Goal: Communication & Community: Ask a question

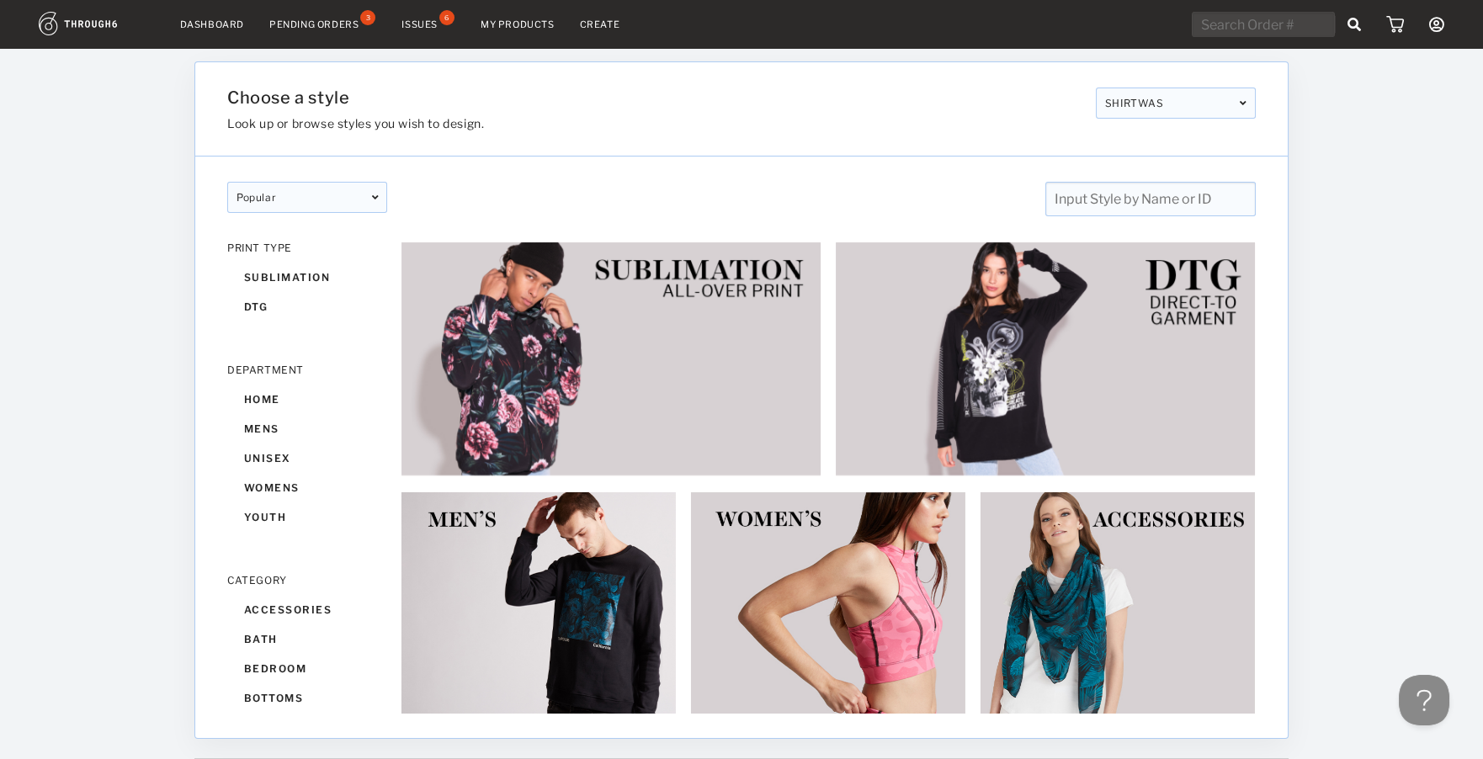
click at [431, 12] on nav "Dashboard Pending Orders 3 Issues 6 My Products Create My Account Brands Create…" at bounding box center [741, 25] width 1405 height 26
click at [427, 26] on div "Issues" at bounding box center [419, 25] width 36 height 12
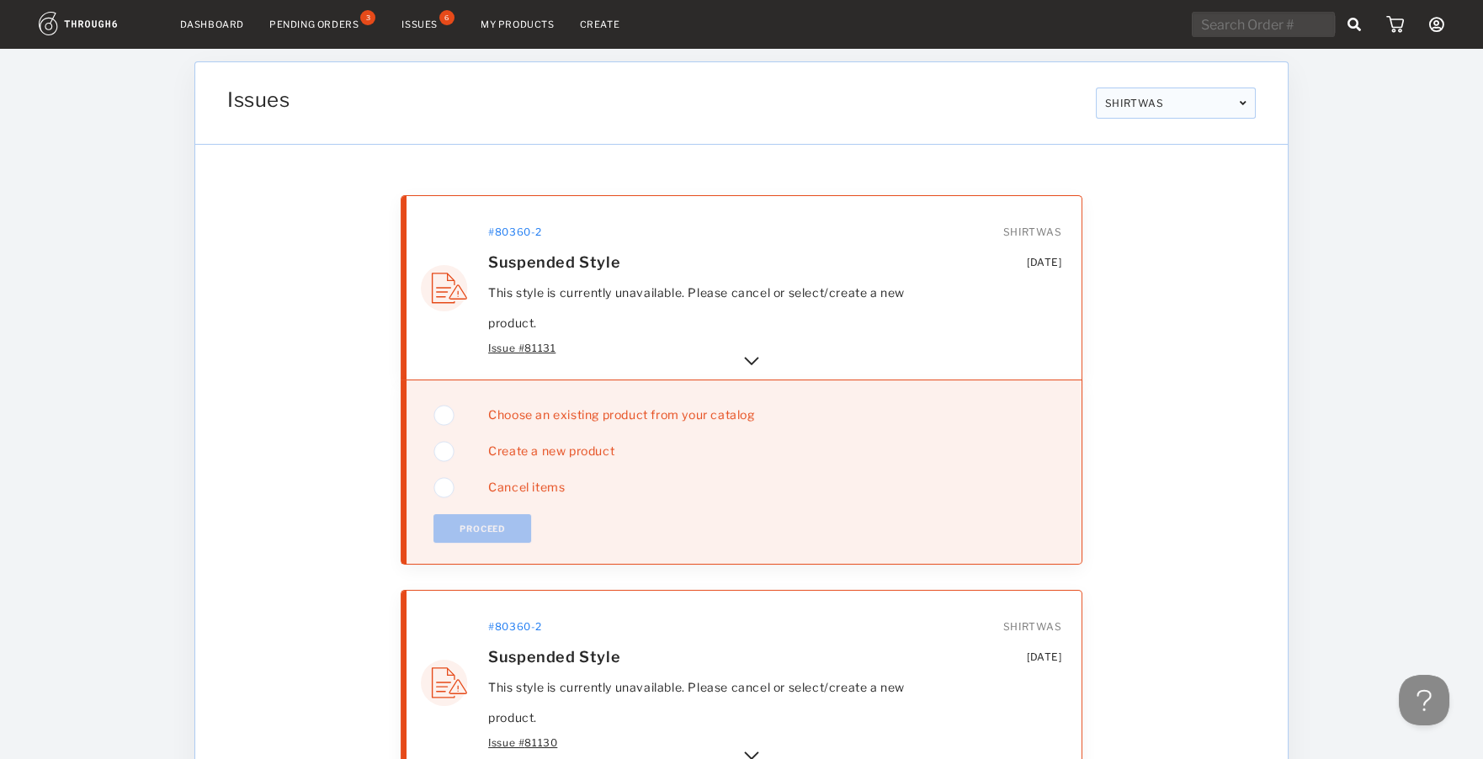
click at [745, 363] on img at bounding box center [751, 361] width 20 height 20
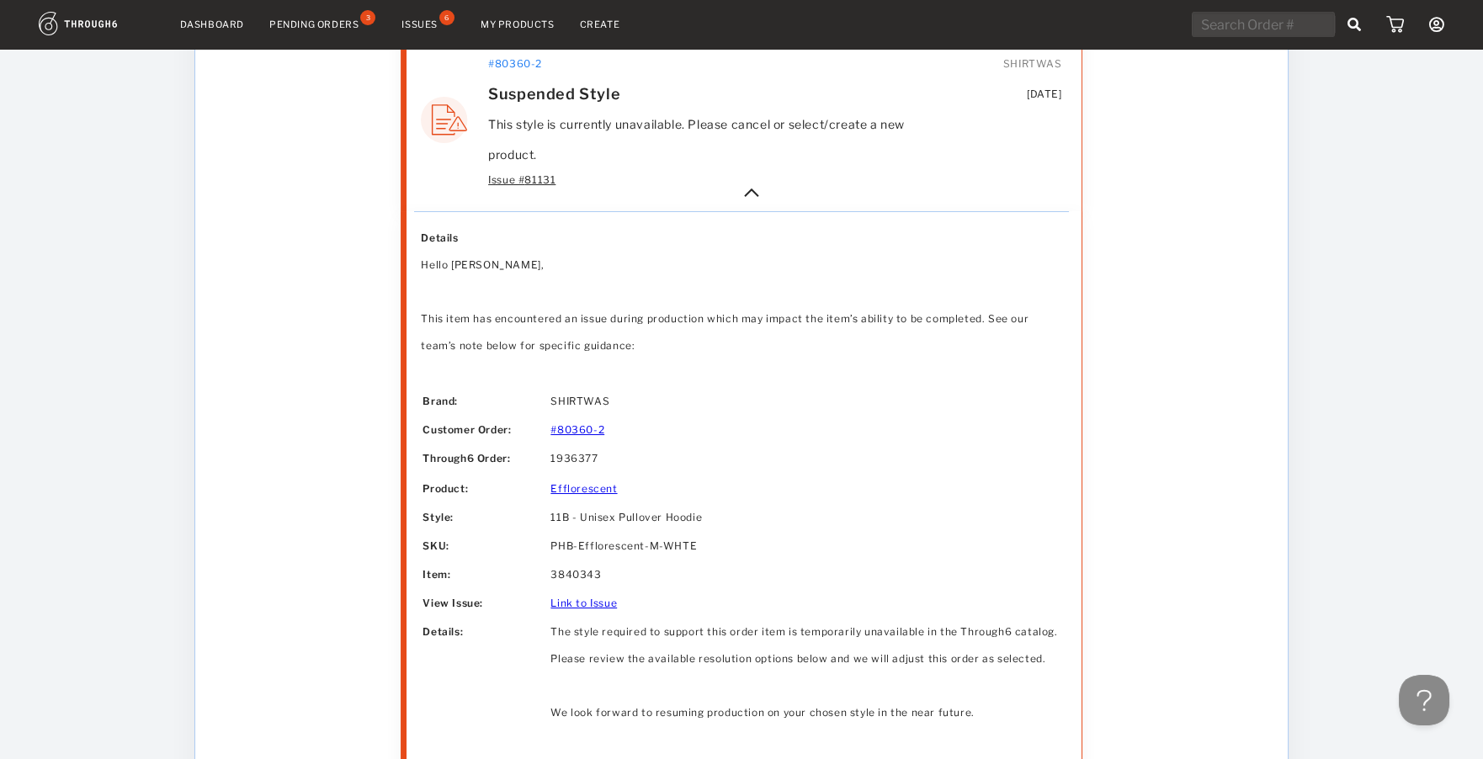
scroll to position [308, 0]
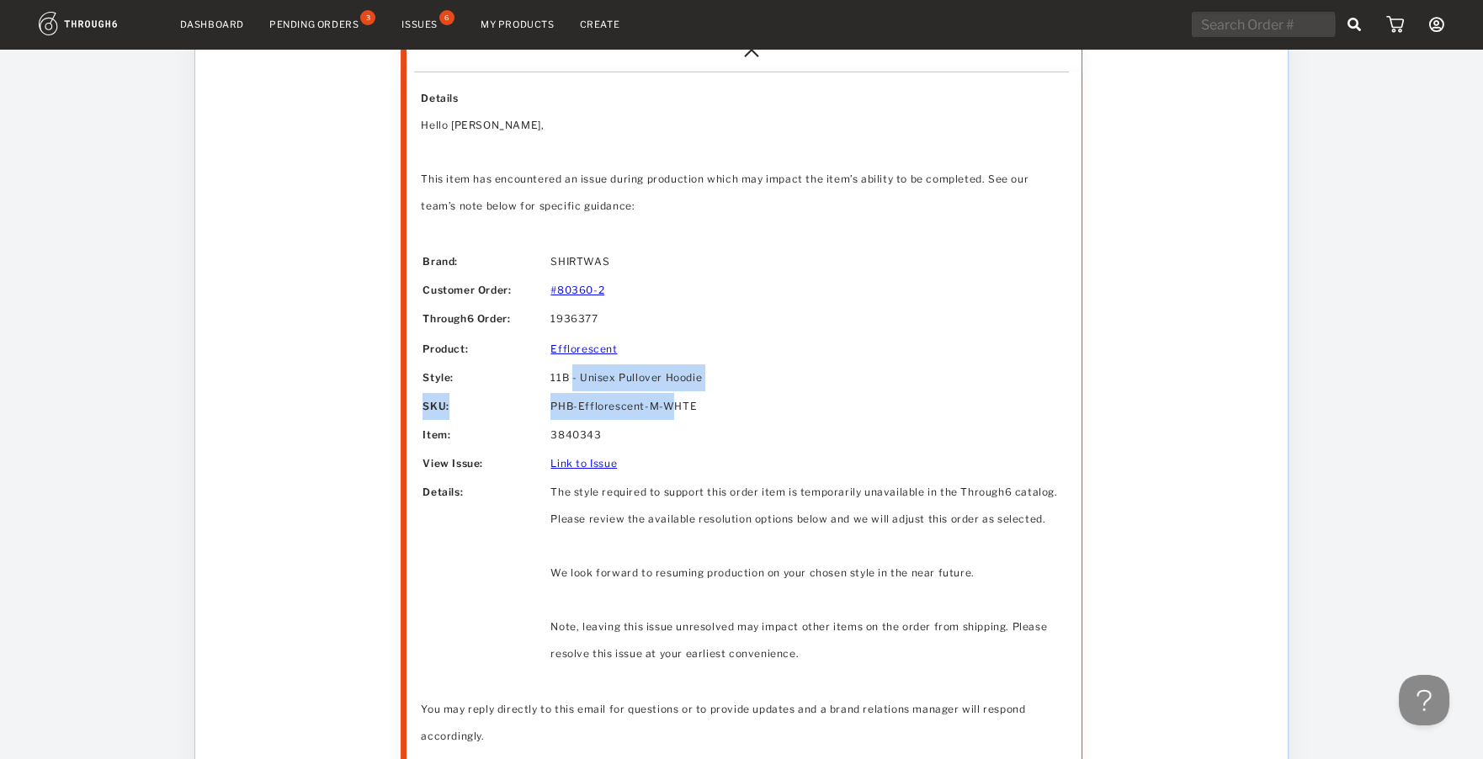
drag, startPoint x: 572, startPoint y: 370, endPoint x: 671, endPoint y: 395, distance: 102.2
click at [670, 394] on tbody "Brand: SHIRTWAS Customer Order: #80360-2 Through6 Order: 1936377 Product: Efflo…" at bounding box center [740, 457] width 637 height 419
click at [673, 393] on td "PHB-Efflorescent-M-WHTE" at bounding box center [804, 406] width 509 height 27
click at [690, 409] on td "PHB-Efflorescent-M-WHTE" at bounding box center [804, 406] width 509 height 27
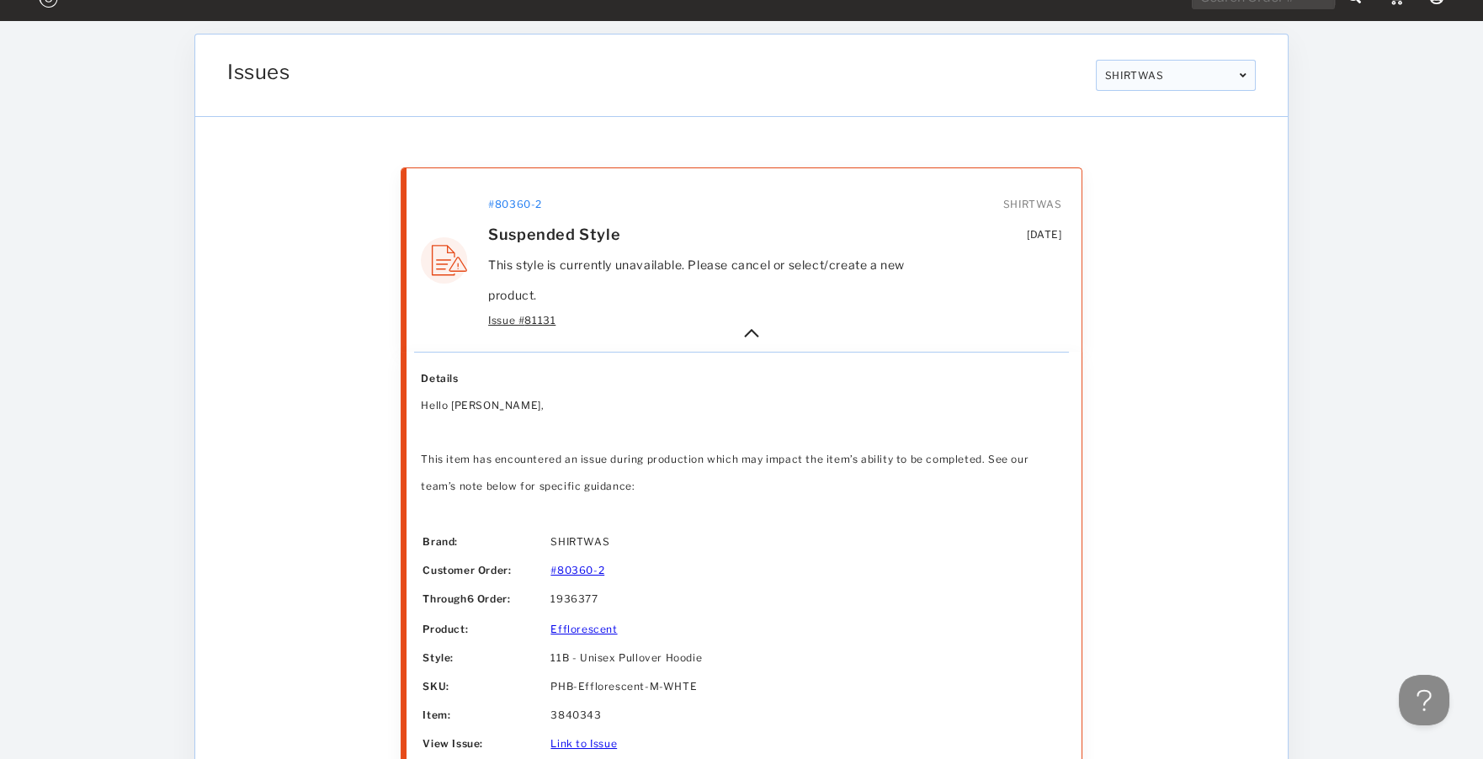
scroll to position [0, 0]
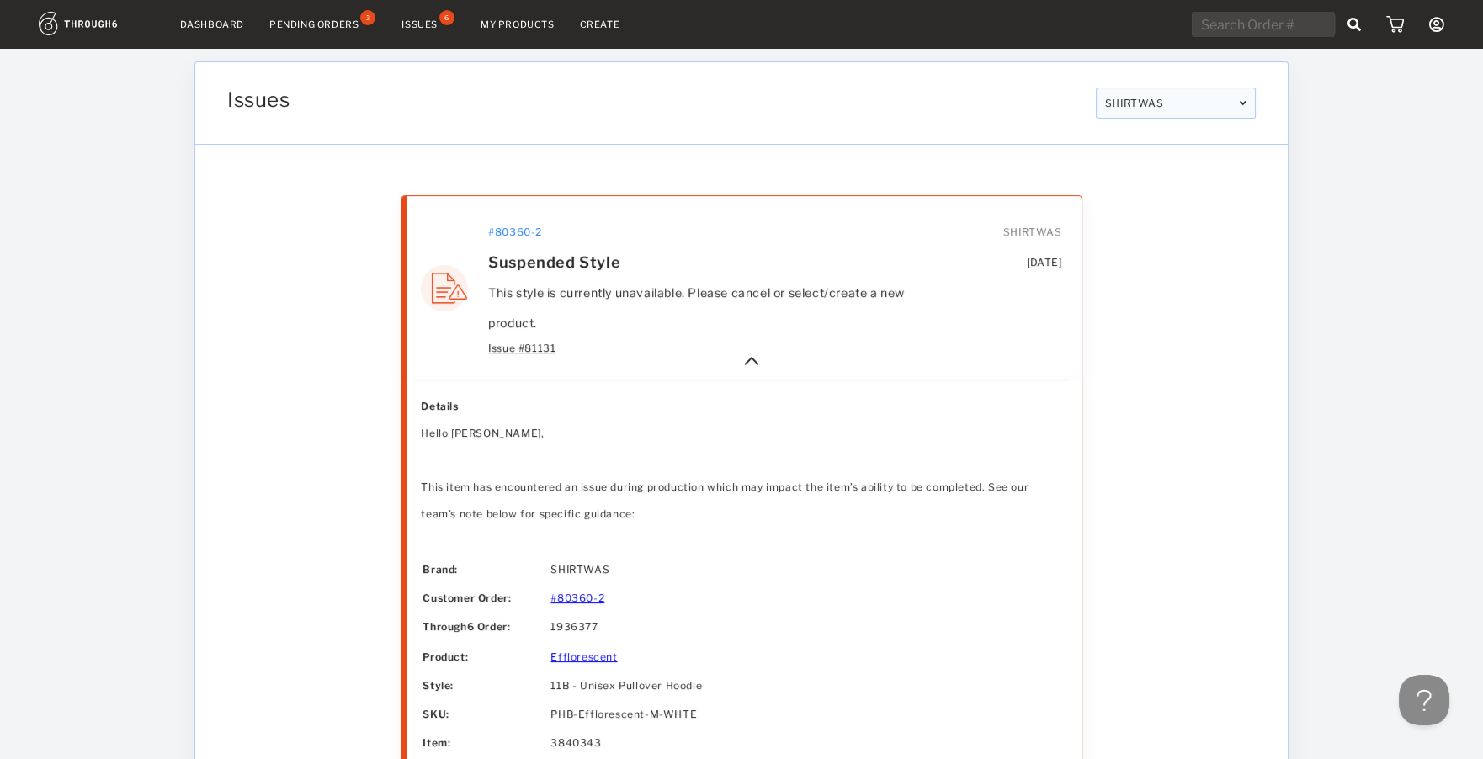
click at [591, 21] on link "Create" at bounding box center [600, 25] width 40 height 12
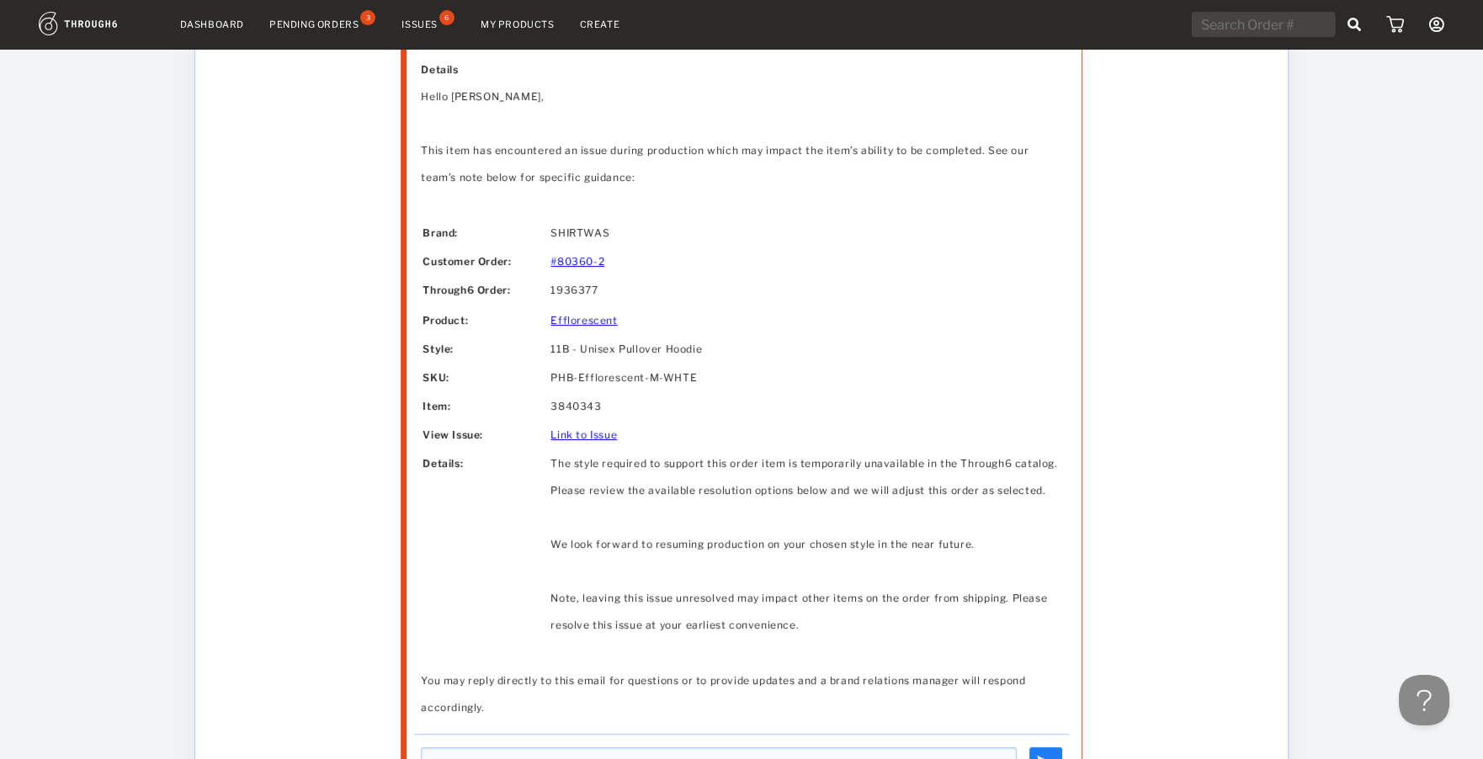
scroll to position [617, 0]
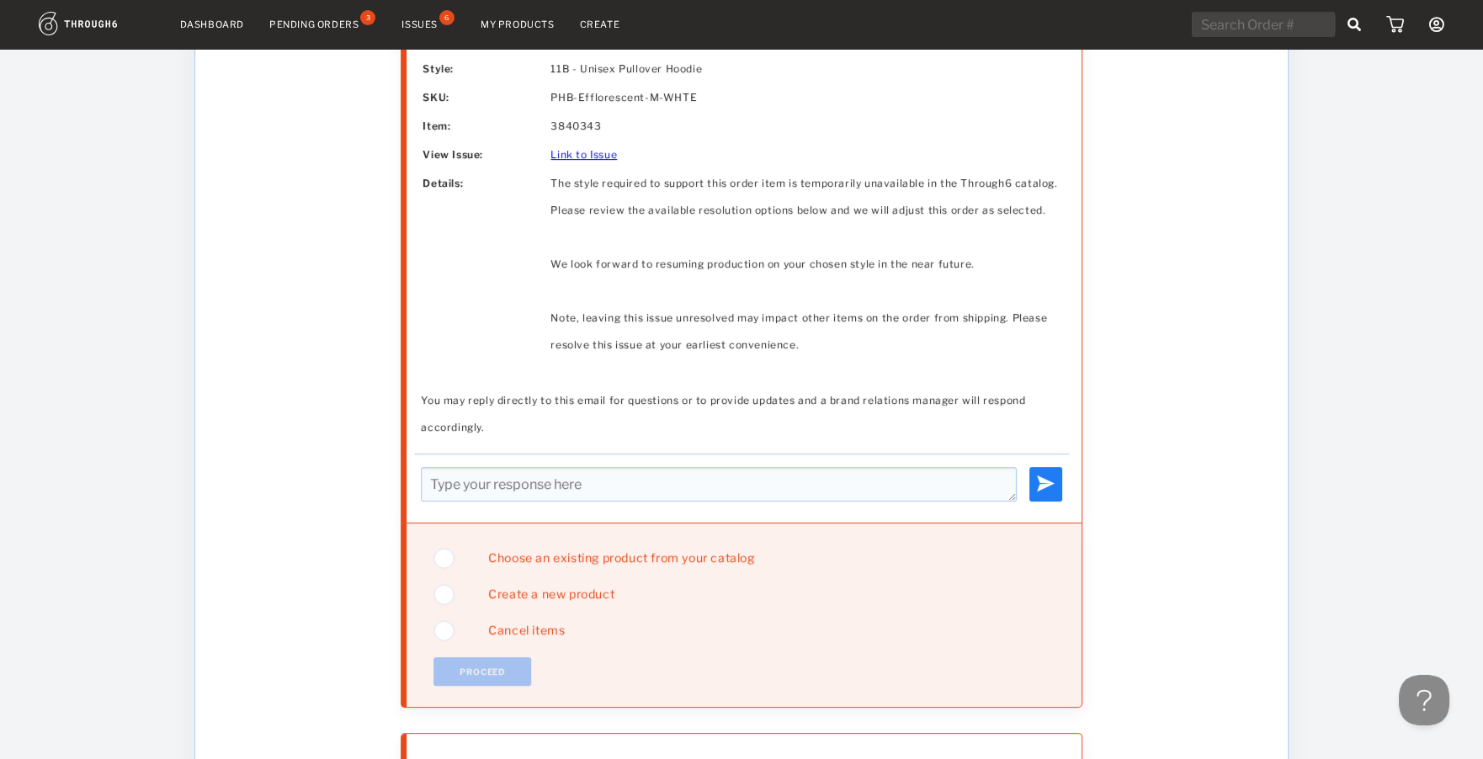
click at [512, 552] on span "Choose an existing product from your catalog" at bounding box center [614, 557] width 278 height 14
click at [484, 668] on button "Proceed" at bounding box center [482, 671] width 98 height 29
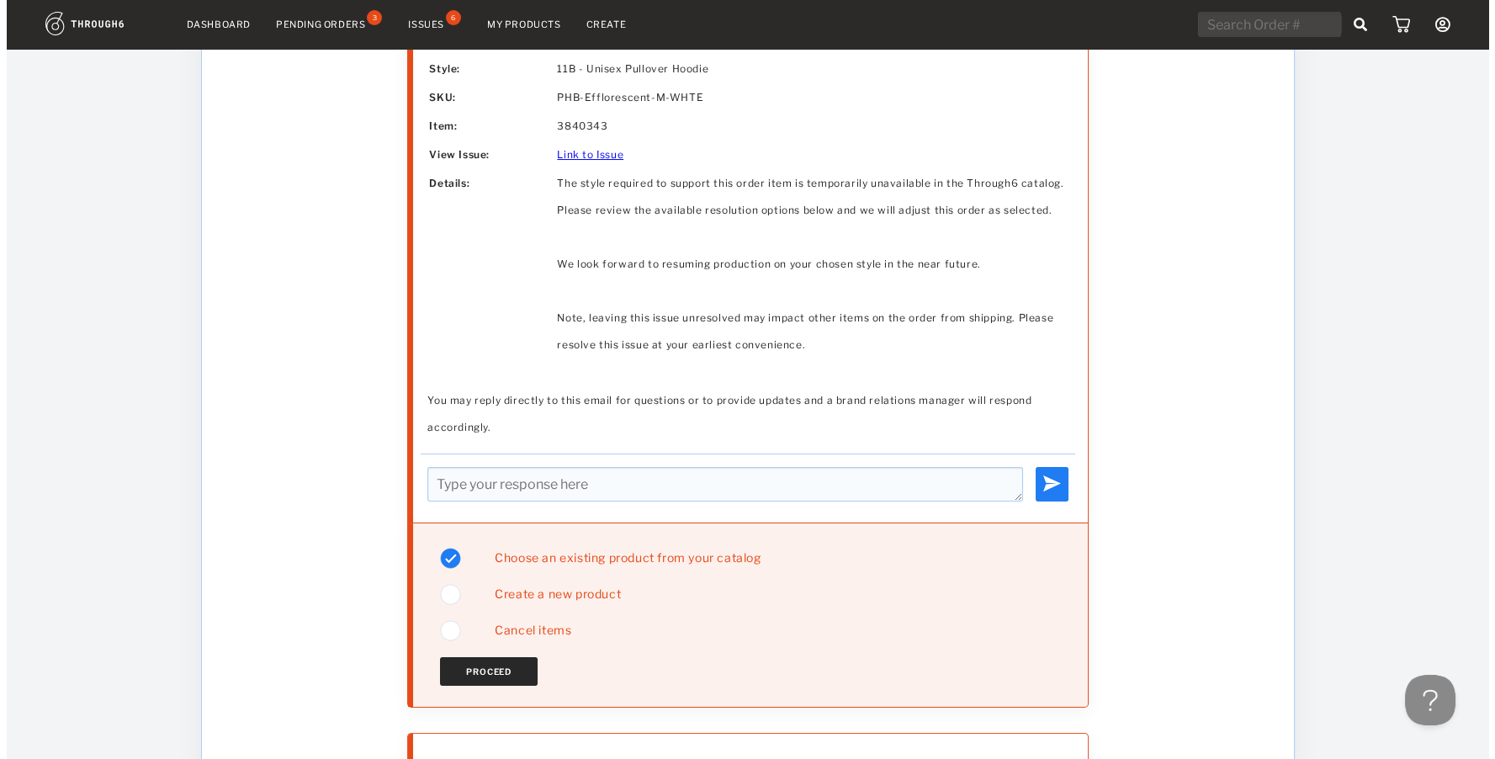
scroll to position [0, 0]
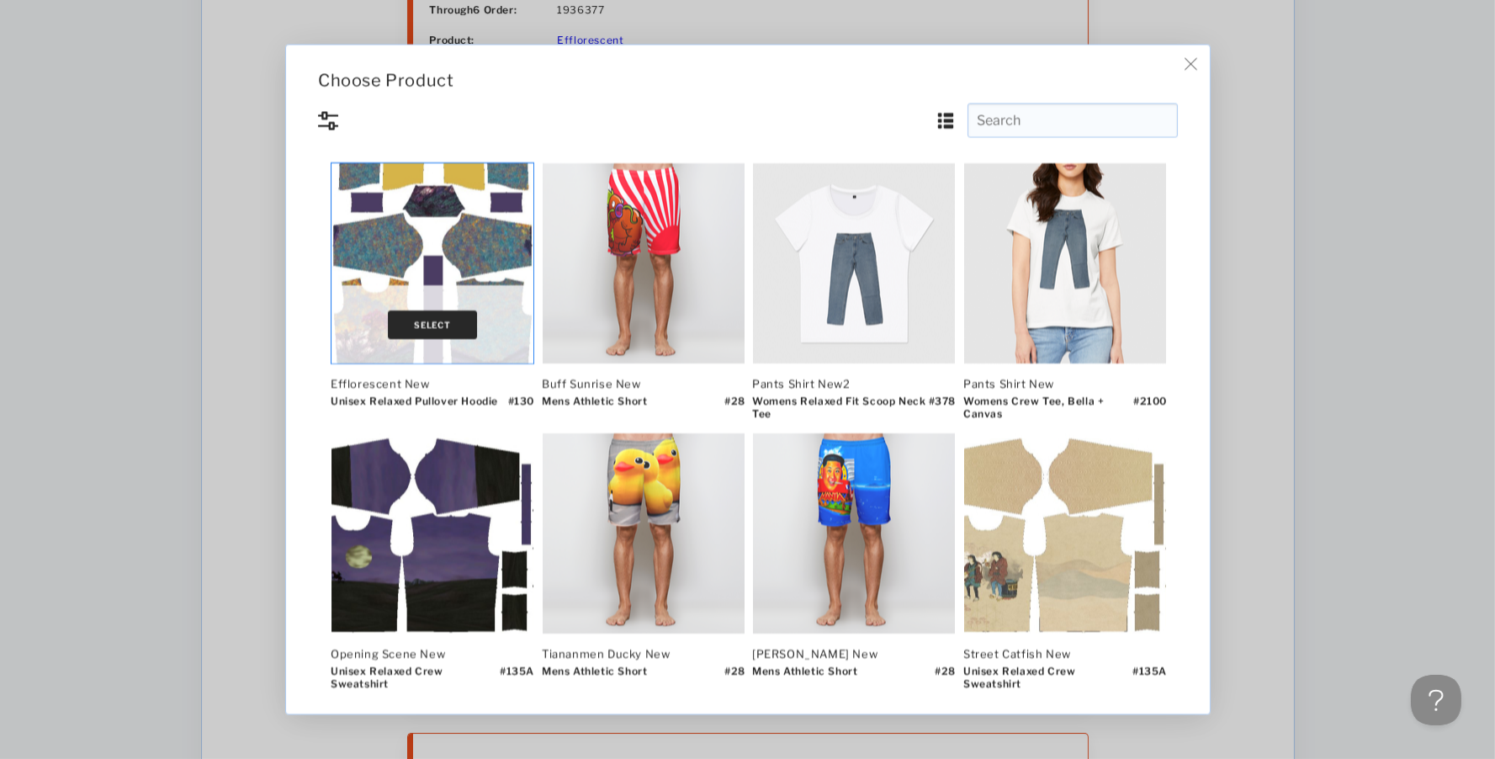
click at [435, 320] on button "Select" at bounding box center [432, 324] width 89 height 29
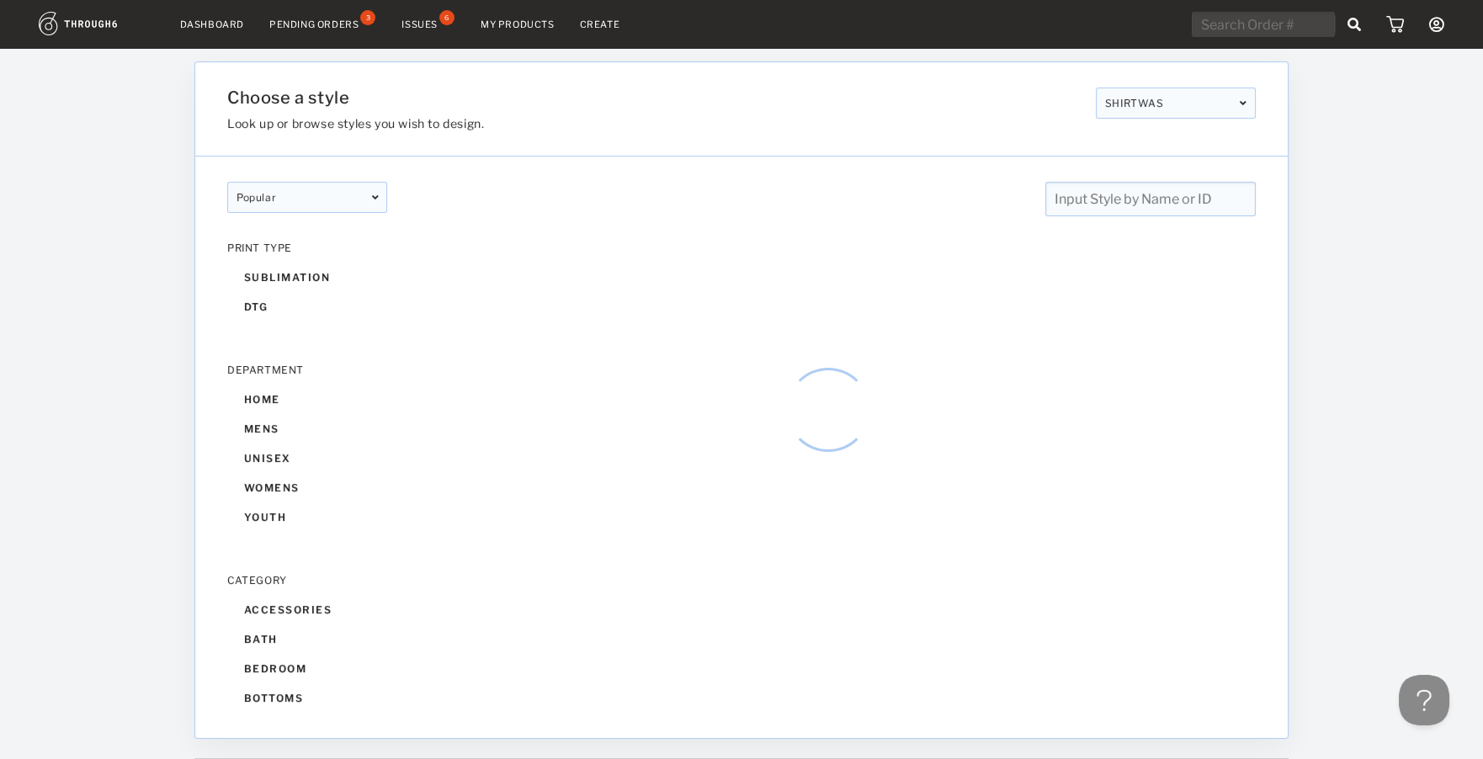
click at [1158, 200] on input "text" at bounding box center [1150, 199] width 210 height 34
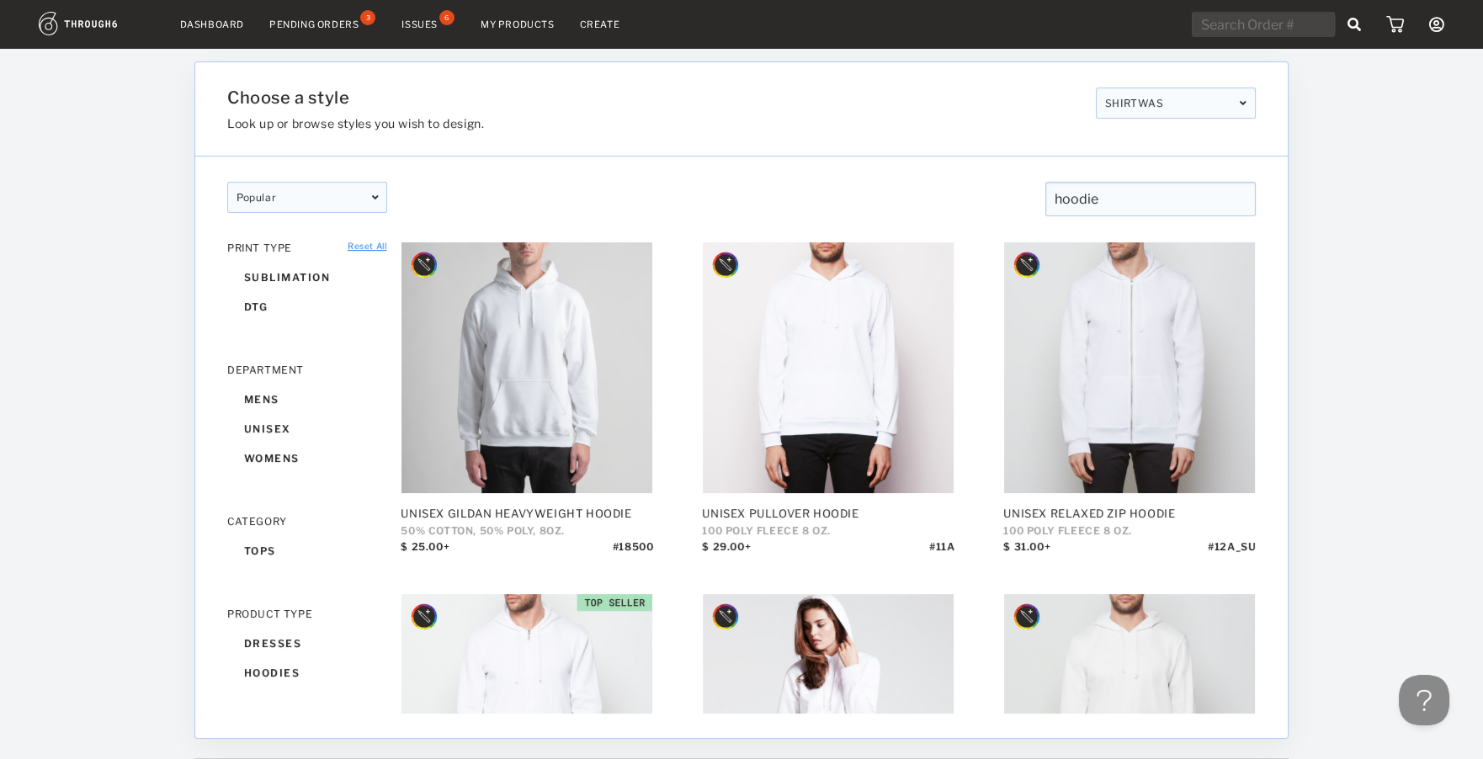
type input "hoodie"
click at [536, 23] on link "My Products" at bounding box center [517, 25] width 74 height 12
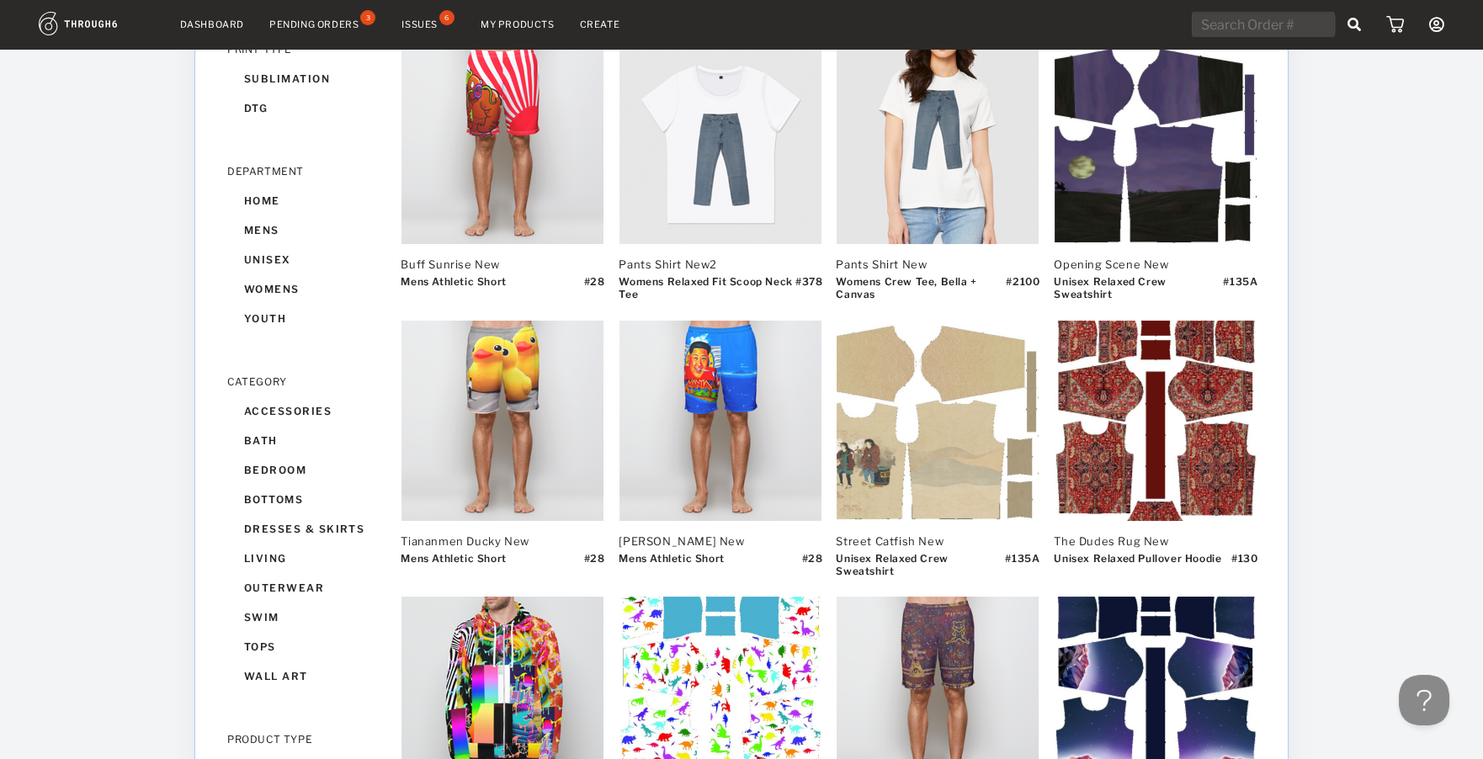
scroll to position [224, 0]
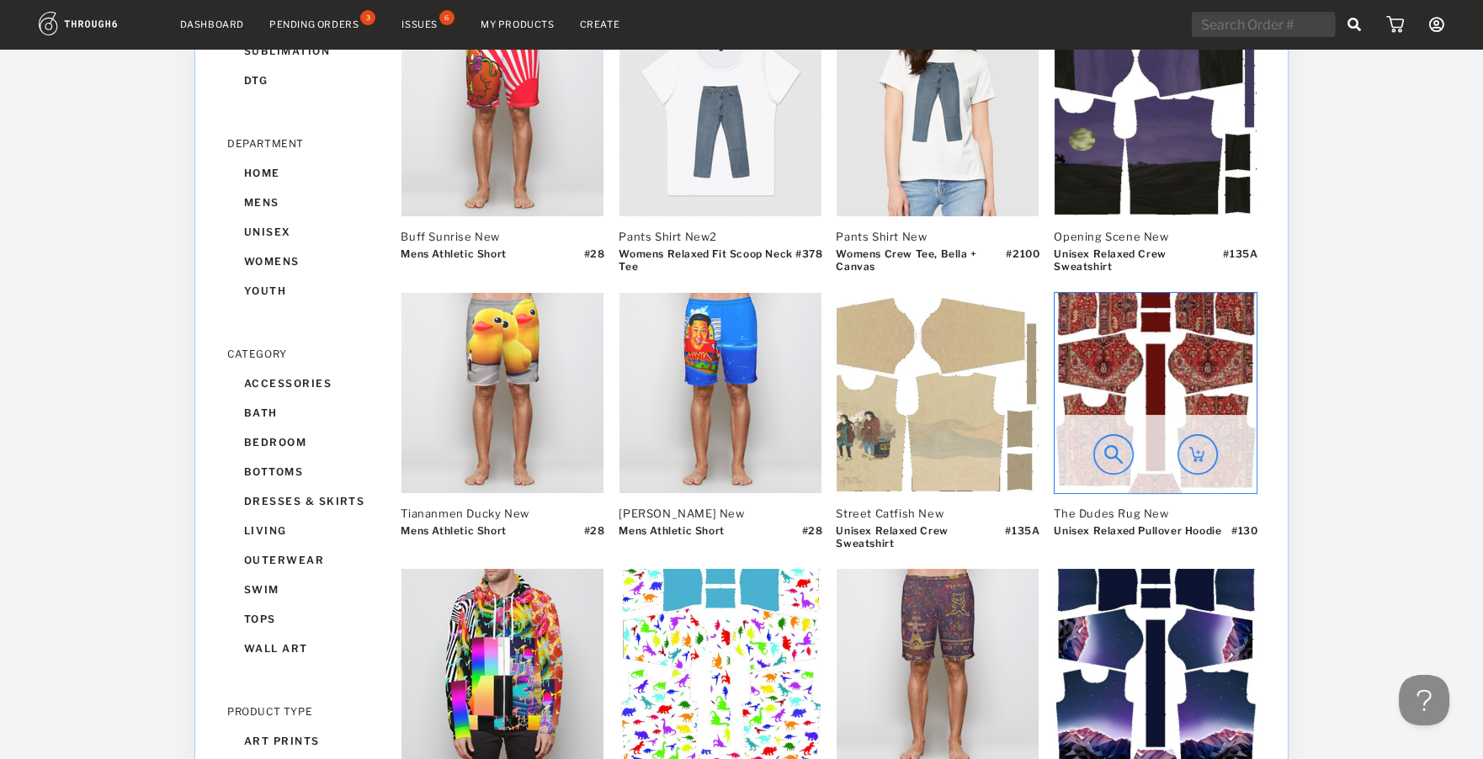
click at [1182, 376] on img at bounding box center [1155, 393] width 202 height 200
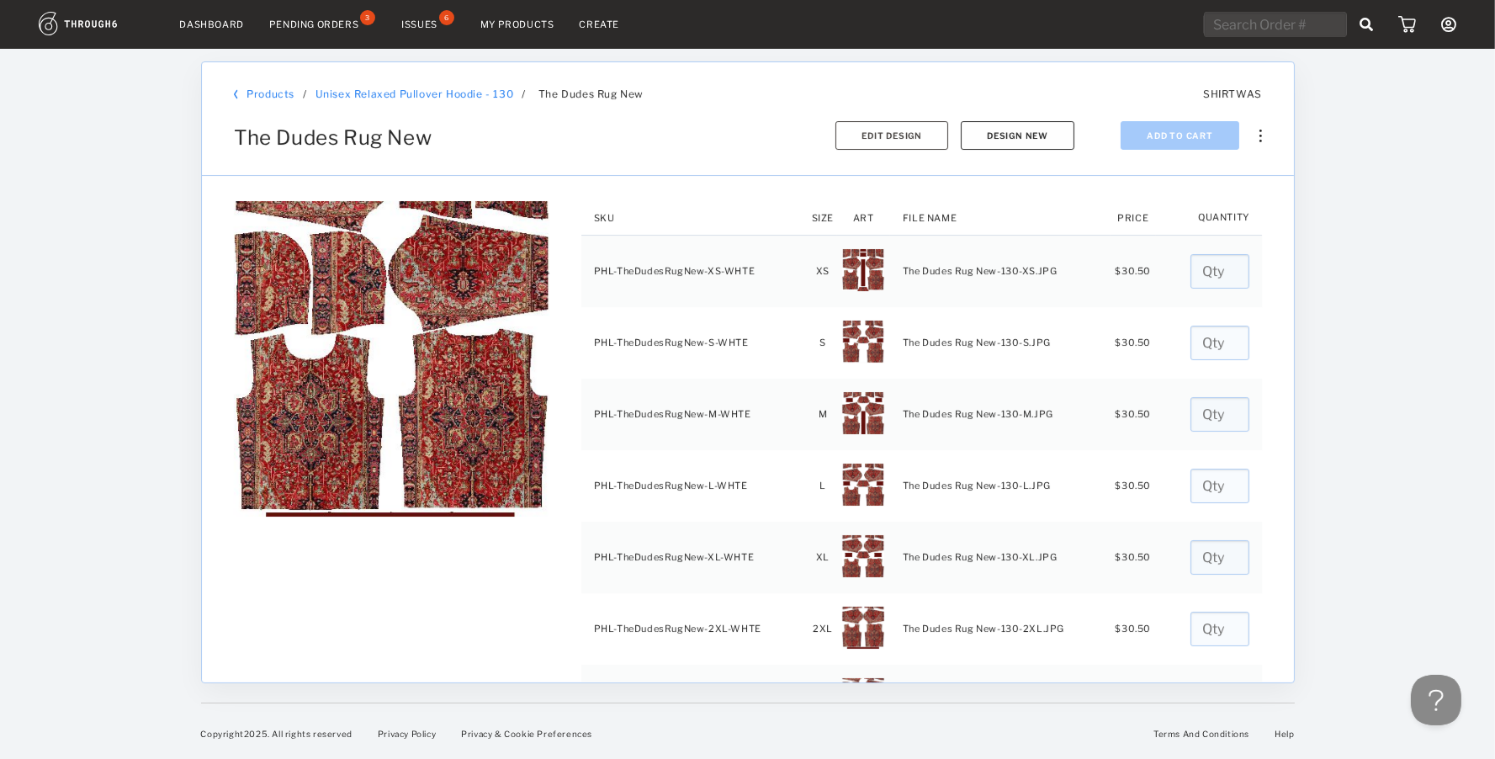
click at [997, 141] on button "Design New" at bounding box center [1018, 135] width 114 height 29
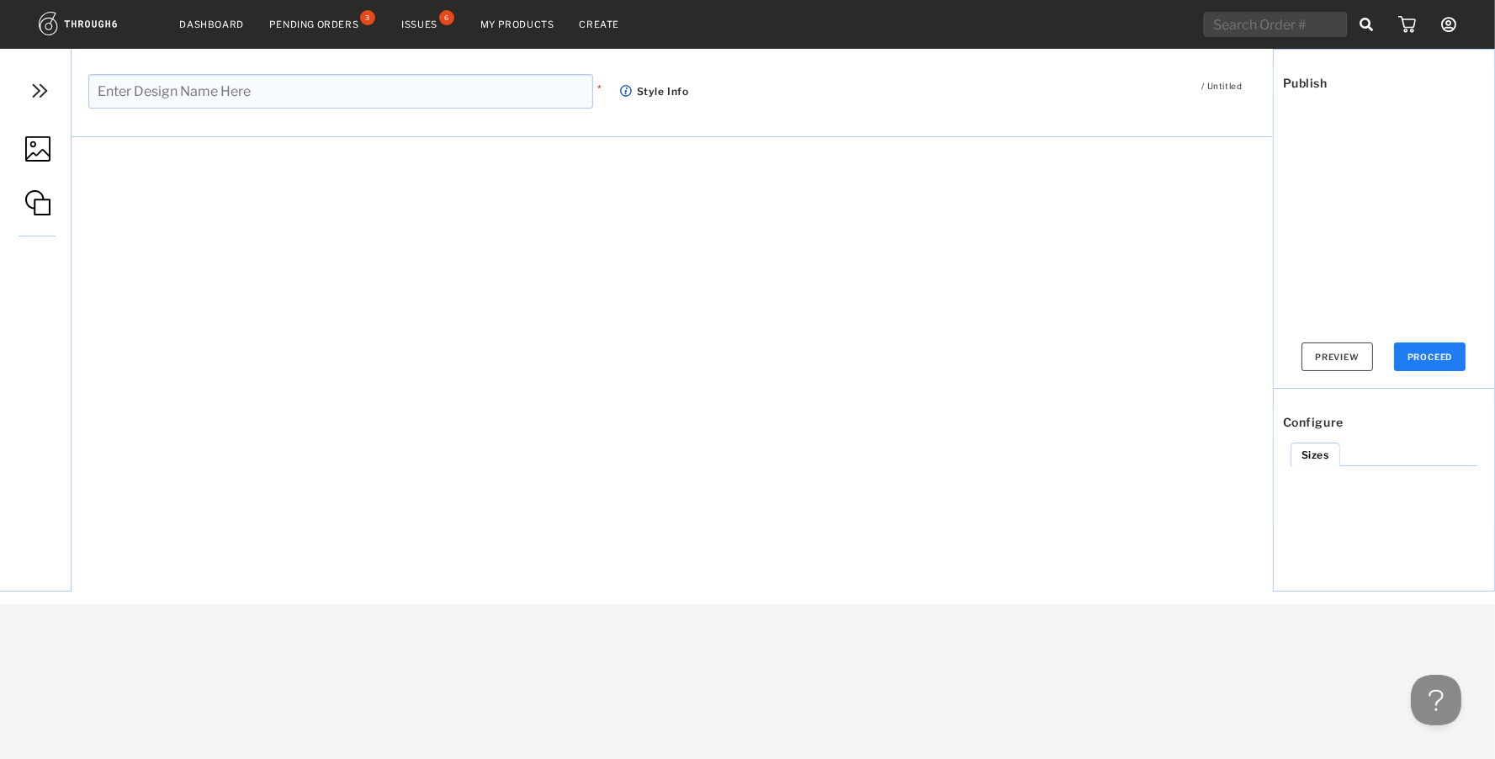
click at [294, 91] on input "text" at bounding box center [340, 91] width 505 height 34
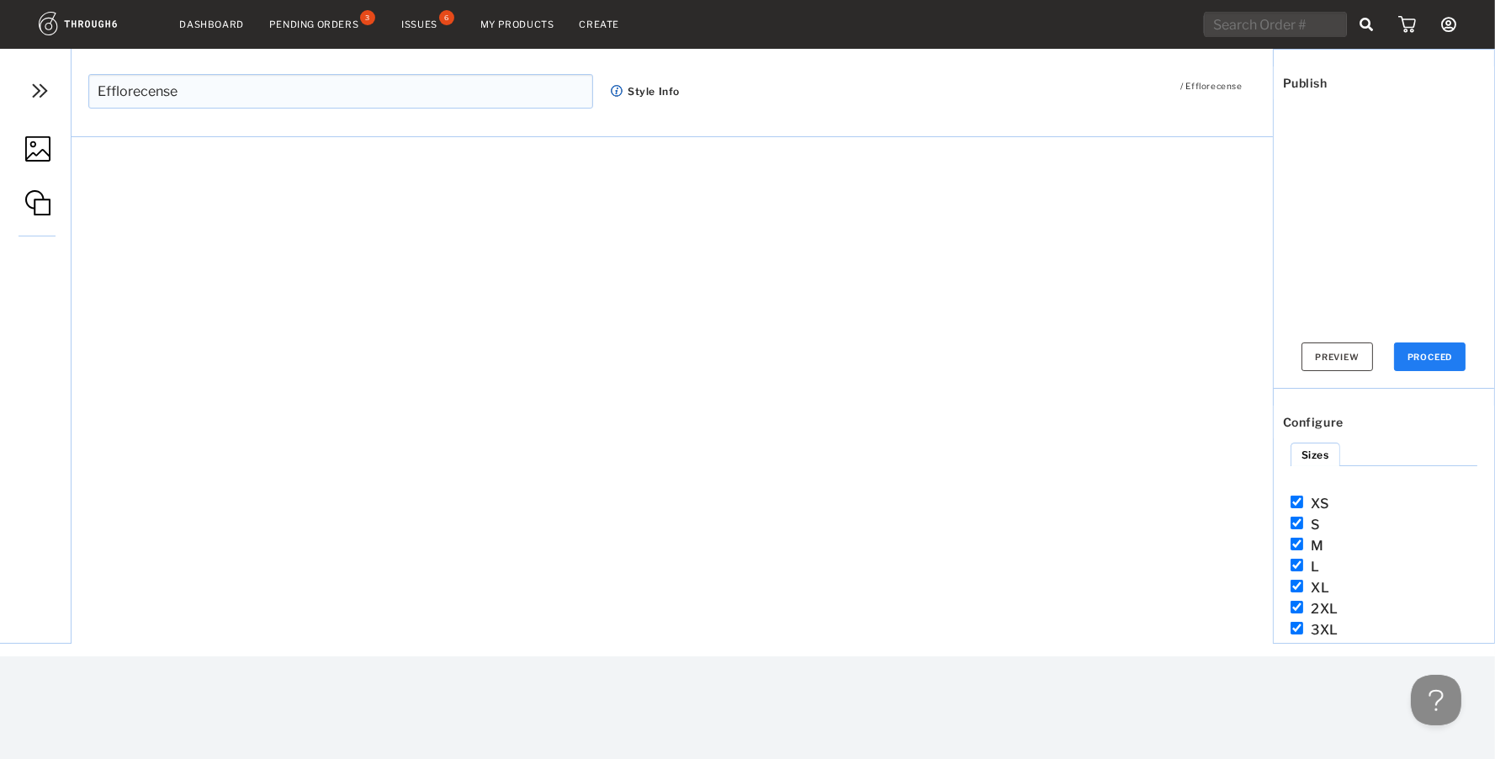
drag, startPoint x: 146, startPoint y: 93, endPoint x: 255, endPoint y: 100, distance: 109.6
click at [252, 103] on input "Efflorecense" at bounding box center [340, 91] width 505 height 34
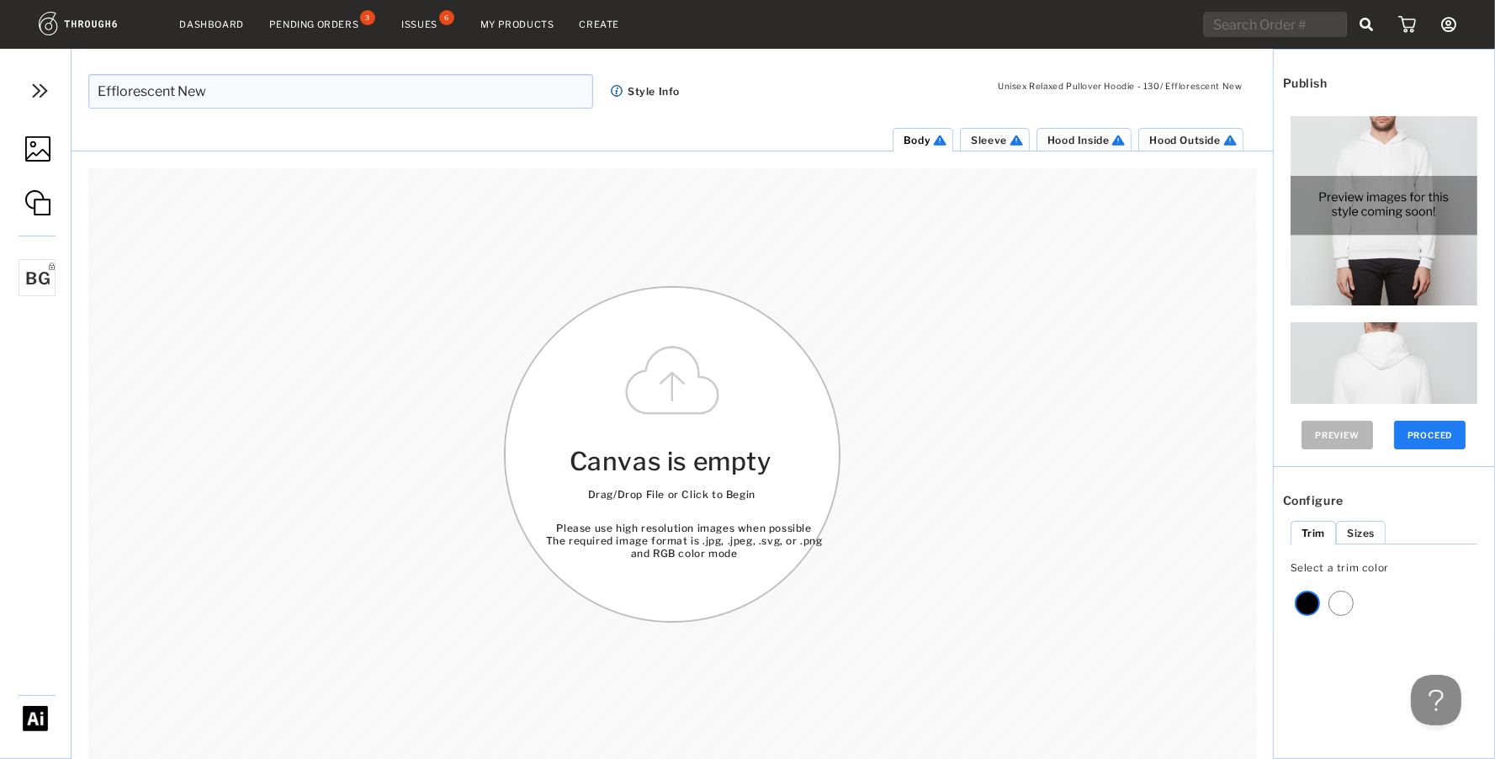
type input "Efflorescent New"
click at [42, 155] on img at bounding box center [37, 148] width 25 height 25
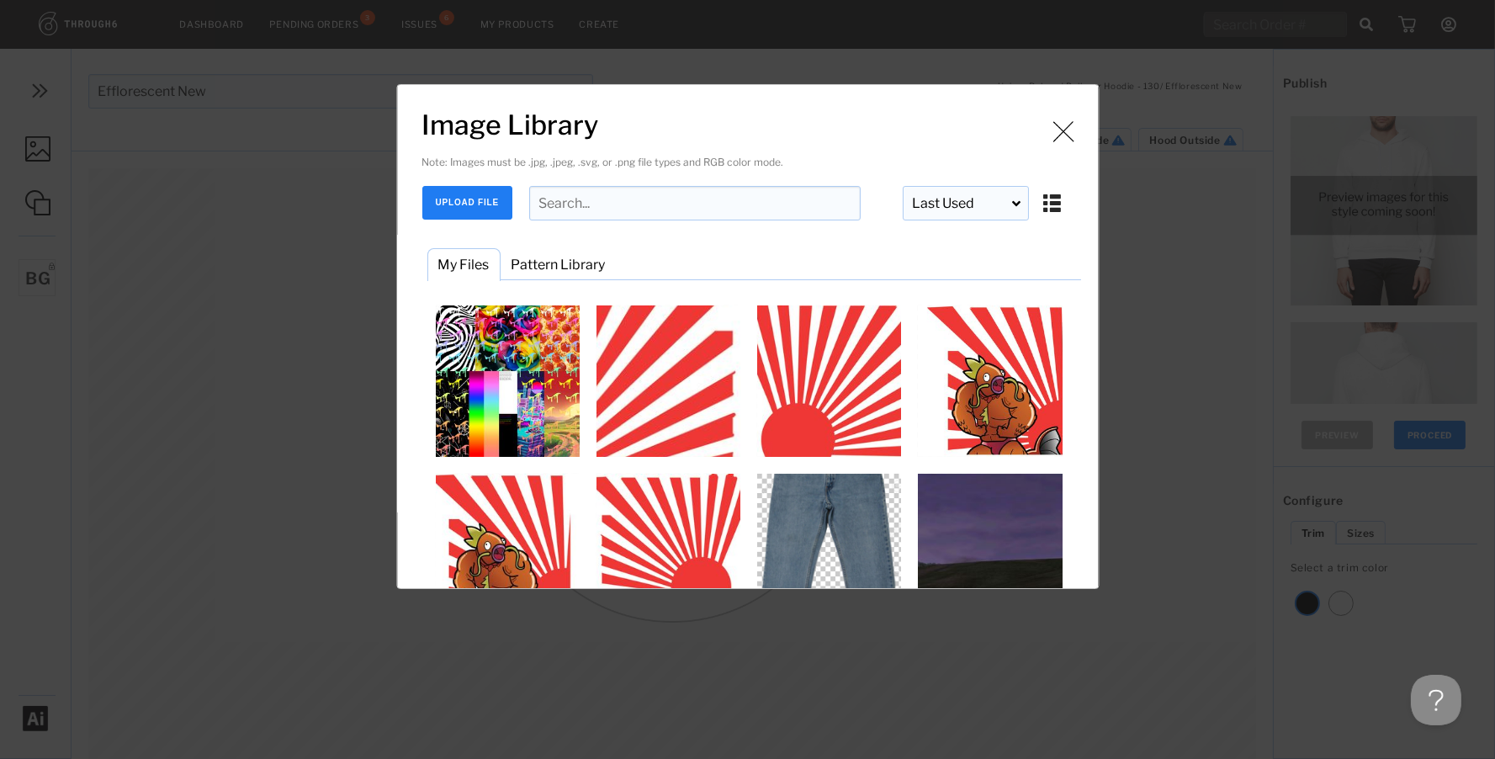
click at [586, 210] on input "Image Library" at bounding box center [695, 203] width 332 height 34
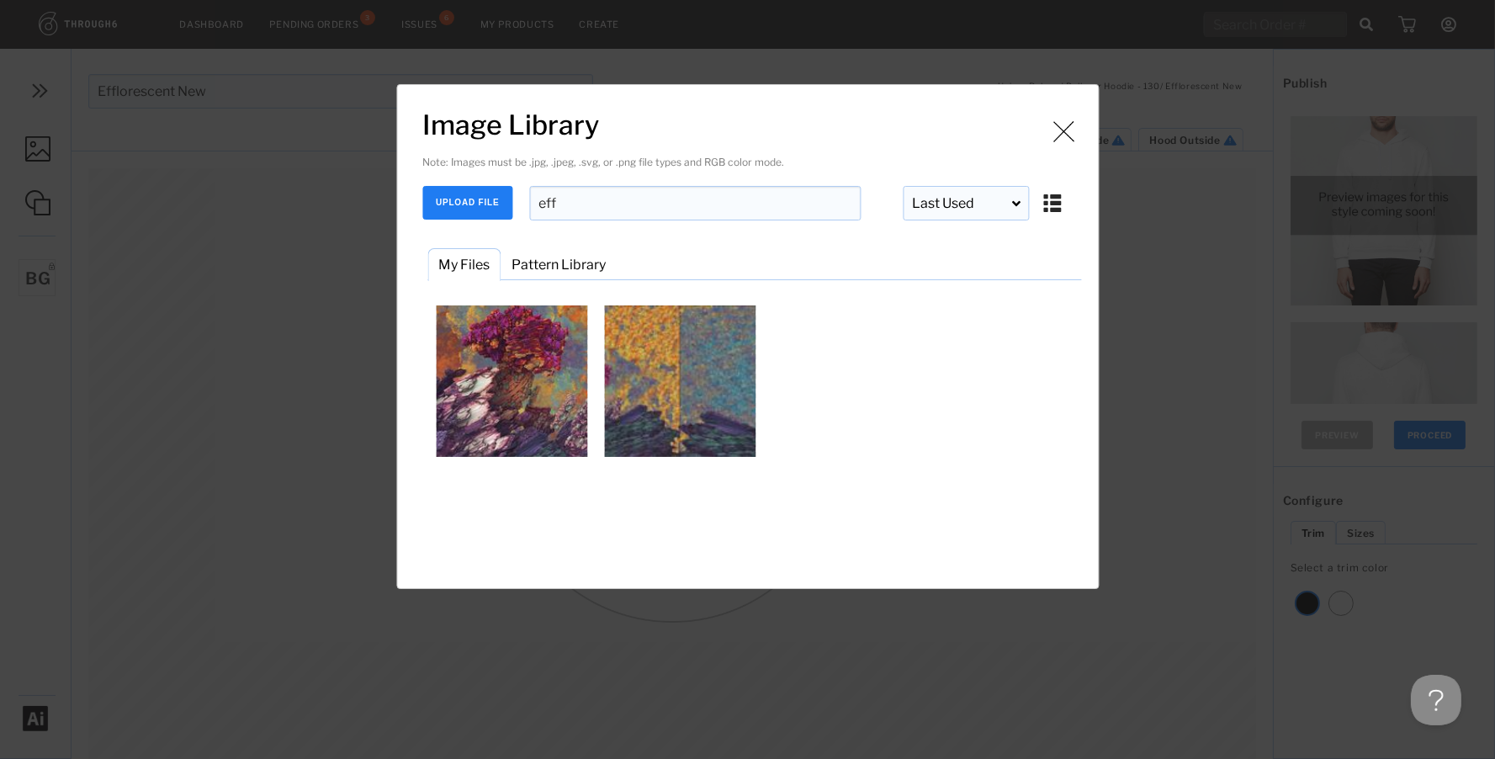
type input "eff"
click at [470, 201] on button "UPLOAD FILE" at bounding box center [467, 203] width 90 height 34
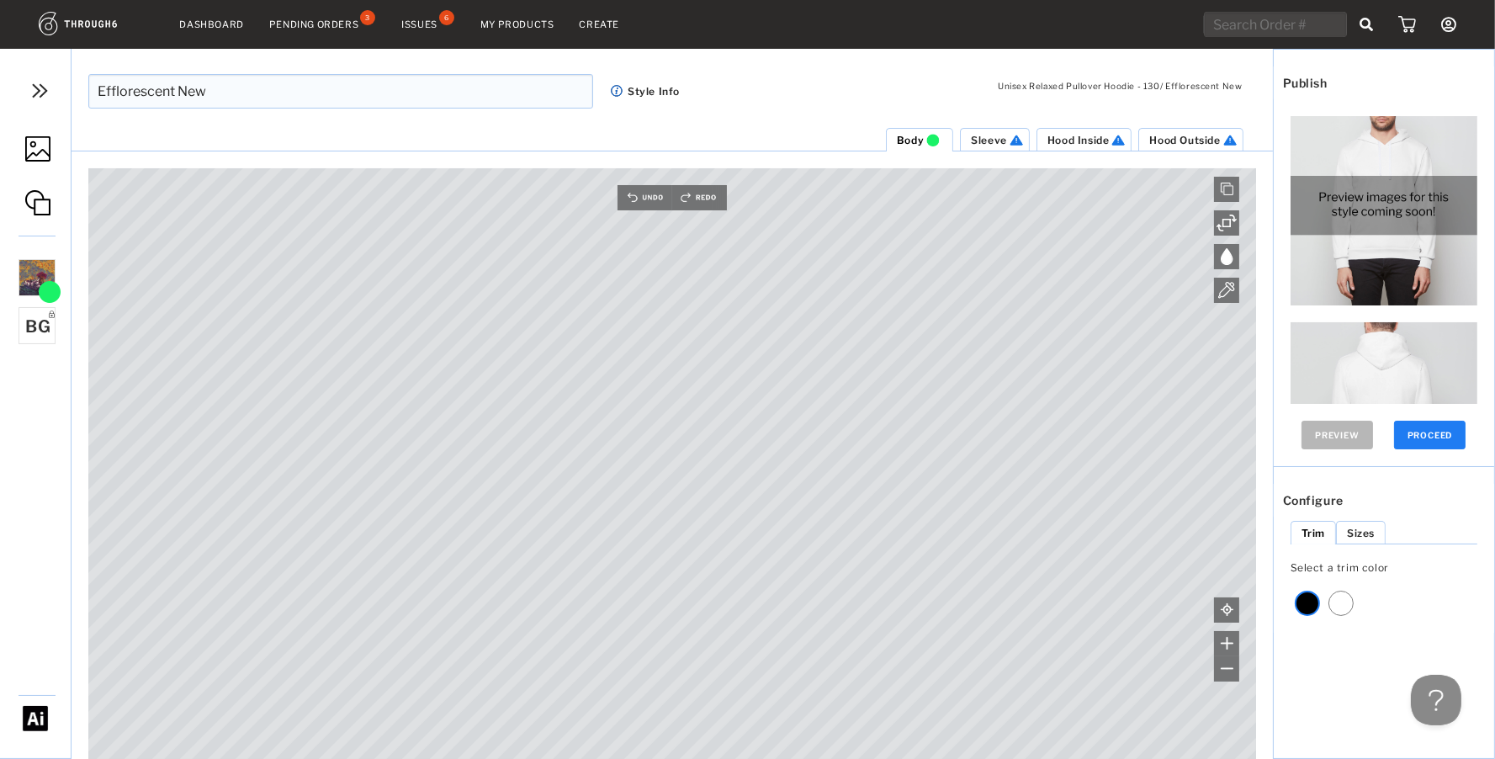
click at [40, 149] on img at bounding box center [37, 148] width 25 height 25
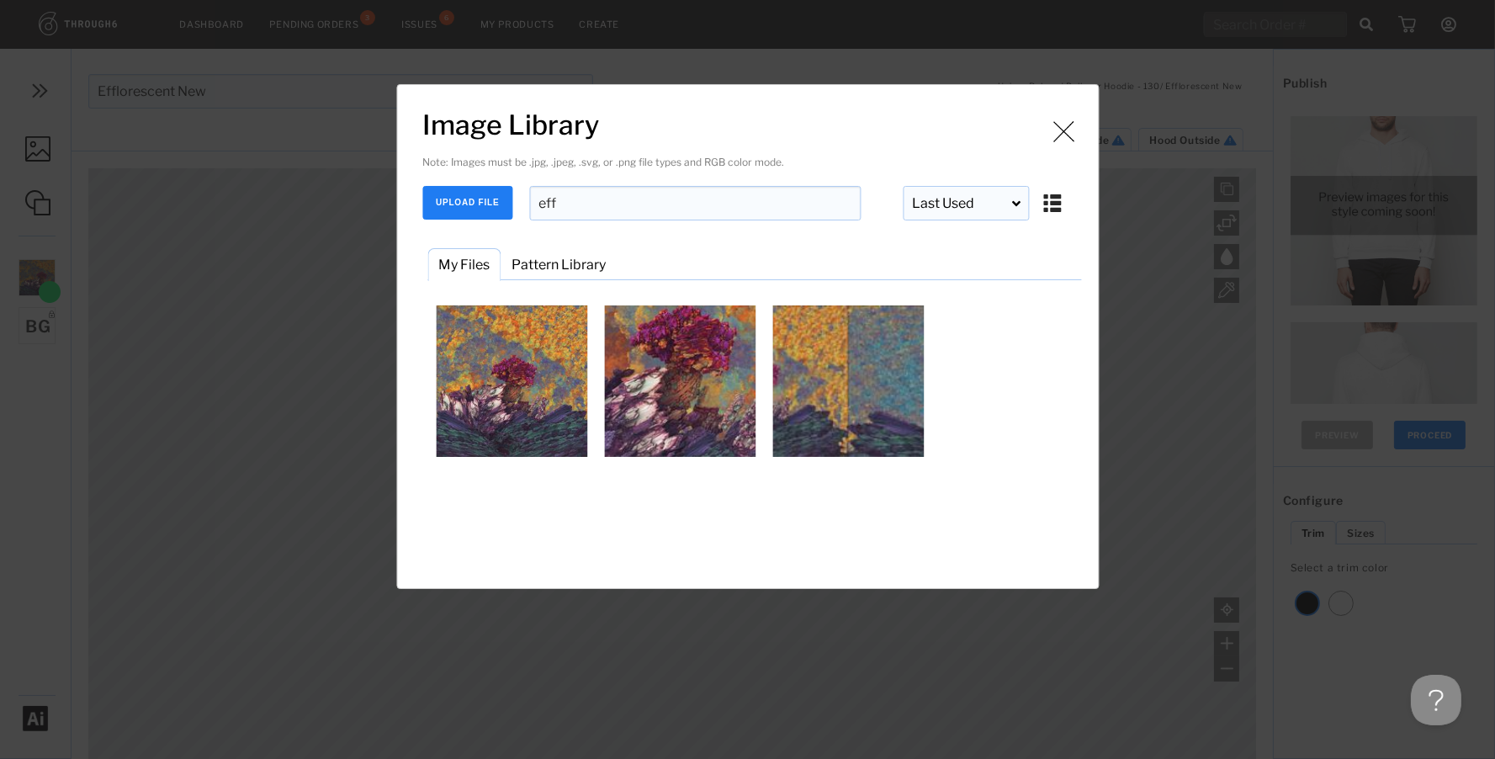
click at [460, 209] on button "UPLOAD FILE" at bounding box center [467, 203] width 90 height 34
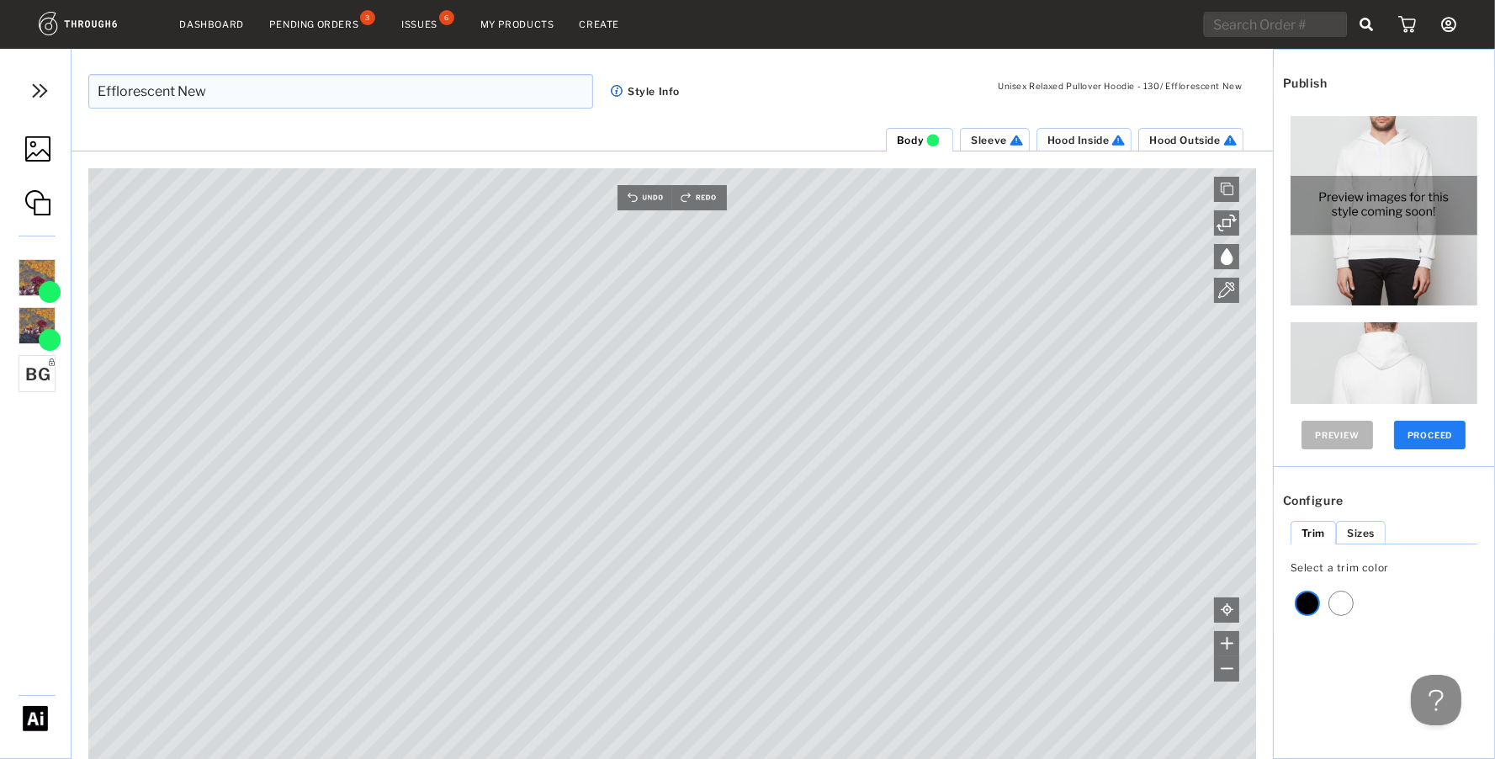
click at [22, 156] on link at bounding box center [35, 150] width 71 height 79
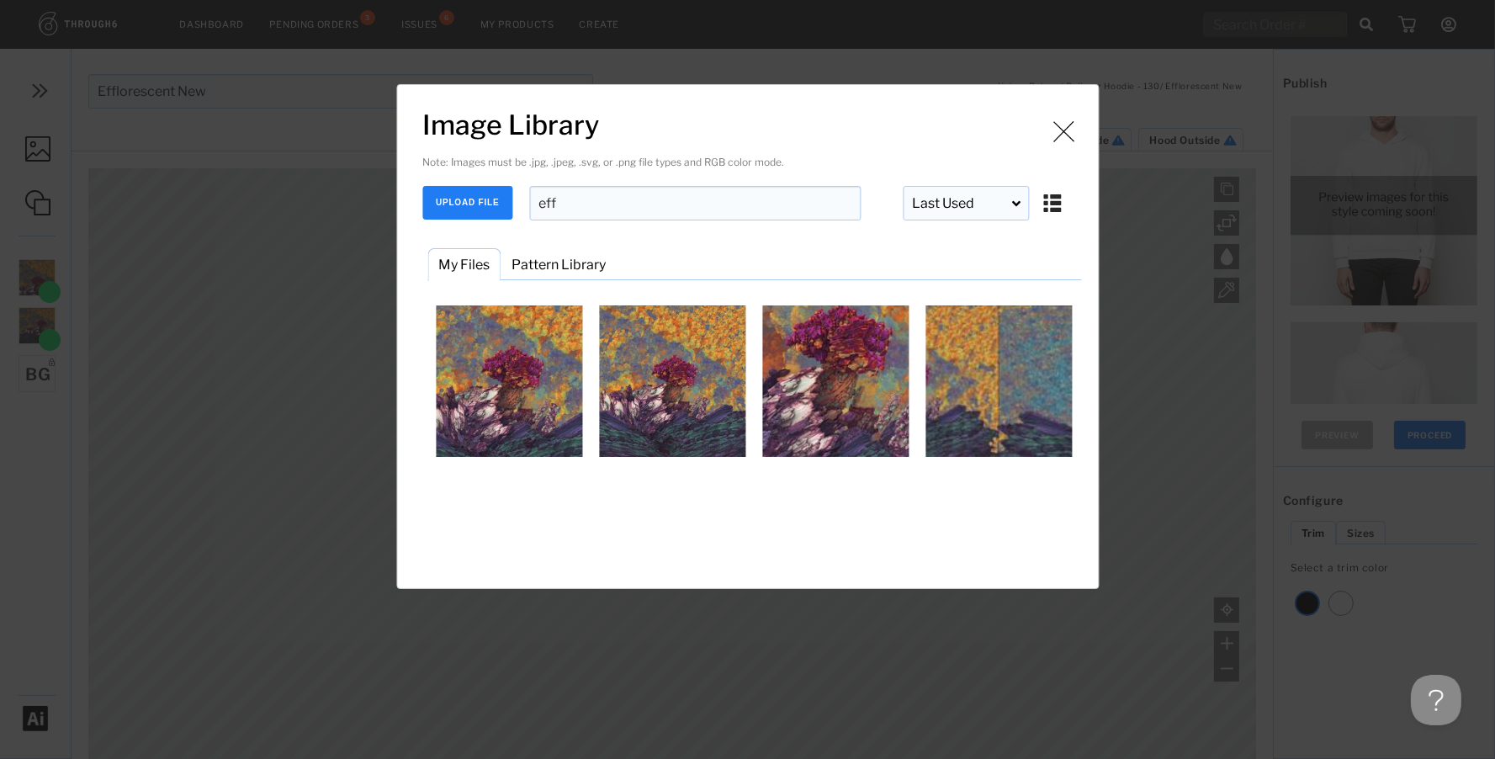
click at [450, 196] on button "UPLOAD FILE" at bounding box center [467, 203] width 90 height 34
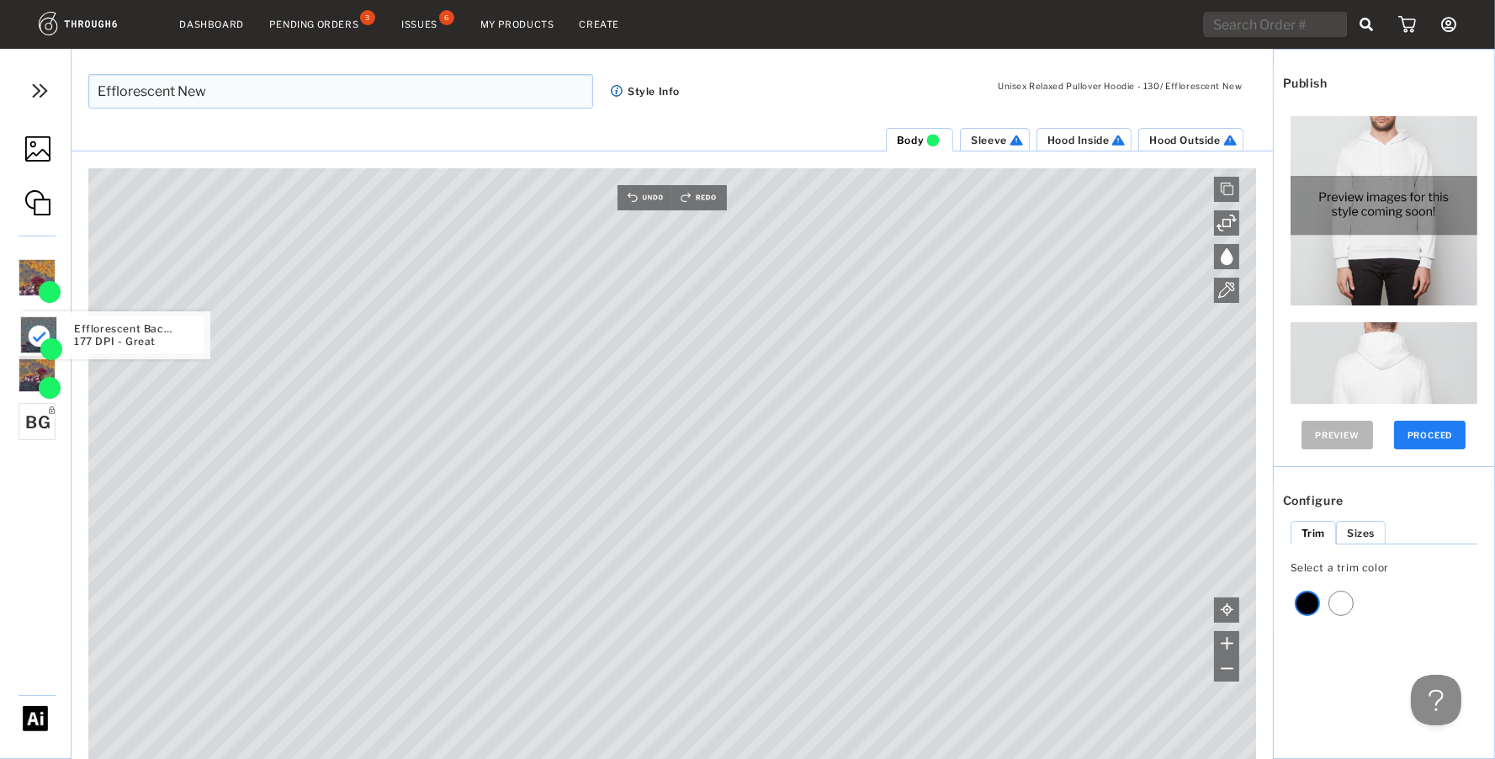
drag, startPoint x: 44, startPoint y: 264, endPoint x: 45, endPoint y: 325, distance: 60.6
click at [30, 167] on link at bounding box center [35, 150] width 71 height 79
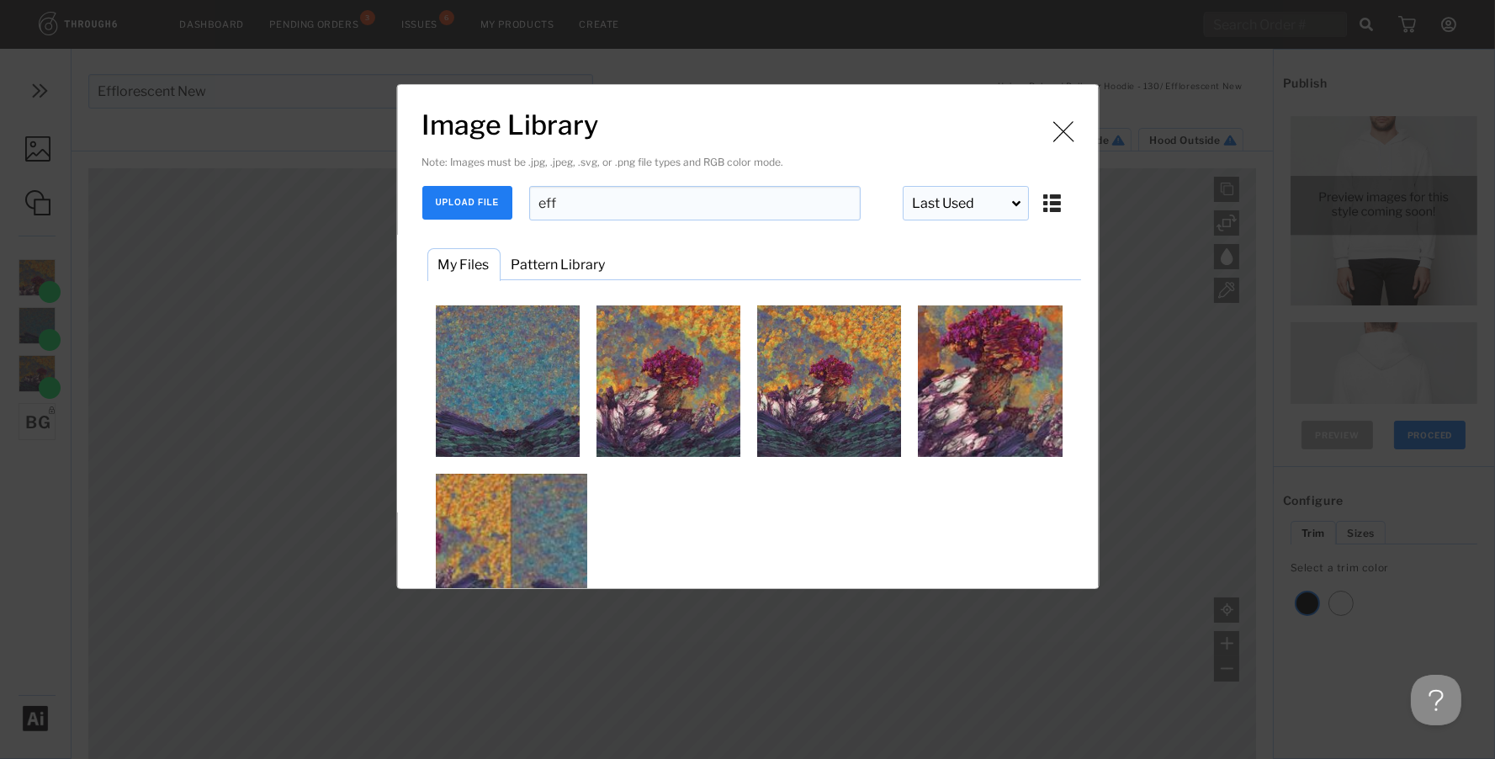
click at [487, 195] on button "UPLOAD FILE" at bounding box center [467, 203] width 90 height 34
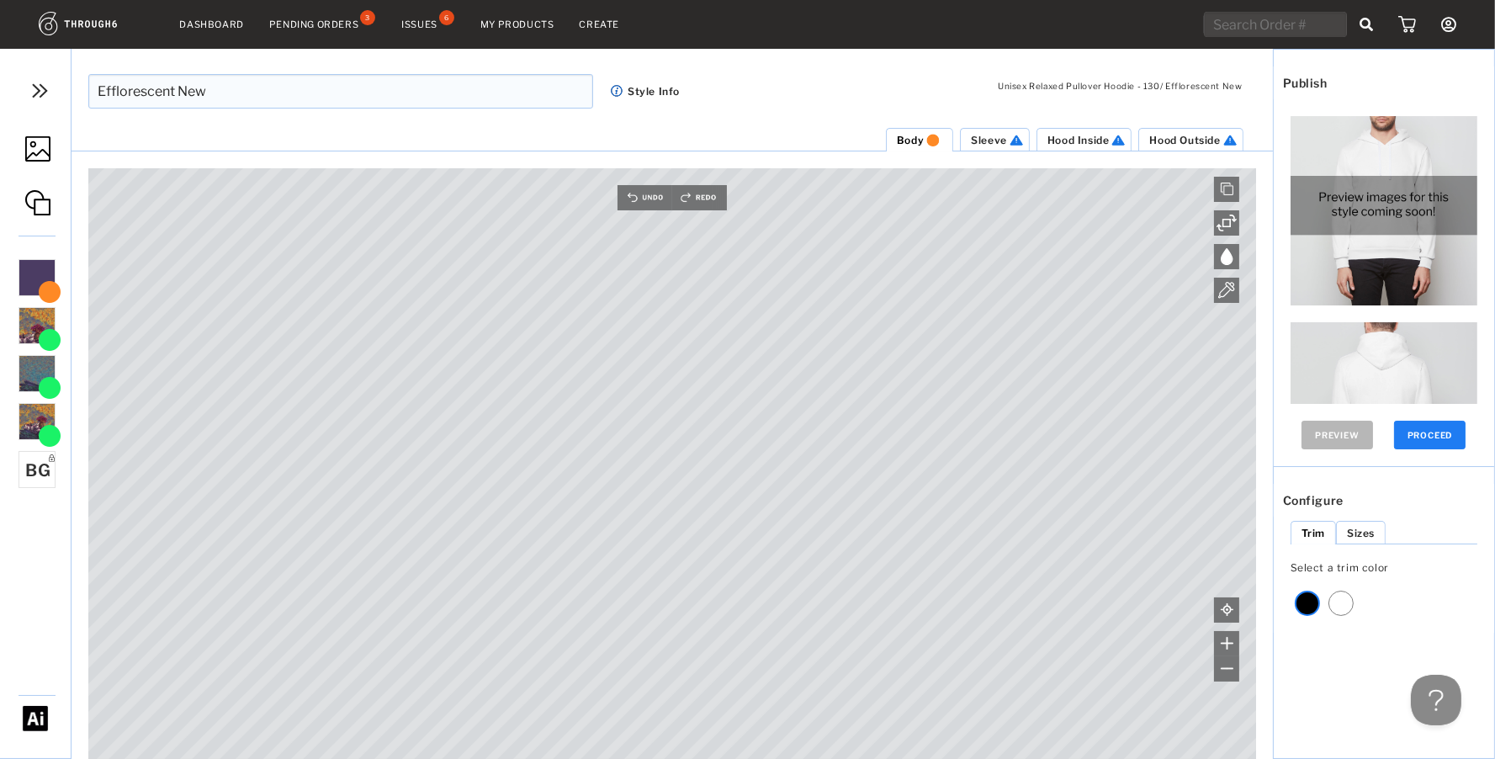
click at [981, 134] on div "Sleeve" at bounding box center [998, 140] width 55 height 13
click at [46, 150] on img at bounding box center [37, 148] width 25 height 25
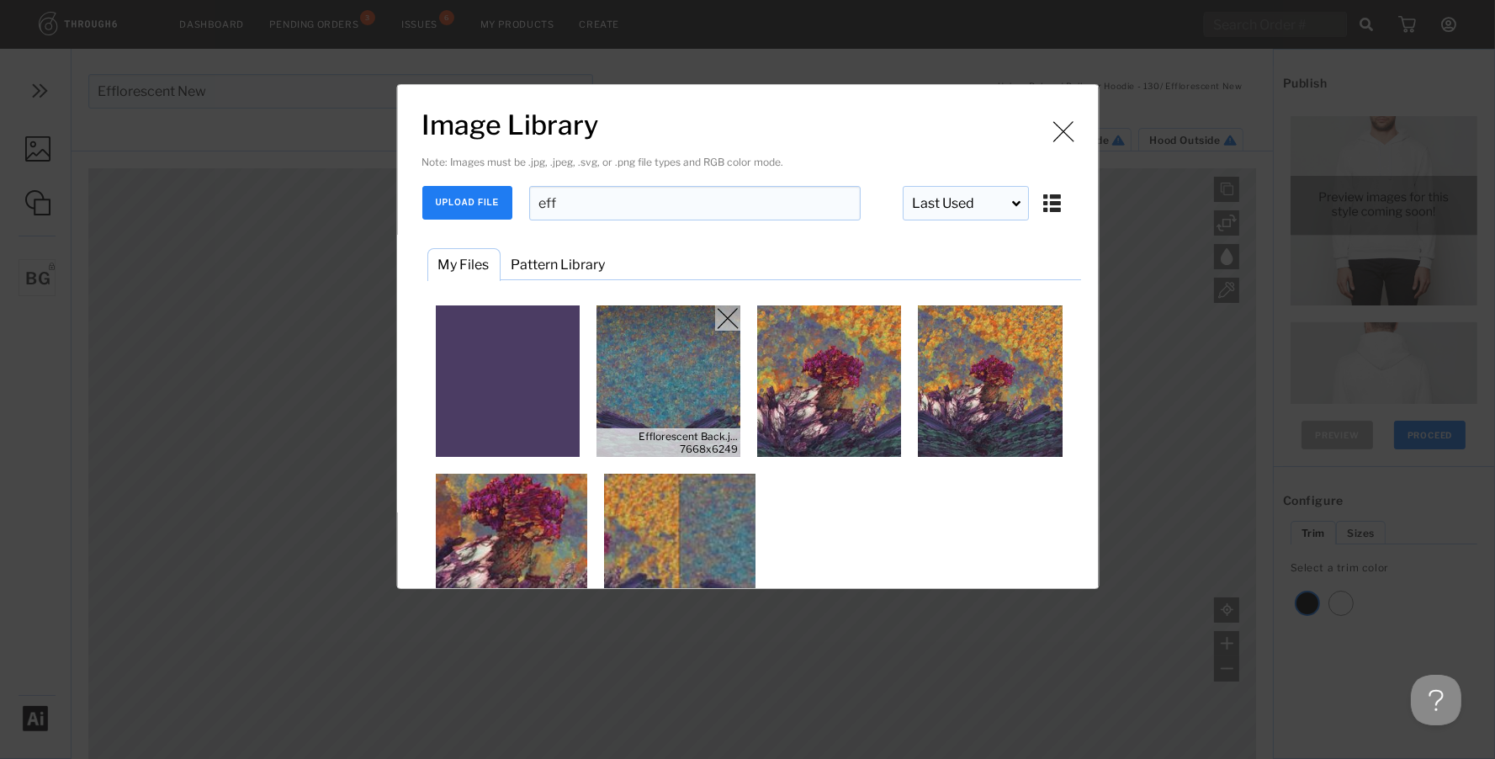
click at [658, 359] on img "Image Library" at bounding box center [668, 380] width 151 height 151
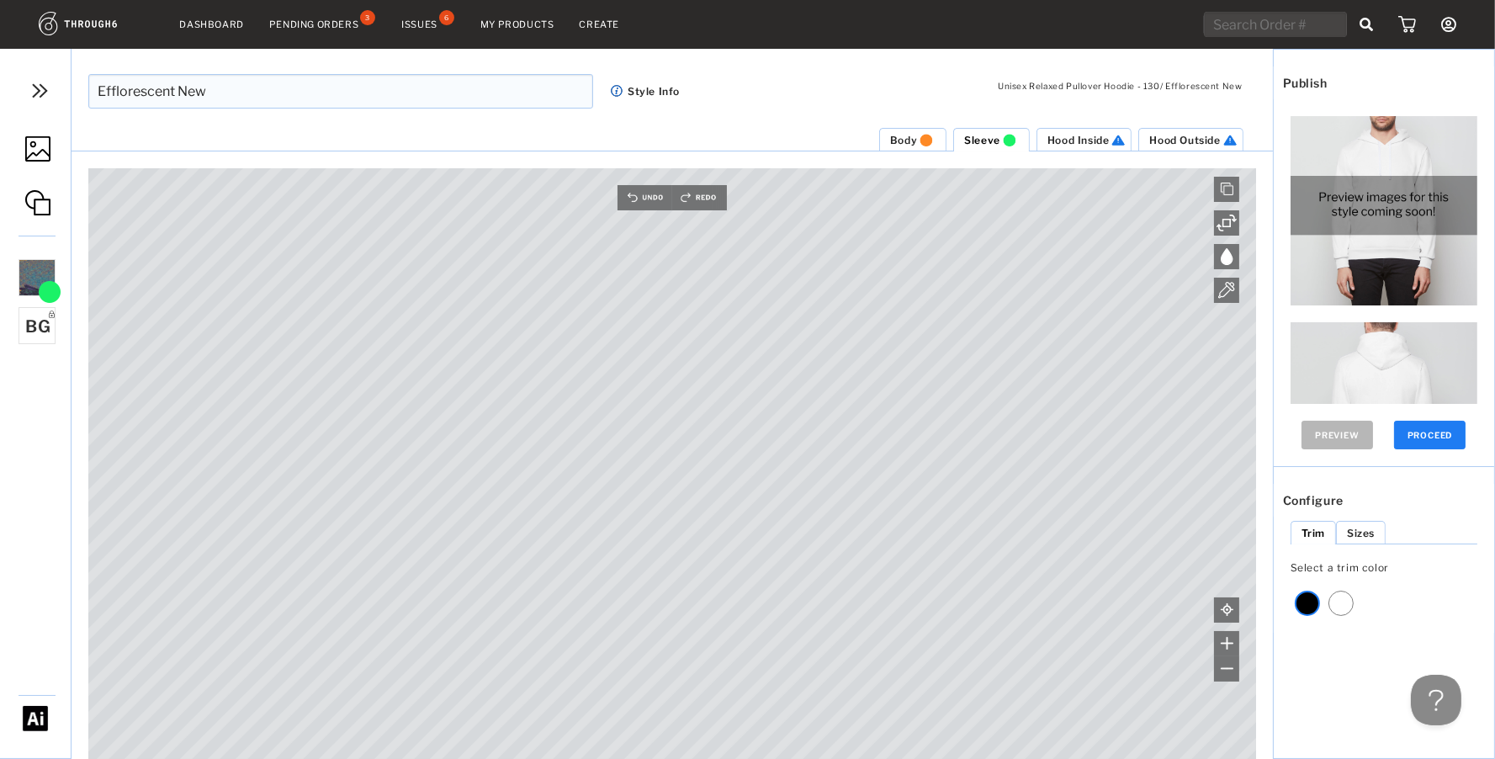
click at [38, 153] on img at bounding box center [37, 148] width 25 height 25
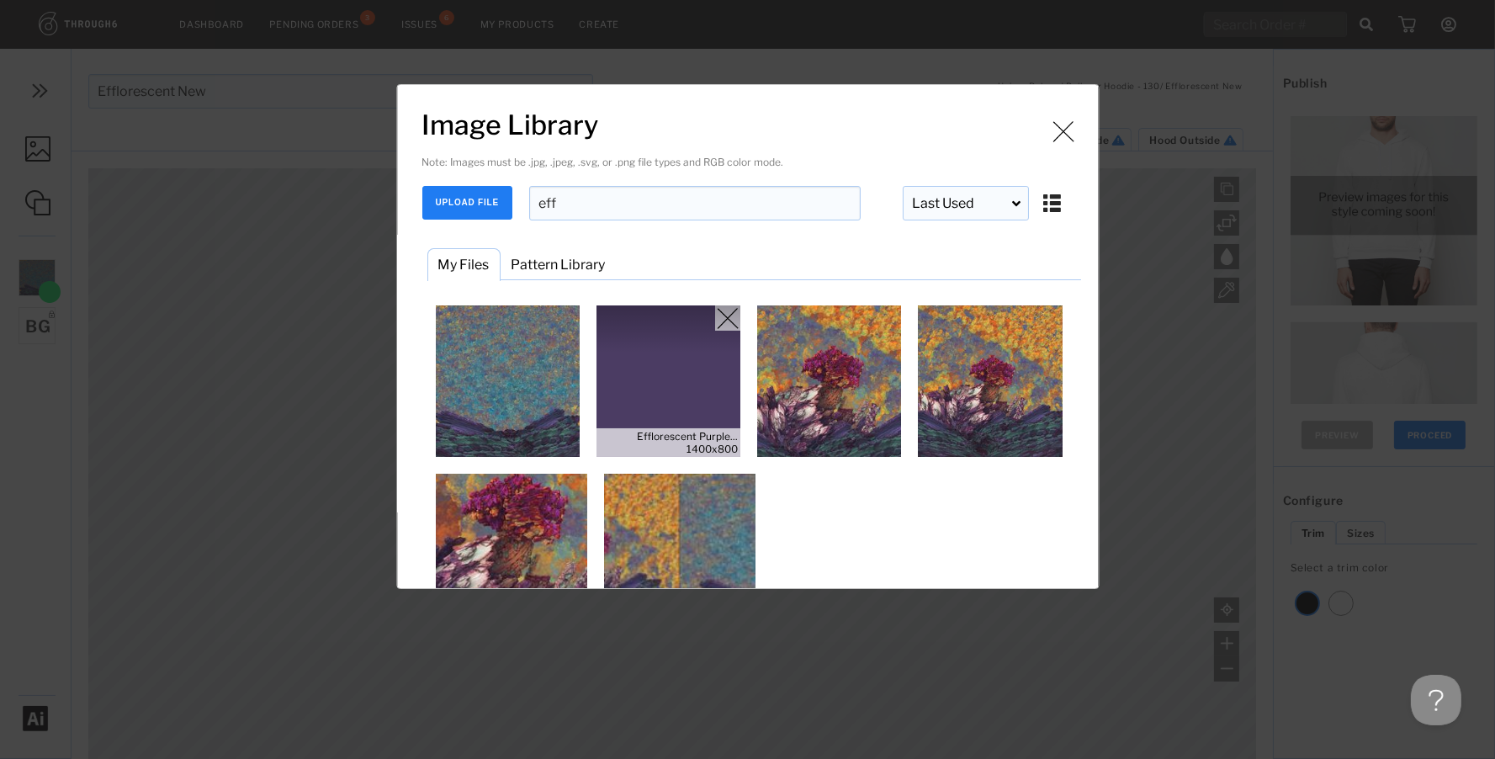
click at [654, 362] on img "Image Library" at bounding box center [668, 380] width 151 height 151
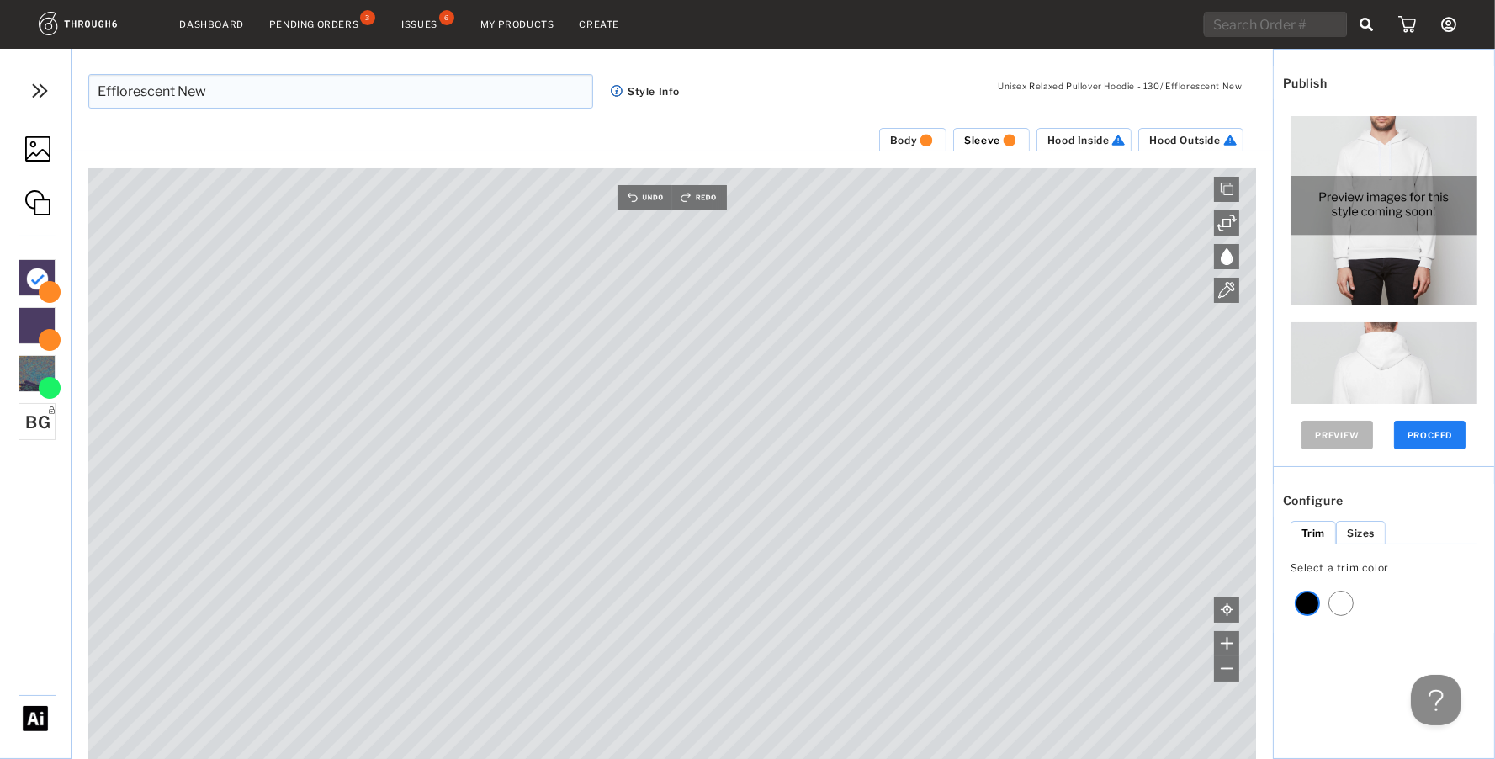
click at [1065, 141] on span "Hood Inside" at bounding box center [1079, 140] width 62 height 13
click at [991, 142] on span "Sleeve" at bounding box center [982, 140] width 36 height 13
click at [1090, 135] on span "Hood Inside" at bounding box center [1079, 140] width 62 height 13
click at [38, 145] on img at bounding box center [37, 148] width 25 height 25
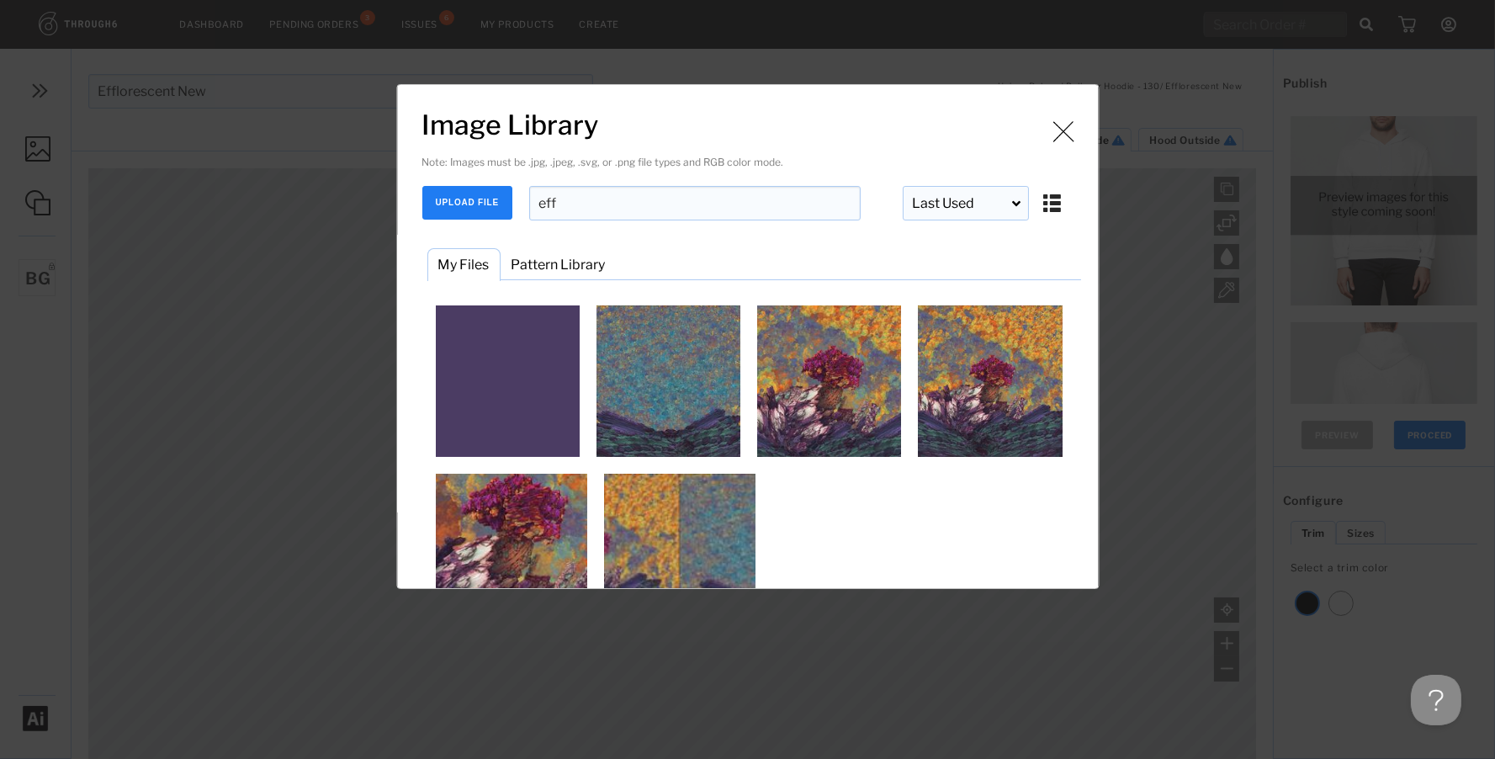
click at [448, 193] on button "UPLOAD FILE" at bounding box center [467, 203] width 90 height 34
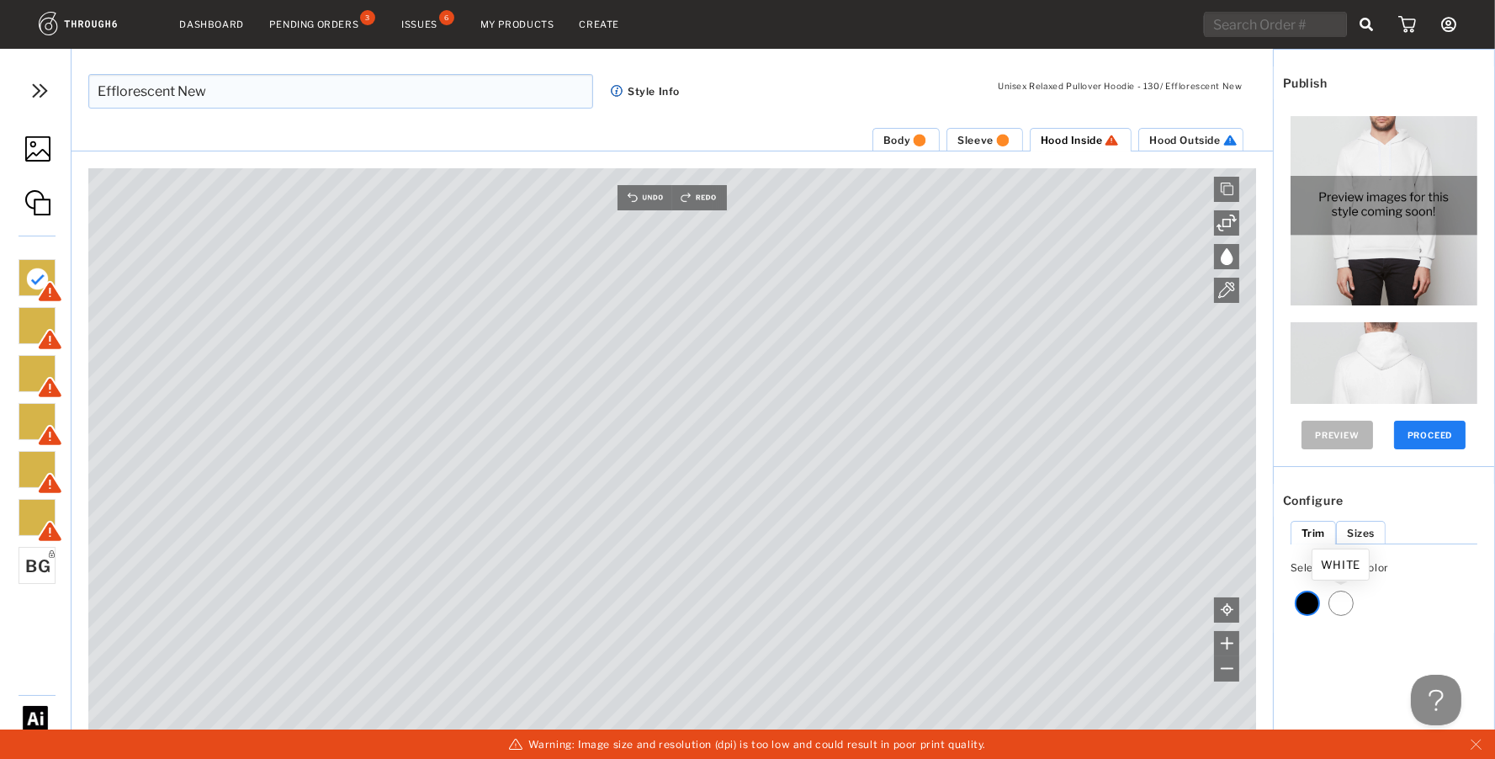
click at [1343, 602] on div at bounding box center [1341, 603] width 25 height 25
drag, startPoint x: 1173, startPoint y: 133, endPoint x: 1168, endPoint y: 147, distance: 15.2
click at [1173, 135] on div "Hood Outside" at bounding box center [1193, 140] width 89 height 13
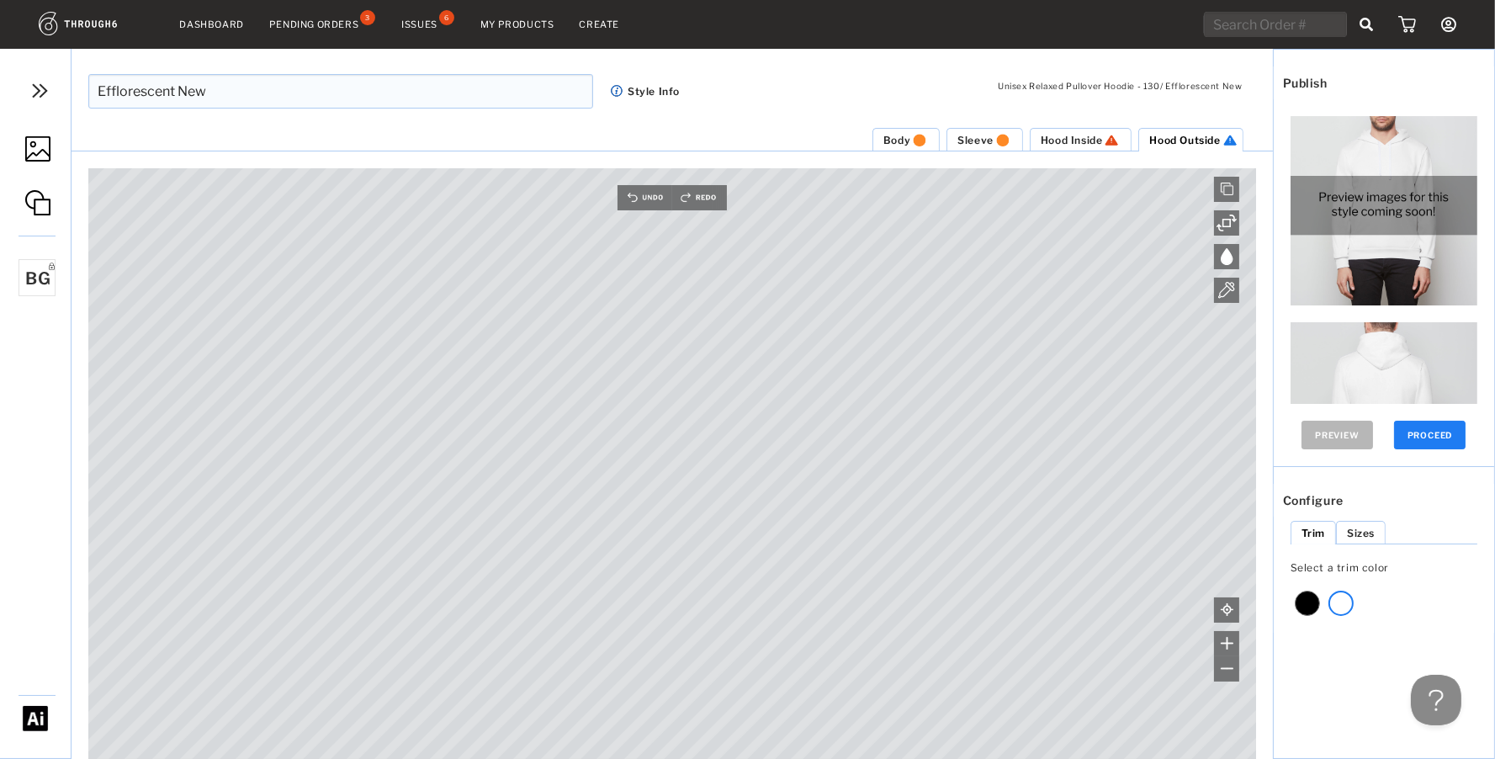
click at [38, 151] on img at bounding box center [37, 148] width 25 height 25
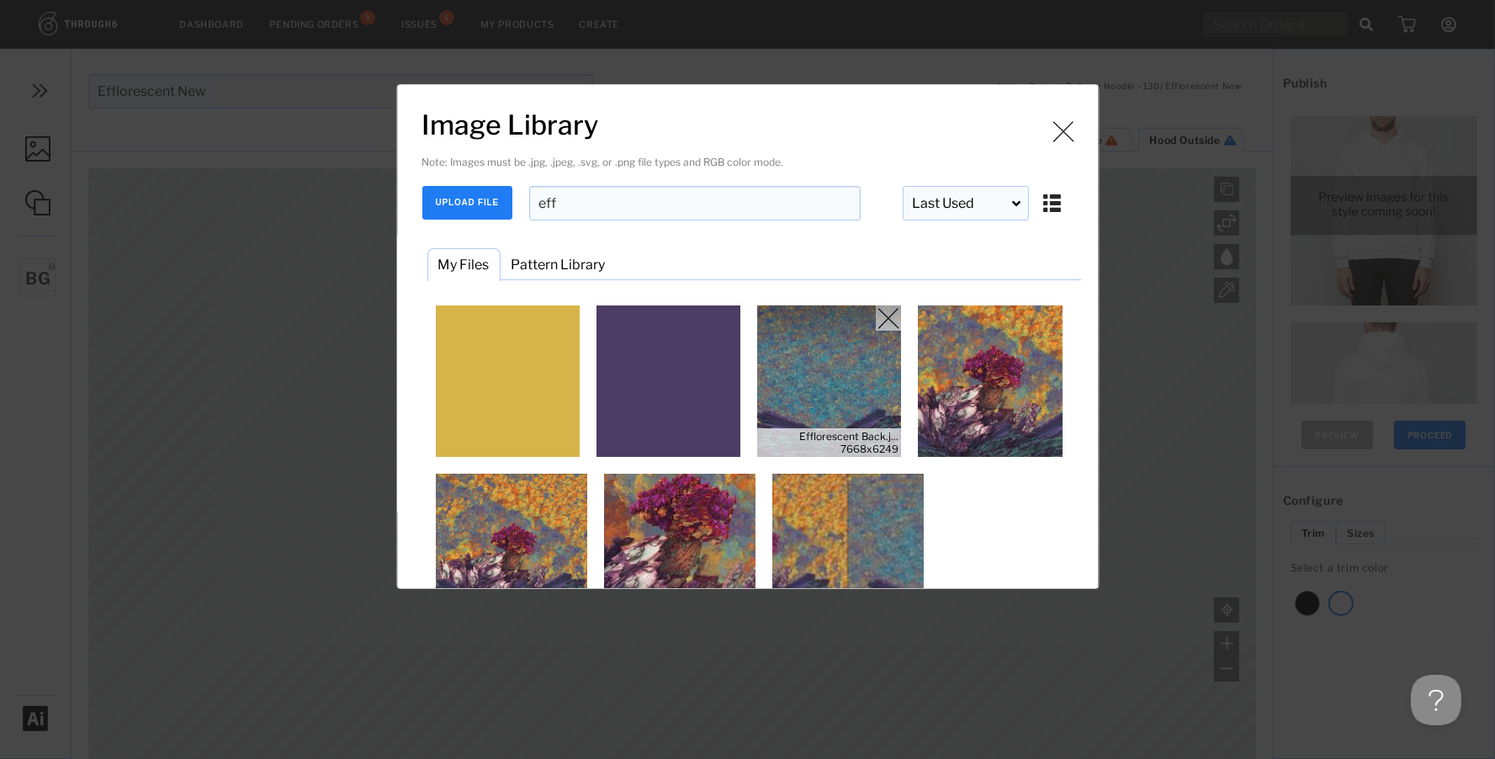
click at [884, 353] on img "Image Library" at bounding box center [829, 380] width 151 height 151
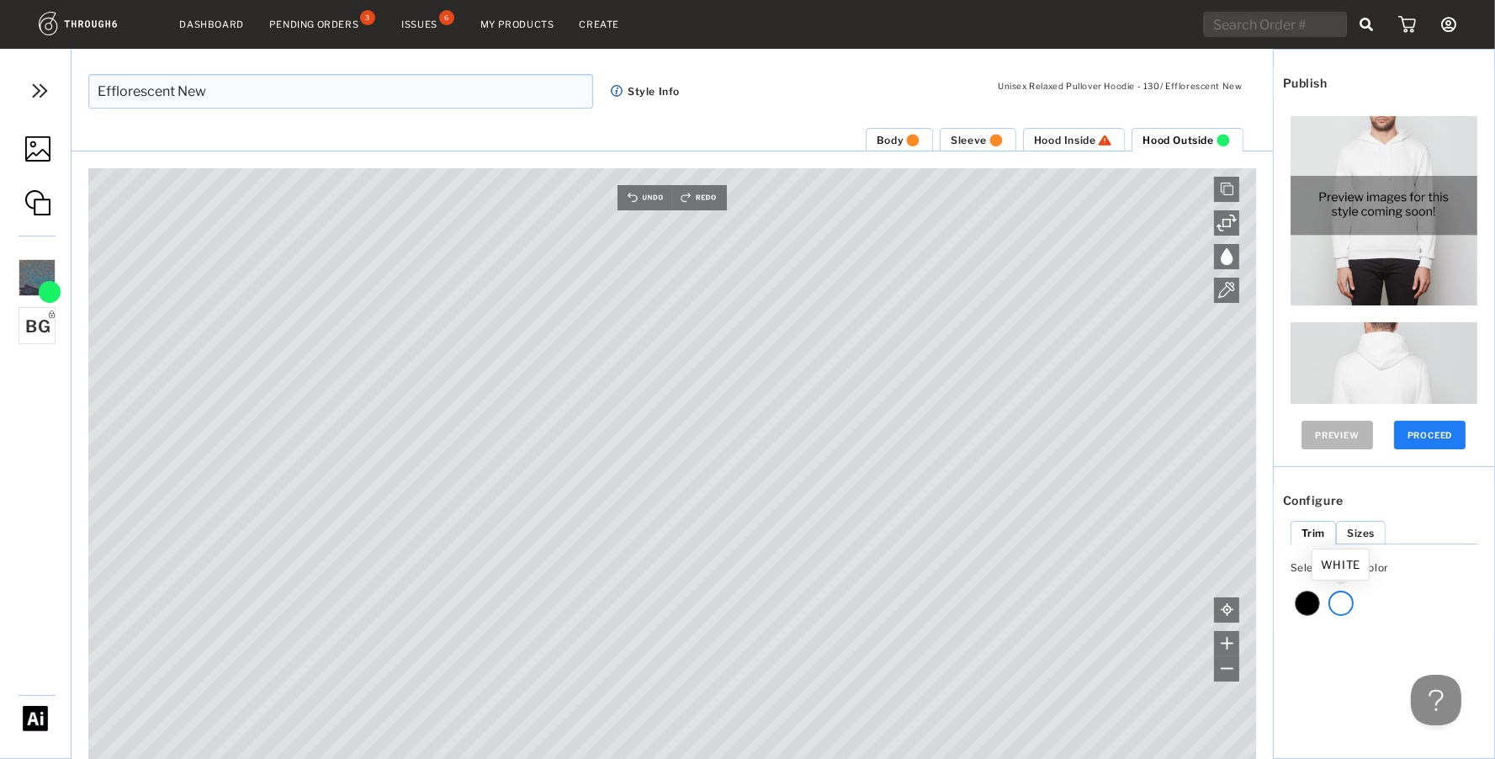
click at [1334, 595] on div at bounding box center [1341, 603] width 25 height 25
click at [1428, 444] on button "PROCEED" at bounding box center [1430, 435] width 72 height 29
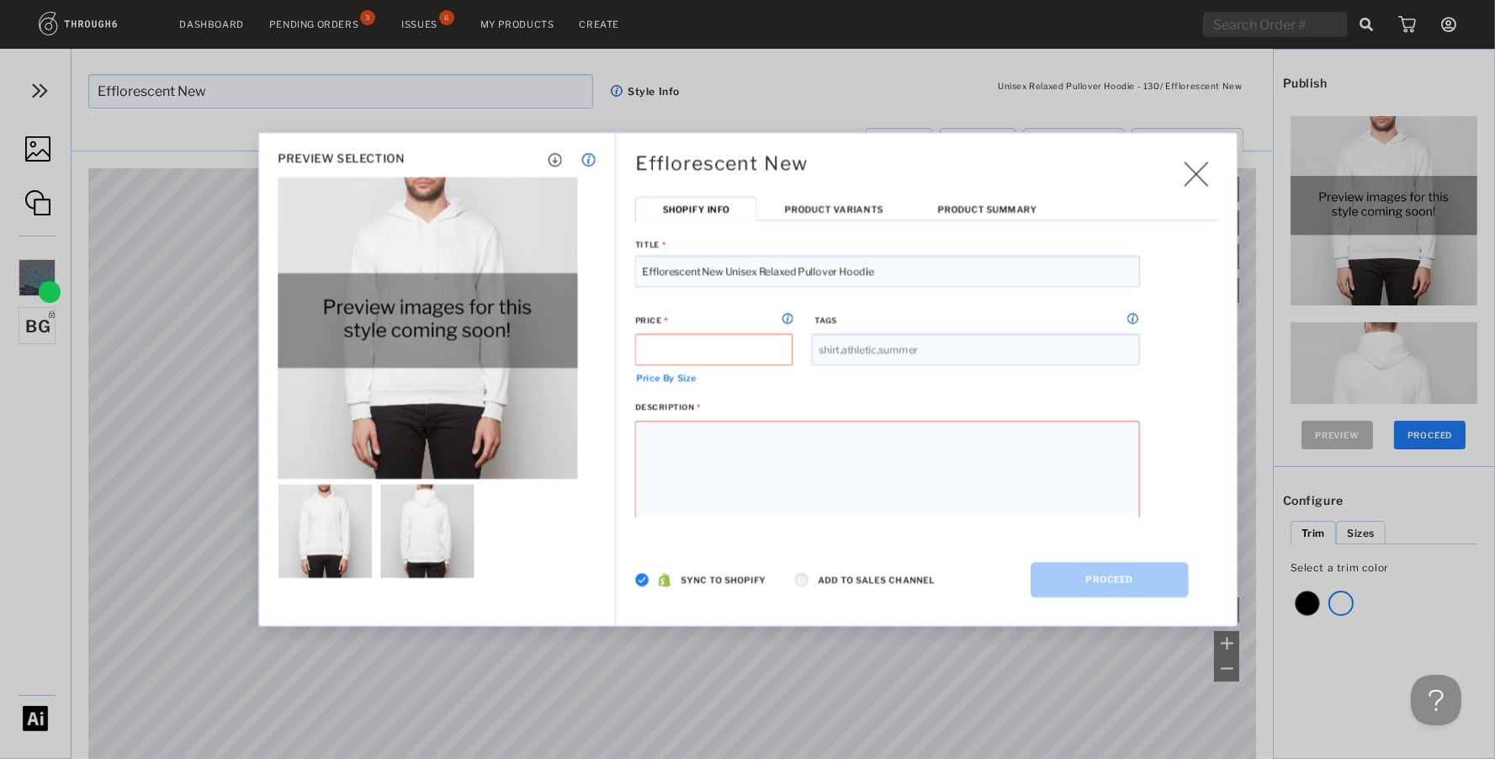
click at [641, 579] on img at bounding box center [642, 580] width 14 height 14
click at [835, 210] on span "Product Variants" at bounding box center [833, 209] width 98 height 11
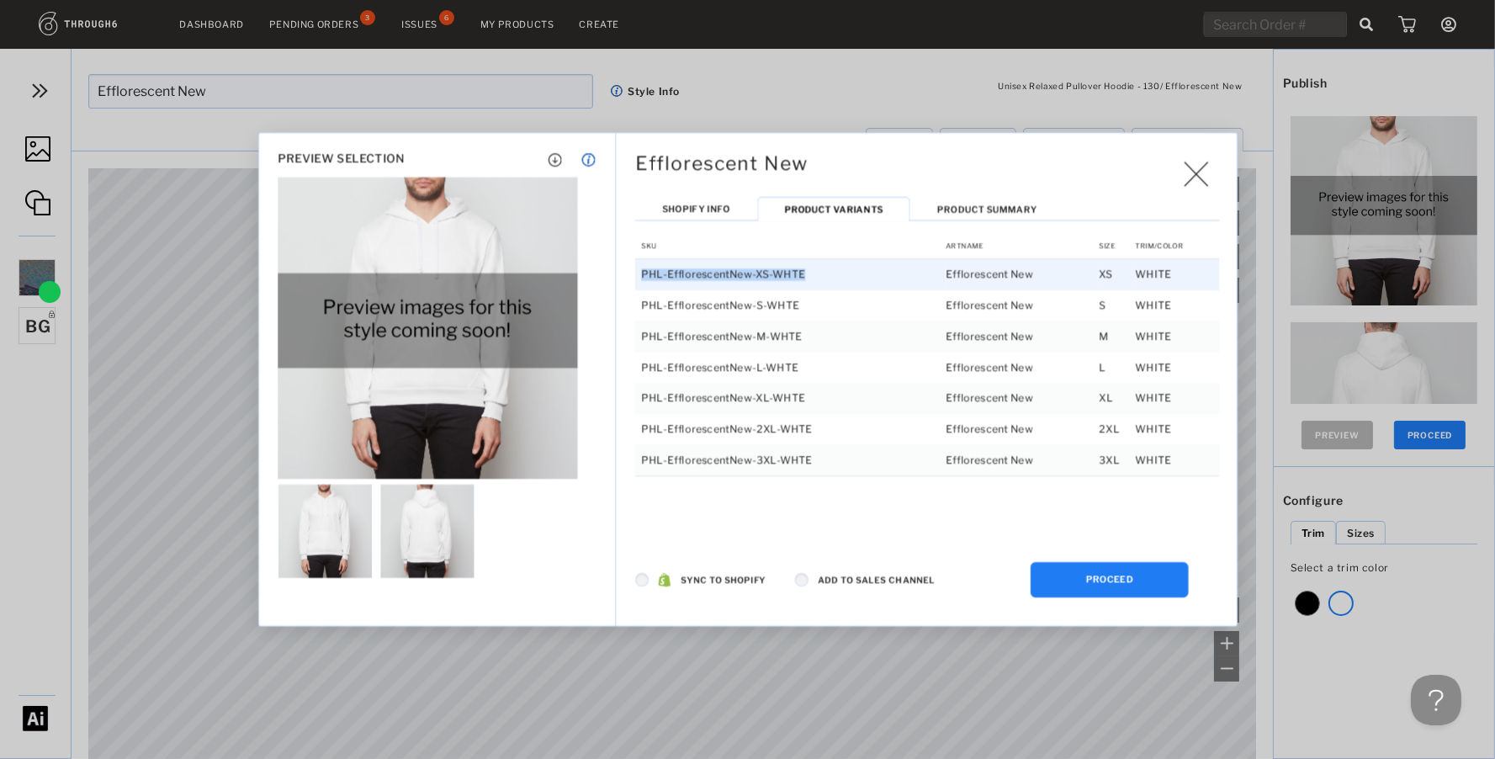
drag, startPoint x: 796, startPoint y: 273, endPoint x: 664, endPoint y: 261, distance: 132.6
click at [639, 271] on td "PHL-EfflorescentNew-XS-WHTE" at bounding box center [790, 273] width 310 height 31
copy td "PHL-EfflorescentNew-XS-WHTE"
click at [696, 204] on span "Shopify Info" at bounding box center [695, 209] width 67 height 11
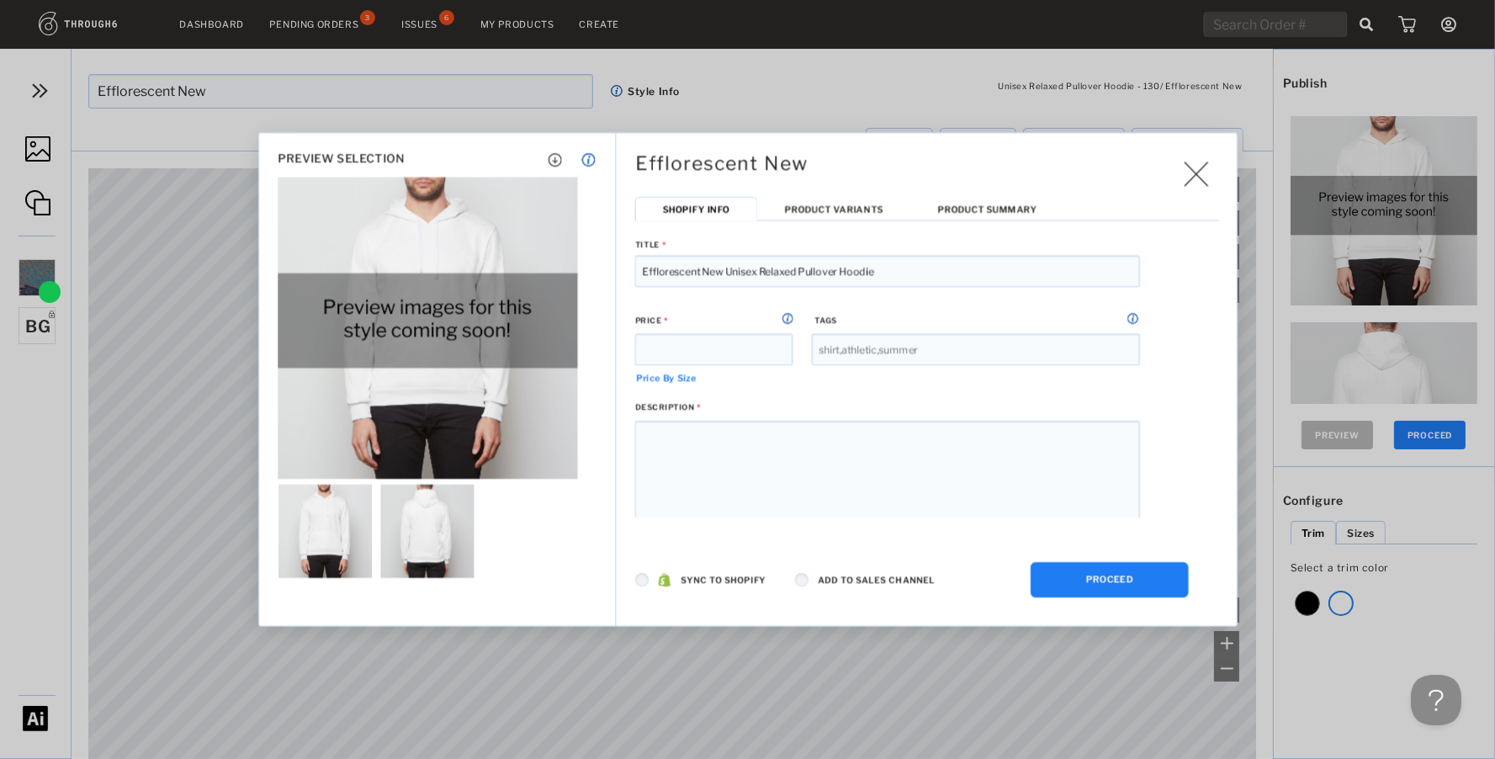
drag, startPoint x: 837, startPoint y: 267, endPoint x: 729, endPoint y: 273, distance: 108.7
click at [729, 273] on input "Efflorescent New Unisex Relaxed Pullover Hoodie" at bounding box center [887, 272] width 505 height 32
type input "Efflorescent New Hoodie"
click at [1095, 579] on button "PROCEED" at bounding box center [1110, 579] width 158 height 35
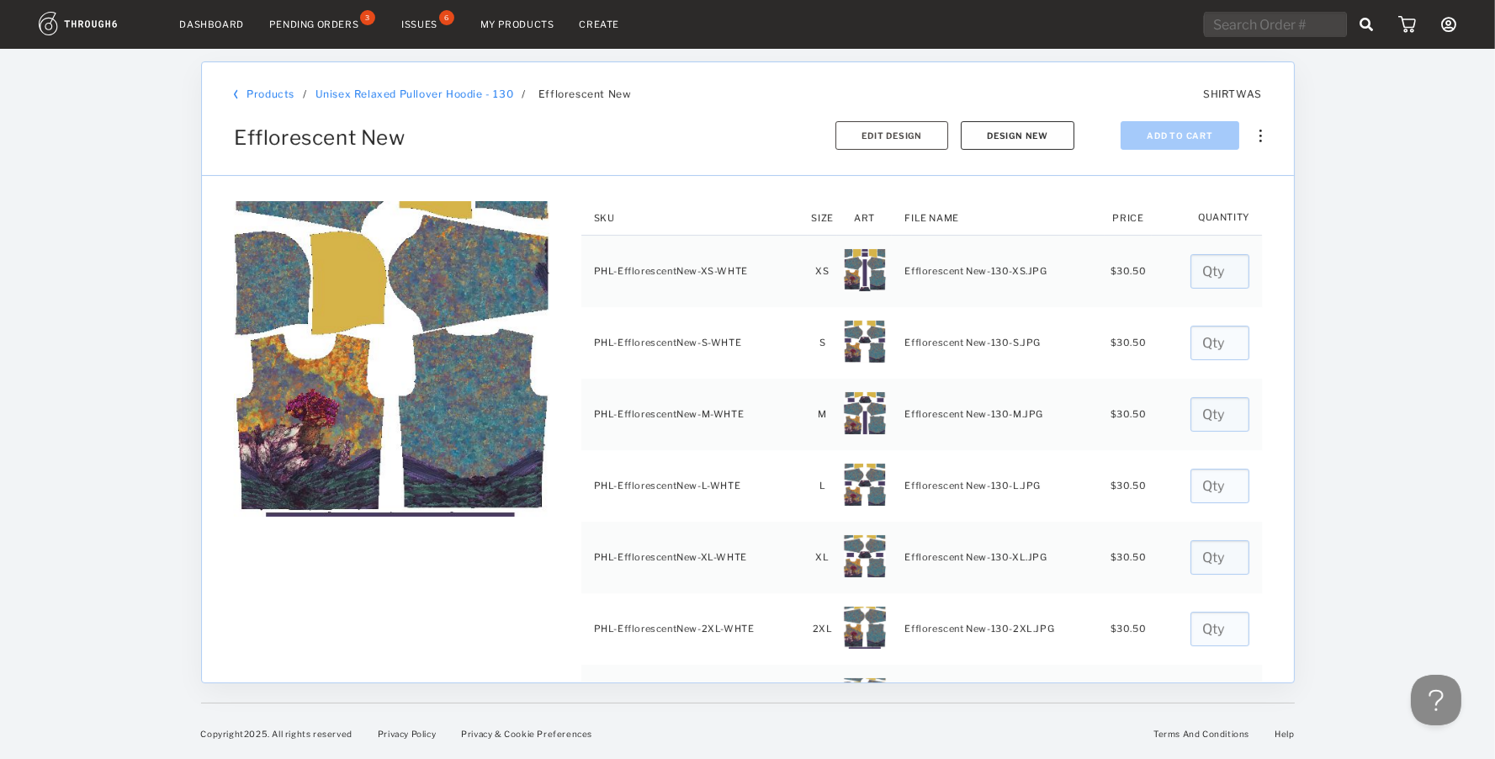
click at [1042, 134] on button "Design New" at bounding box center [1018, 135] width 114 height 29
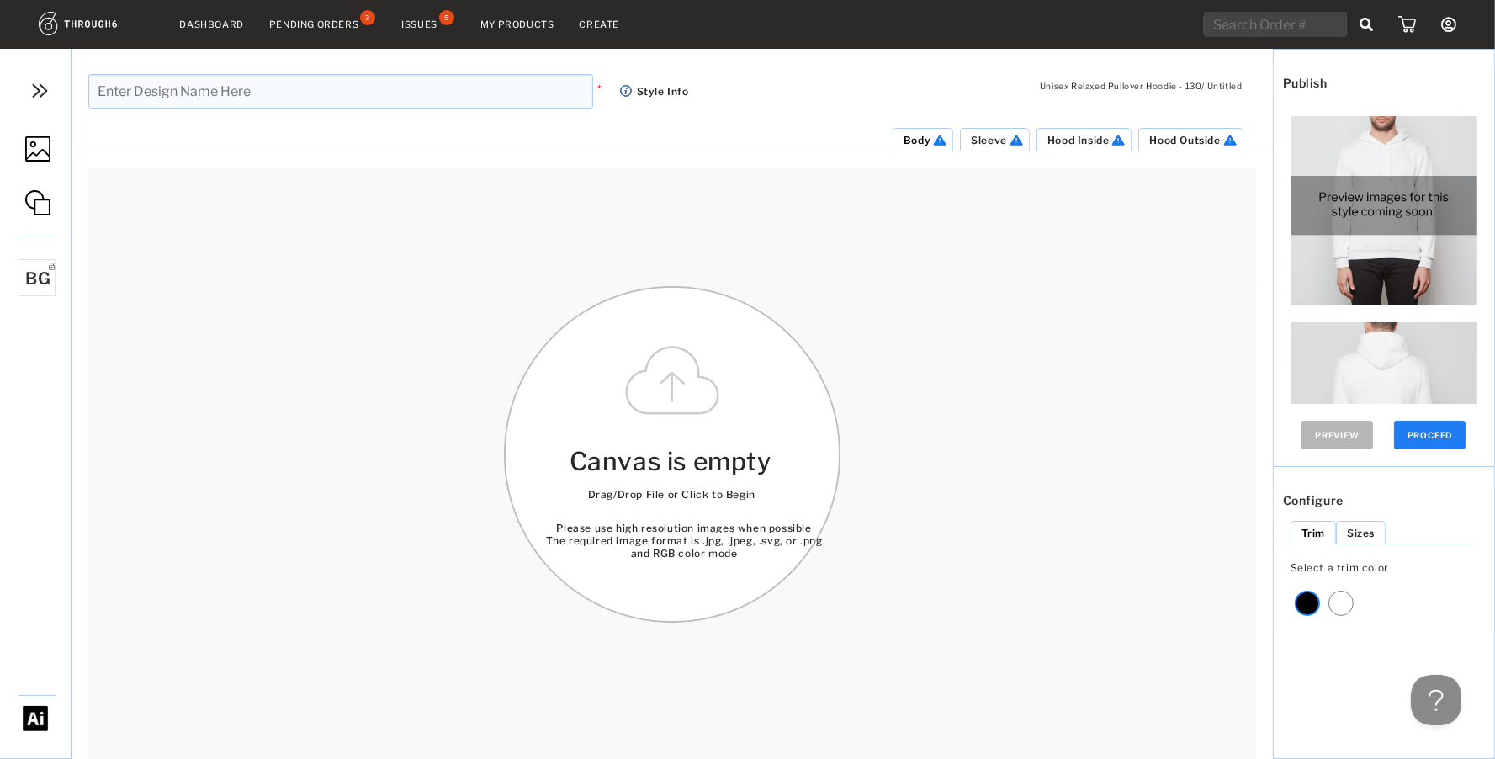
click at [39, 133] on link at bounding box center [35, 150] width 71 height 79
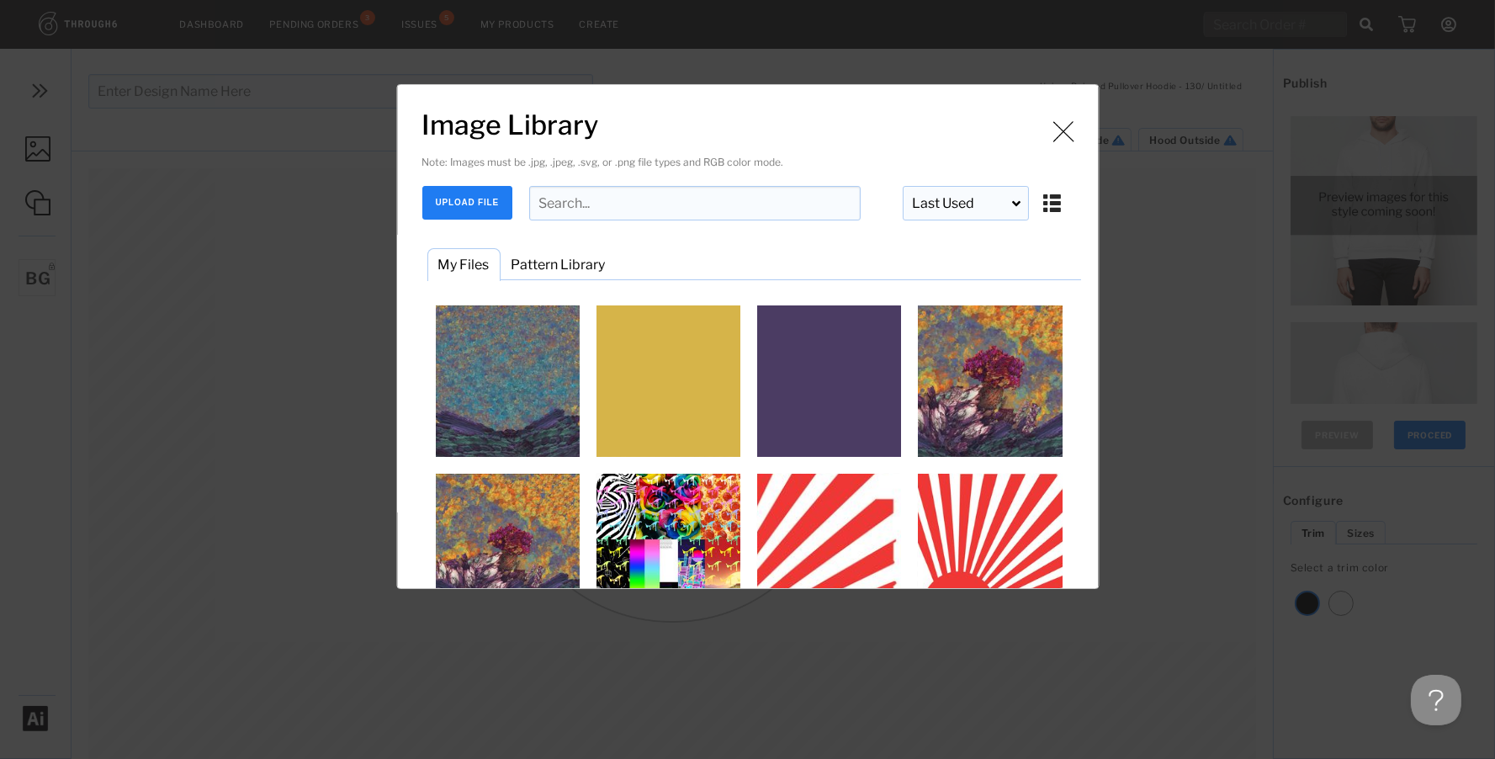
click at [621, 202] on input "Image Library" at bounding box center [695, 203] width 332 height 34
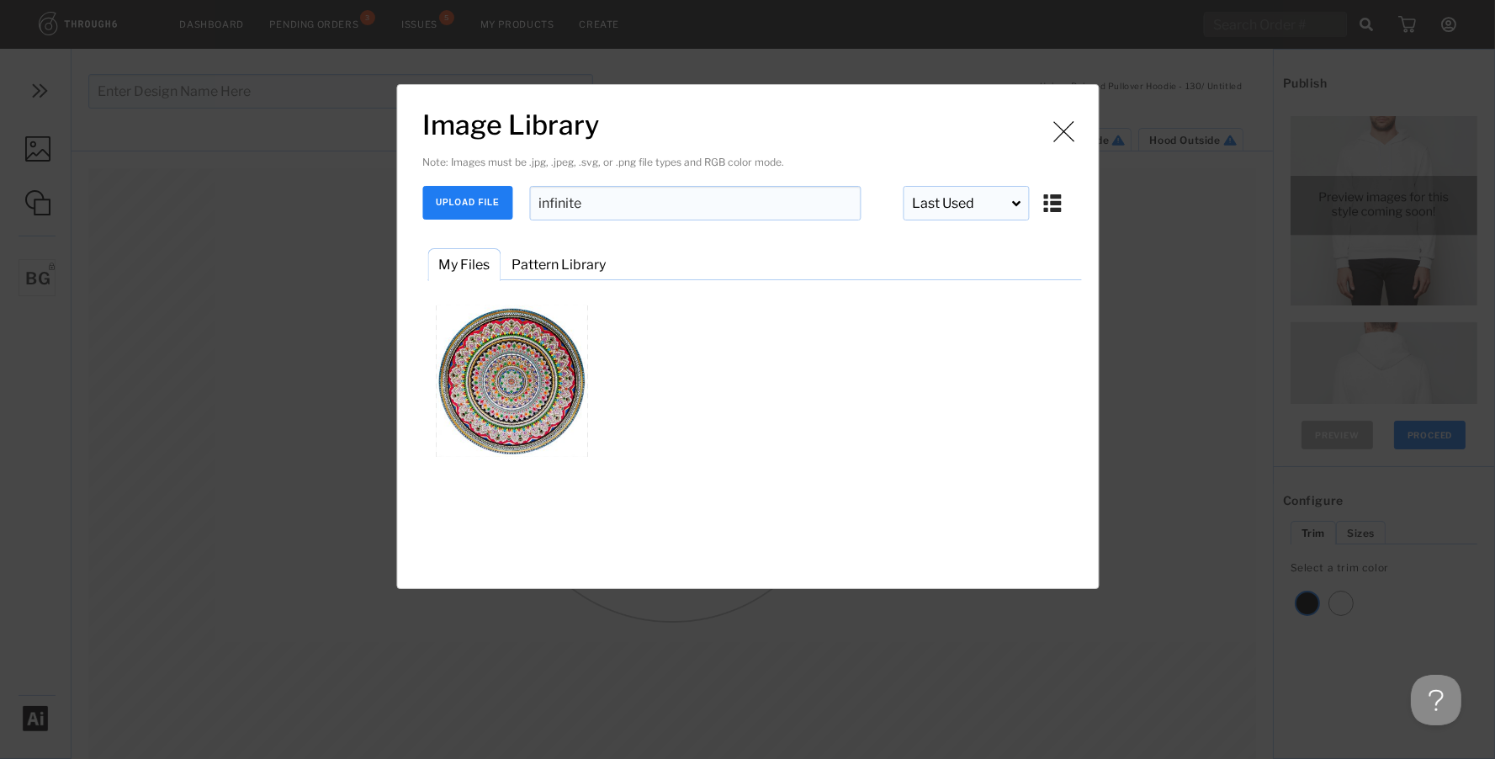
type input "infinite"
click at [471, 195] on button "UPLOAD FILE" at bounding box center [467, 203] width 90 height 34
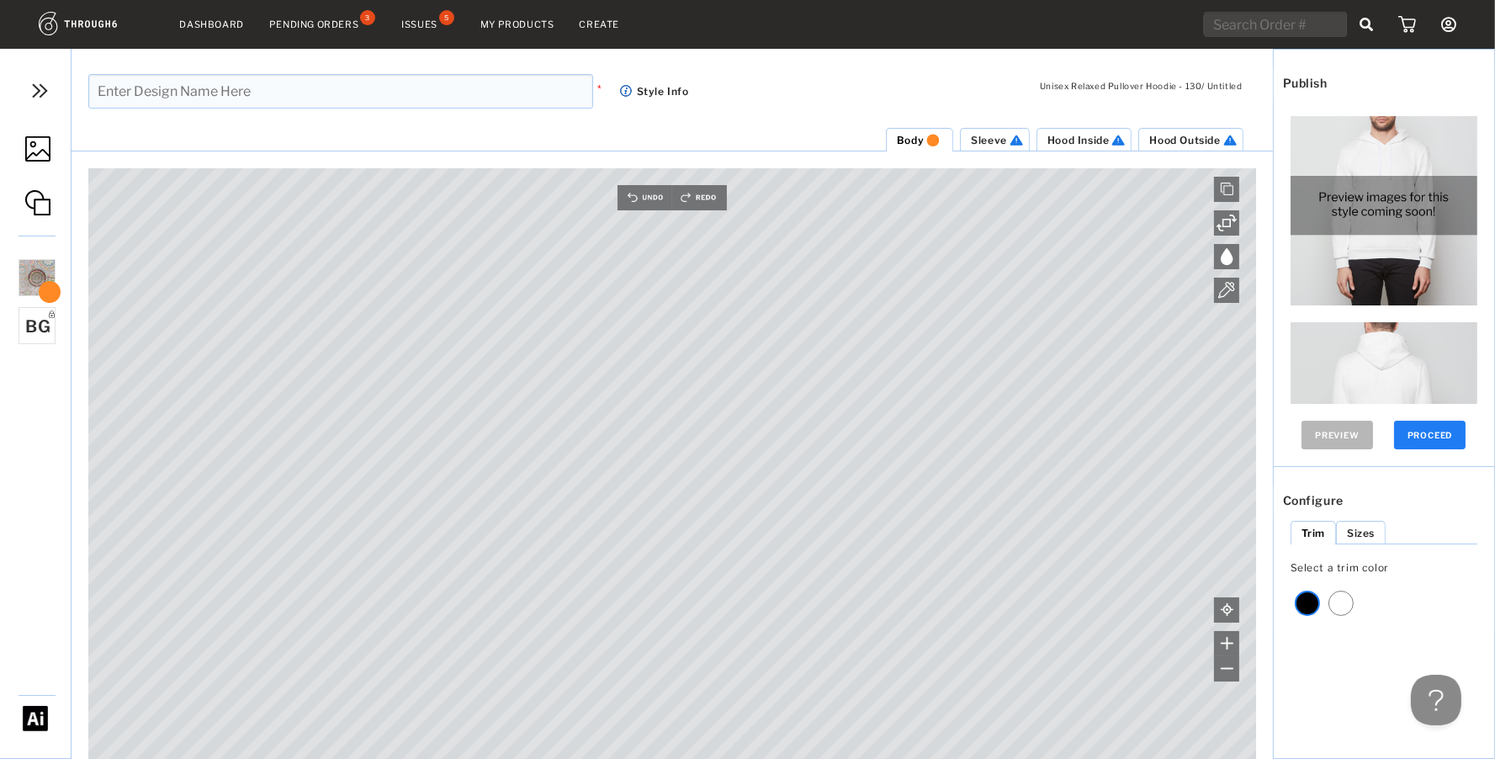
click at [39, 146] on img at bounding box center [37, 148] width 25 height 25
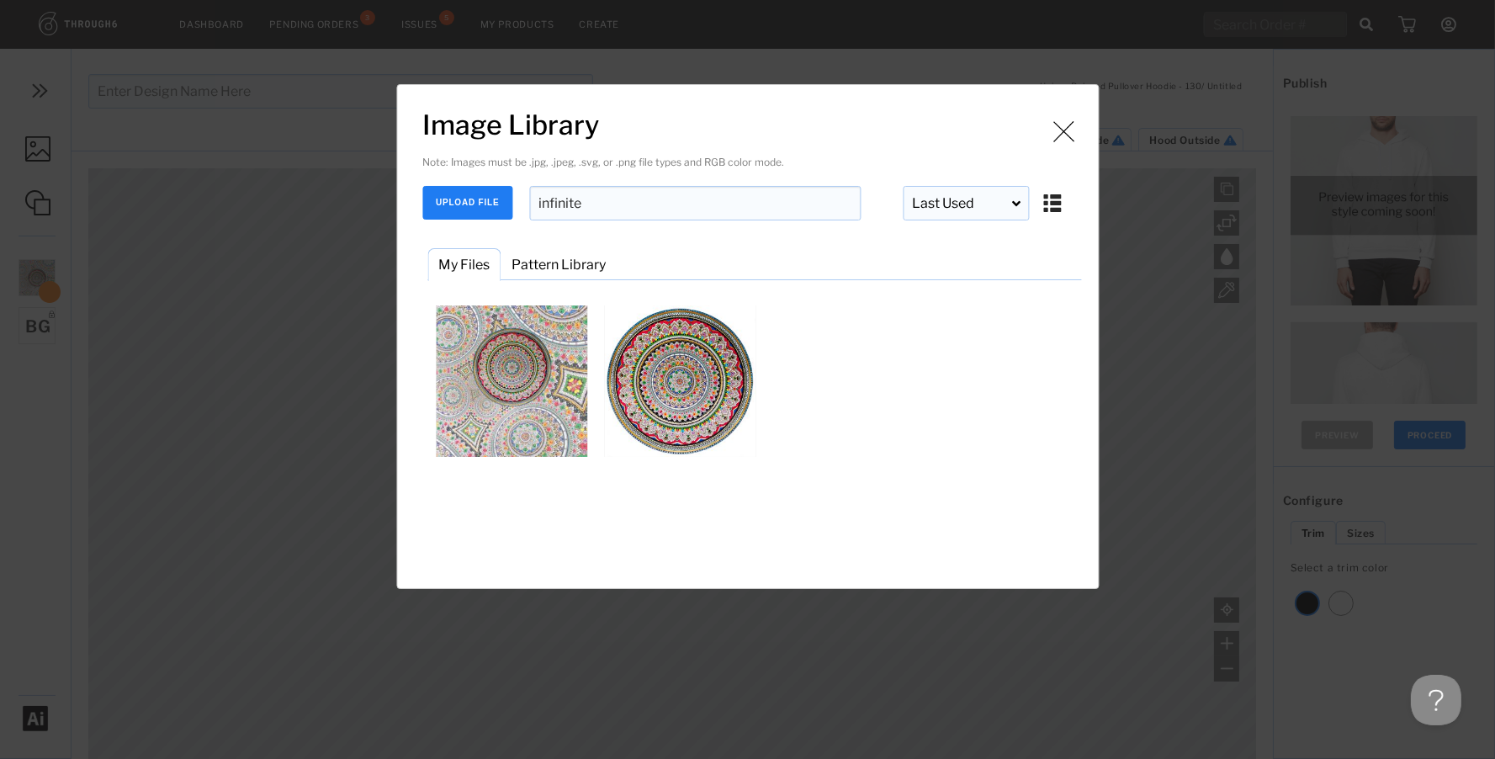
click at [478, 209] on button "UPLOAD FILE" at bounding box center [467, 203] width 90 height 34
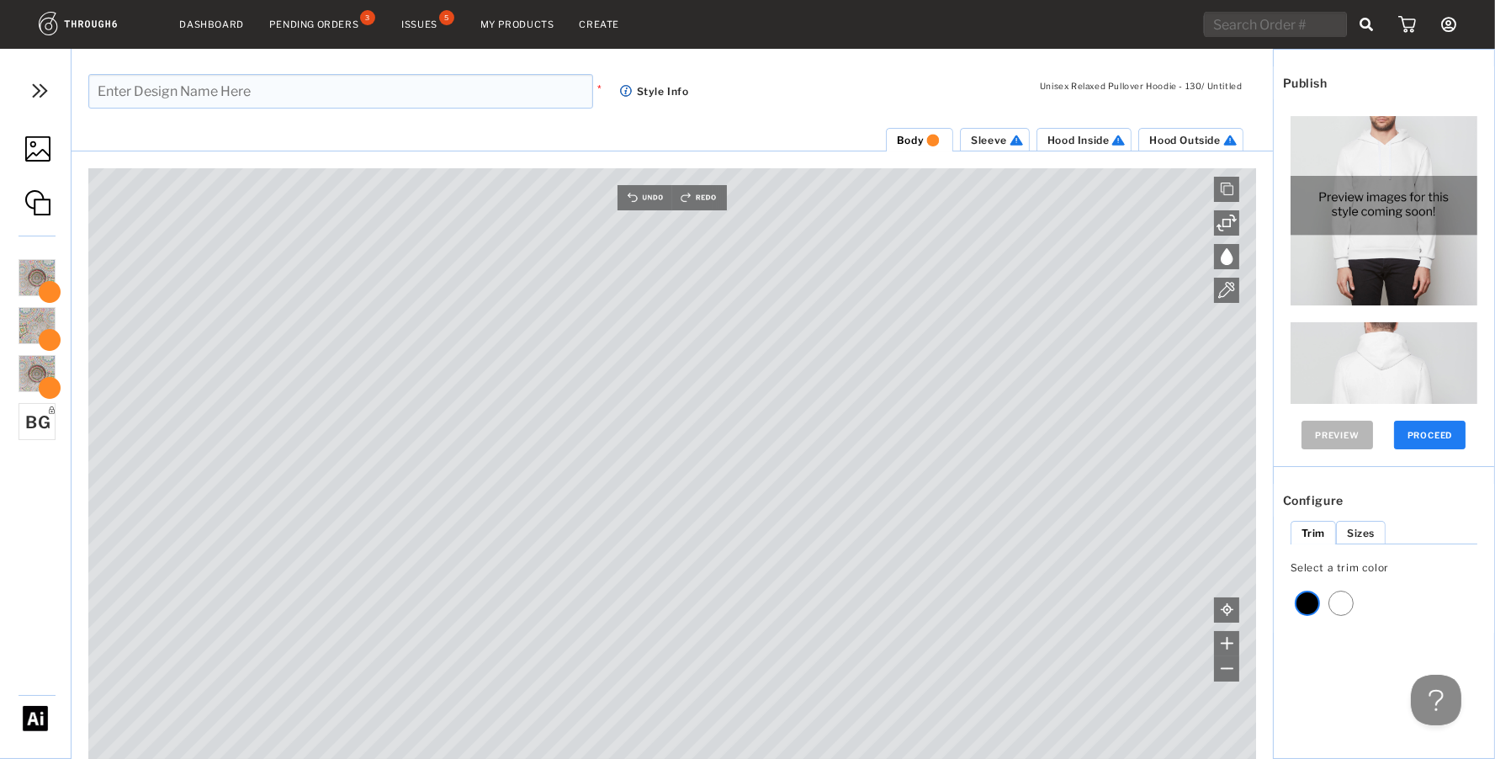
click at [25, 154] on img at bounding box center [37, 148] width 25 height 25
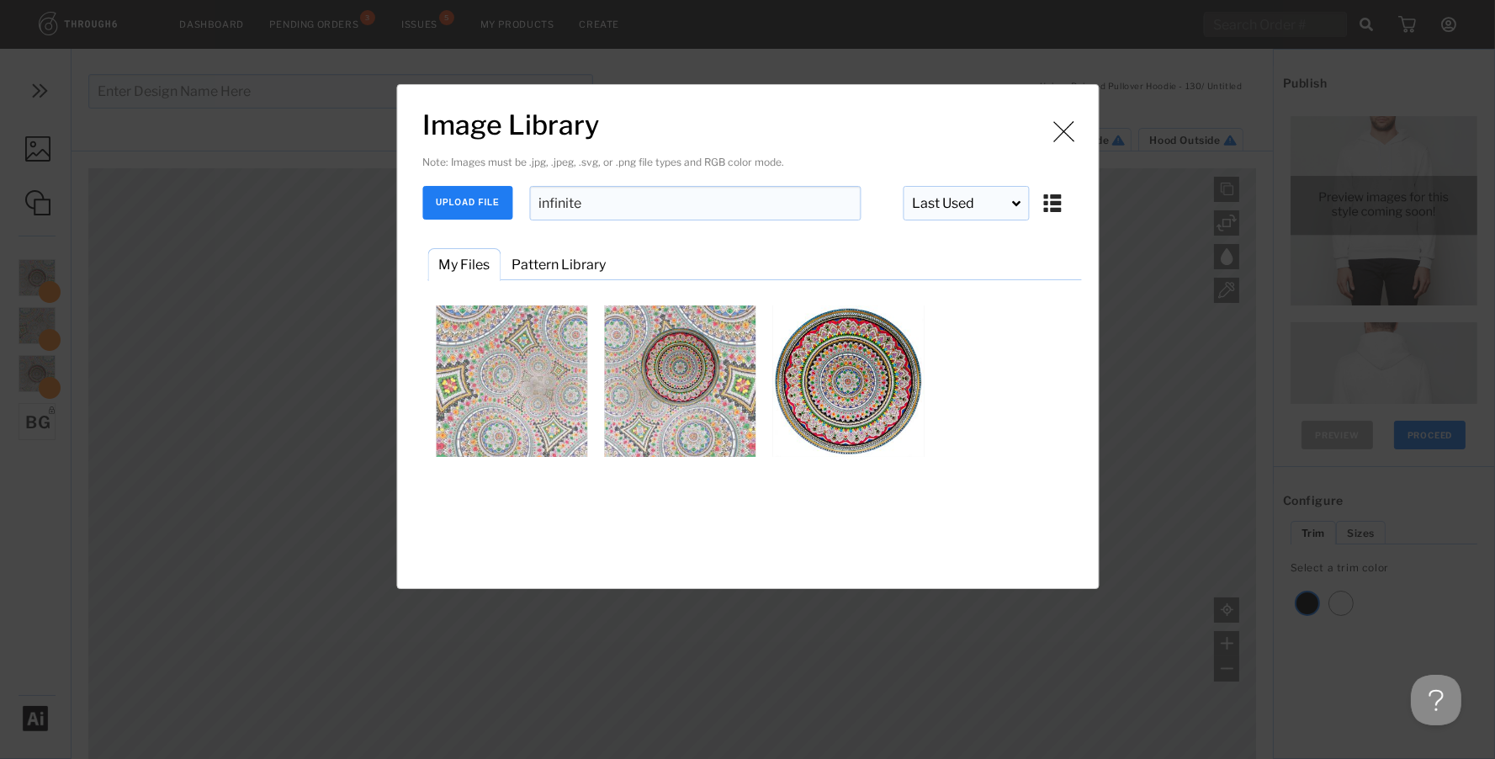
click at [480, 204] on button "UPLOAD FILE" at bounding box center [467, 203] width 90 height 34
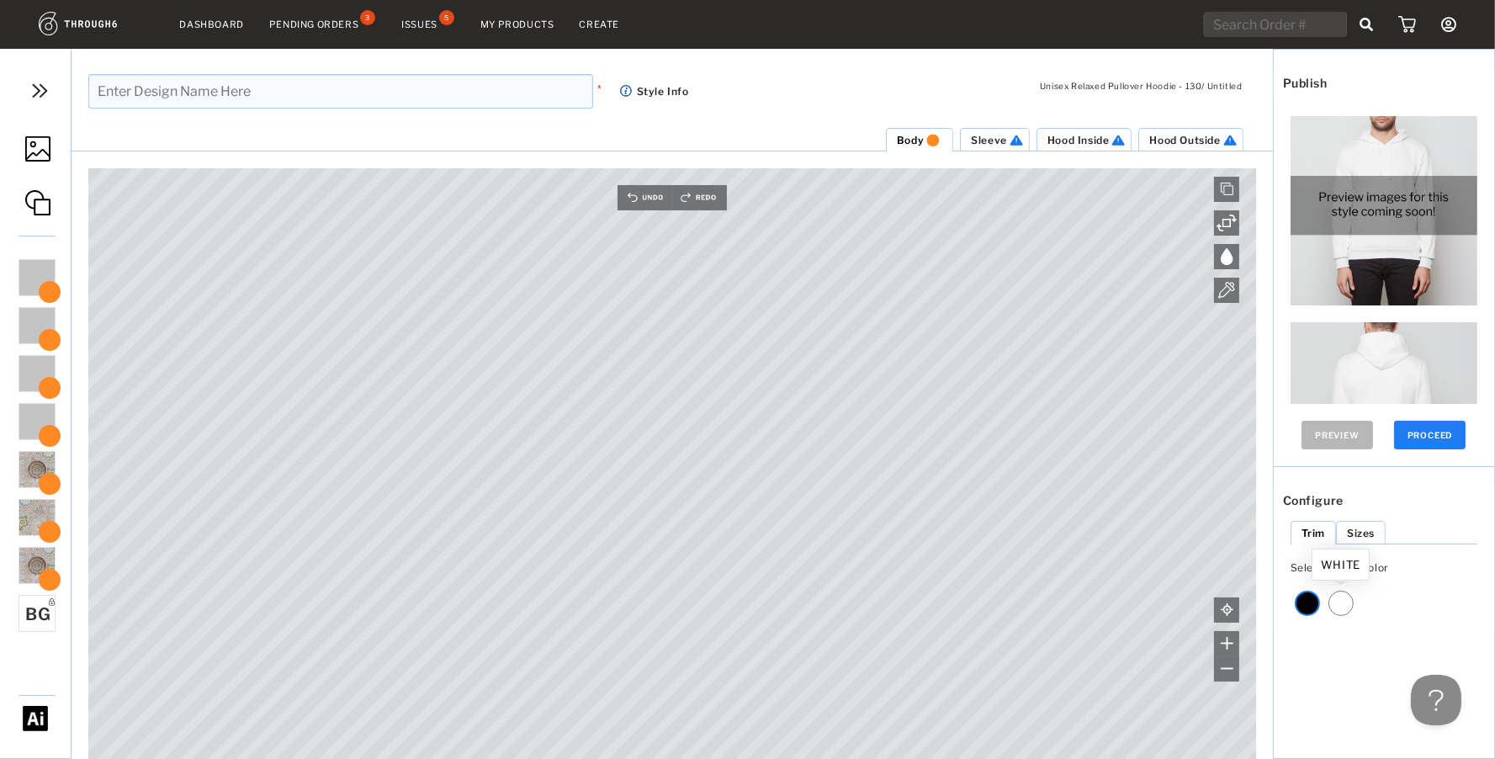
click at [1345, 602] on div at bounding box center [1341, 603] width 25 height 25
click at [983, 139] on span "Sleeve" at bounding box center [989, 140] width 36 height 13
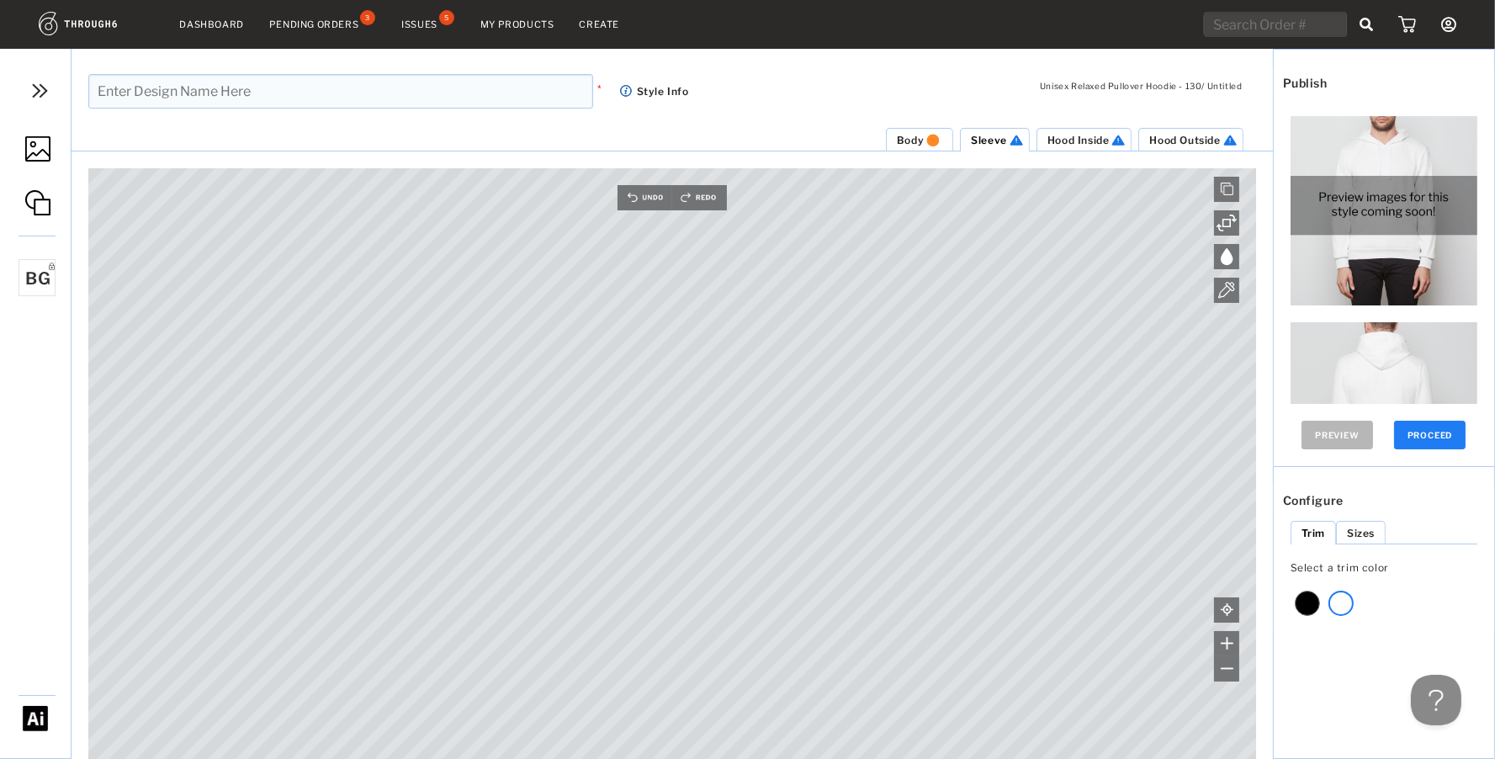
click at [38, 146] on img at bounding box center [37, 148] width 25 height 25
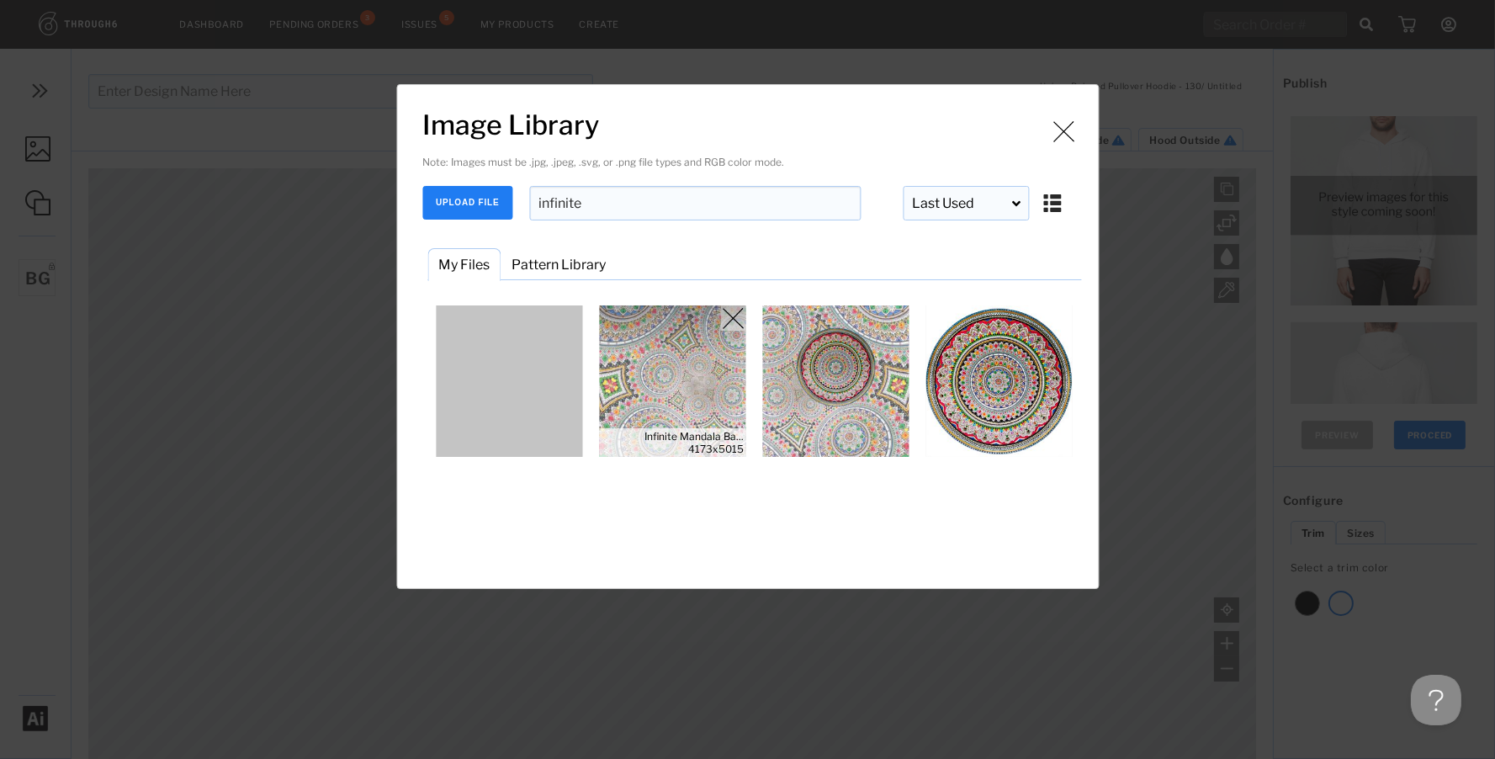
click at [684, 382] on img "Image Library" at bounding box center [672, 380] width 151 height 151
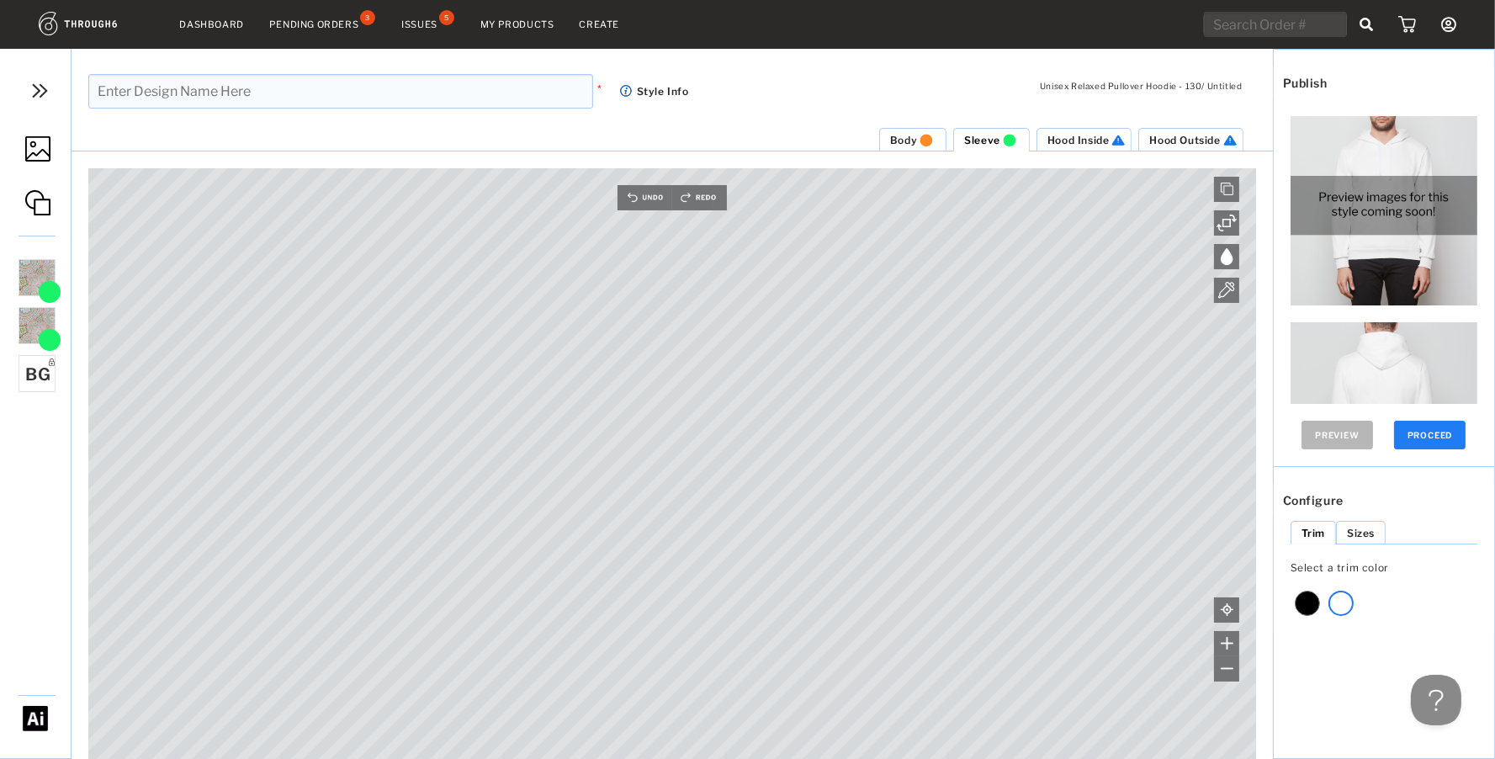
click at [23, 131] on link at bounding box center [35, 150] width 71 height 79
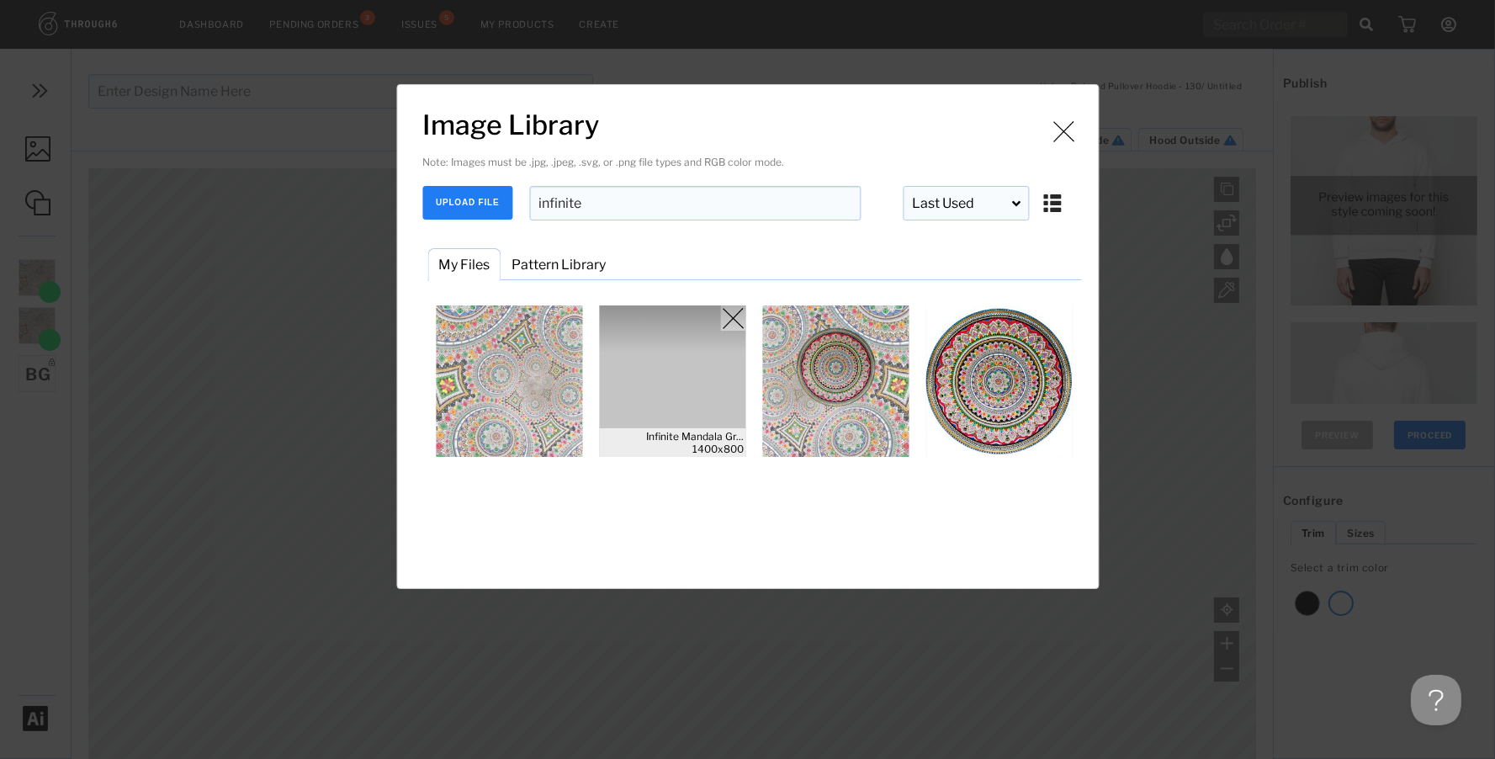
click at [679, 366] on img "Image Library" at bounding box center [672, 380] width 151 height 151
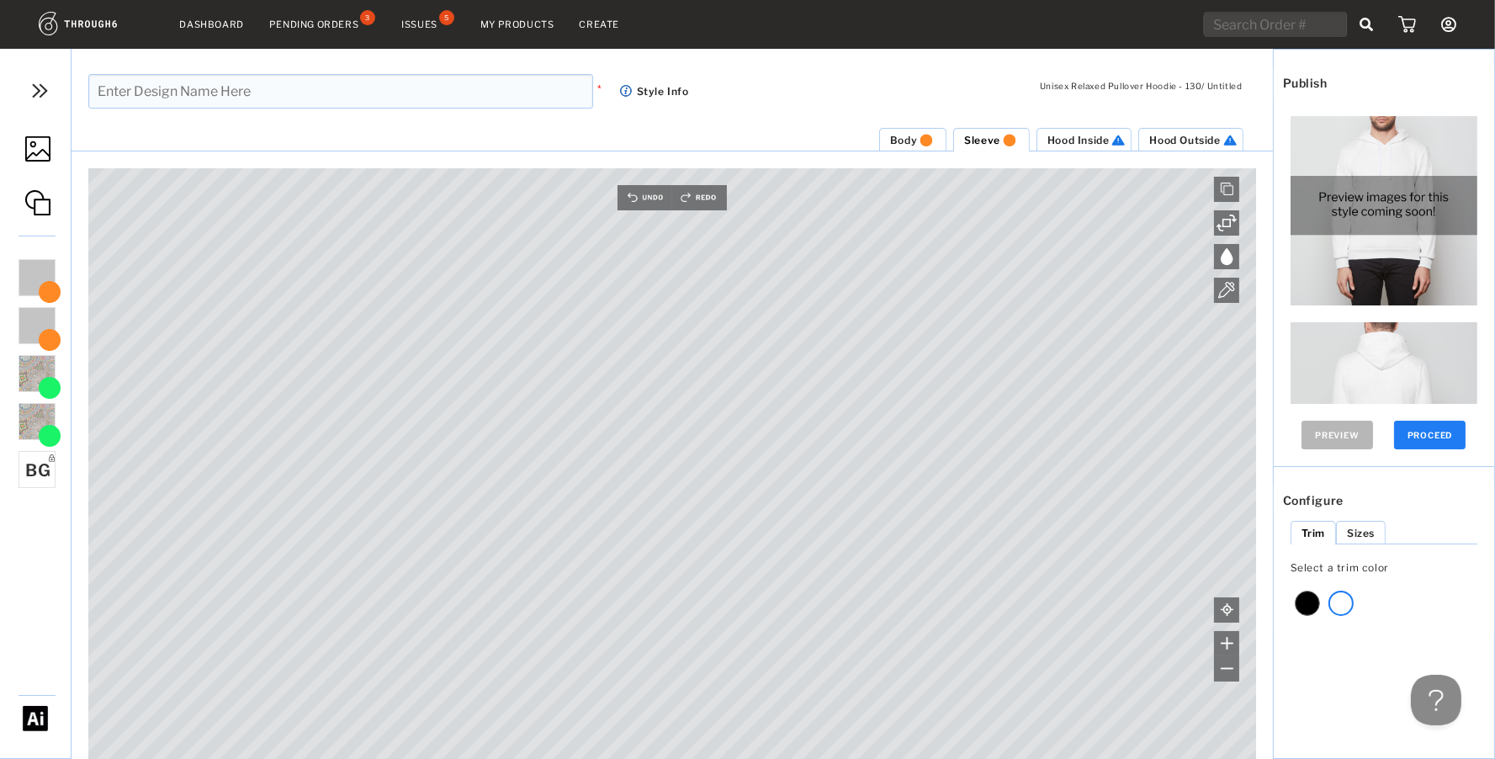
click at [1086, 139] on span "Hood Inside" at bounding box center [1079, 140] width 62 height 13
click at [41, 130] on link at bounding box center [35, 150] width 71 height 79
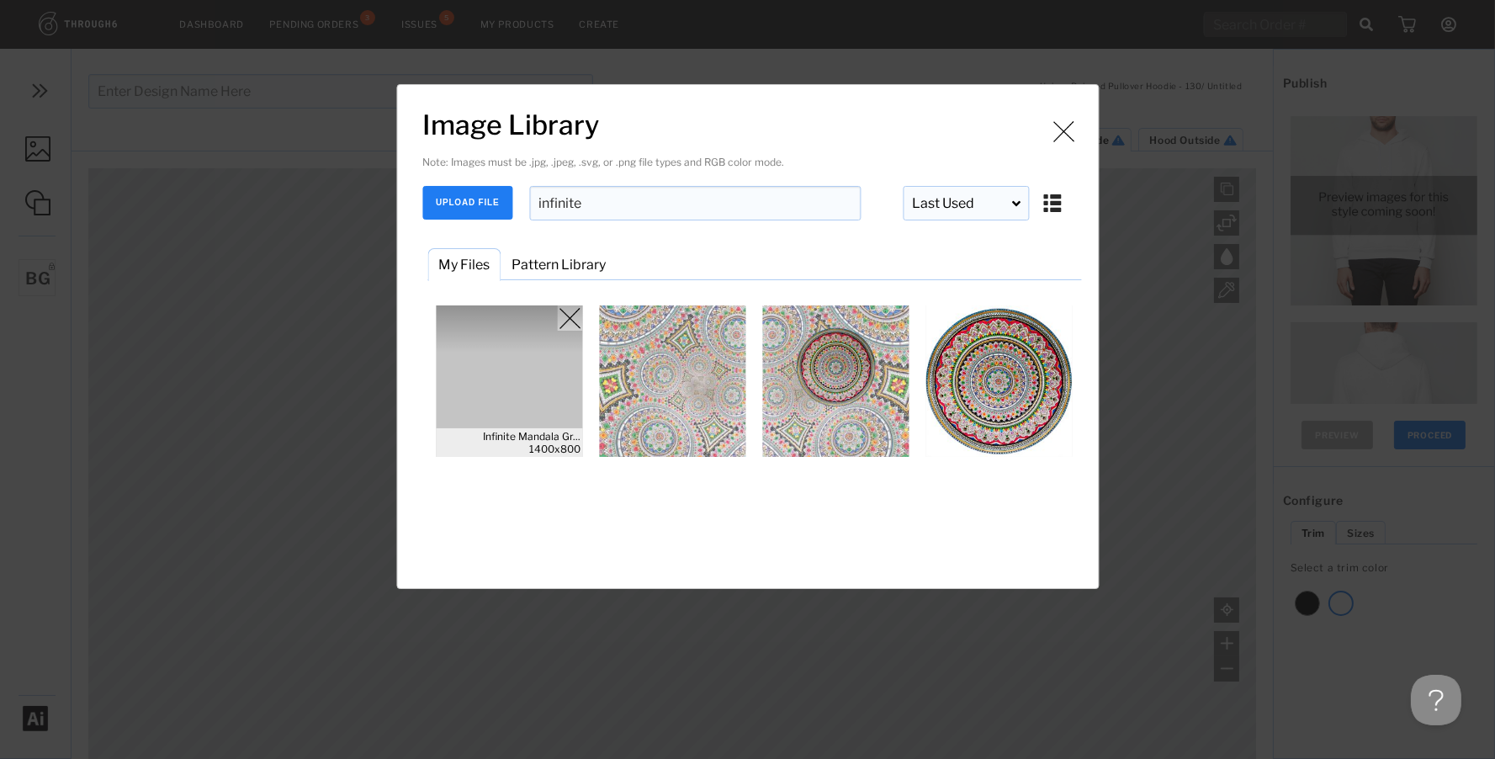
click at [526, 365] on img "Image Library" at bounding box center [508, 380] width 151 height 151
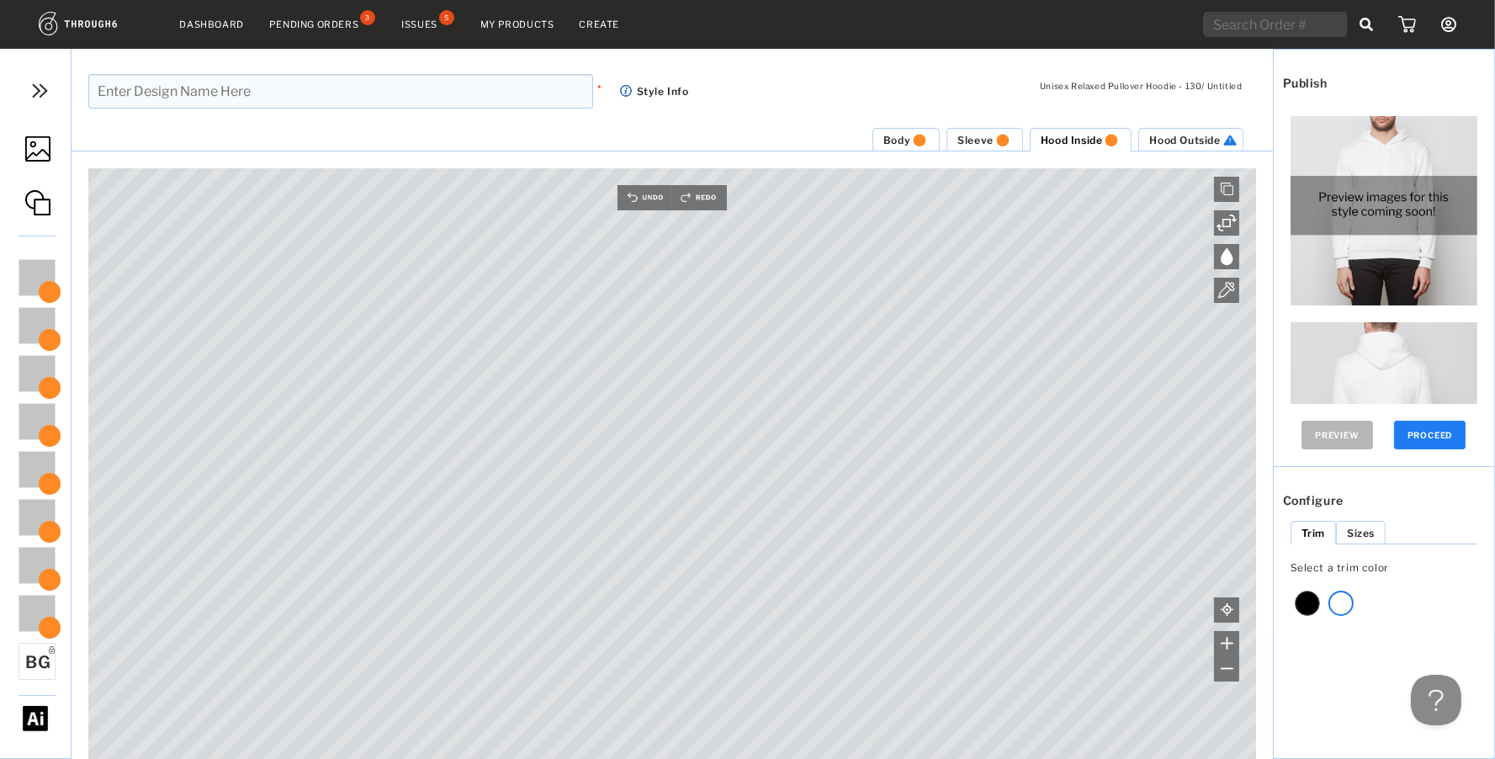
click at [1173, 134] on span "Hood Outside" at bounding box center [1184, 140] width 71 height 13
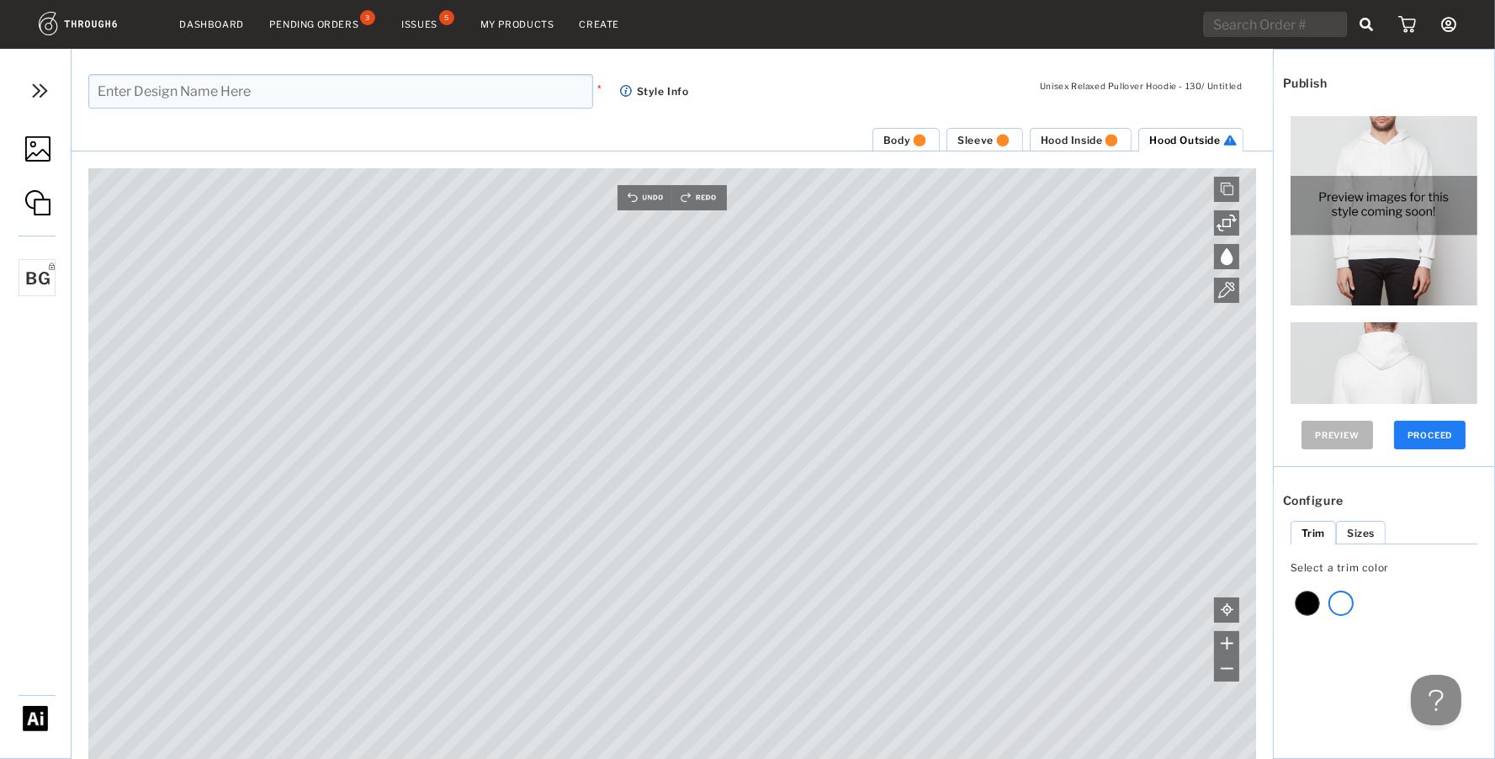
click at [47, 149] on img at bounding box center [37, 148] width 25 height 25
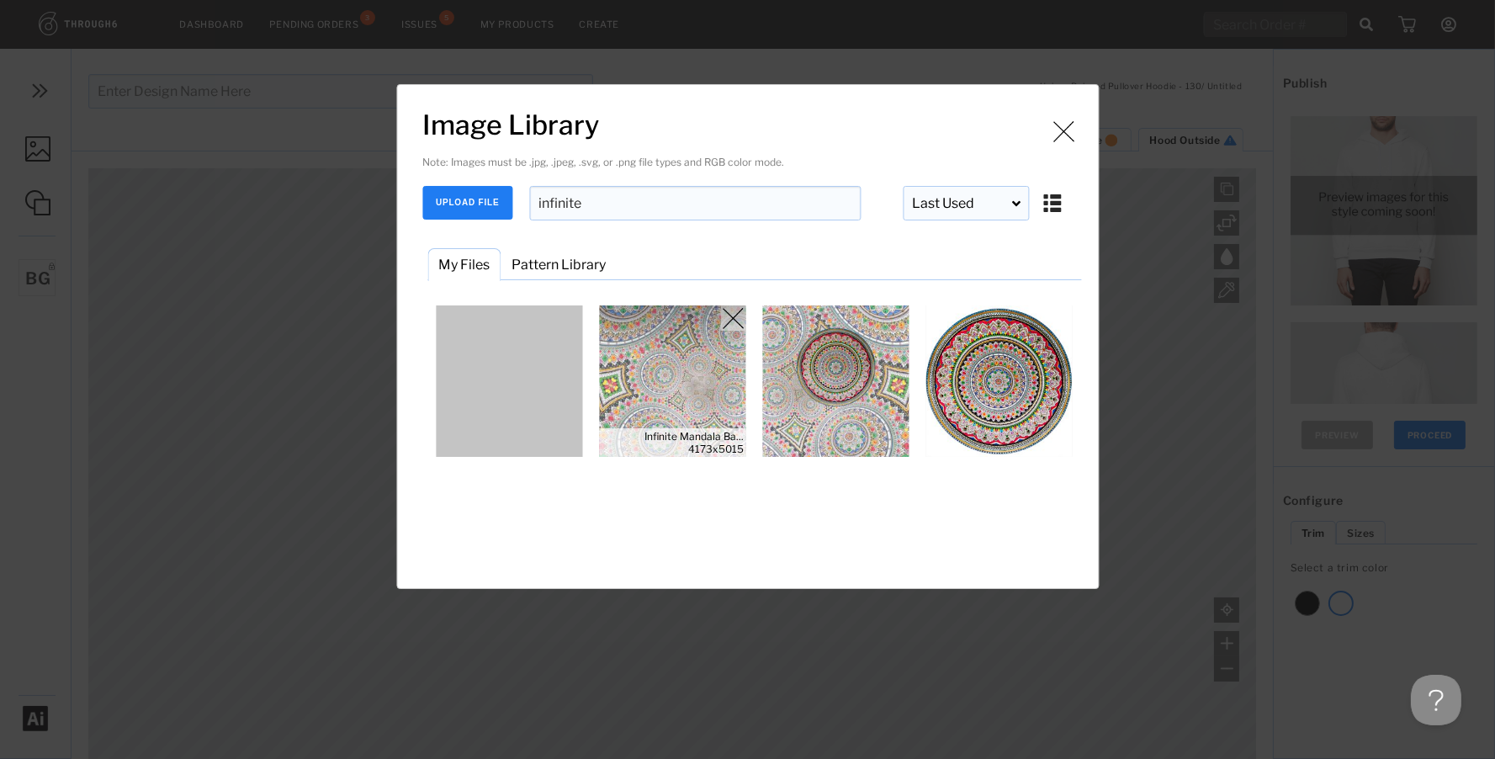
click at [678, 359] on img "Image Library" at bounding box center [672, 380] width 151 height 151
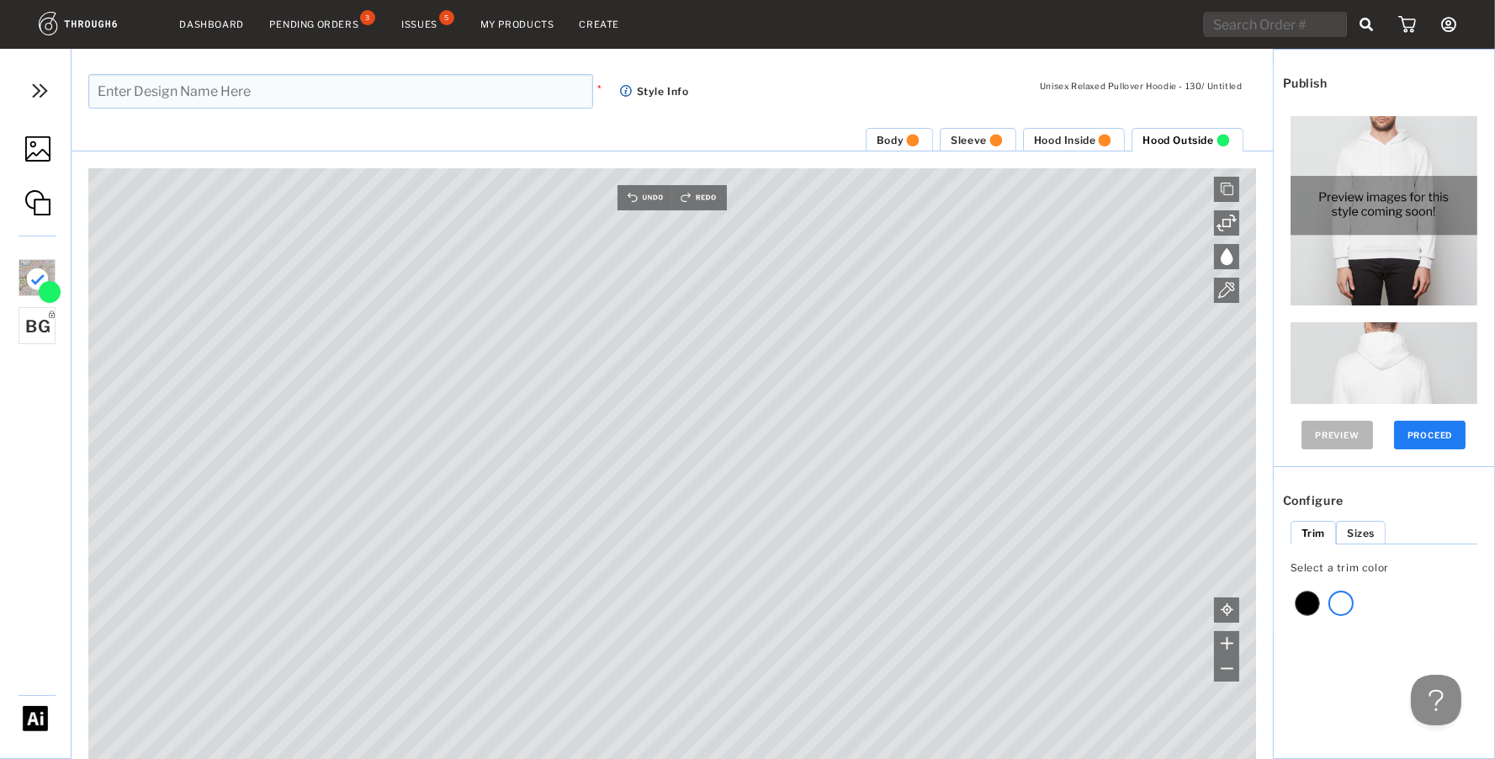
click at [773, 163] on div "Hood Outside Hood Inside Sleeve Body Canvas is empty Drag/Drop File or Click to…" at bounding box center [672, 443] width 1201 height 632
drag, startPoint x: 294, startPoint y: 109, endPoint x: 292, endPoint y: 100, distance: 8.8
click at [294, 109] on div "Unisex Relaxed Pullover Hoodie - 130 / Untitled * Style Info" at bounding box center [672, 103] width 1201 height 109
click at [285, 85] on input "text" at bounding box center [340, 91] width 505 height 34
type input "Infinite Mandala New"
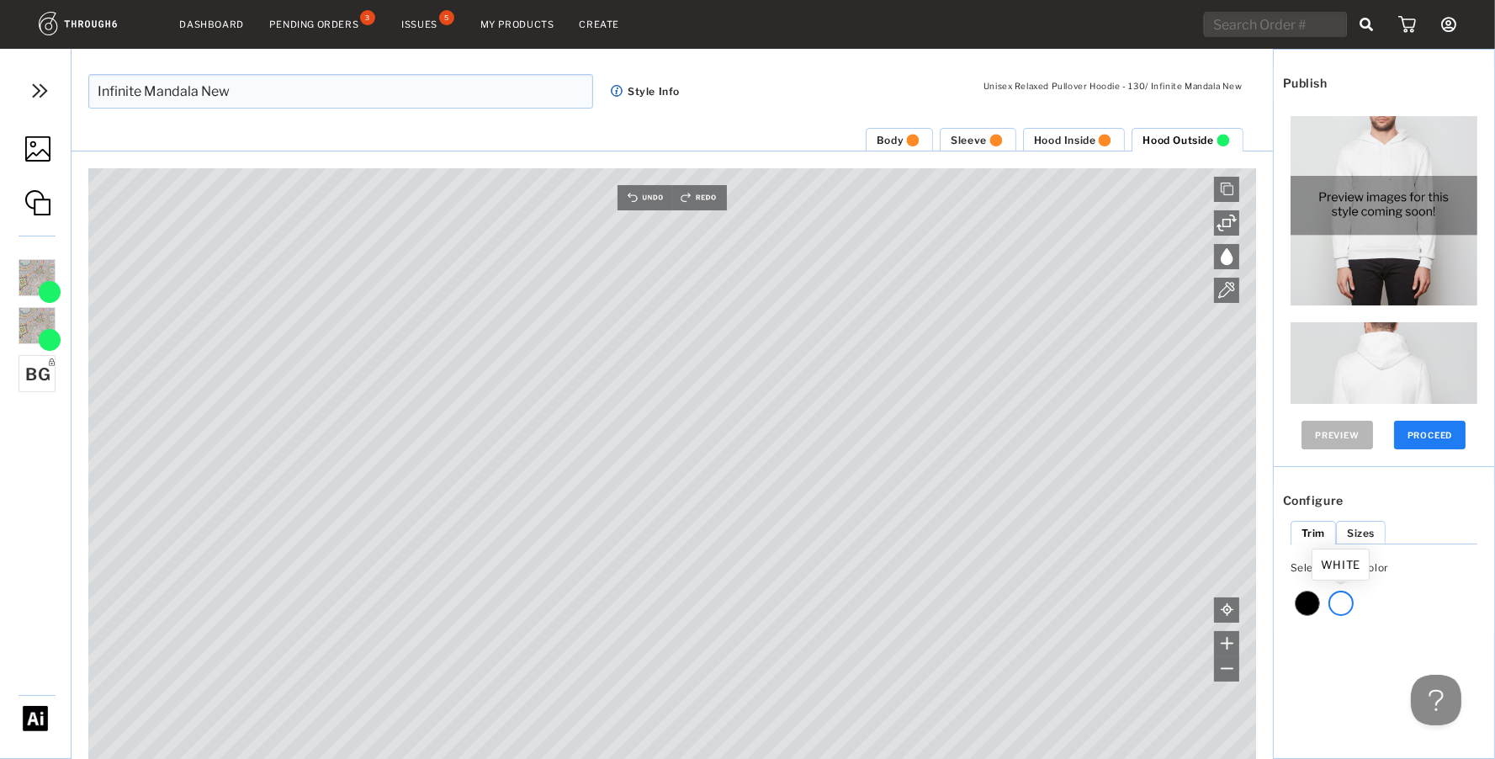
click at [1346, 611] on div at bounding box center [1341, 603] width 25 height 25
click at [1426, 432] on button "PROCEED" at bounding box center [1430, 435] width 72 height 29
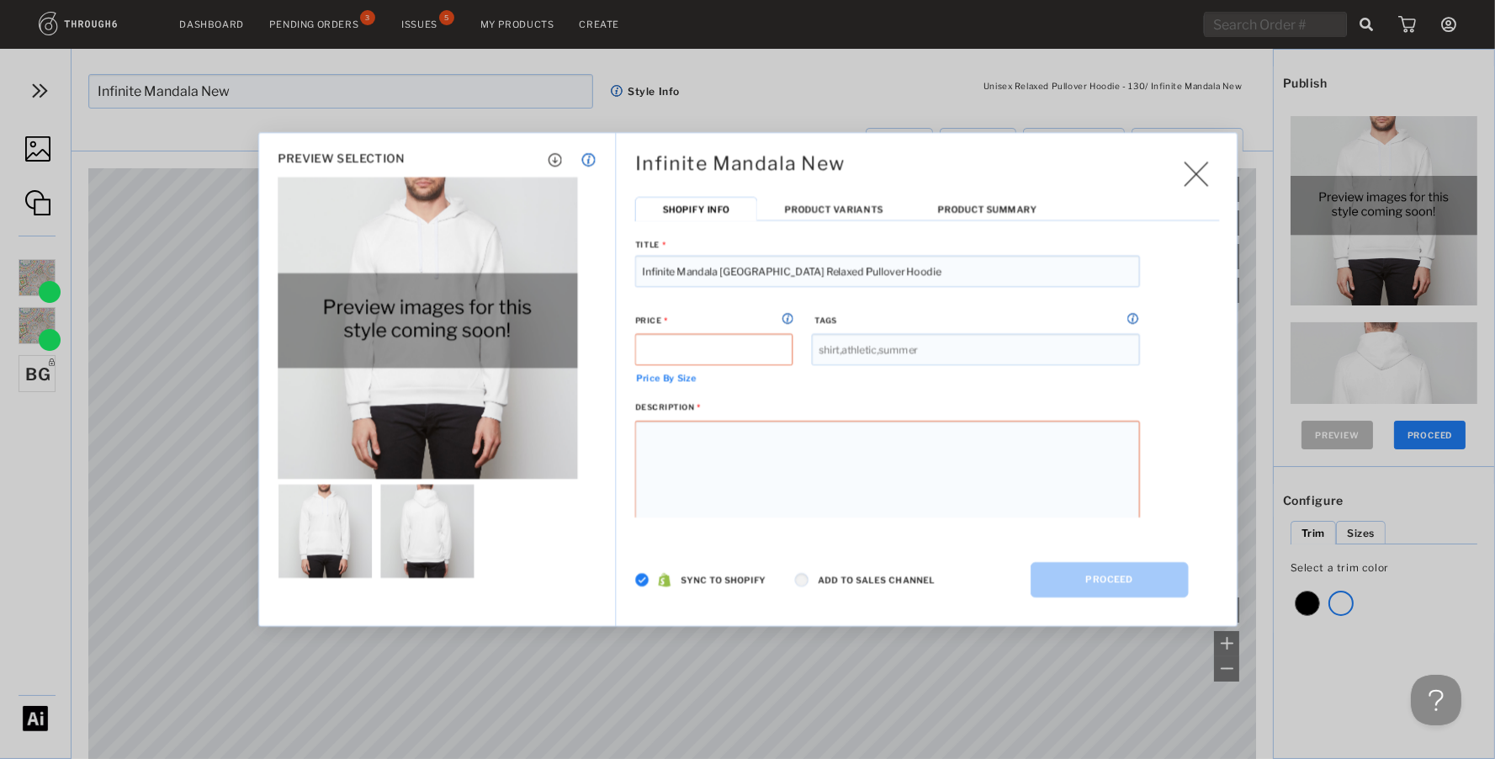
click at [639, 579] on img at bounding box center [642, 580] width 14 height 14
click at [814, 188] on div "Infinite Mandala New Generating High Res Files Publishing to Shopify Shopify In…" at bounding box center [927, 334] width 622 height 403
click at [812, 205] on span "Product Variants" at bounding box center [833, 209] width 98 height 11
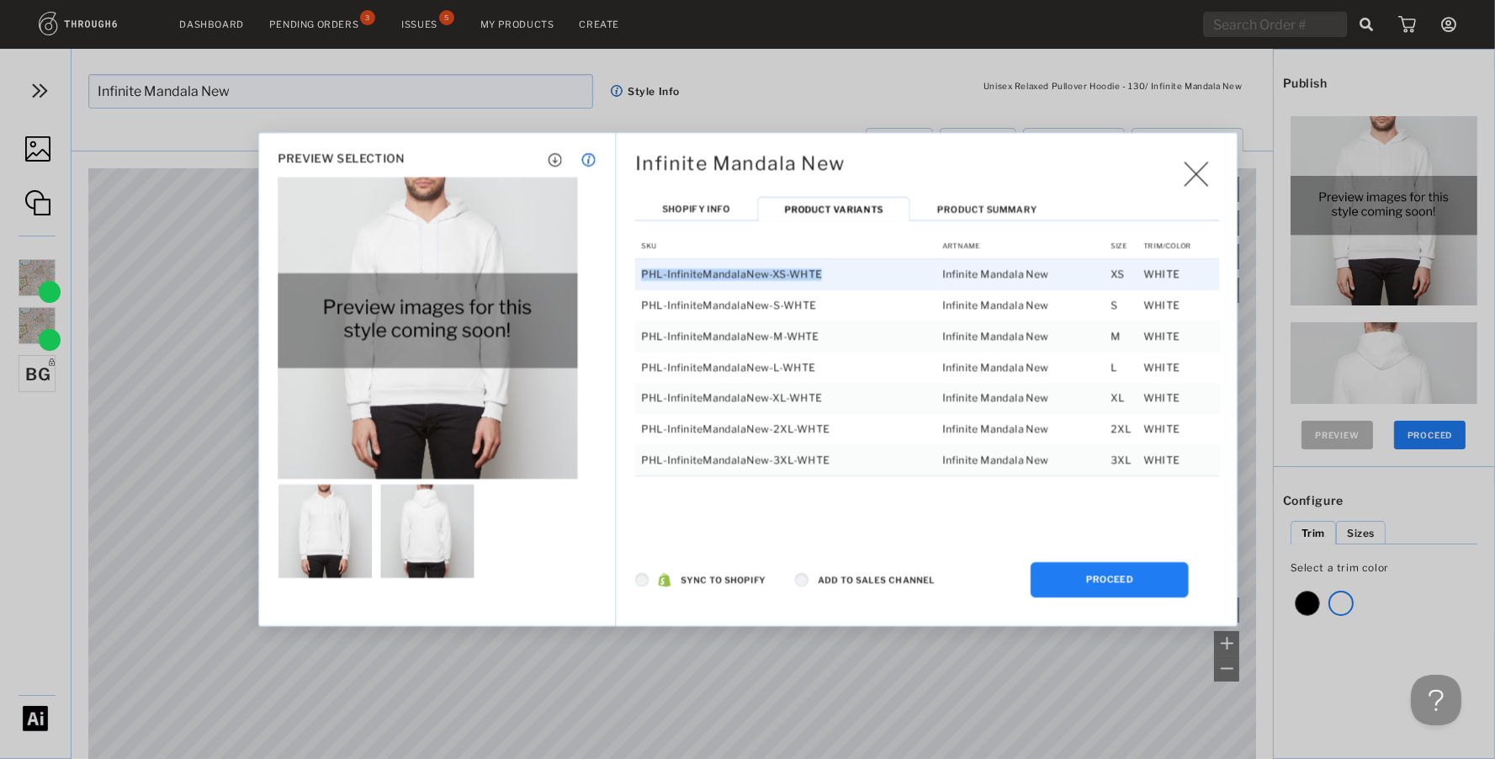
drag, startPoint x: 840, startPoint y: 272, endPoint x: 649, endPoint y: 267, distance: 191.1
click at [639, 271] on td "PHL-InfiniteMandalaNew-XS-WHTE" at bounding box center [788, 273] width 307 height 31
copy td "PHL-InfiniteMandalaNew-XS-WHTE"
click at [713, 211] on span "Shopify Info" at bounding box center [695, 209] width 67 height 11
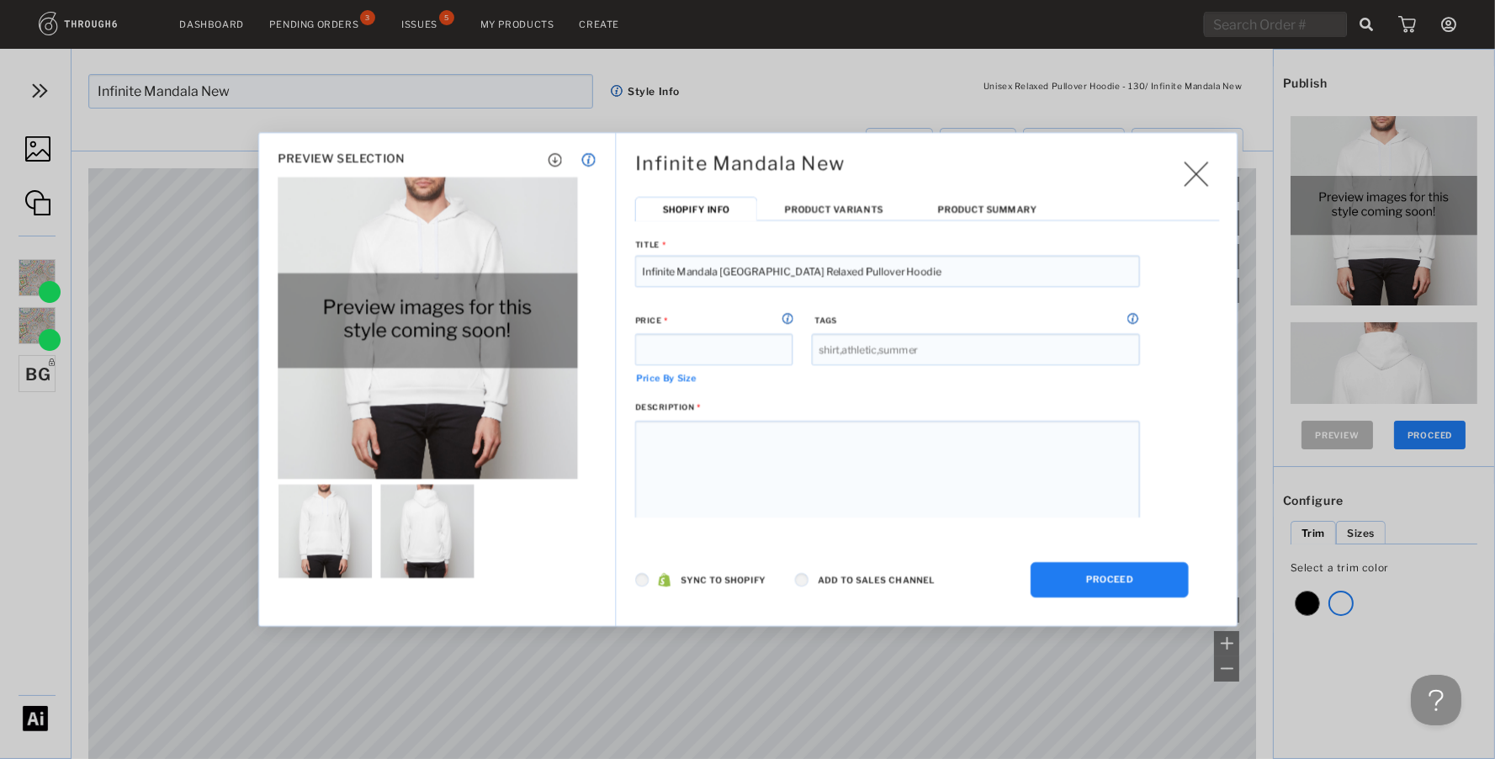
drag, startPoint x: 857, startPoint y: 269, endPoint x: 743, endPoint y: 271, distance: 114.4
click at [743, 271] on input "Infinite Mandala New Unisex Relaxed Pullover Hoodie" at bounding box center [887, 272] width 505 height 32
type input "Infinite Mandala New Hoodie"
click at [1120, 571] on button "PROCEED" at bounding box center [1110, 579] width 158 height 35
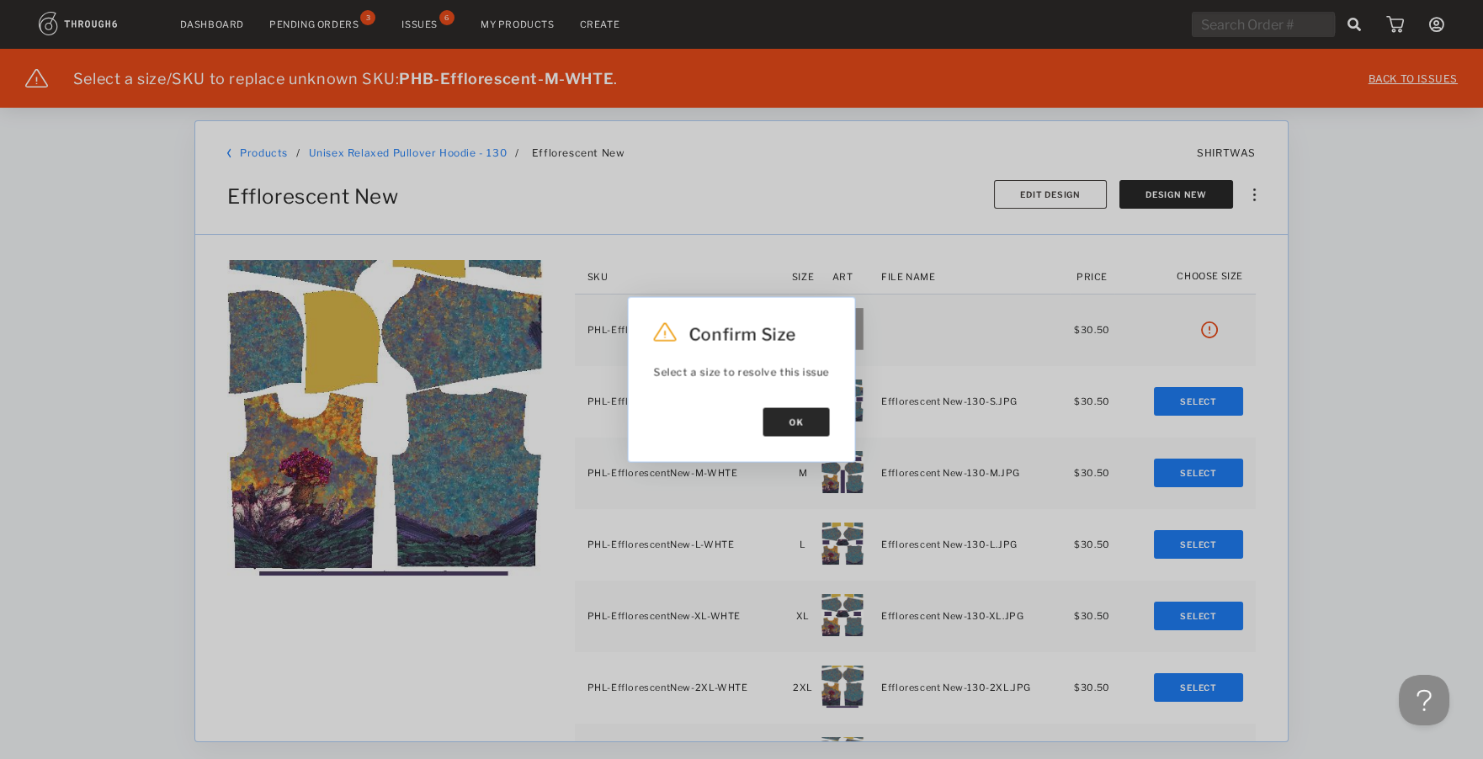
click at [801, 418] on button "Ok" at bounding box center [796, 422] width 66 height 29
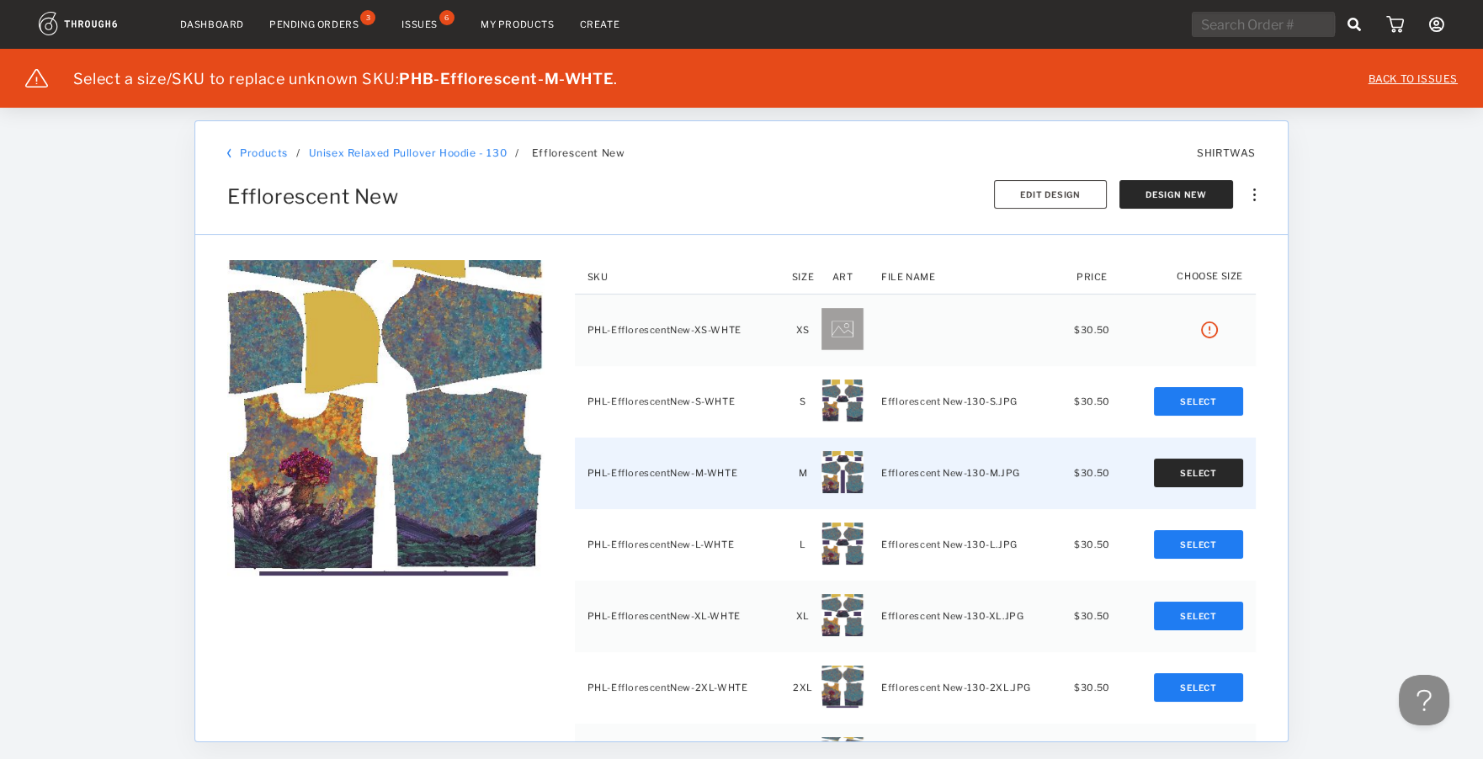
click at [1197, 469] on button "Select" at bounding box center [1198, 473] width 89 height 29
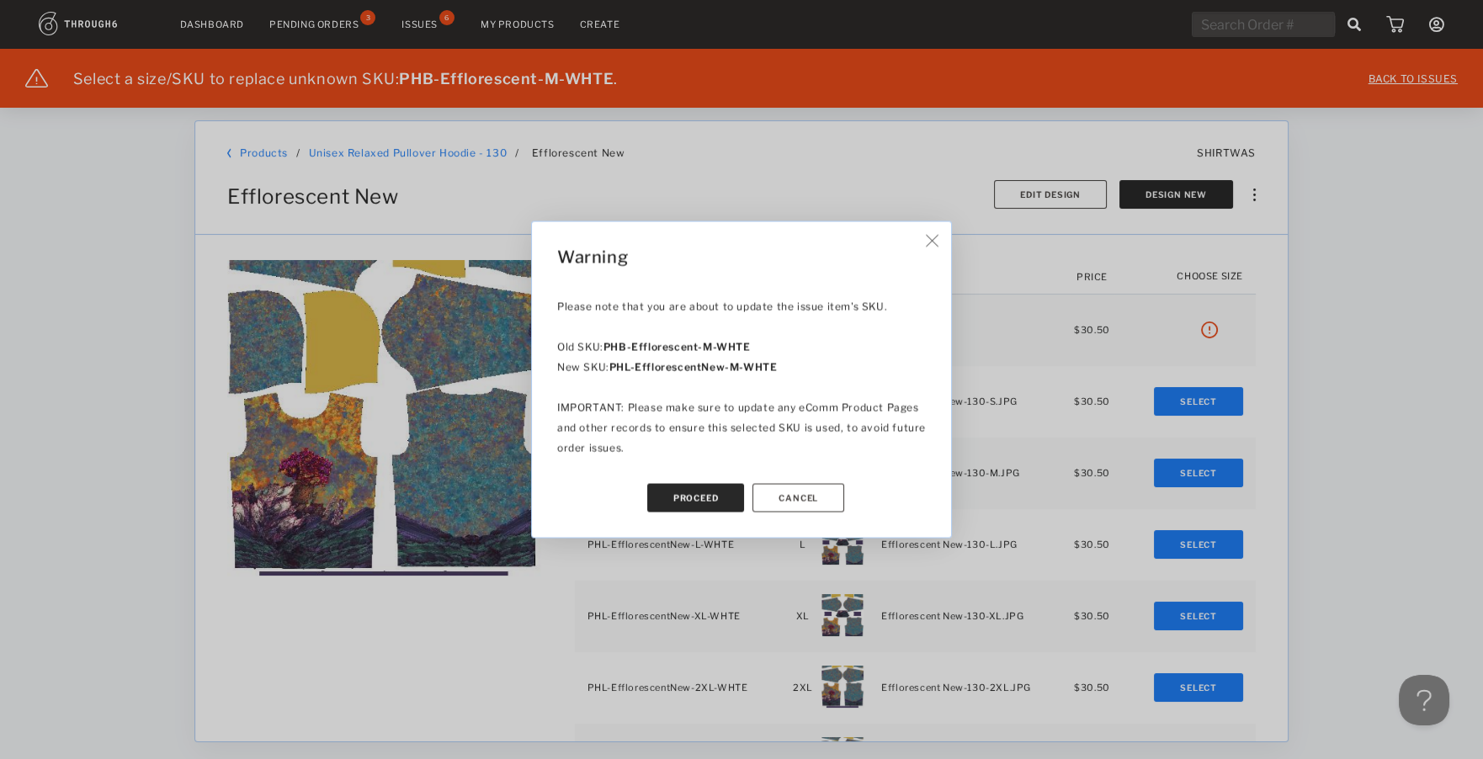
click at [713, 499] on button "Proceed" at bounding box center [696, 498] width 98 height 29
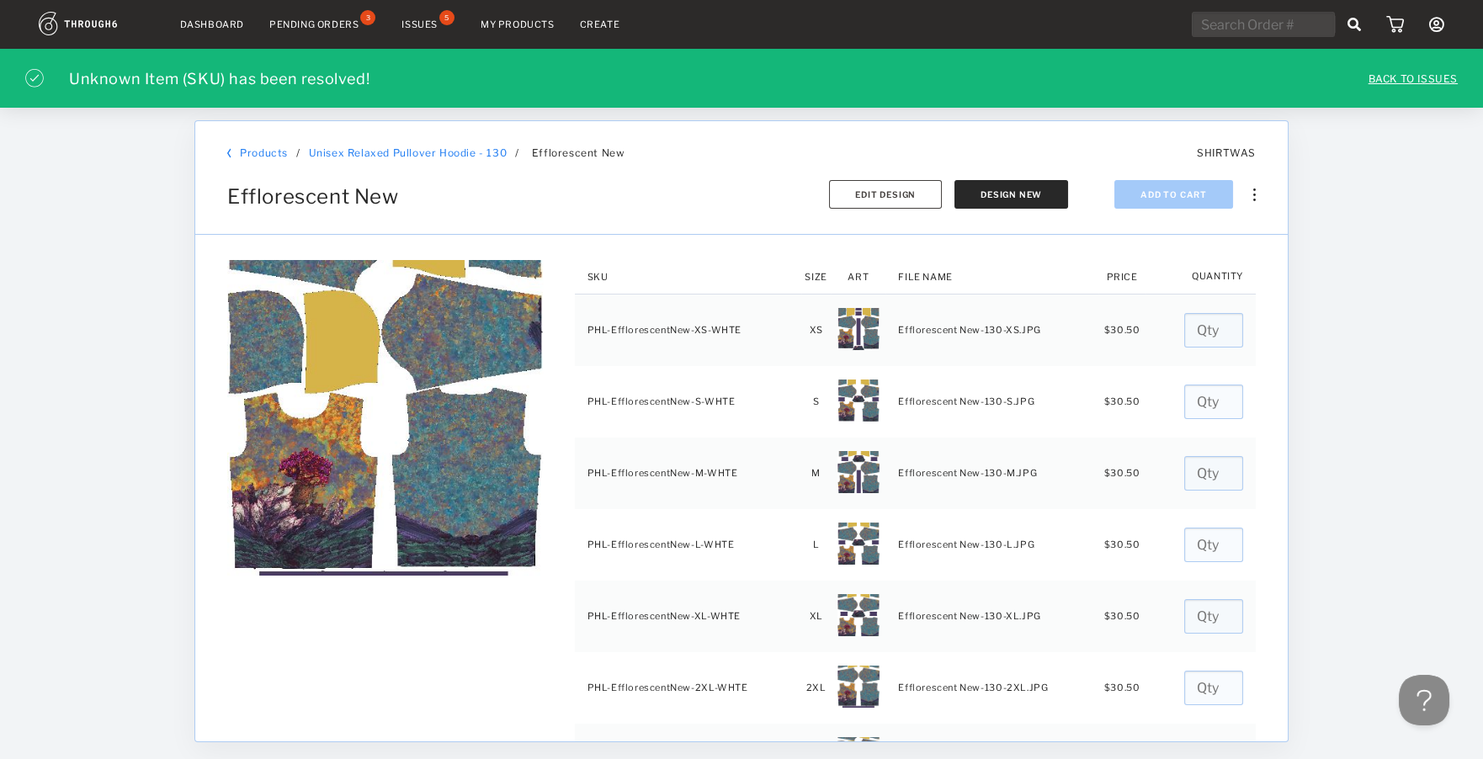
click at [429, 24] on div "Issues" at bounding box center [419, 25] width 36 height 12
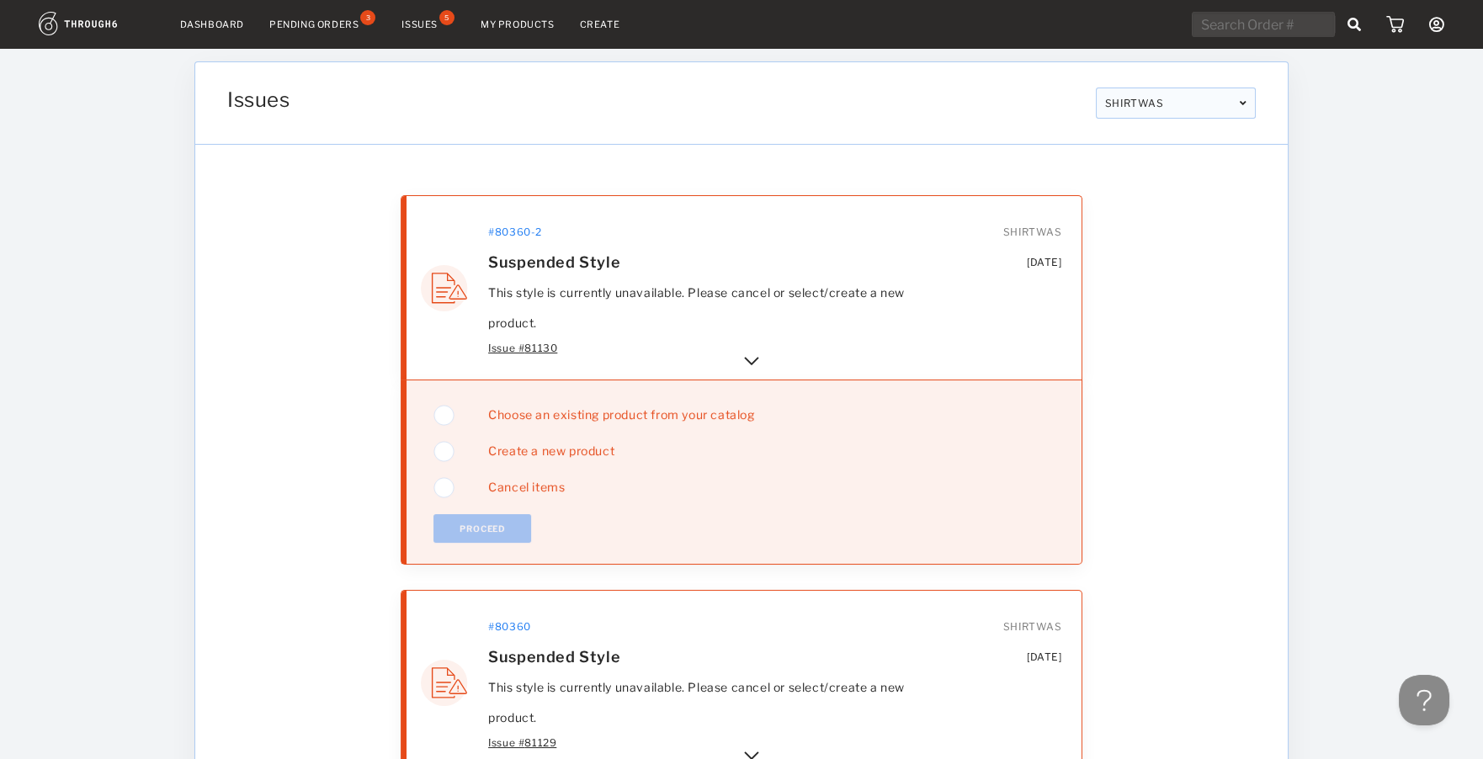
click at [746, 355] on img at bounding box center [751, 361] width 20 height 20
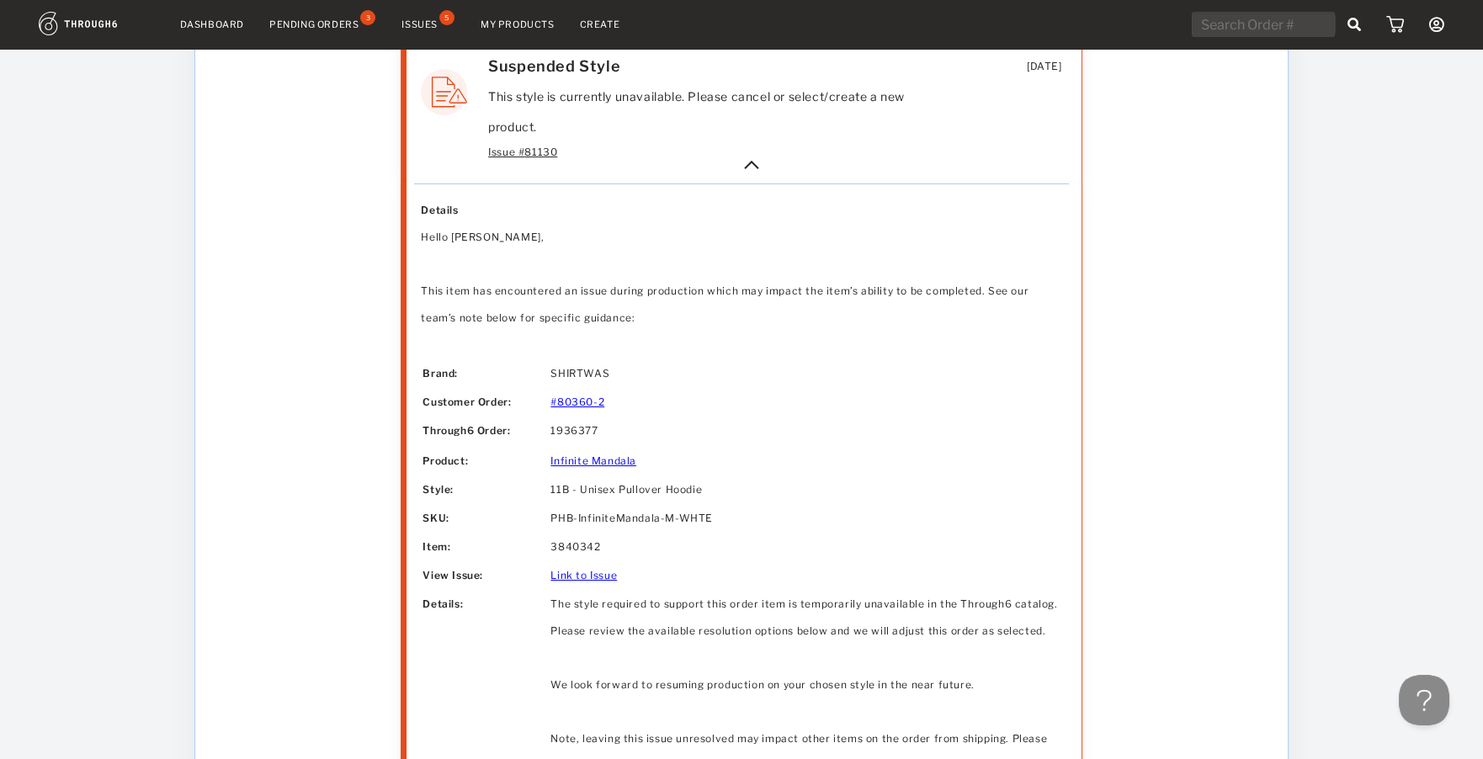
scroll to position [224, 0]
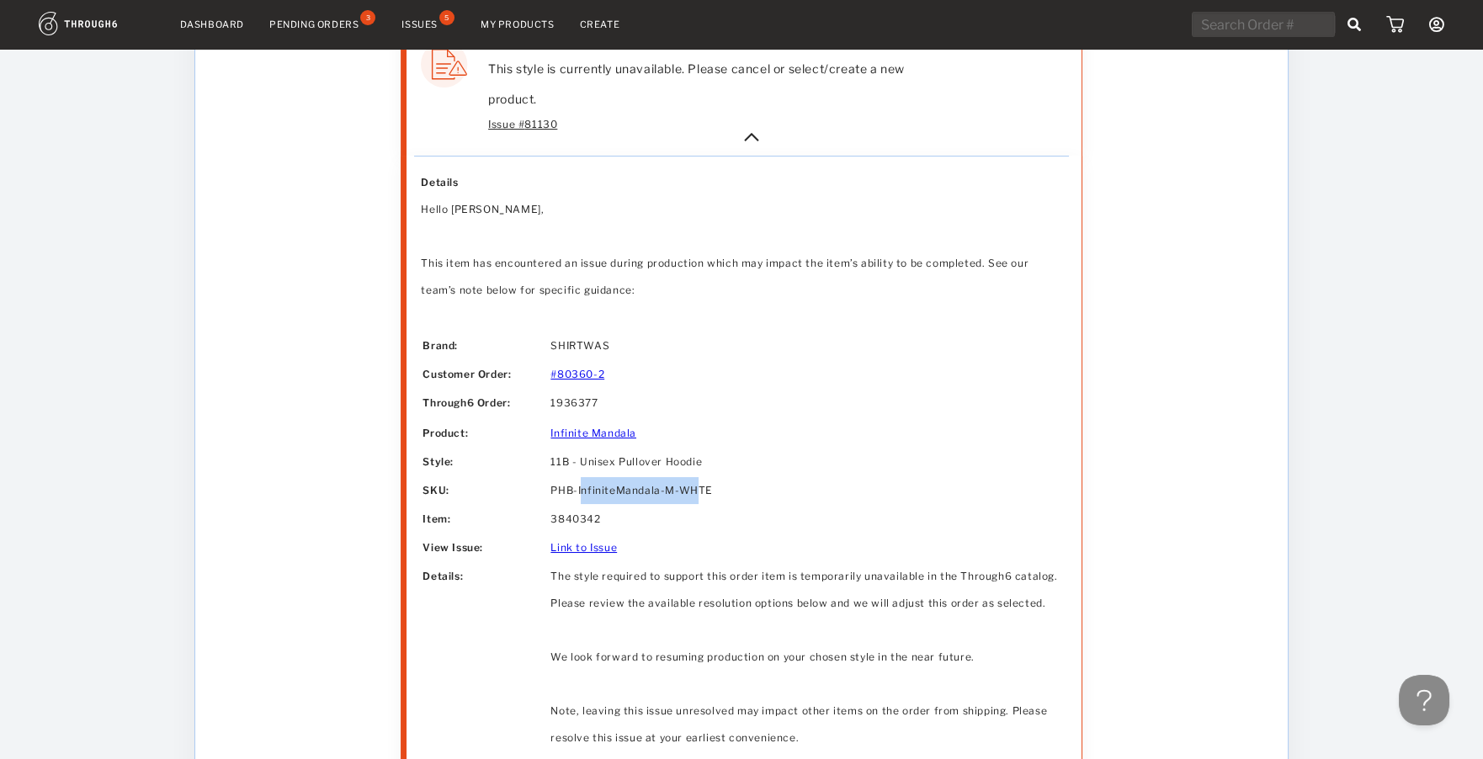
drag, startPoint x: 581, startPoint y: 486, endPoint x: 700, endPoint y: 501, distance: 119.5
click at [698, 500] on td "PHB-InfiniteMandala-M-WHTE" at bounding box center [804, 490] width 509 height 27
drag, startPoint x: 711, startPoint y: 486, endPoint x: 757, endPoint y: 307, distance: 185.1
click at [711, 482] on td "PHB-InfiniteMandala-M-WHTE" at bounding box center [804, 490] width 509 height 27
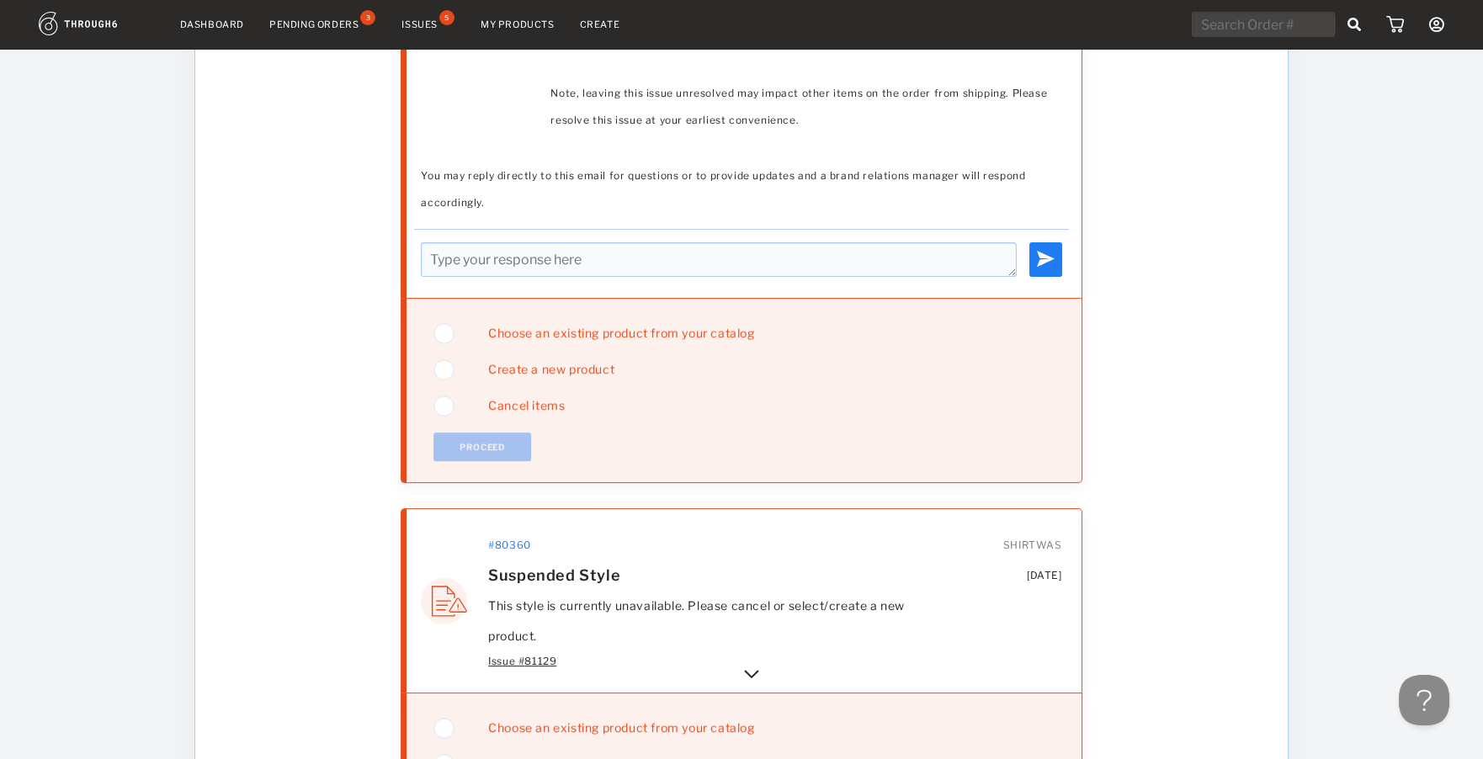
scroll to position [1094, 0]
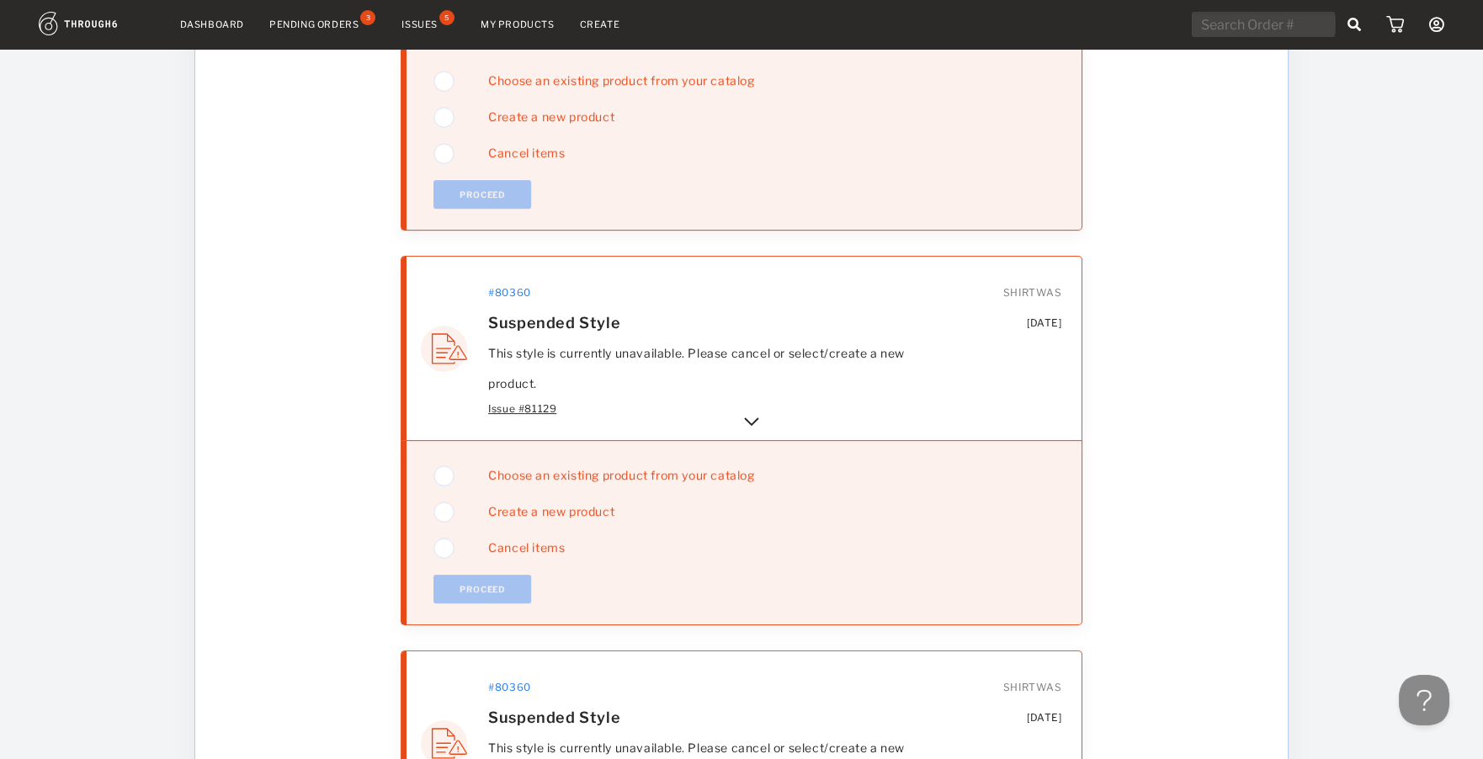
click at [754, 416] on img at bounding box center [751, 421] width 20 height 20
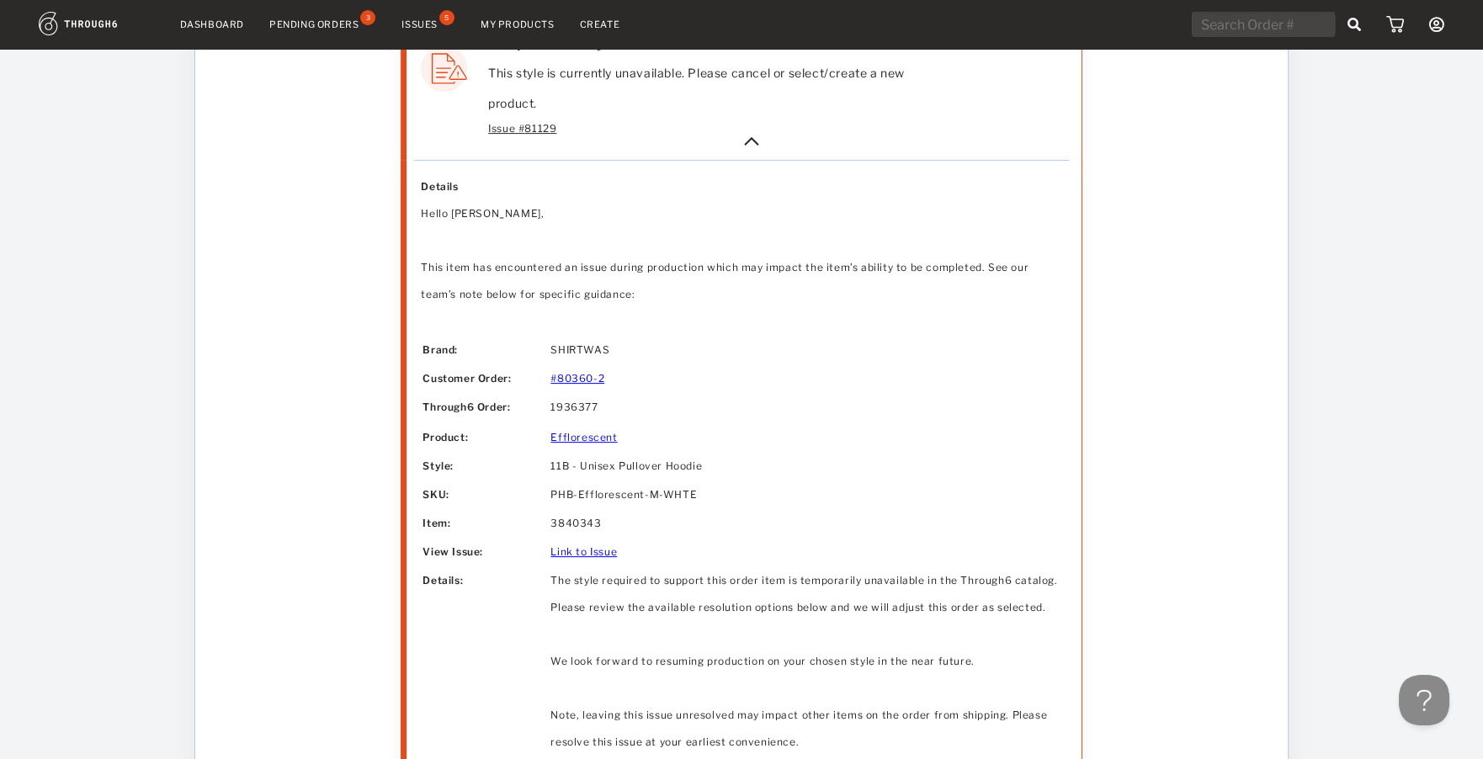
scroll to position [1822, 0]
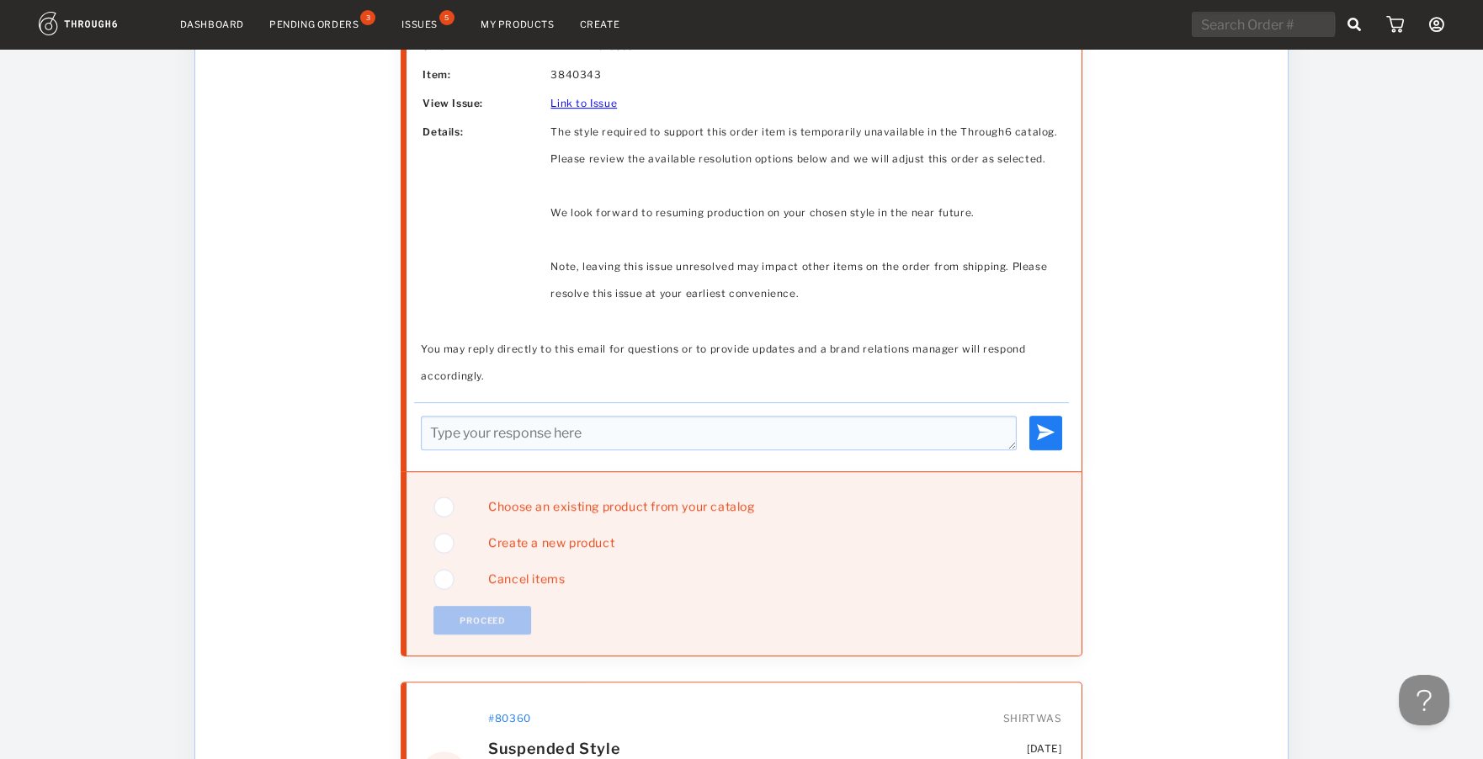
click at [535, 501] on span "Choose an existing product from your catalog" at bounding box center [614, 506] width 278 height 14
click at [482, 610] on button "Proceed" at bounding box center [482, 620] width 98 height 29
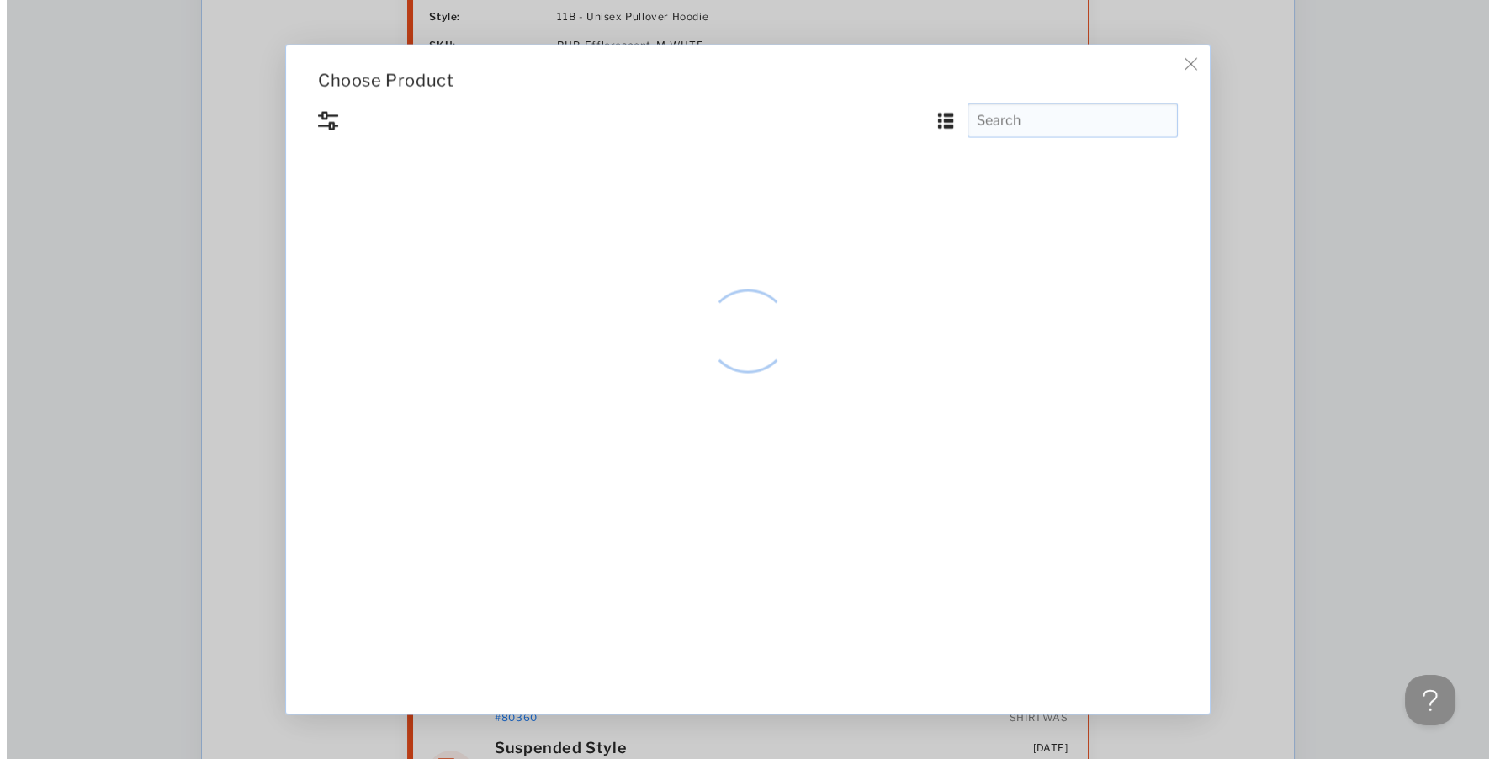
scroll to position [0, 0]
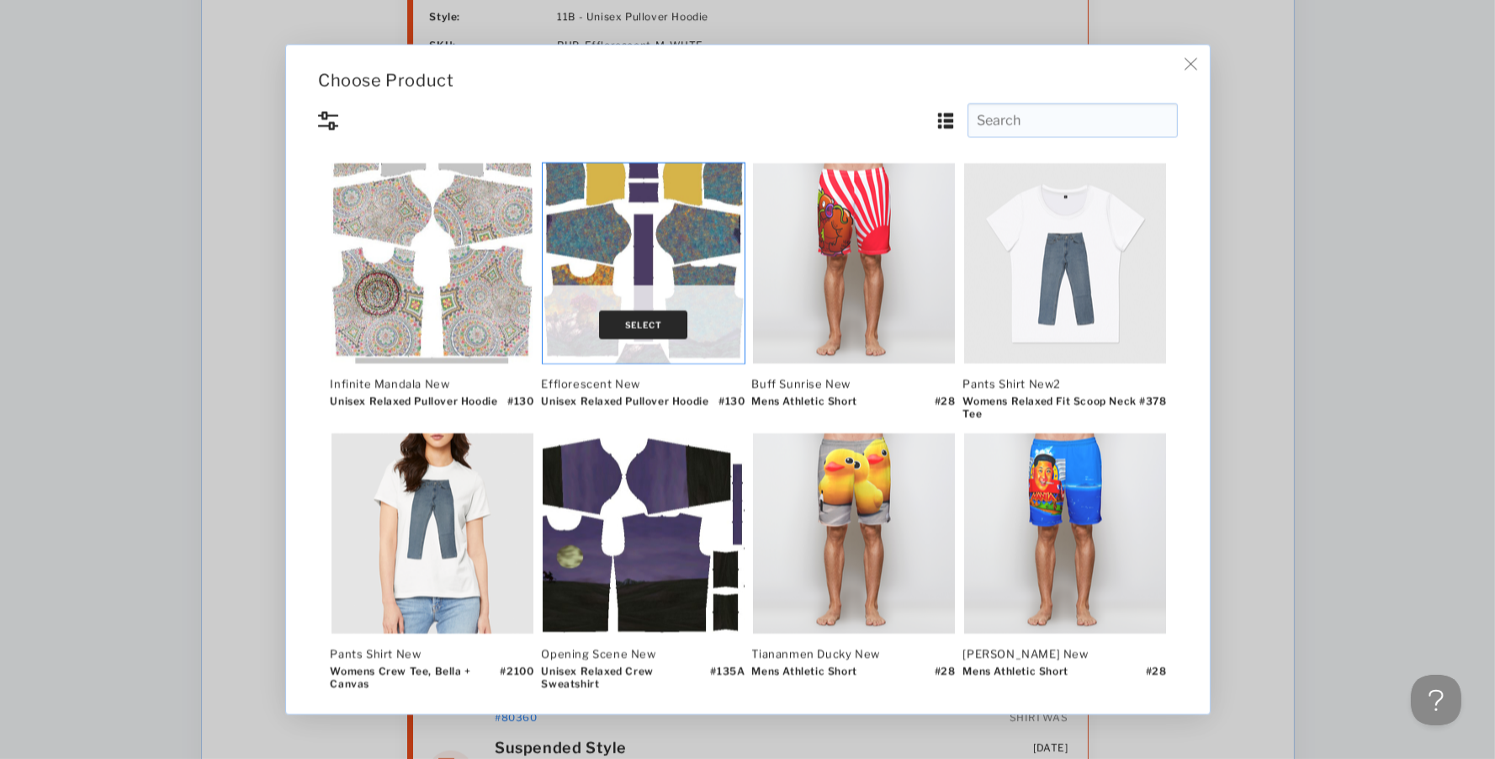
click at [642, 319] on button "Select" at bounding box center [643, 324] width 89 height 29
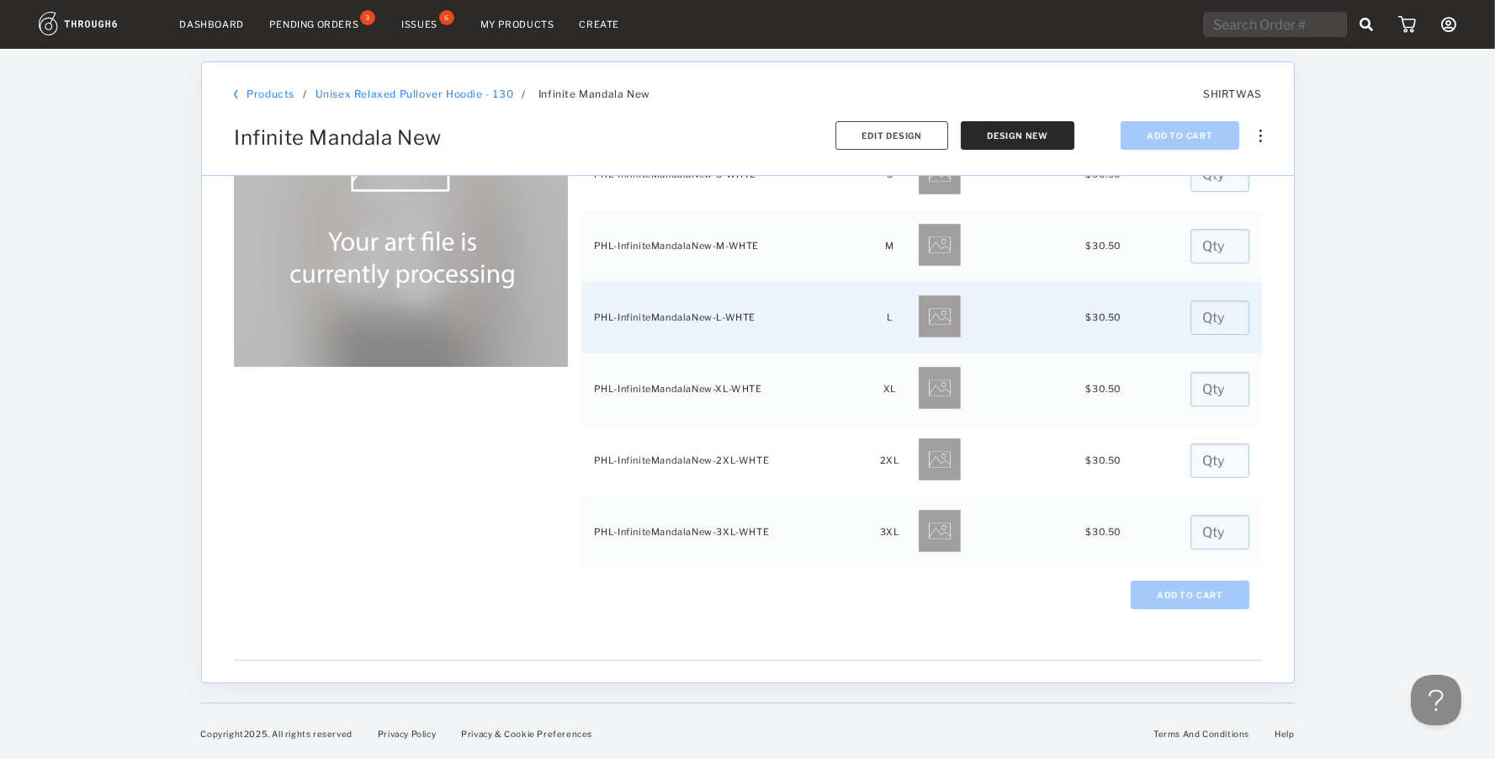
scroll to position [112, 0]
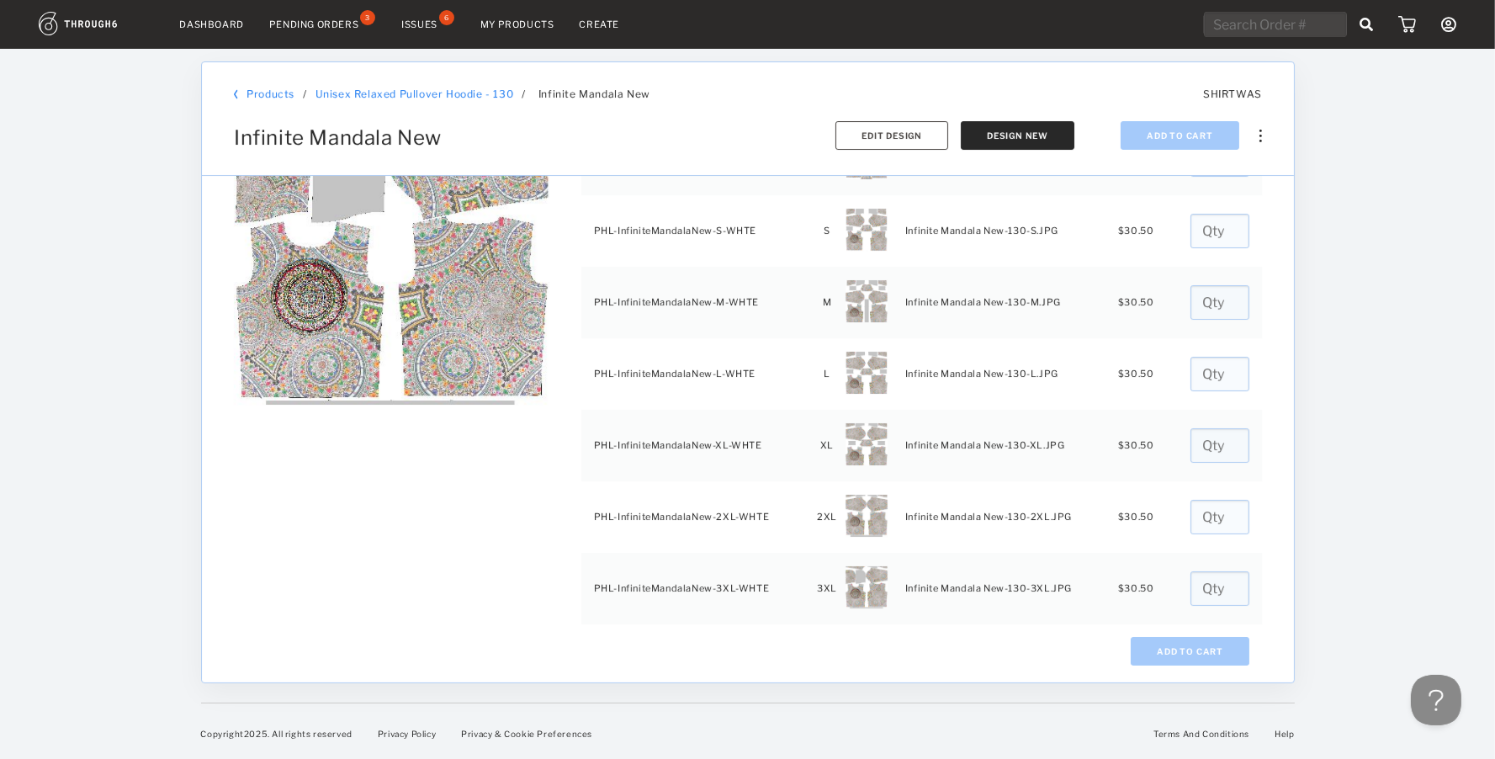
click at [533, 19] on link "My Products" at bounding box center [517, 25] width 74 height 12
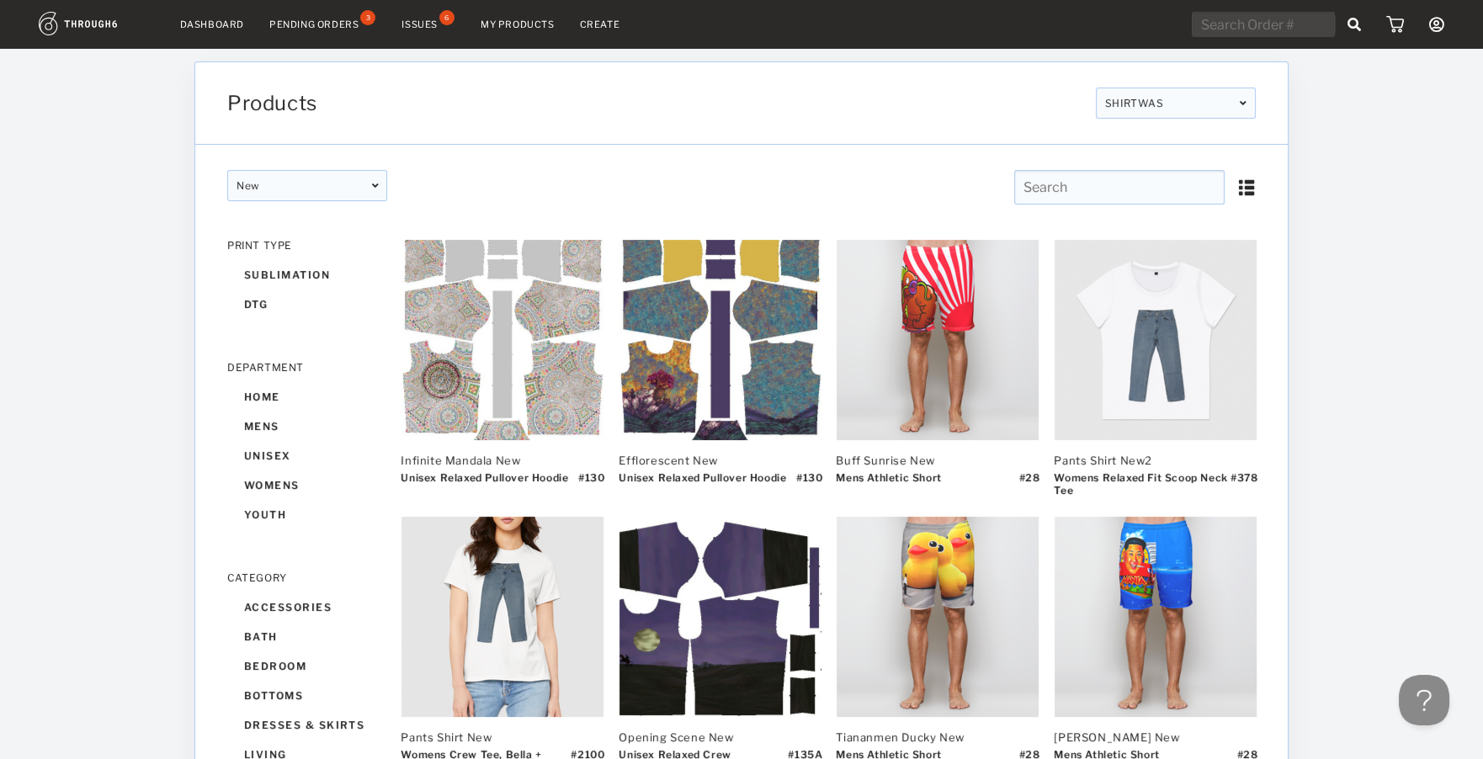
drag, startPoint x: 1088, startPoint y: 191, endPoint x: 1099, endPoint y: 183, distance: 13.8
click at [1099, 183] on input "text" at bounding box center [1119, 187] width 210 height 34
type input "wonderful"
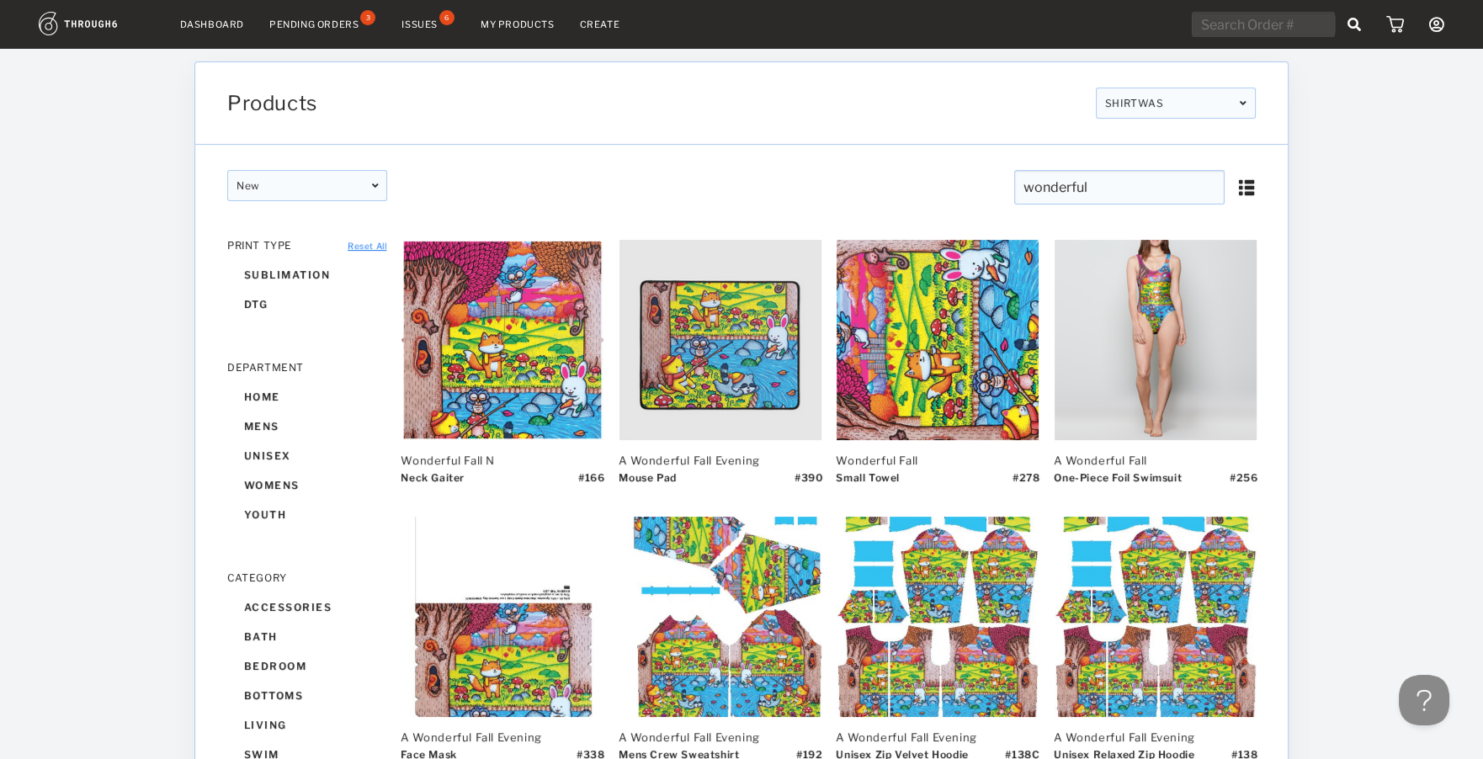
drag, startPoint x: 1074, startPoint y: 183, endPoint x: 1087, endPoint y: 199, distance: 19.7
click at [1078, 199] on input "wonderful" at bounding box center [1119, 187] width 210 height 34
drag, startPoint x: 1106, startPoint y: 185, endPoint x: 928, endPoint y: 177, distance: 177.7
click at [928, 177] on div "wonderful wonderful CLEAR wonderful CLEAR" at bounding box center [1001, 192] width 521 height 44
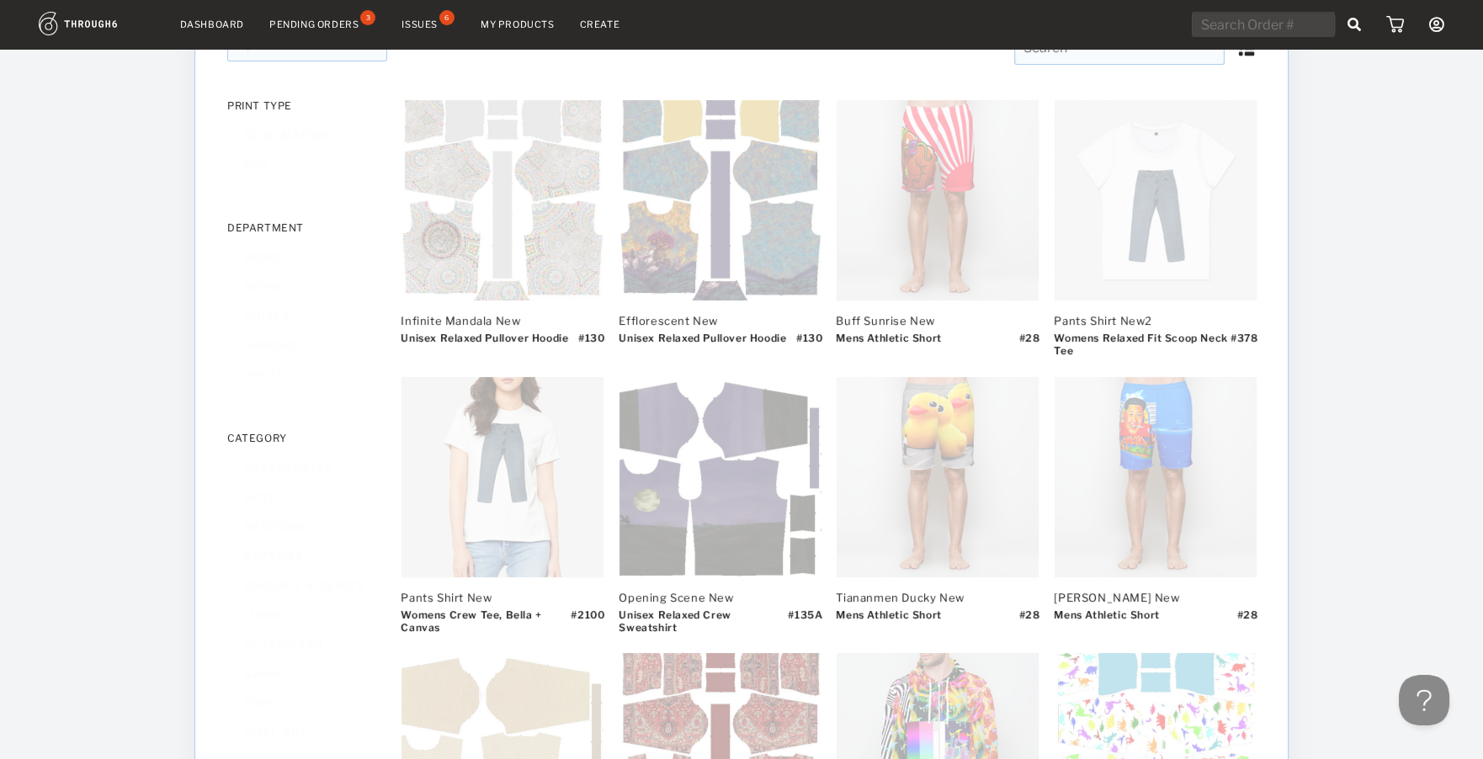
scroll to position [252, 0]
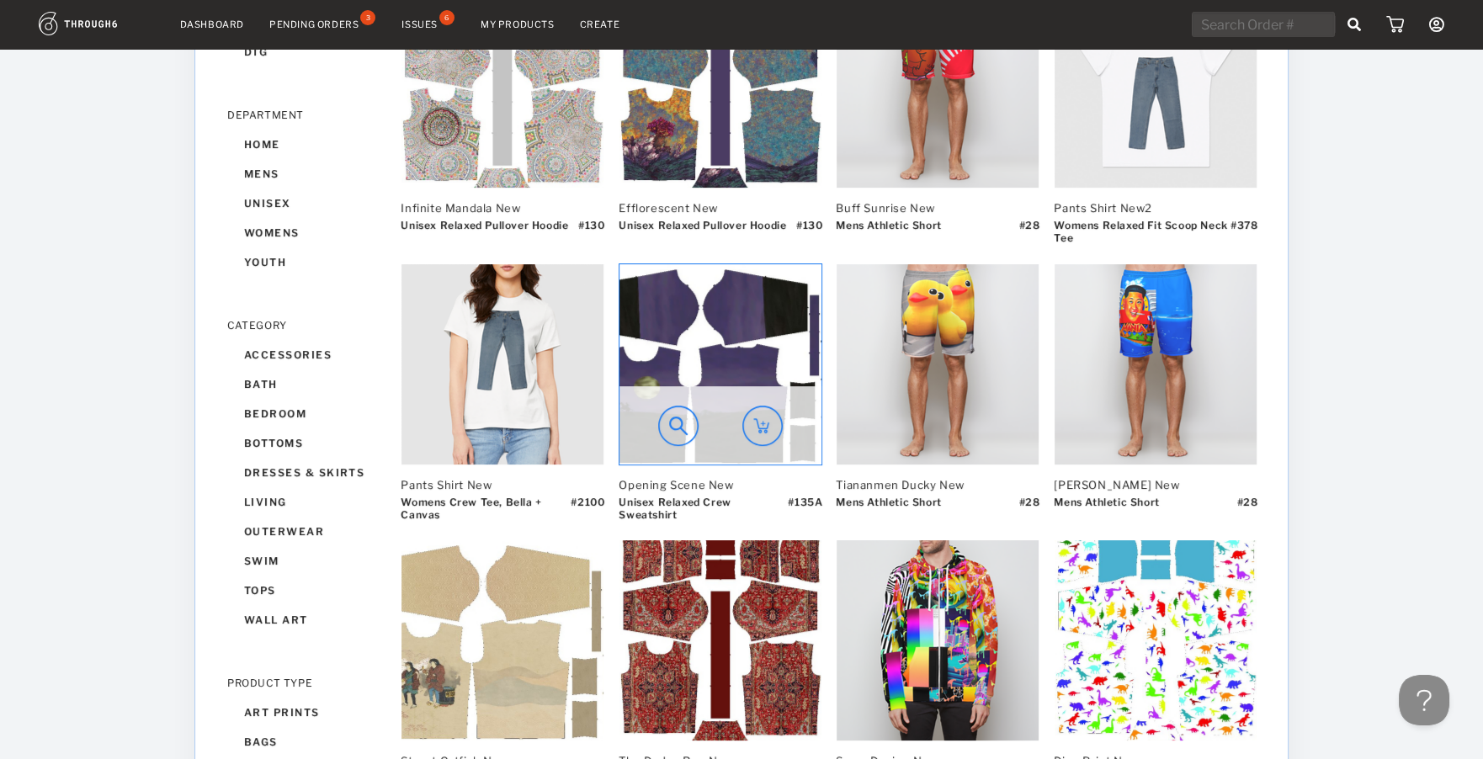
click at [716, 309] on img at bounding box center [720, 364] width 202 height 200
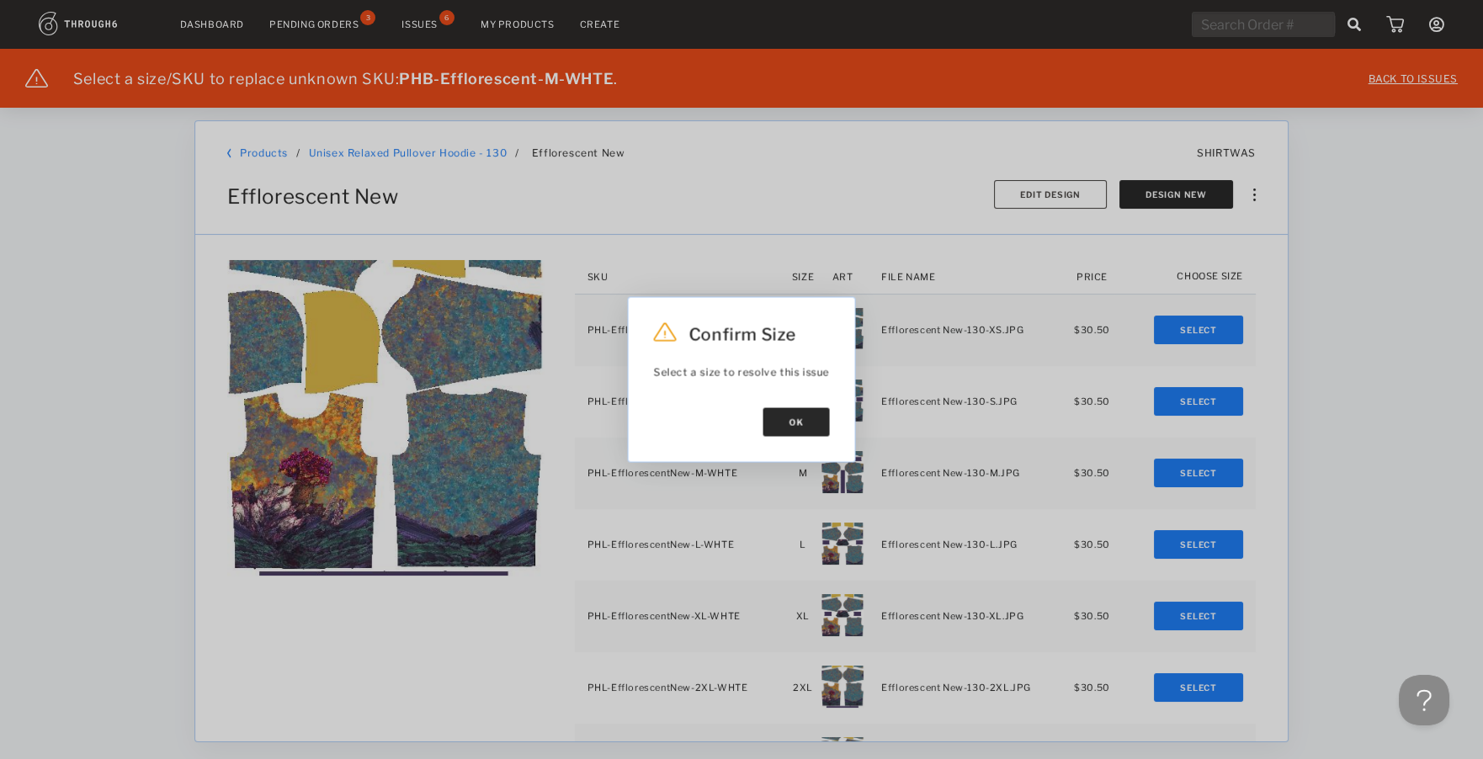
click at [782, 426] on button "Ok" at bounding box center [796, 422] width 66 height 29
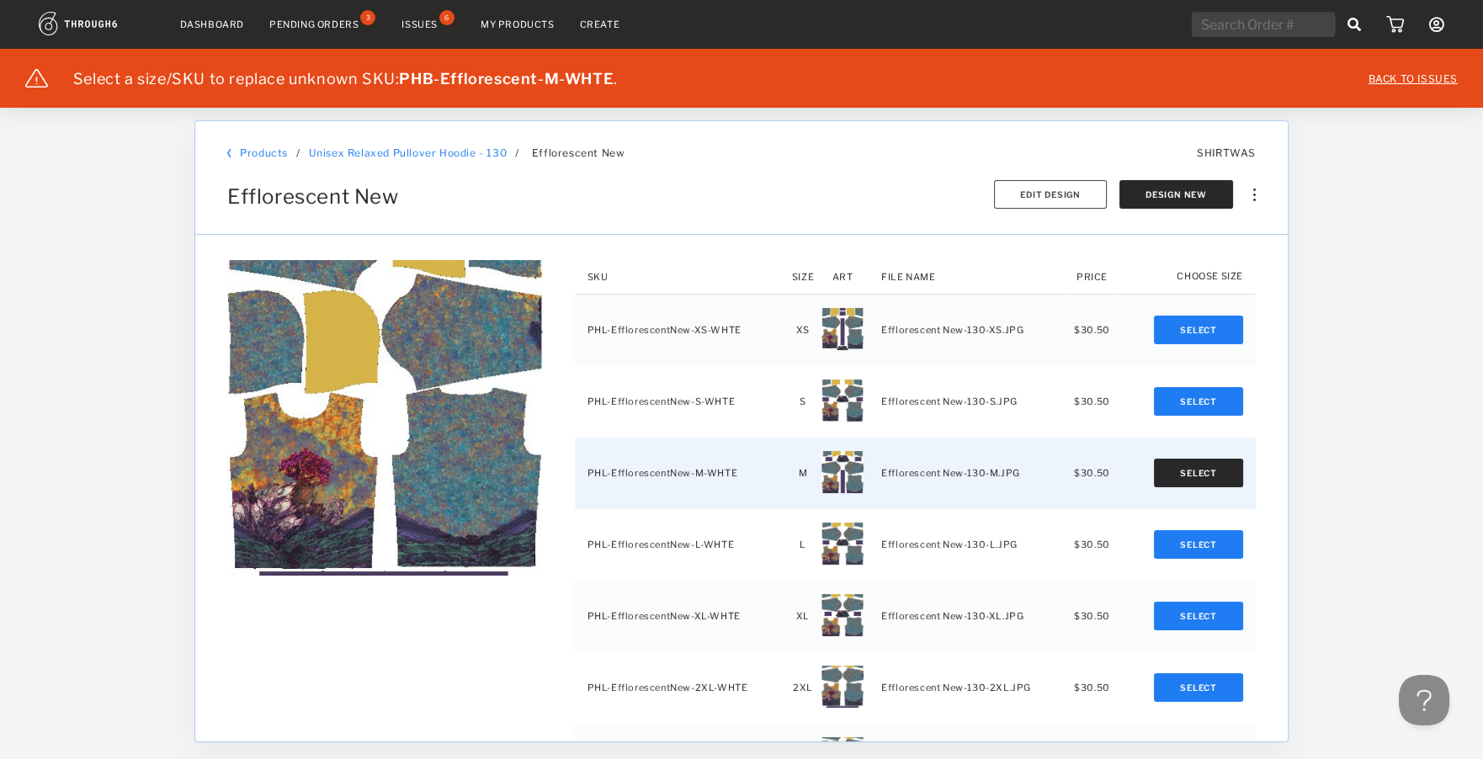
click at [1215, 468] on button "Select" at bounding box center [1198, 473] width 89 height 29
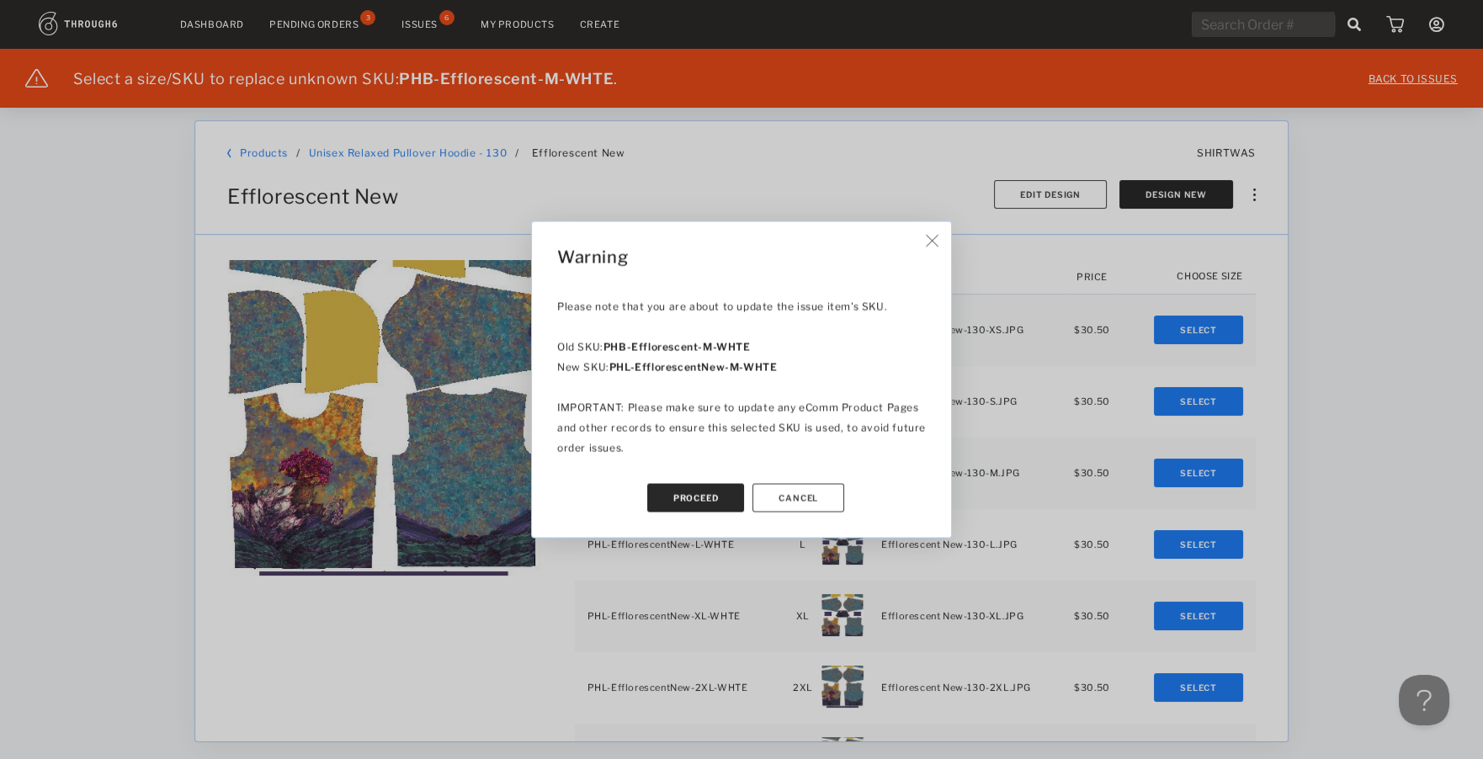
click at [709, 496] on button "Proceed" at bounding box center [696, 498] width 98 height 29
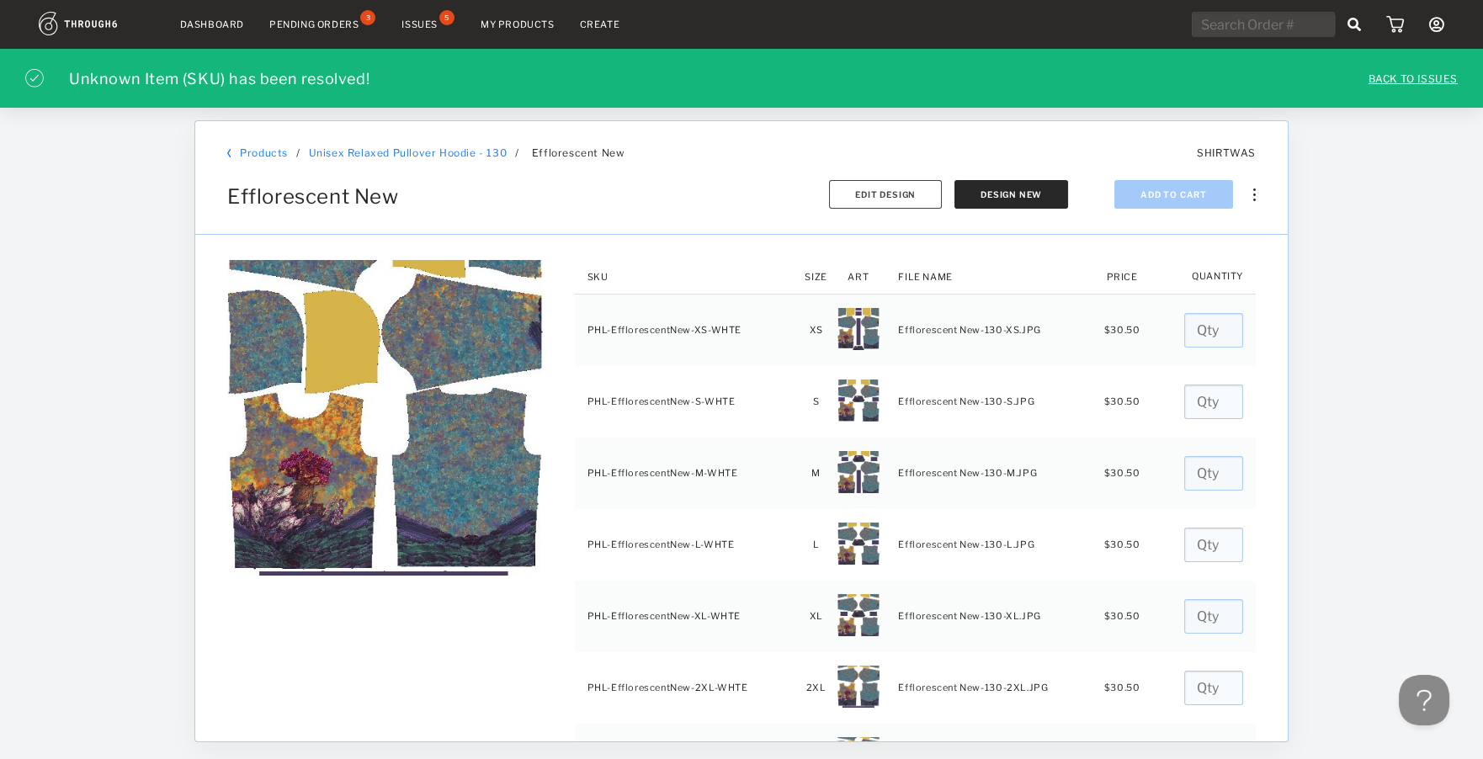
click at [421, 19] on div "Issues" at bounding box center [419, 25] width 36 height 12
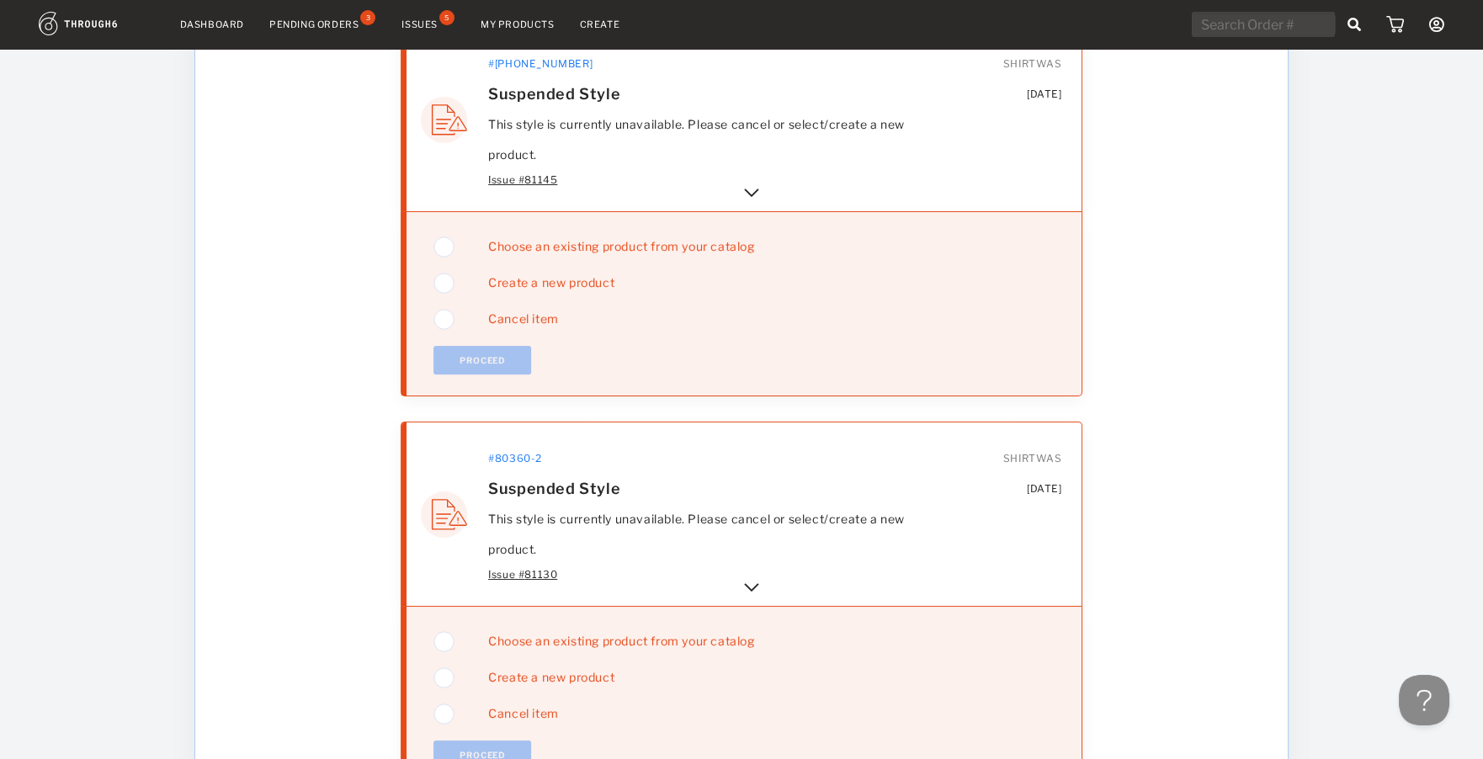
scroll to position [224, 0]
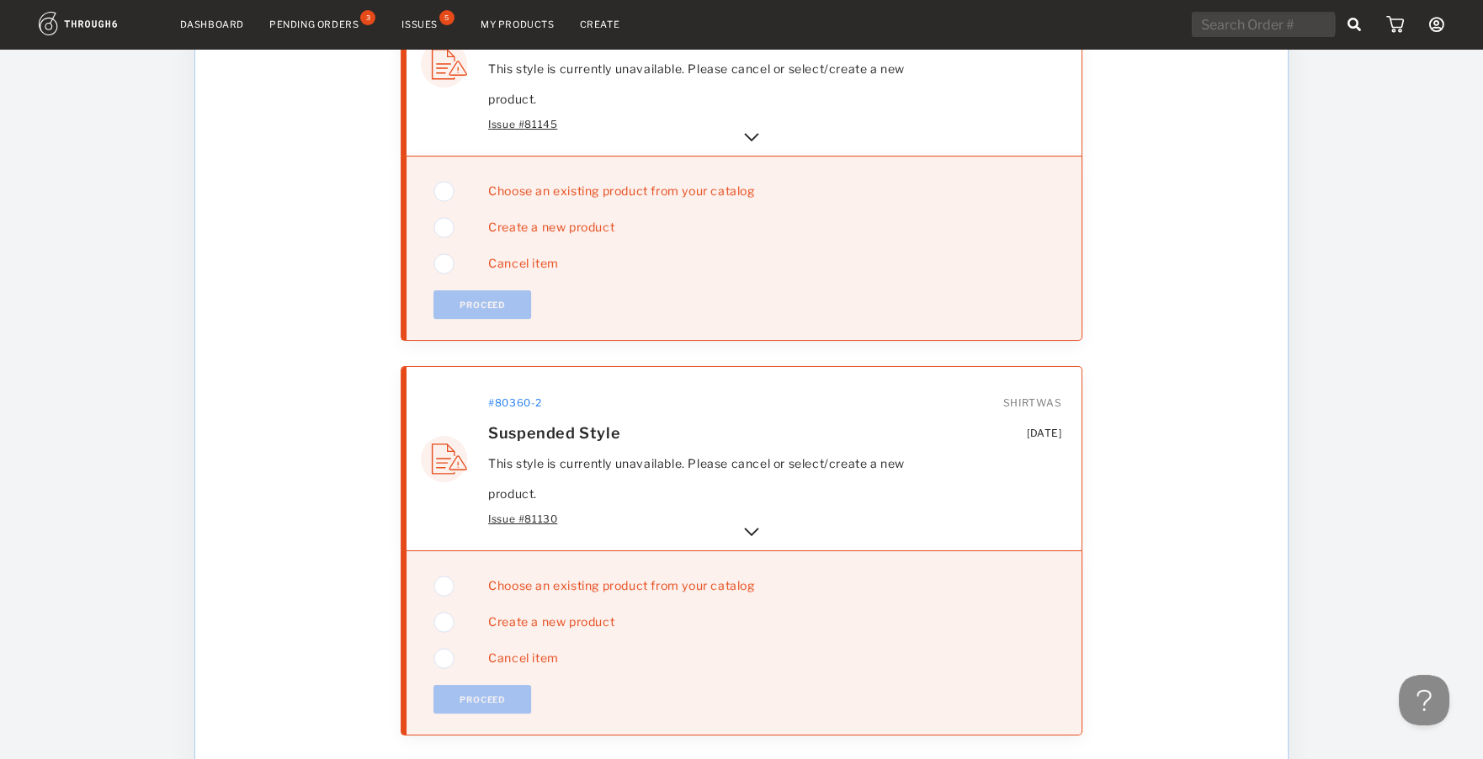
click at [746, 523] on img at bounding box center [751, 532] width 20 height 20
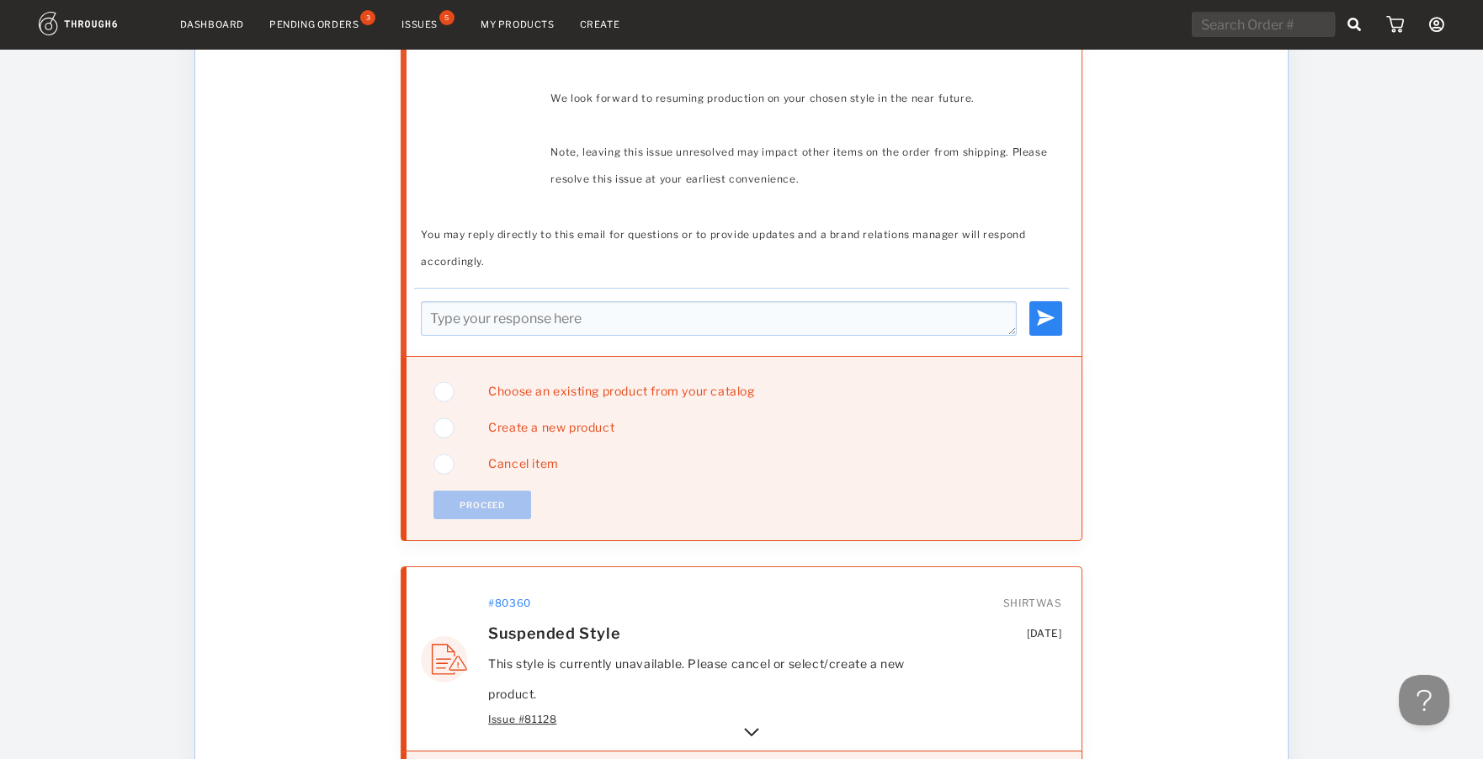
scroll to position [1458, 0]
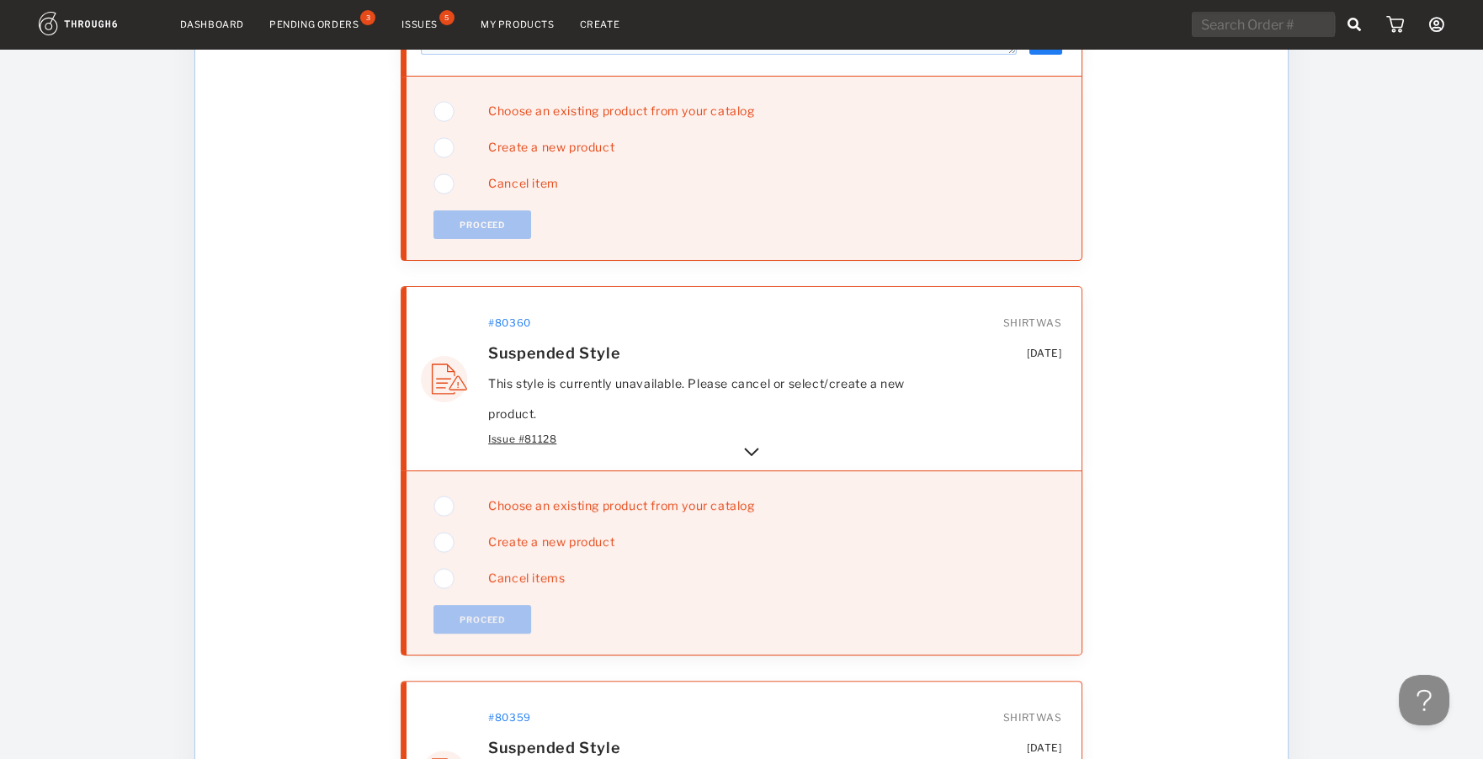
click at [750, 442] on img at bounding box center [751, 452] width 20 height 20
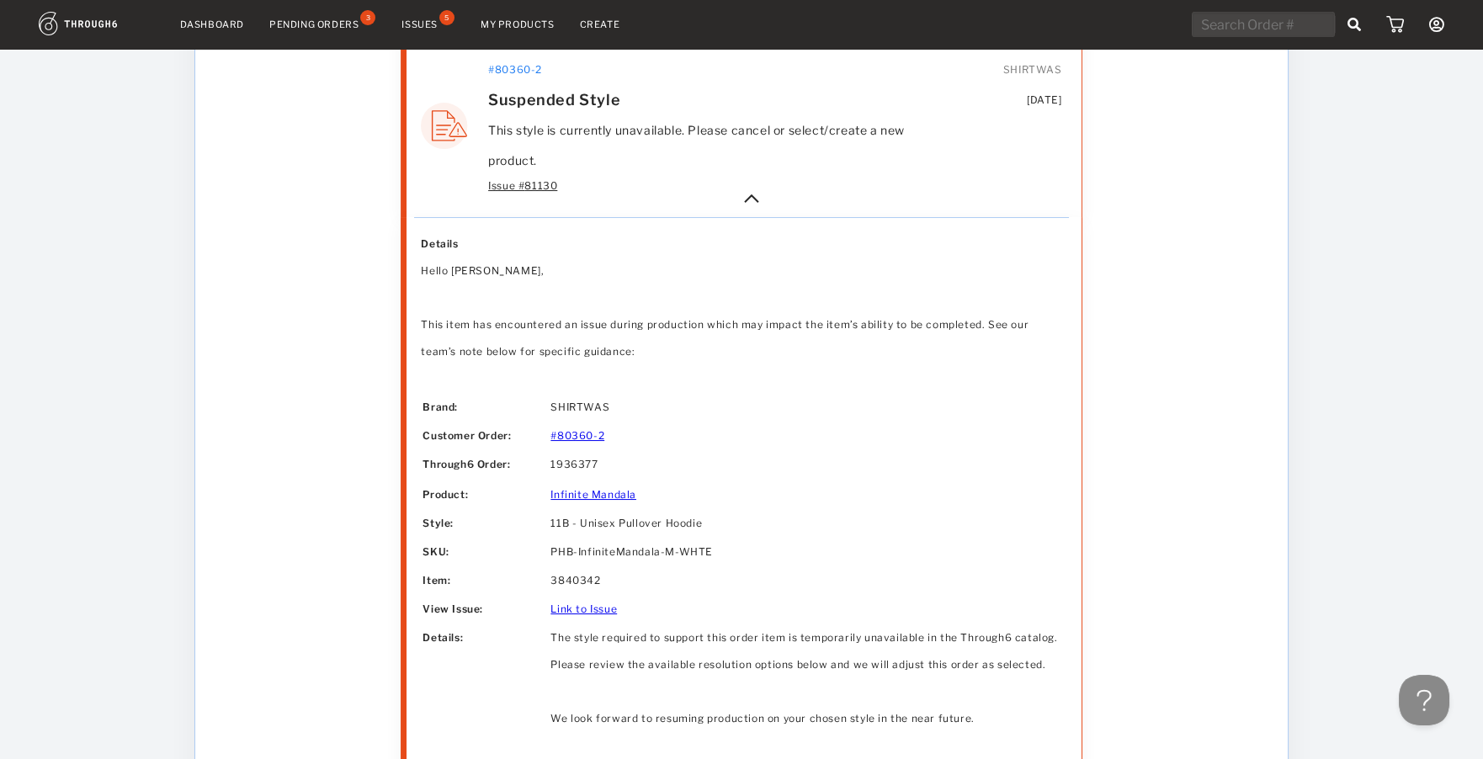
scroll to position [0, 0]
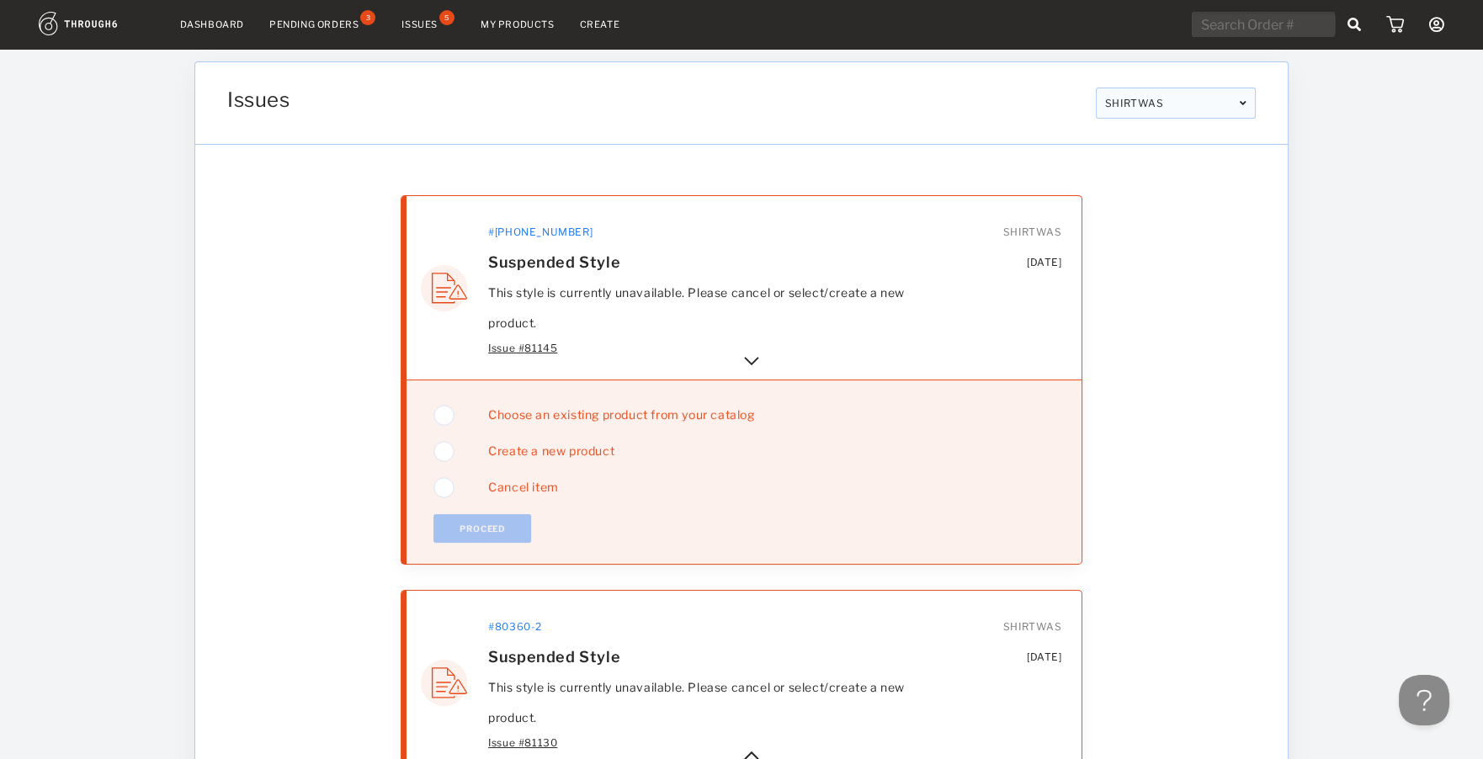
drag, startPoint x: 1260, startPoint y: 607, endPoint x: 1226, endPoint y: 262, distance: 346.7
click at [745, 363] on img at bounding box center [751, 361] width 20 height 20
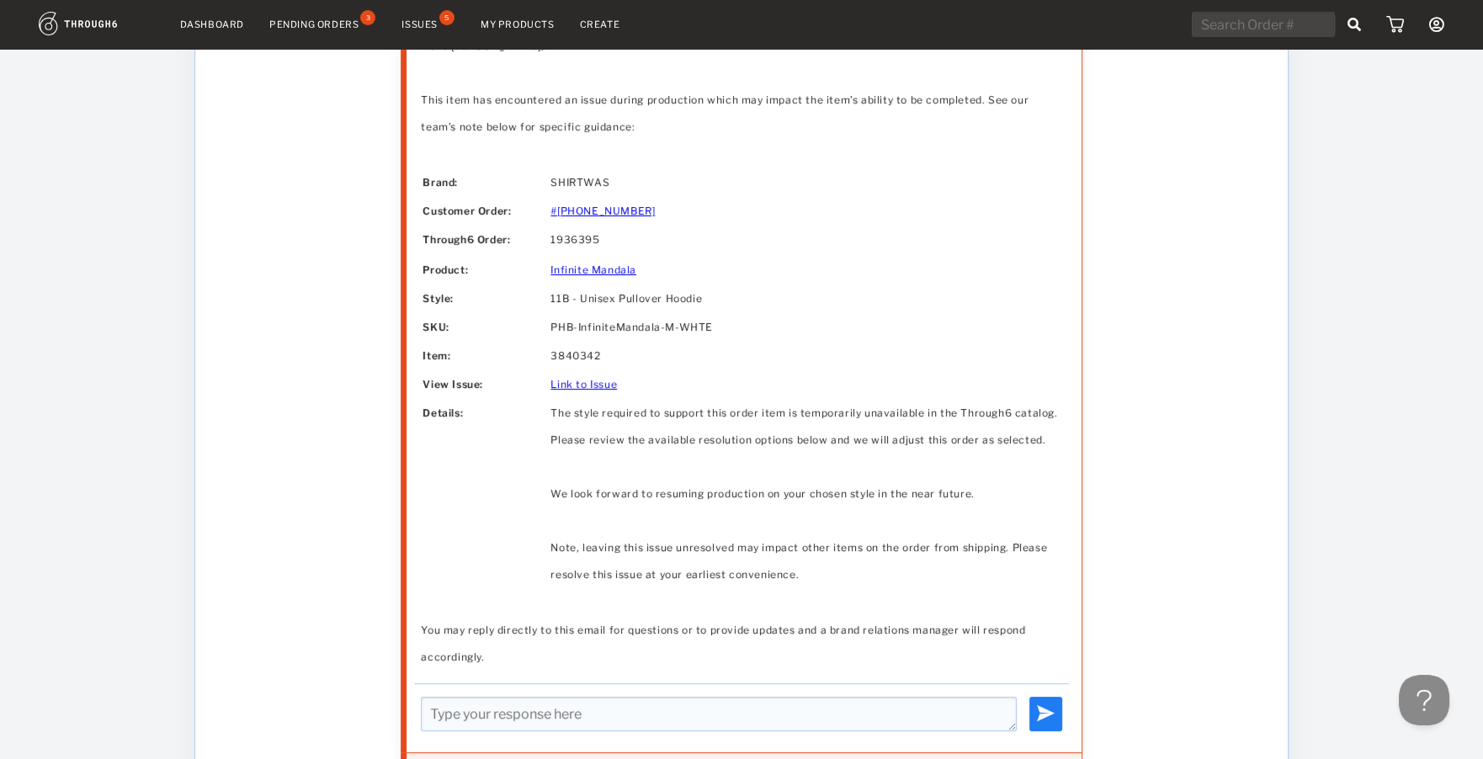
drag, startPoint x: 1180, startPoint y: 208, endPoint x: 1178, endPoint y: -3, distance: 211.2
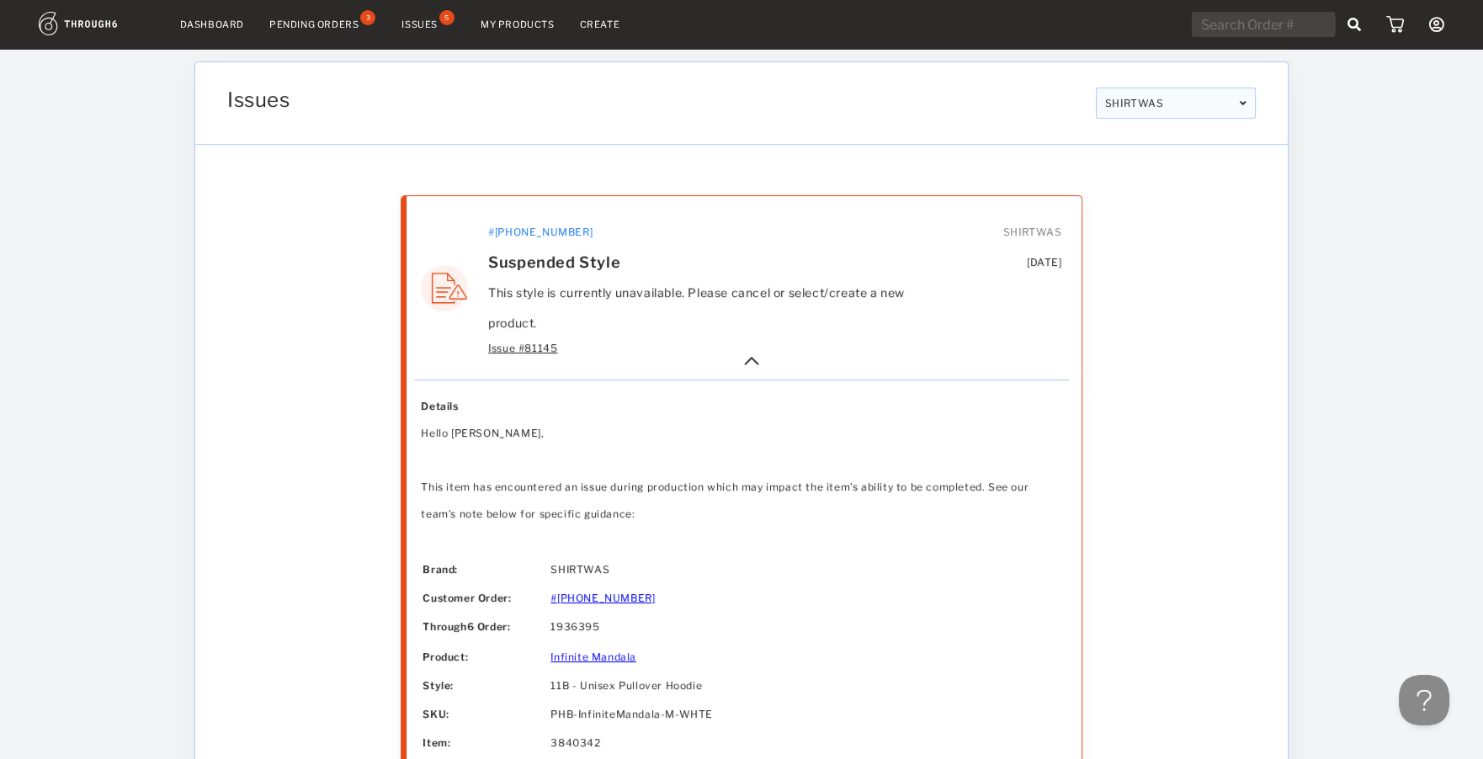
drag, startPoint x: 1191, startPoint y: 470, endPoint x: 1201, endPoint y: 233, distance: 237.4
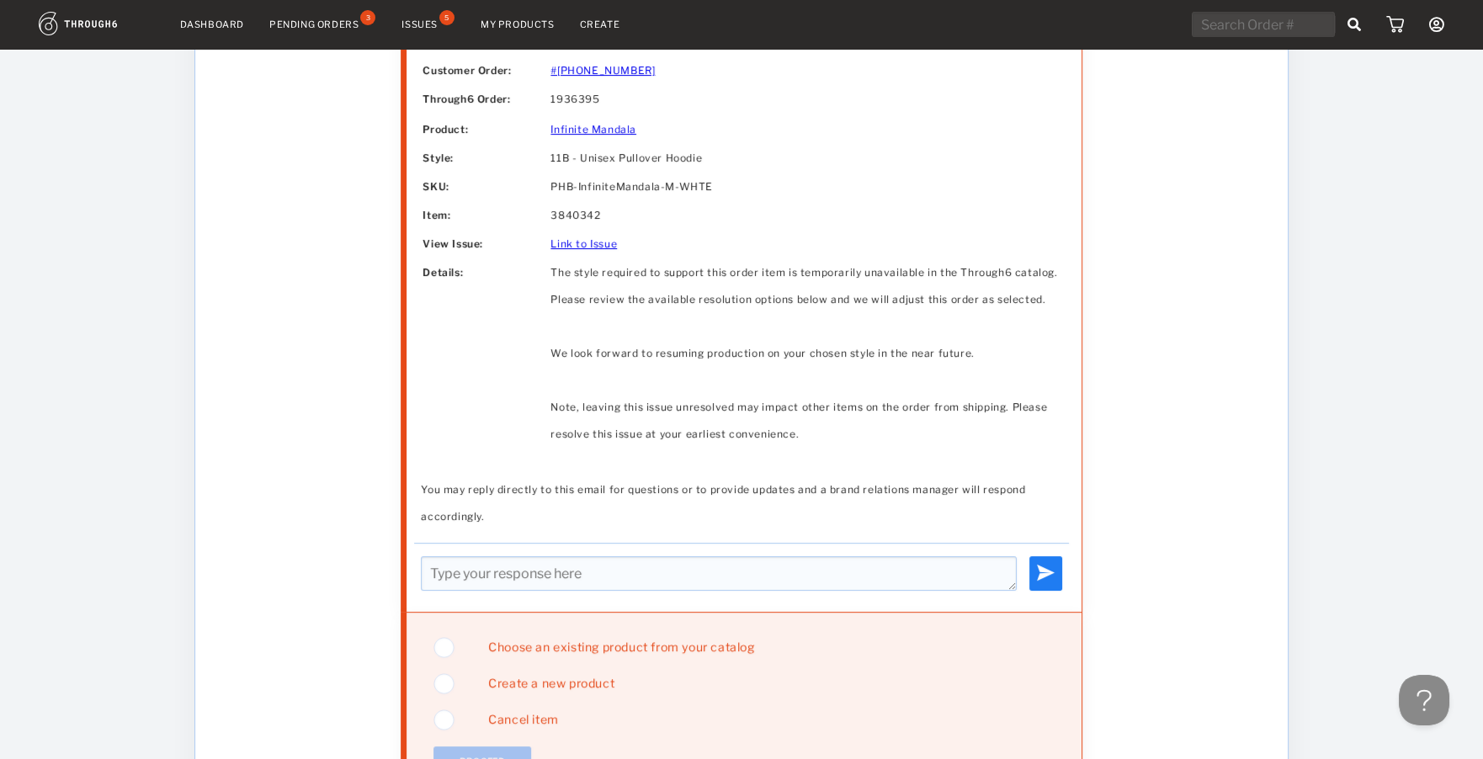
drag, startPoint x: 1209, startPoint y: 241, endPoint x: 1195, endPoint y: 308, distance: 68.0
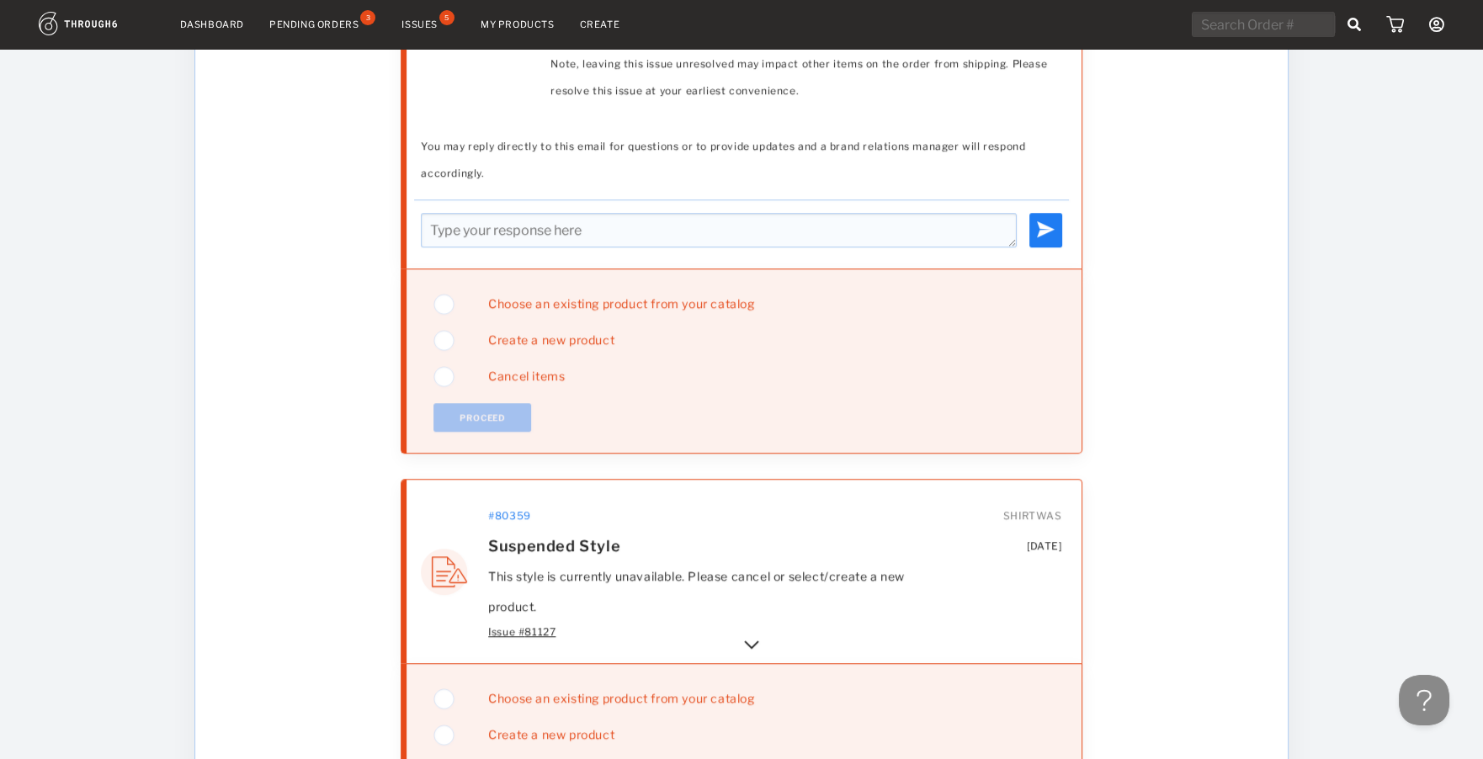
scroll to position [3382, 0]
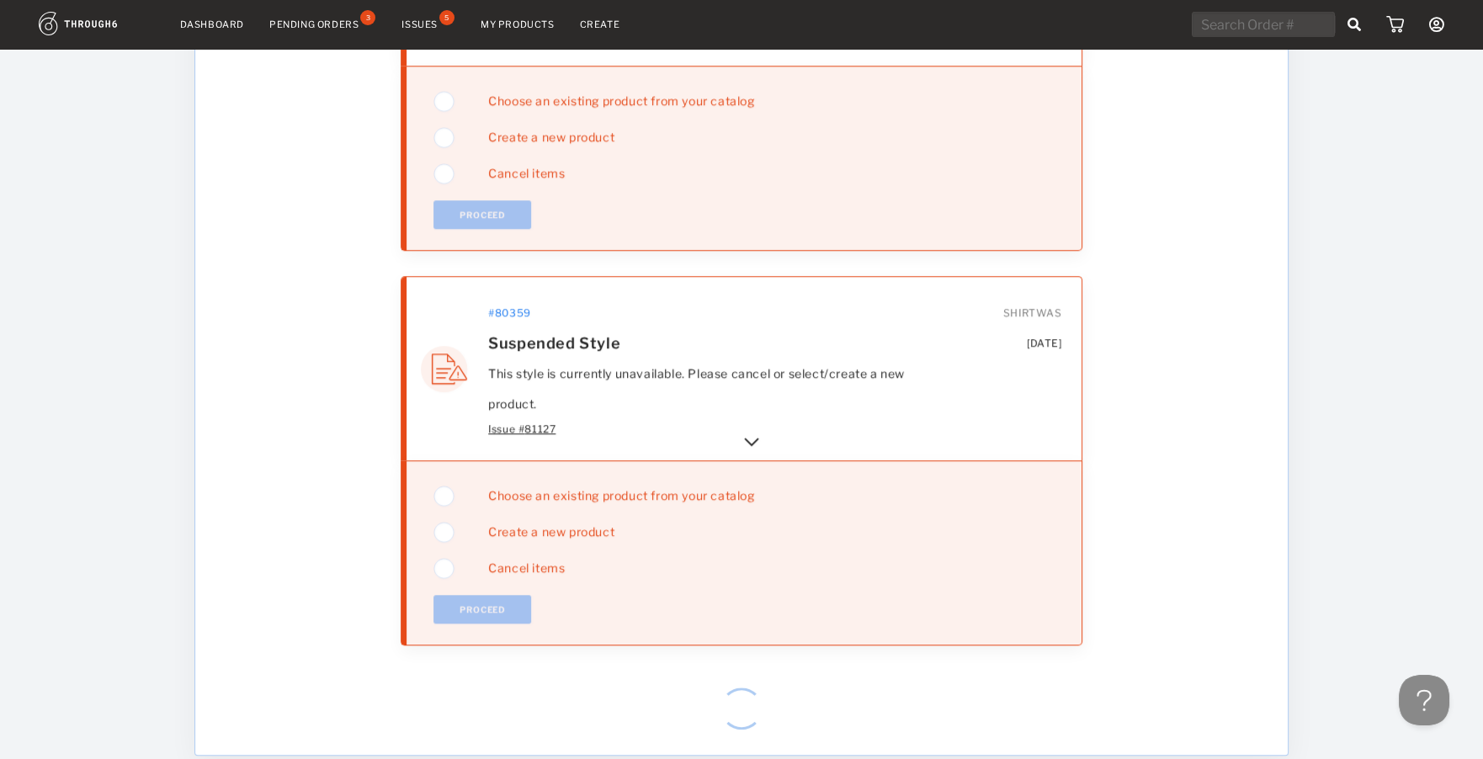
click at [750, 434] on img at bounding box center [751, 442] width 20 height 20
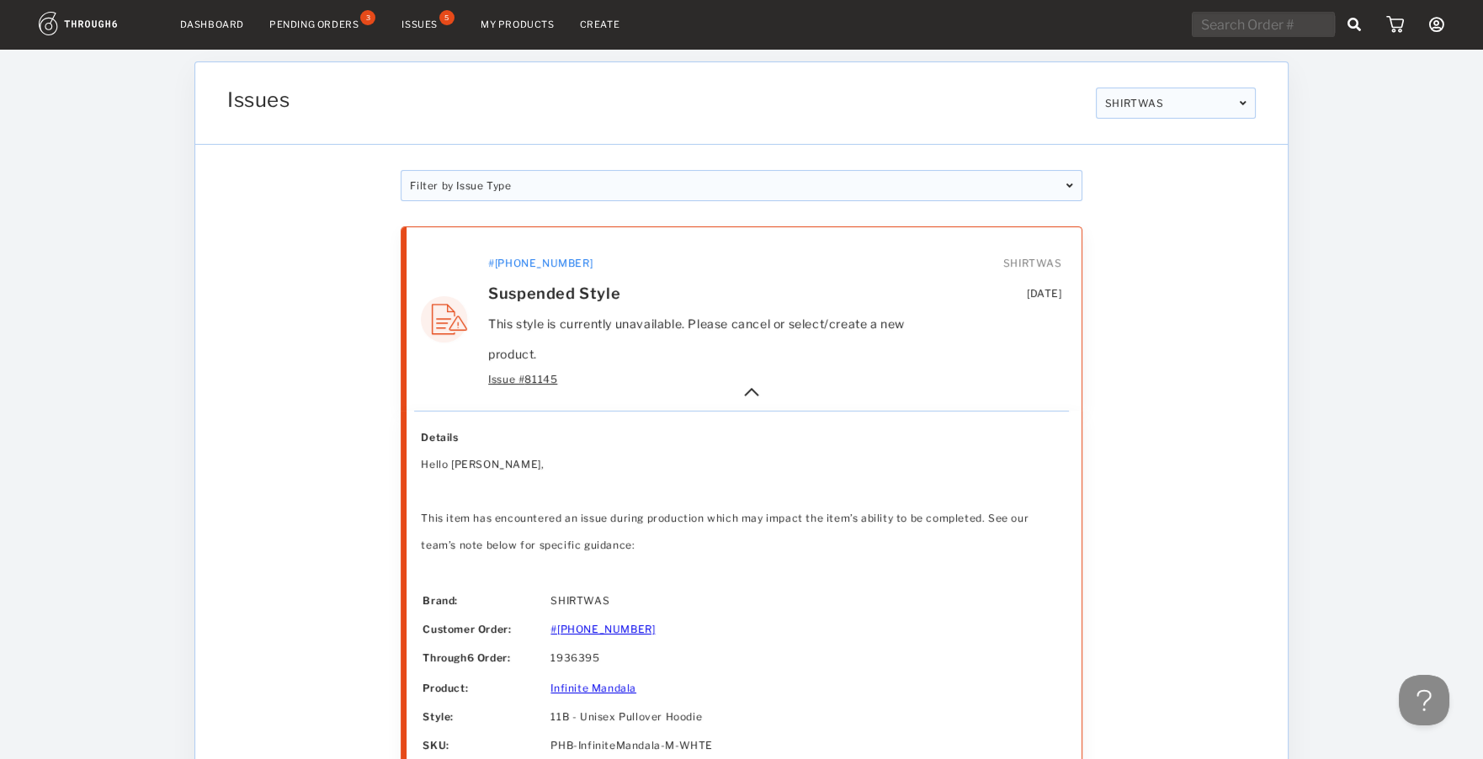
drag, startPoint x: 1317, startPoint y: 531, endPoint x: 1131, endPoint y: 66, distance: 500.3
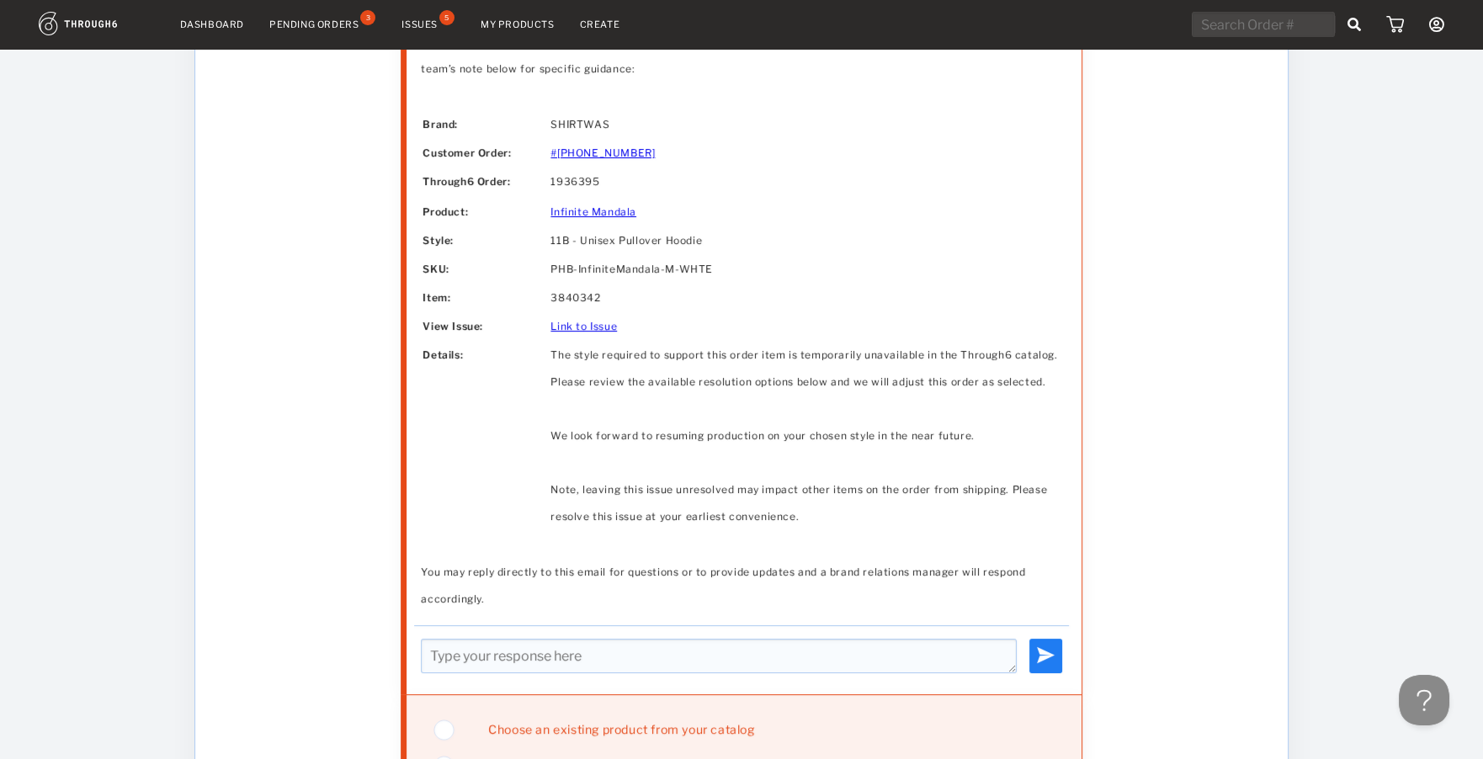
scroll to position [729, 0]
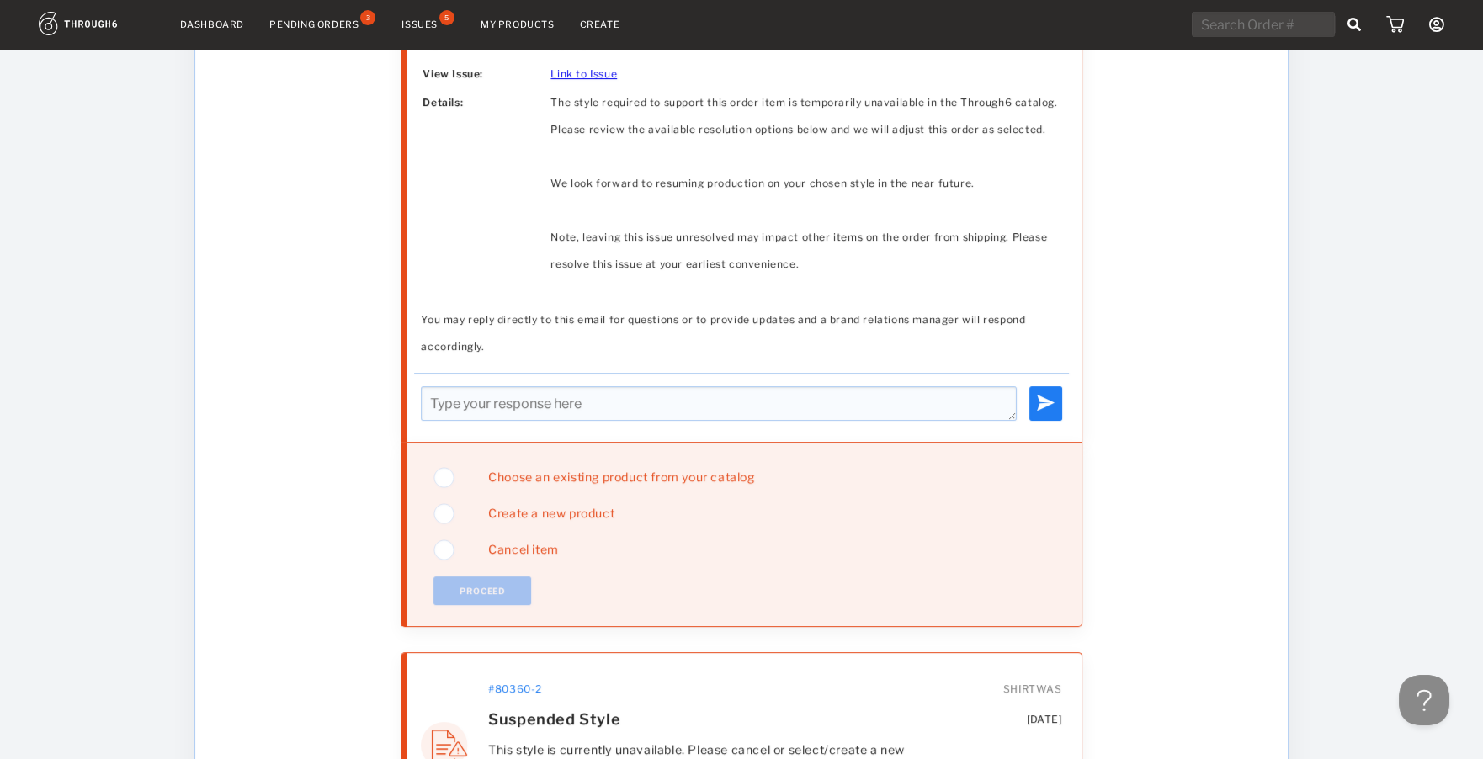
click at [517, 471] on span "Choose an existing product from your catalog" at bounding box center [614, 476] width 278 height 14
click at [483, 587] on button "Proceed" at bounding box center [482, 590] width 98 height 29
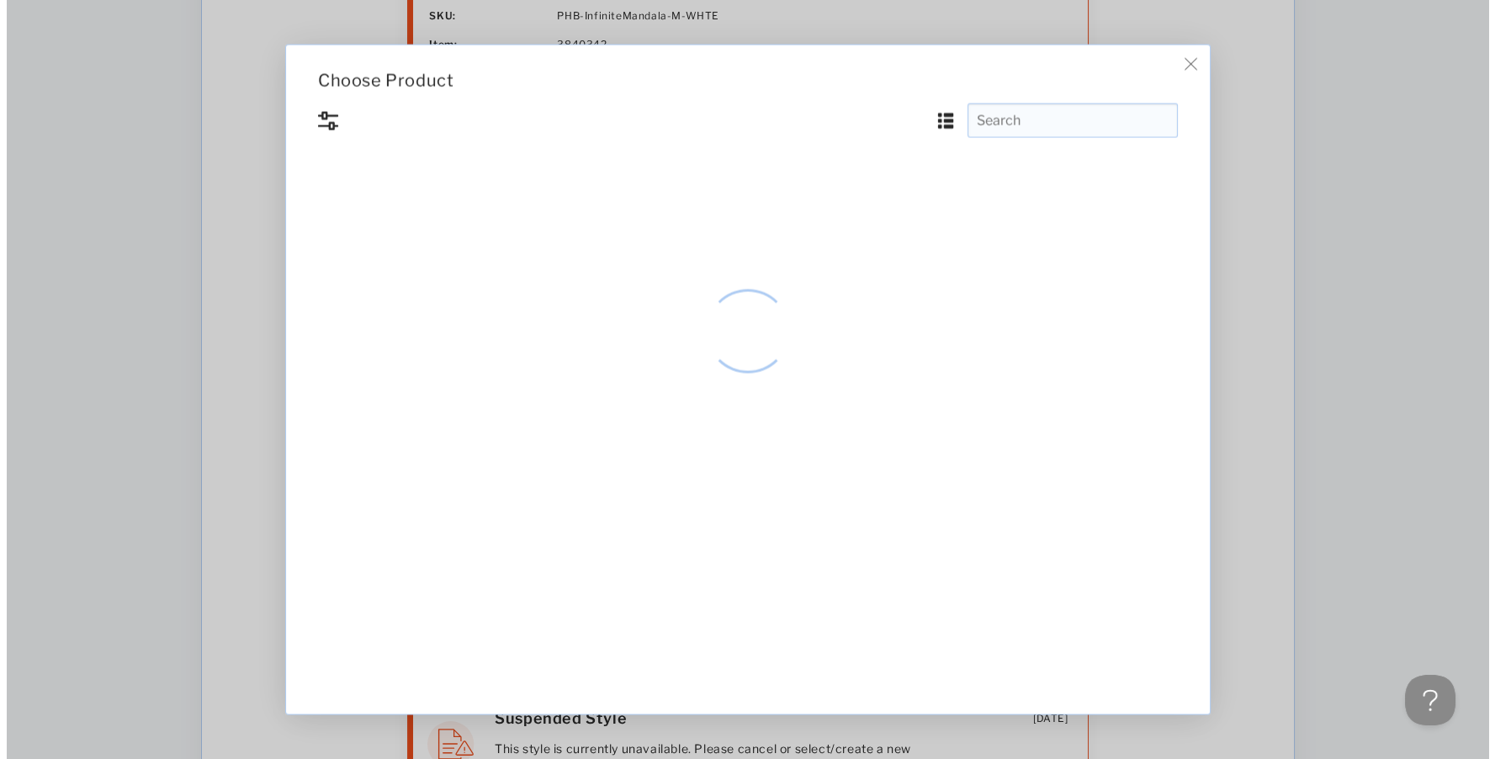
scroll to position [0, 0]
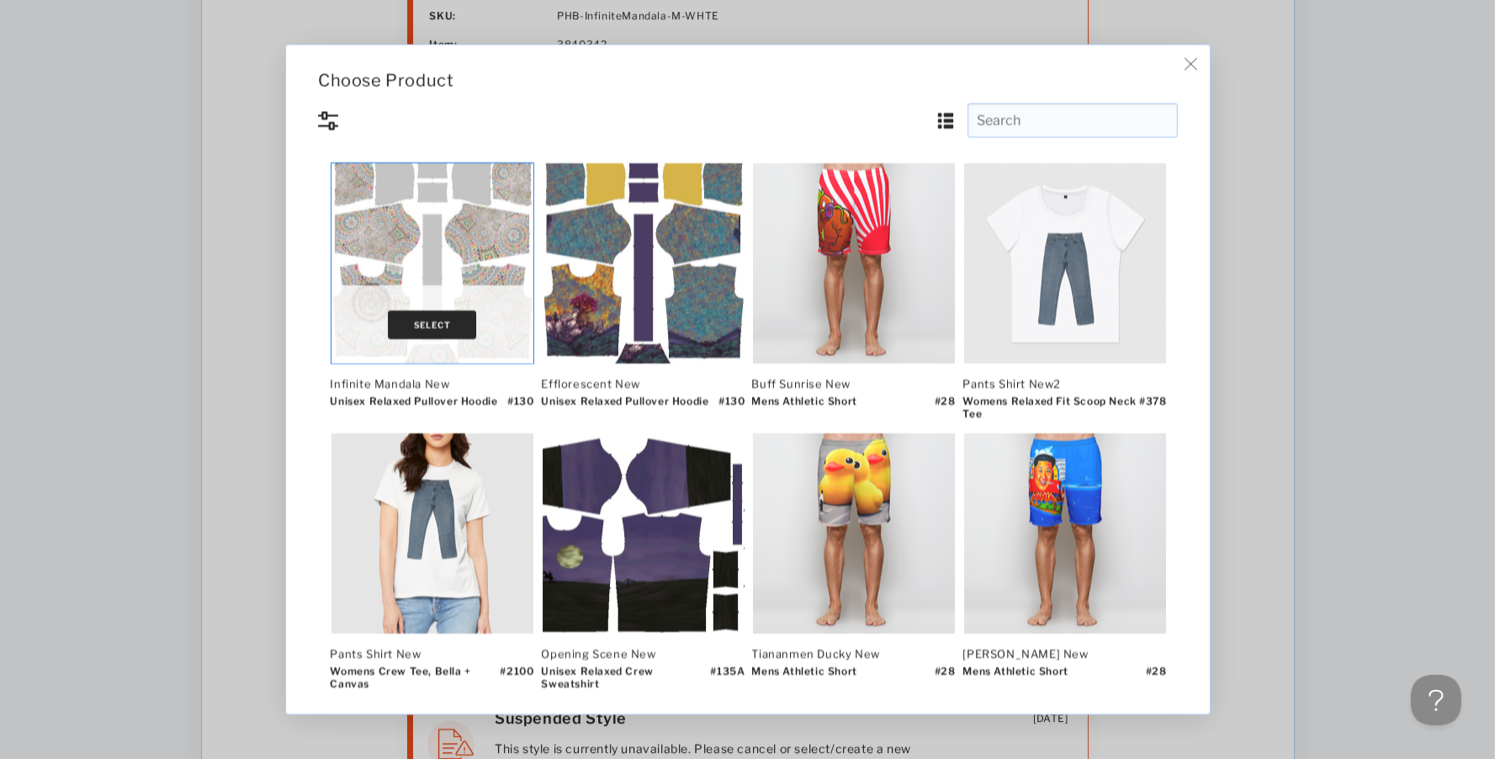
click at [428, 323] on button "Select" at bounding box center [432, 324] width 89 height 29
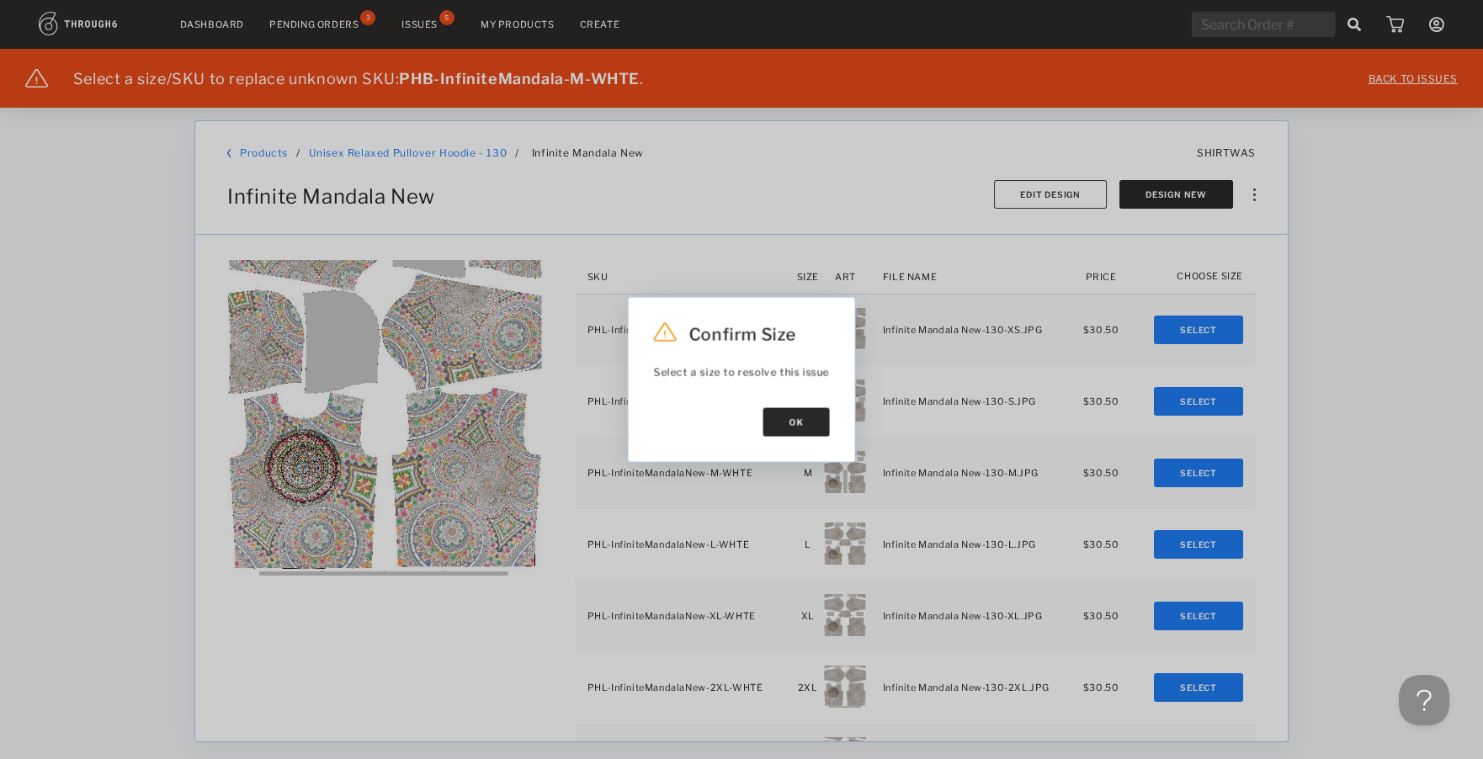
click at [787, 423] on button "Ok" at bounding box center [796, 422] width 66 height 29
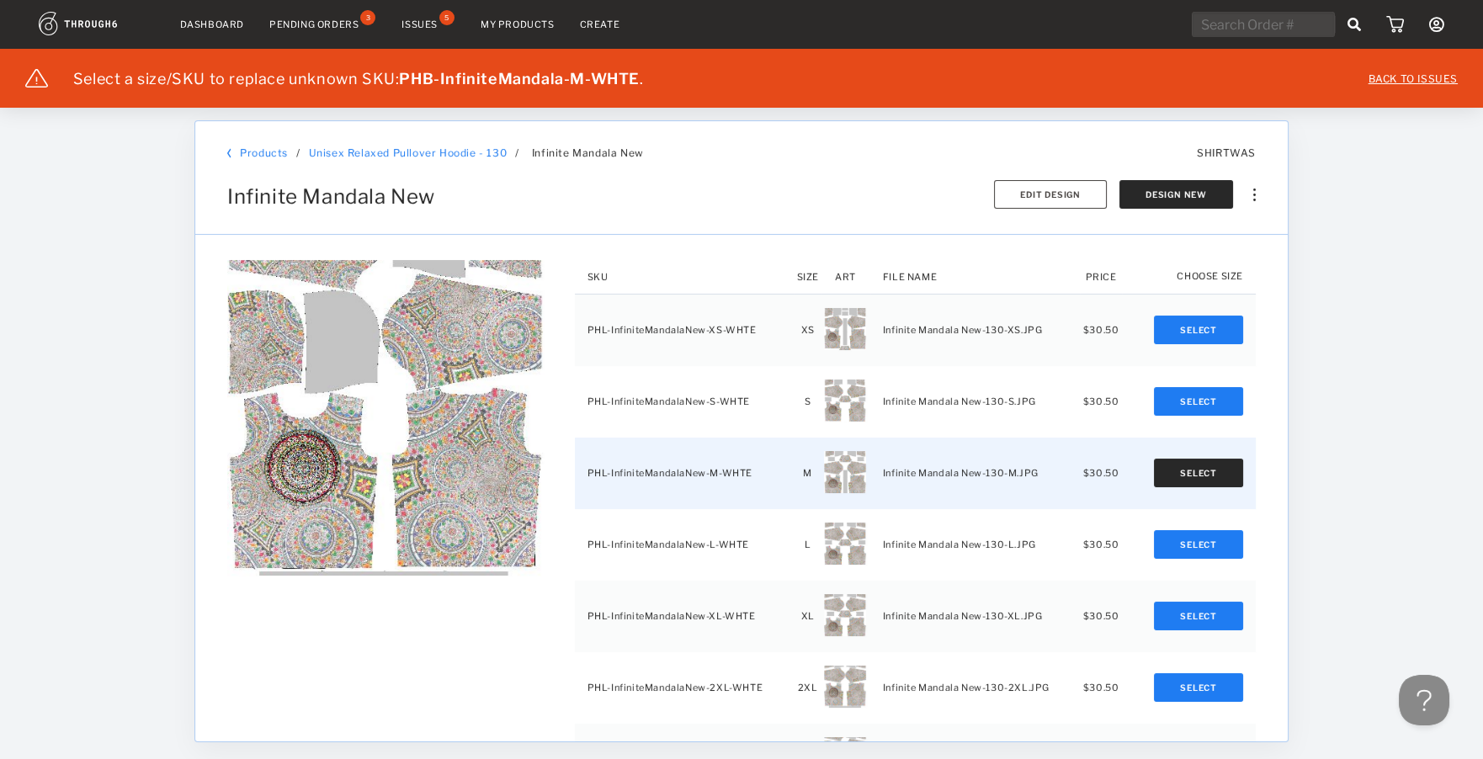
click at [1189, 471] on button "Select" at bounding box center [1198, 473] width 89 height 29
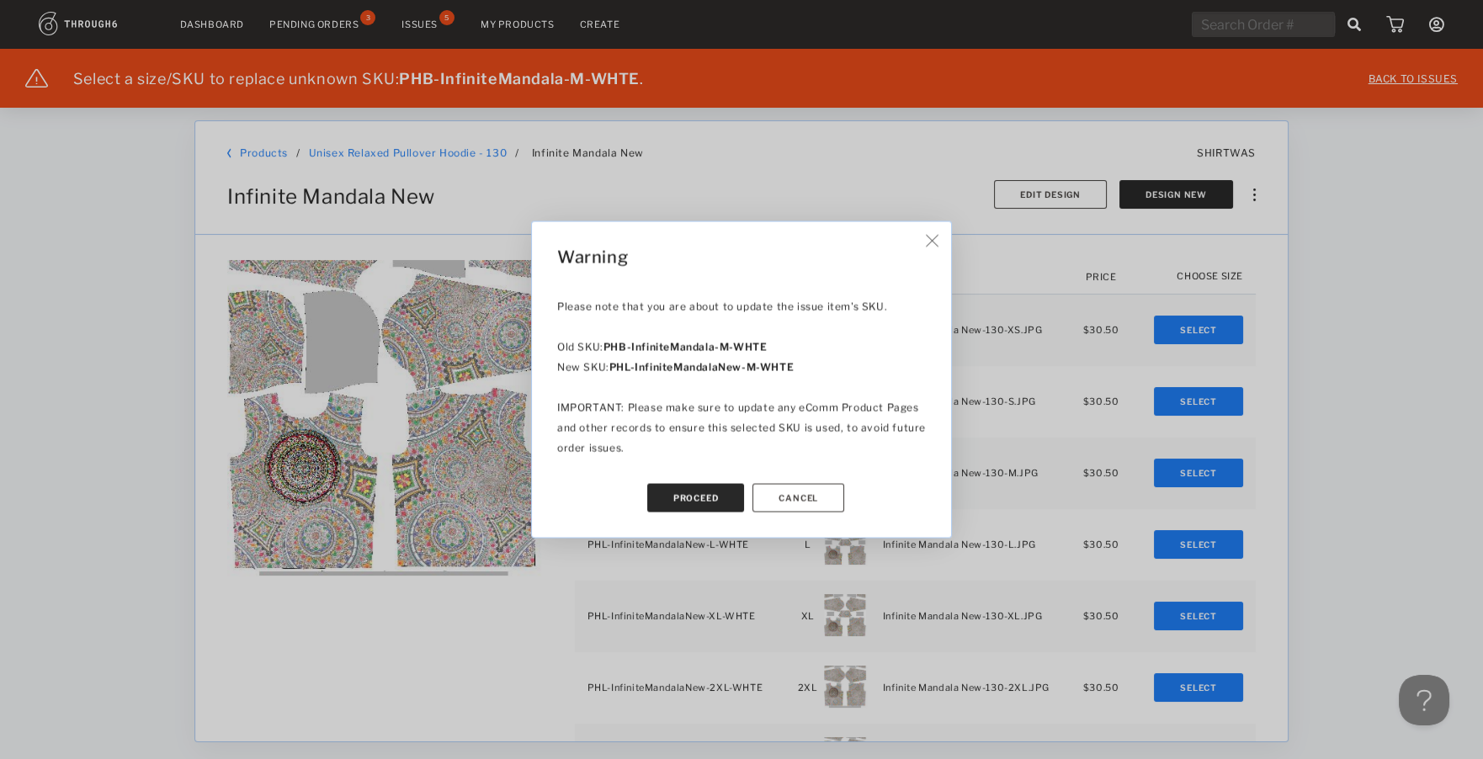
click at [701, 499] on button "Proceed" at bounding box center [696, 498] width 98 height 29
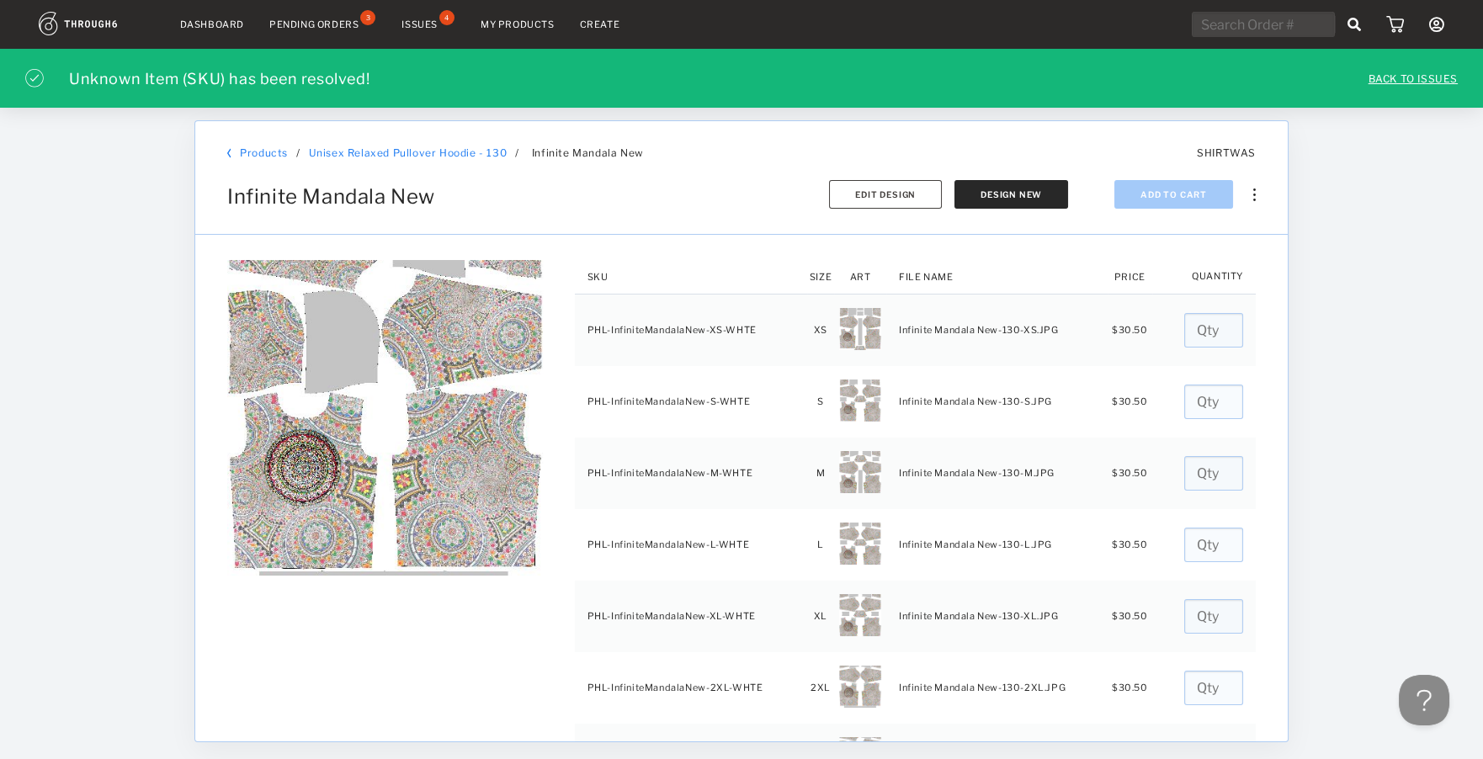
click at [413, 21] on div "Issues" at bounding box center [419, 25] width 36 height 12
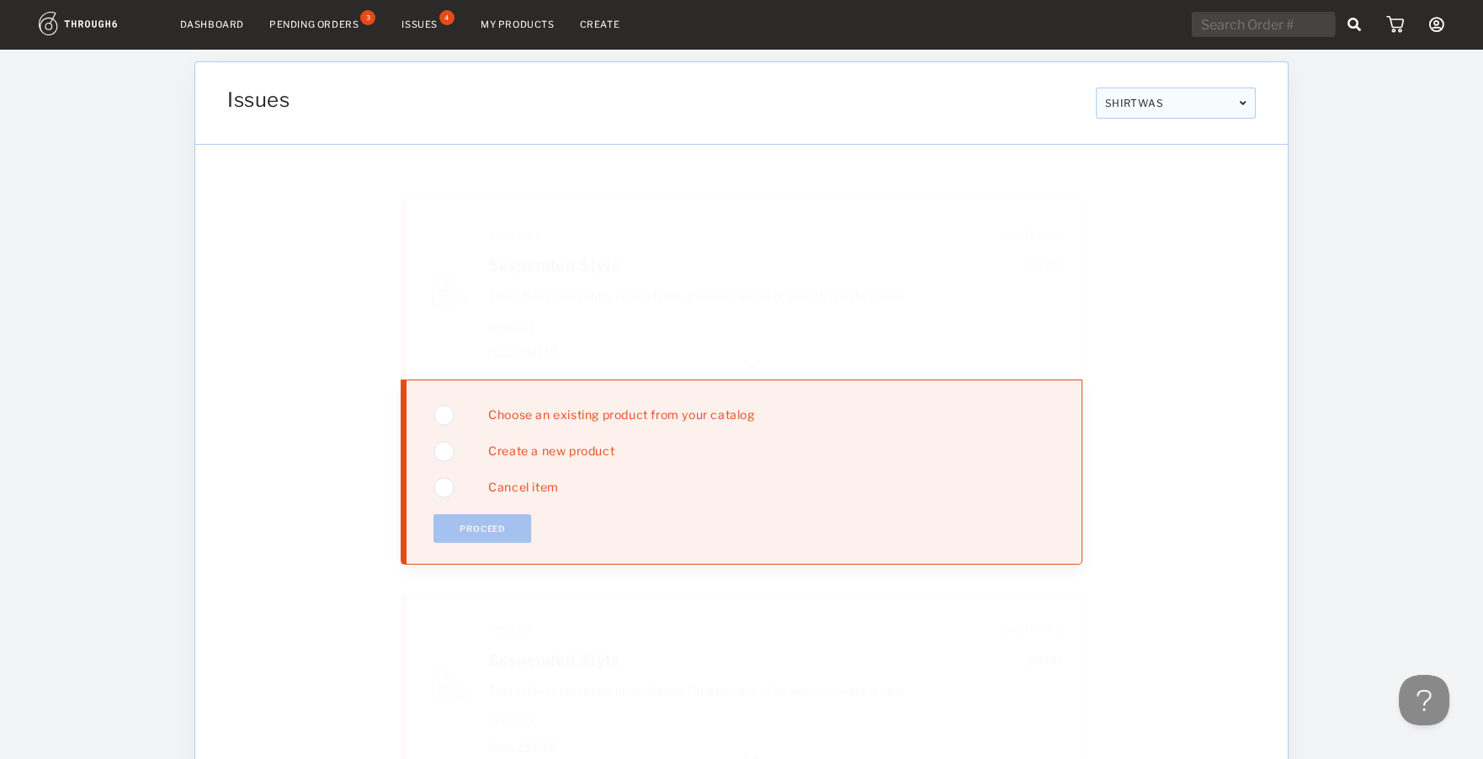
scroll to position [28, 0]
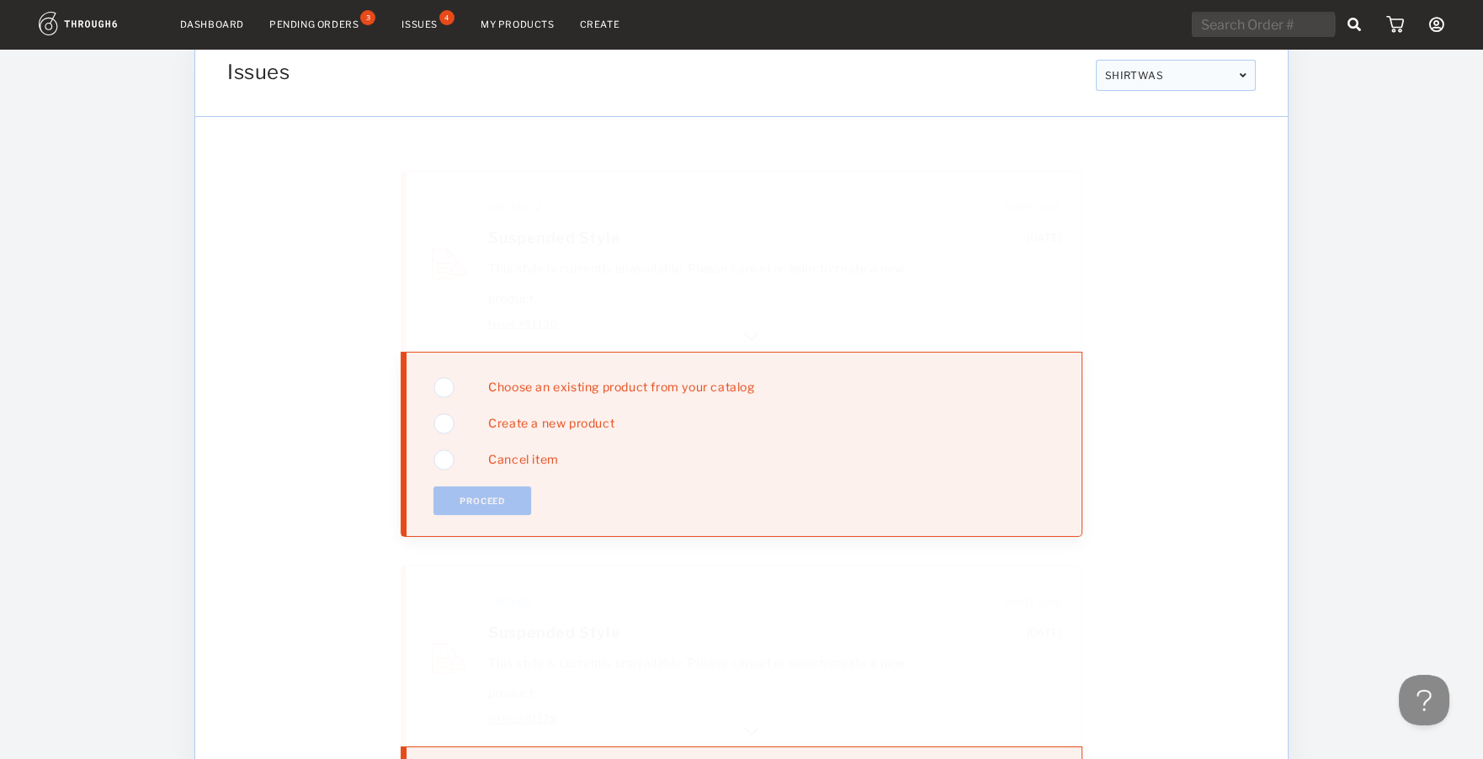
click at [751, 327] on img at bounding box center [751, 333] width 20 height 20
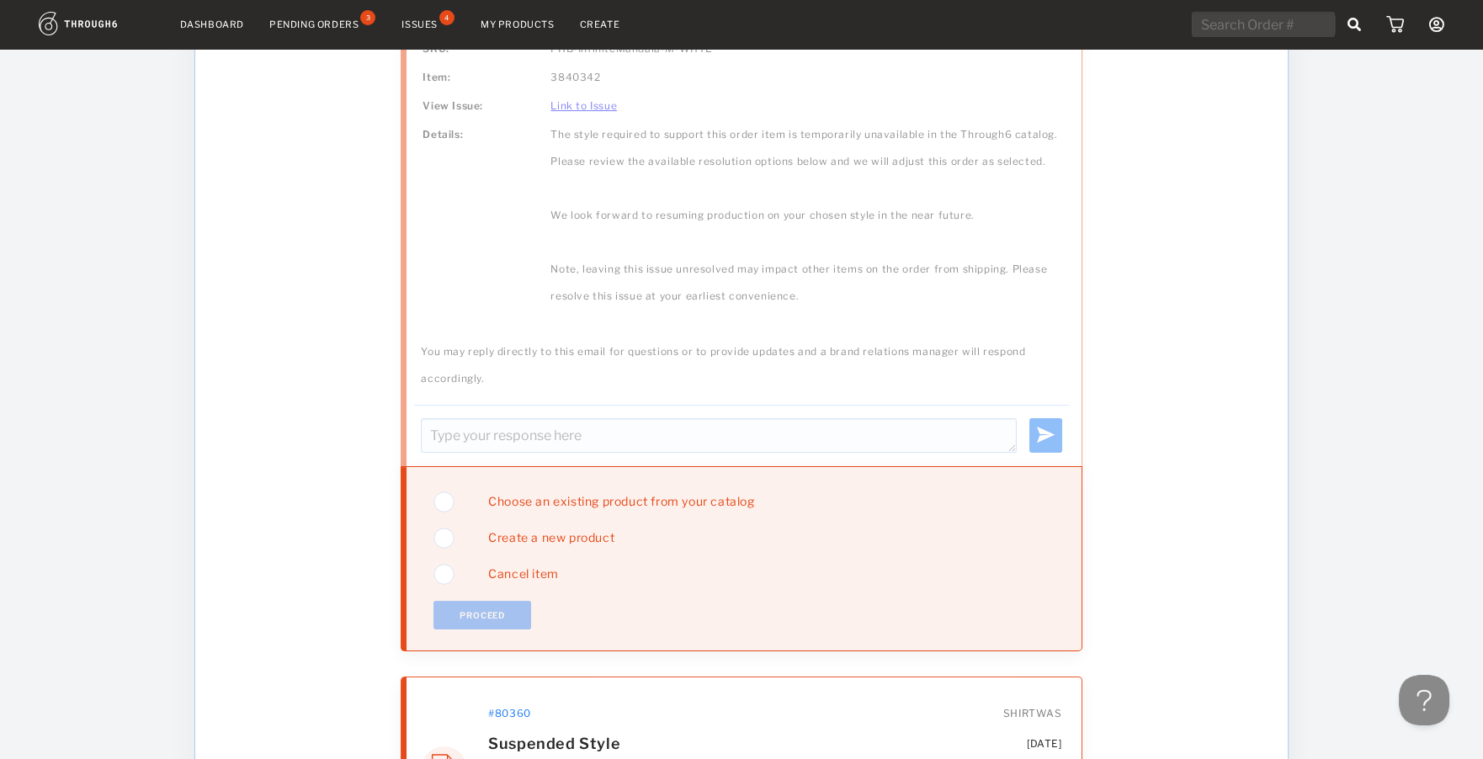
scroll to position [757, 0]
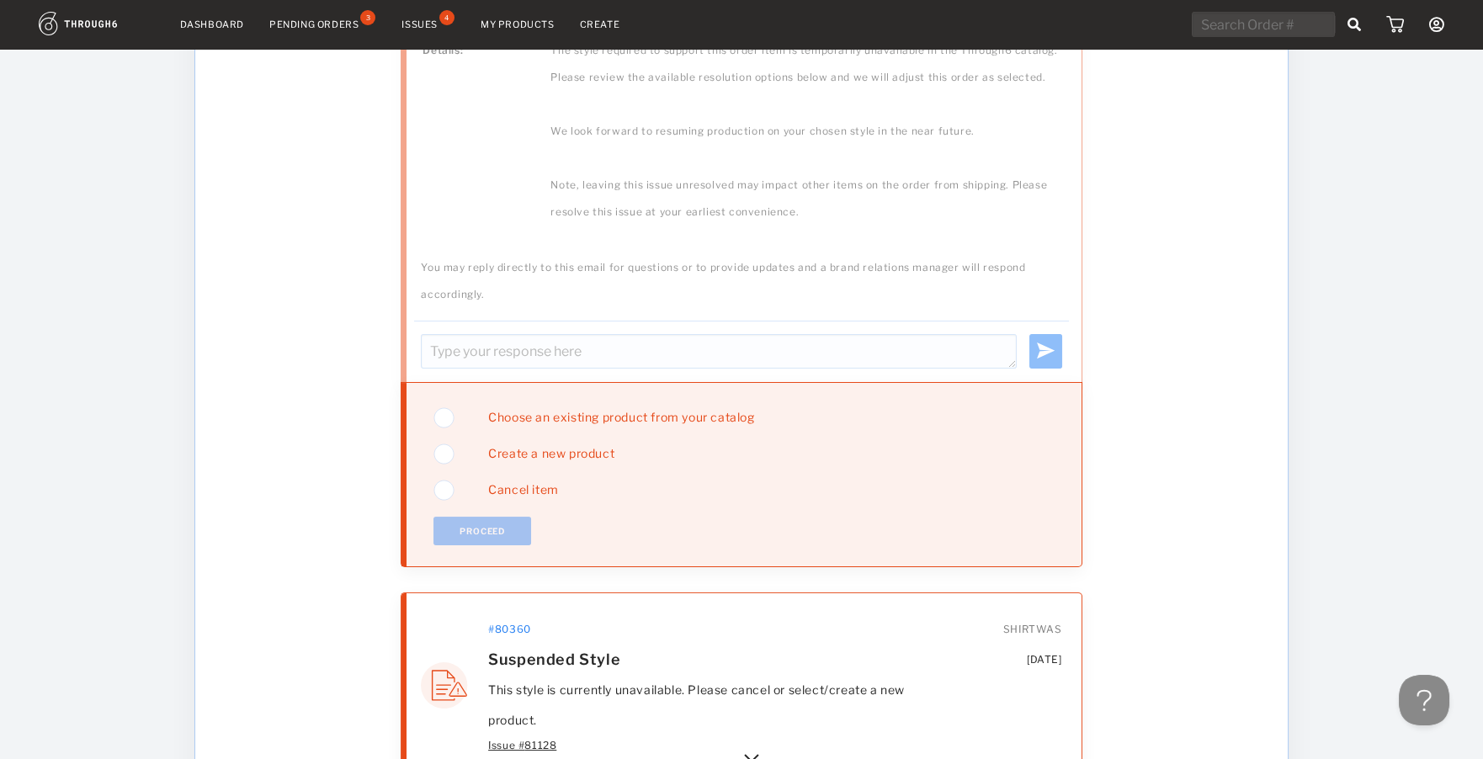
click at [579, 412] on span "Choose an existing product from your catalog" at bounding box center [614, 417] width 278 height 14
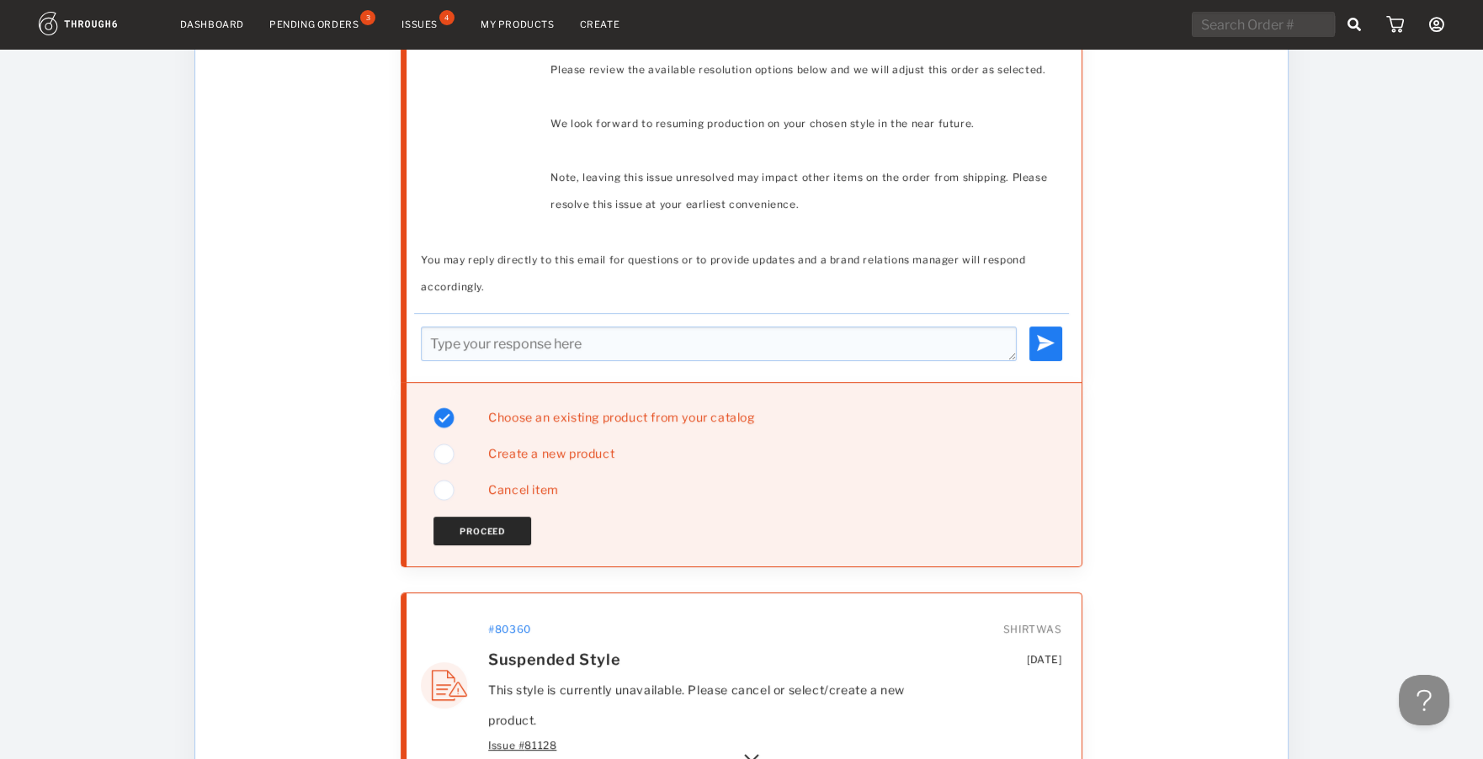
click at [494, 521] on button "Proceed" at bounding box center [482, 531] width 98 height 29
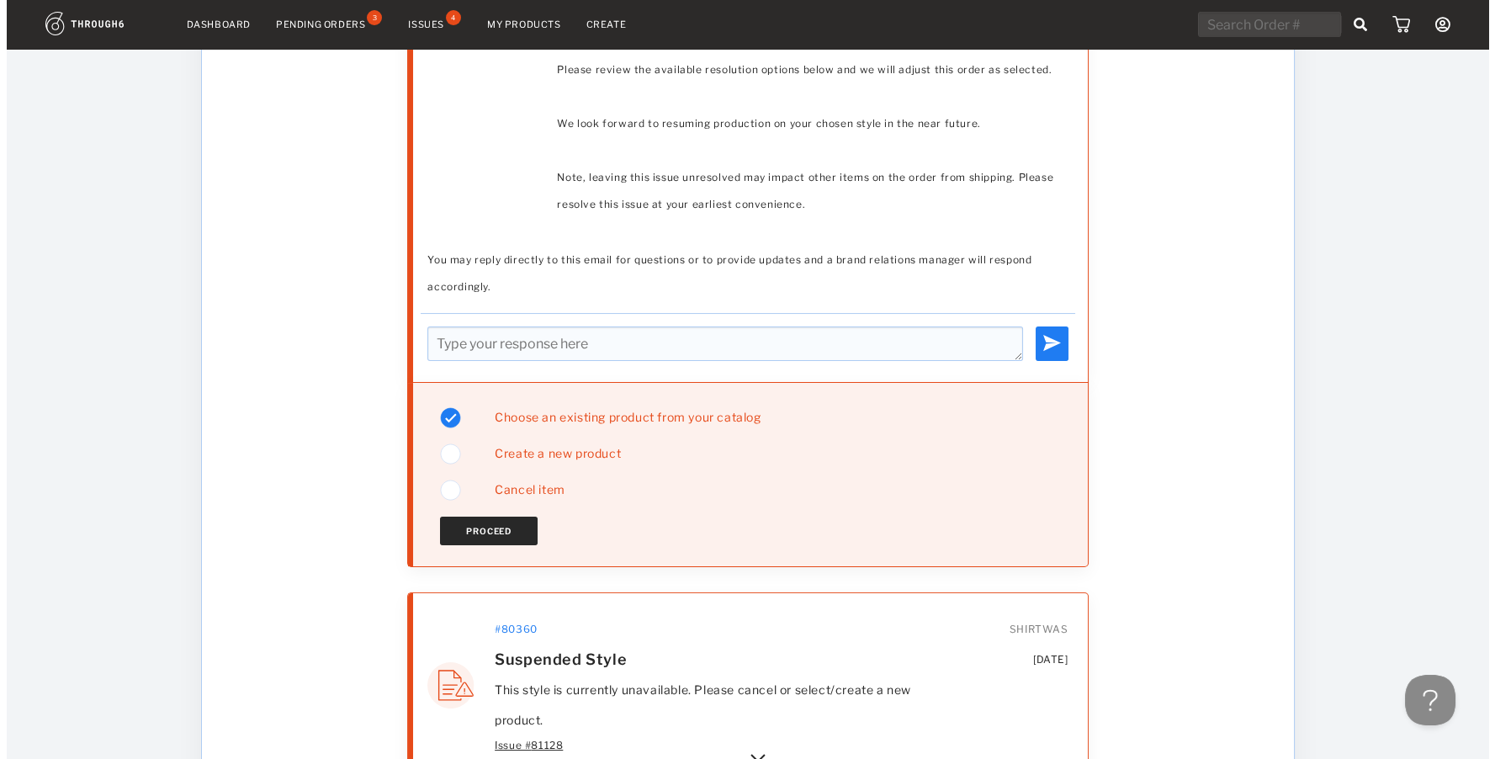
scroll to position [0, 0]
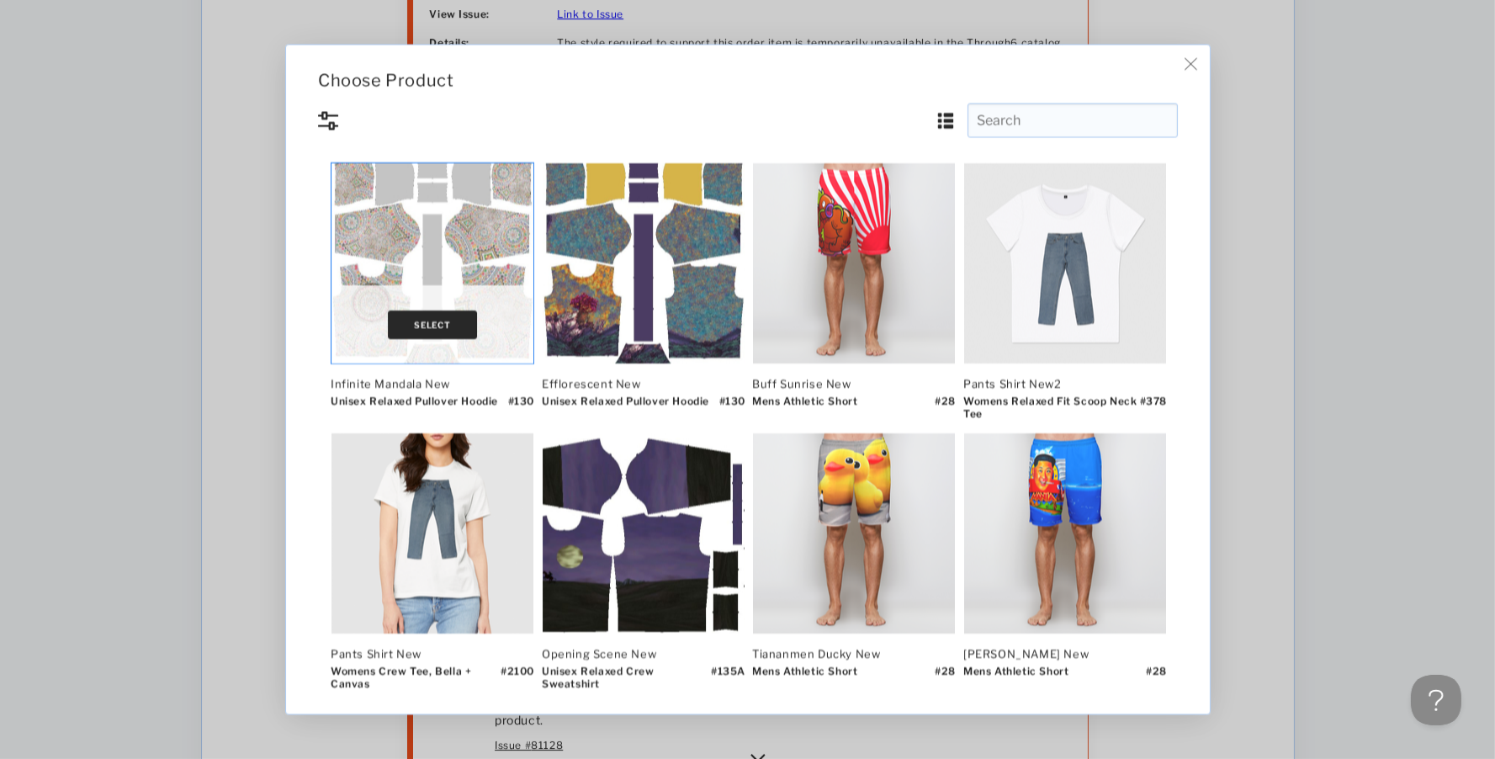
click at [421, 332] on button "Select" at bounding box center [432, 324] width 89 height 29
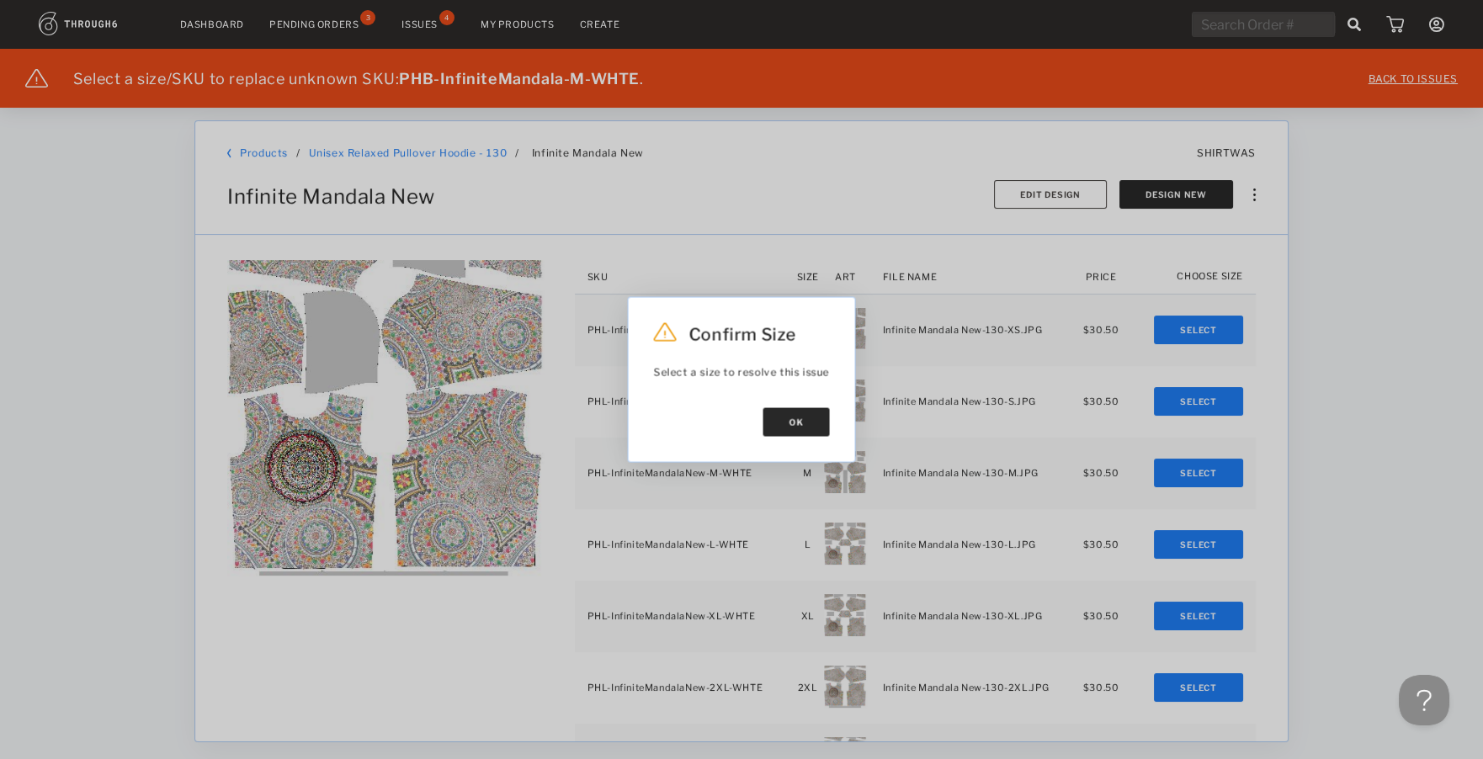
click at [788, 410] on button "Ok" at bounding box center [796, 422] width 66 height 29
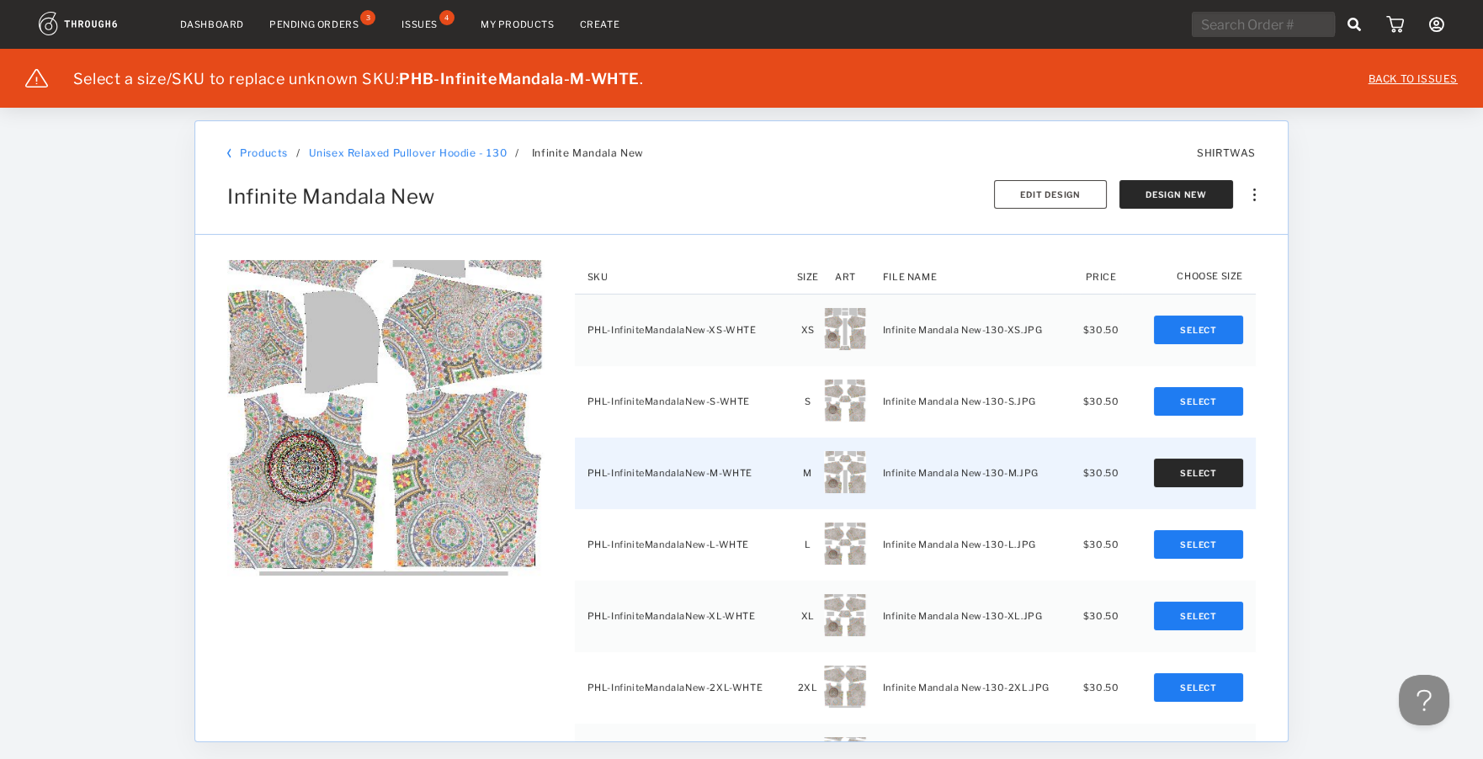
click at [1191, 472] on button "Select" at bounding box center [1198, 473] width 89 height 29
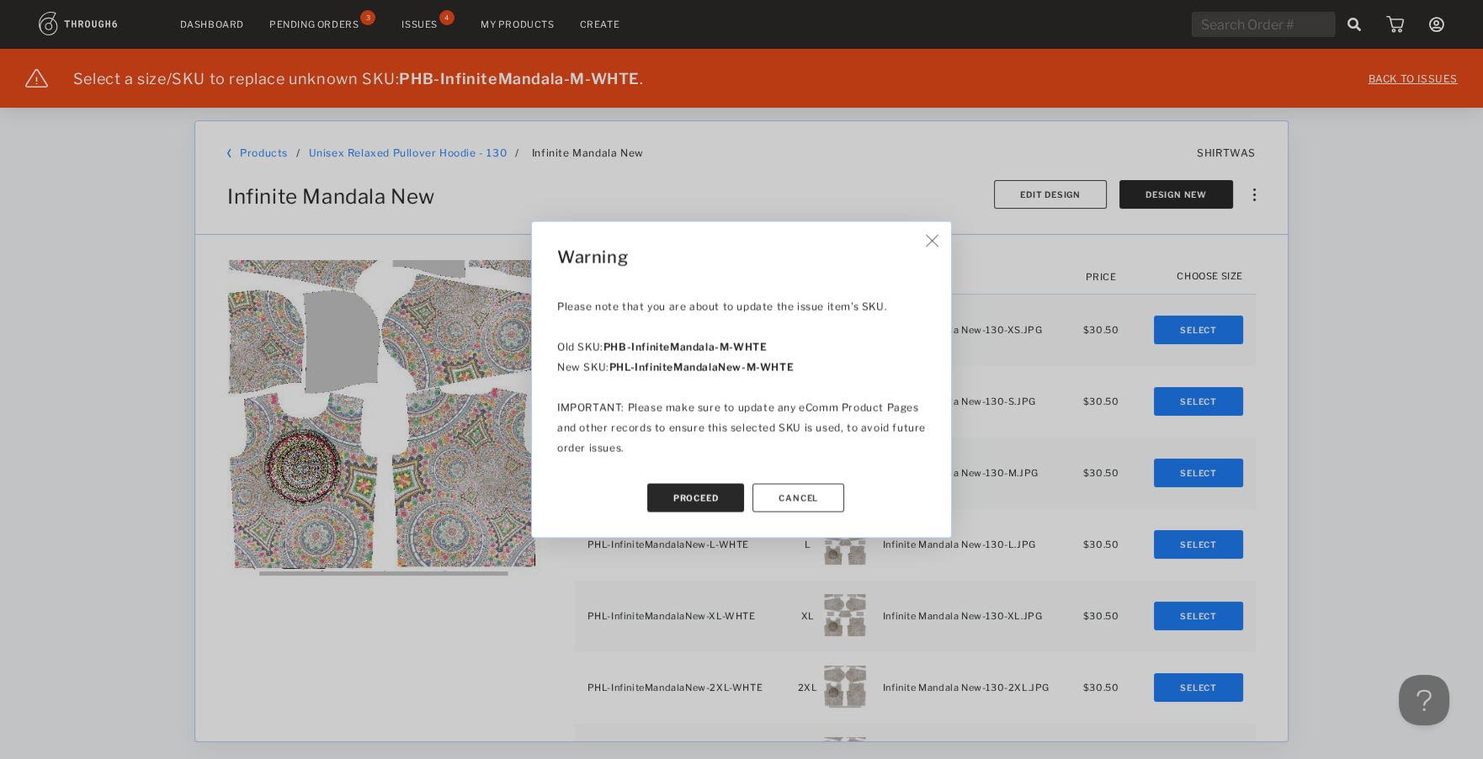
click at [676, 491] on button "Proceed" at bounding box center [696, 498] width 98 height 29
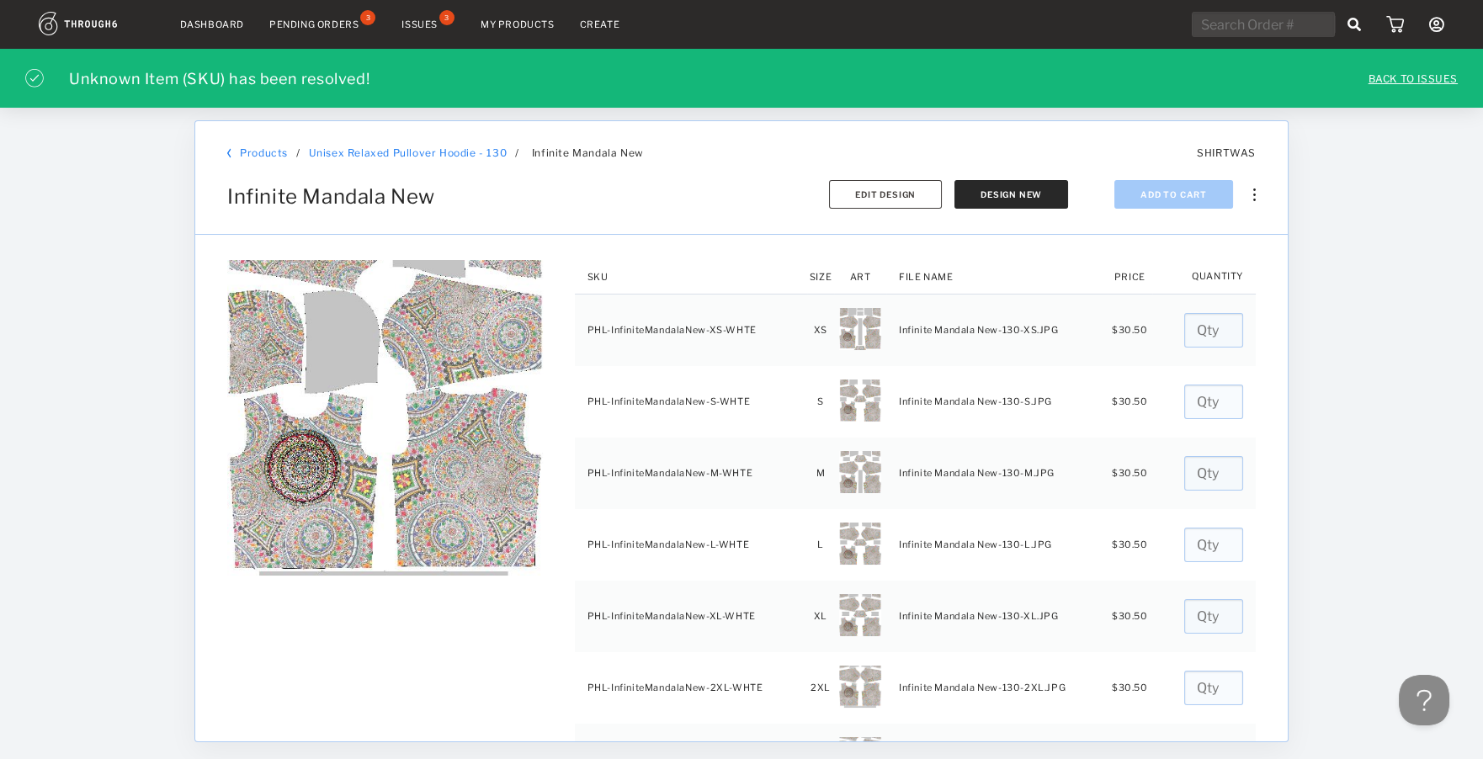
click at [429, 19] on div "Issues" at bounding box center [419, 25] width 36 height 12
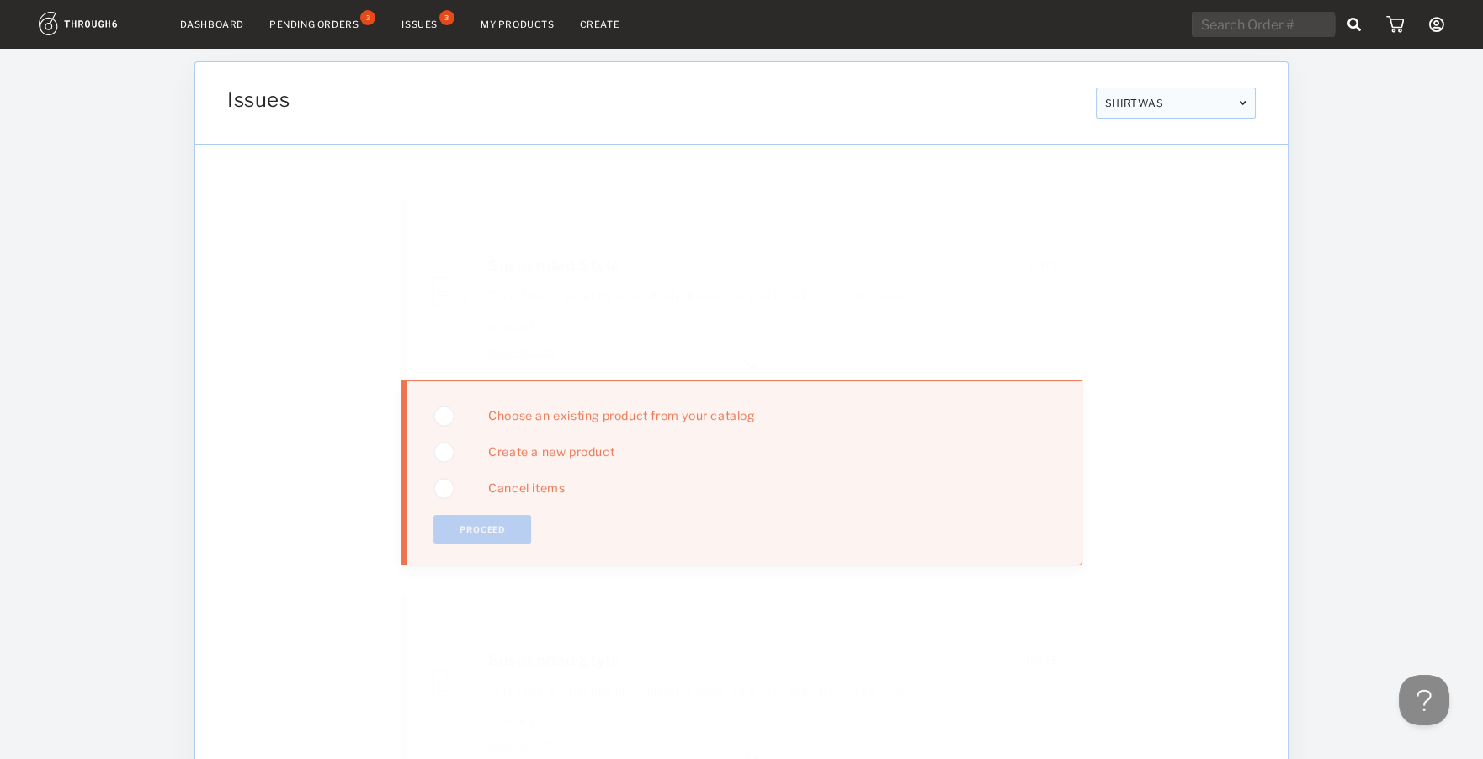
click at [752, 353] on img at bounding box center [751, 361] width 20 height 20
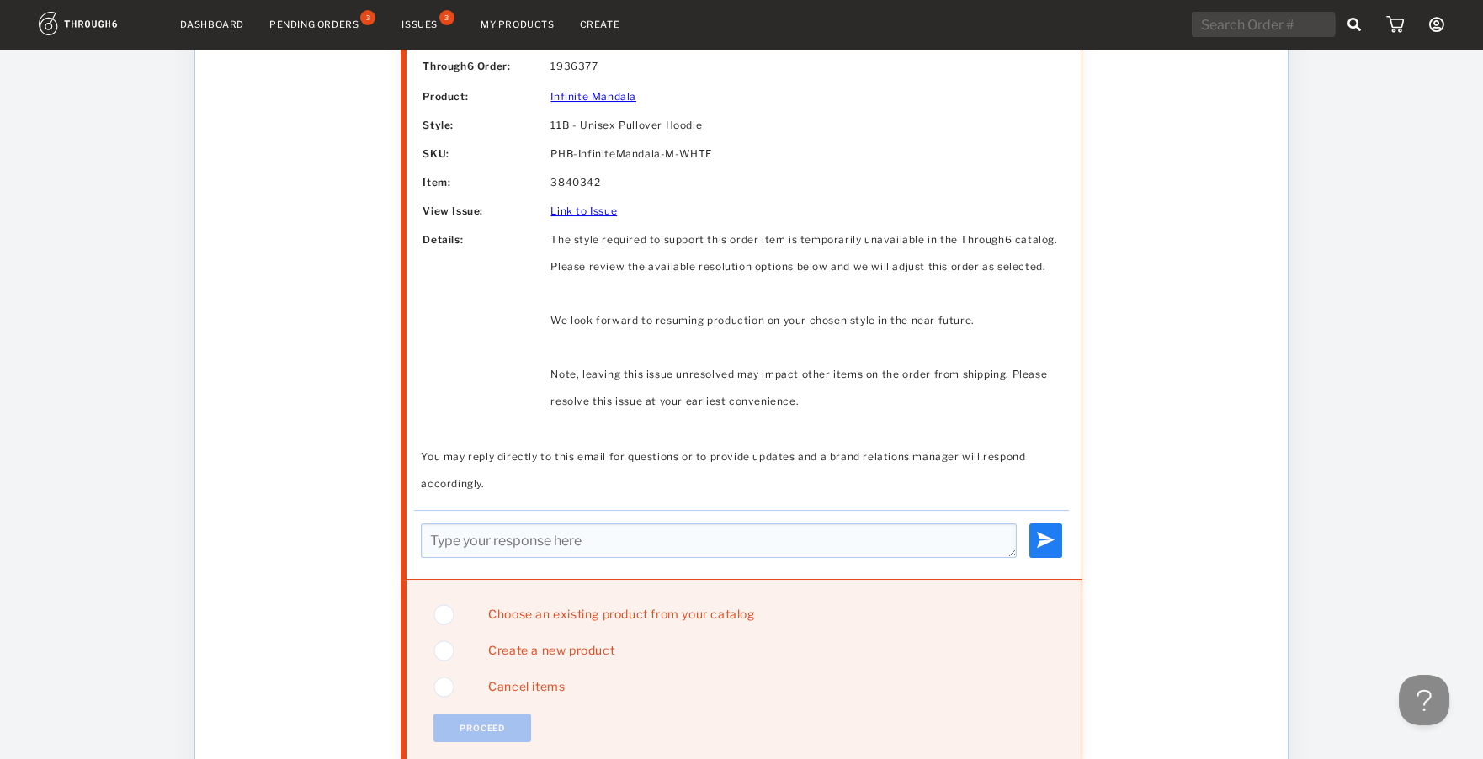
scroll to position [617, 0]
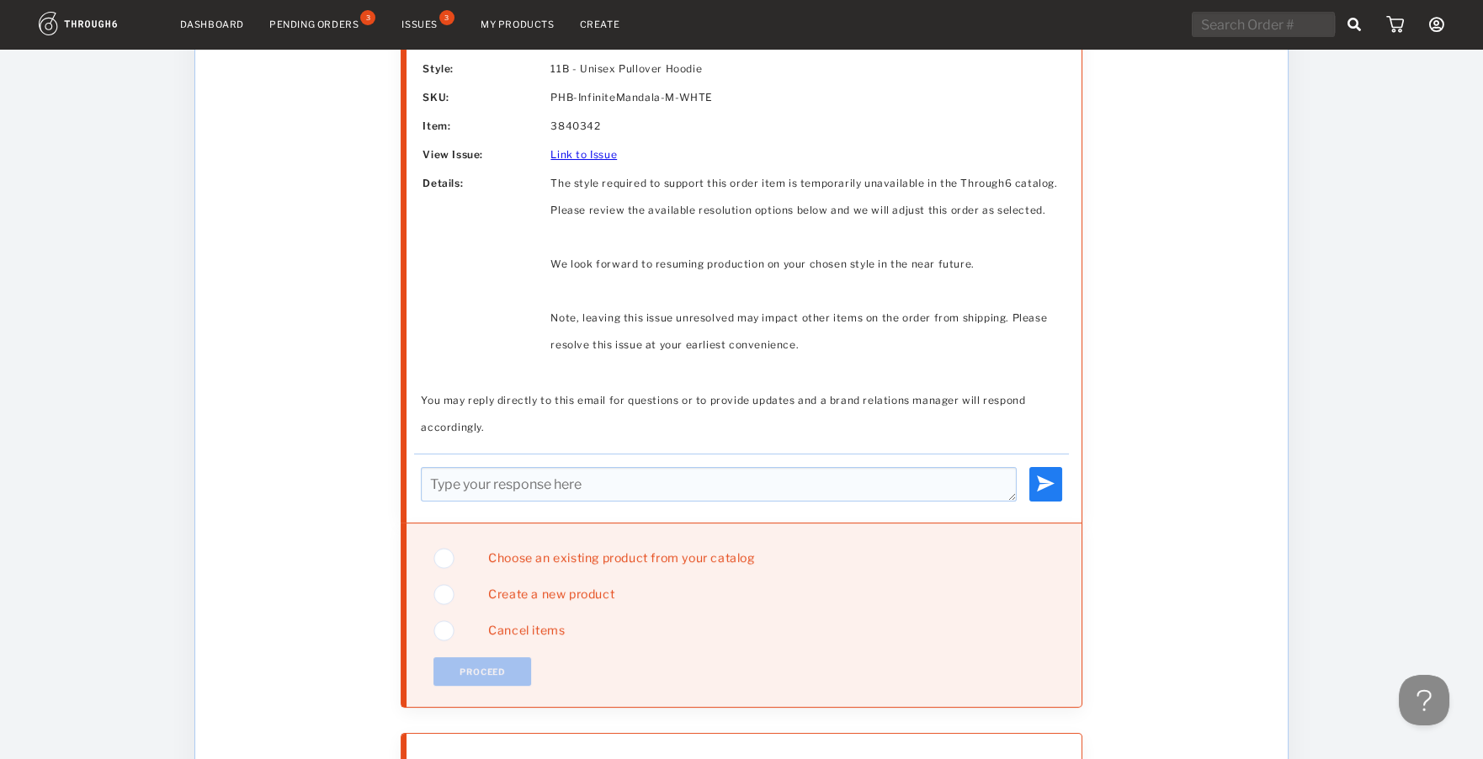
click at [594, 554] on span "Choose an existing product from your catalog" at bounding box center [614, 557] width 278 height 14
click at [497, 666] on button "Proceed" at bounding box center [482, 671] width 98 height 29
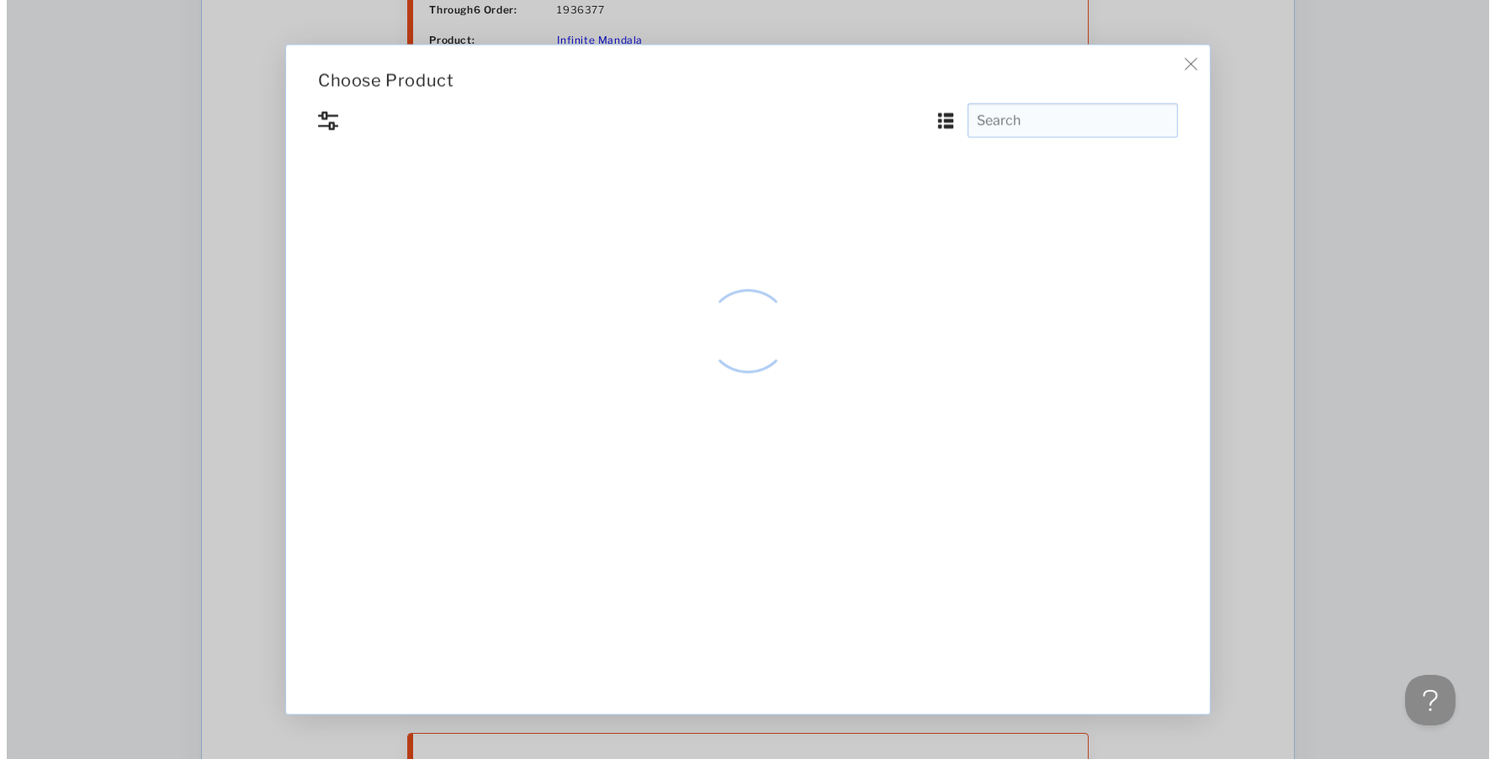
scroll to position [0, 0]
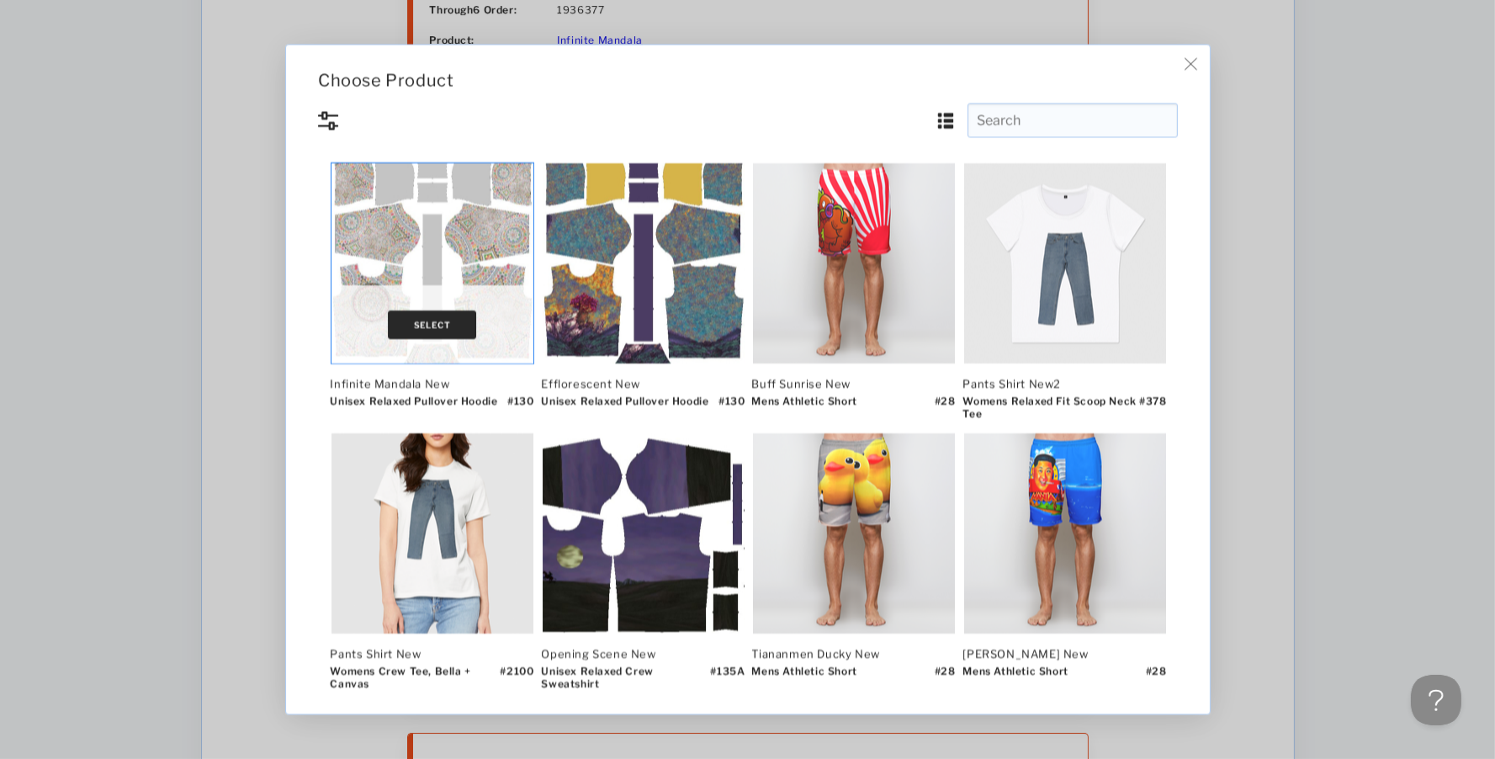
click at [451, 313] on button "Select" at bounding box center [432, 324] width 89 height 29
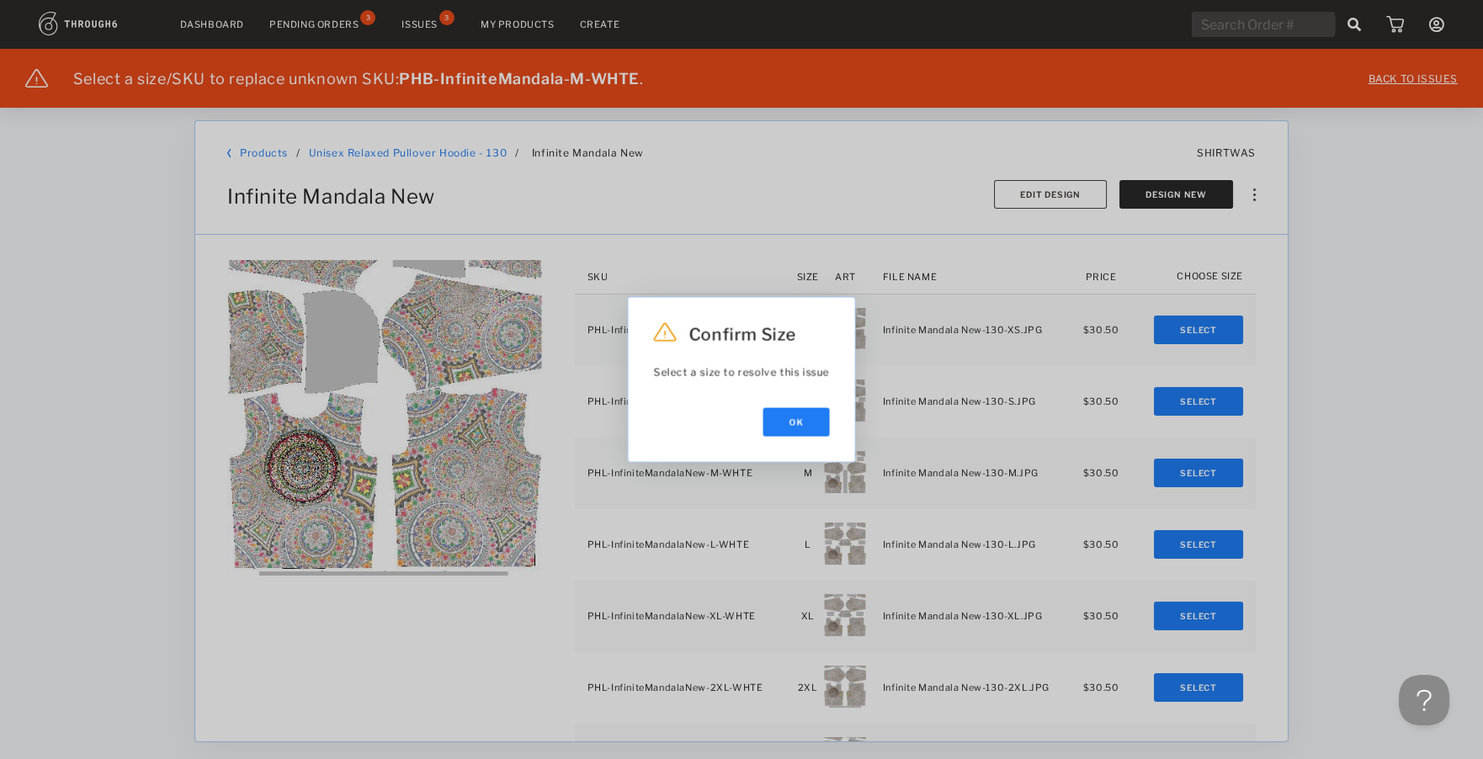
click at [793, 403] on div "Confirm Size Select a size to resolve this issue Ok" at bounding box center [742, 380] width 226 height 164
click at [795, 401] on div "Confirm Size Select a size to resolve this issue Ok" at bounding box center [742, 380] width 226 height 164
click at [787, 430] on button "Ok" at bounding box center [796, 422] width 66 height 29
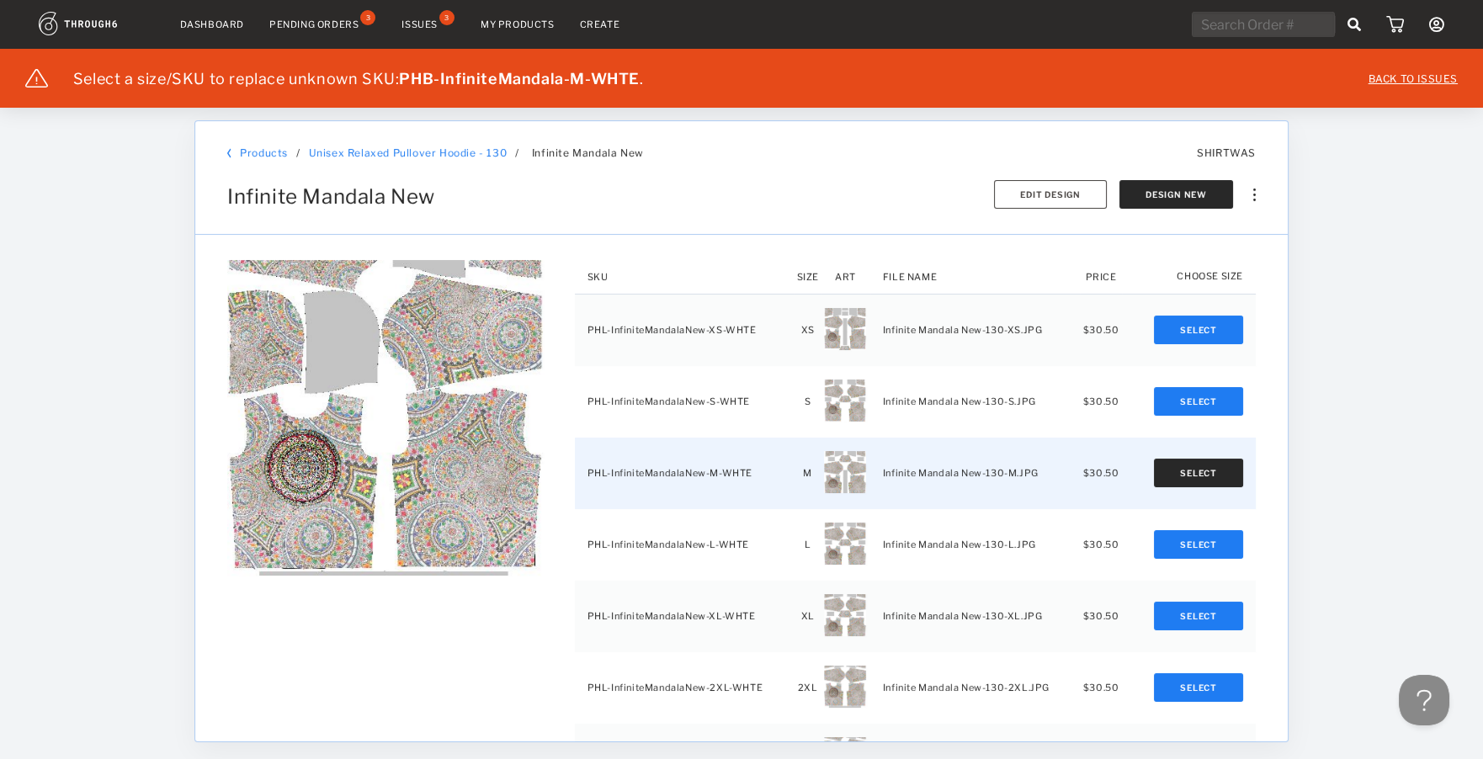
click at [1196, 475] on button "Select" at bounding box center [1198, 473] width 89 height 29
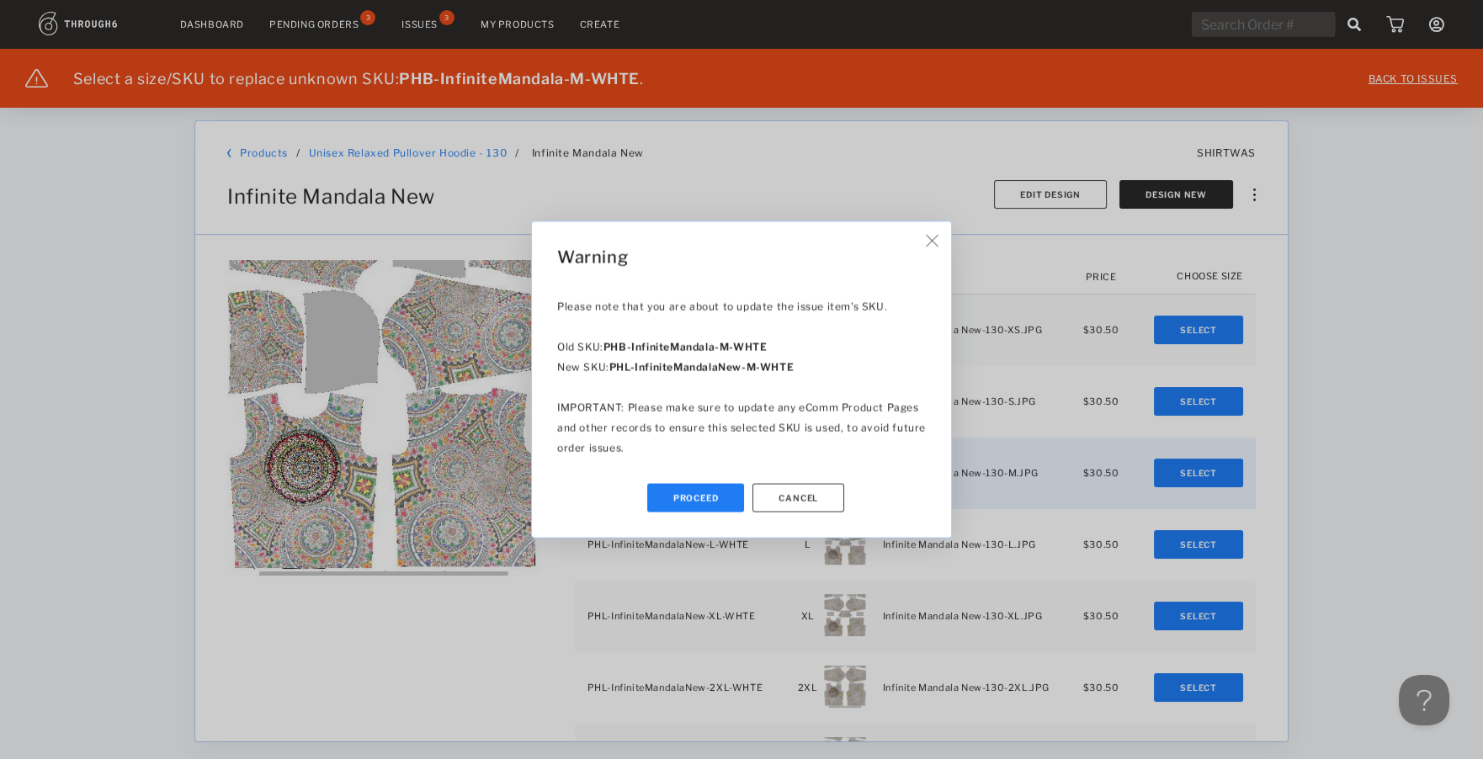
click at [692, 504] on button "Proceed" at bounding box center [696, 498] width 98 height 29
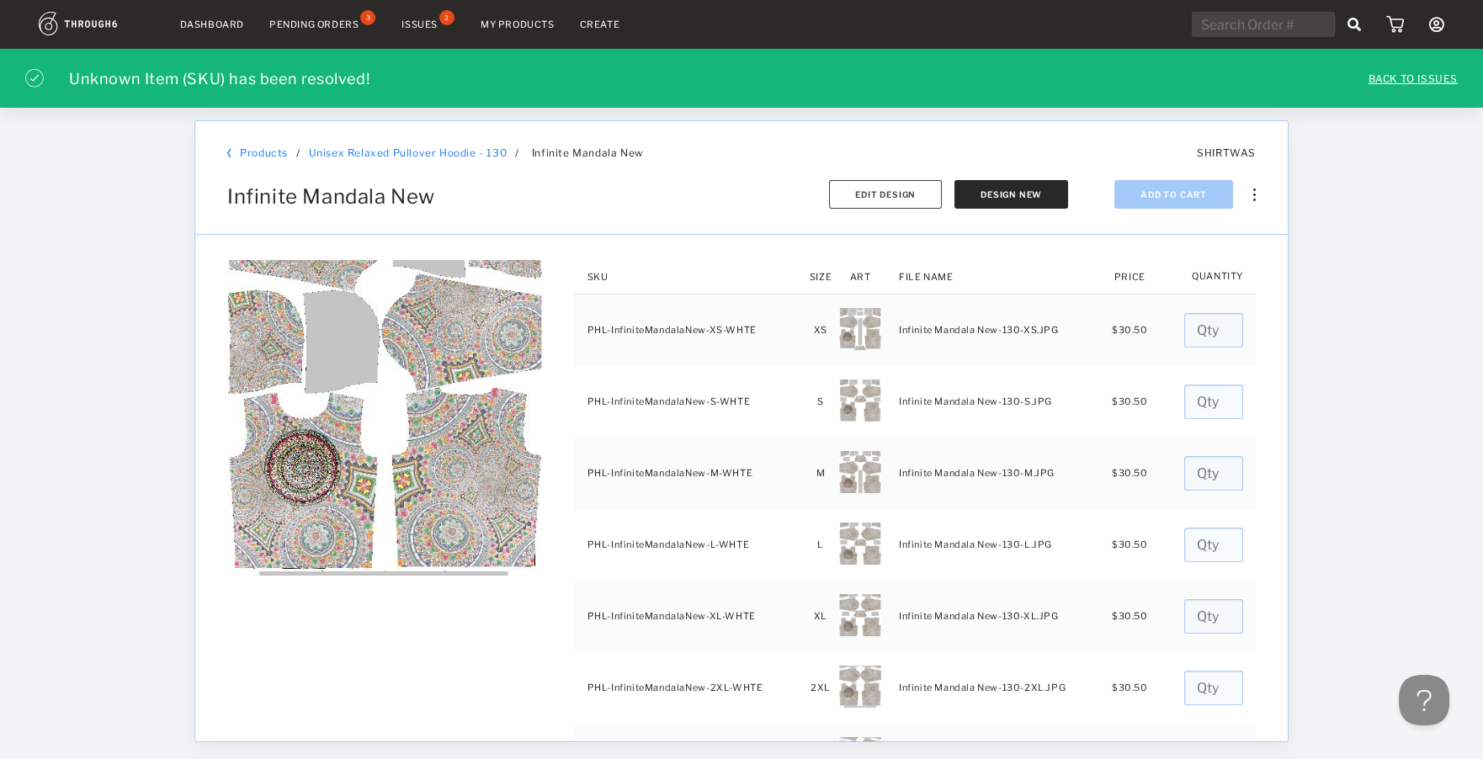
click at [424, 19] on div "Issues" at bounding box center [419, 25] width 36 height 12
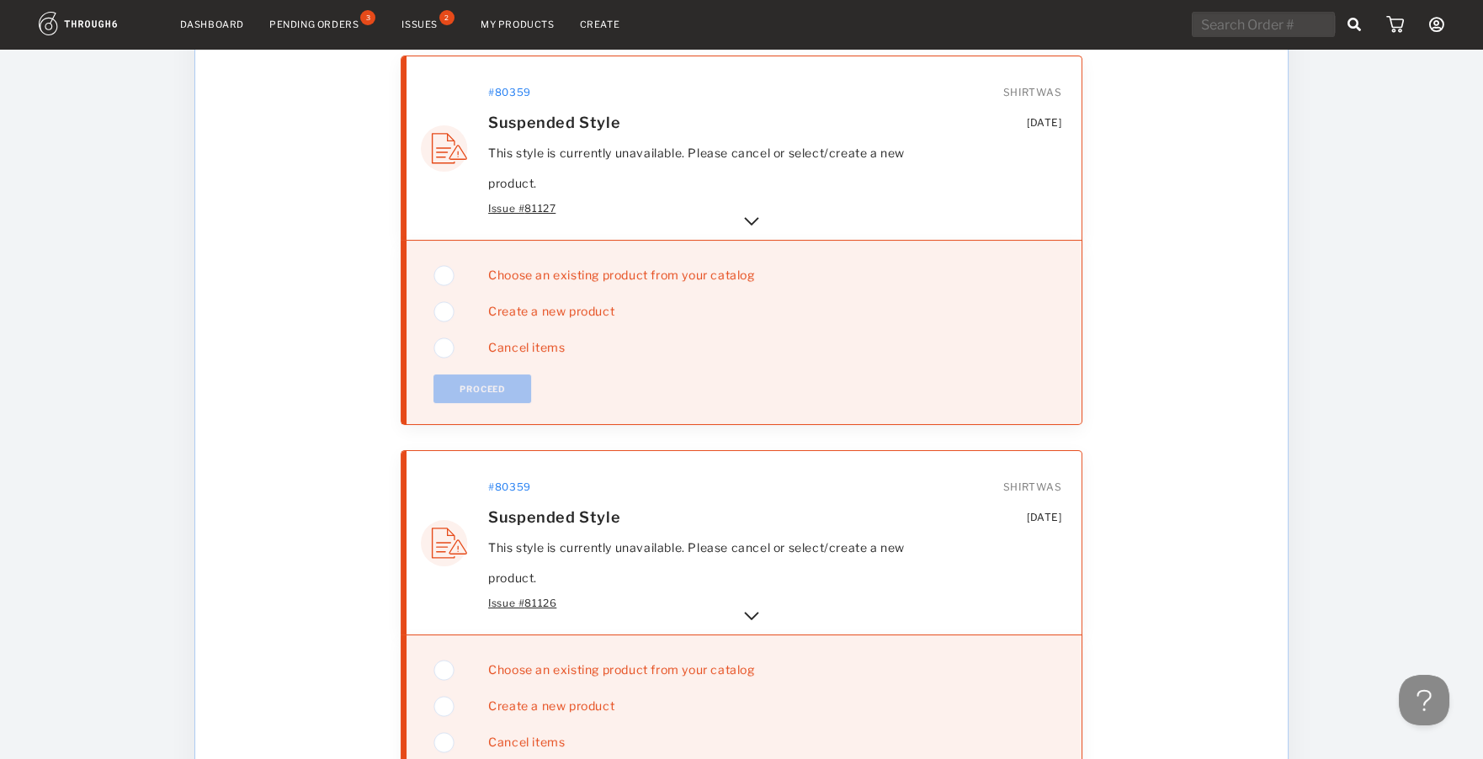
scroll to position [168, 0]
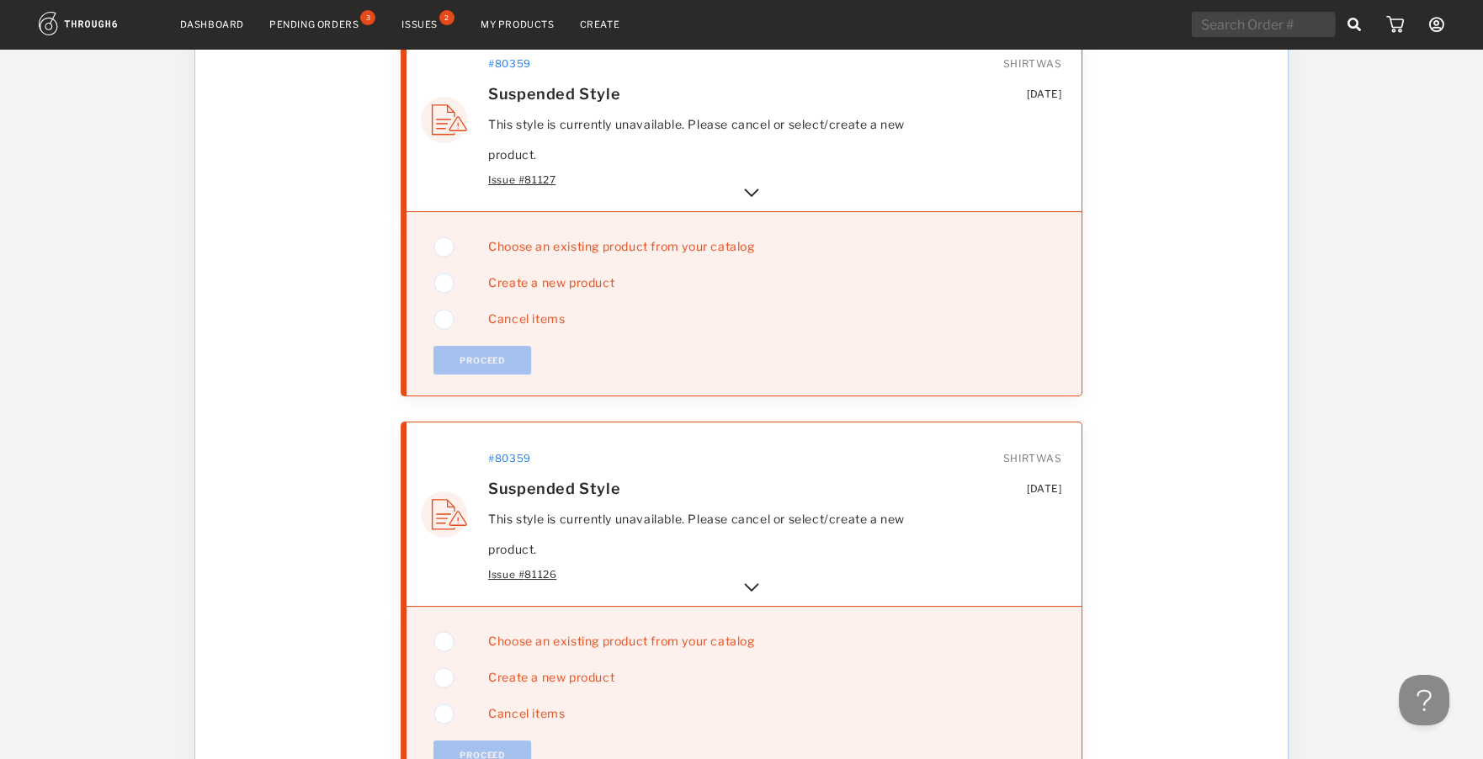
click at [749, 191] on img at bounding box center [751, 193] width 20 height 20
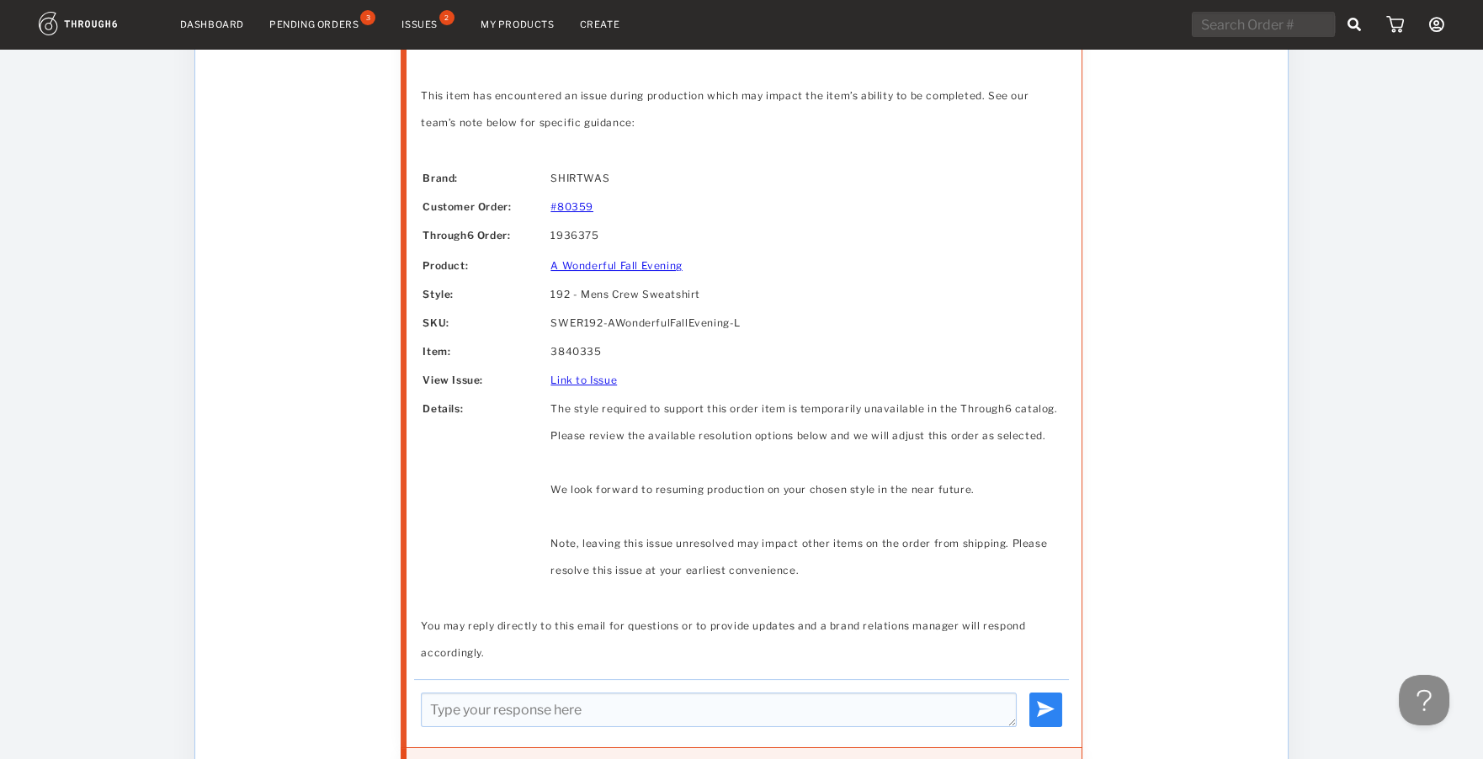
scroll to position [448, 0]
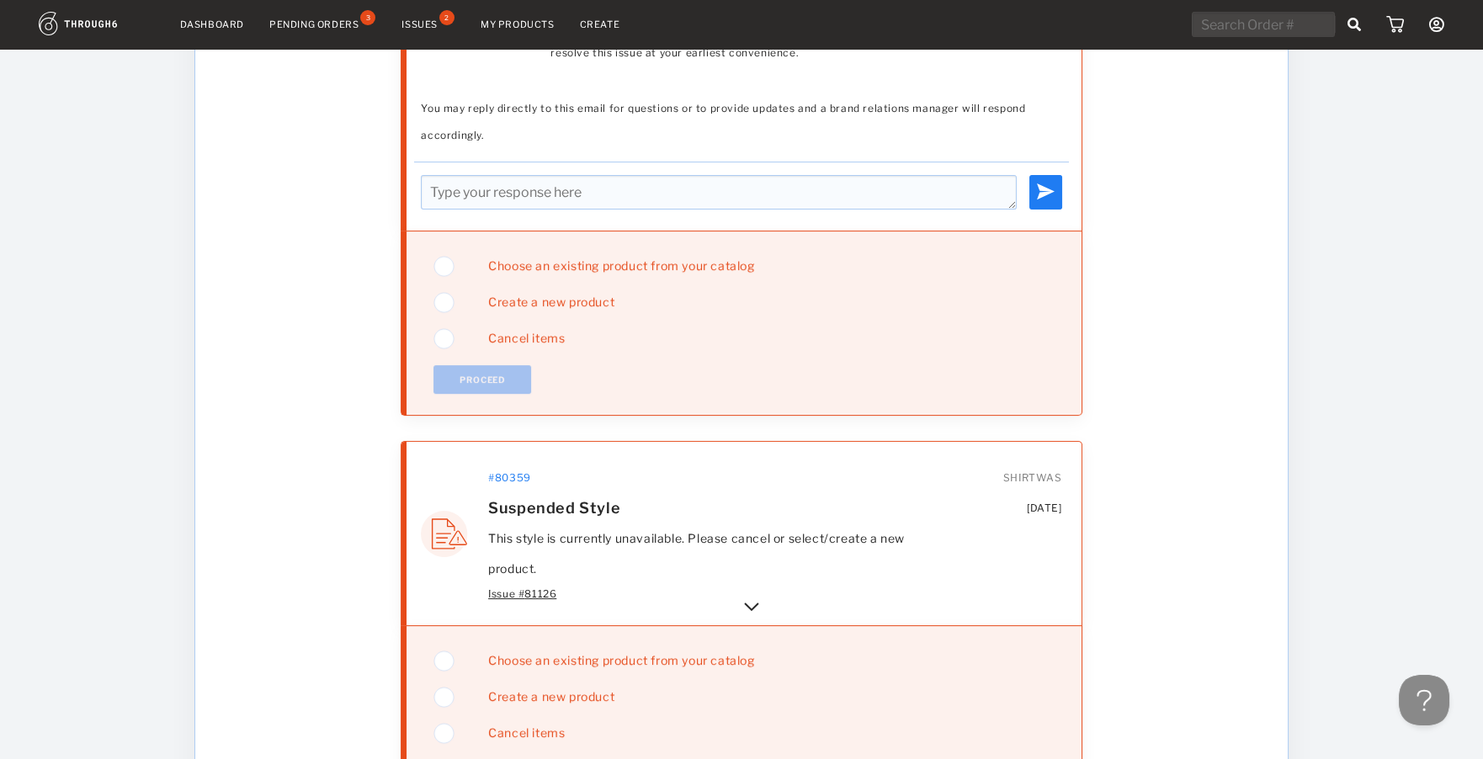
drag, startPoint x: 1175, startPoint y: 248, endPoint x: 1150, endPoint y: 444, distance: 197.6
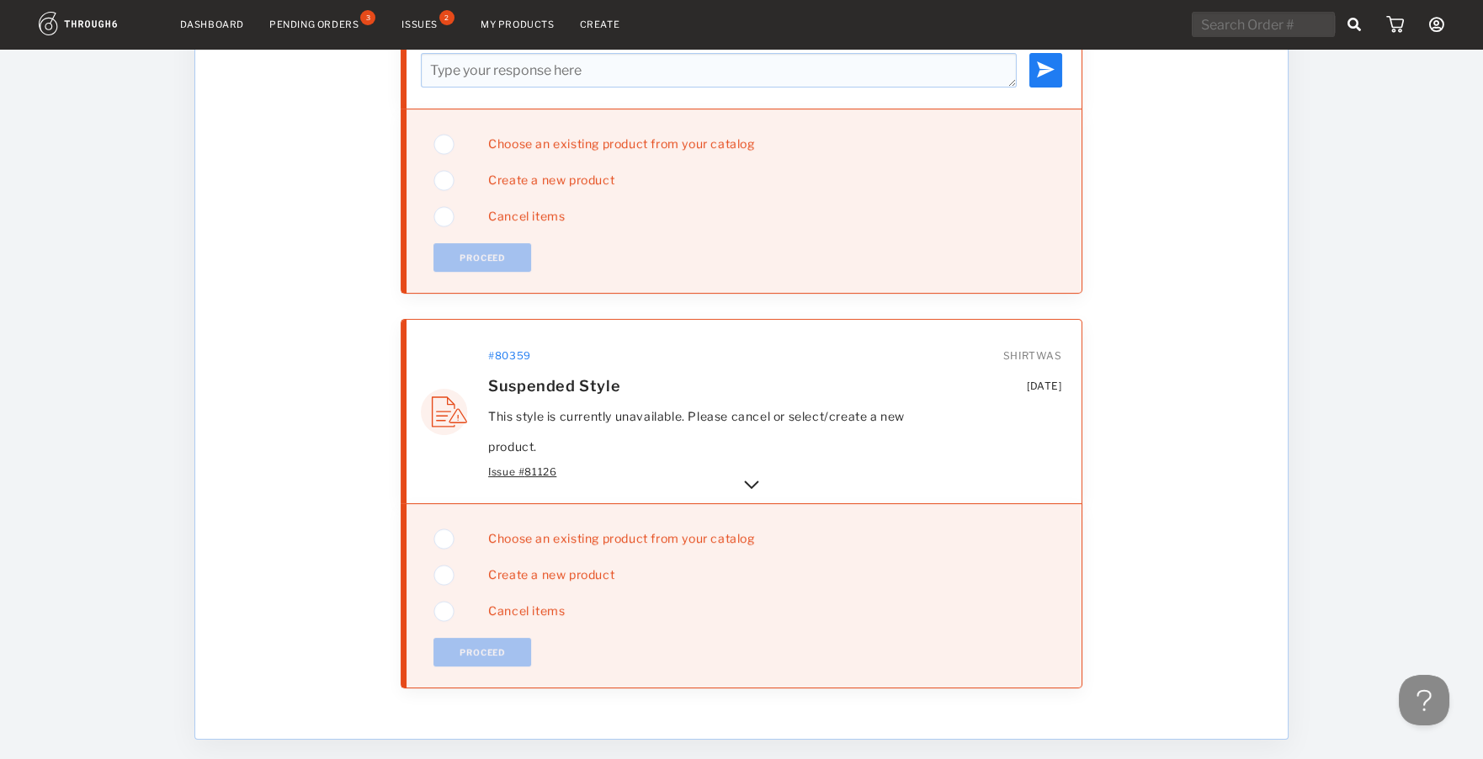
scroll to position [1059, 0]
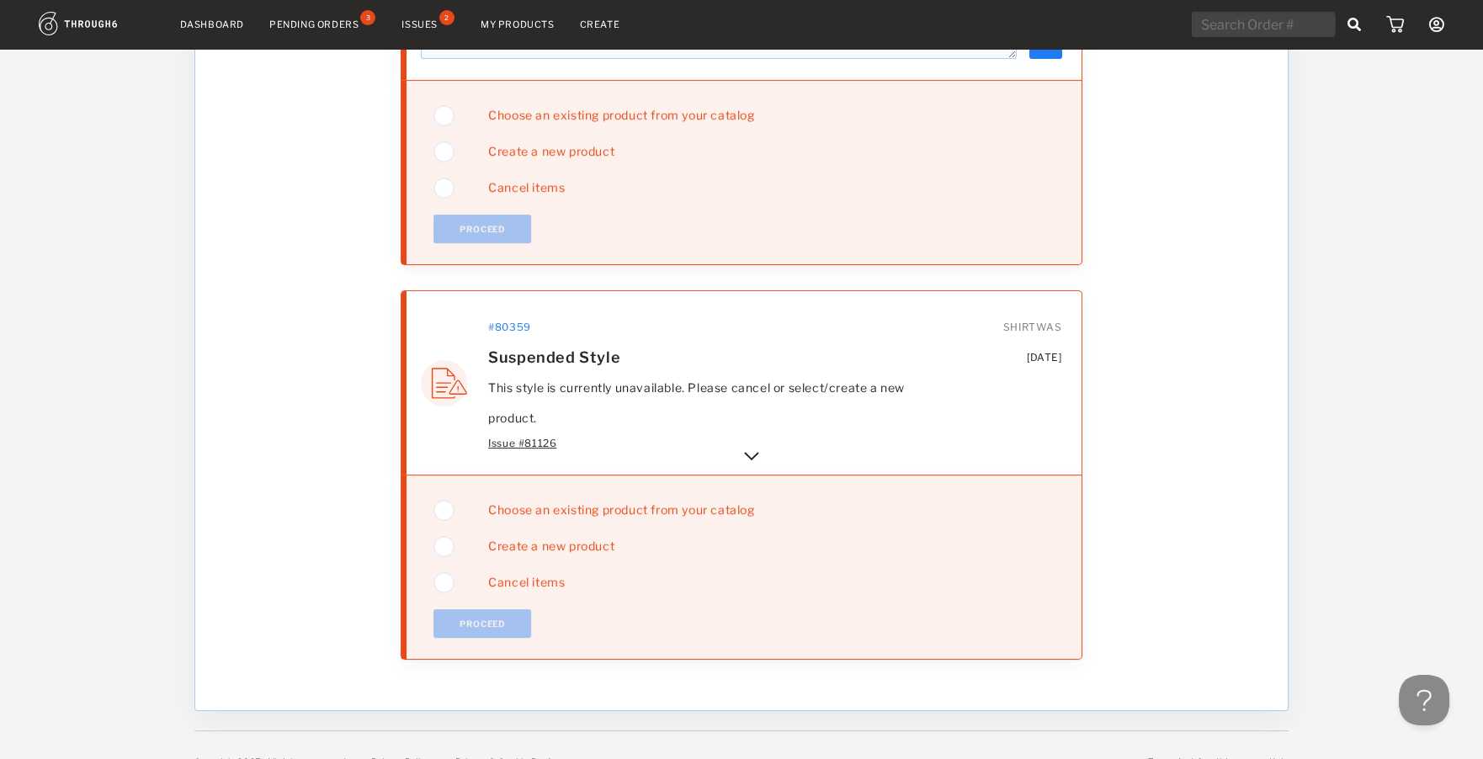
click at [752, 455] on img at bounding box center [751, 456] width 20 height 20
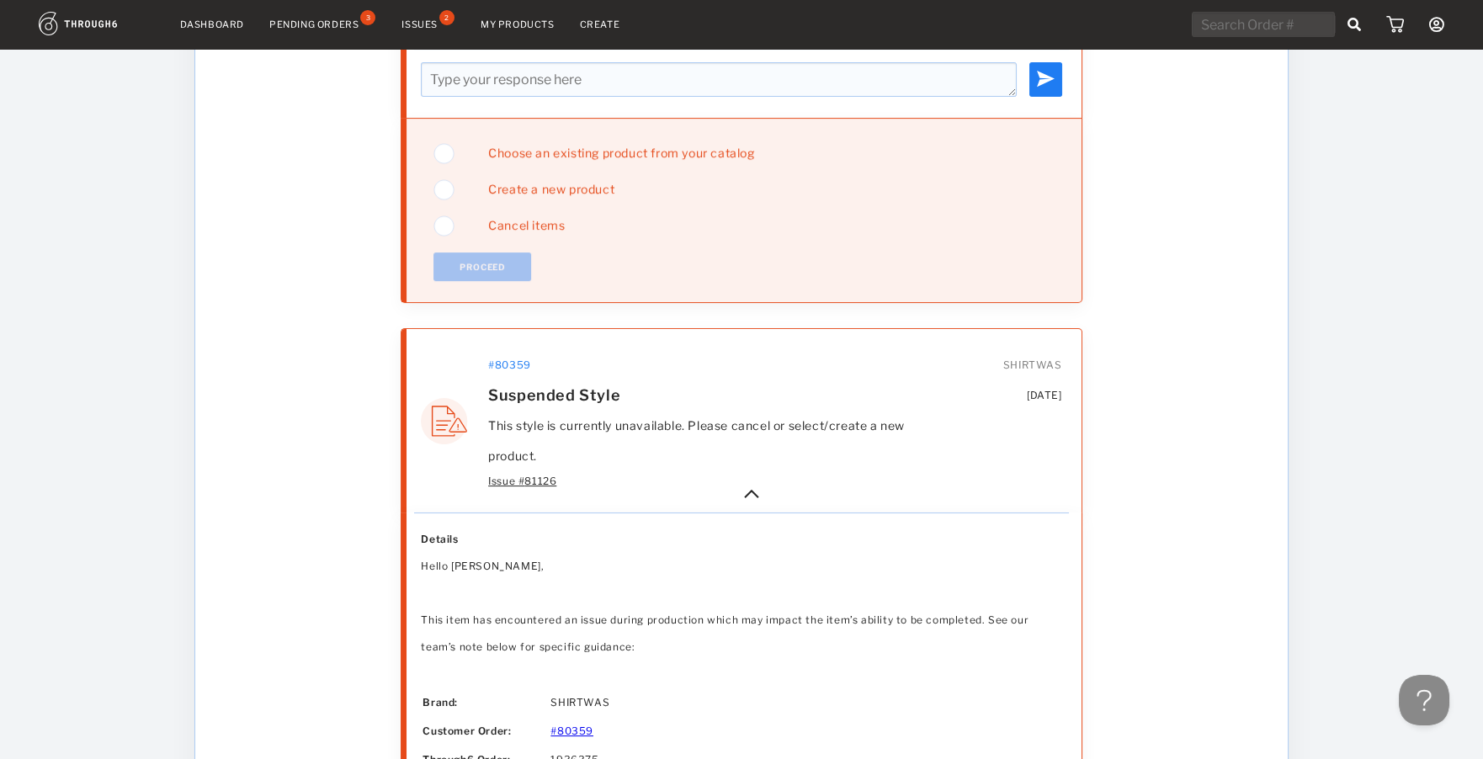
scroll to position [252, 0]
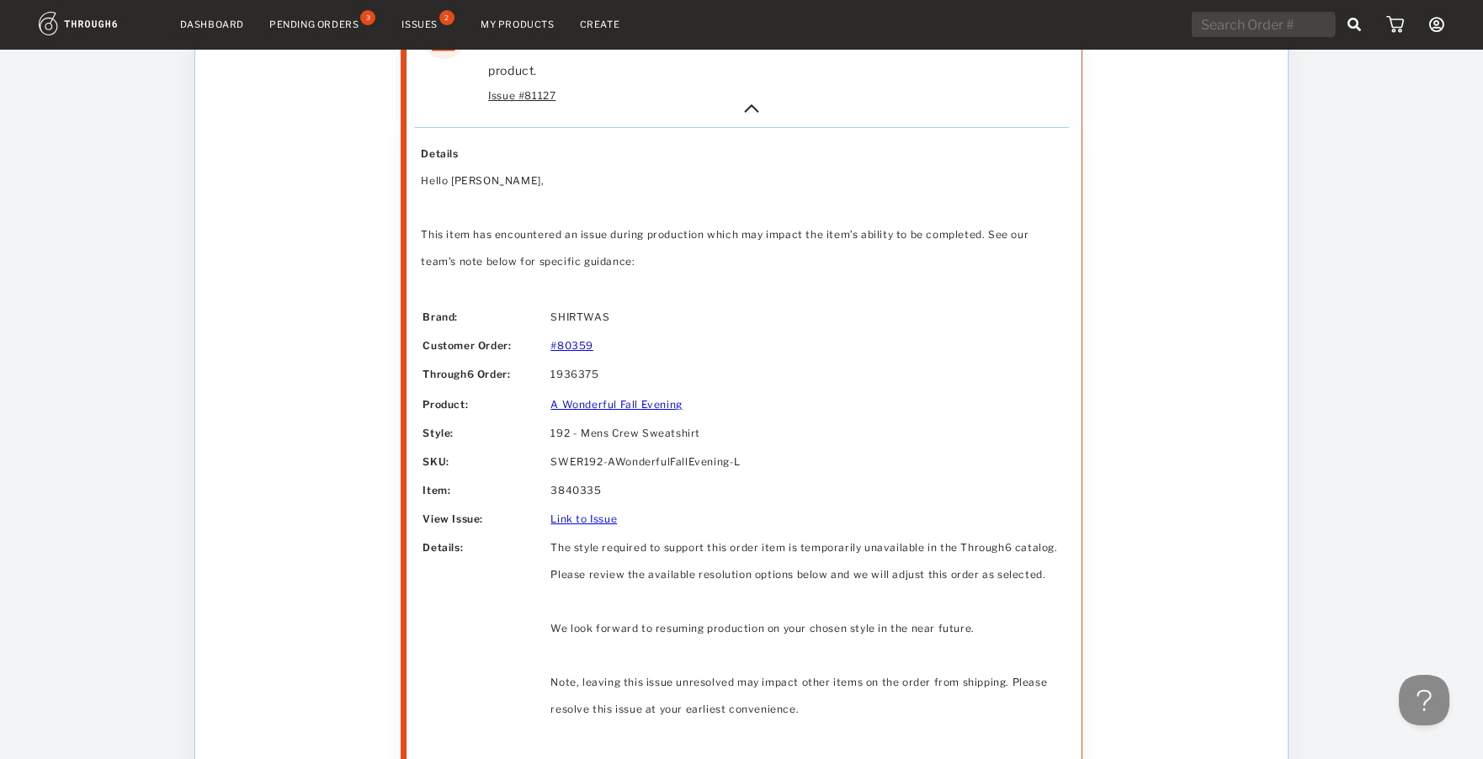
drag, startPoint x: 1175, startPoint y: 663, endPoint x: 1166, endPoint y: 289, distance: 373.7
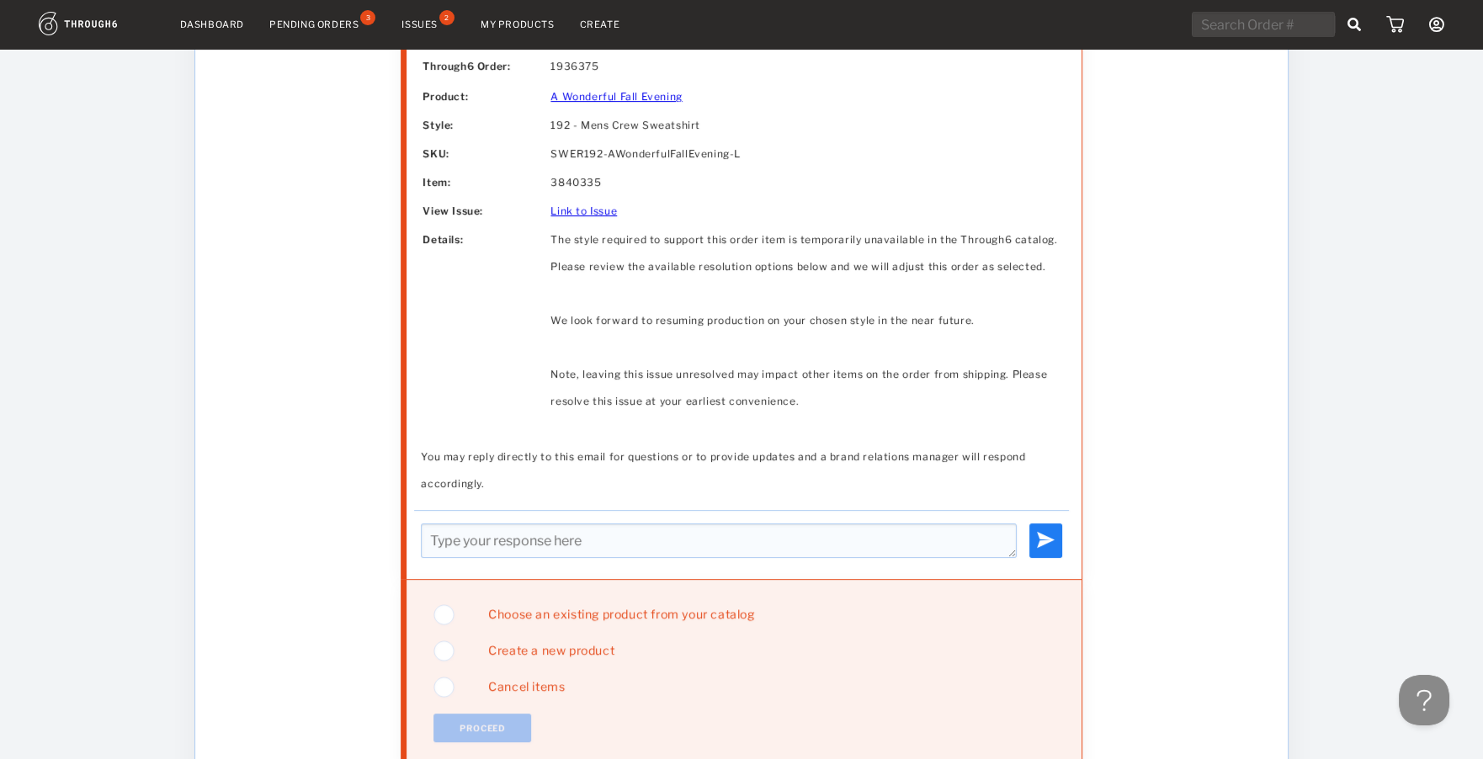
scroll to position [644, 0]
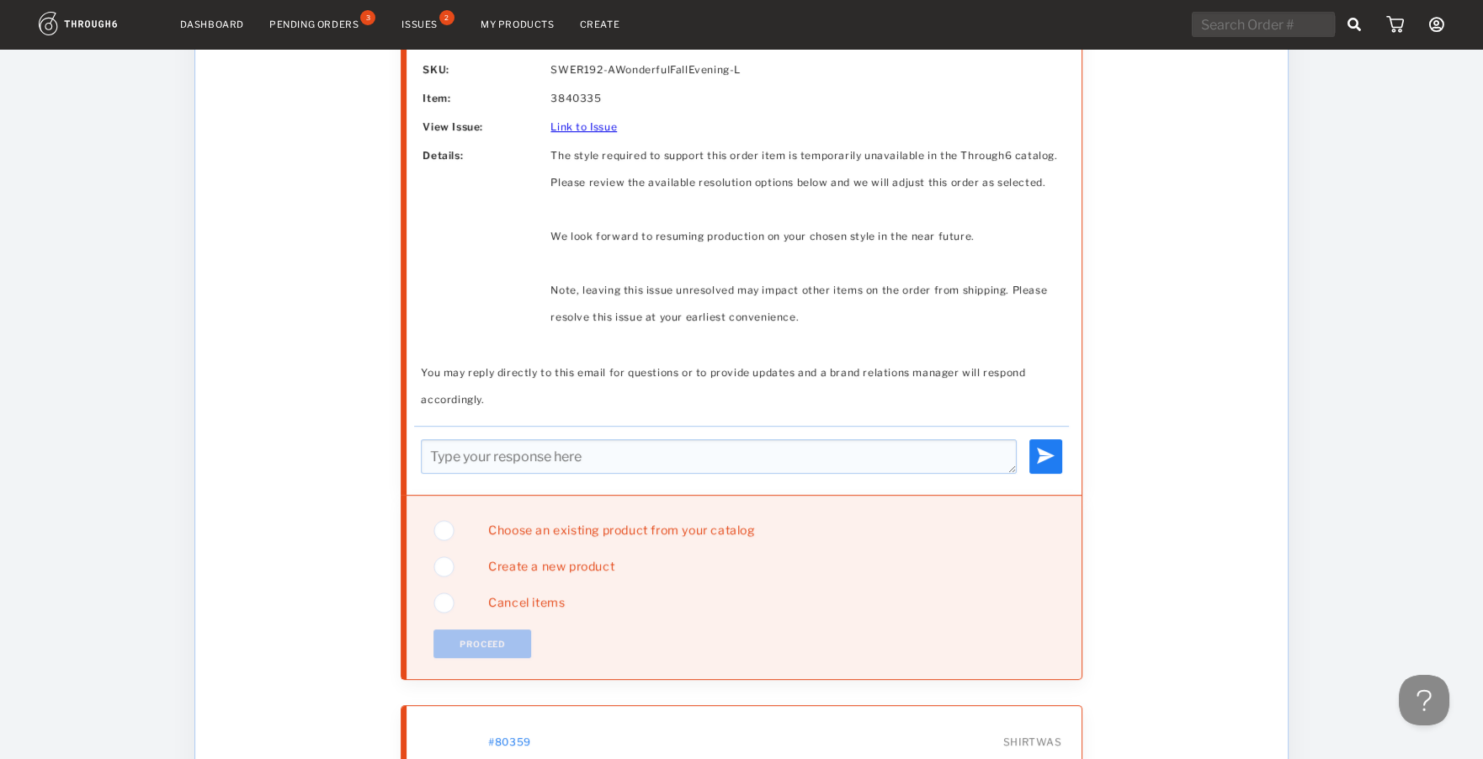
click at [542, 527] on span "Choose an existing product from your catalog" at bounding box center [614, 529] width 278 height 14
click at [484, 638] on button "Proceed" at bounding box center [482, 643] width 98 height 29
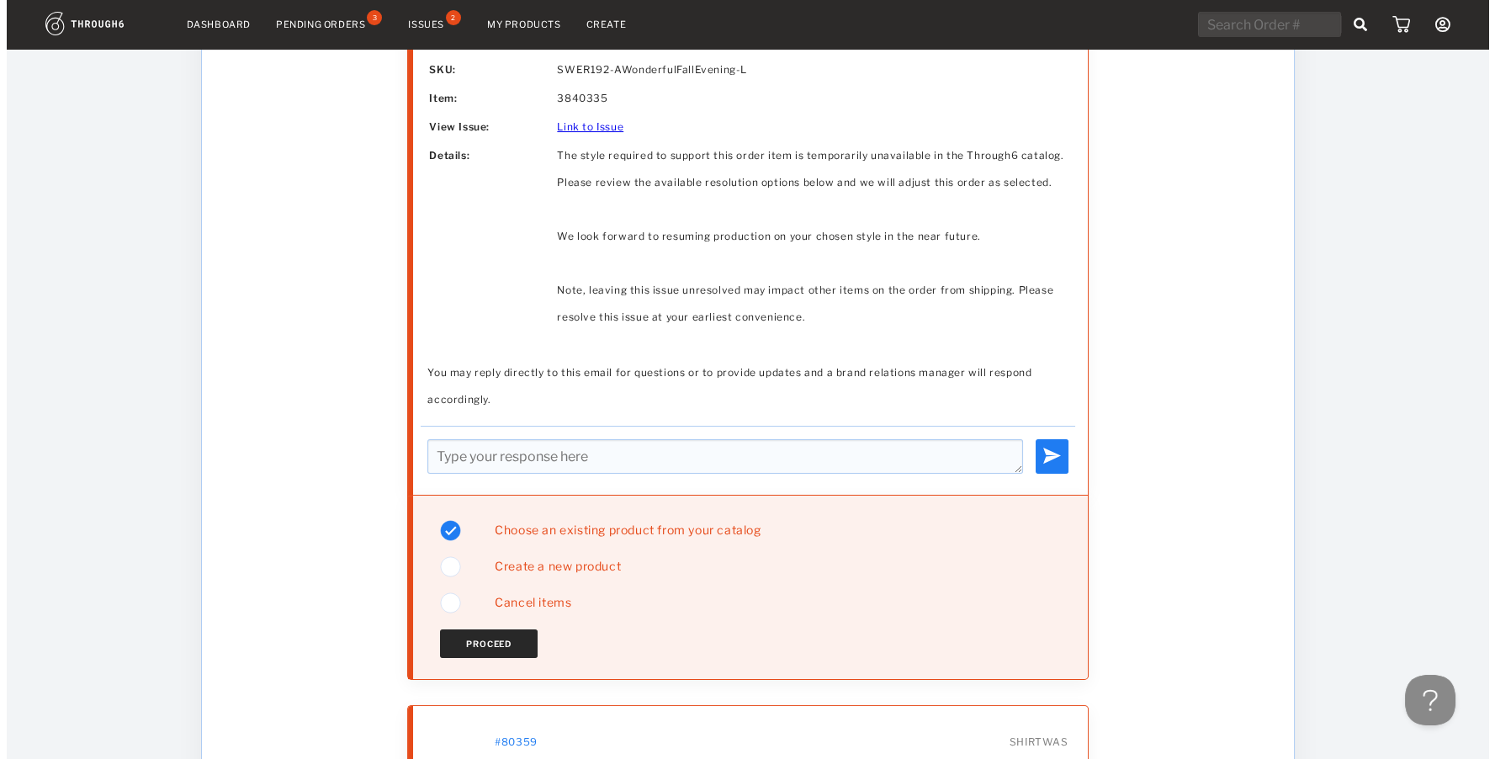
scroll to position [0, 0]
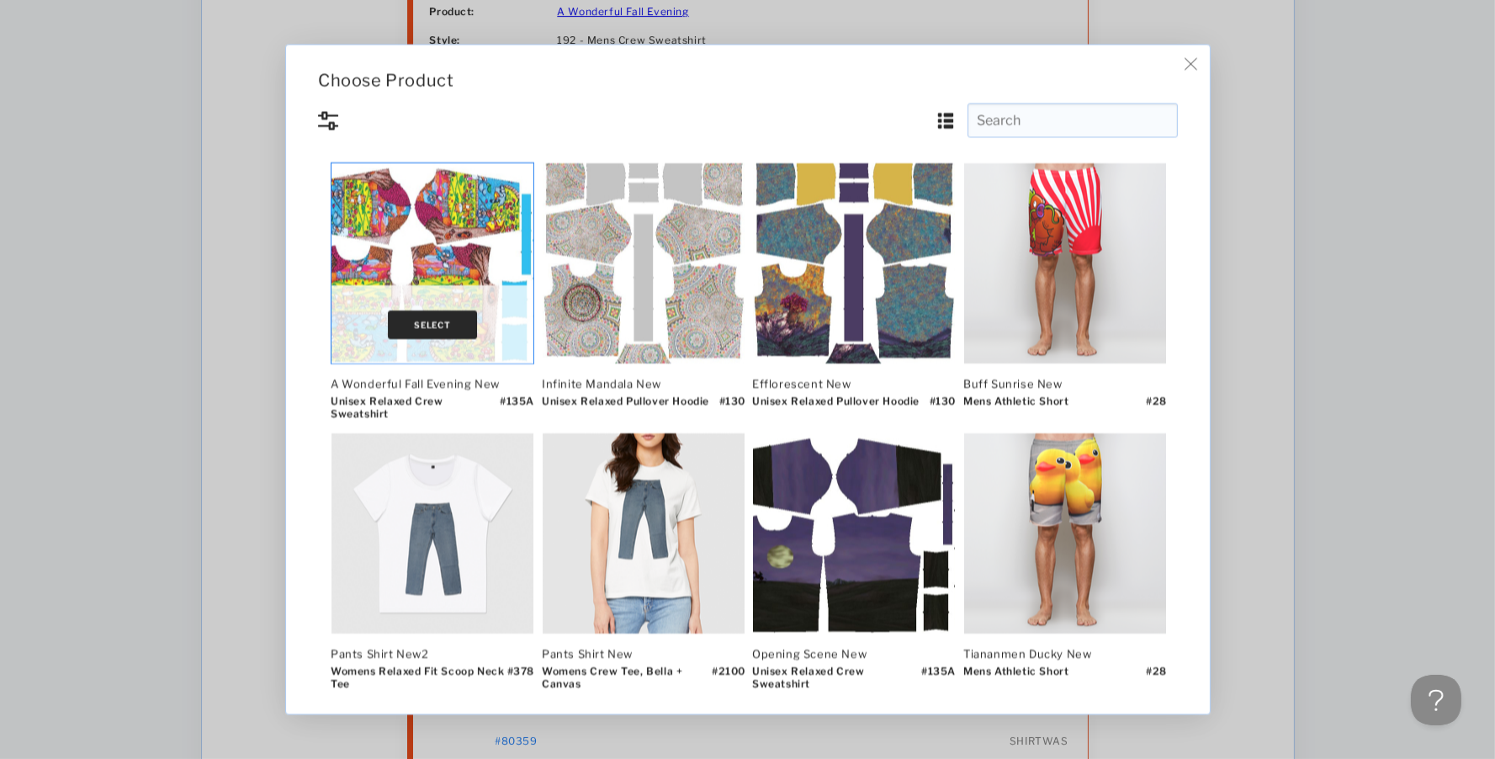
click at [423, 311] on button "Select" at bounding box center [432, 324] width 89 height 29
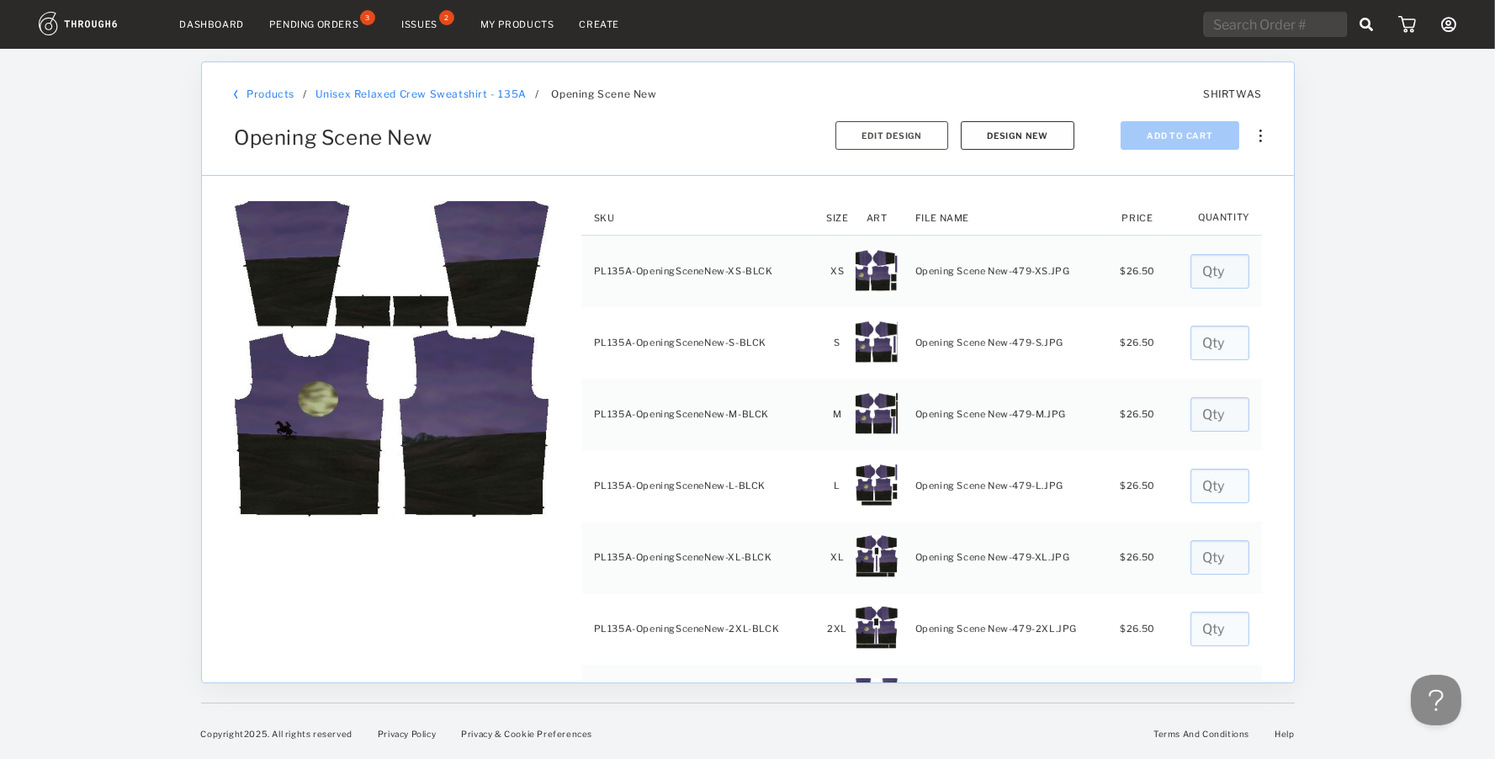
click at [992, 135] on button "Design New" at bounding box center [1018, 135] width 114 height 29
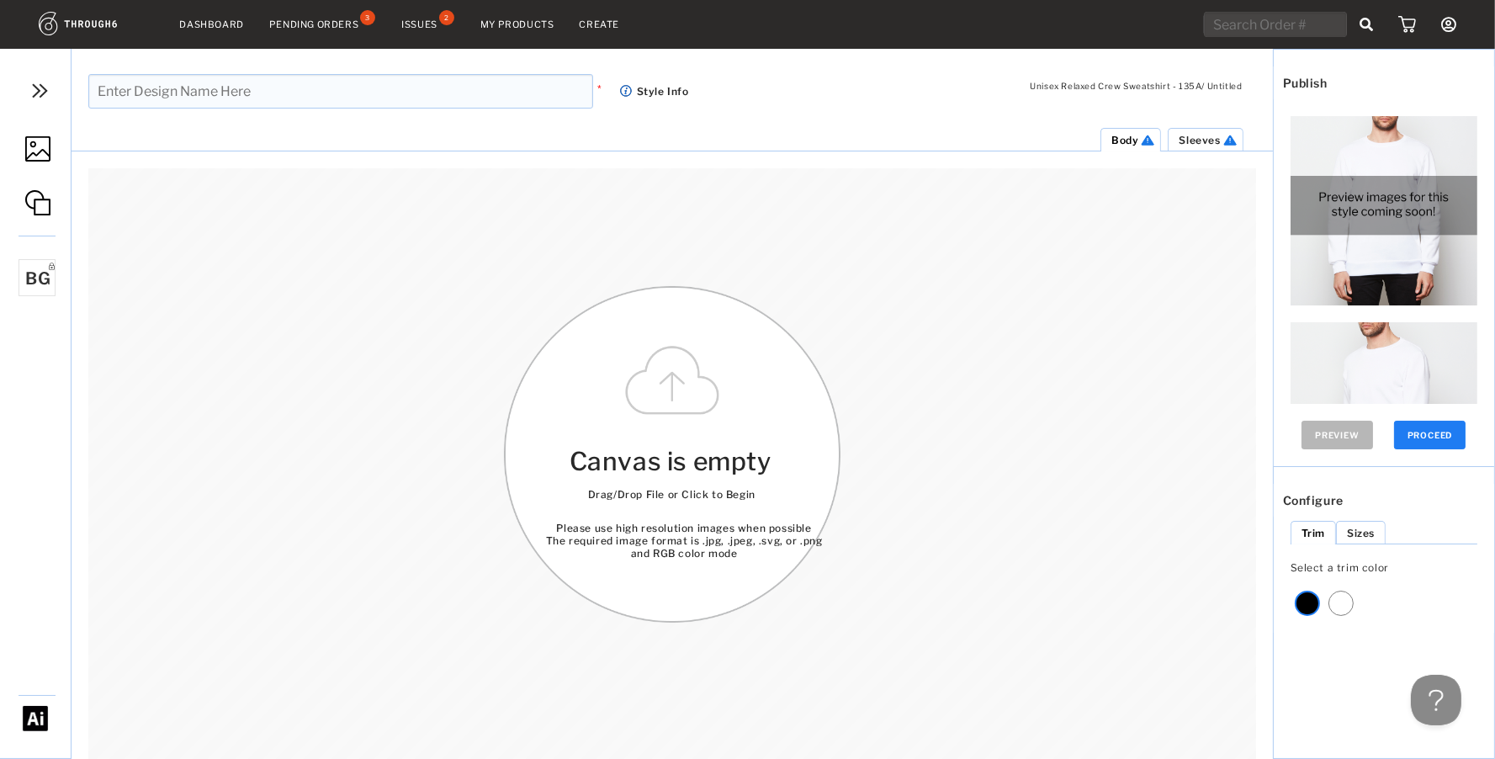
drag, startPoint x: 724, startPoint y: 558, endPoint x: 716, endPoint y: 484, distance: 74.5
click at [721, 483] on div "Canvas is empty Drag/Drop File or Click to Begin Please use high resolution ima…" at bounding box center [672, 454] width 337 height 337
click at [24, 150] on body "Dashboard Pending Orders 3 Issues 2 My Products Create My Account Brands Create…" at bounding box center [747, 379] width 1495 height 759
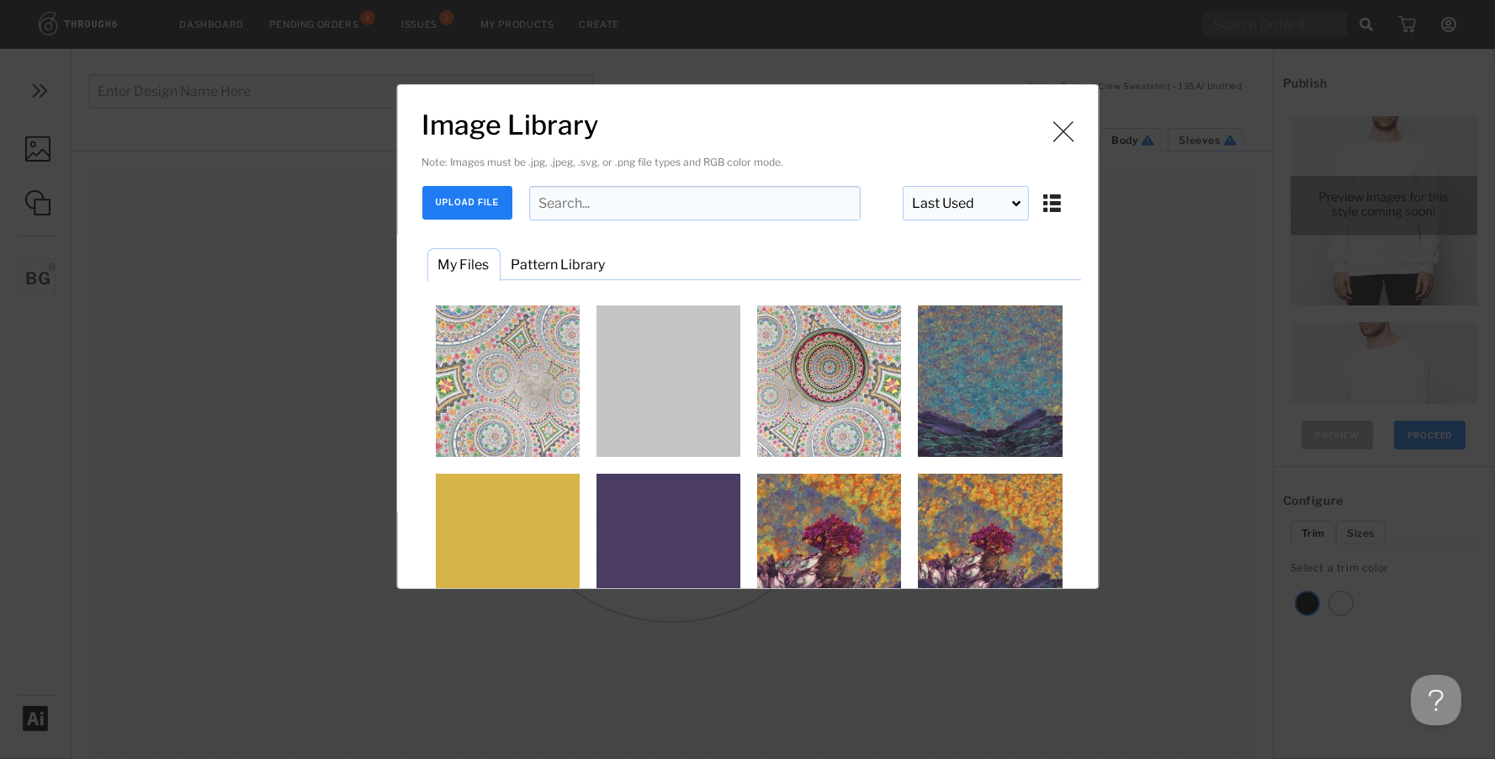
click at [574, 220] on input "Image Library" at bounding box center [695, 203] width 332 height 34
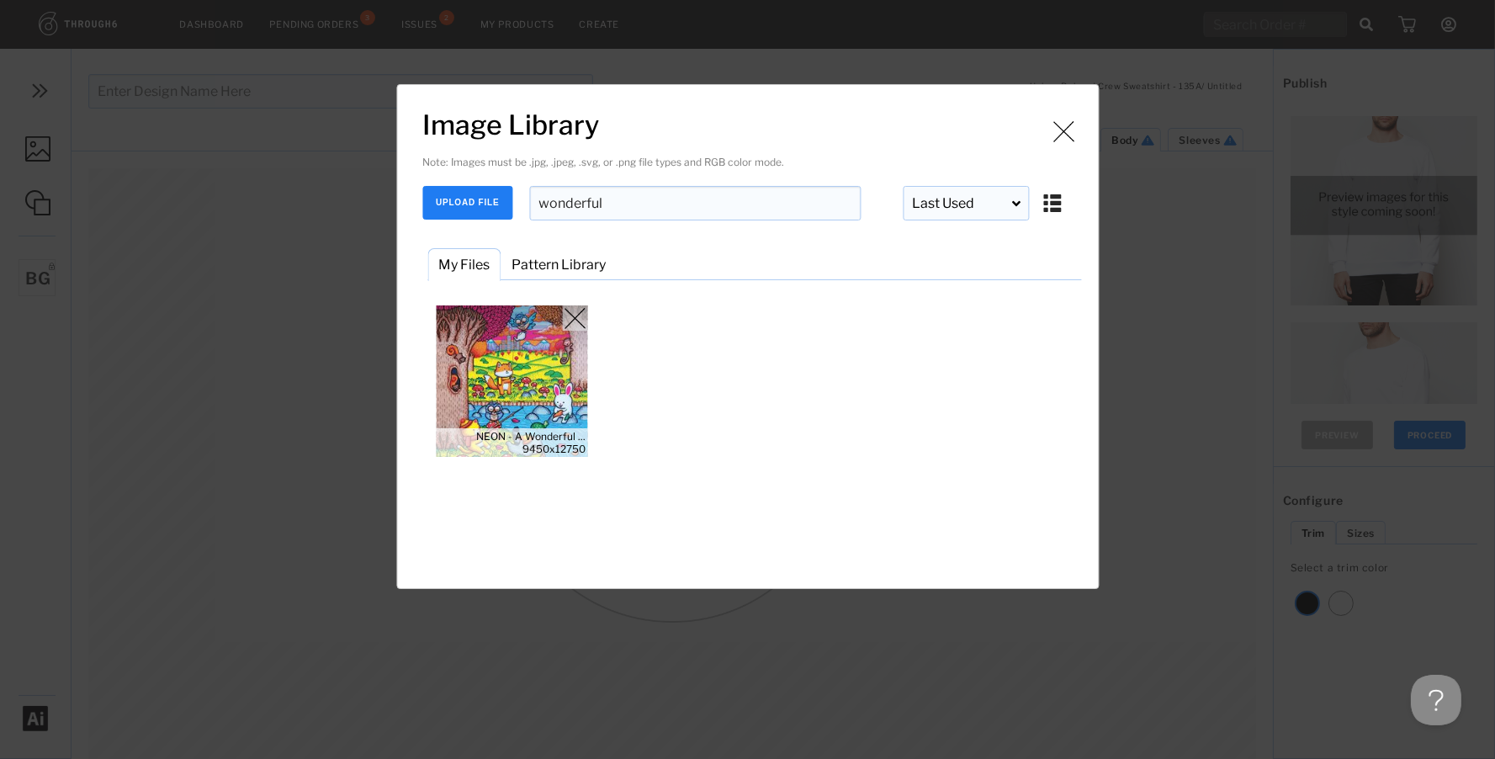
type input "wonderful"
click at [564, 385] on img "Image Library" at bounding box center [511, 380] width 151 height 151
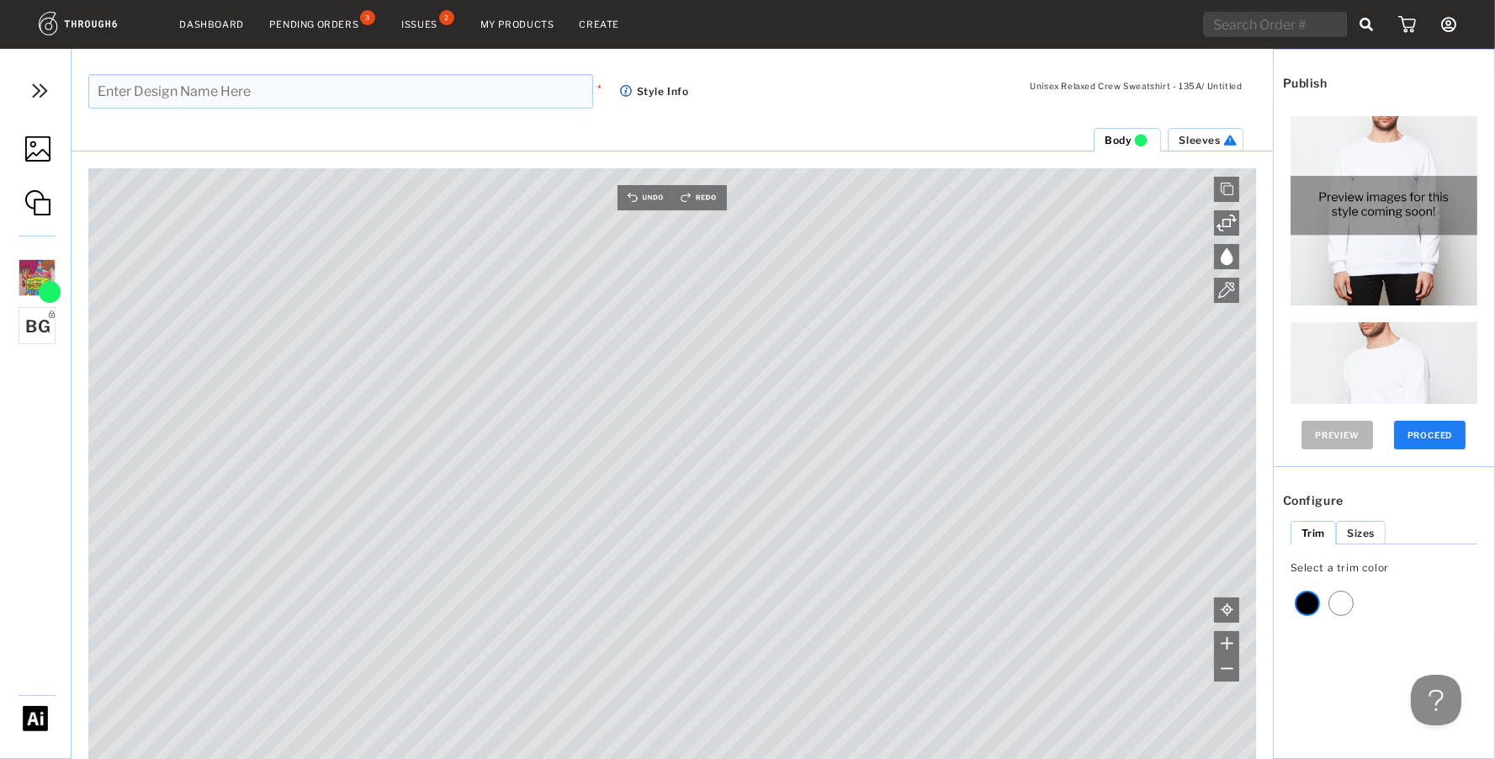
click at [37, 138] on img at bounding box center [37, 148] width 25 height 25
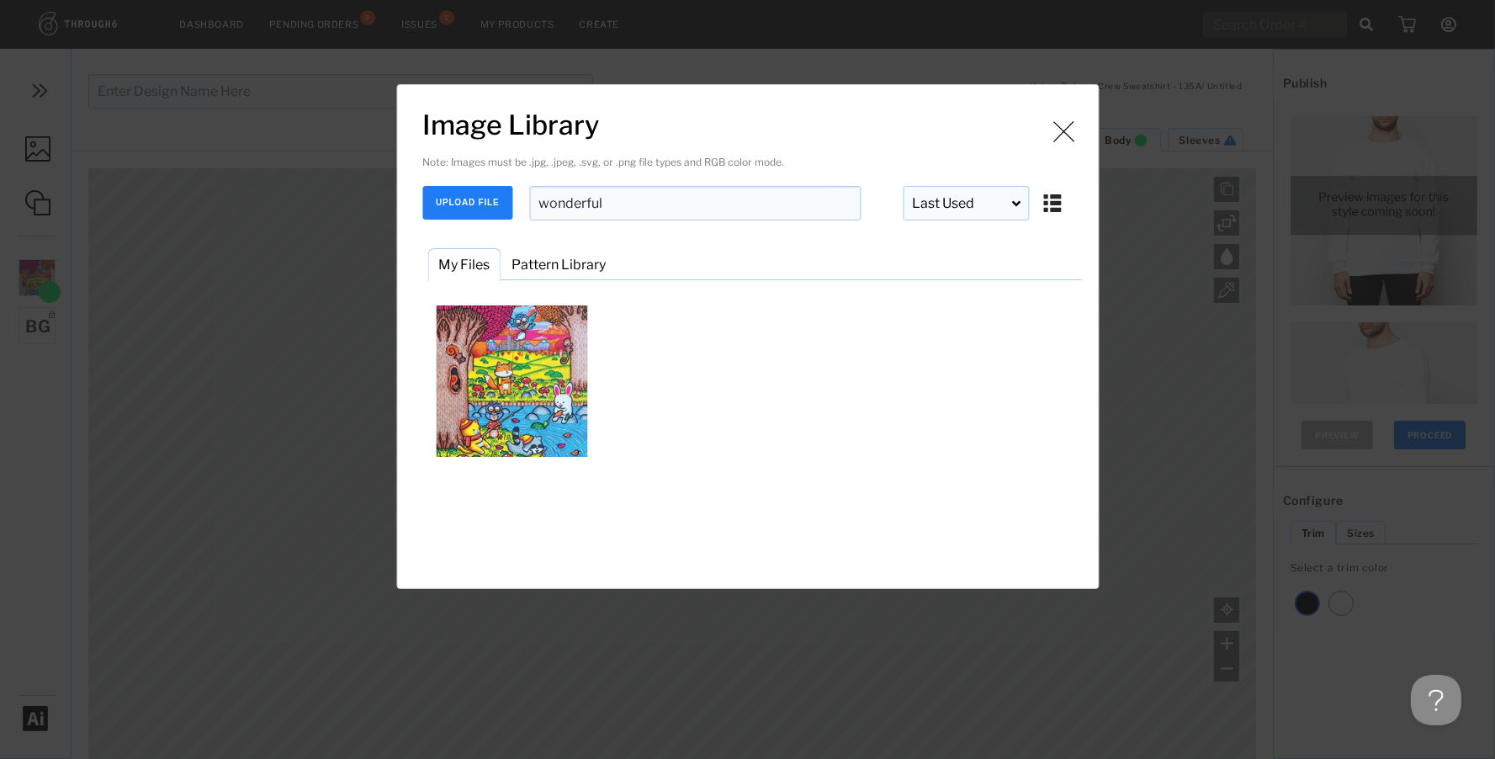
click at [462, 184] on div "Note: Images must be .jpg, .jpeg, .svg, or .png file types and RGB color mode. …" at bounding box center [751, 187] width 659 height 66
click at [466, 201] on button "UPLOAD FILE" at bounding box center [467, 203] width 90 height 34
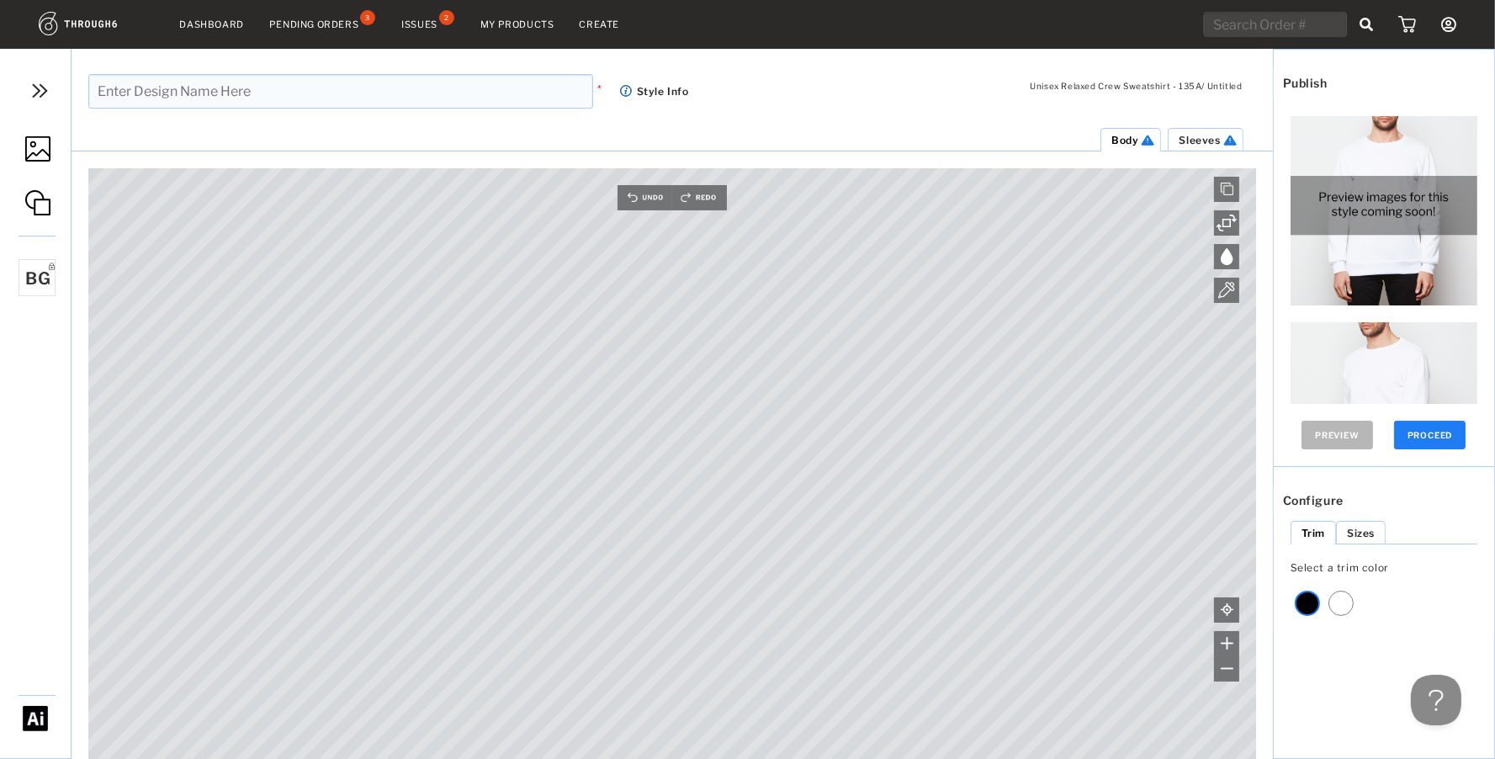
click at [34, 148] on img at bounding box center [37, 148] width 25 height 25
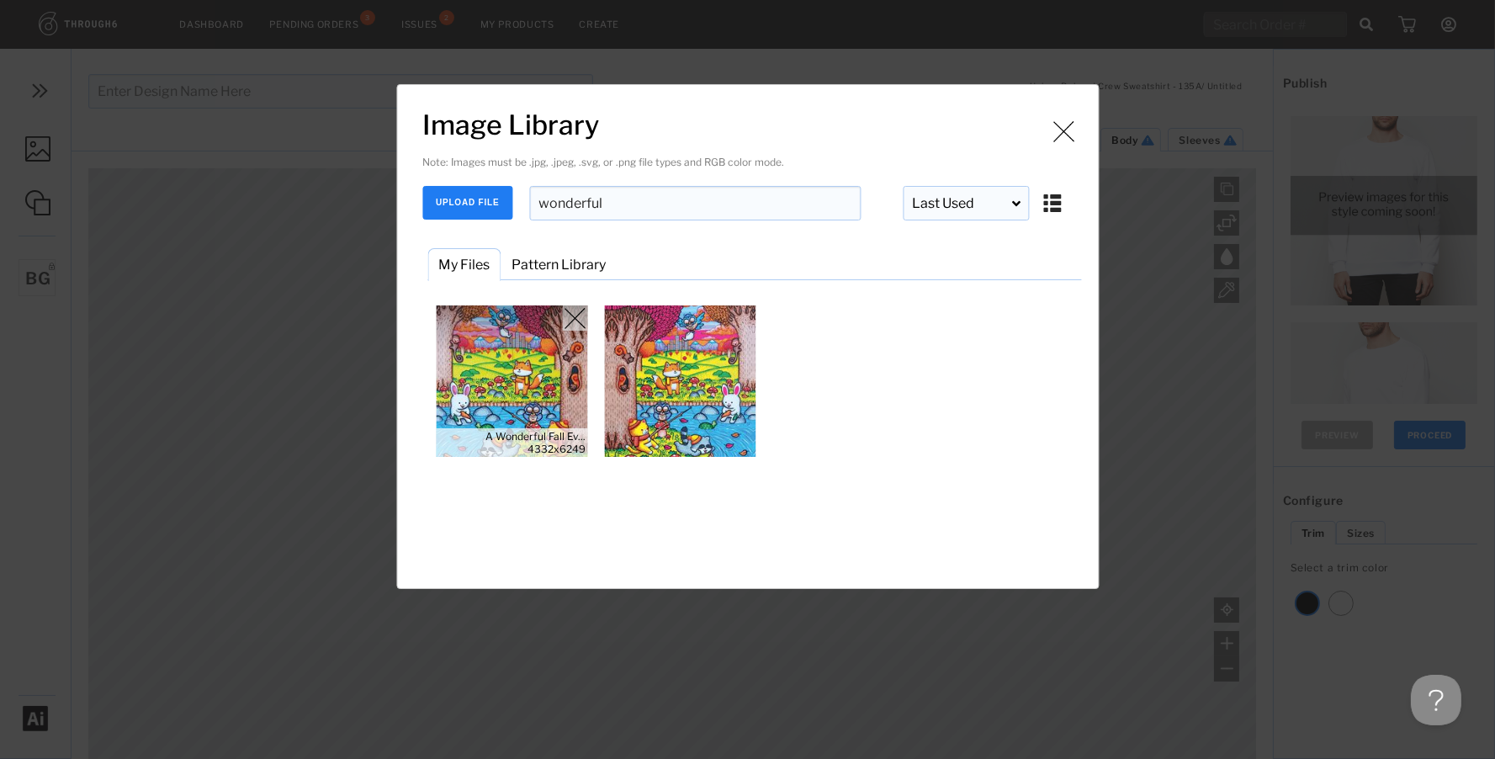
click at [560, 386] on img "Image Library" at bounding box center [511, 380] width 151 height 151
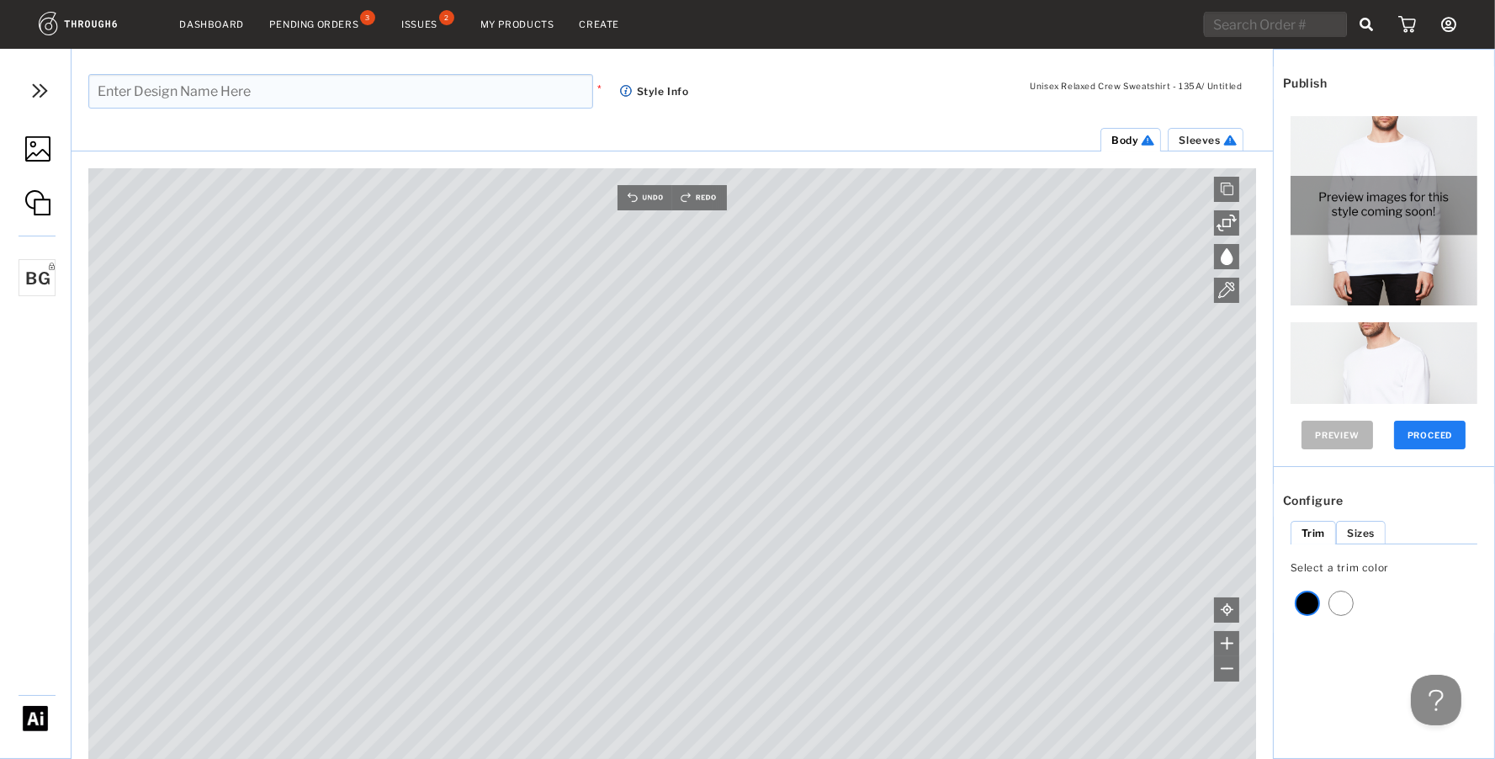
click at [30, 150] on img at bounding box center [37, 148] width 25 height 25
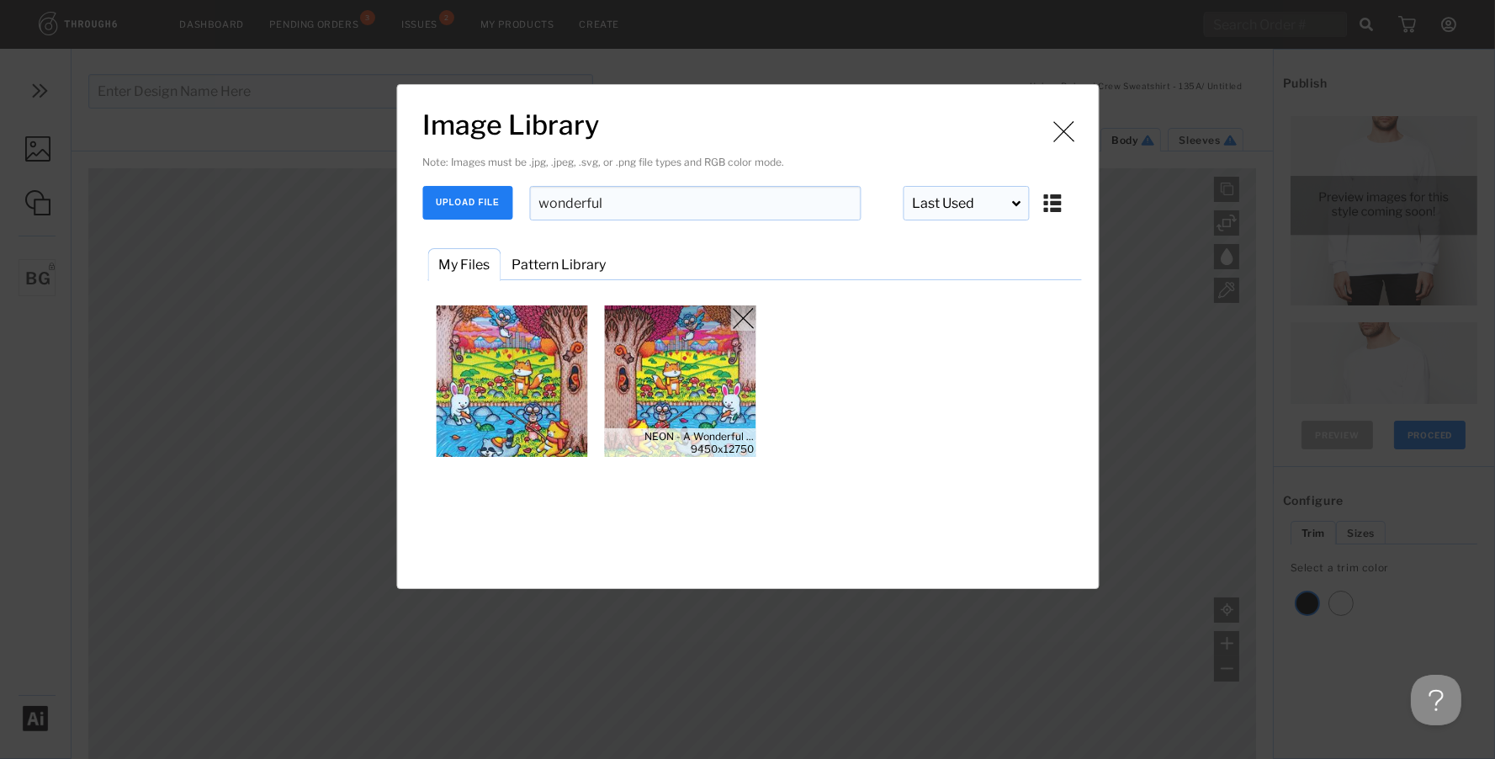
click at [671, 373] on img "Image Library" at bounding box center [679, 380] width 151 height 151
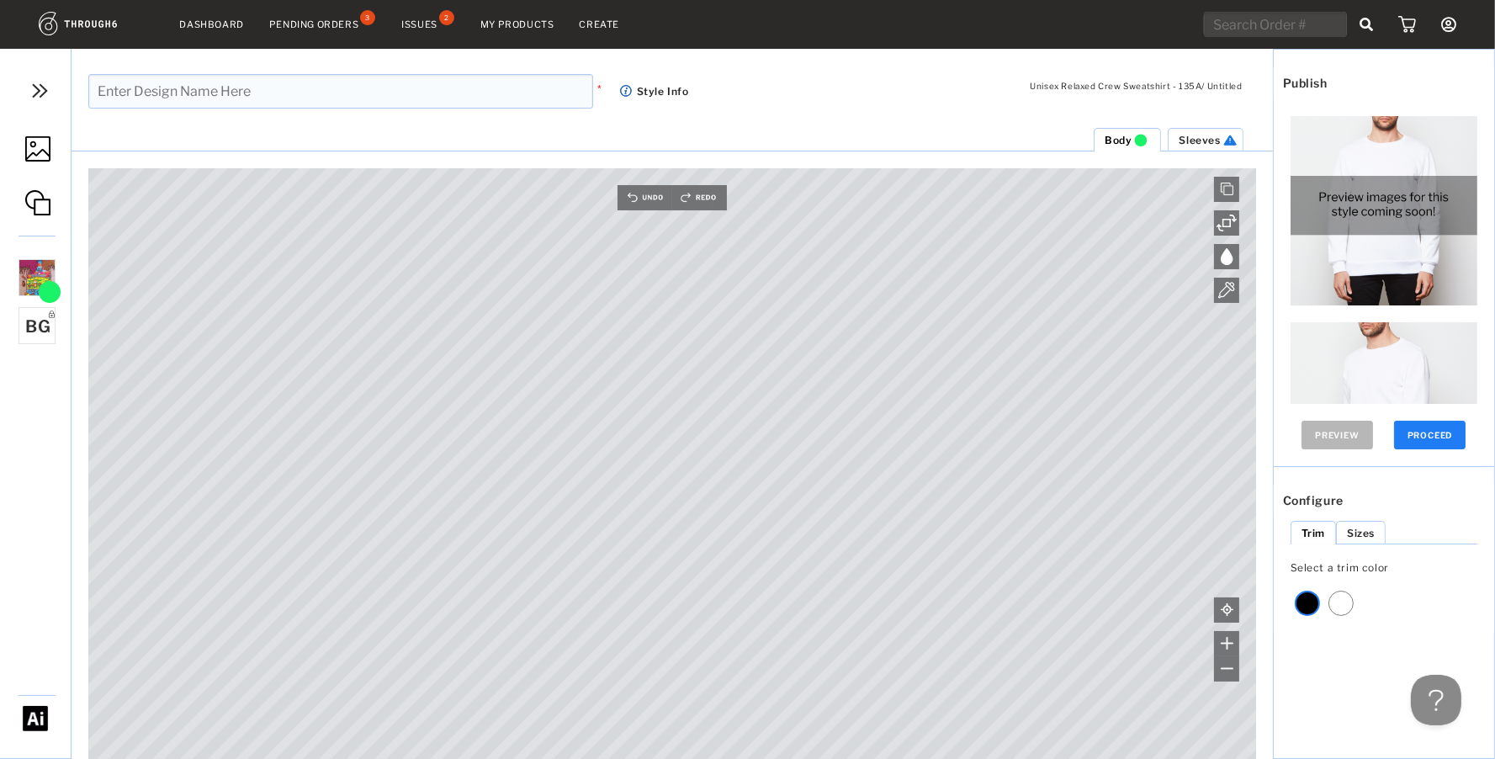
click at [34, 139] on img at bounding box center [37, 148] width 25 height 25
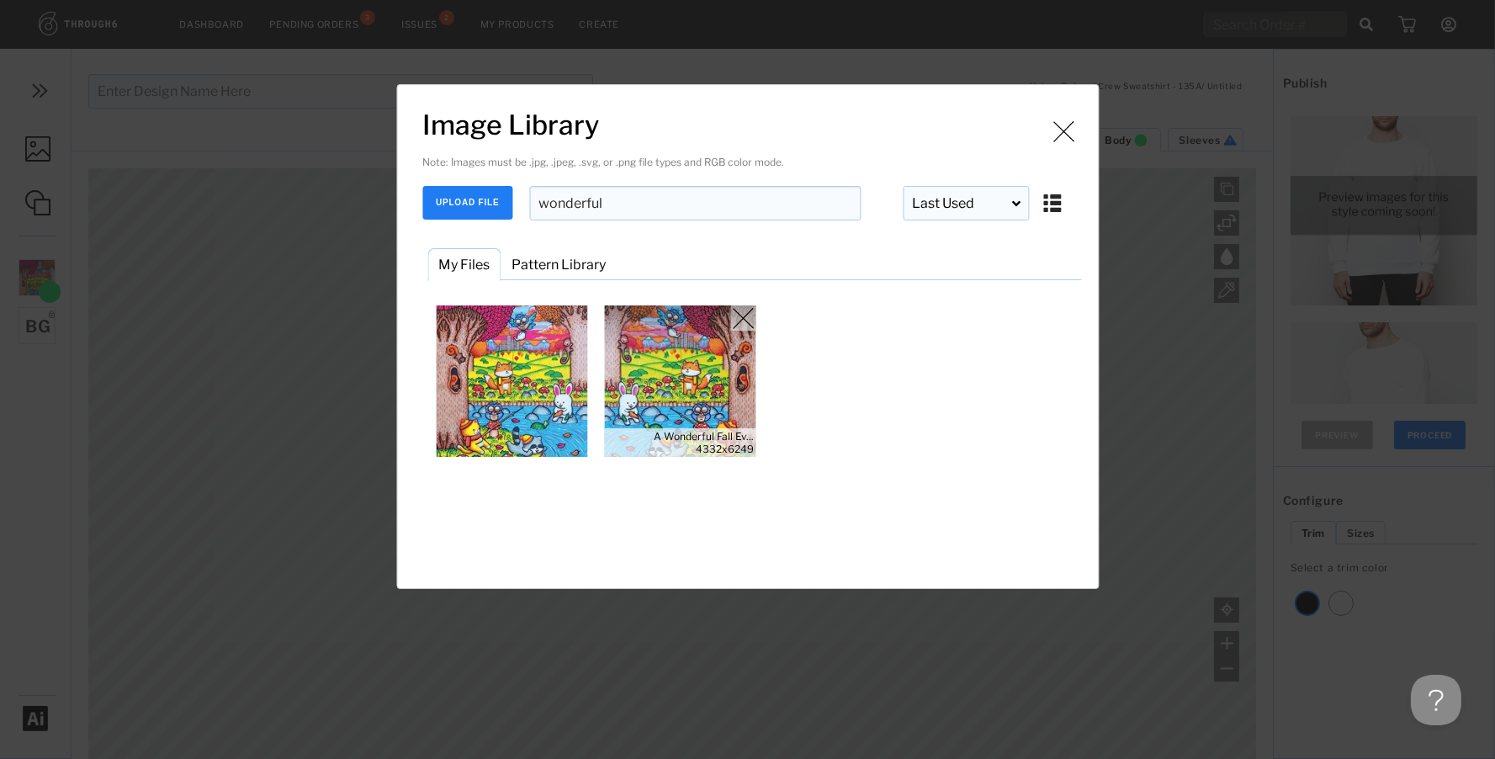
click at [744, 314] on img "Image Library" at bounding box center [742, 317] width 25 height 25
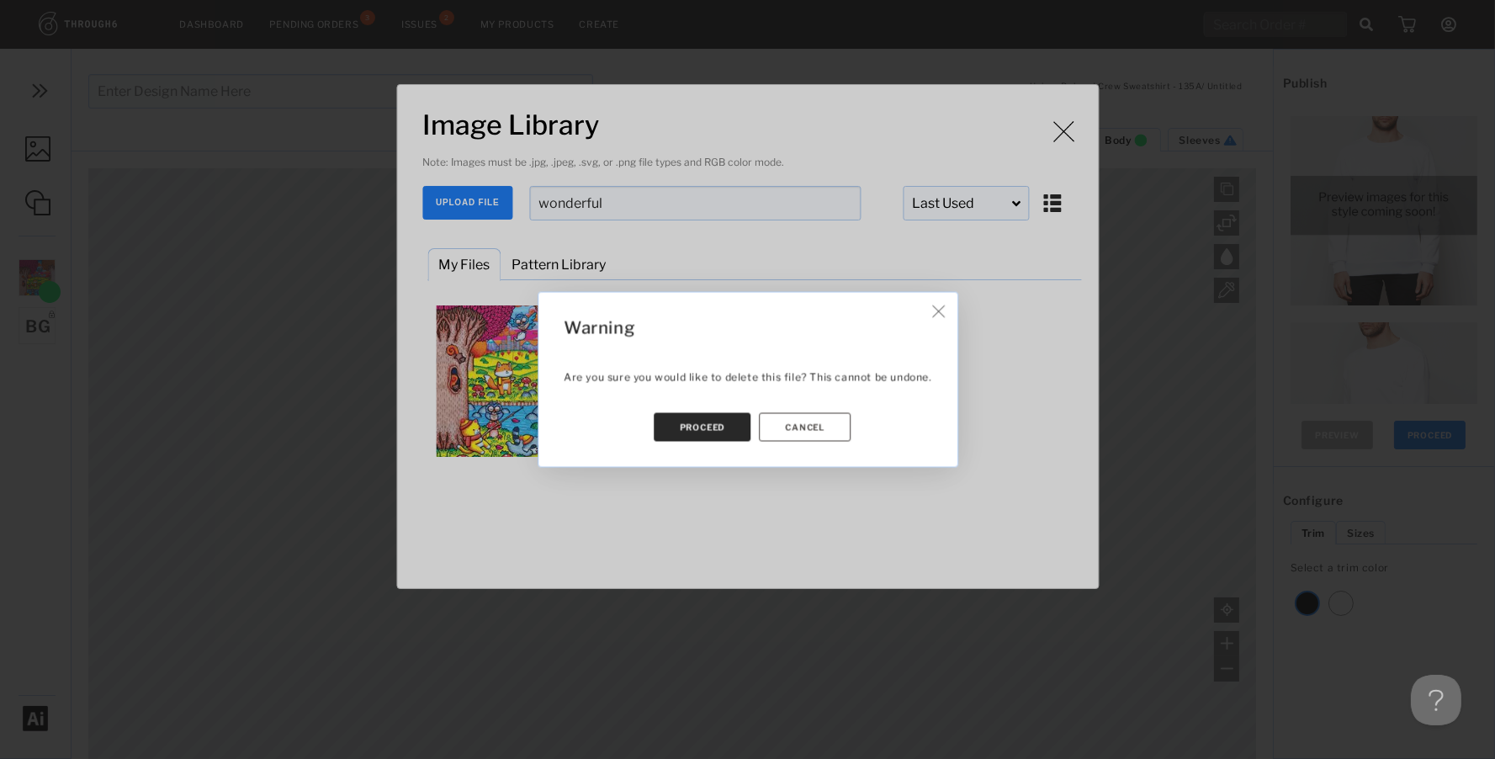
click at [705, 427] on button "Proceed" at bounding box center [702, 427] width 98 height 29
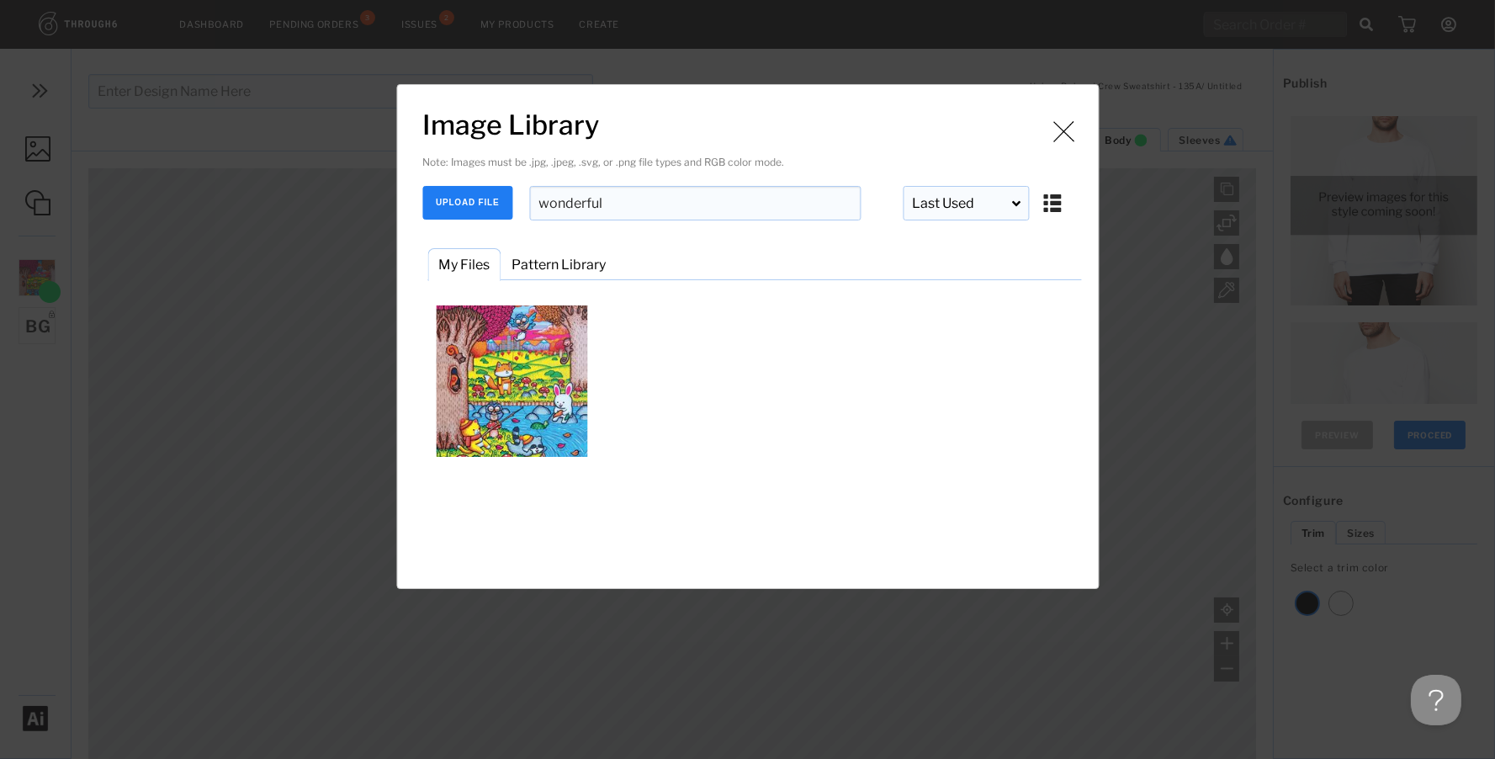
click at [488, 178] on div "Note: Images must be .jpg, .jpeg, .svg, or .png file types and RGB color mode. …" at bounding box center [751, 187] width 659 height 66
click at [482, 194] on button "UPLOAD FILE" at bounding box center [467, 203] width 90 height 34
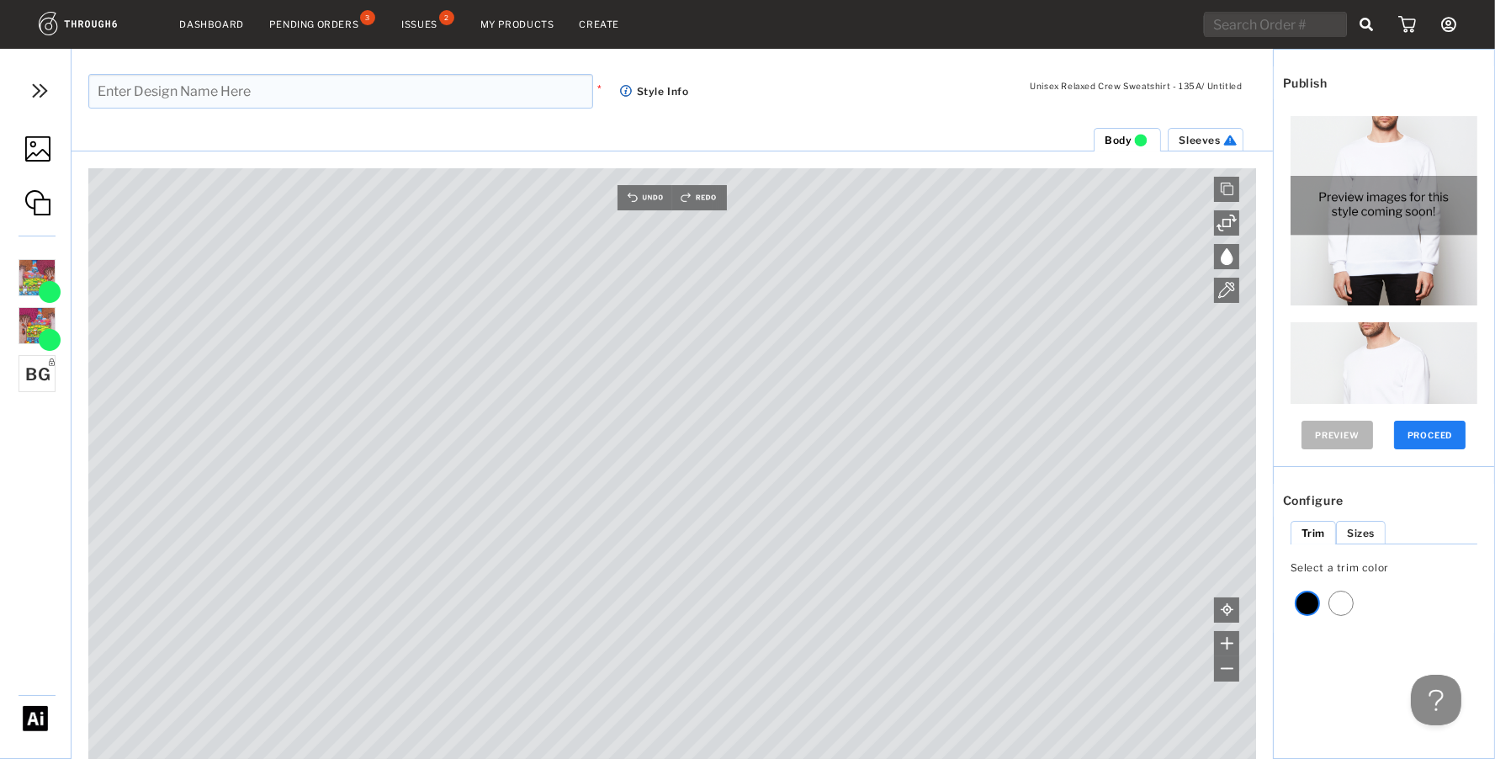
click at [25, 156] on img at bounding box center [37, 148] width 25 height 25
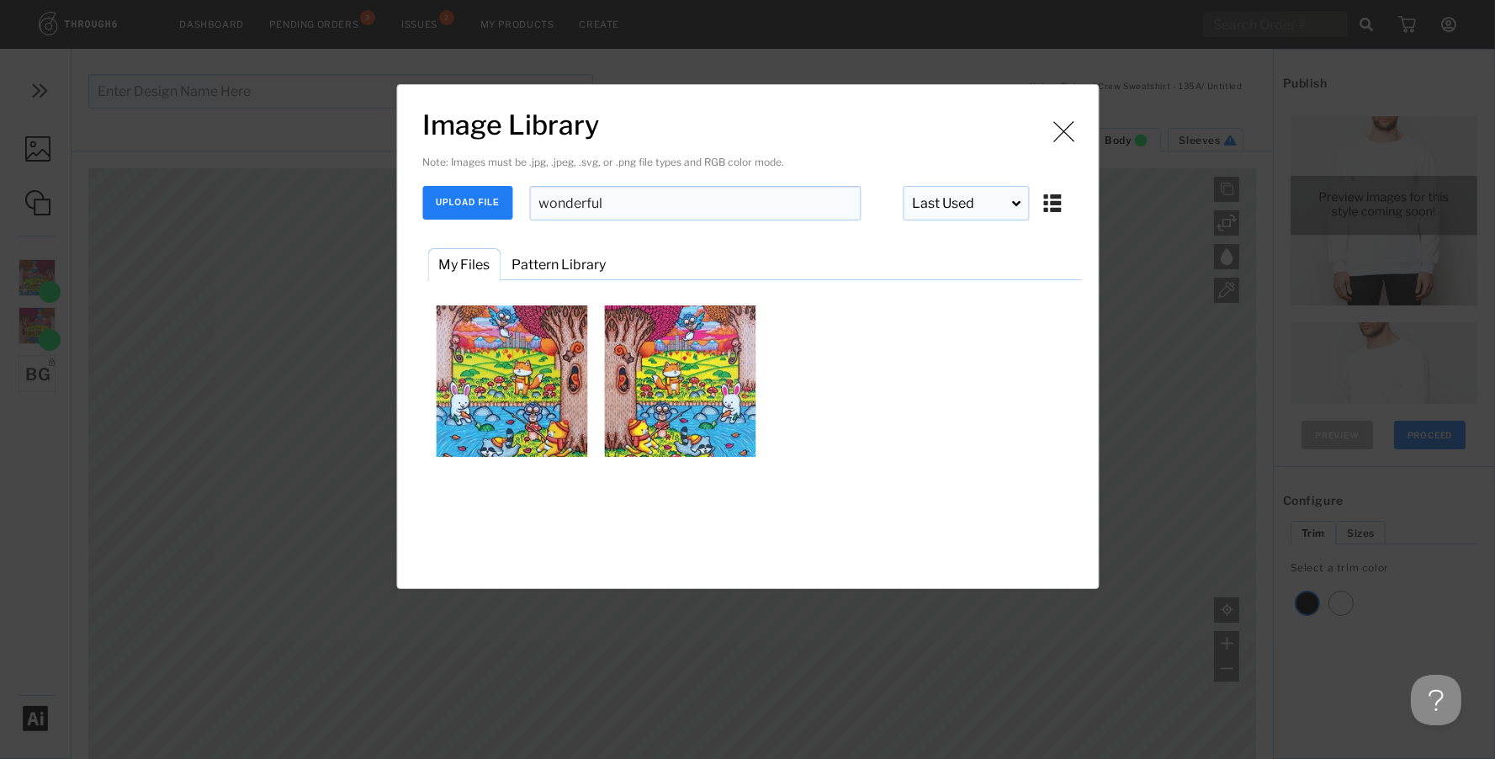
click at [485, 203] on button "UPLOAD FILE" at bounding box center [467, 203] width 90 height 34
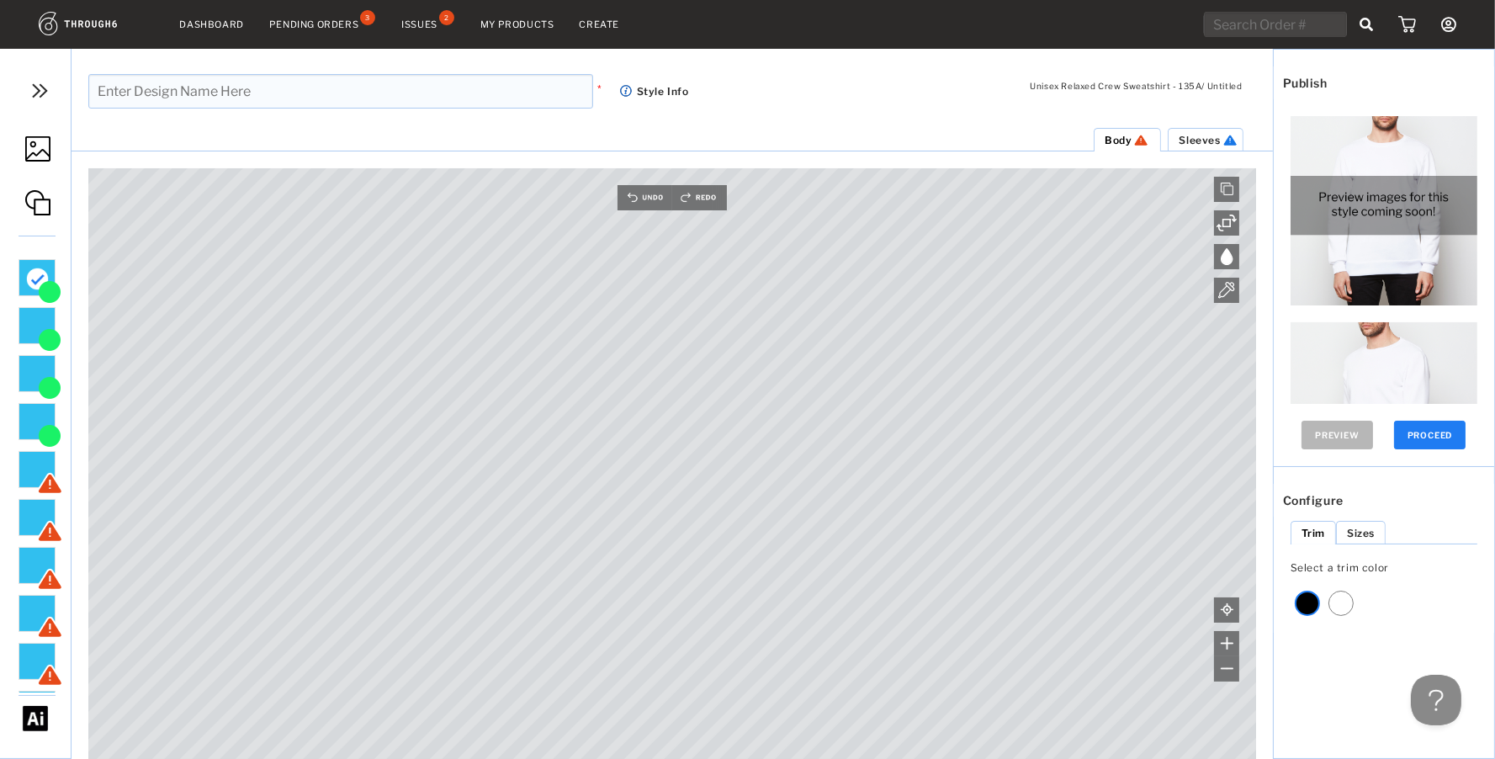
click at [1191, 143] on span "Sleeves" at bounding box center [1199, 140] width 41 height 13
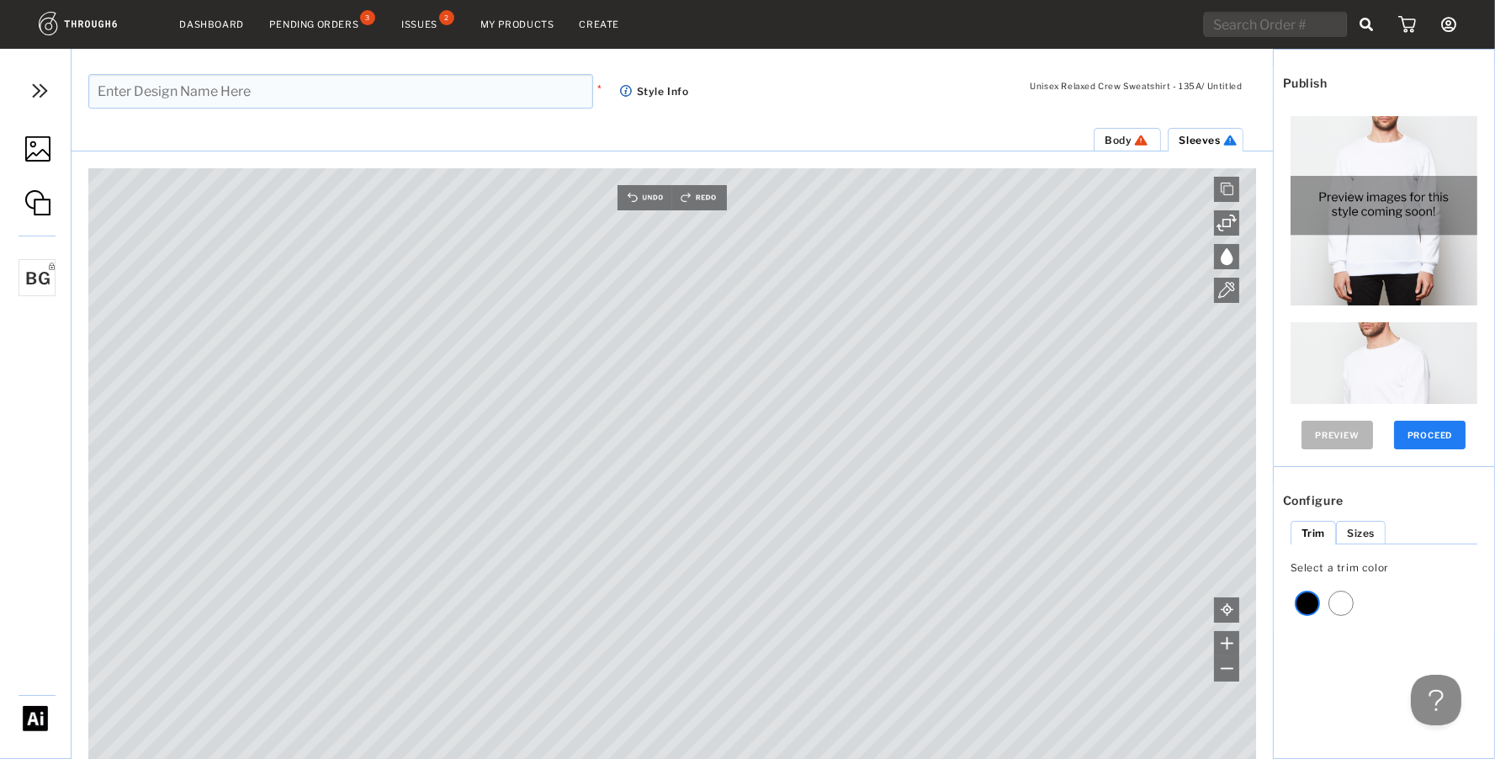
drag, startPoint x: 205, startPoint y: 68, endPoint x: 208, endPoint y: 78, distance: 10.4
click at [206, 72] on div "* Style Info" at bounding box center [672, 73] width 1201 height 49
click at [210, 88] on input "text" at bounding box center [340, 91] width 505 height 34
type input "A Wonderful Fall Evening New"
click at [32, 155] on img at bounding box center [37, 148] width 25 height 25
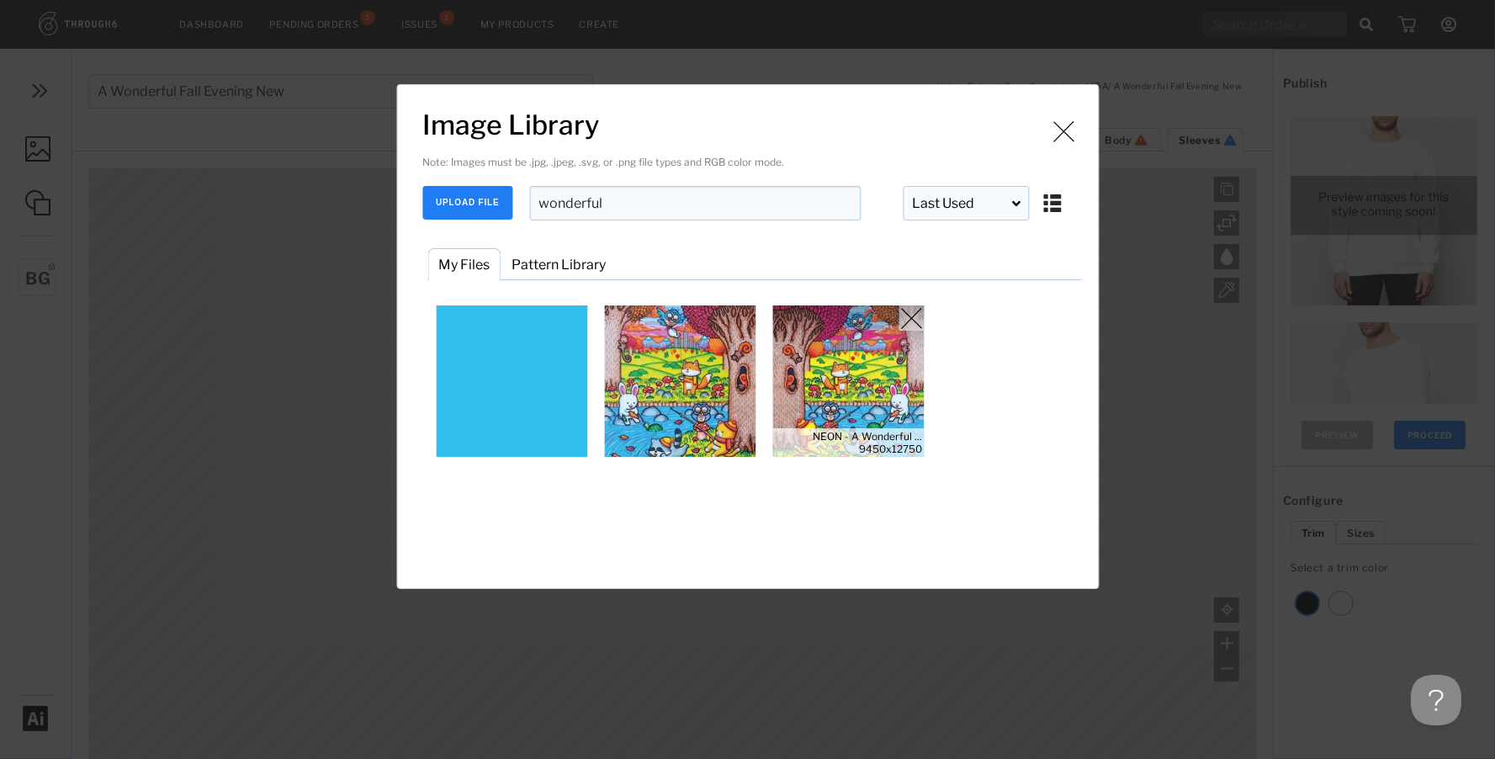
click at [845, 389] on img "Image Library" at bounding box center [847, 380] width 151 height 151
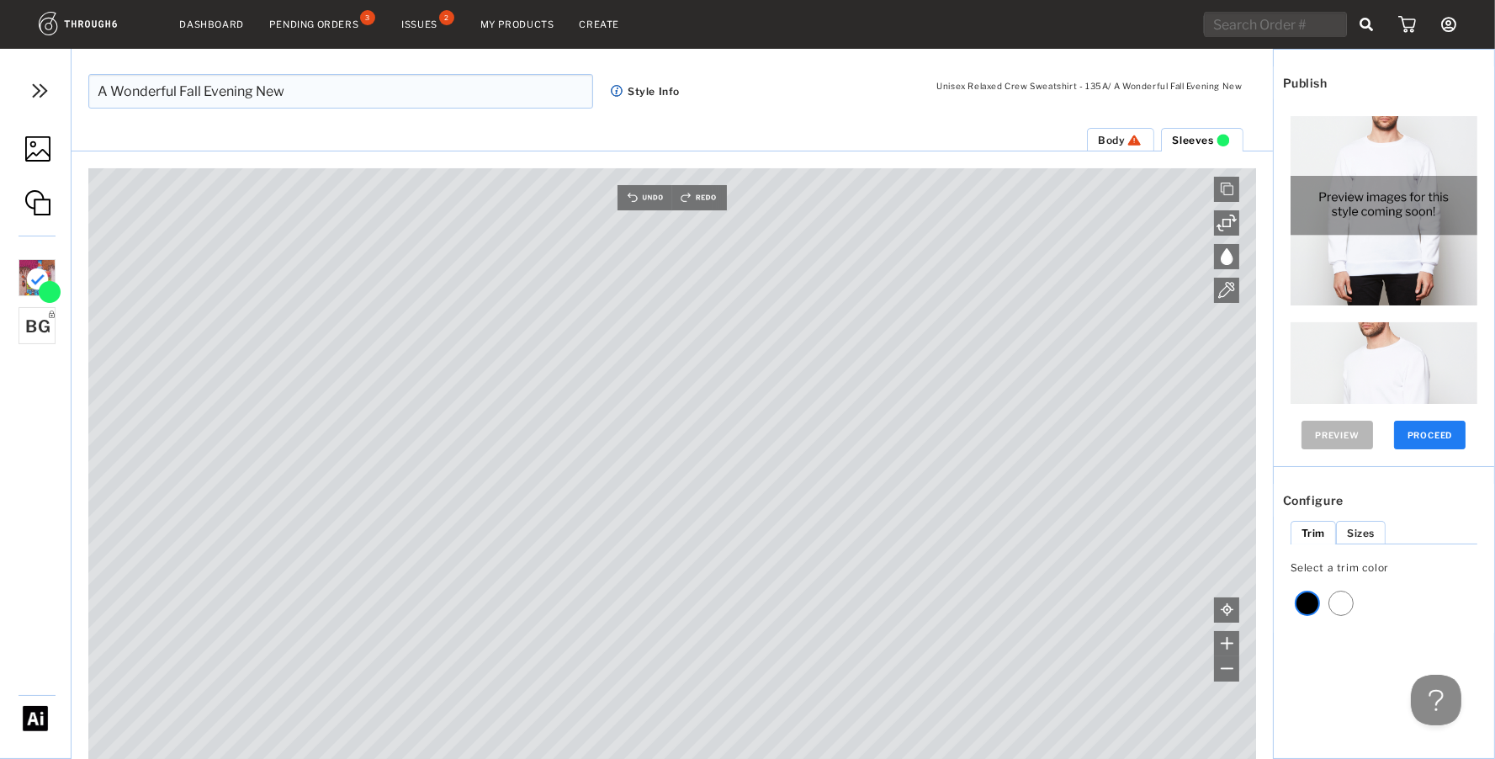
click at [1048, 144] on div "Sleeves Body Canvas is empty Drag/Drop File or Click to Begin Please use high r…" at bounding box center [672, 443] width 1201 height 632
click at [37, 143] on img at bounding box center [37, 148] width 25 height 25
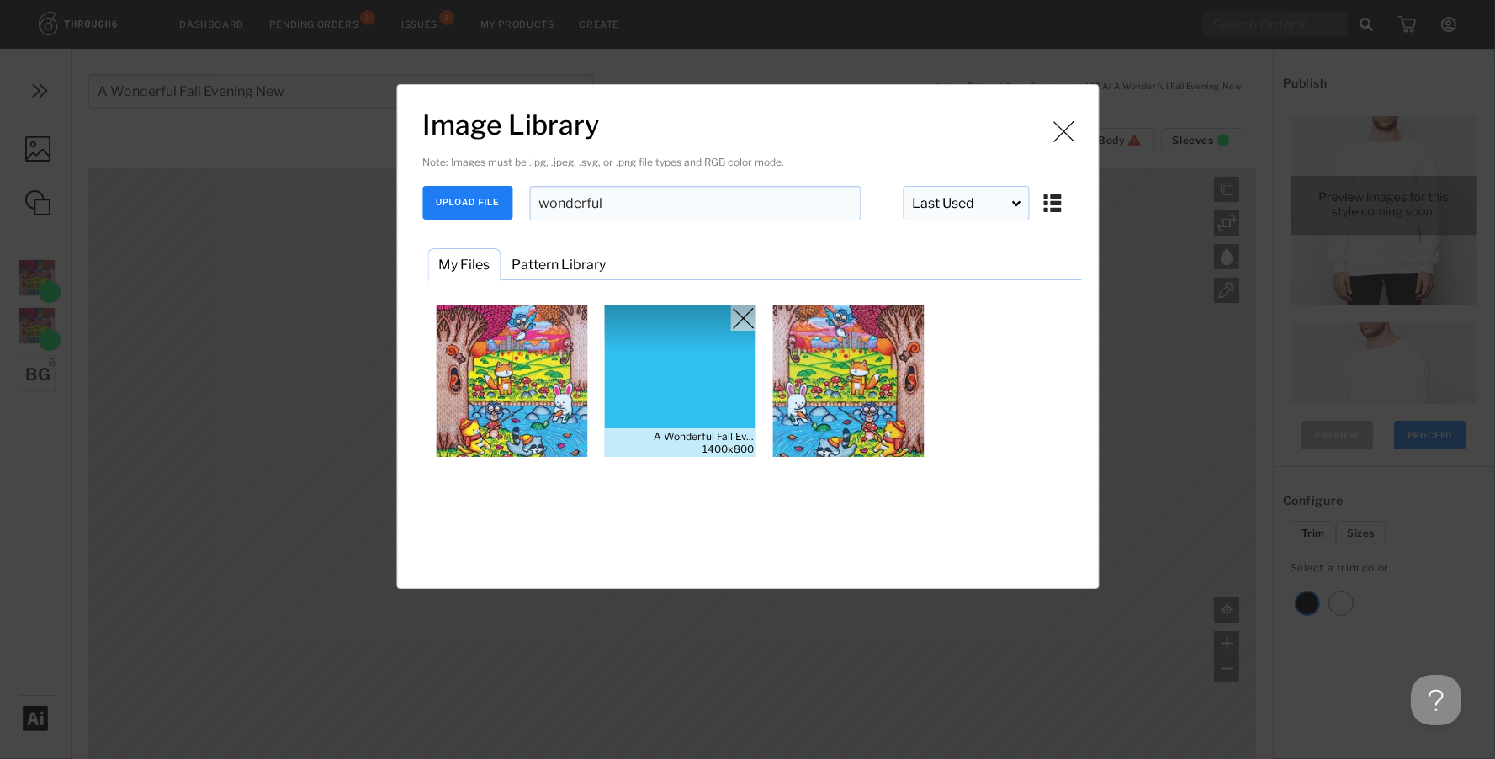
click at [690, 347] on img "Image Library" at bounding box center [679, 380] width 151 height 151
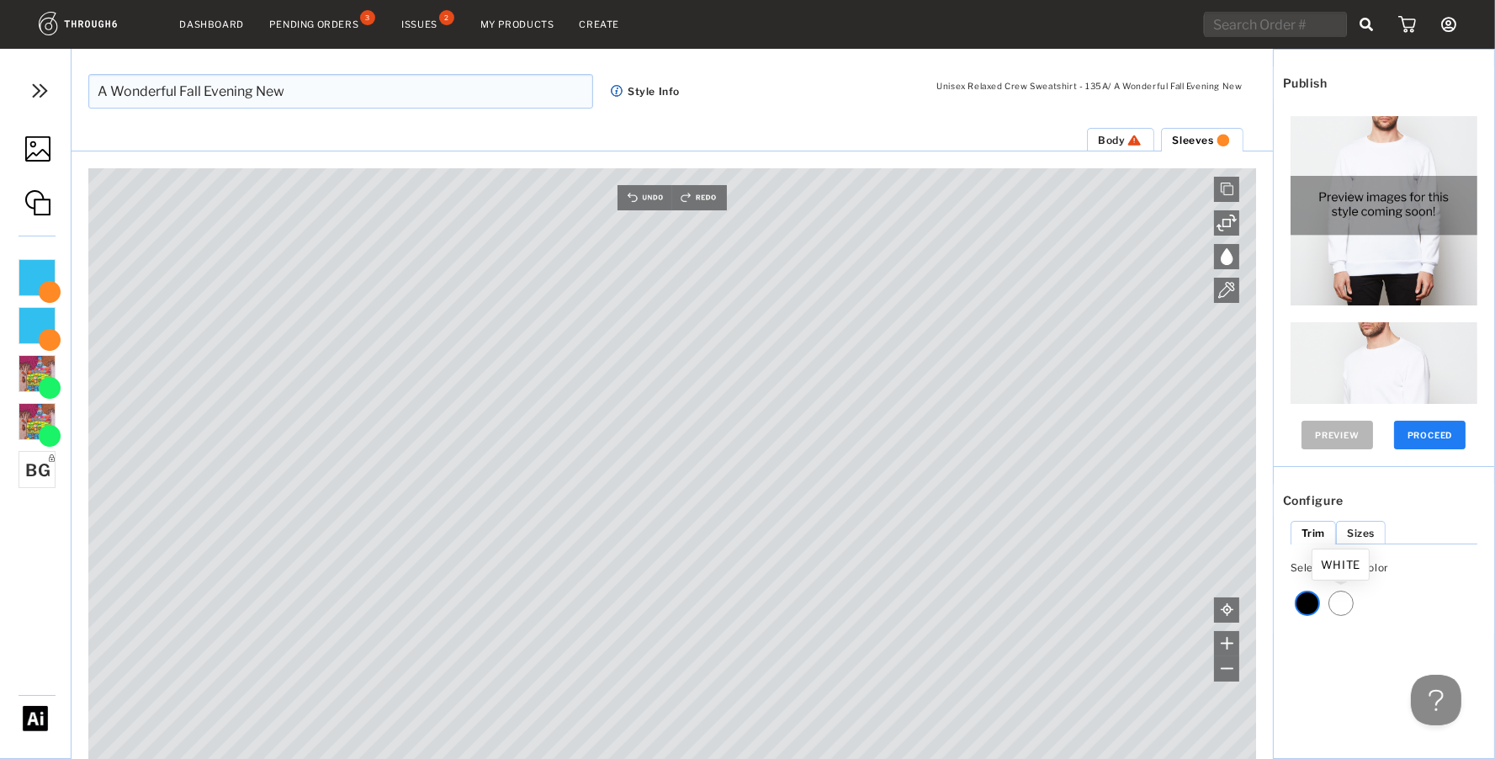
click at [1334, 608] on div at bounding box center [1341, 603] width 25 height 25
click at [1428, 437] on button "PROCEED" at bounding box center [1430, 435] width 72 height 29
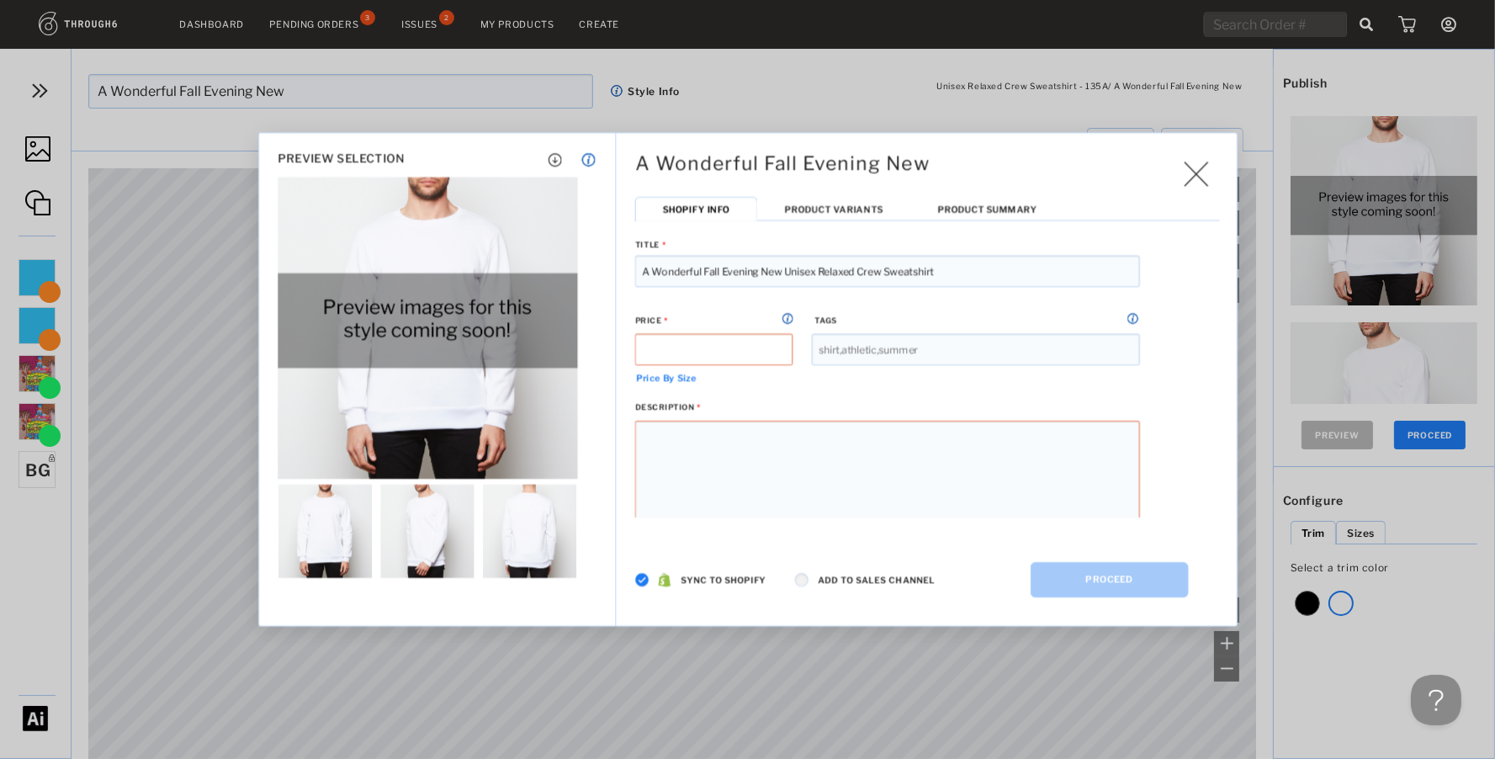
click at [634, 584] on div "A Wonderful Fall Evening New Generating High Res Files Publishing to Shopify Sh…" at bounding box center [927, 379] width 622 height 493
click at [639, 581] on img at bounding box center [642, 580] width 14 height 14
click at [829, 203] on li "Product Variants" at bounding box center [833, 209] width 153 height 24
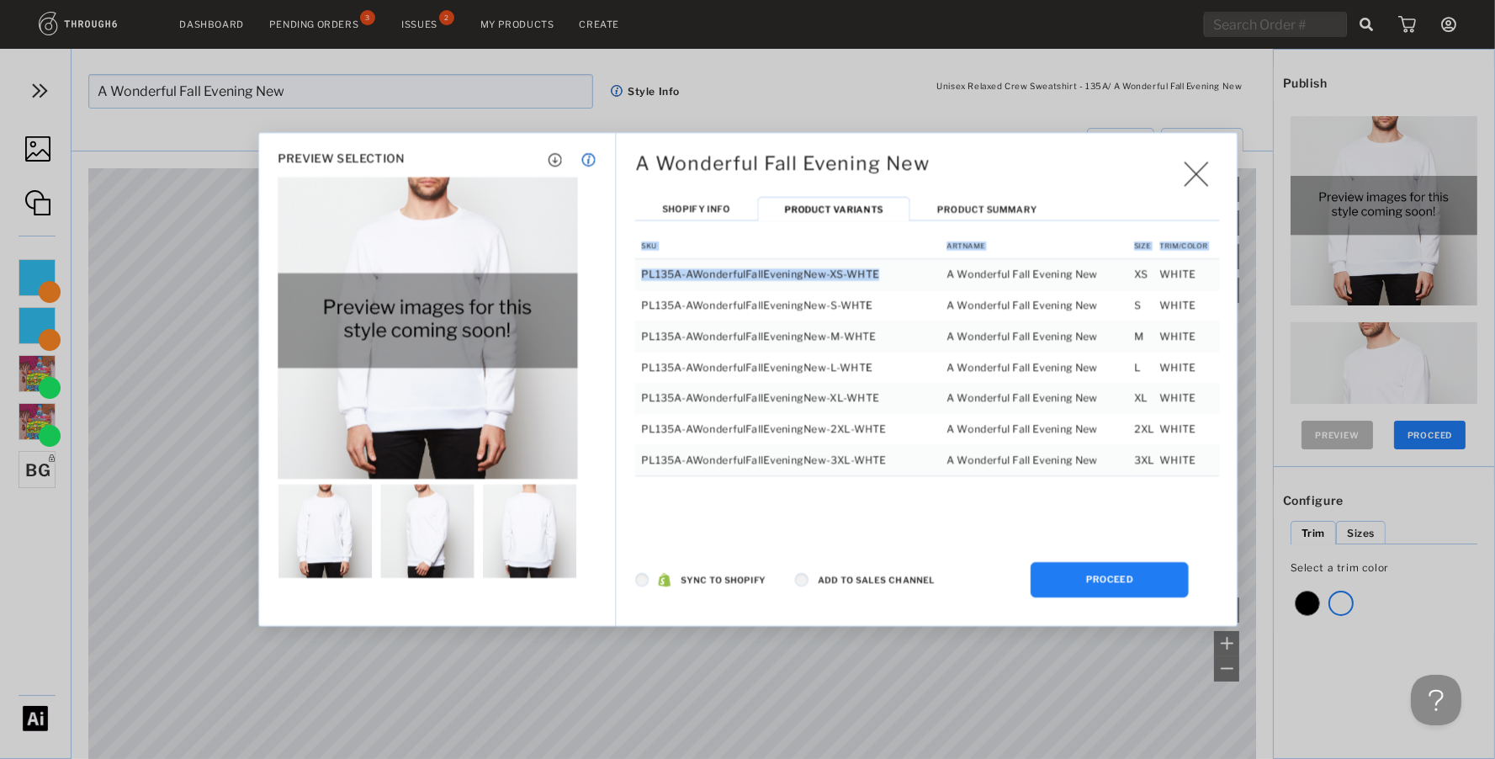
drag, startPoint x: 888, startPoint y: 269, endPoint x: 631, endPoint y: 278, distance: 256.8
click at [631, 278] on div "A Wonderful Fall Evening New Generating High Res Files Publishing to Shopify Sh…" at bounding box center [927, 314] width 622 height 362
click at [719, 277] on td "PL135A-AWonderfulFallEveningNew-XS-WHTE" at bounding box center [791, 273] width 312 height 31
drag, startPoint x: 889, startPoint y: 273, endPoint x: 641, endPoint y: 278, distance: 248.3
click at [641, 278] on td "PL135A-AWonderfulFallEveningNew-XS-WHTE" at bounding box center [791, 273] width 312 height 31
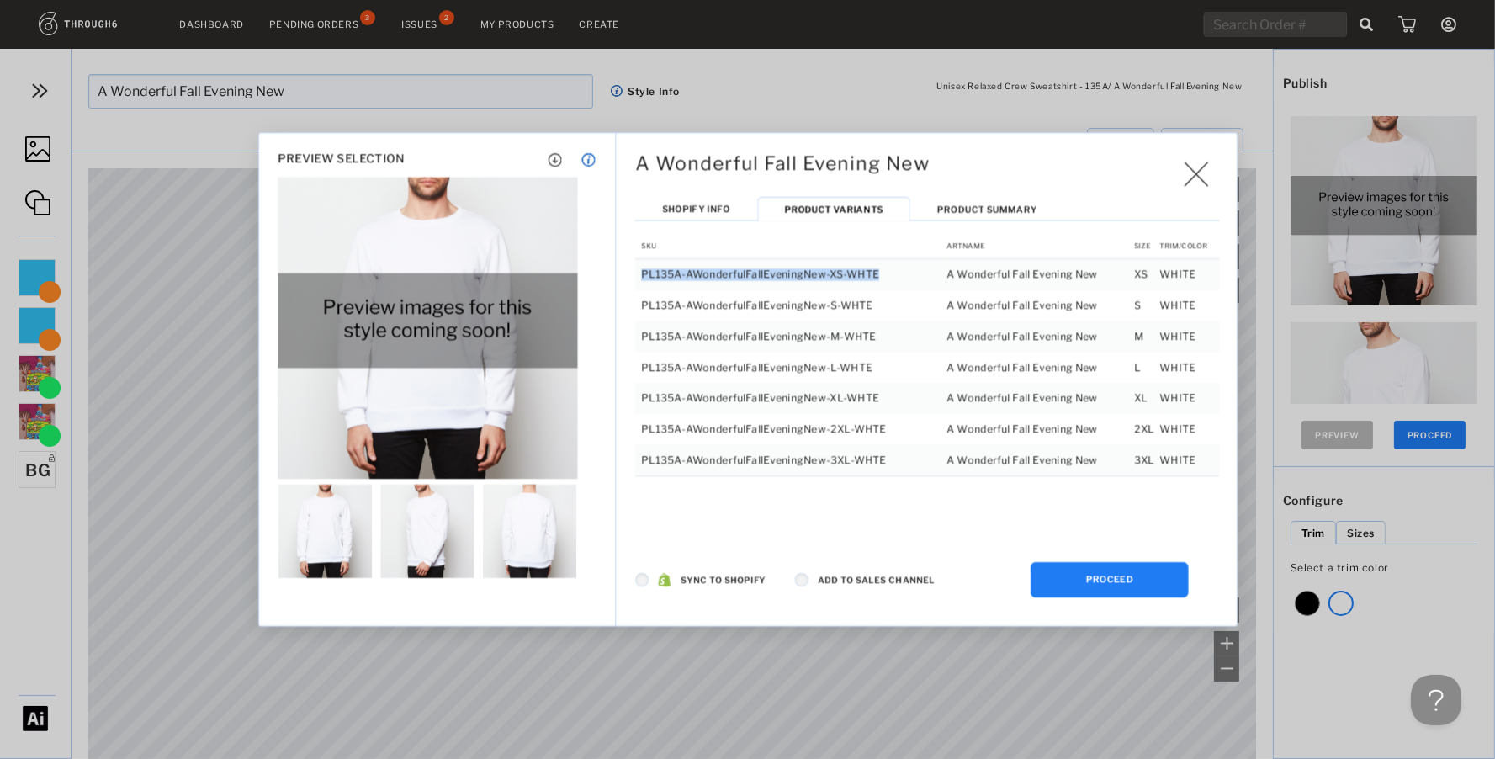
copy td "PL135A-AWonderfulFallEveningNew-XS-WHTE"
click at [708, 202] on li "Shopify Info" at bounding box center [696, 209] width 122 height 24
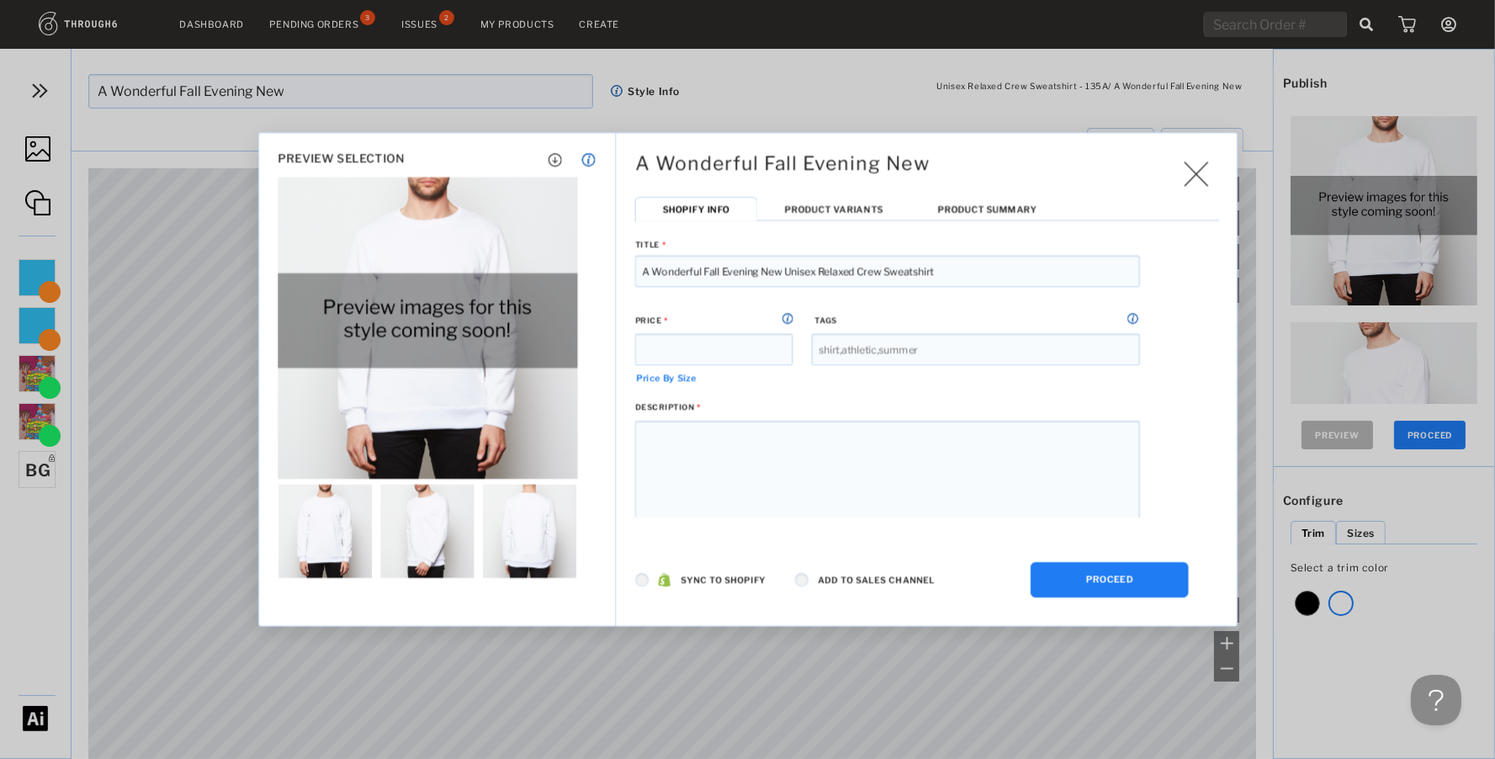
drag, startPoint x: 881, startPoint y: 275, endPoint x: 784, endPoint y: 268, distance: 97.0
click at [784, 268] on input "A Wonderful Fall Evening New Unisex Relaxed Crew Sweatshirt" at bounding box center [887, 272] width 505 height 32
type input "A Wonderful Fall Evening New Sweatshirt"
click at [1112, 580] on button "PROCEED" at bounding box center [1110, 579] width 158 height 35
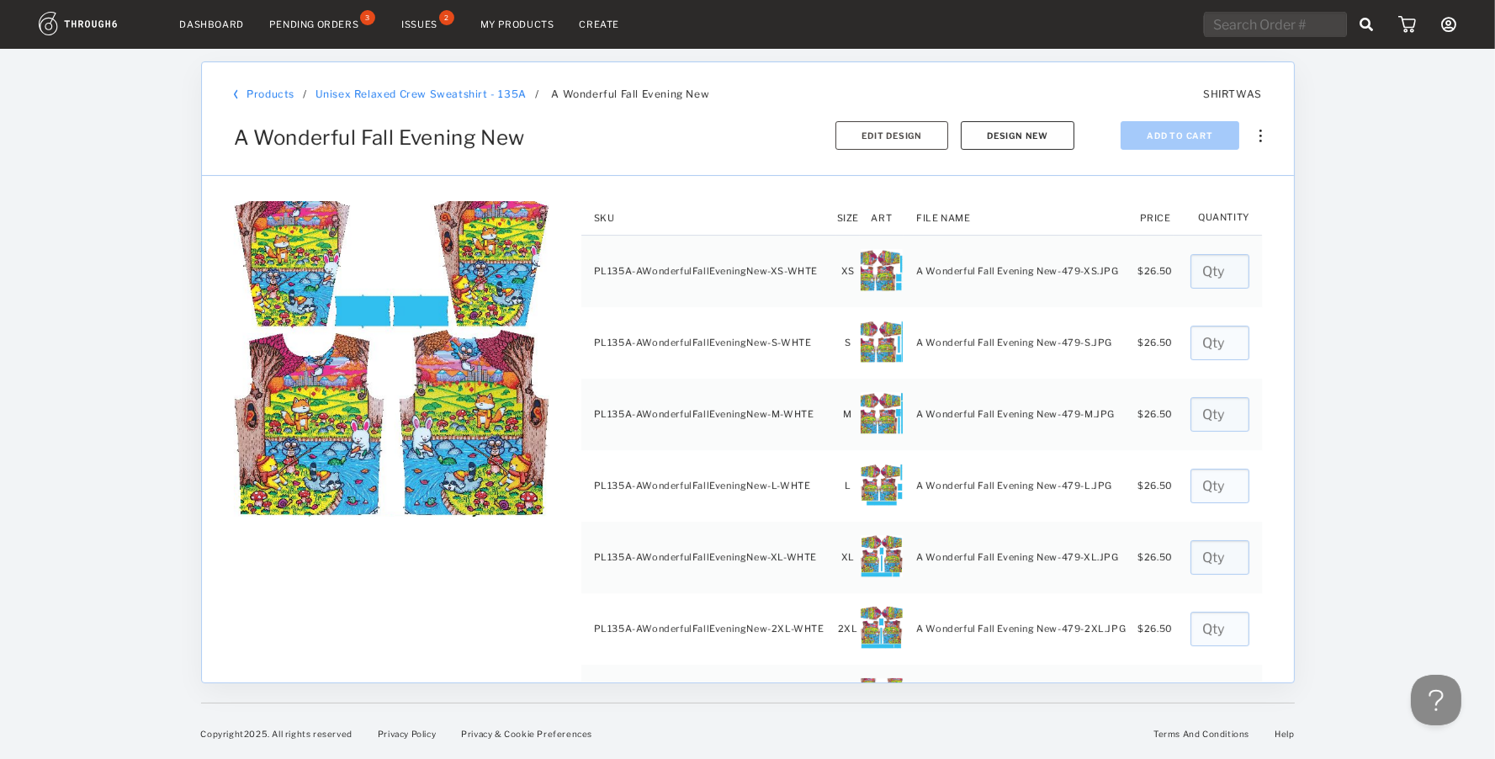
click at [1019, 130] on button "Design New" at bounding box center [1018, 135] width 114 height 29
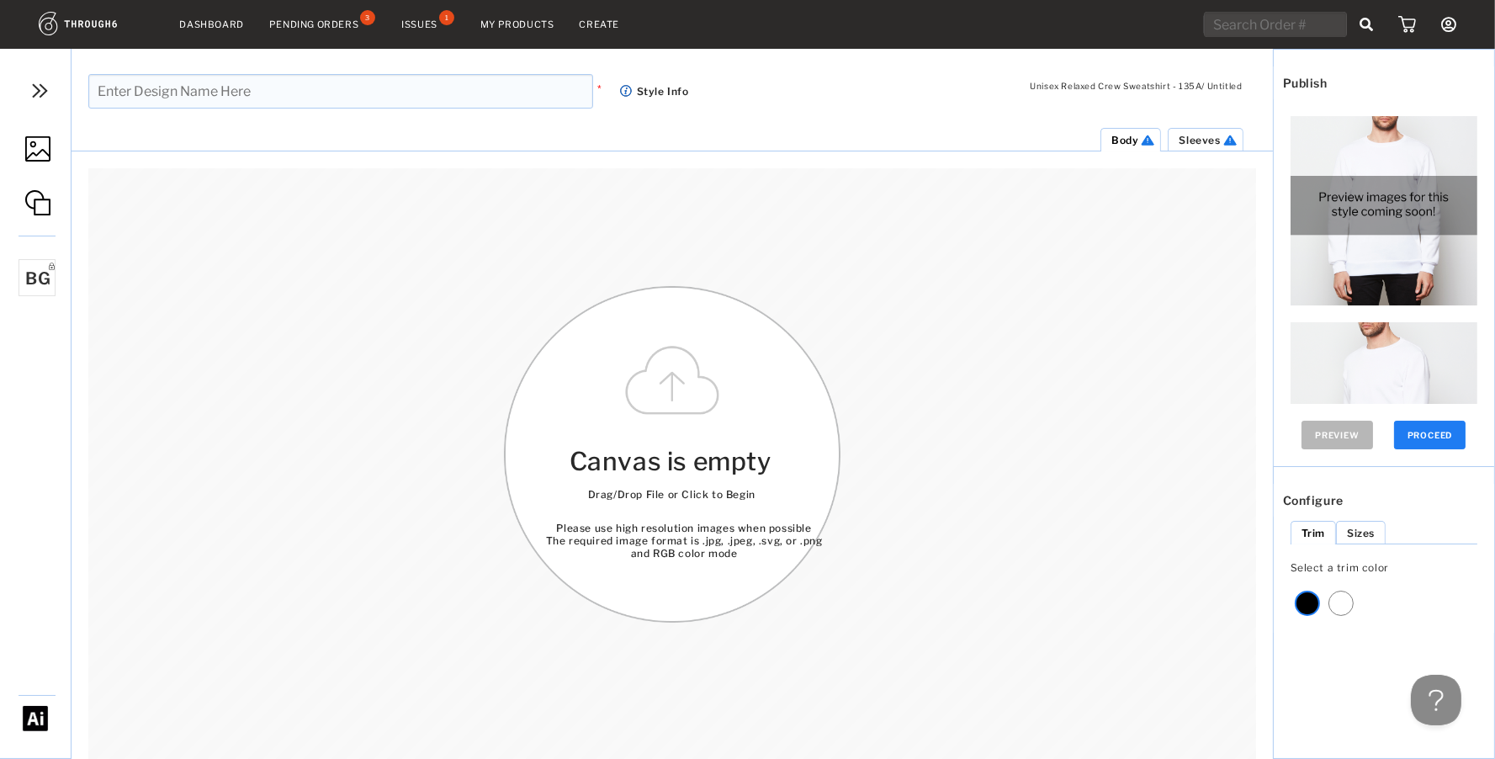
click at [40, 145] on img at bounding box center [37, 148] width 25 height 25
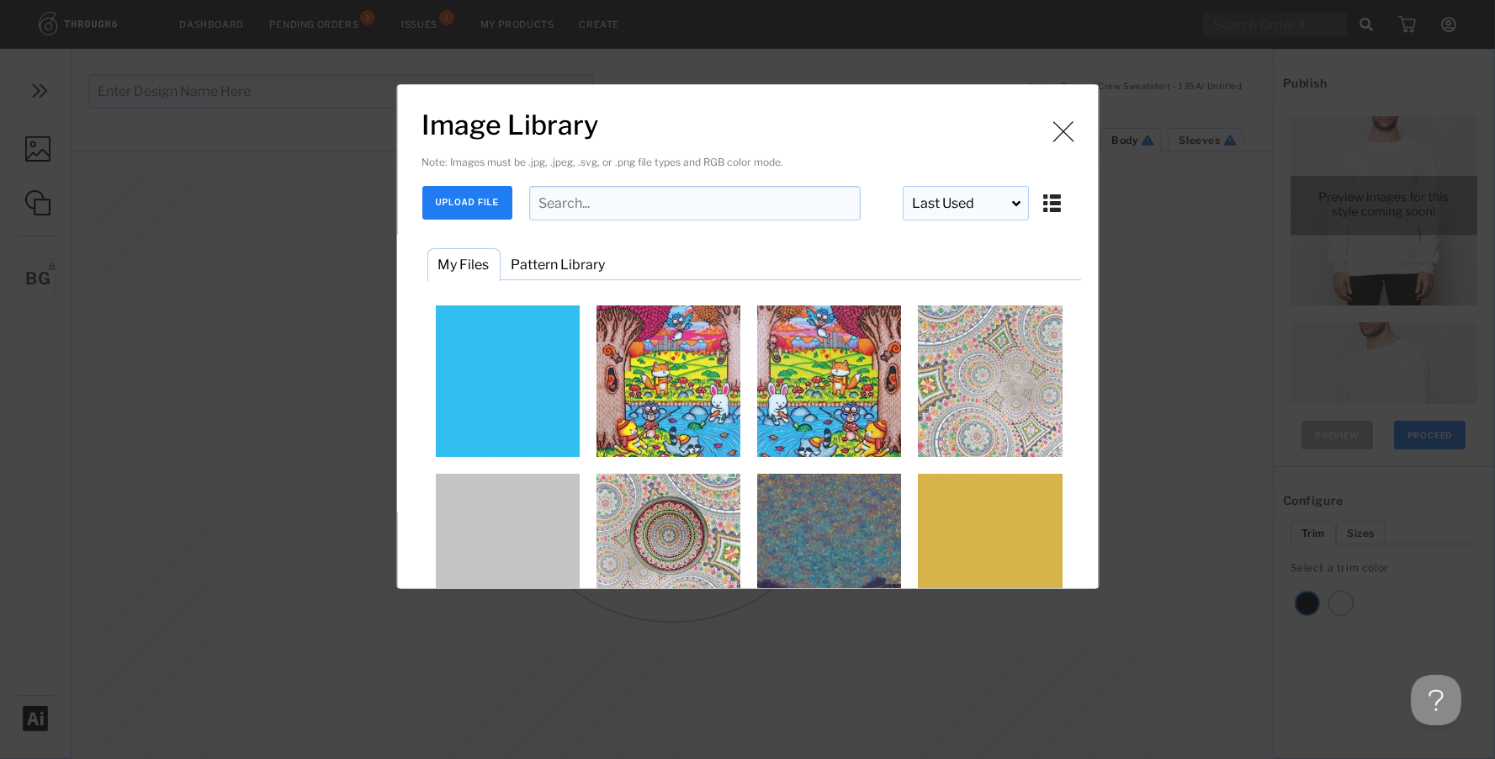
click at [646, 211] on input "Image Library" at bounding box center [695, 203] width 332 height 34
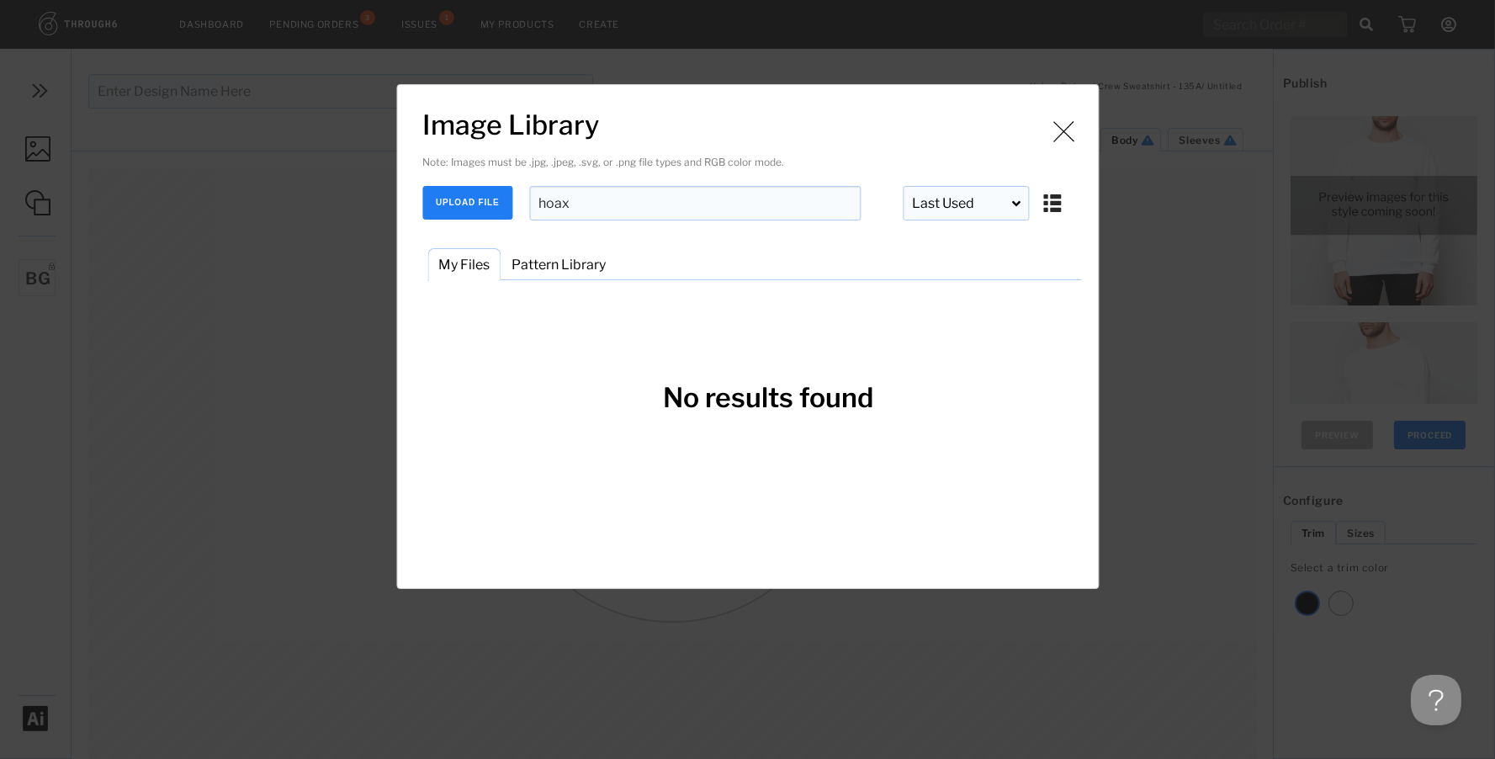
type input "hoax"
drag, startPoint x: 612, startPoint y: 195, endPoint x: 576, endPoint y: 200, distance: 36.5
click at [576, 200] on input "hoax" at bounding box center [695, 203] width 332 height 34
drag, startPoint x: 603, startPoint y: 201, endPoint x: 460, endPoint y: 194, distance: 143.2
click at [460, 194] on div "UPLOAD FILE hoax Last Used Last Used Last Added First Added Last Used Last Adde…" at bounding box center [751, 203] width 659 height 34
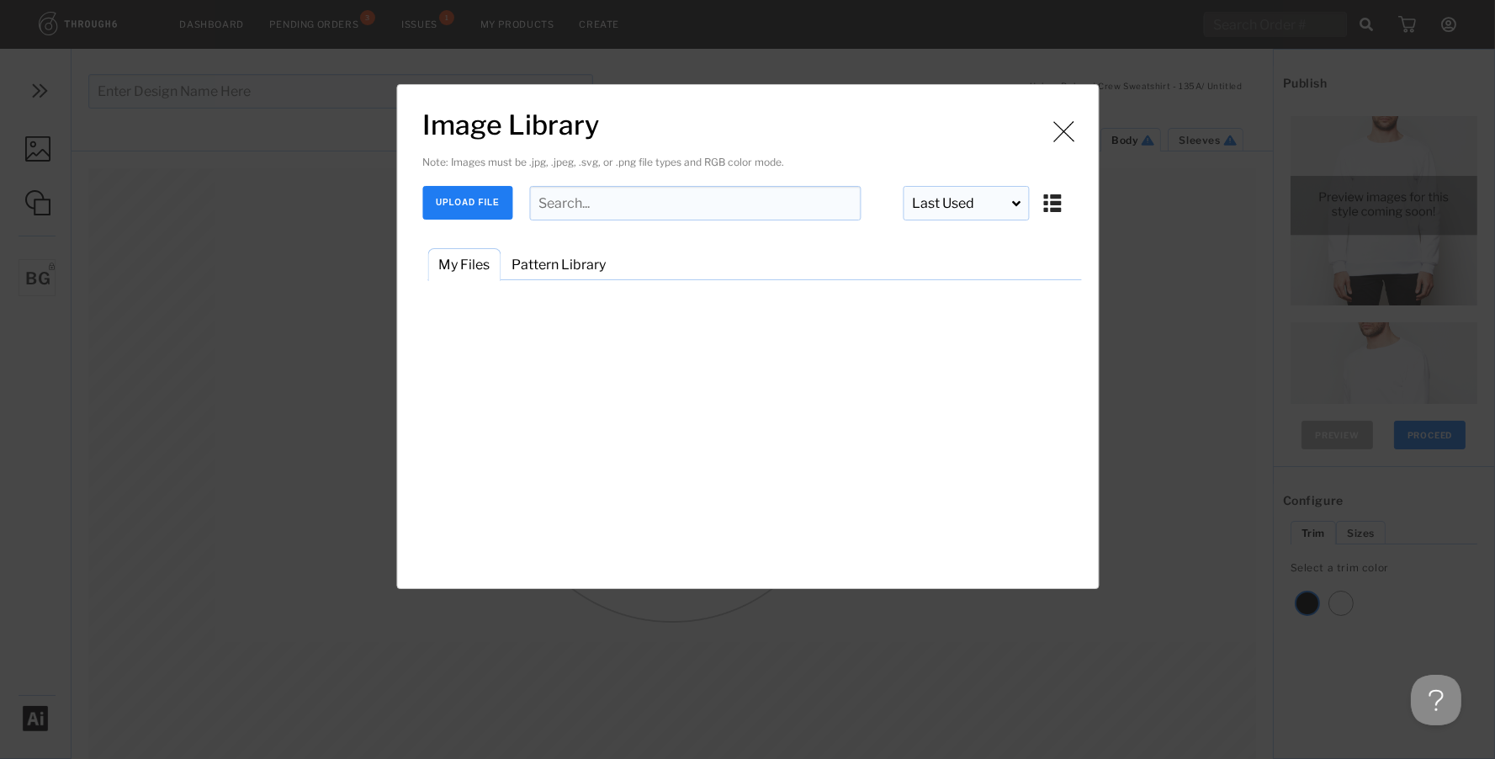
click at [610, 238] on div "Image Library Note: Images must be .jpg, .jpeg, .svg, or .png file types and RG…" at bounding box center [747, 182] width 667 height 195
click at [469, 187] on button "UPLOAD FILE" at bounding box center [467, 203] width 90 height 34
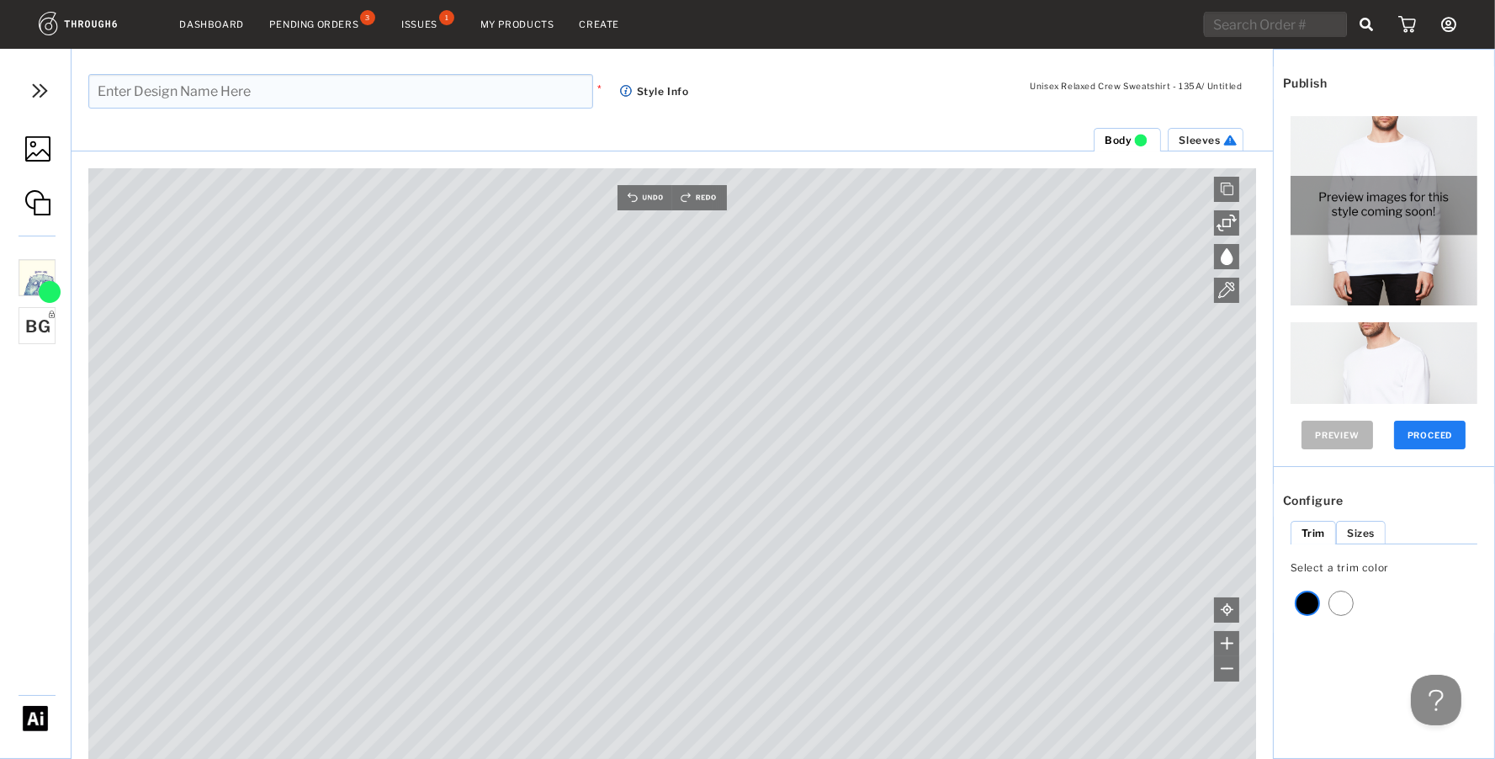
click at [25, 145] on img at bounding box center [37, 148] width 25 height 25
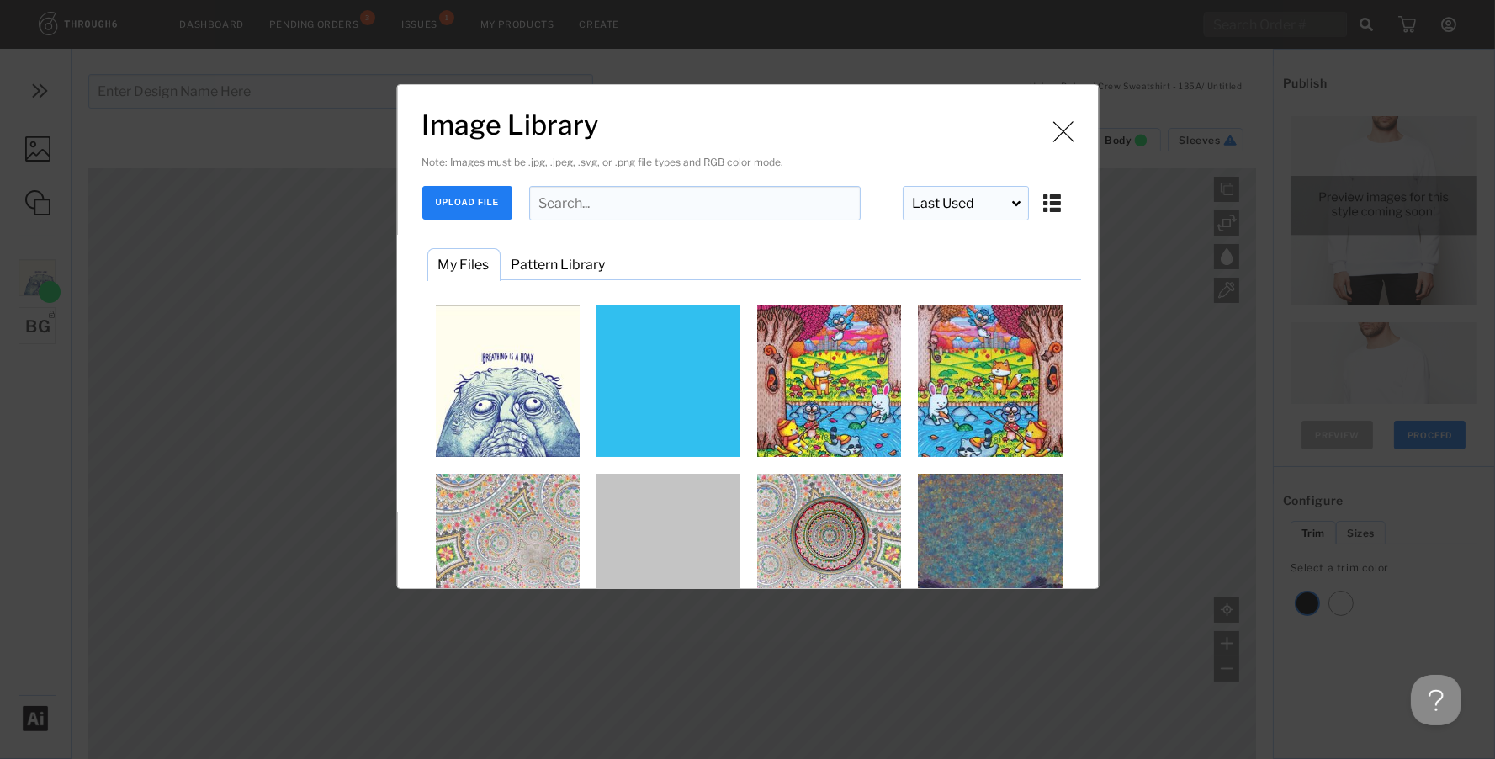
click at [462, 196] on button "UPLOAD FILE" at bounding box center [467, 203] width 90 height 34
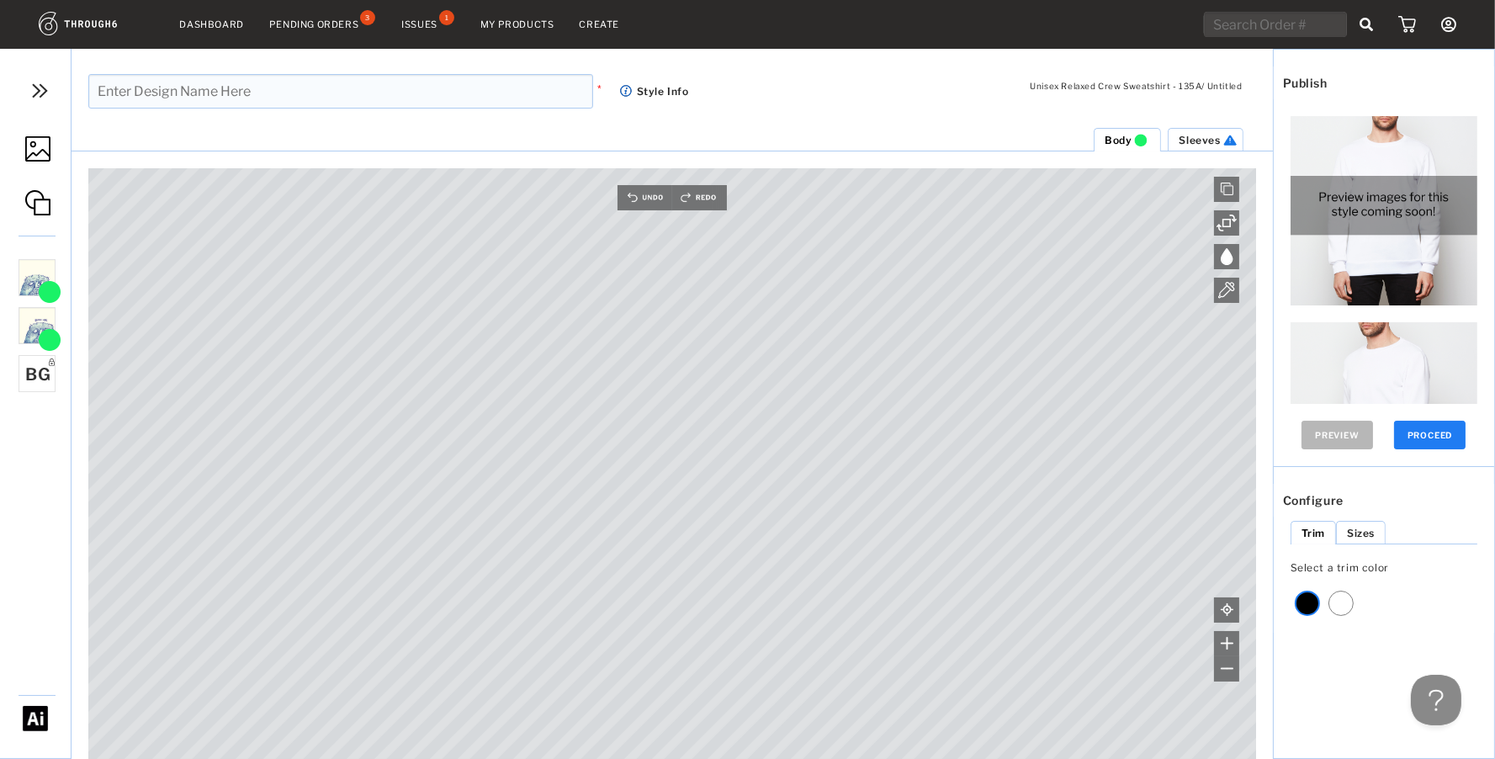
click at [45, 143] on img at bounding box center [37, 148] width 25 height 25
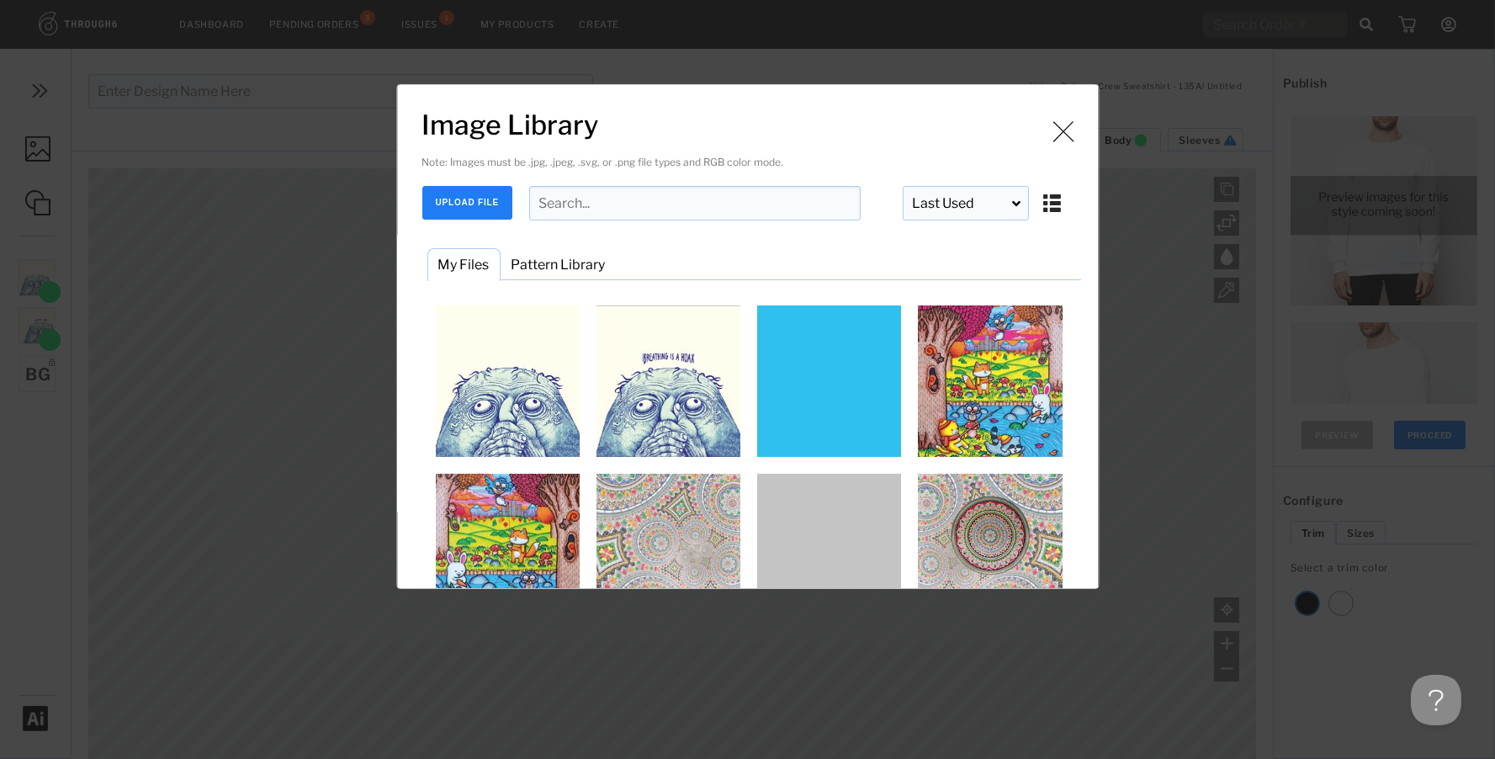
click at [457, 196] on button "UPLOAD FILE" at bounding box center [467, 203] width 90 height 34
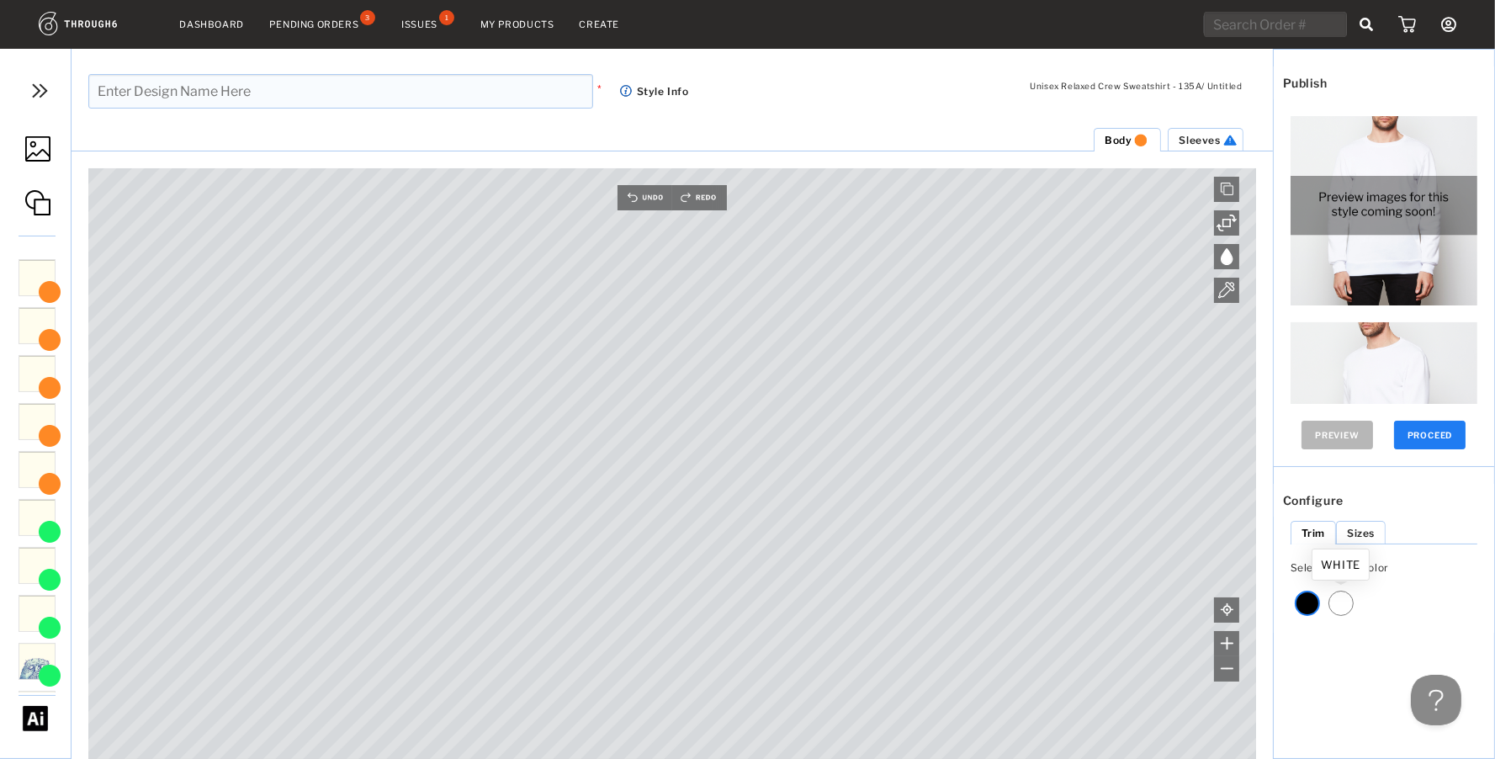
click at [1336, 605] on div at bounding box center [1341, 603] width 25 height 25
click at [1195, 141] on span "Sleeves" at bounding box center [1199, 140] width 41 height 13
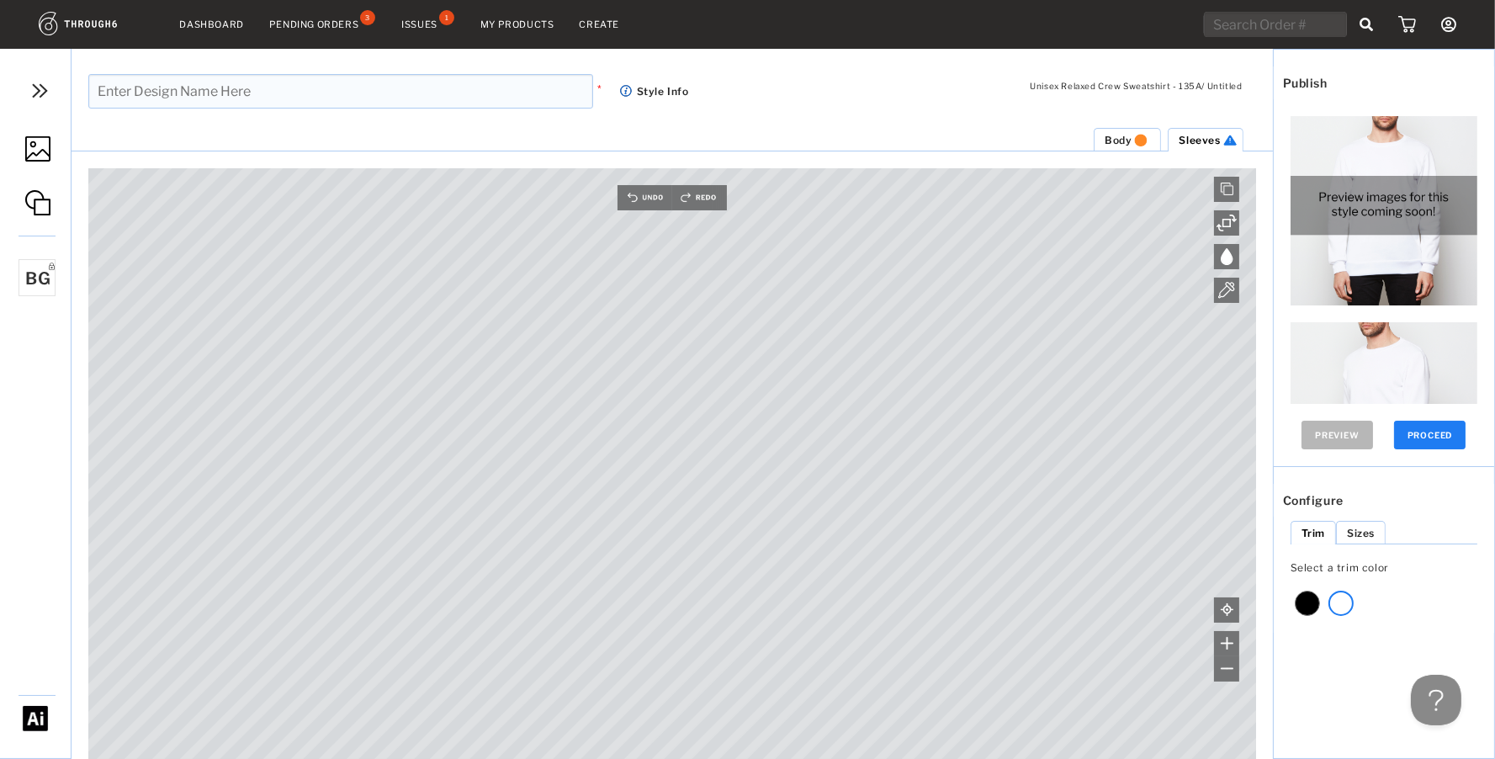
click at [39, 144] on img at bounding box center [37, 148] width 25 height 25
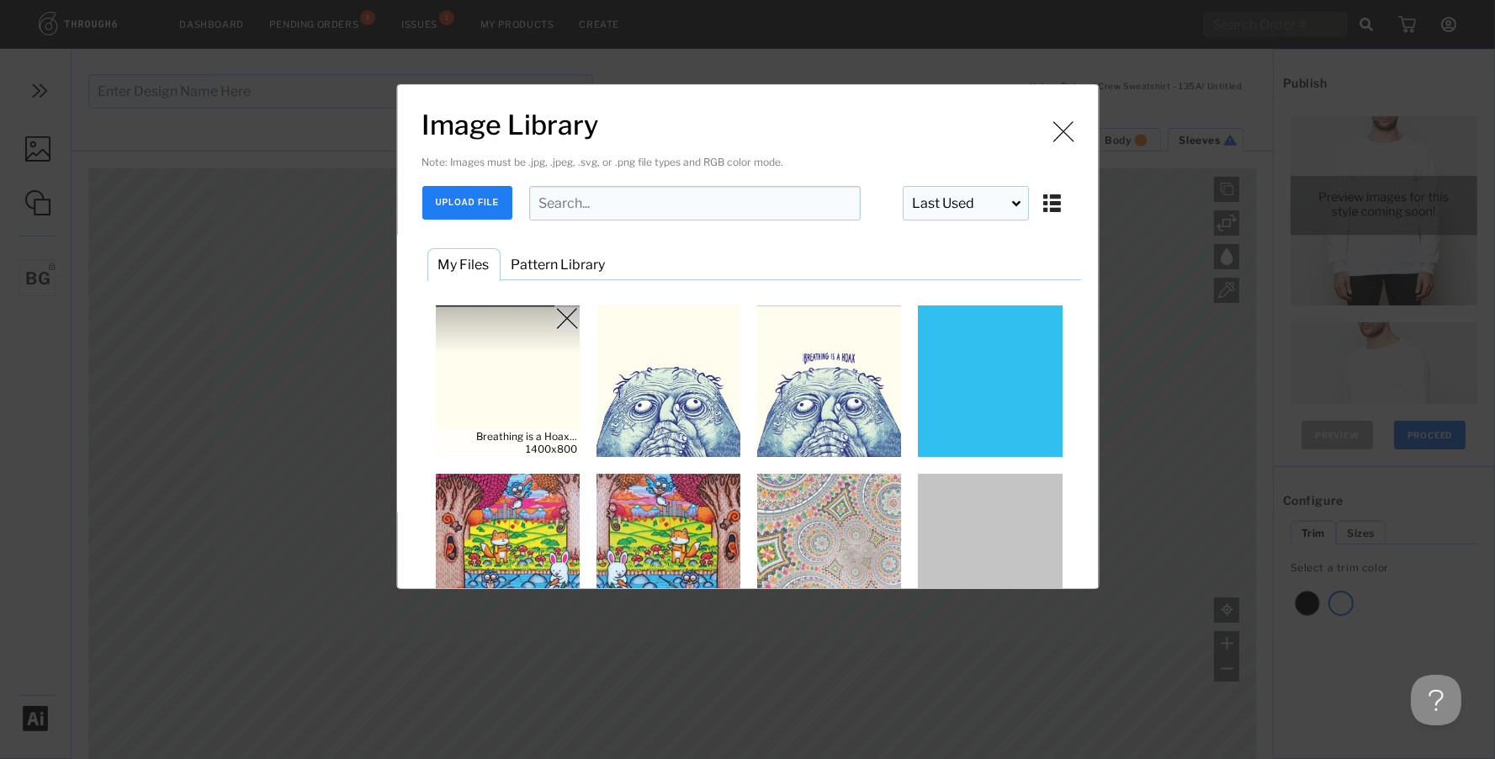
drag, startPoint x: 517, startPoint y: 369, endPoint x: 597, endPoint y: 416, distance: 92.4
click at [517, 369] on img "Image Library" at bounding box center [507, 380] width 151 height 151
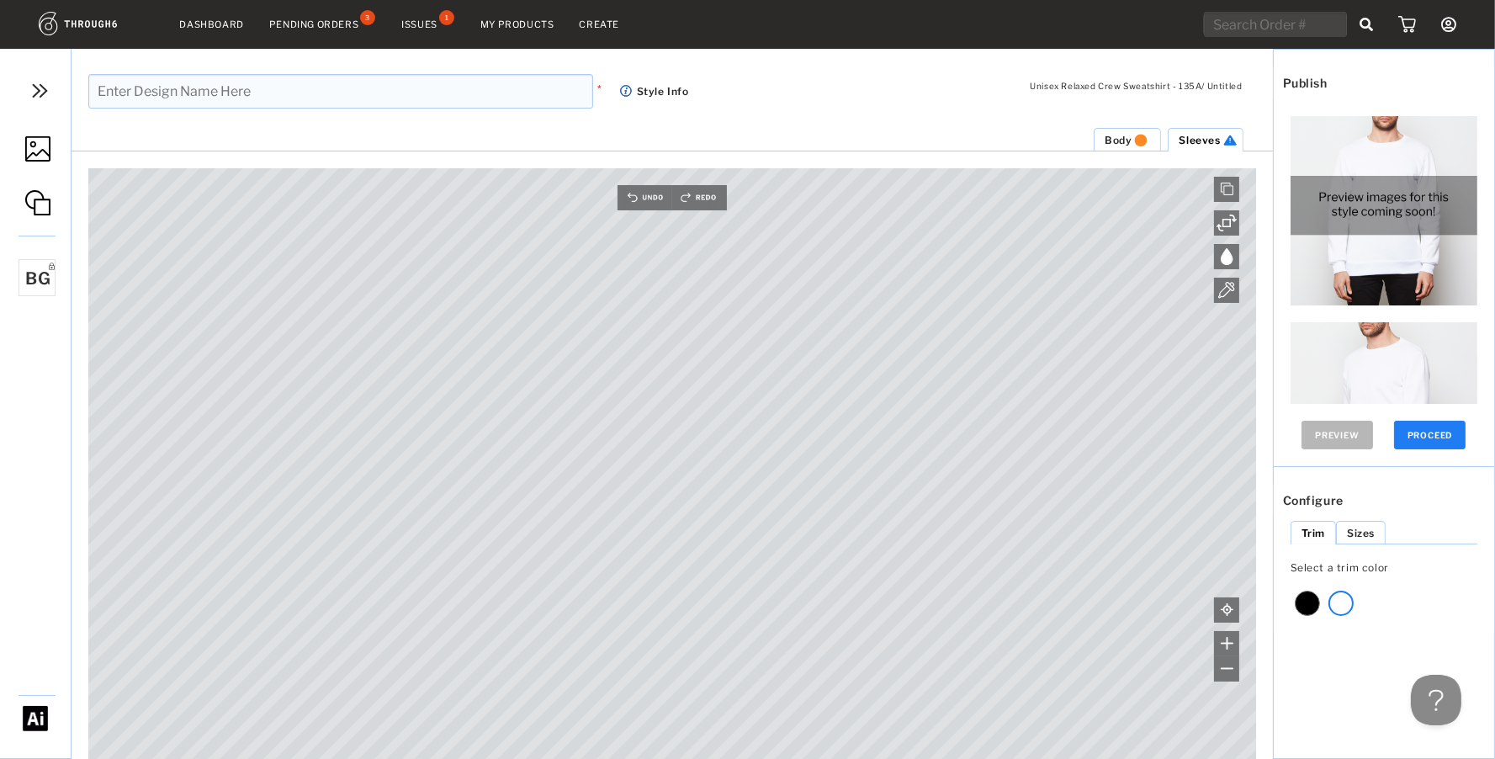
click at [37, 146] on img at bounding box center [37, 148] width 25 height 25
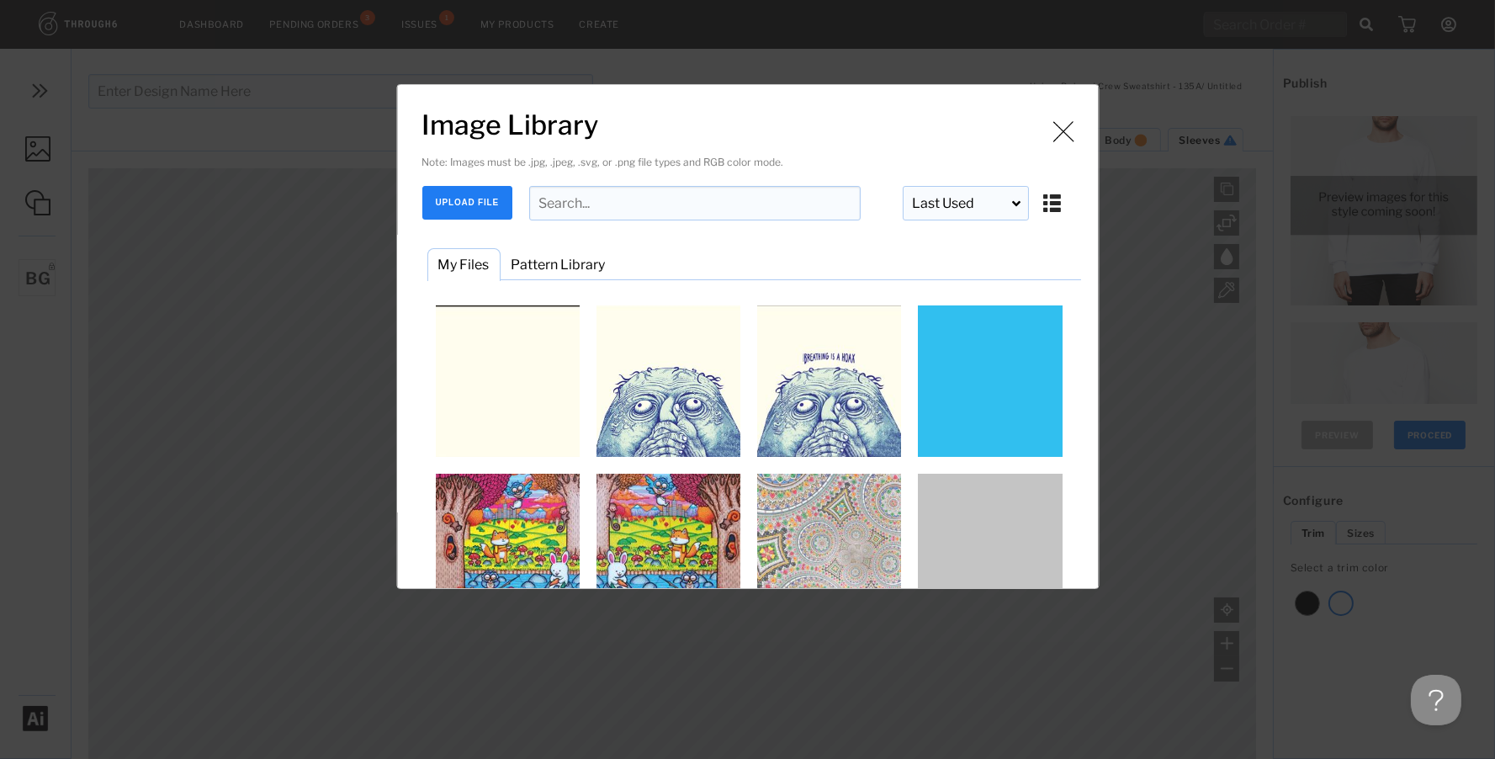
click at [444, 197] on button "UPLOAD FILE" at bounding box center [467, 203] width 90 height 34
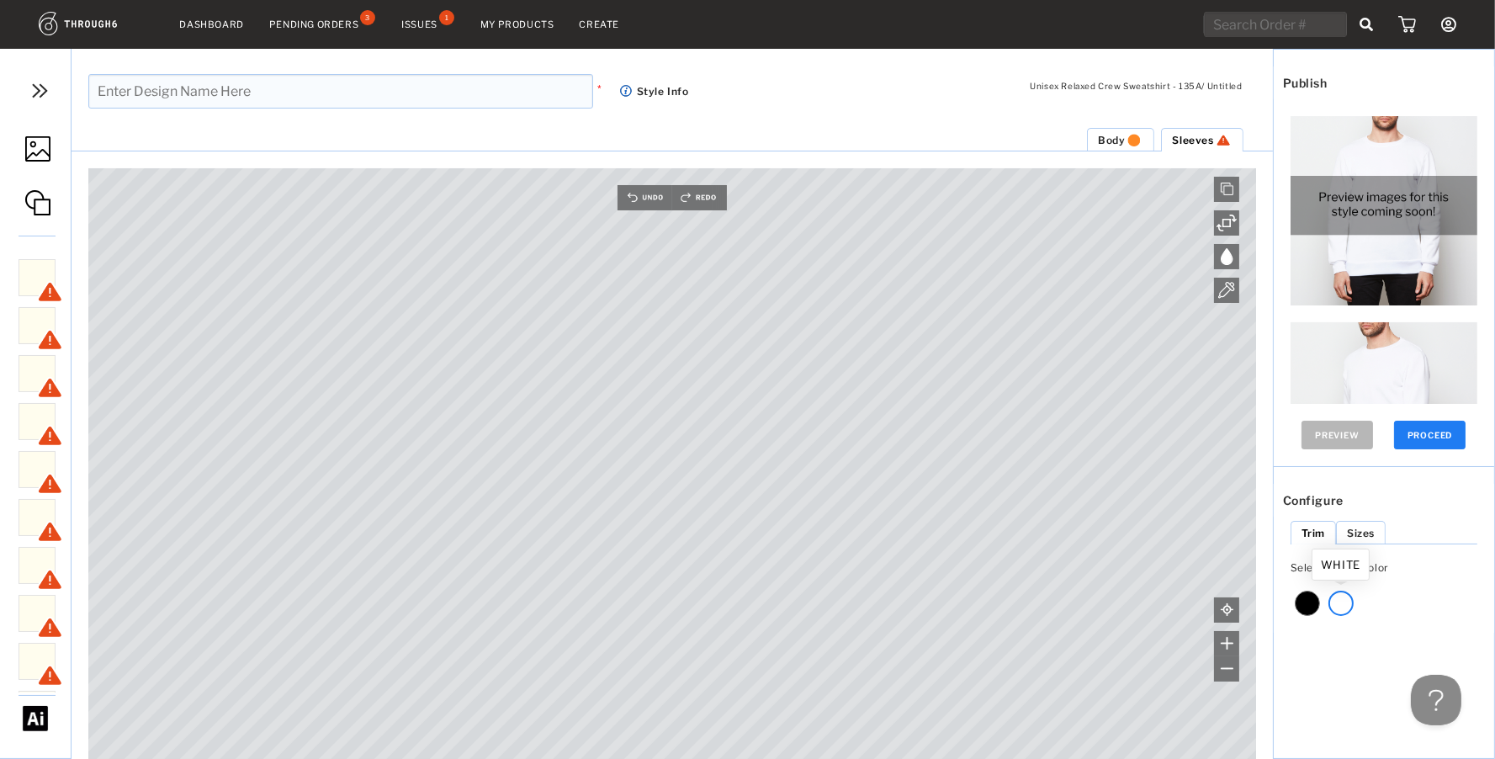
click at [1345, 605] on div at bounding box center [1341, 603] width 25 height 25
drag, startPoint x: 332, startPoint y: 90, endPoint x: 392, endPoint y: 69, distance: 63.3
click at [333, 89] on input "text" at bounding box center [340, 91] width 505 height 34
type input "Breathing is a Hoax NEW"
click at [1439, 433] on button "PROCEED" at bounding box center [1430, 435] width 72 height 29
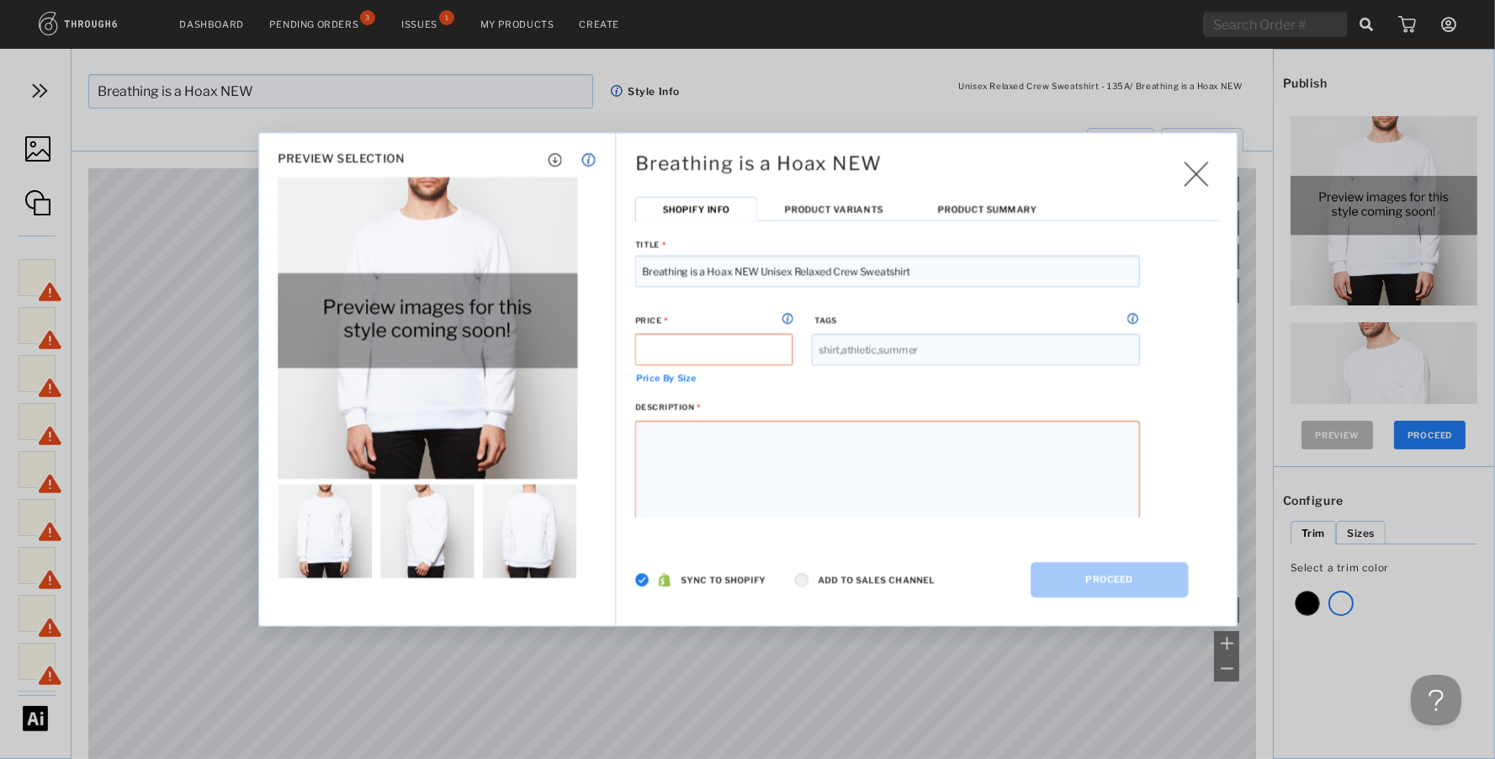
drag, startPoint x: 860, startPoint y: 273, endPoint x: 761, endPoint y: 271, distance: 98.5
click at [761, 271] on input "Breathing is a Hoax NEW Unisex Relaxed Crew Sweatshirt" at bounding box center [887, 272] width 505 height 32
type input "Breathing is a Hoax NEW Sweatshirt"
click at [693, 576] on label "Sync to Shopify" at bounding box center [720, 580] width 93 height 10
click at [790, 211] on span "Product Variants" at bounding box center [833, 209] width 98 height 11
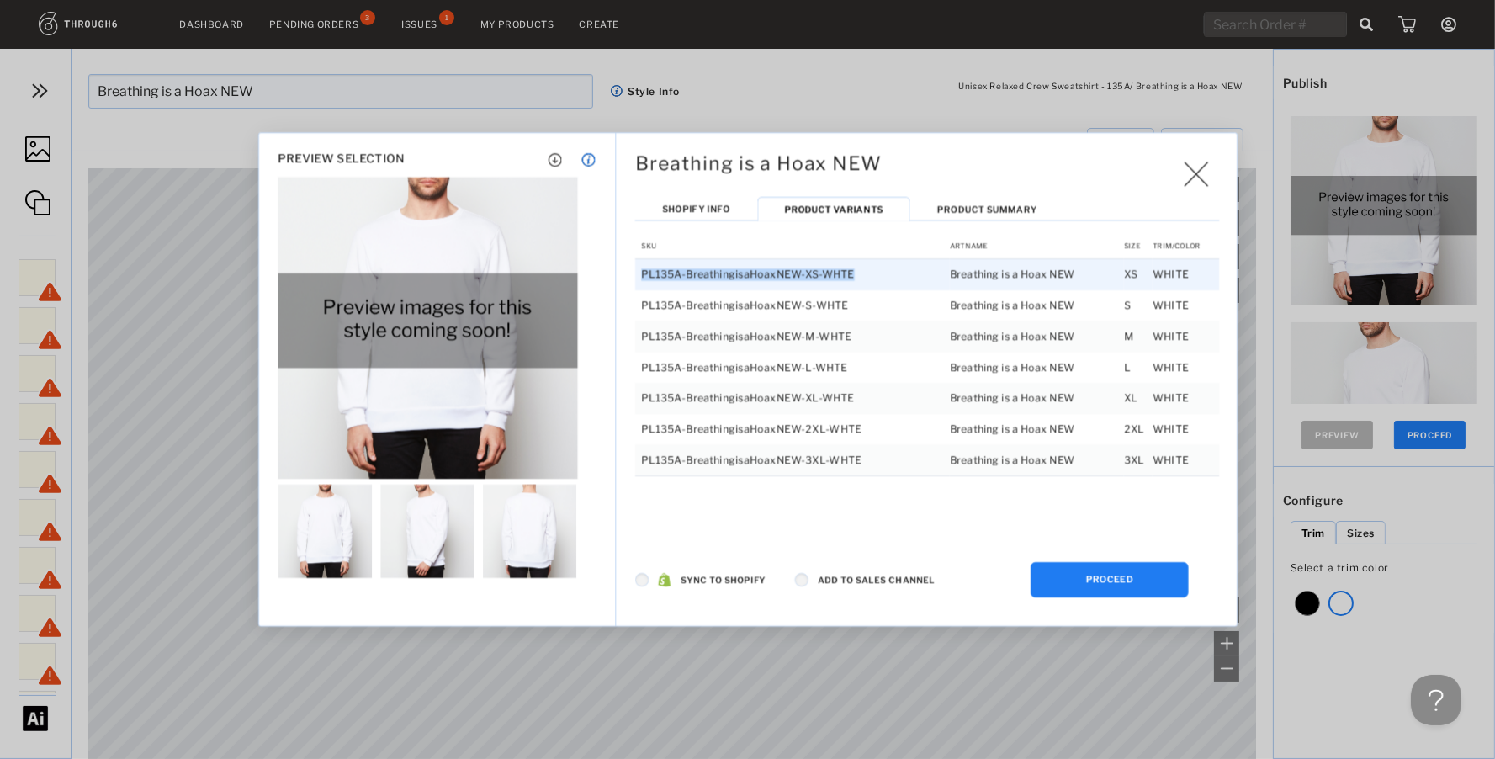
drag, startPoint x: 809, startPoint y: 278, endPoint x: 676, endPoint y: 297, distance: 135.2
click at [644, 275] on td "PL135A-BreathingisaHoaxNEW-XS-WHTE" at bounding box center [792, 273] width 315 height 31
copy td "PL135A-BreathingisaHoaxNEW-XS-WHTE"
click at [1094, 576] on button "PROCEED" at bounding box center [1110, 579] width 158 height 35
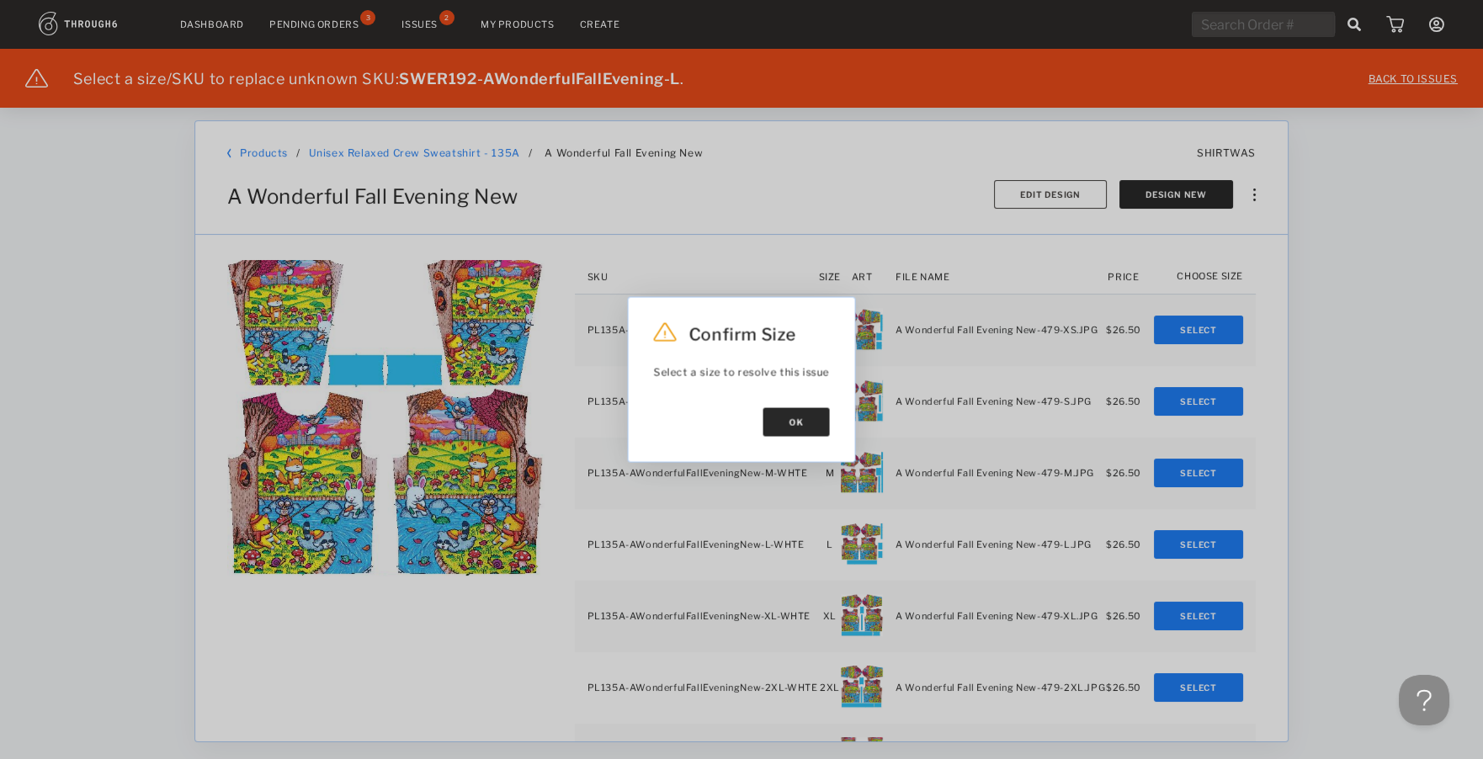
click at [794, 426] on button "Ok" at bounding box center [796, 422] width 66 height 29
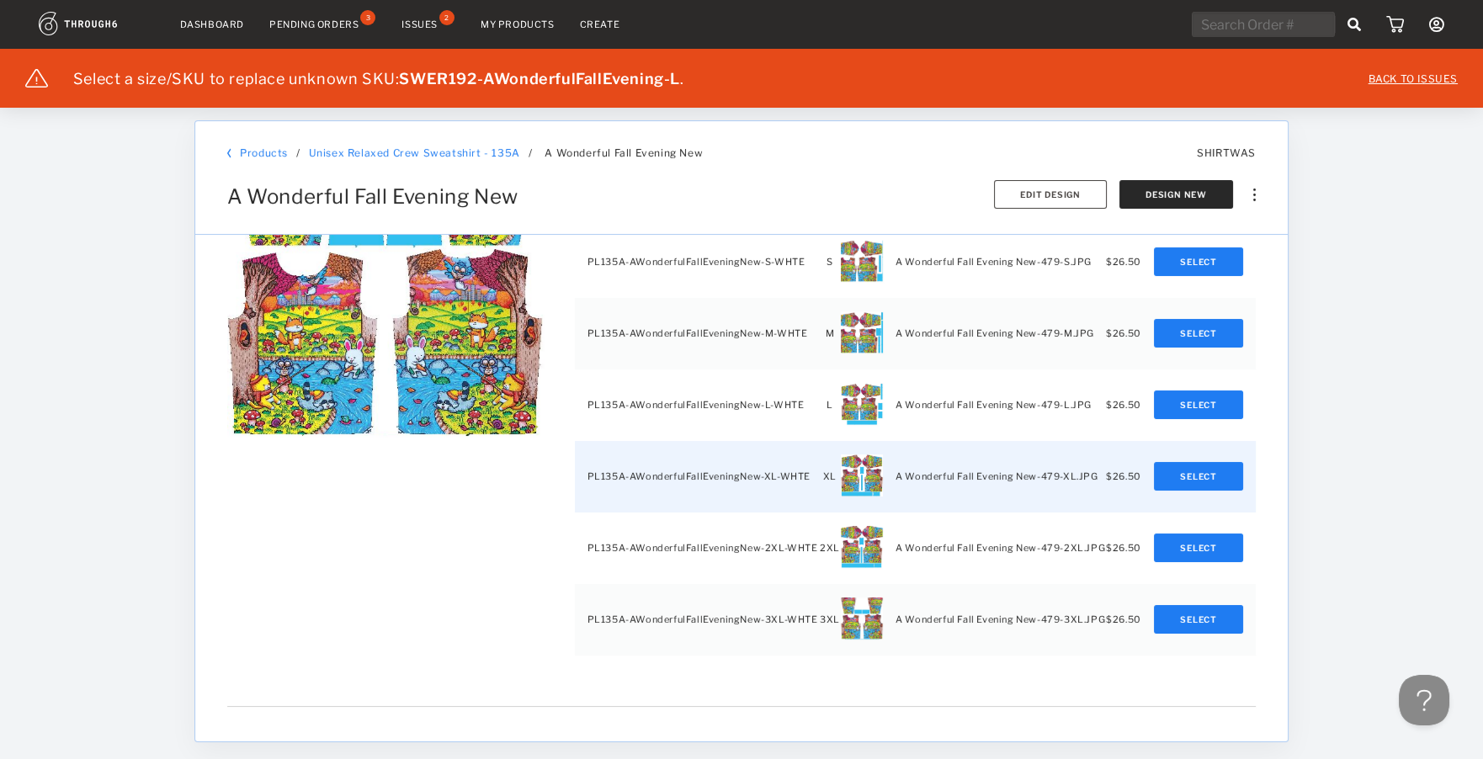
scroll to position [168, 0]
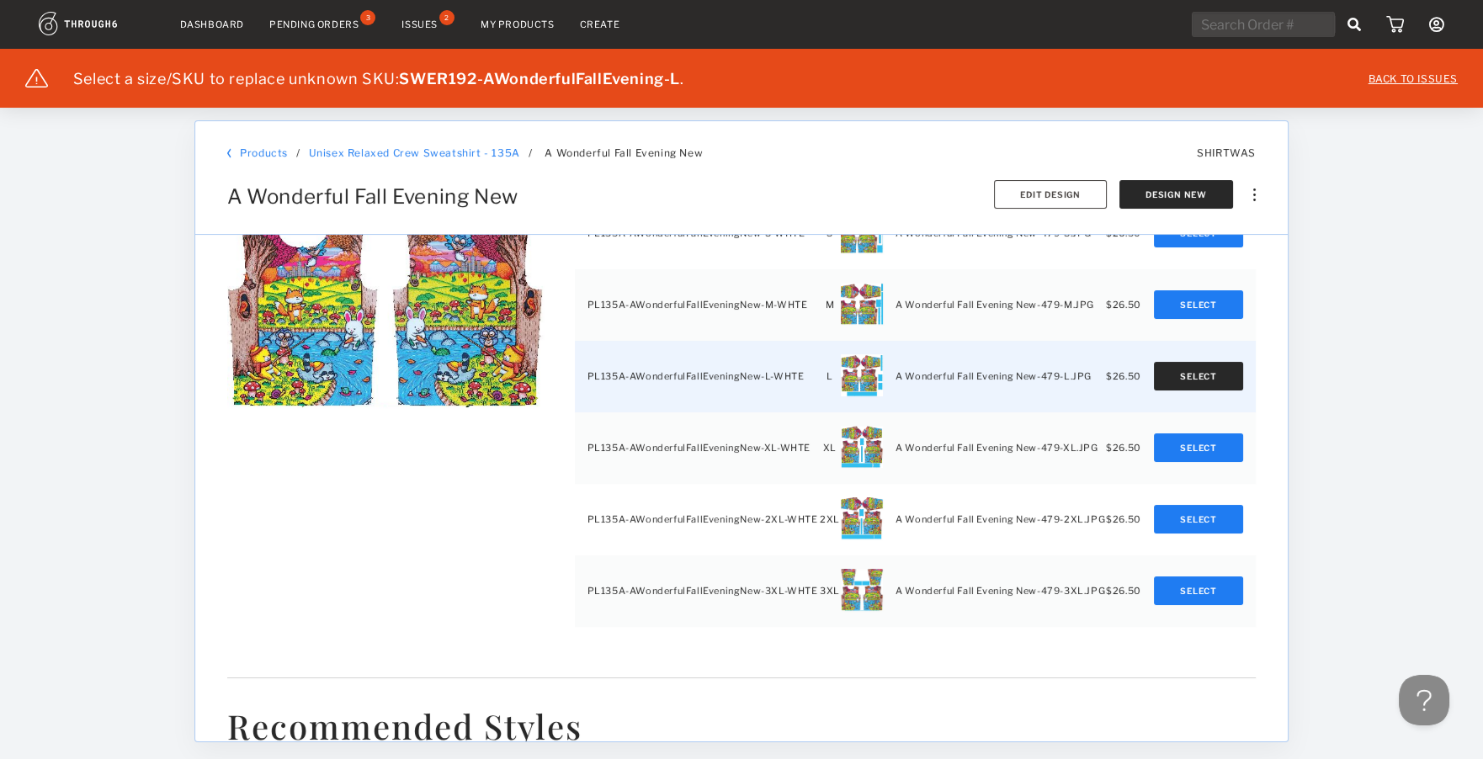
click at [1186, 380] on button "Select" at bounding box center [1198, 376] width 89 height 29
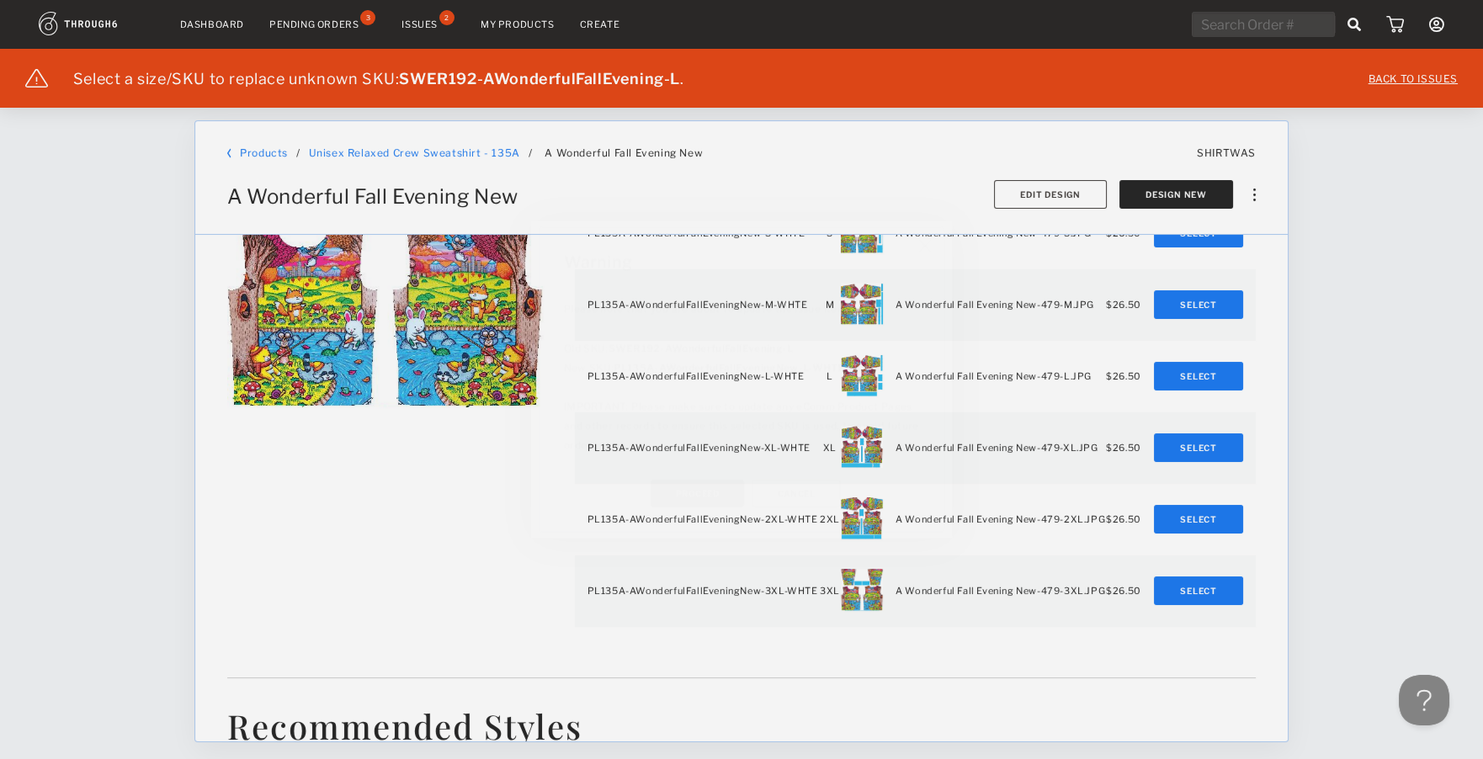
click at [698, 491] on button "Proceed" at bounding box center [696, 498] width 98 height 29
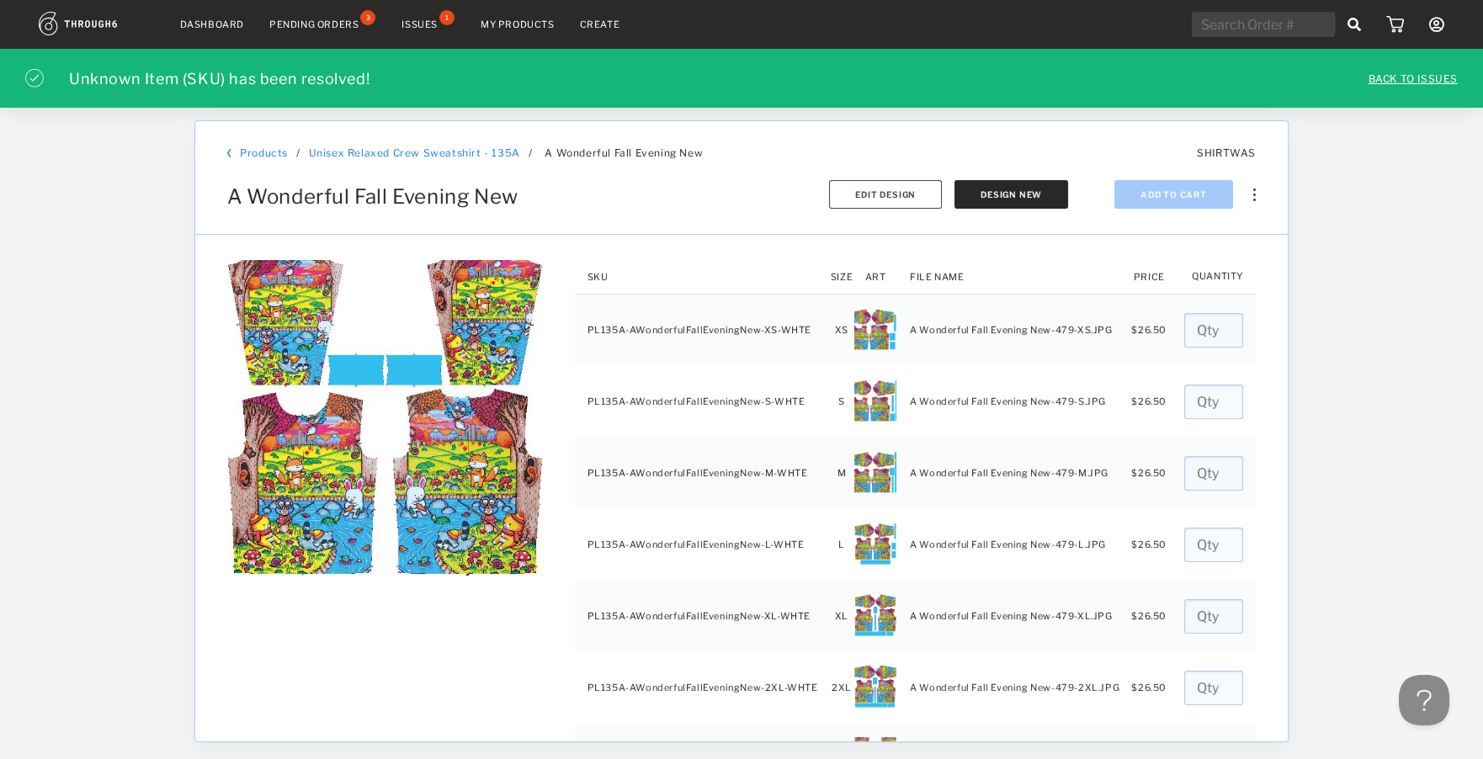
click at [421, 25] on div "Issues" at bounding box center [419, 25] width 36 height 12
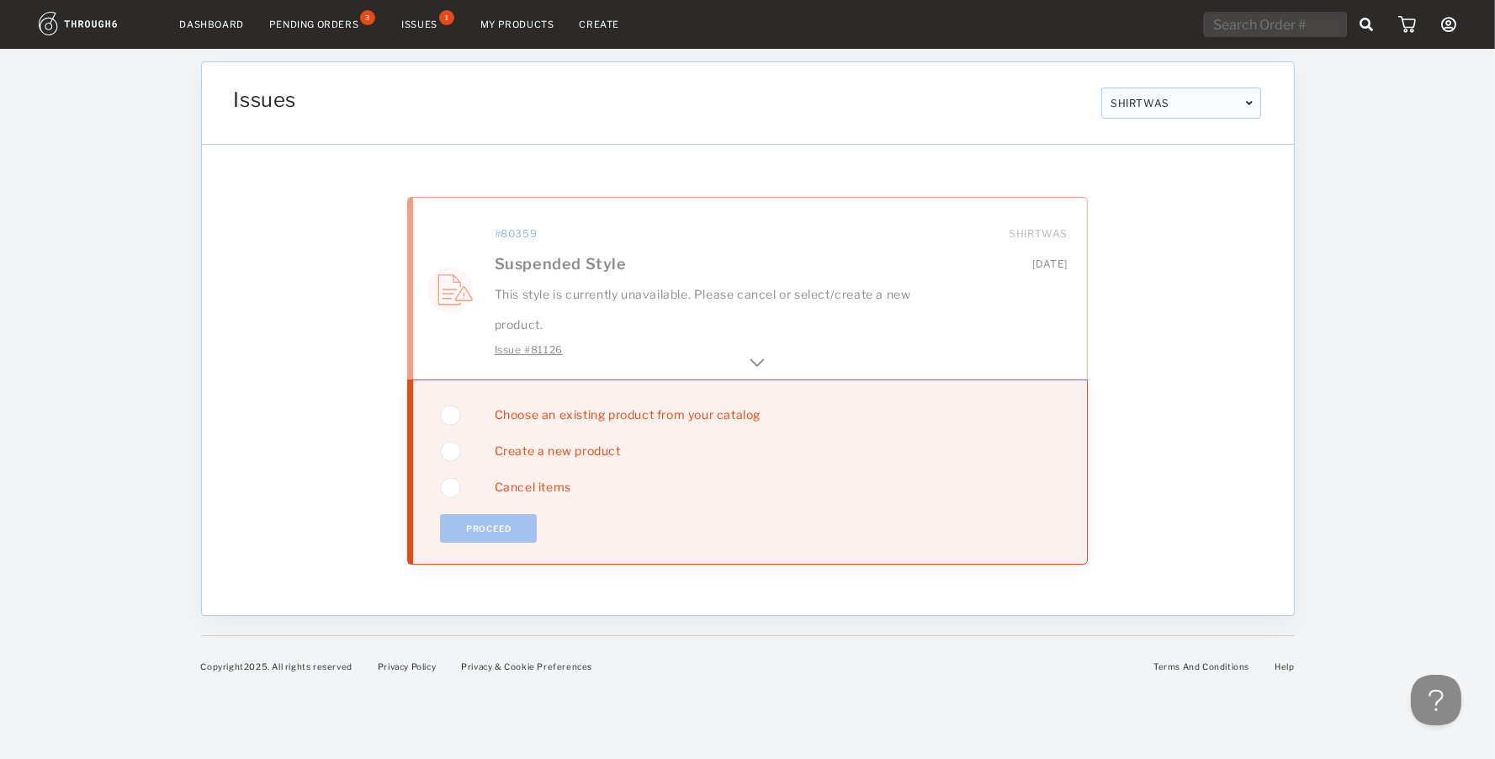
click at [755, 360] on img at bounding box center [757, 361] width 20 height 20
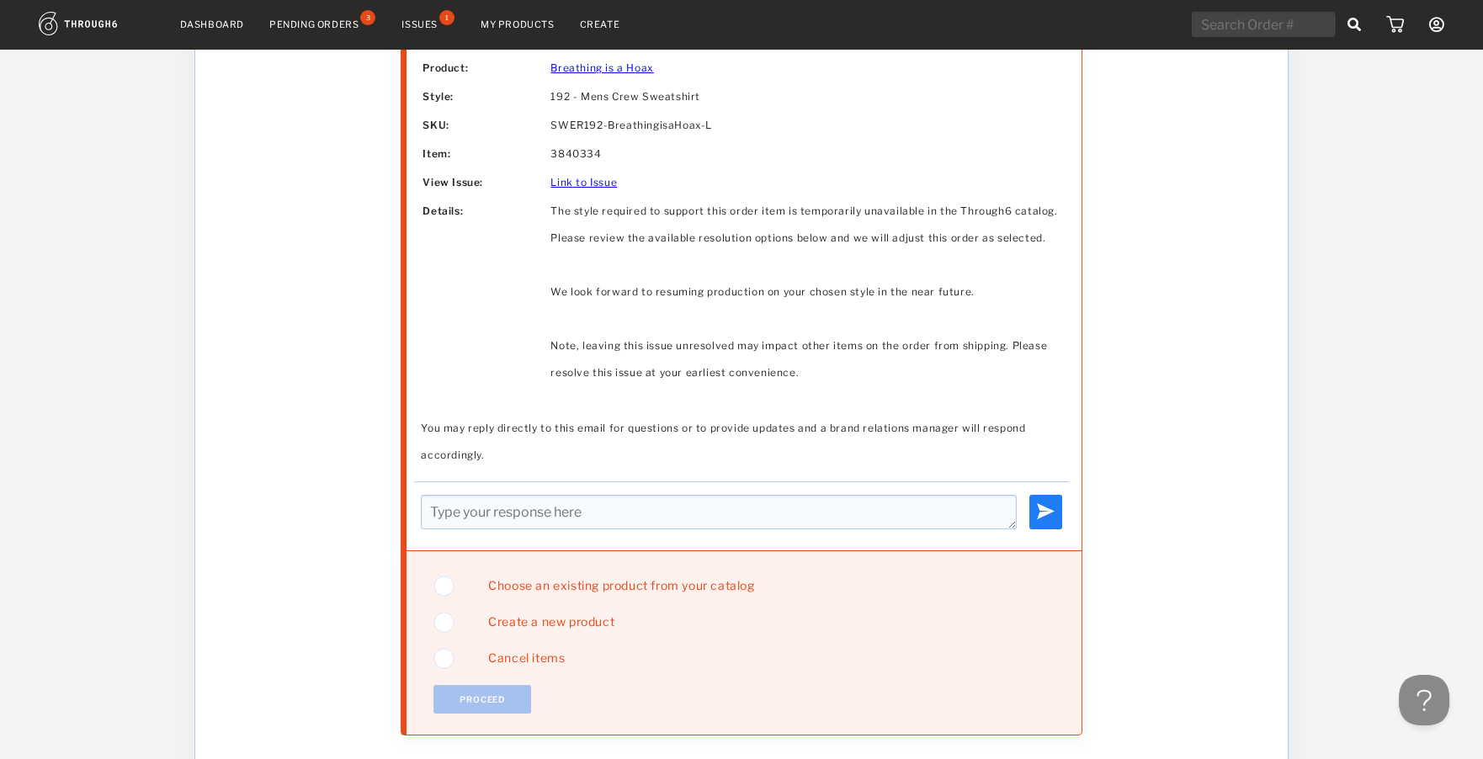
scroll to position [644, 0]
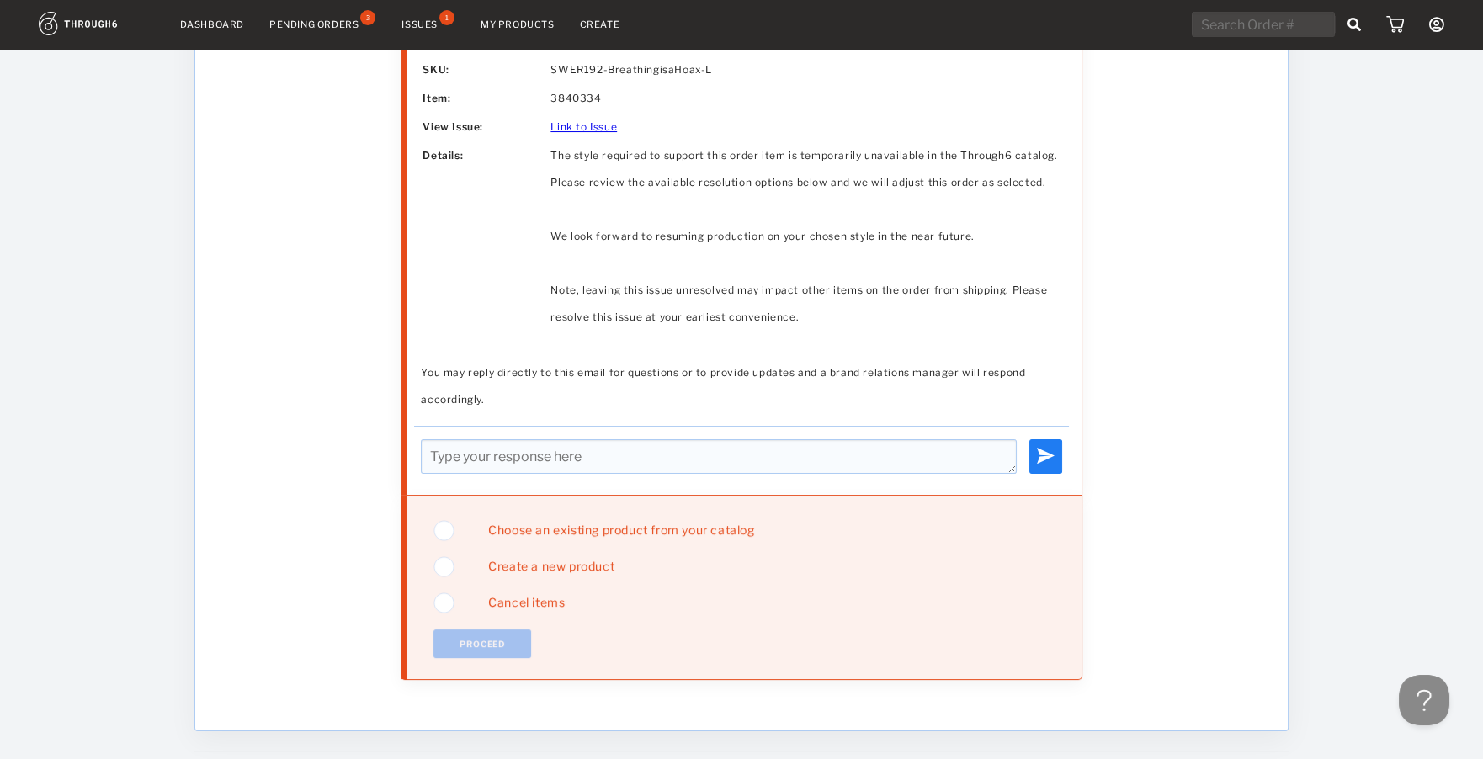
click at [536, 527] on span "Choose an existing product from your catalog" at bounding box center [614, 529] width 278 height 14
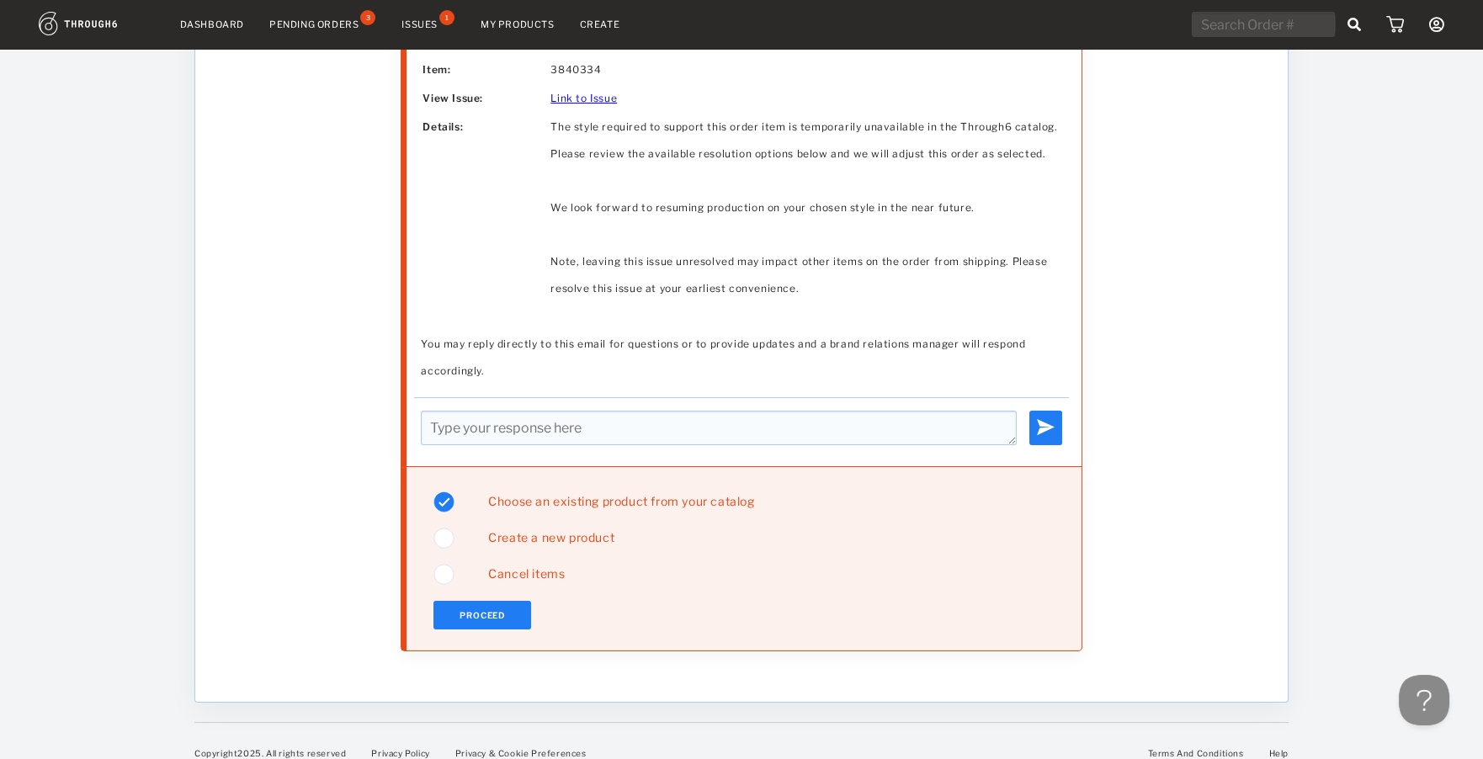
scroll to position [687, 0]
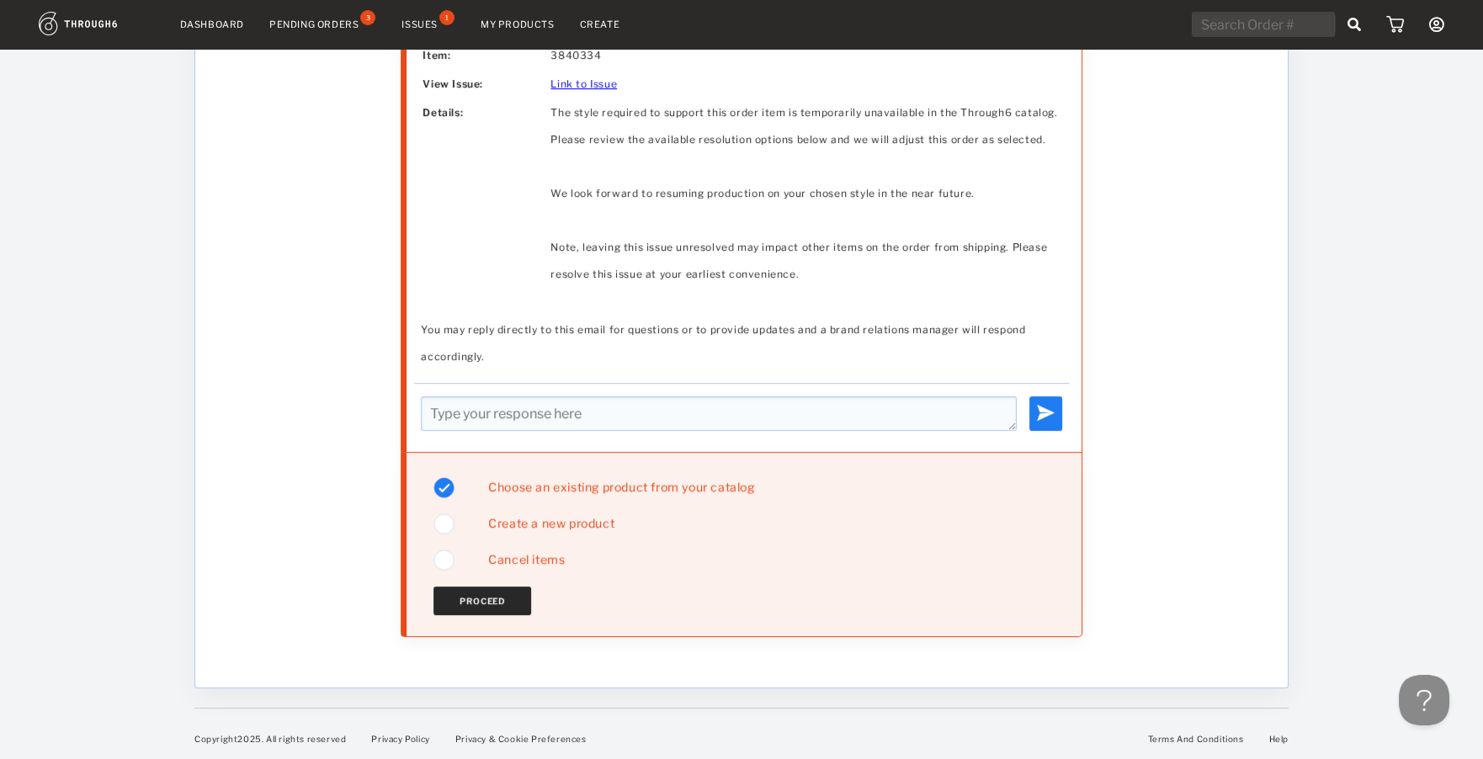
click at [477, 607] on button "Proceed" at bounding box center [482, 600] width 98 height 29
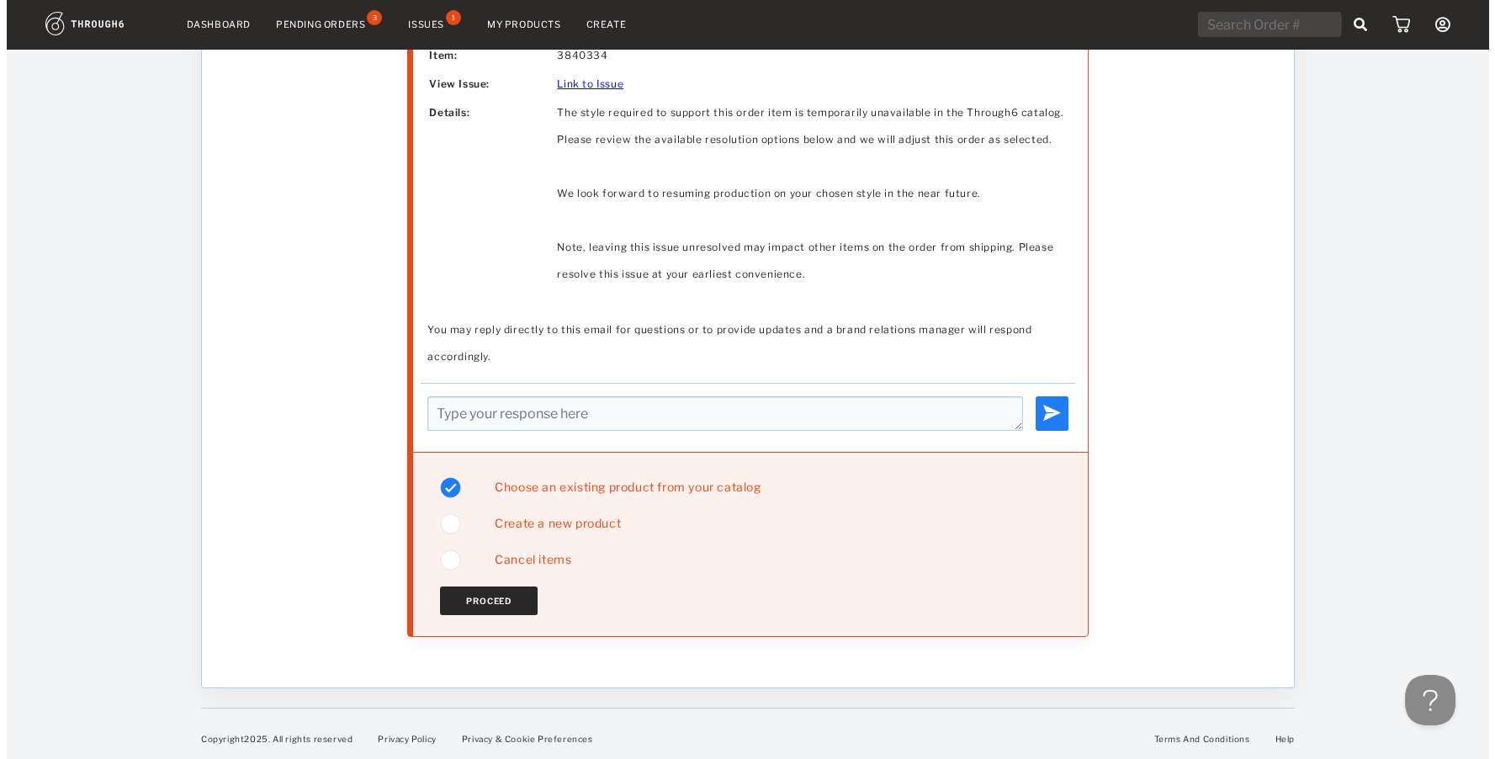
scroll to position [0, 0]
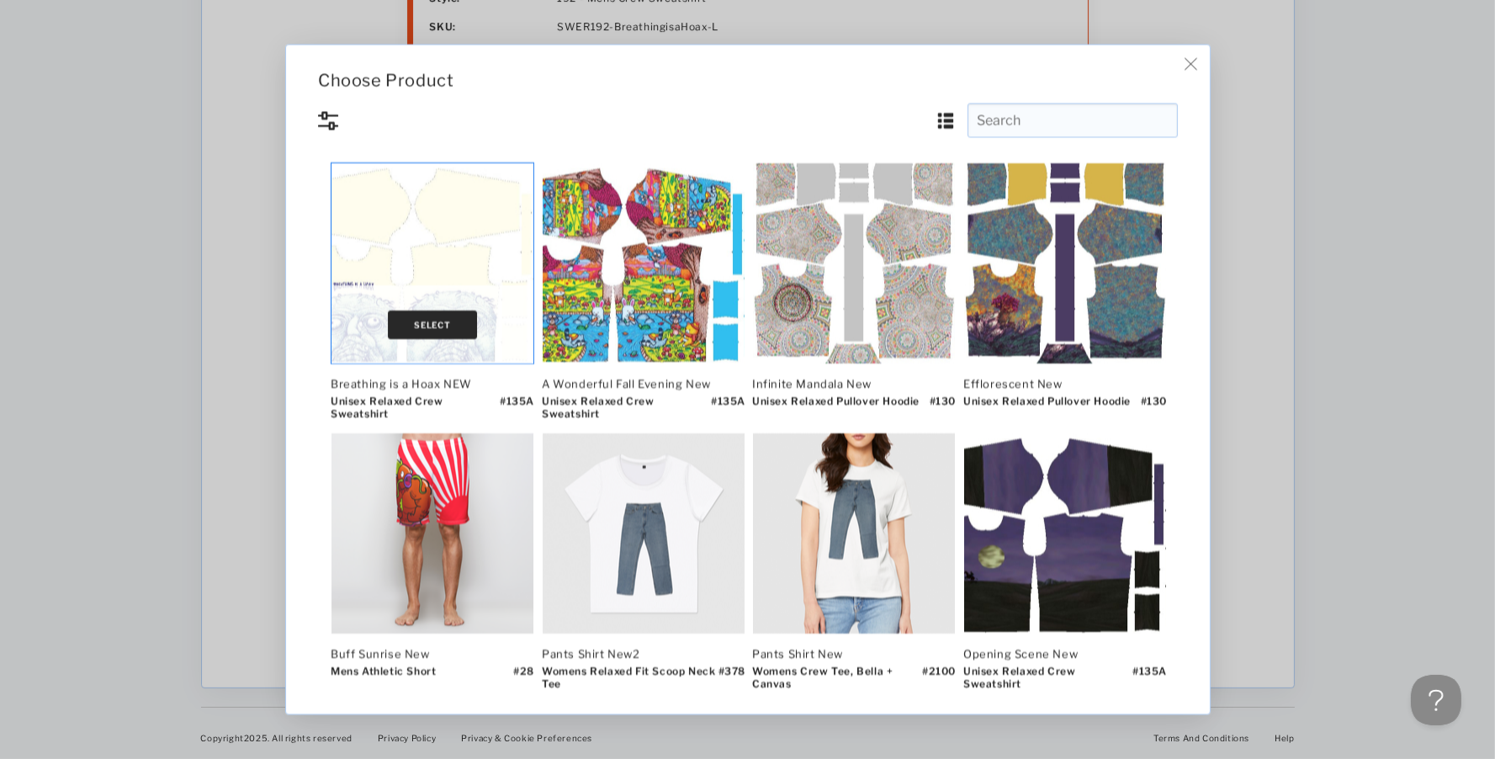
click at [432, 328] on button "Select" at bounding box center [432, 324] width 89 height 29
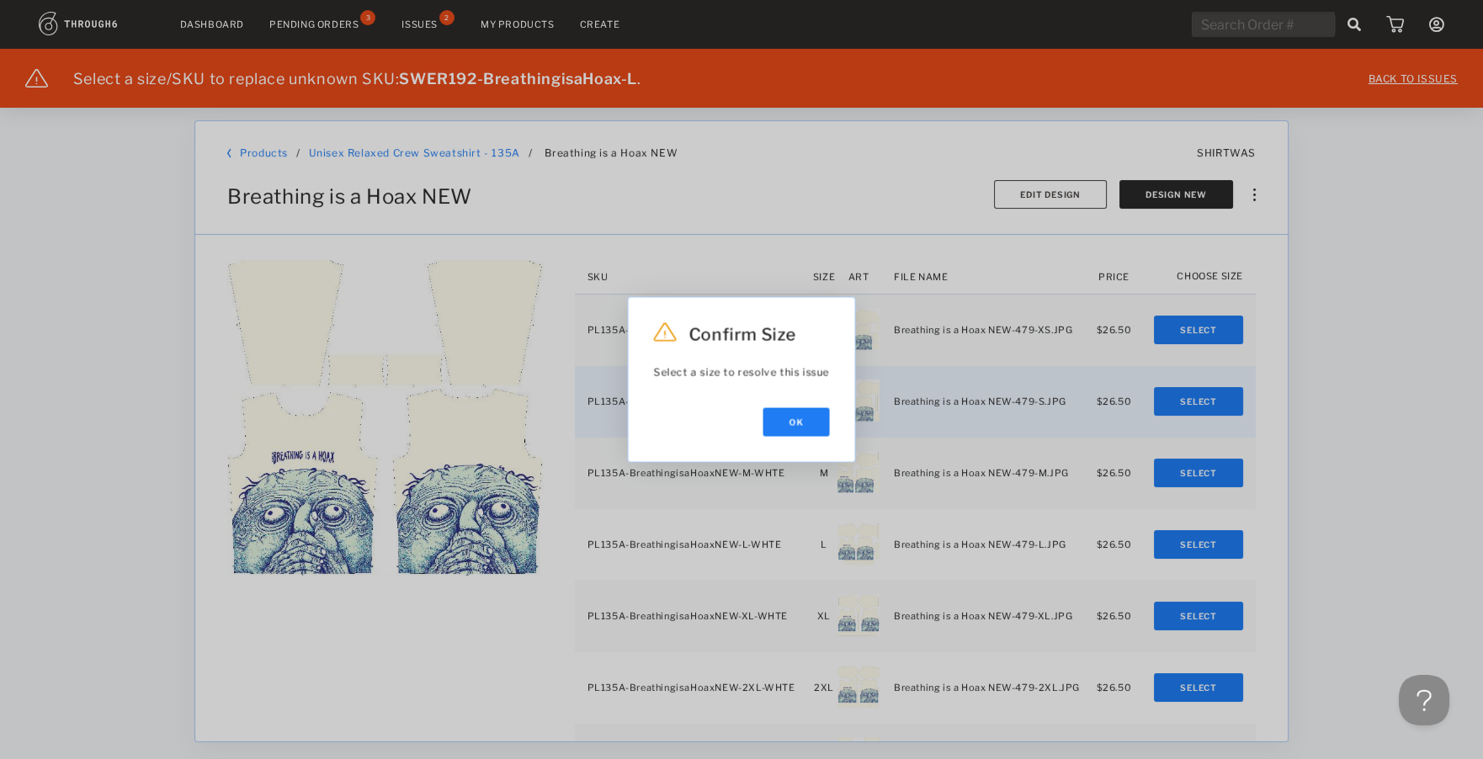
click at [807, 408] on button "Ok" at bounding box center [796, 422] width 66 height 29
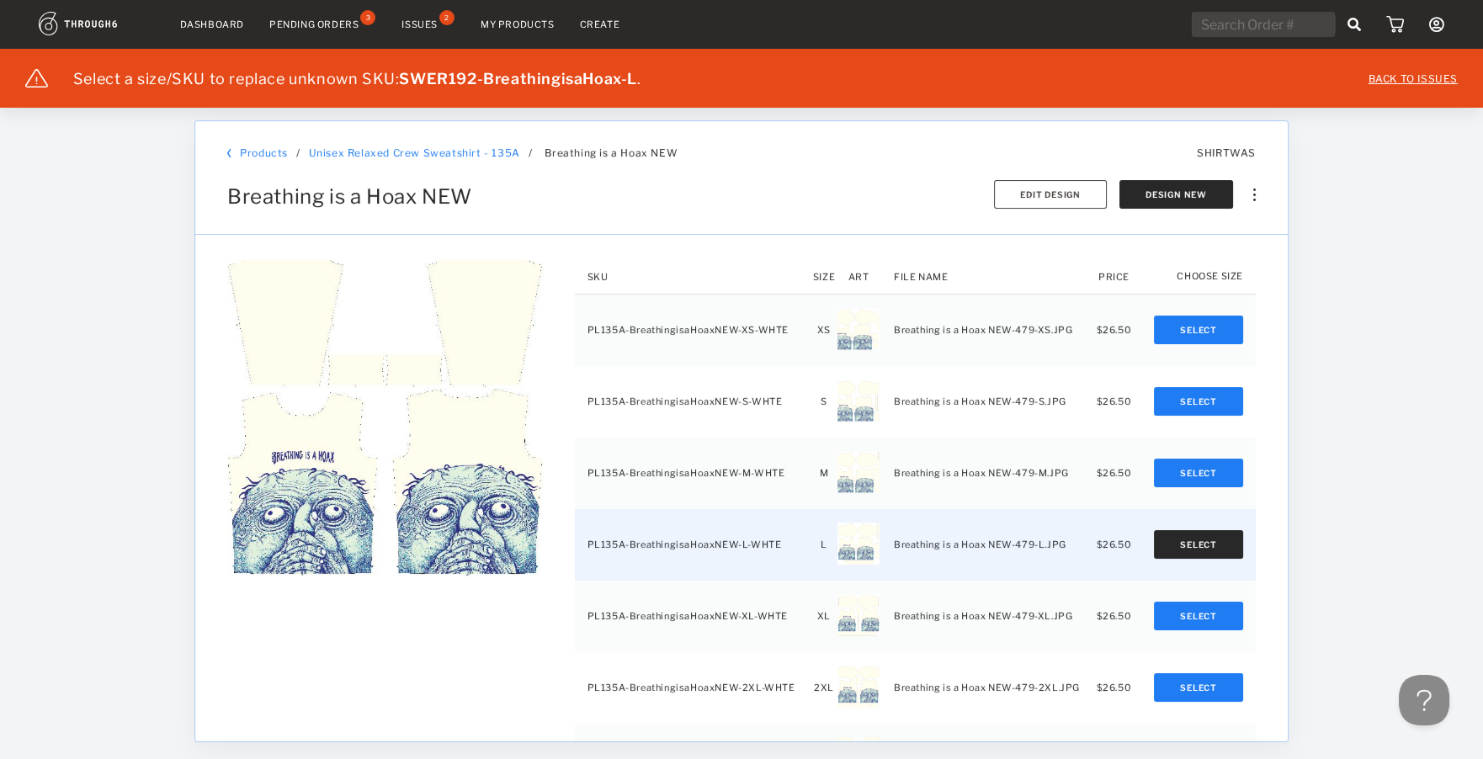
click at [1194, 544] on button "Select" at bounding box center [1198, 544] width 89 height 29
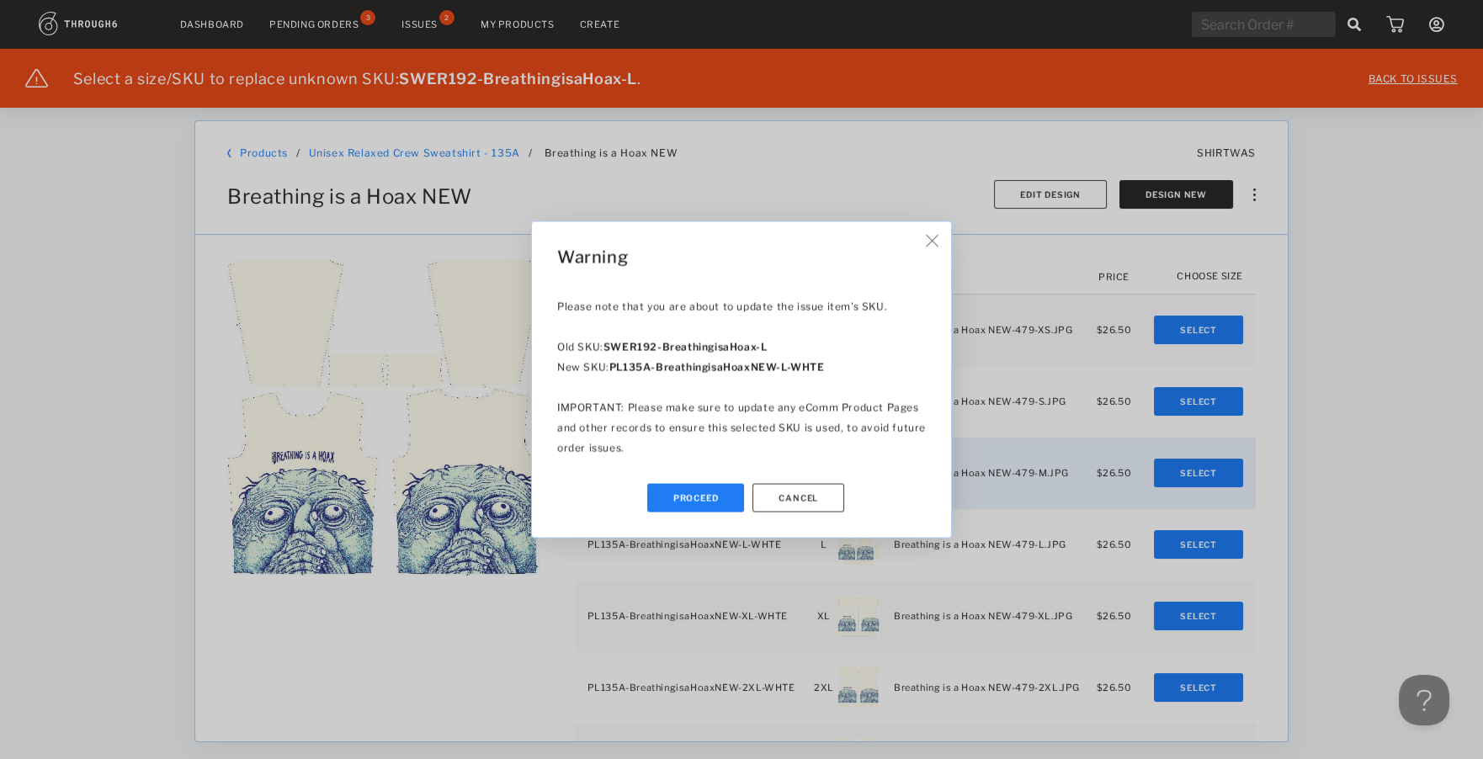
click at [712, 500] on button "Proceed" at bounding box center [696, 498] width 98 height 29
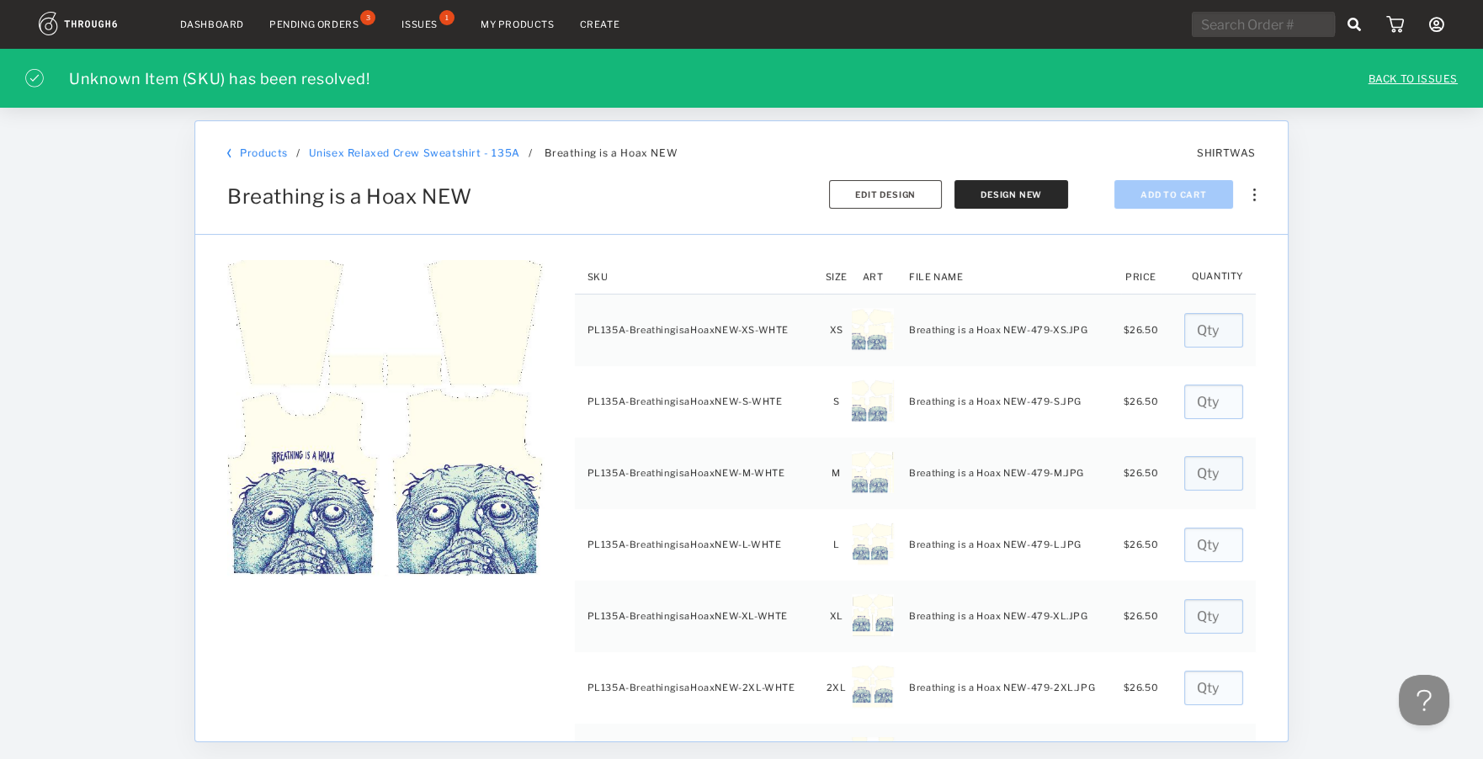
click at [406, 22] on div "Issues" at bounding box center [419, 25] width 36 height 12
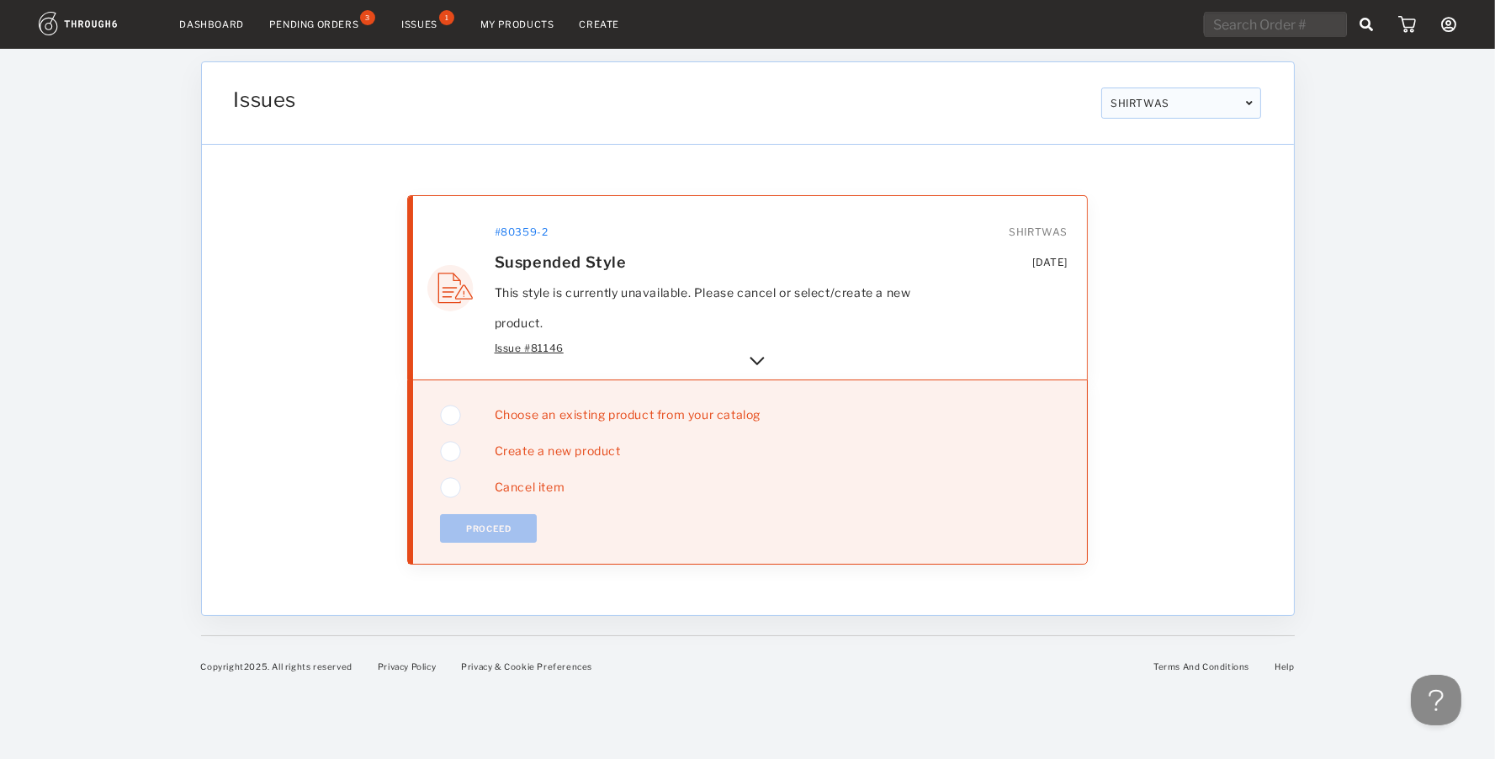
click at [743, 356] on div "Issue # 81146" at bounding box center [727, 348] width 464 height 20
click at [750, 356] on img at bounding box center [757, 361] width 20 height 20
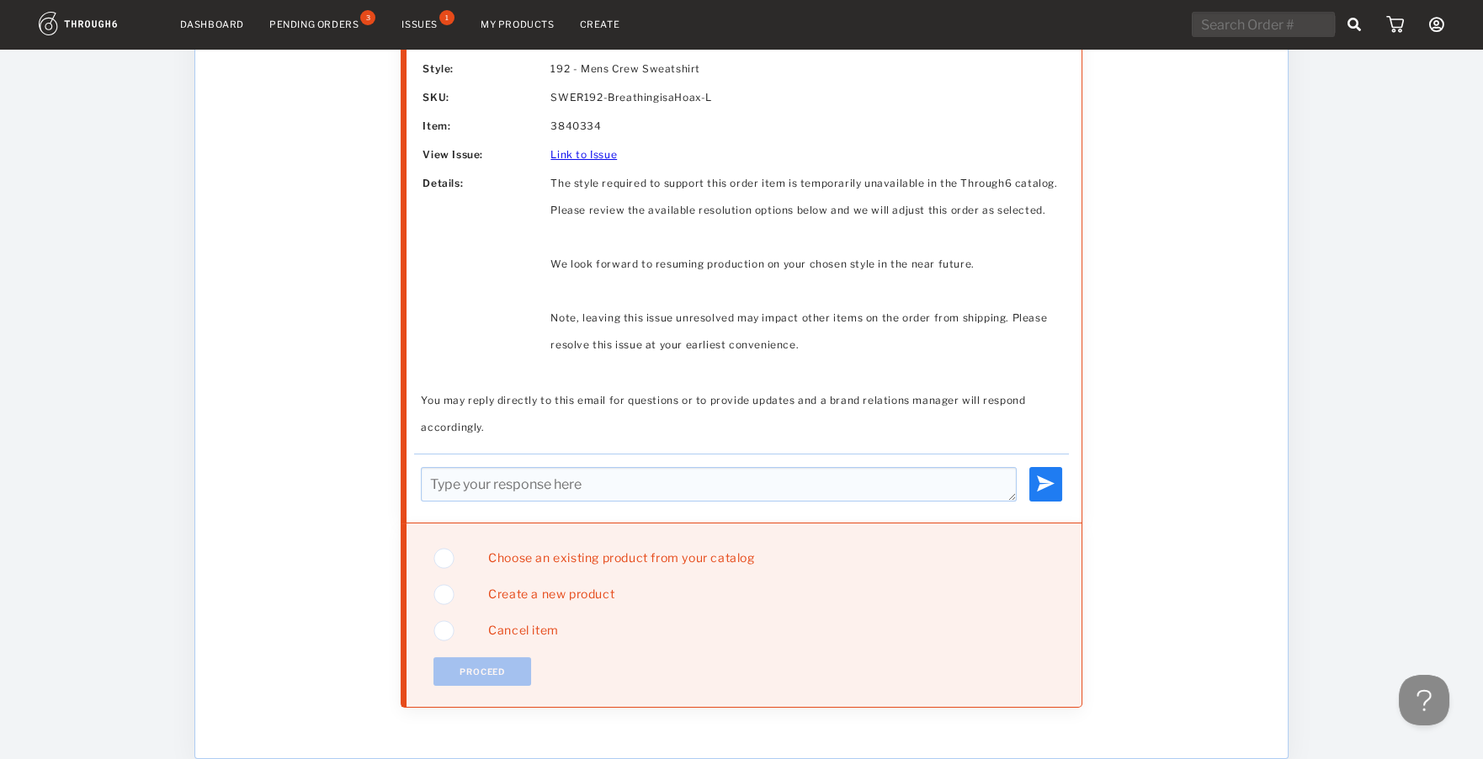
scroll to position [644, 0]
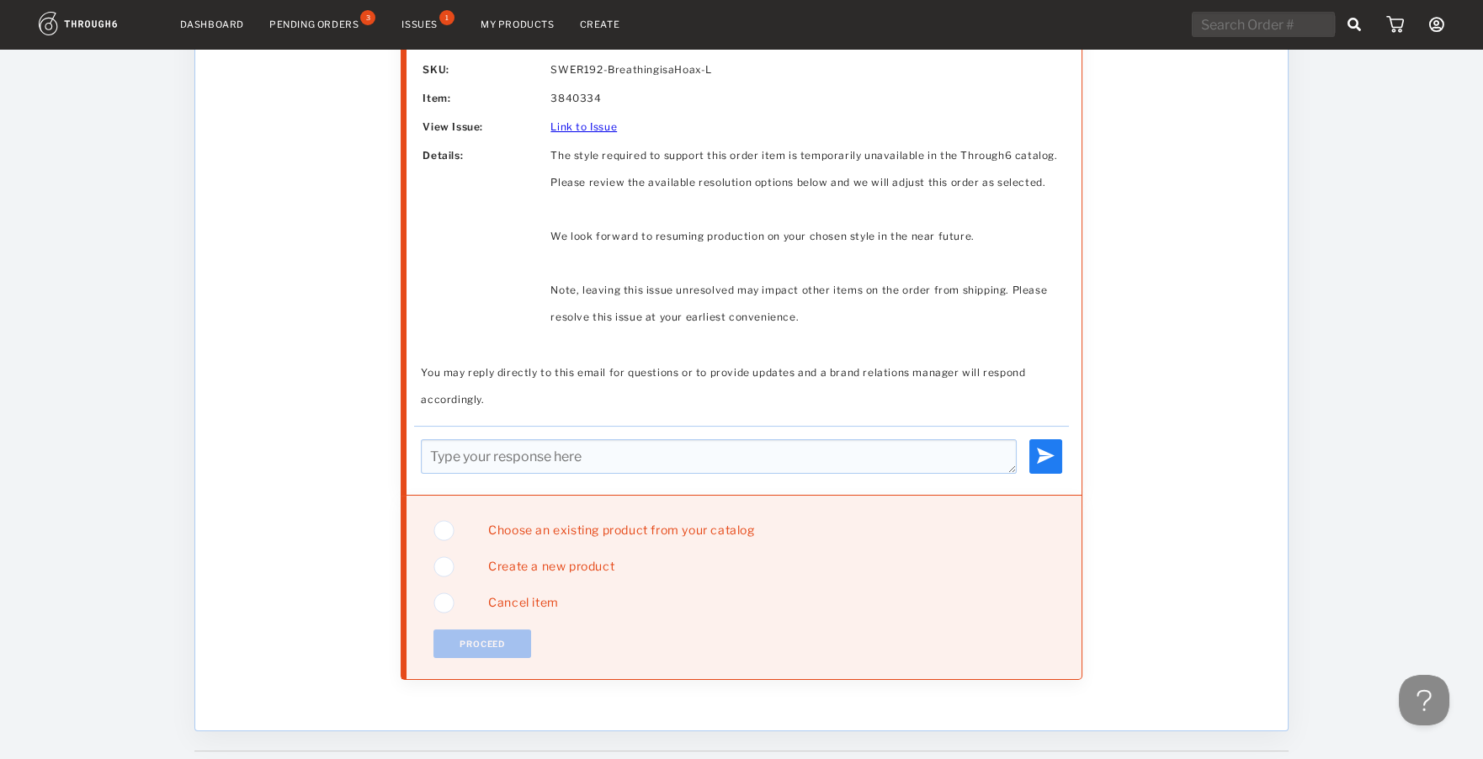
click at [538, 529] on span "Choose an existing product from your catalog" at bounding box center [614, 529] width 278 height 14
click at [487, 639] on button "Proceed" at bounding box center [482, 643] width 98 height 29
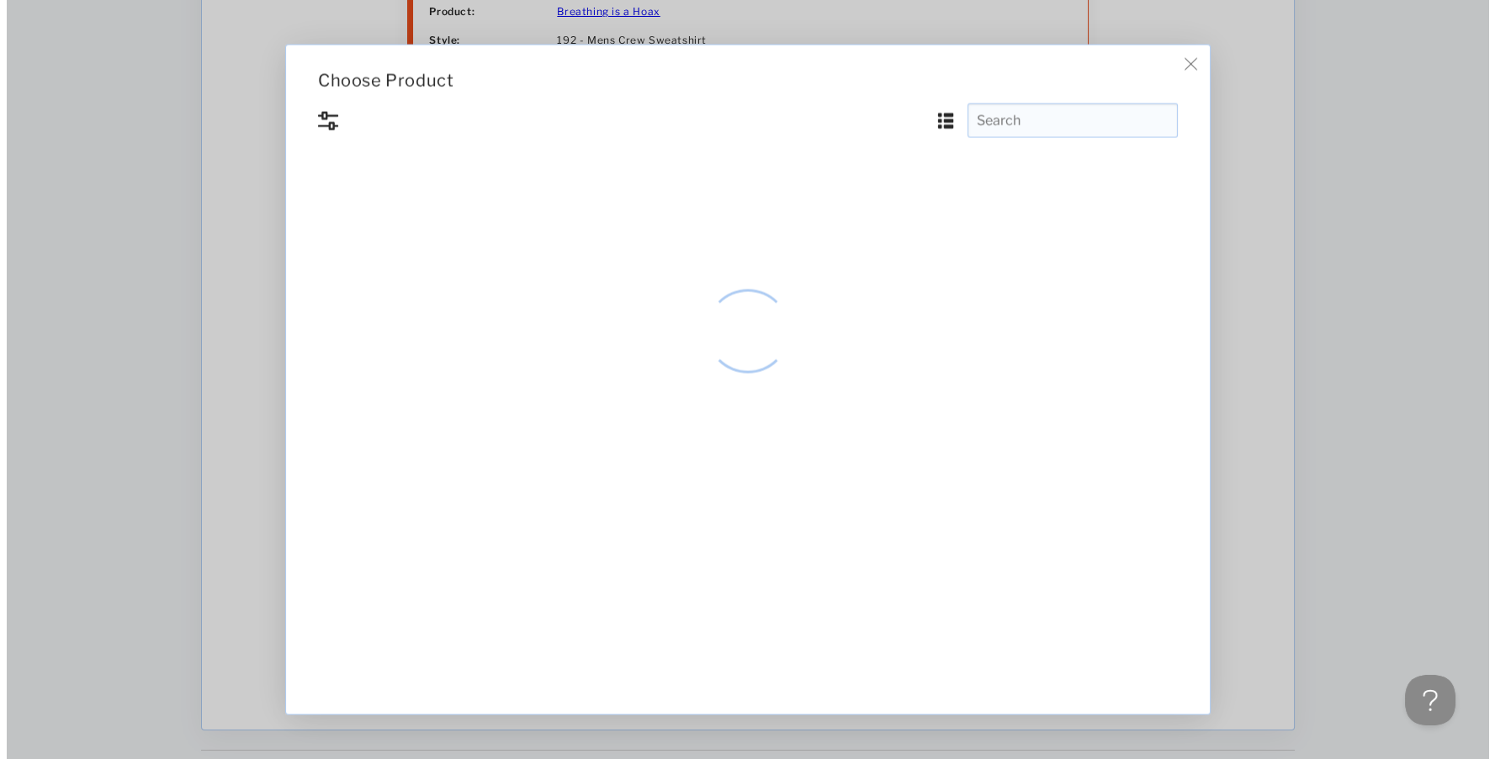
scroll to position [0, 0]
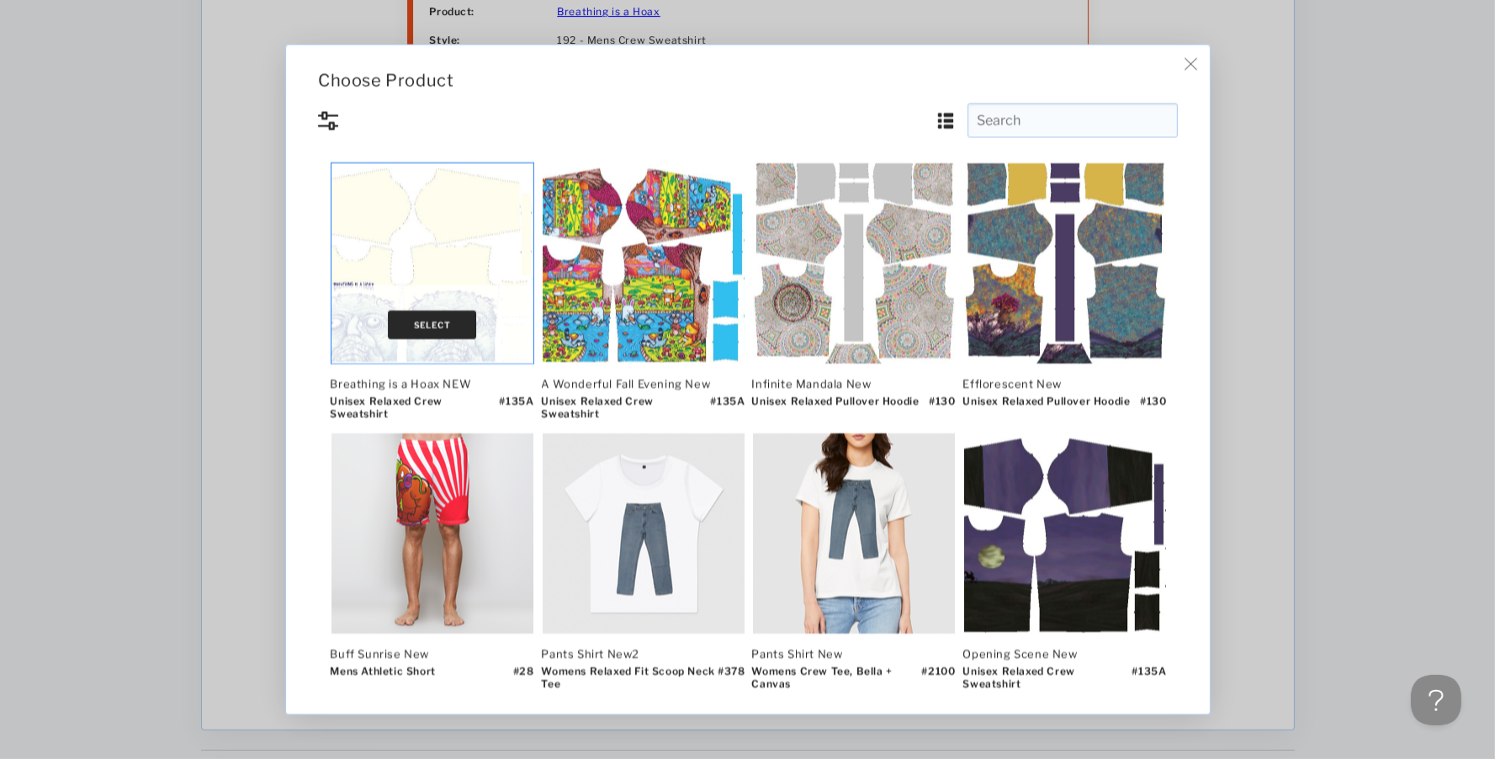
click at [463, 316] on button "Select" at bounding box center [432, 324] width 89 height 29
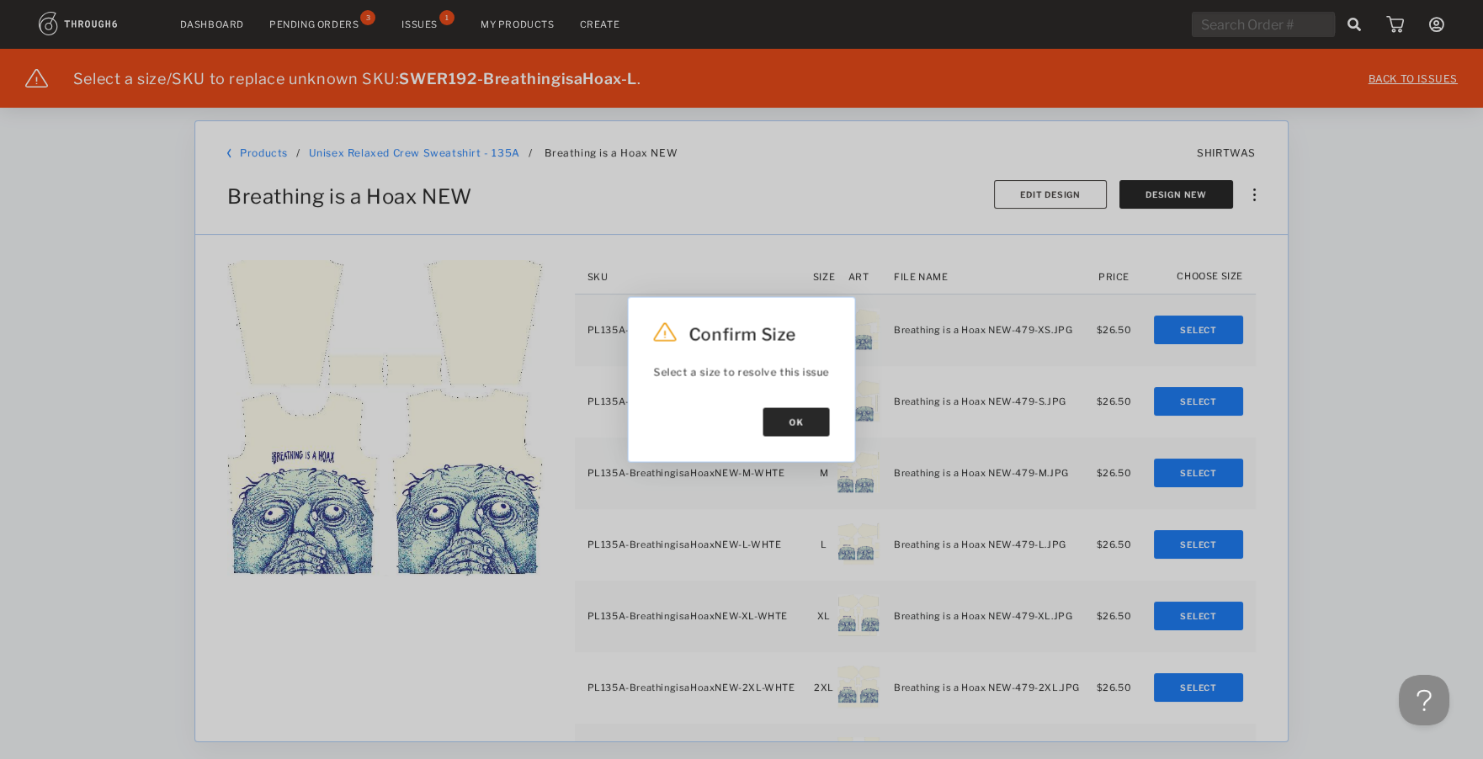
click at [820, 432] on button "Ok" at bounding box center [796, 422] width 66 height 29
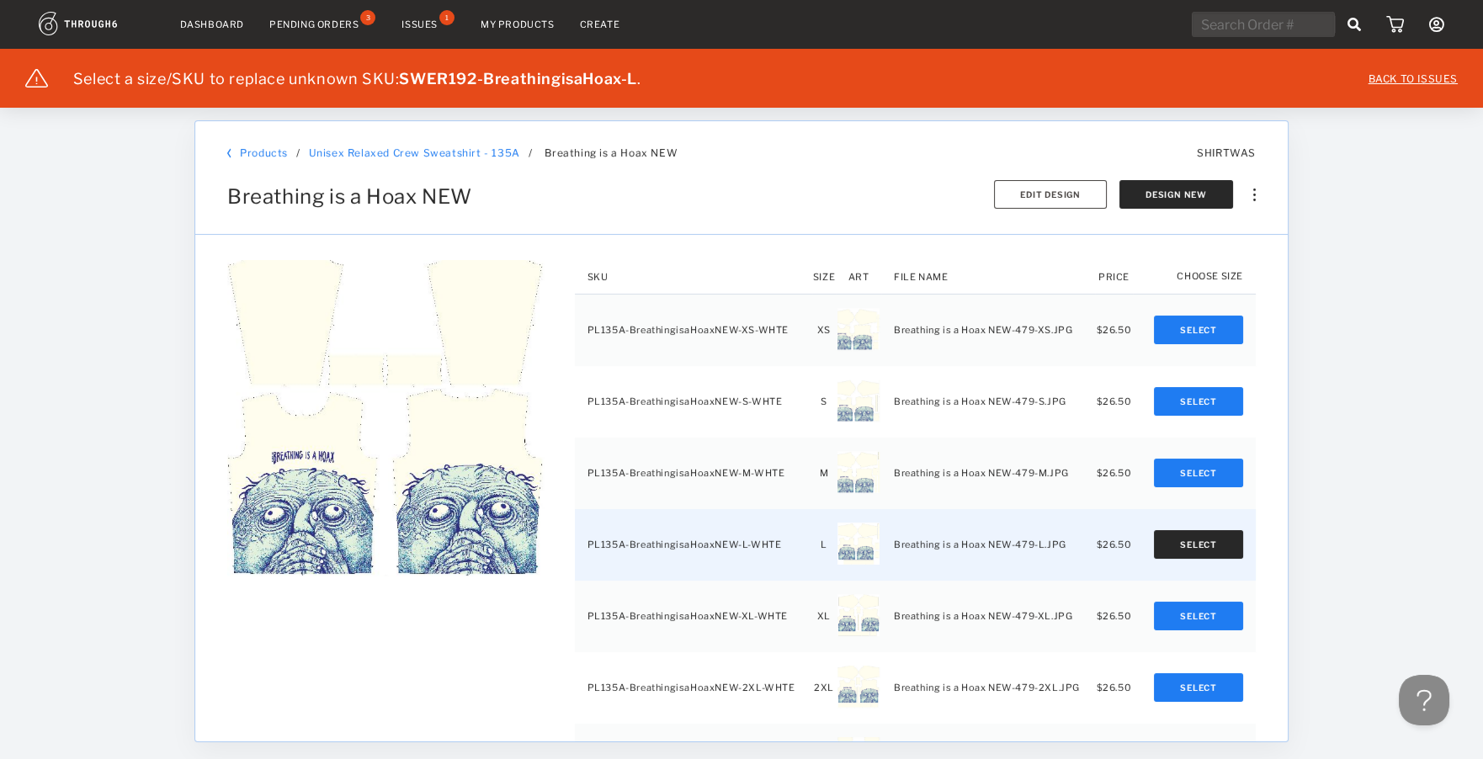
click at [1199, 552] on button "Select" at bounding box center [1198, 544] width 89 height 29
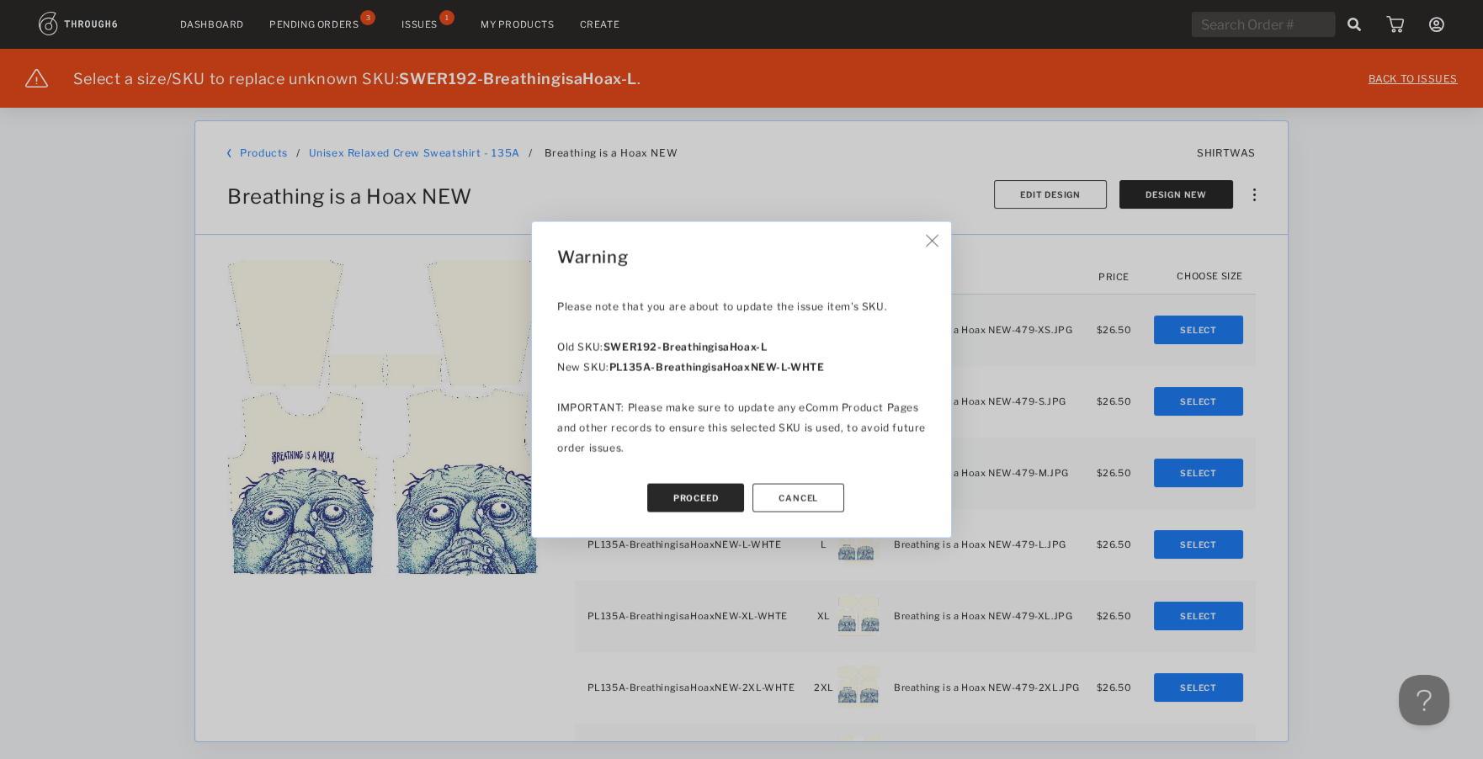
click at [706, 501] on button "Proceed" at bounding box center [696, 498] width 98 height 29
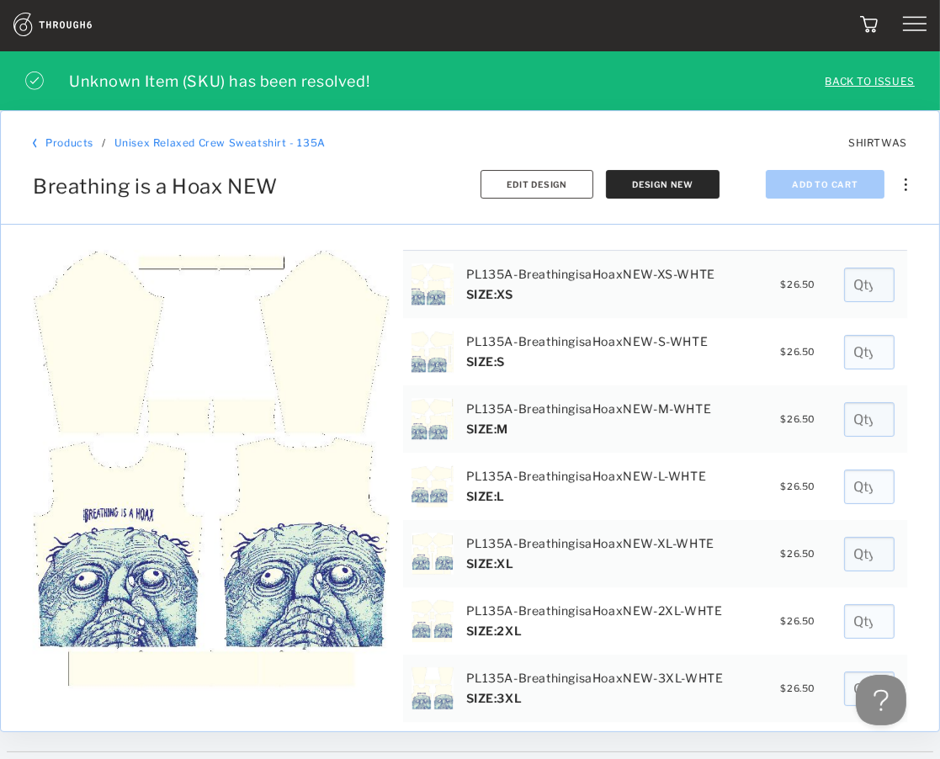
click at [909, 32] on img at bounding box center [915, 25] width 24 height 24
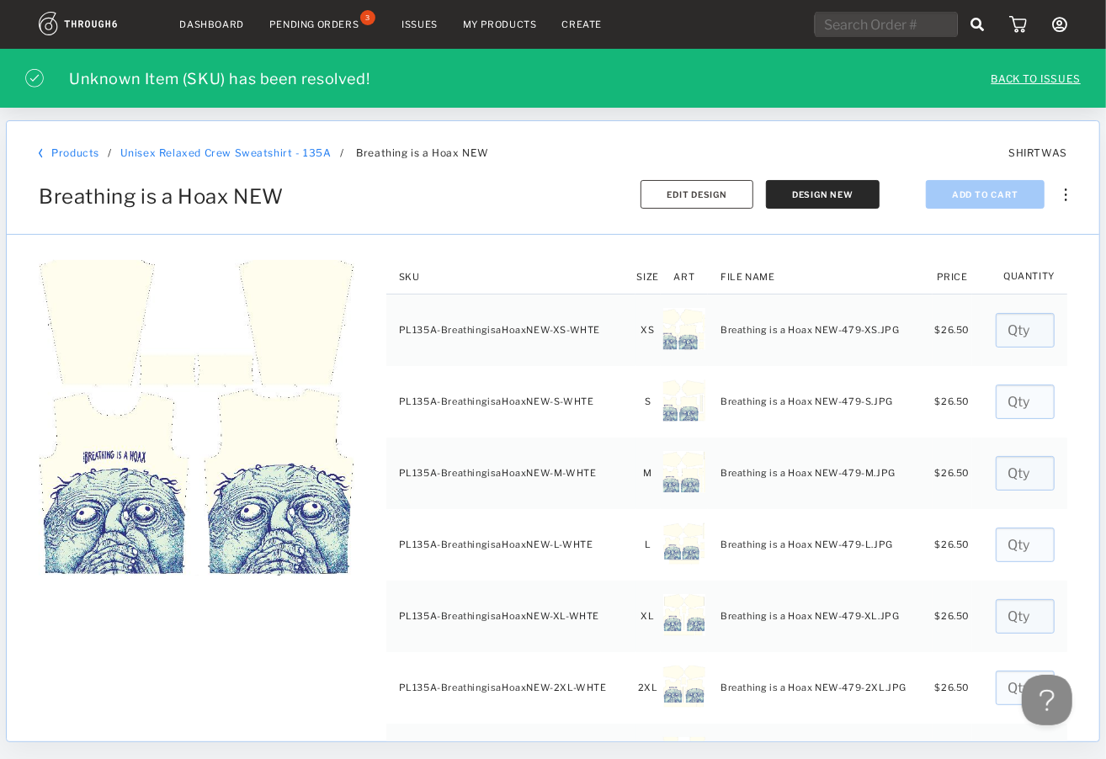
click at [888, 16] on input "text" at bounding box center [885, 24] width 143 height 25
paste input "80286"
type input "80286"
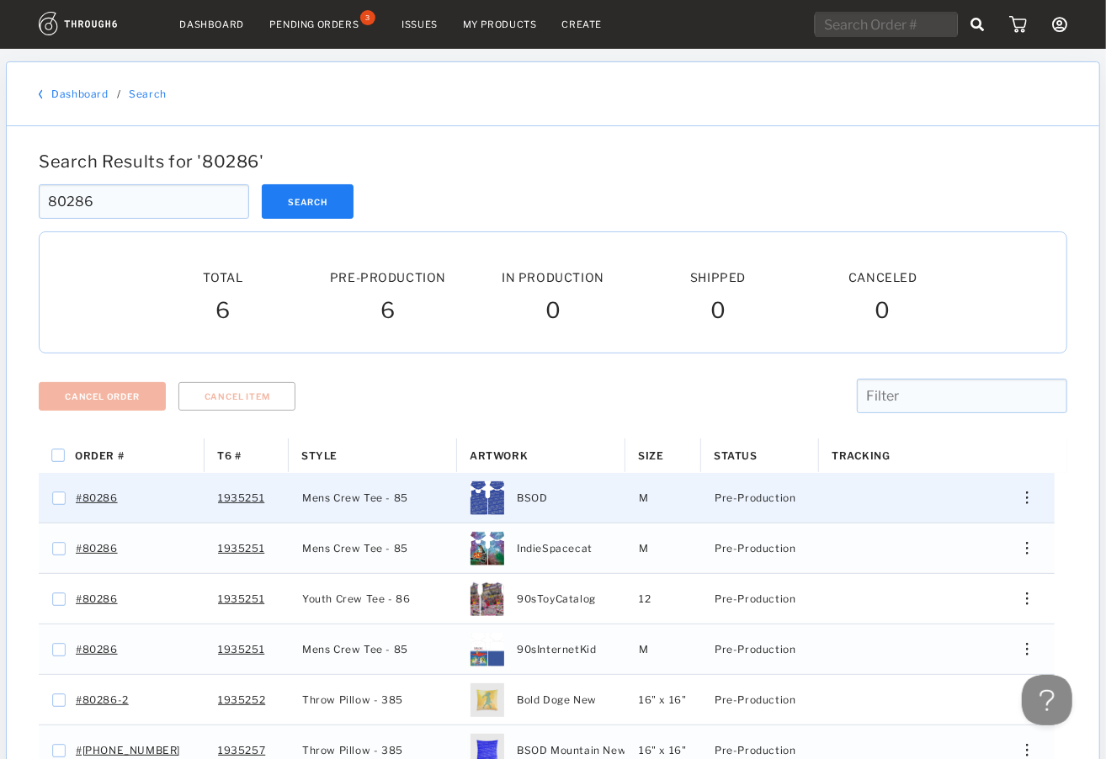
scroll to position [168, 0]
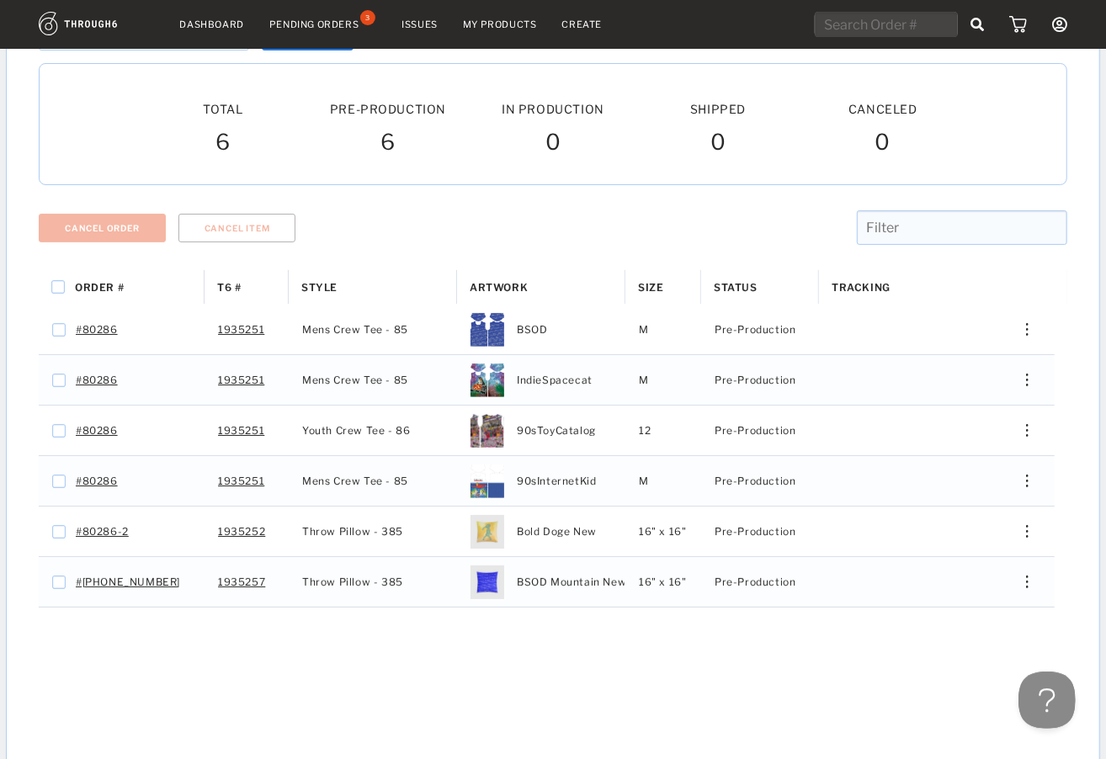
click at [1052, 689] on button at bounding box center [1042, 696] width 50 height 50
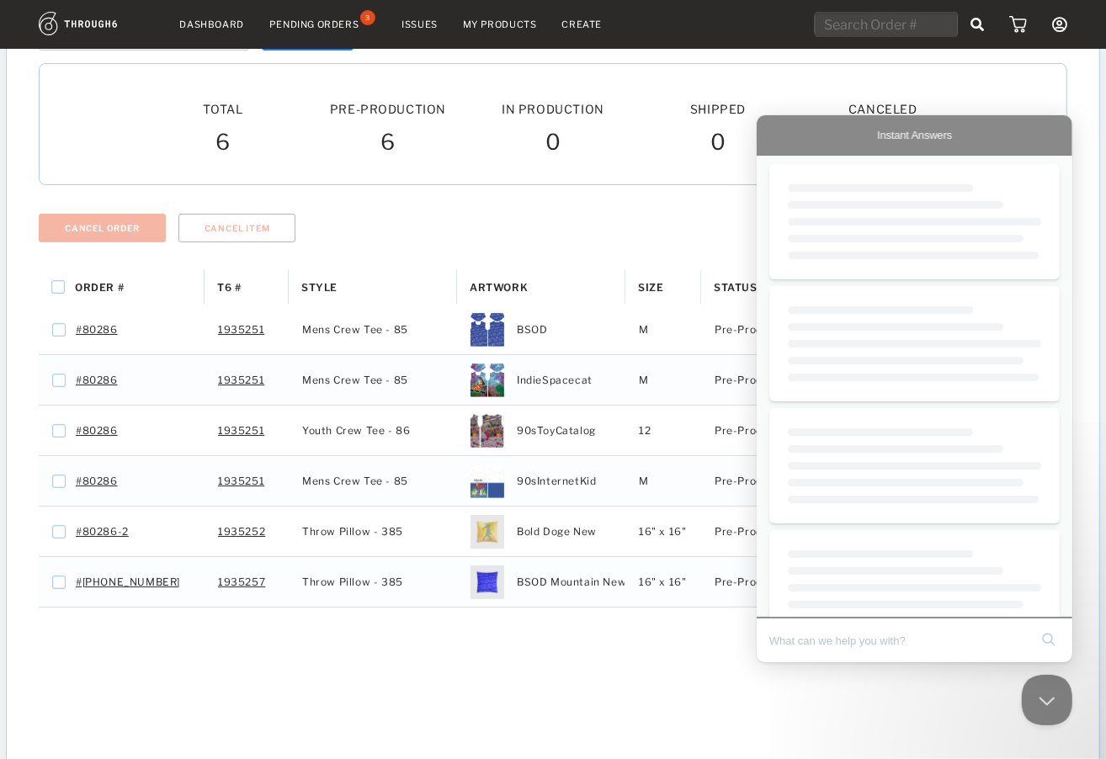
scroll to position [0, 0]
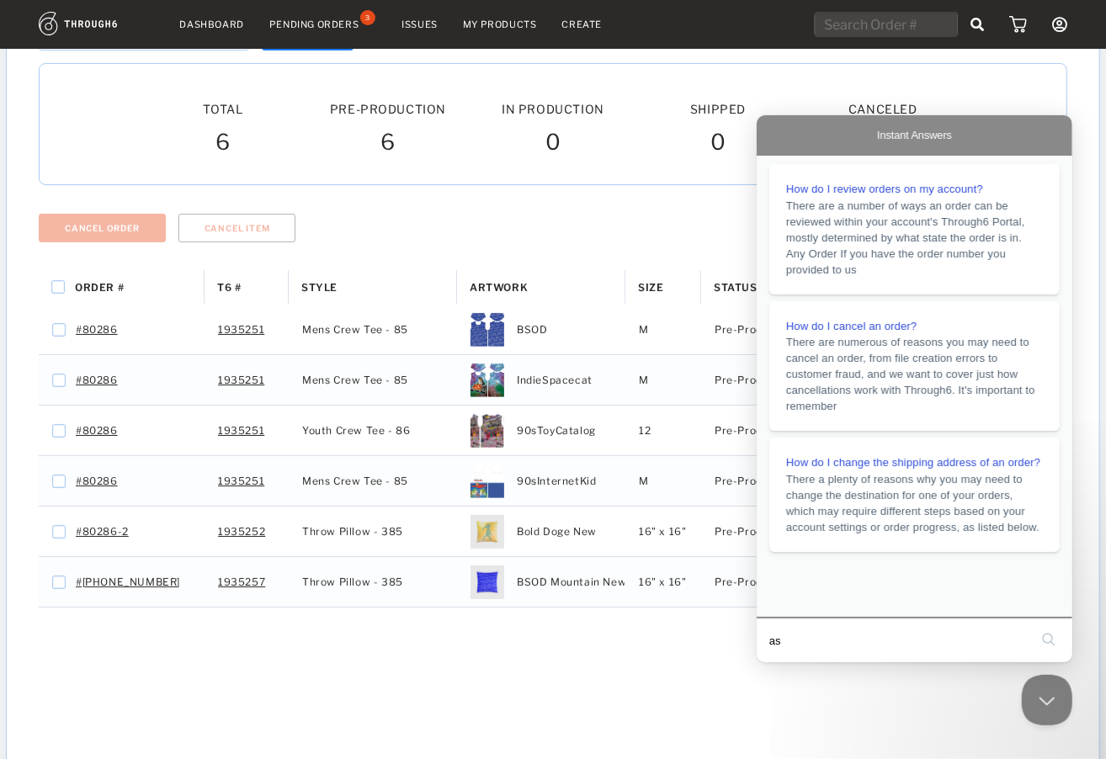
type input "asd"
click button "search" at bounding box center [1047, 638] width 27 height 27
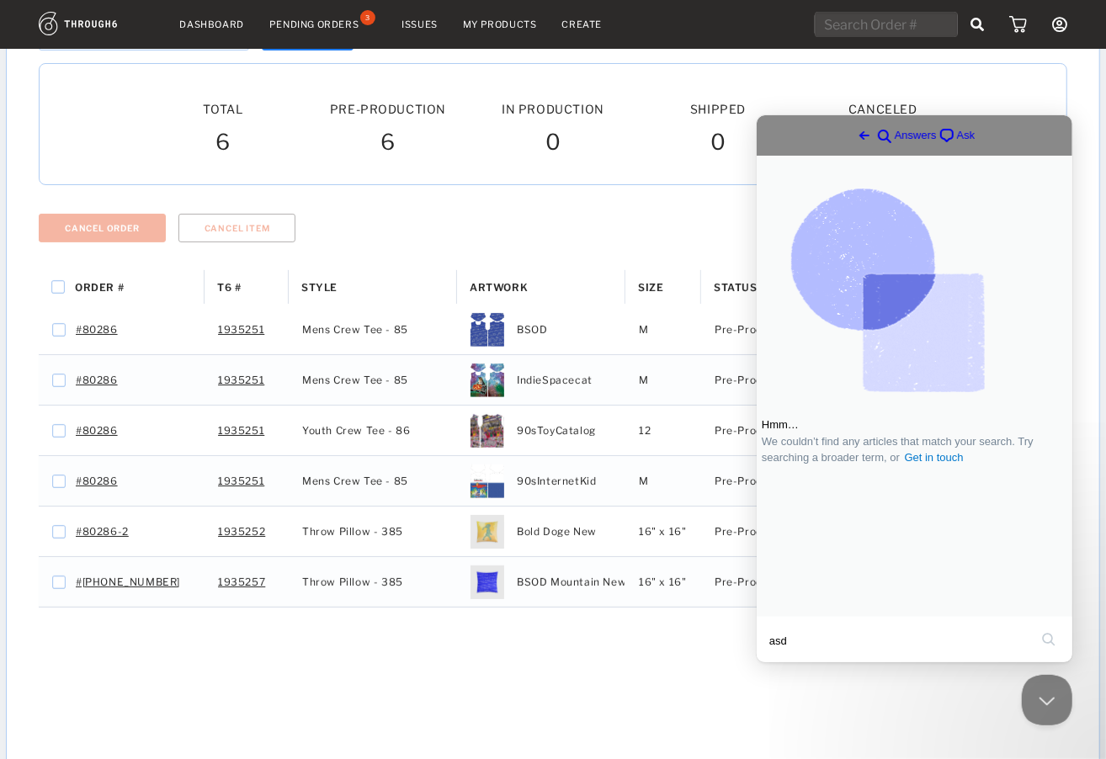
click at [968, 120] on div "Go back search-medium Answers chat-square Ask" at bounding box center [914, 134] width 316 height 40
click at [943, 140] on span "chat-square" at bounding box center [946, 135] width 20 height 20
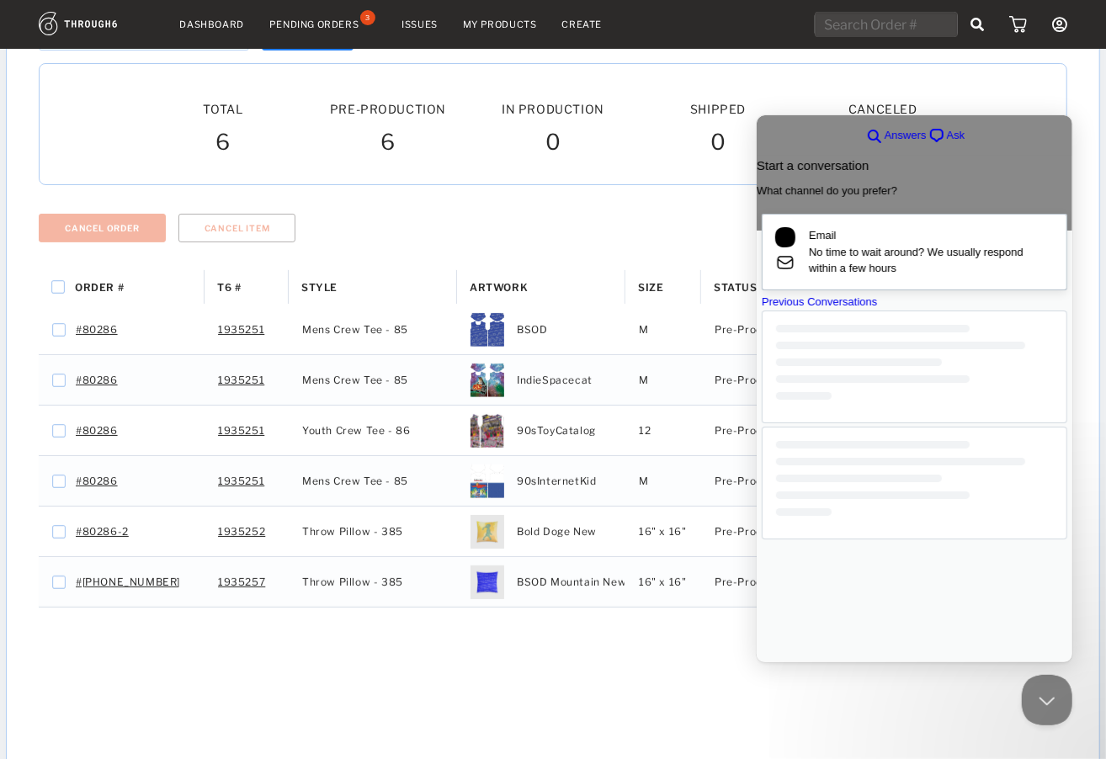
click at [846, 254] on span "No time to wait around? We usually respond within a few hours" at bounding box center [930, 259] width 245 height 33
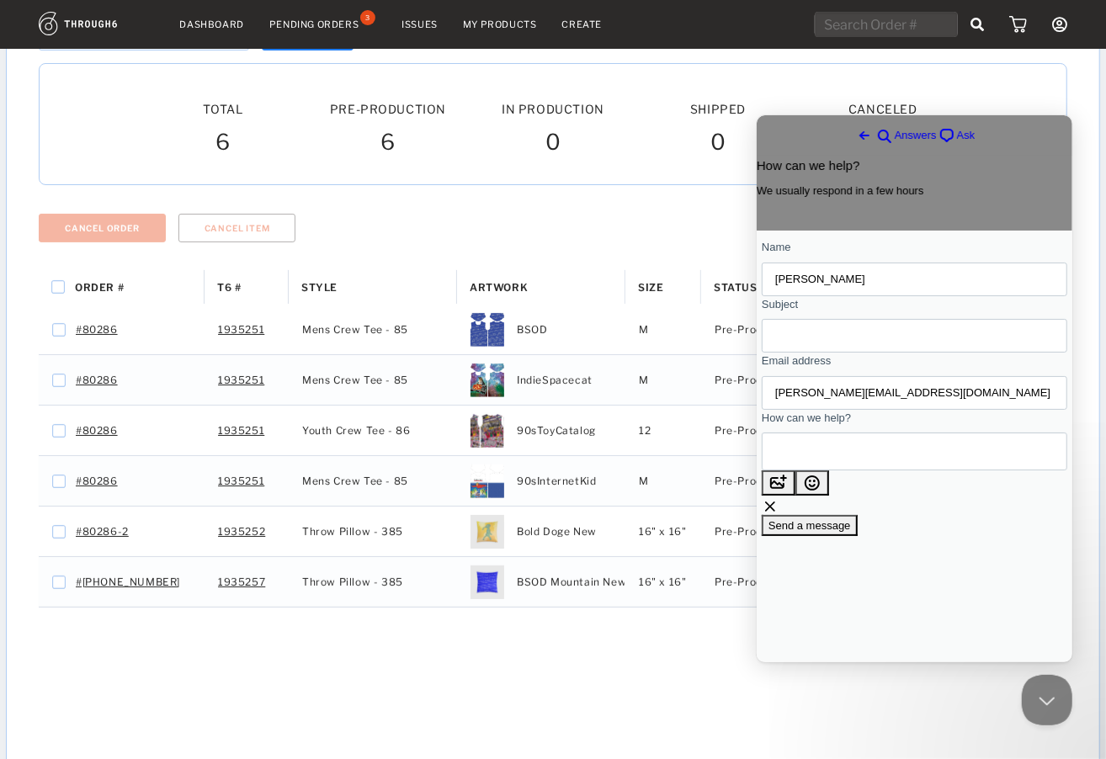
click at [841, 340] on input "Subject" at bounding box center [913, 335] width 278 height 30
type input "Cancel order"
paste textarea "80286"
type textarea "Cancel #80286"
click at [850, 531] on span "Send a message" at bounding box center [808, 524] width 82 height 13
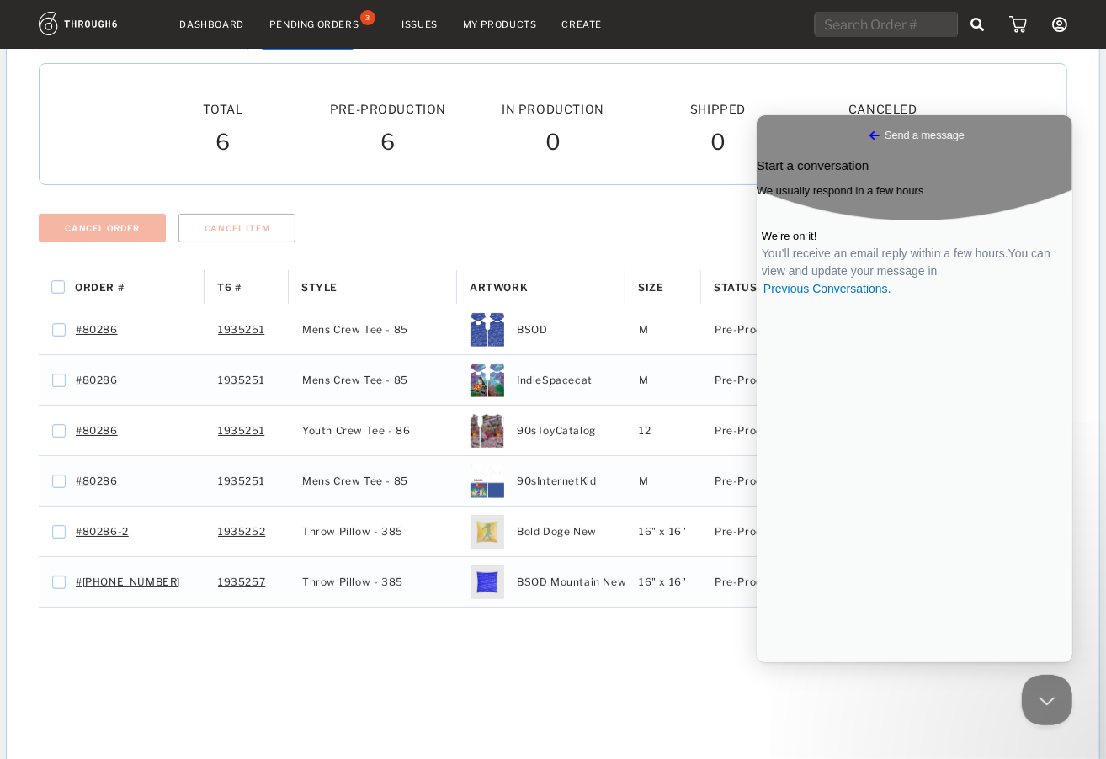
click at [204, 33] on nav "Dashboard Pending Orders 3 Issues My Products Create My Account Brands Create N…" at bounding box center [553, 25] width 1028 height 26
click at [205, 29] on link "Dashboard" at bounding box center [212, 25] width 64 height 12
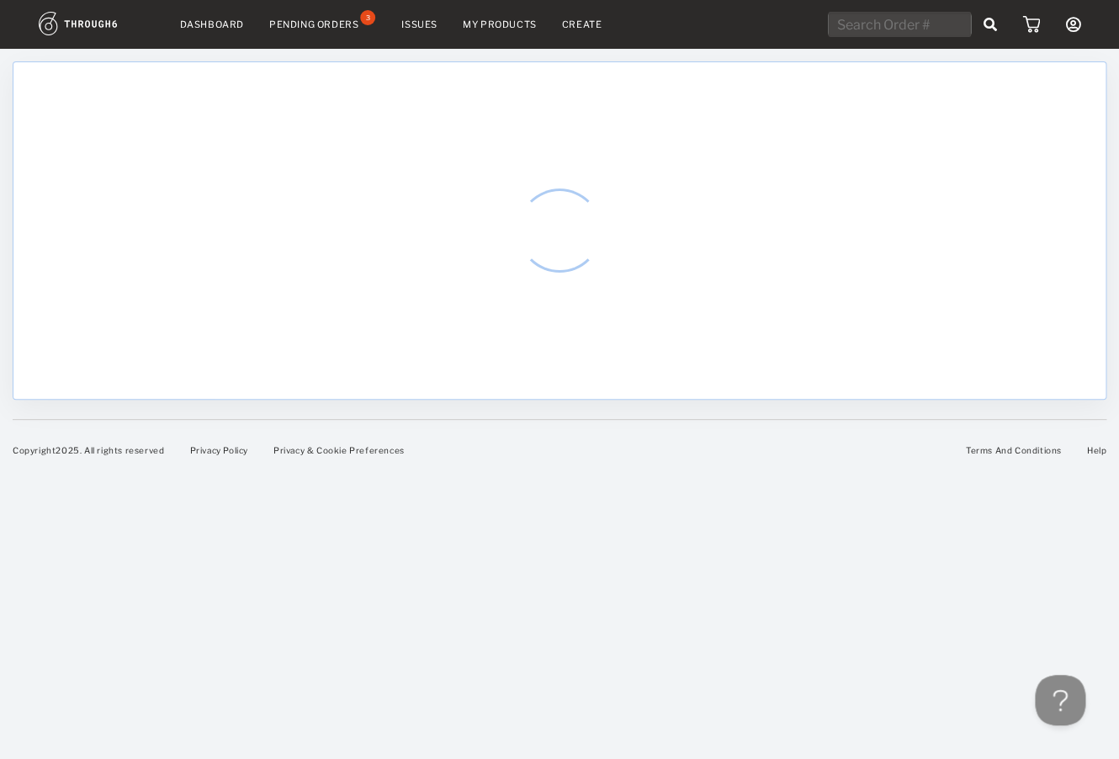
select select "8"
select select "2025"
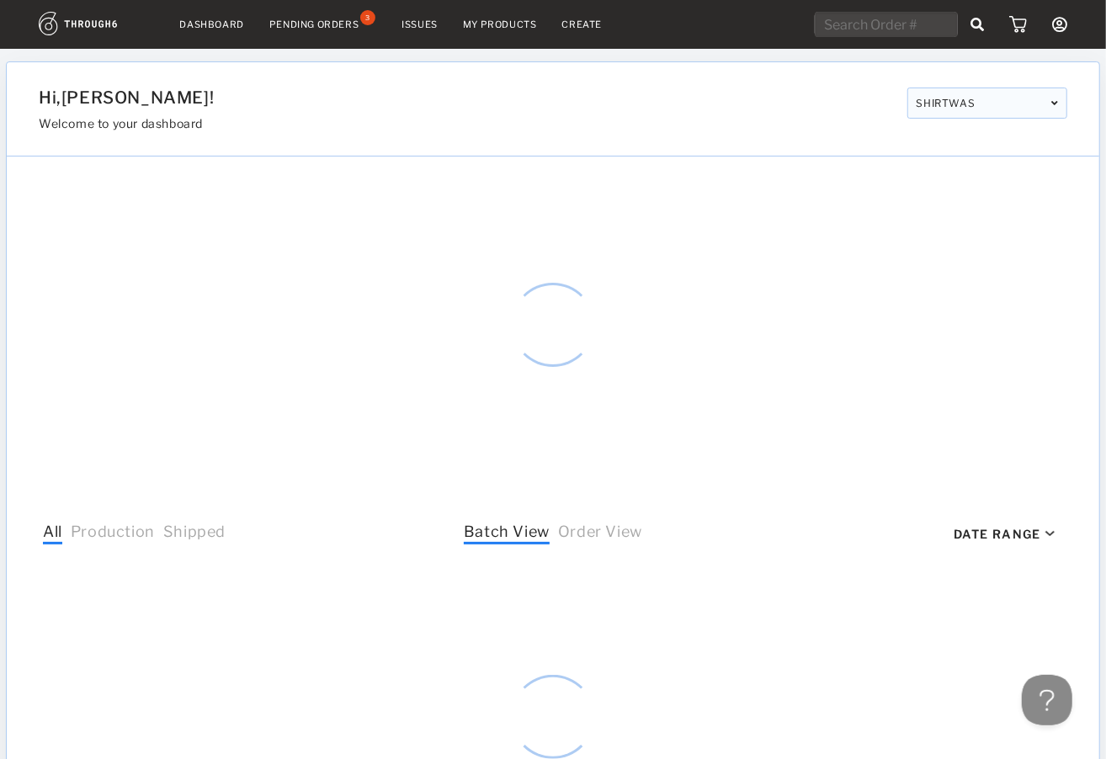
click at [203, 20] on link "Dashboard" at bounding box center [212, 25] width 64 height 12
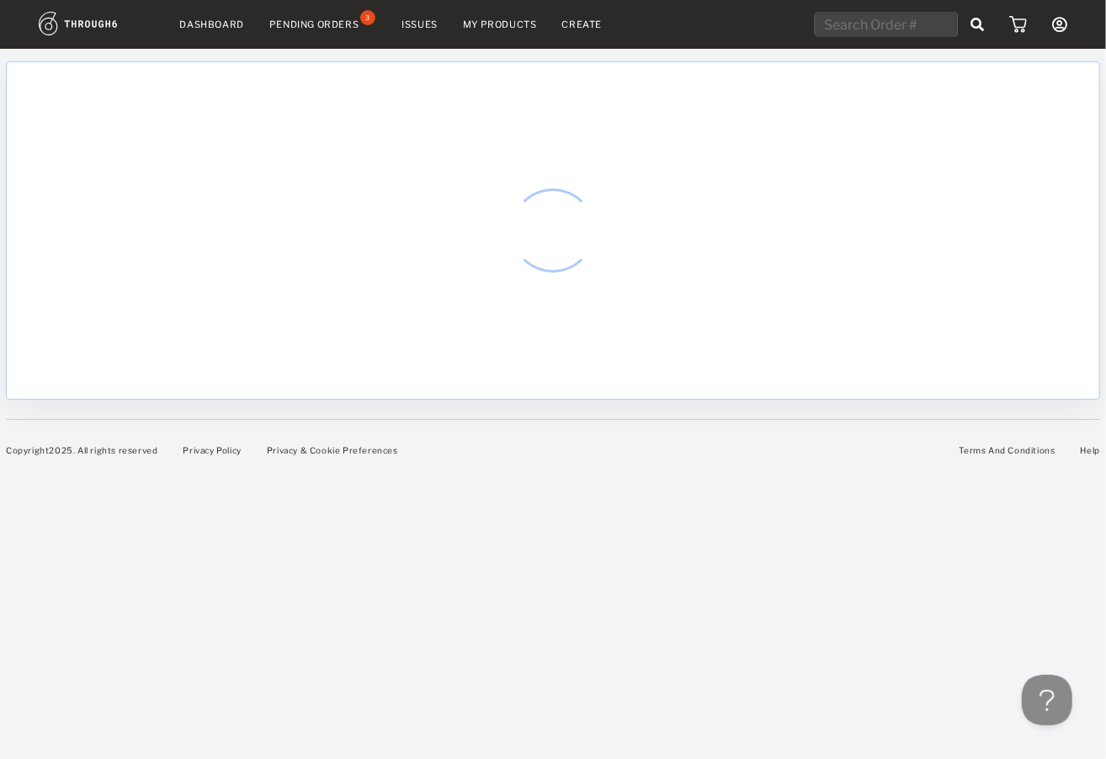
select select "8"
select select "2025"
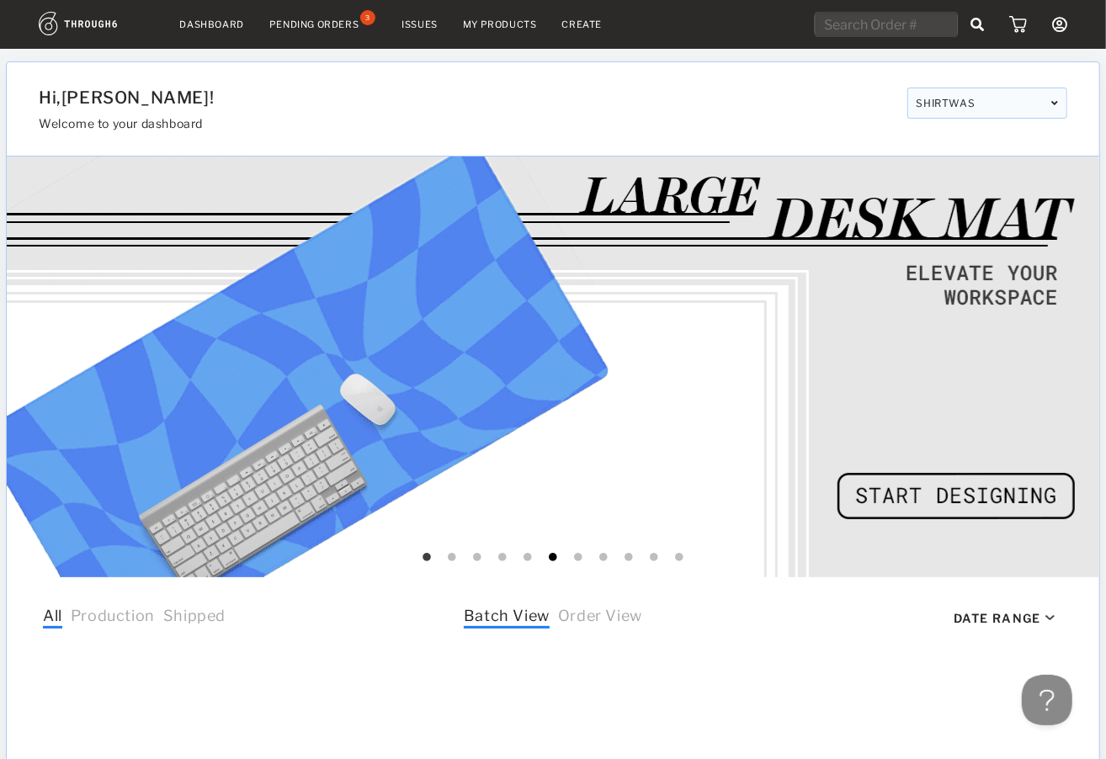
scroll to position [140, 0]
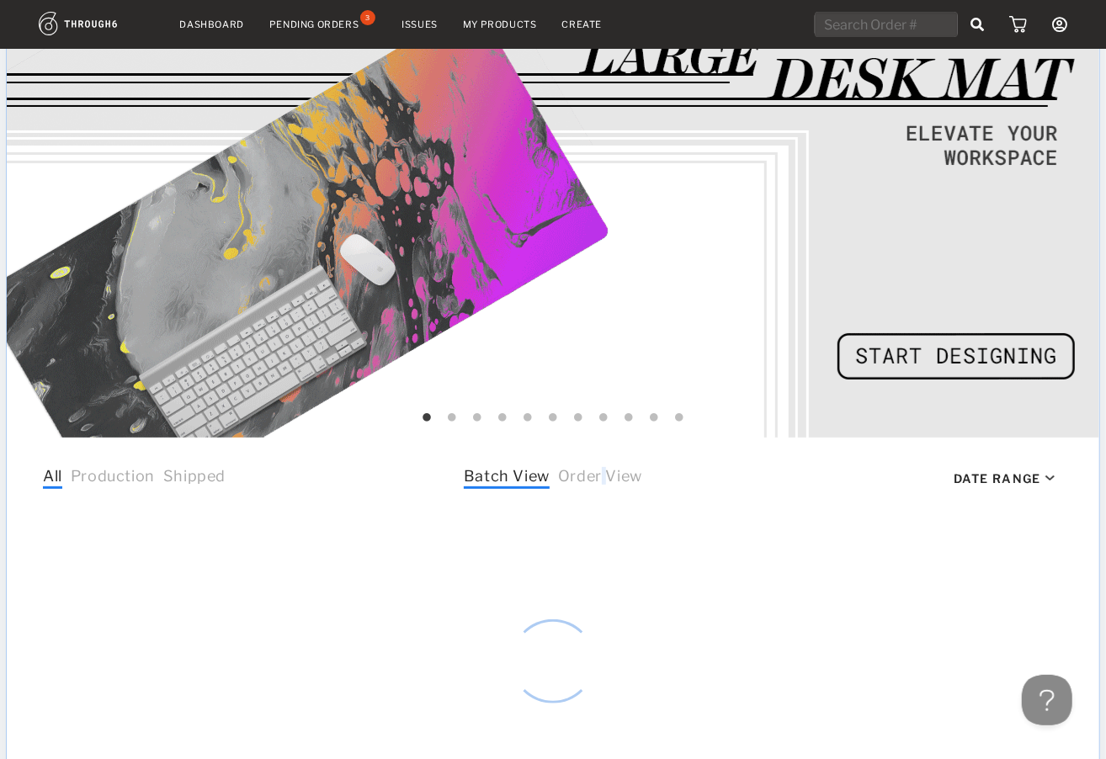
click at [602, 475] on span "Order View" at bounding box center [600, 478] width 84 height 22
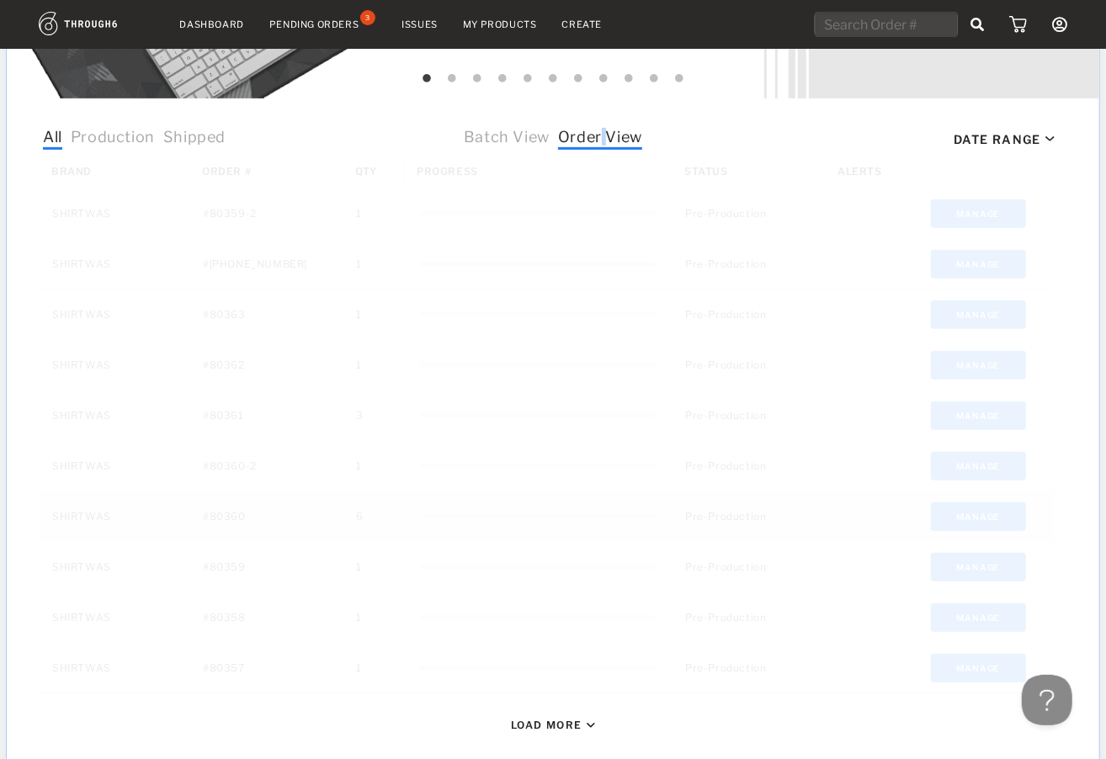
scroll to position [563, 0]
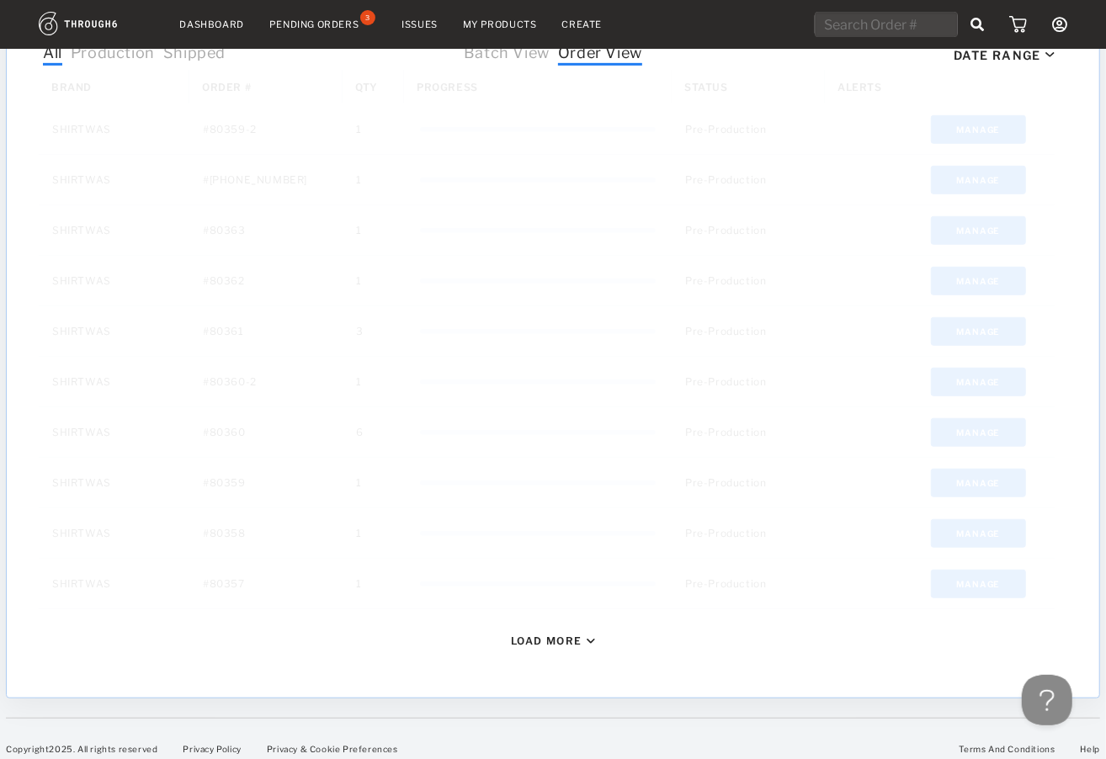
click at [560, 639] on div "Load More" at bounding box center [547, 640] width 72 height 13
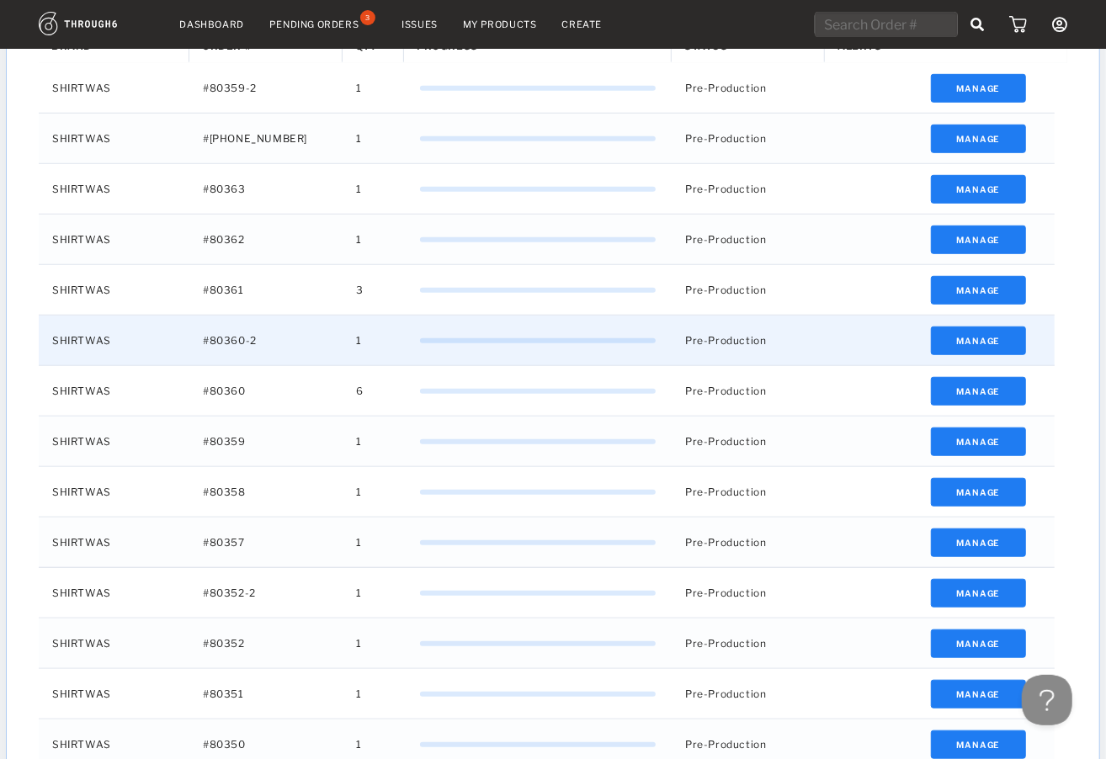
scroll to position [379, 0]
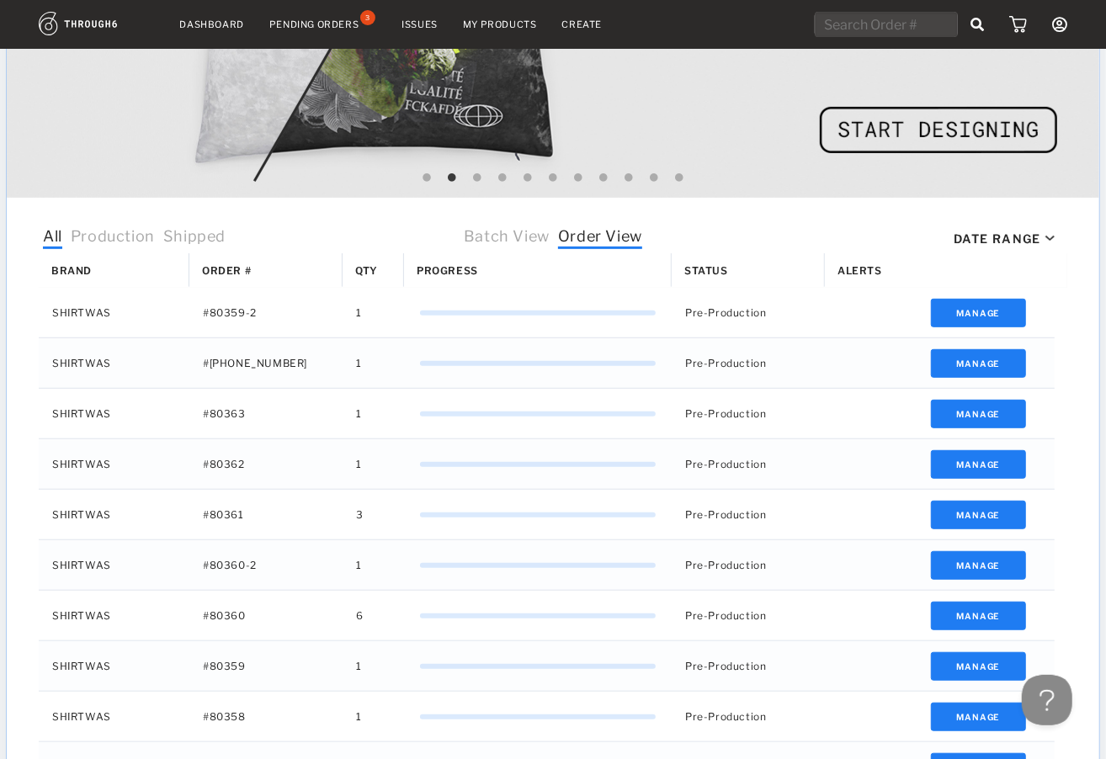
click at [512, 225] on div "Batch View Order View" at bounding box center [552, 238] width 187 height 30
click at [519, 237] on span "Batch View" at bounding box center [507, 238] width 86 height 22
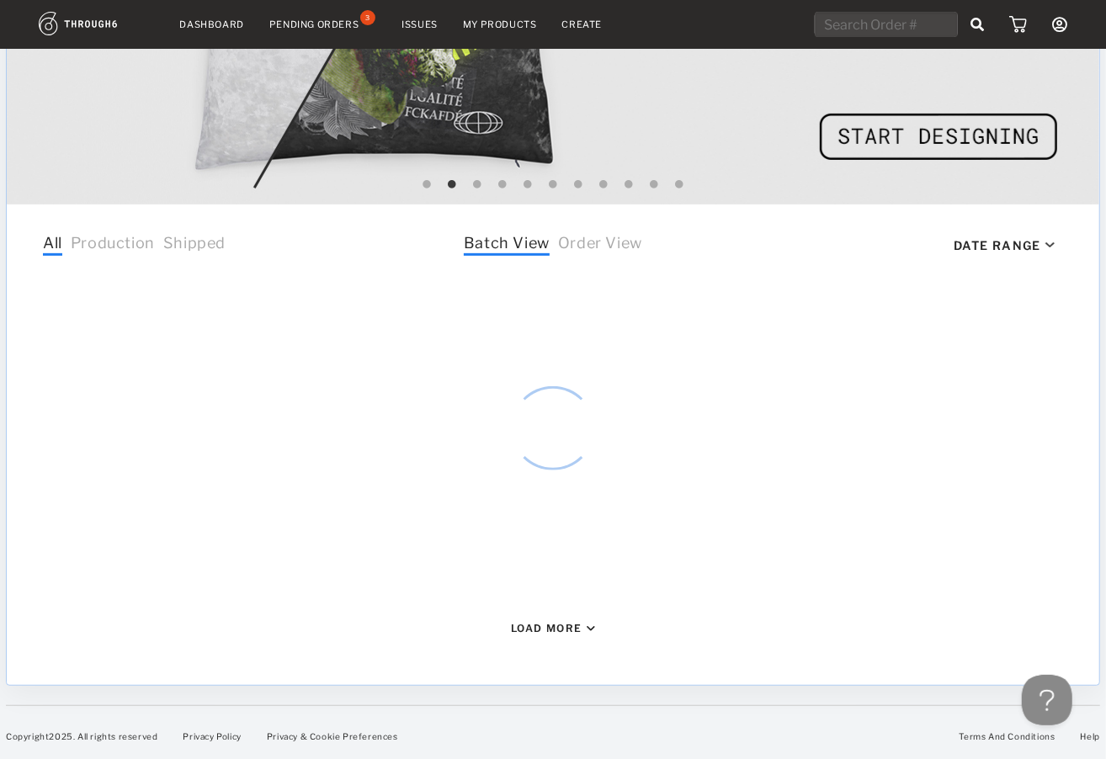
click at [704, 234] on div "All Production Shipped All All Production Shipped Batch View Order View Date Ra…" at bounding box center [553, 245] width 1028 height 30
click at [552, 628] on div "Load More" at bounding box center [547, 628] width 72 height 13
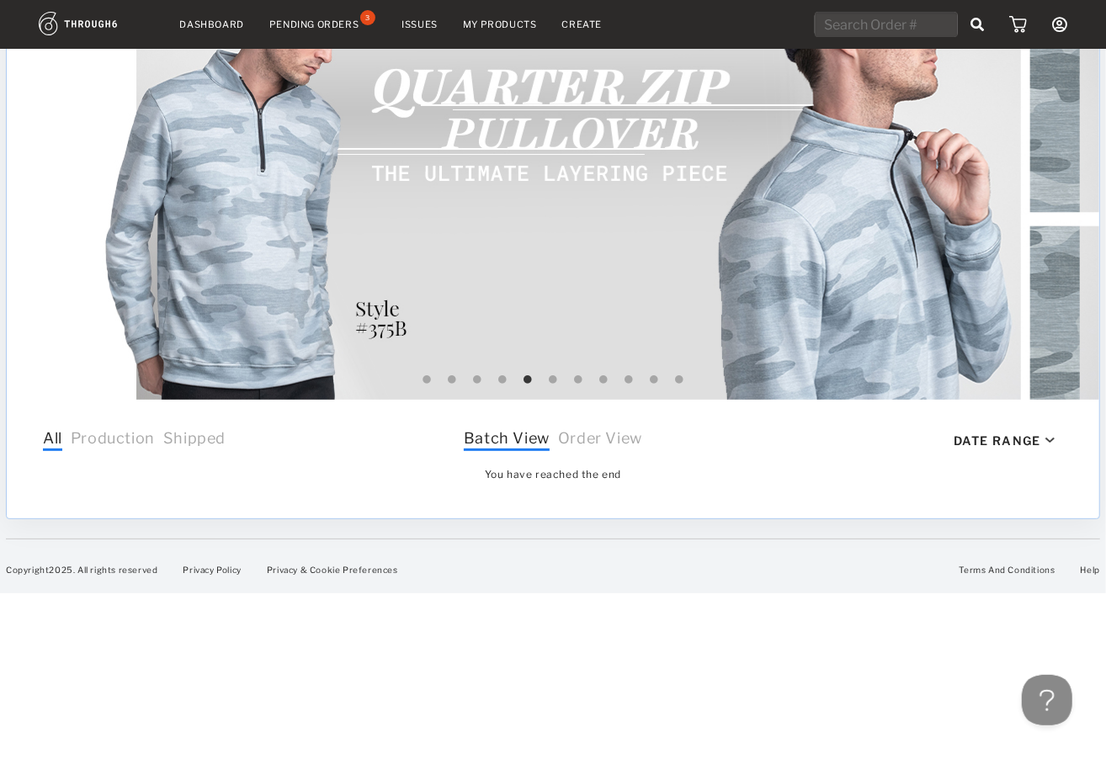
scroll to position [234, 0]
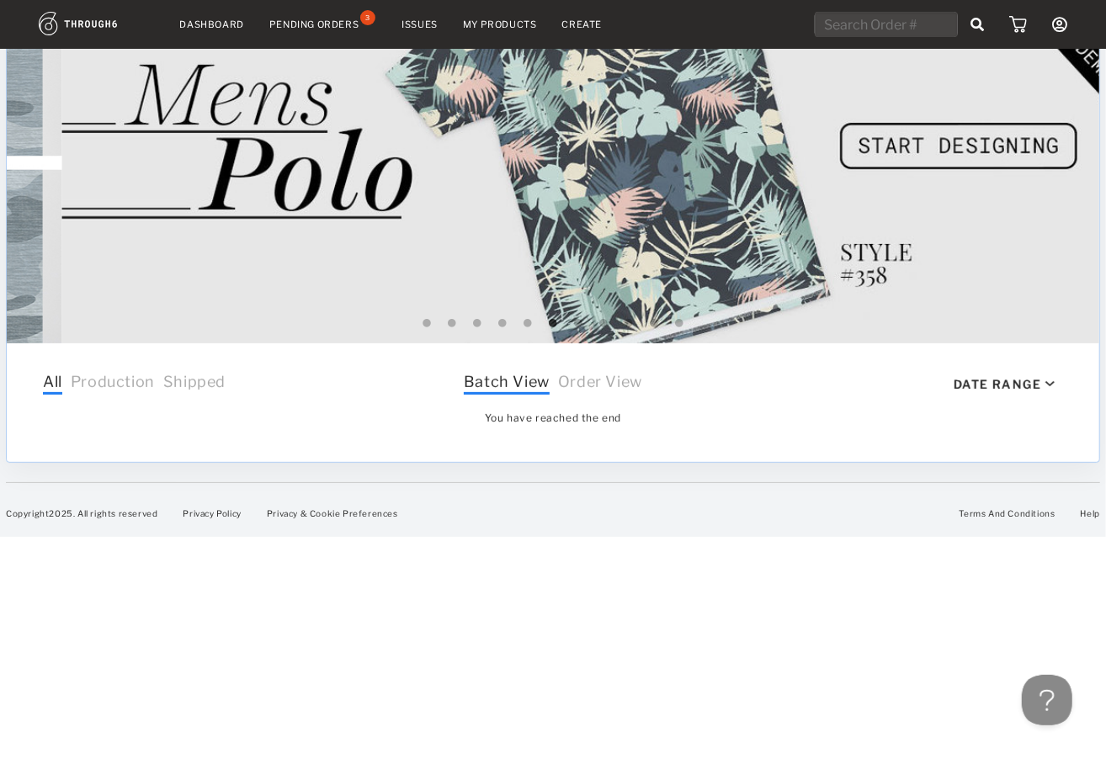
click at [492, 389] on span "Batch View" at bounding box center [507, 384] width 86 height 22
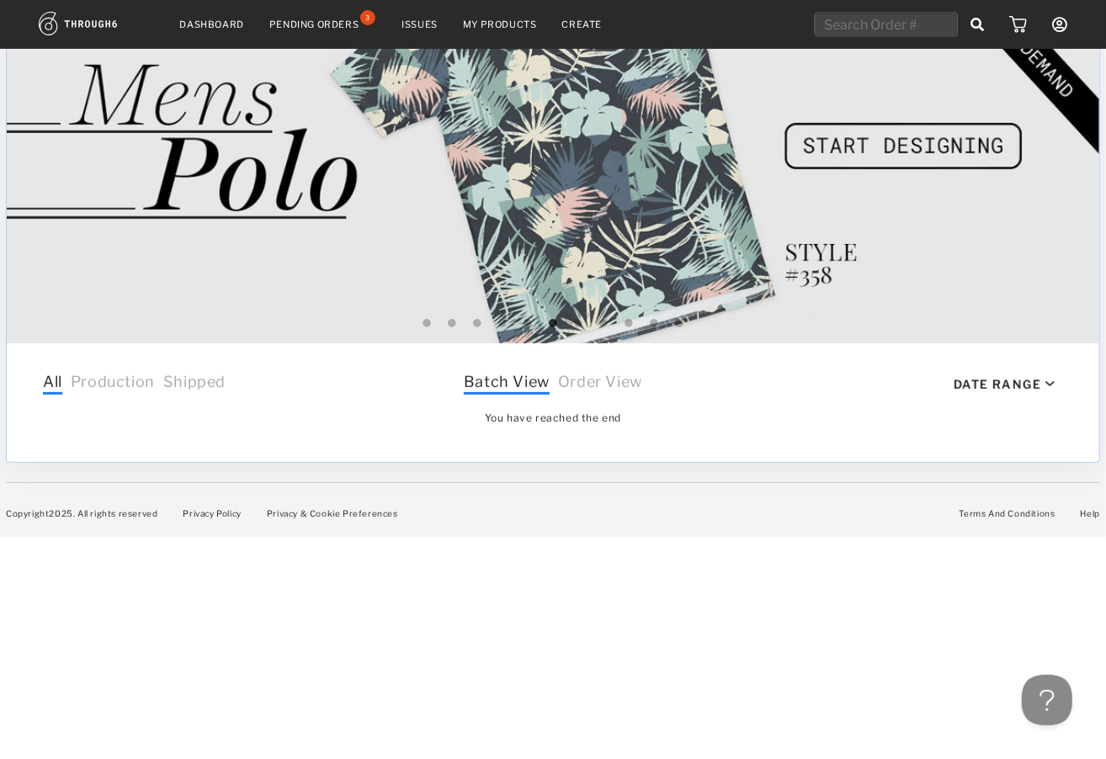
drag, startPoint x: 502, startPoint y: 369, endPoint x: 495, endPoint y: 392, distance: 23.9
click at [501, 369] on div "Batch View Order View" at bounding box center [552, 384] width 187 height 30
click at [494, 392] on span "Batch View" at bounding box center [507, 384] width 86 height 22
click at [494, 373] on span "Batch View" at bounding box center [507, 384] width 86 height 22
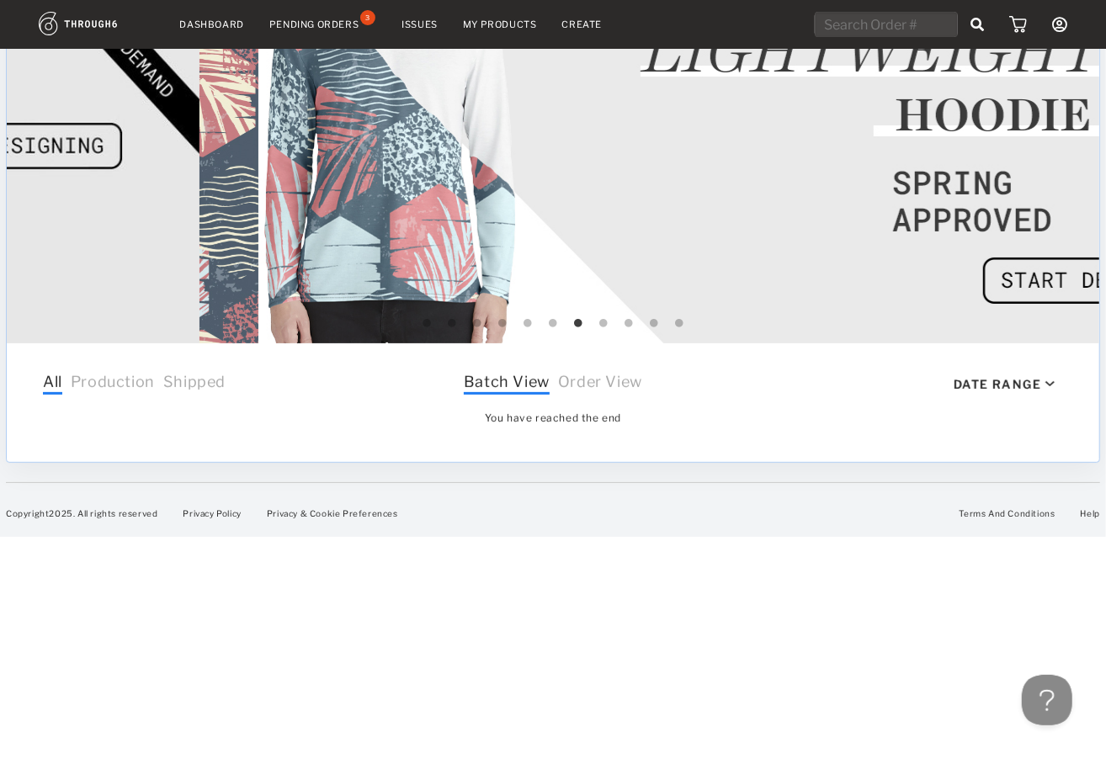
click at [185, 380] on span "Shipped" at bounding box center [194, 384] width 62 height 22
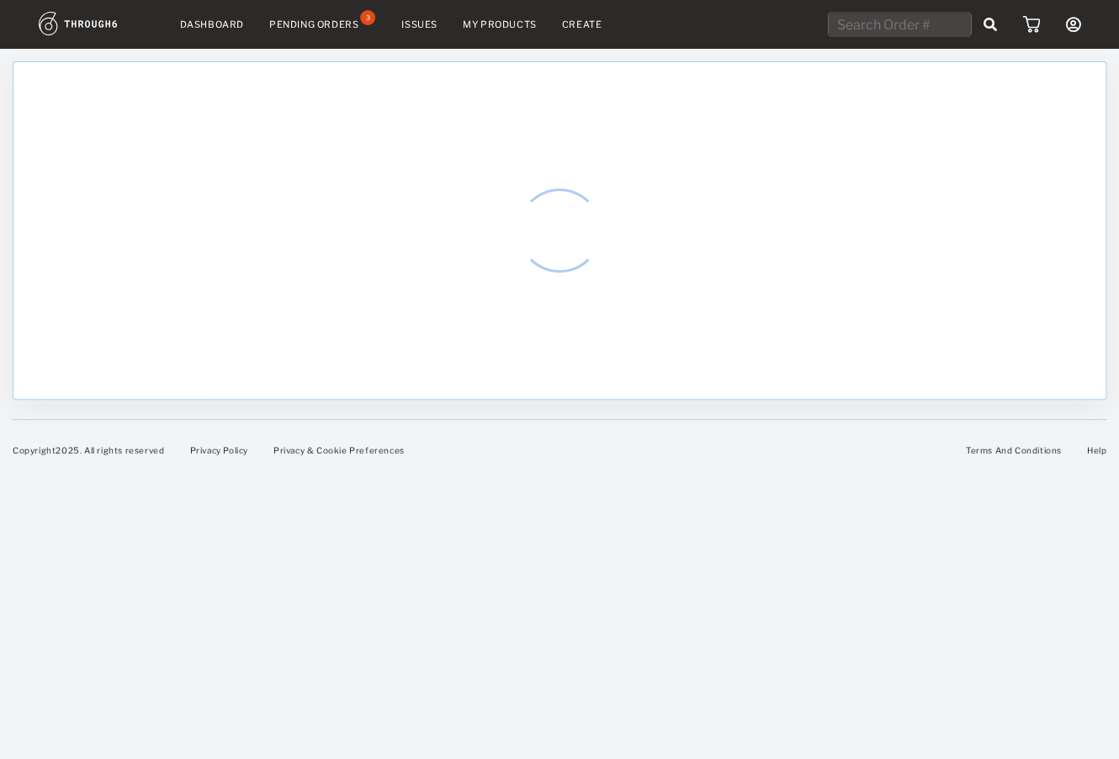
select select "8"
select select "2025"
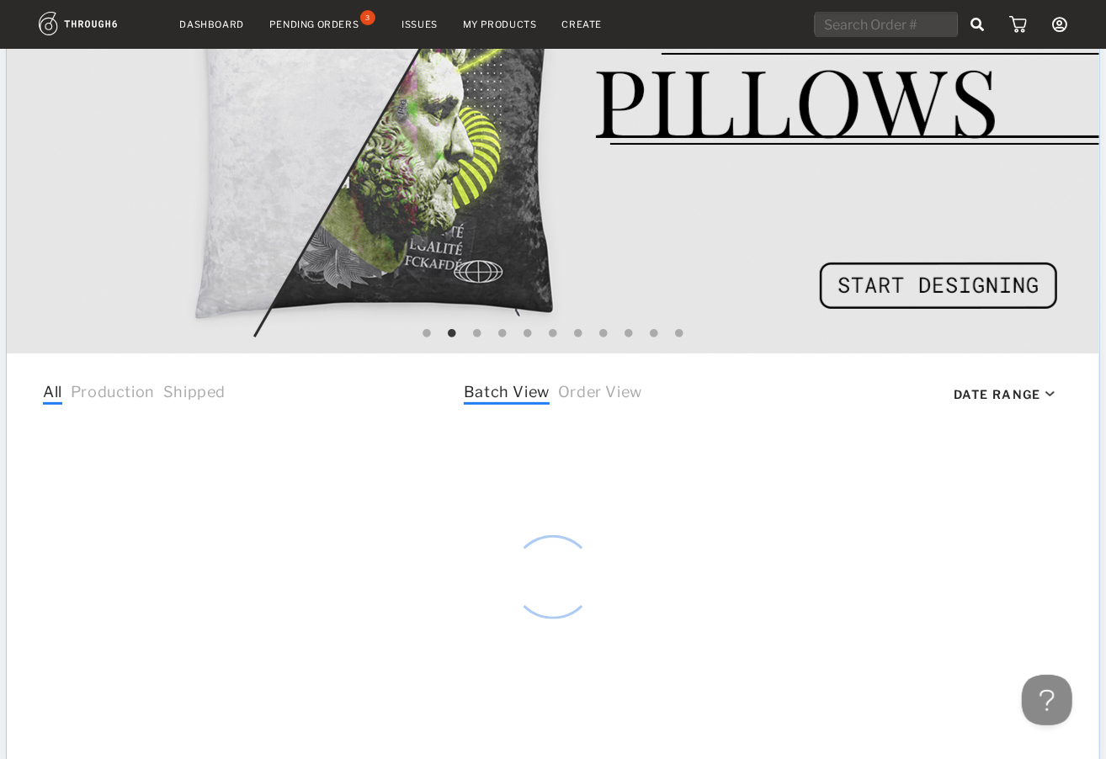
scroll to position [310, 0]
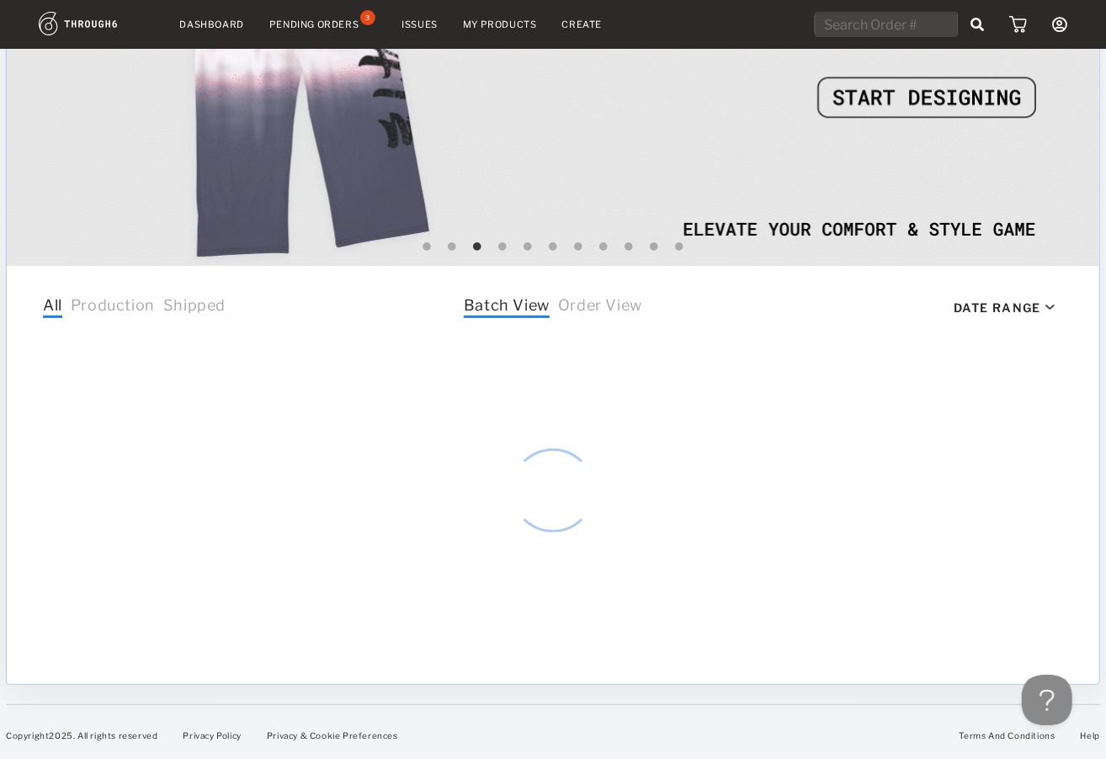
click at [572, 307] on span "Order View" at bounding box center [600, 307] width 84 height 22
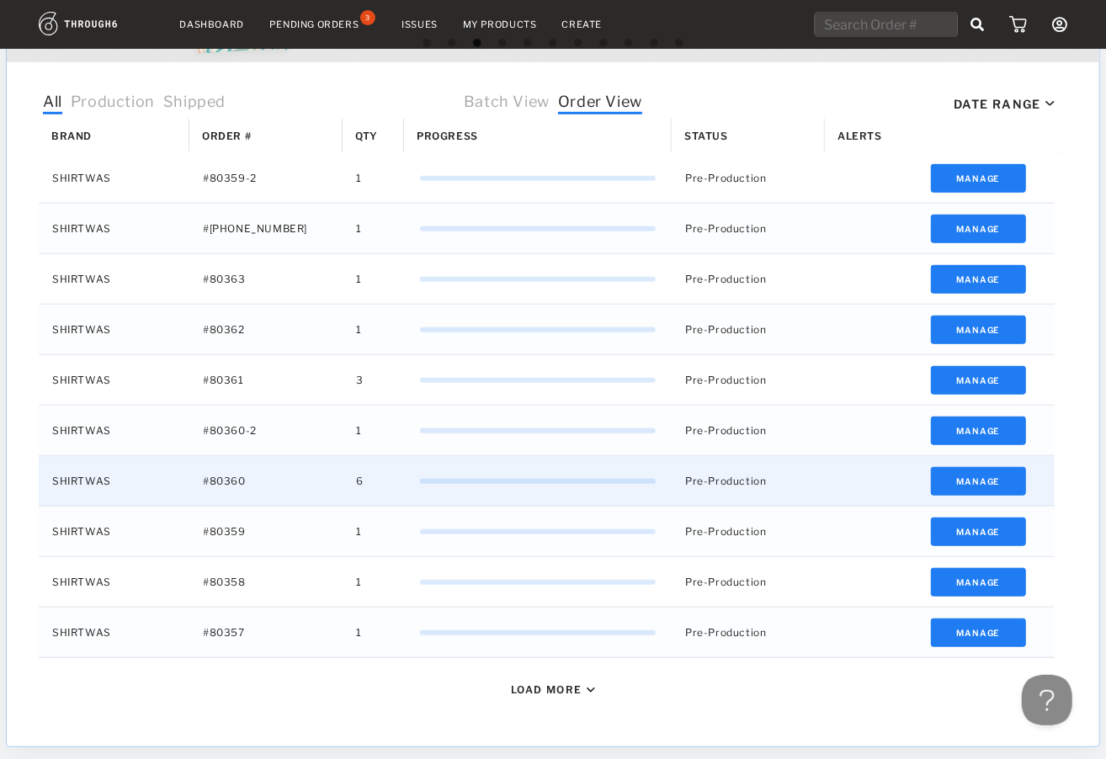
scroll to position [576, 0]
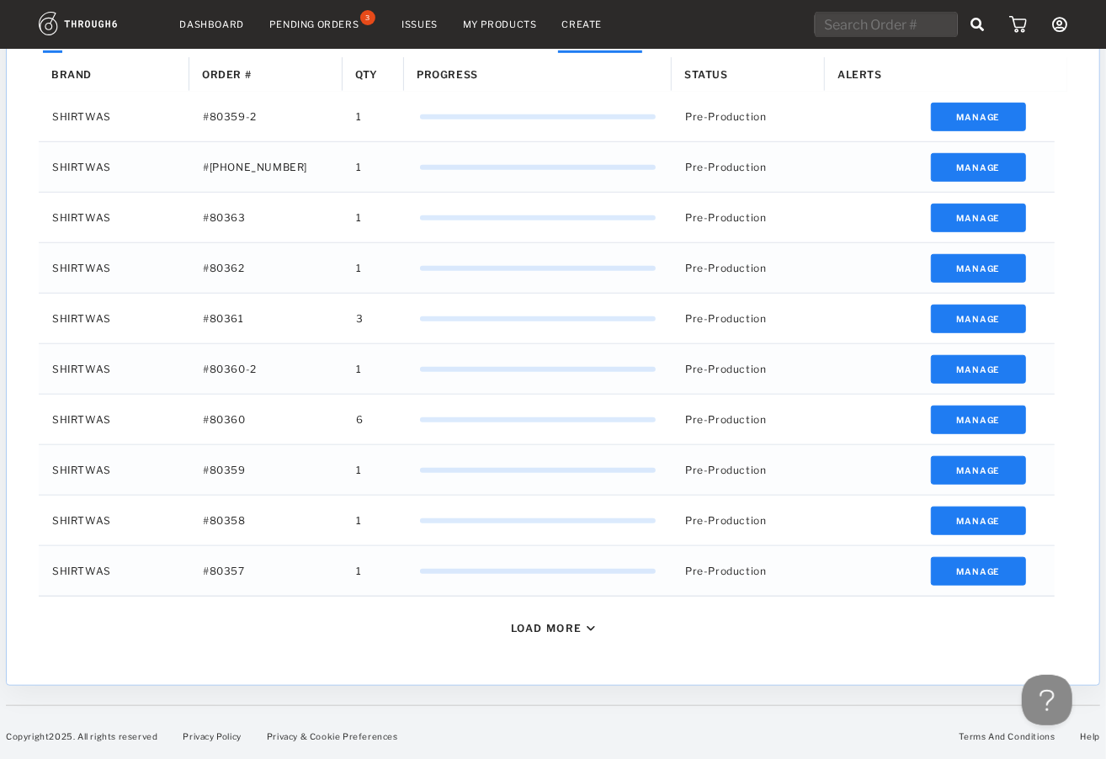
click at [554, 629] on div "Load More" at bounding box center [547, 628] width 72 height 13
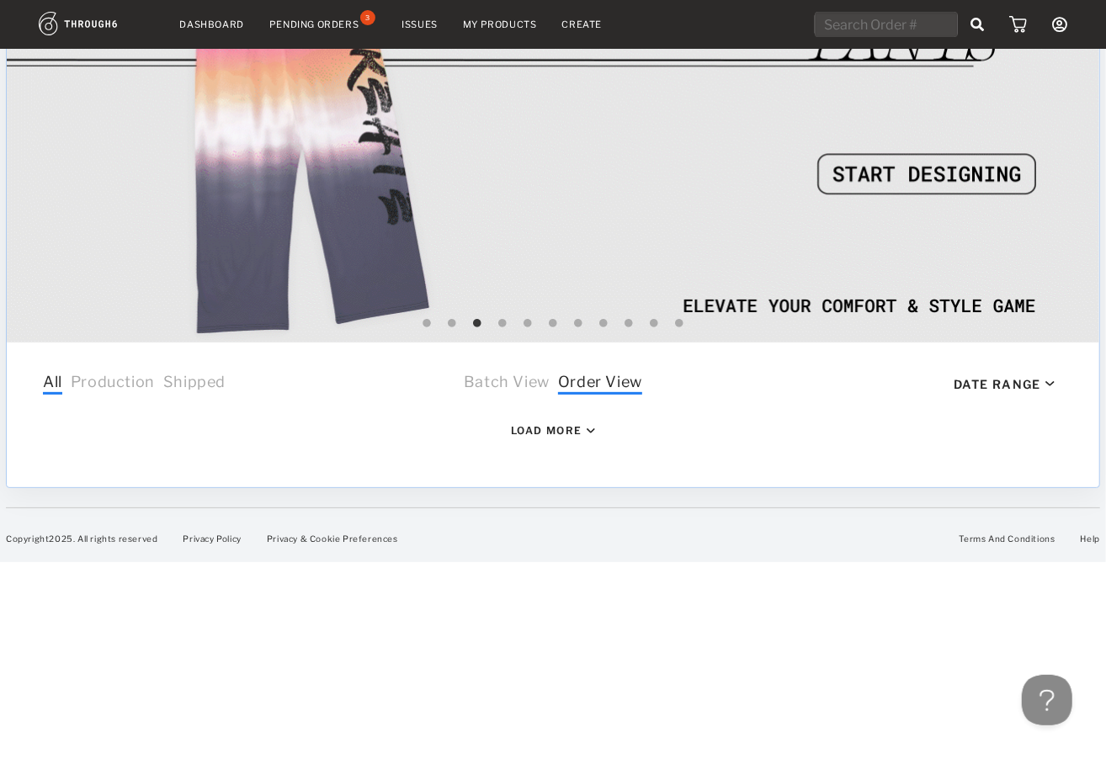
scroll to position [234, 0]
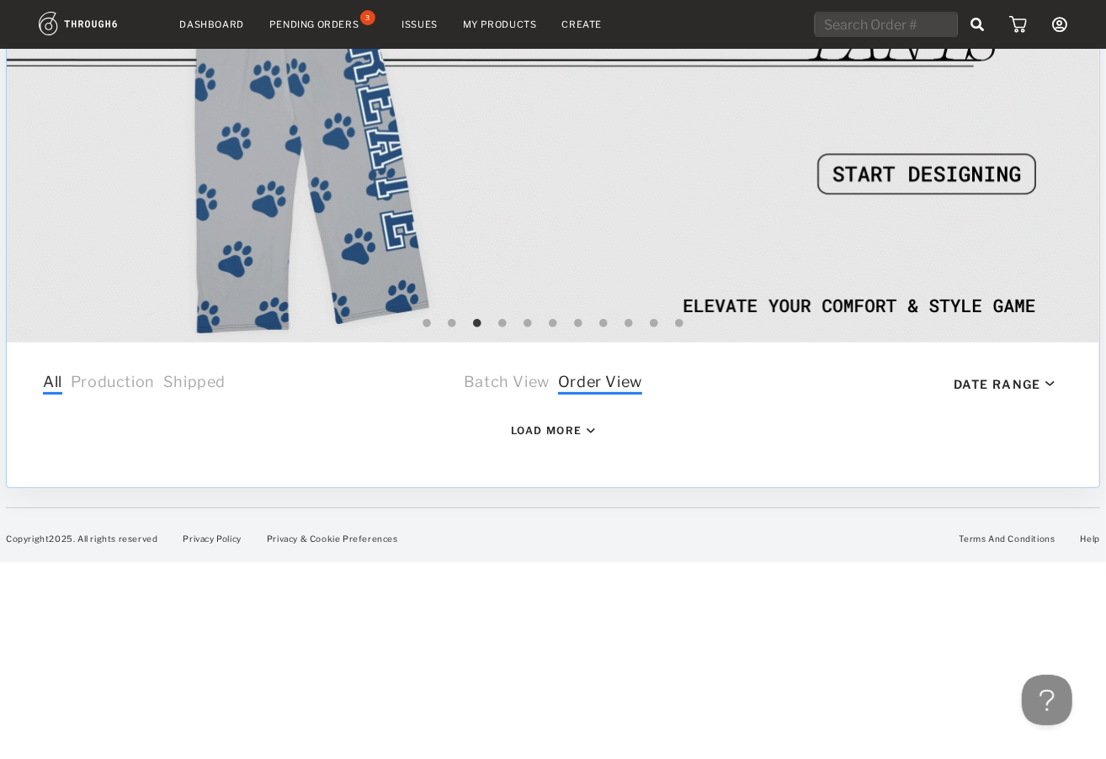
click at [557, 525] on html "Dashboard Pending Orders 3 Issues My Products Create My Account Brands Create N…" at bounding box center [553, 145] width 1106 height 759
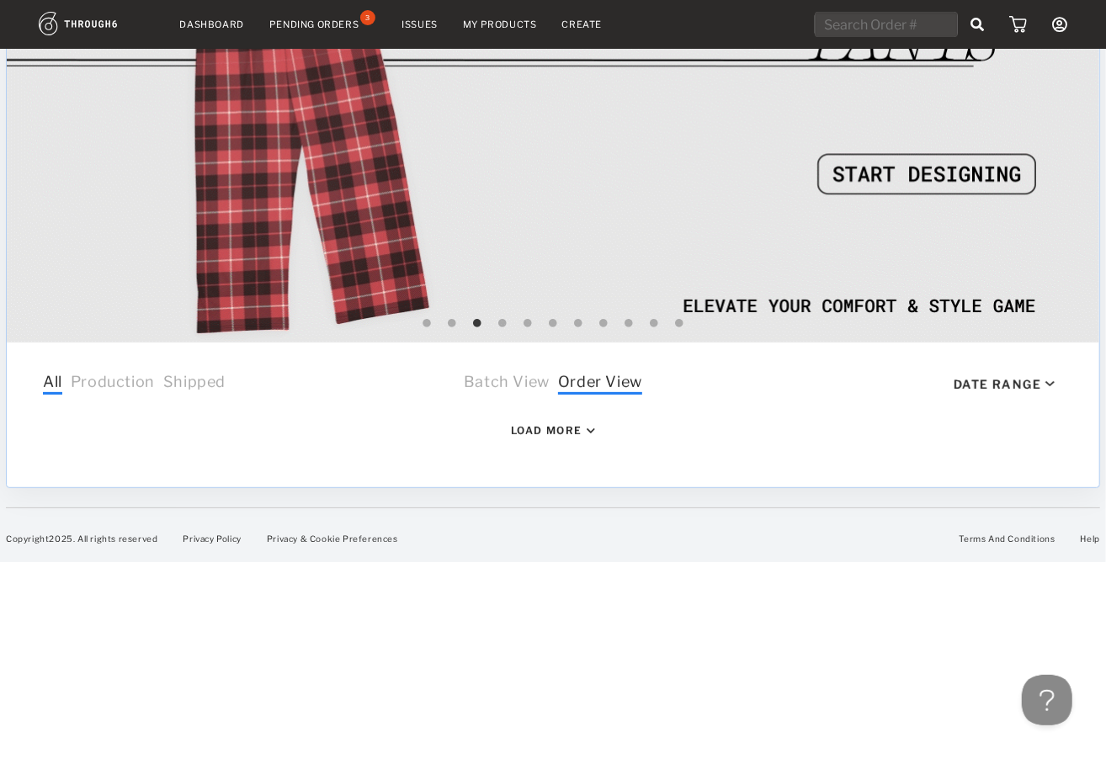
click at [545, 432] on div "Load More" at bounding box center [547, 430] width 72 height 13
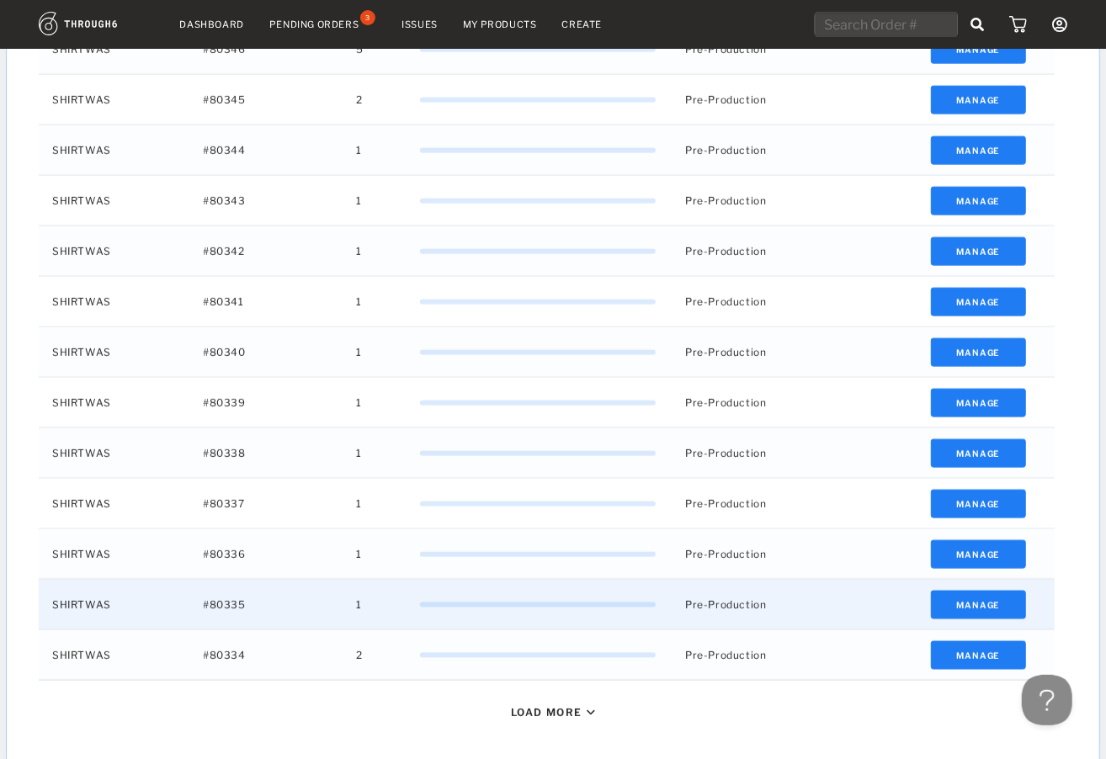
scroll to position [1585, 0]
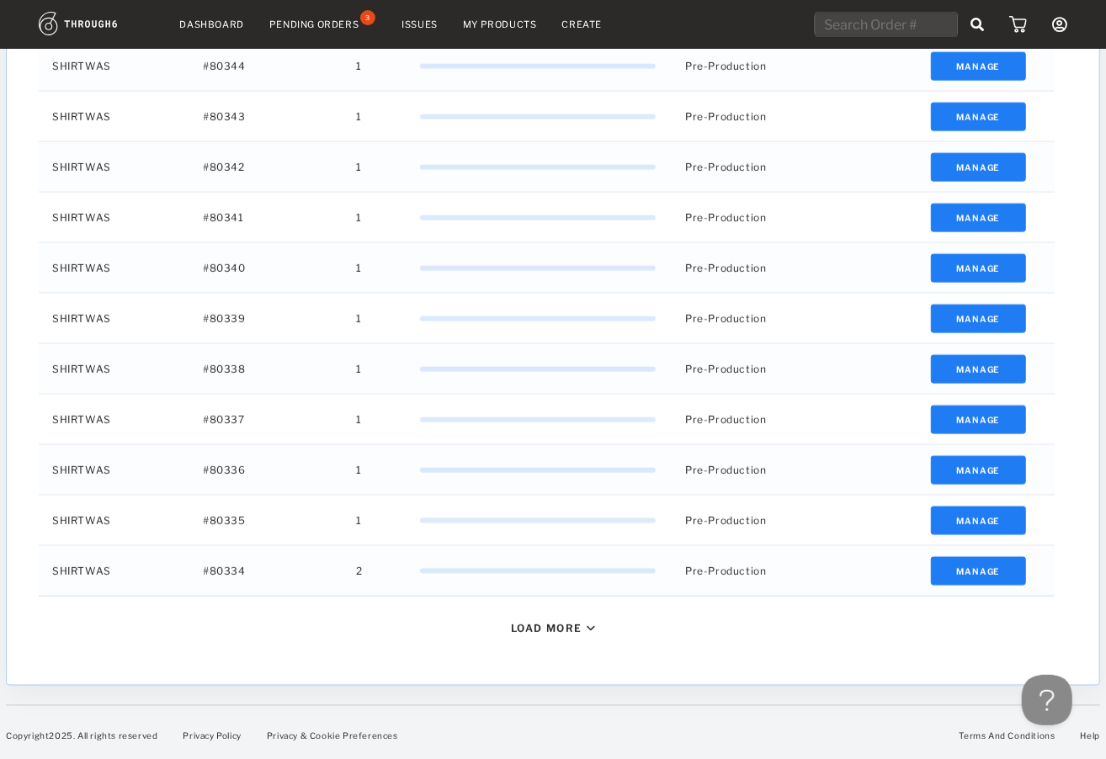
click at [558, 618] on div "Load More" at bounding box center [553, 628] width 1042 height 63
click at [561, 627] on div "Load More" at bounding box center [547, 628] width 72 height 13
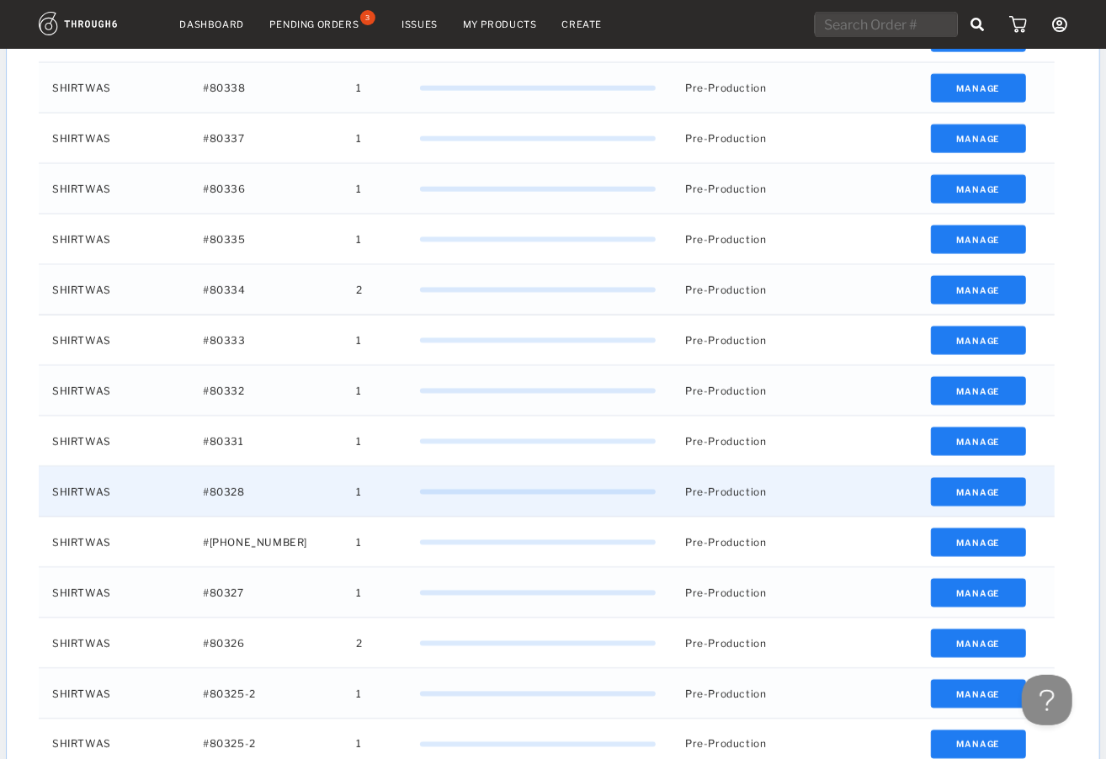
scroll to position [2090, 0]
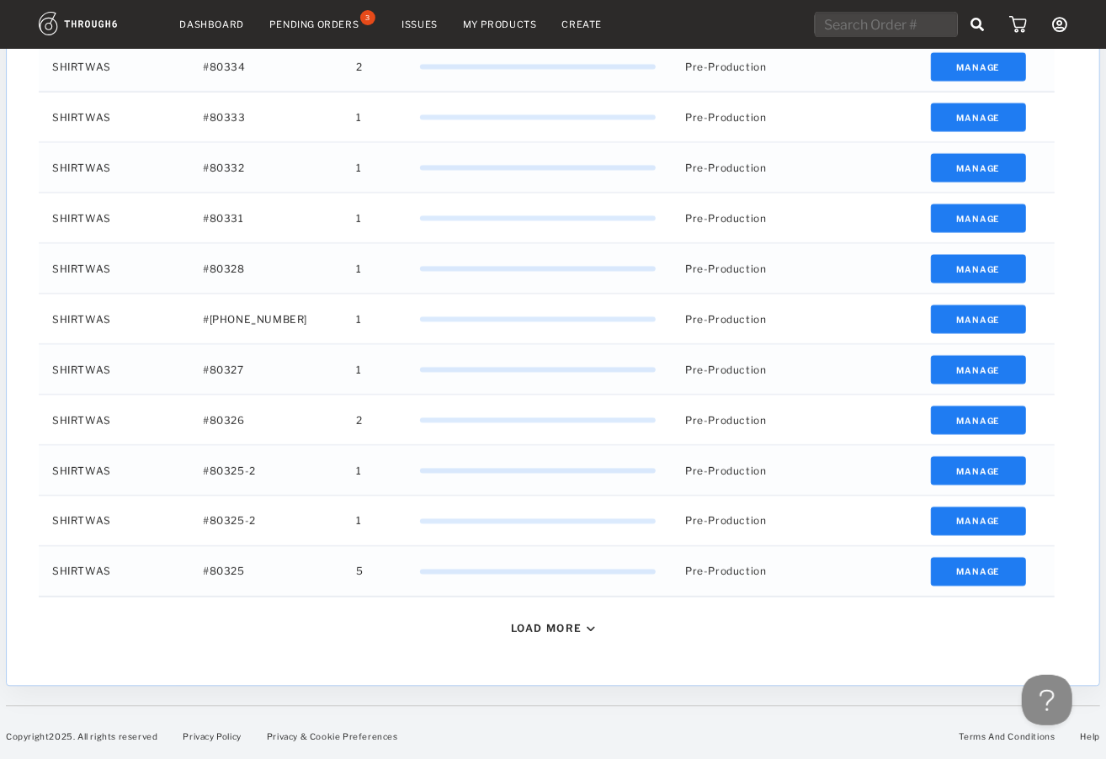
click at [538, 626] on div "Load More" at bounding box center [547, 628] width 72 height 13
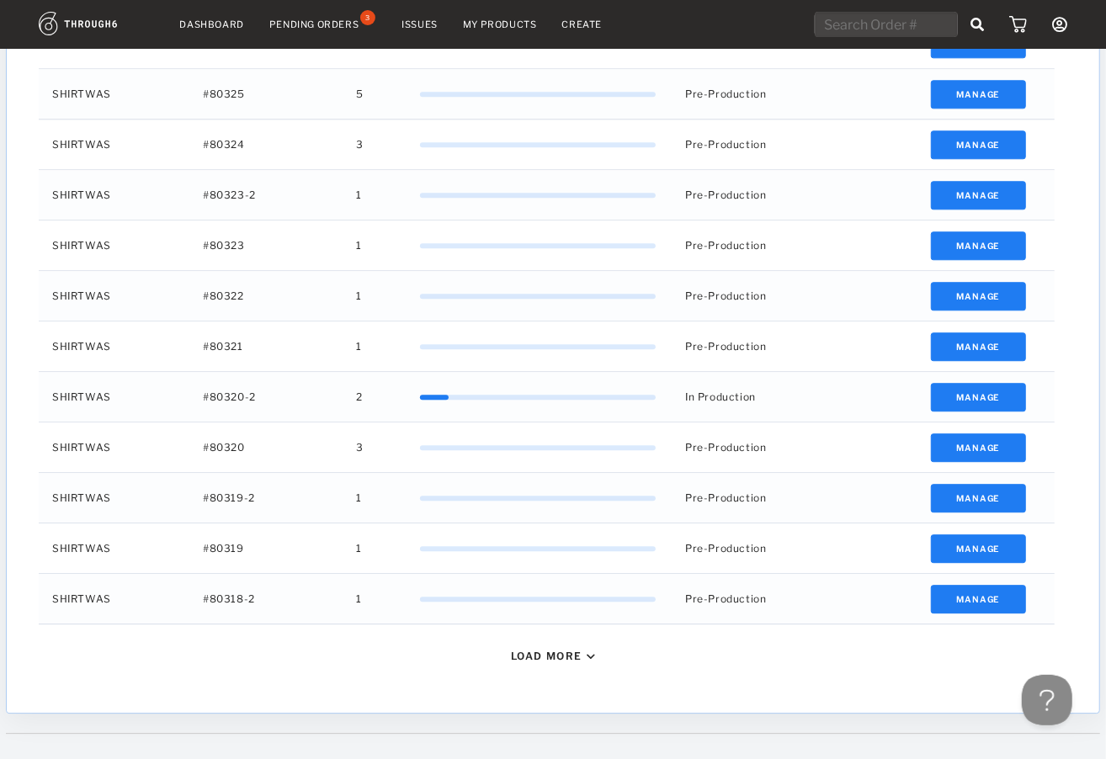
scroll to position [2595, 0]
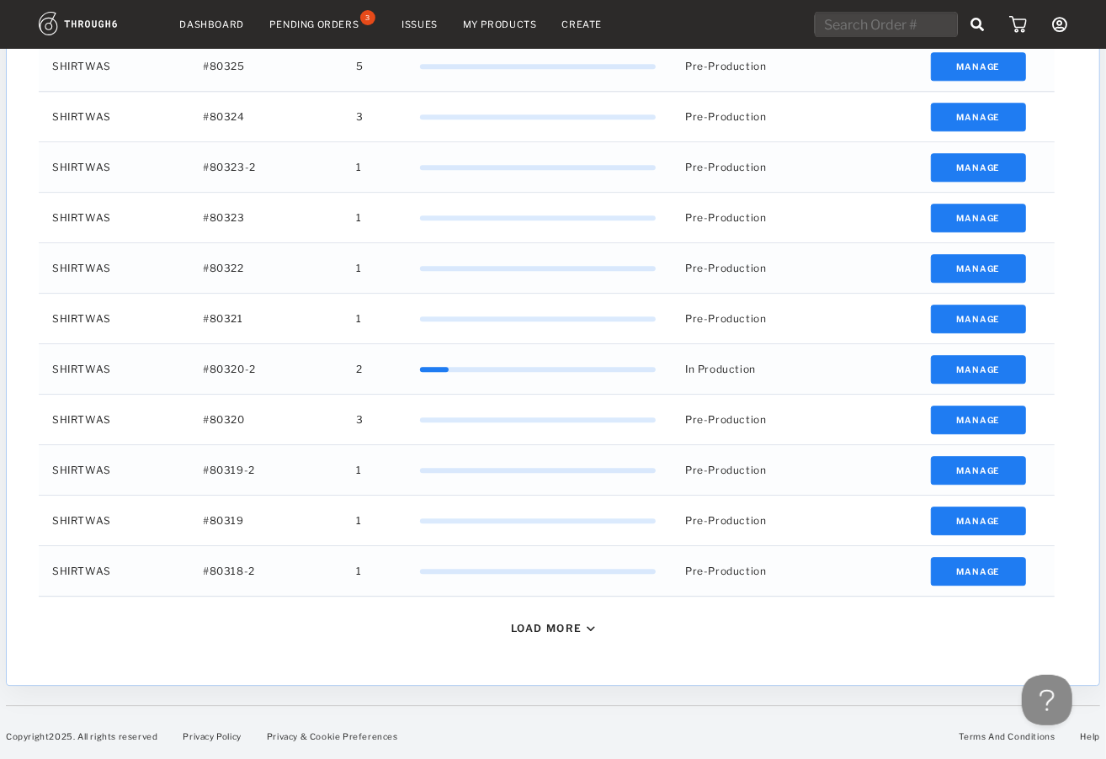
click at [567, 630] on div "Load More" at bounding box center [547, 628] width 72 height 13
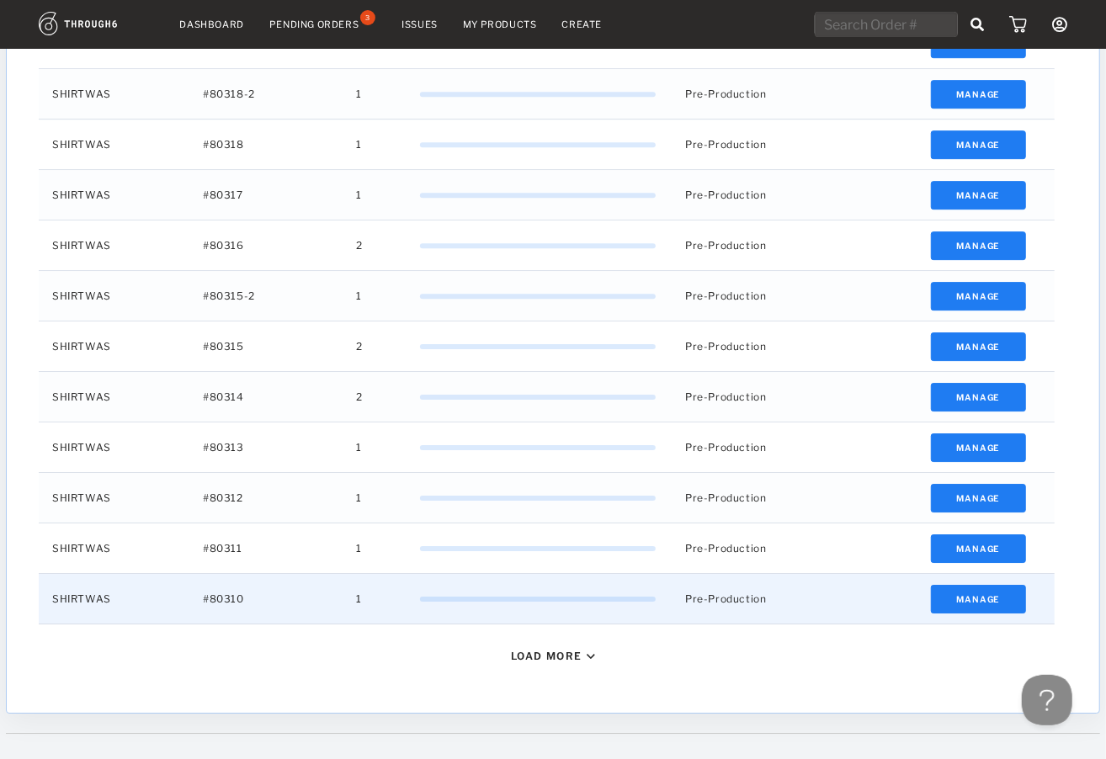
scroll to position [3100, 0]
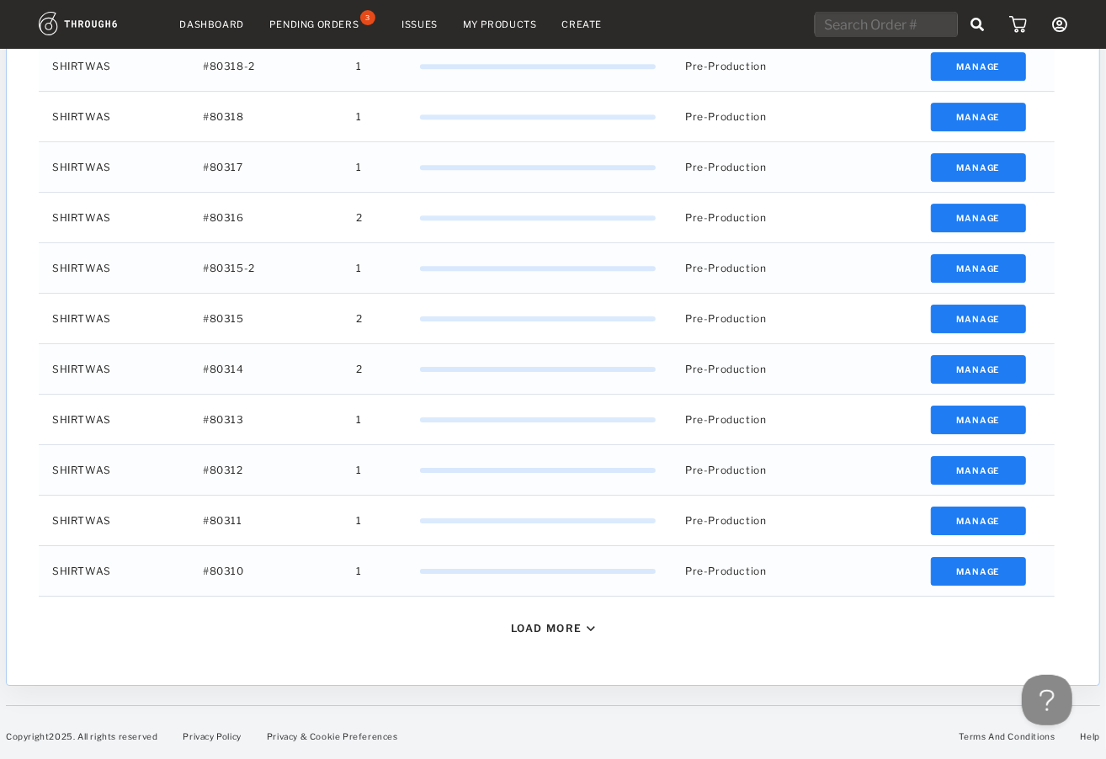
click at [559, 639] on div "Load More" at bounding box center [553, 628] width 1042 height 63
click at [558, 632] on div "Load More" at bounding box center [547, 628] width 72 height 13
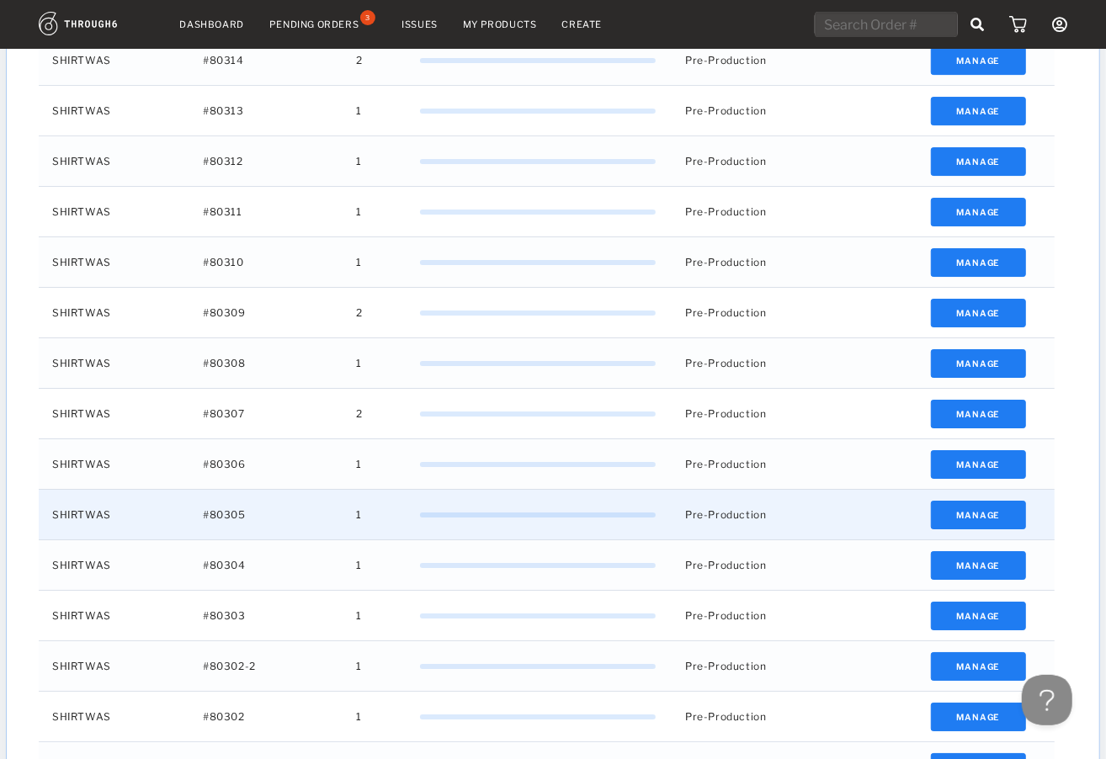
scroll to position [3604, 0]
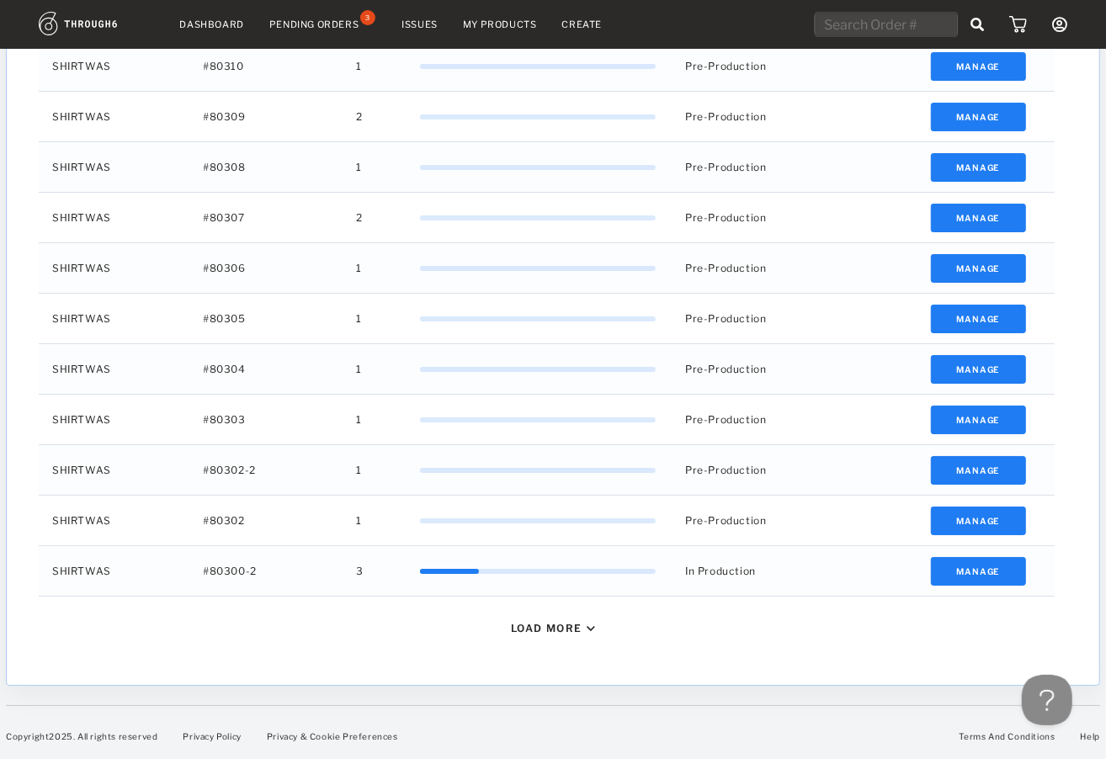
click at [549, 640] on div "Load More" at bounding box center [553, 628] width 1042 height 63
click at [558, 620] on div "Load More" at bounding box center [553, 628] width 1042 height 63
click at [568, 624] on div "Load More" at bounding box center [547, 628] width 72 height 13
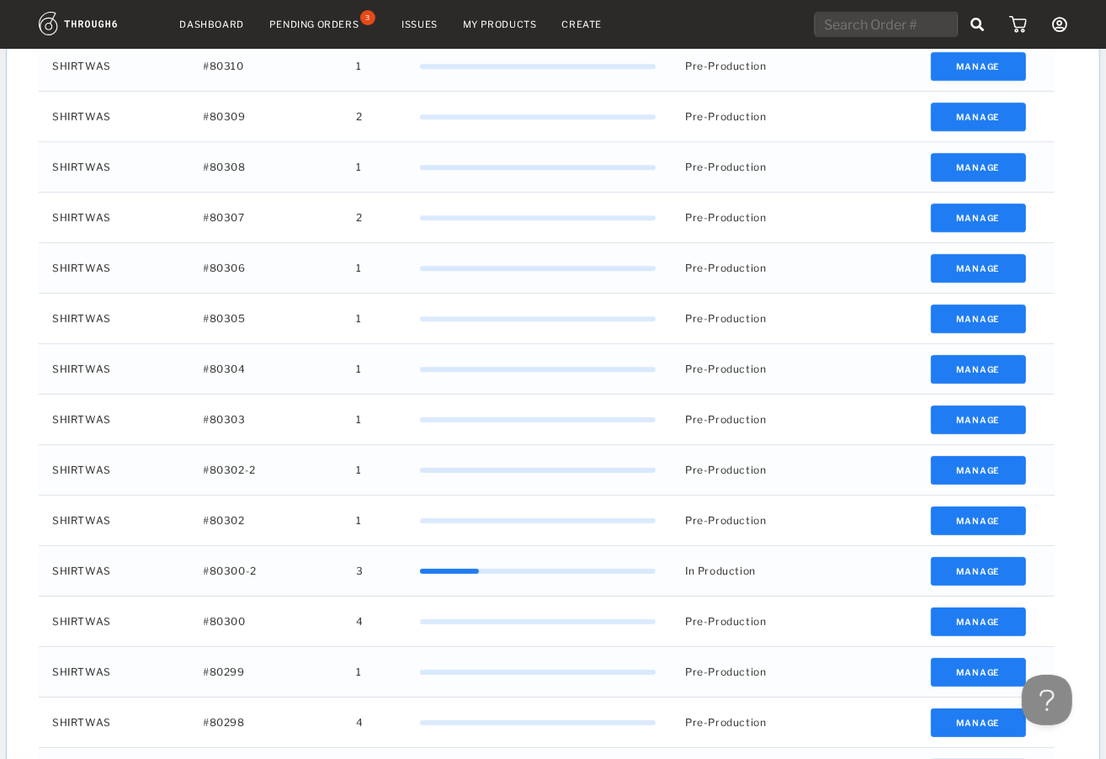
drag, startPoint x: 959, startPoint y: 567, endPoint x: 1069, endPoint y: 554, distance: 111.0
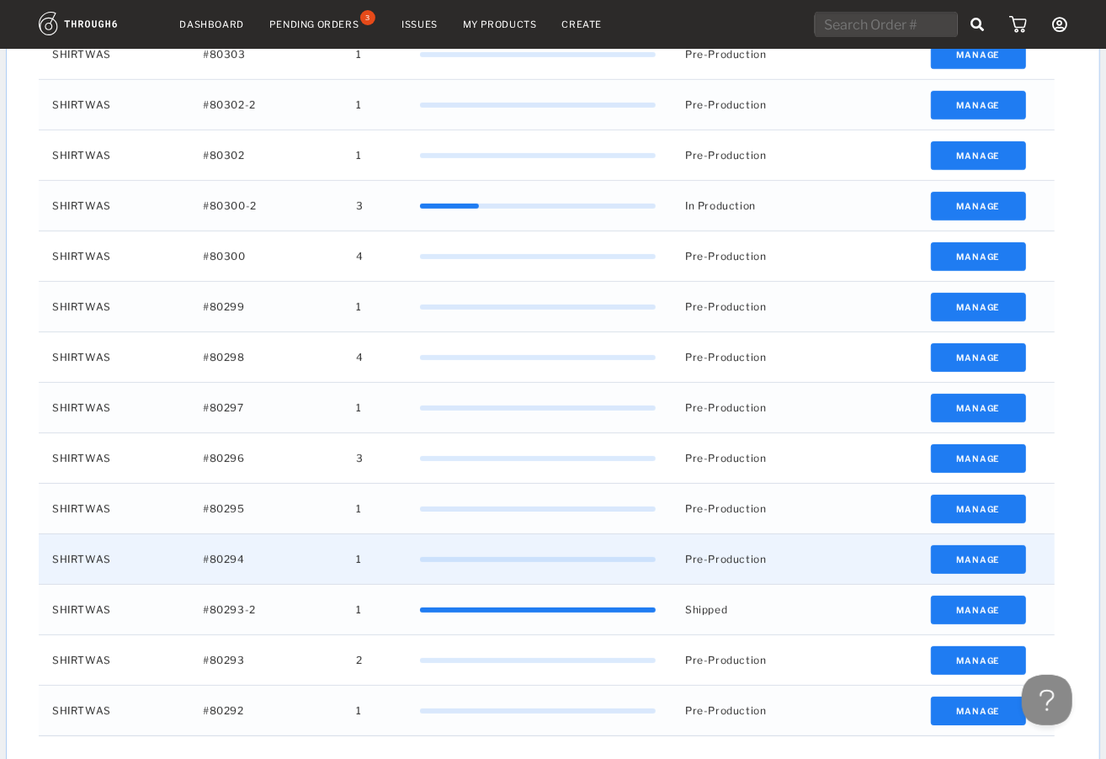
scroll to position [4082, 0]
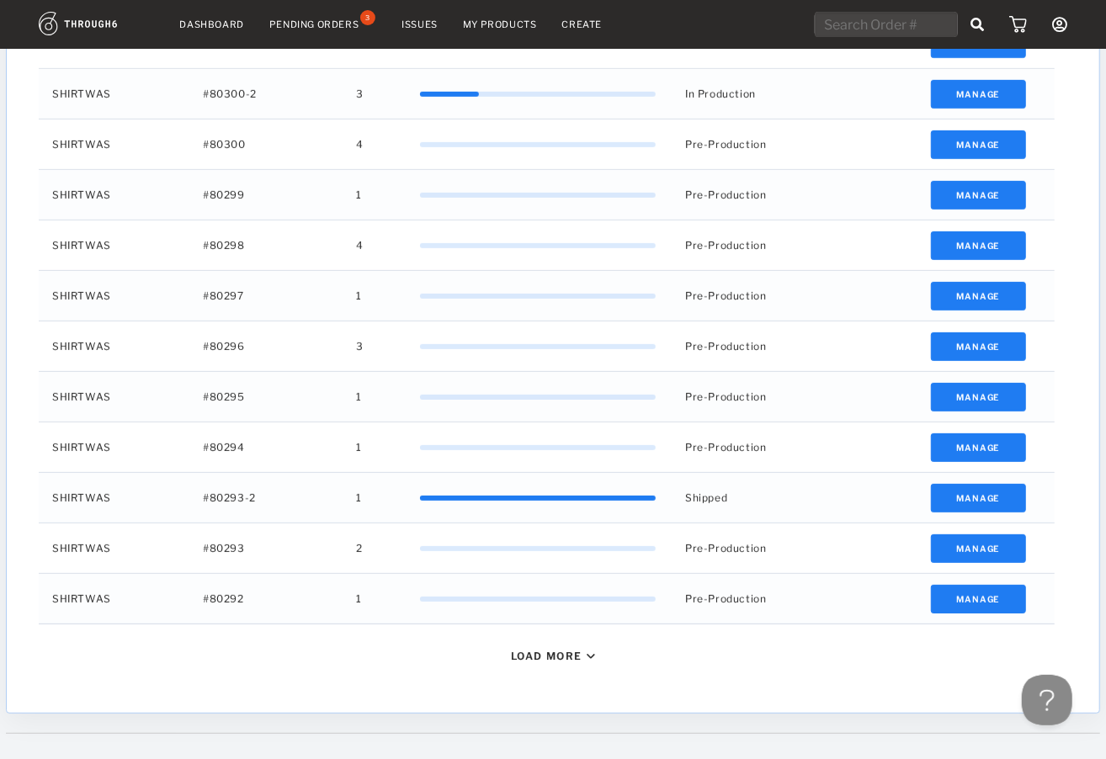
click at [561, 655] on div "Load More" at bounding box center [547, 656] width 72 height 13
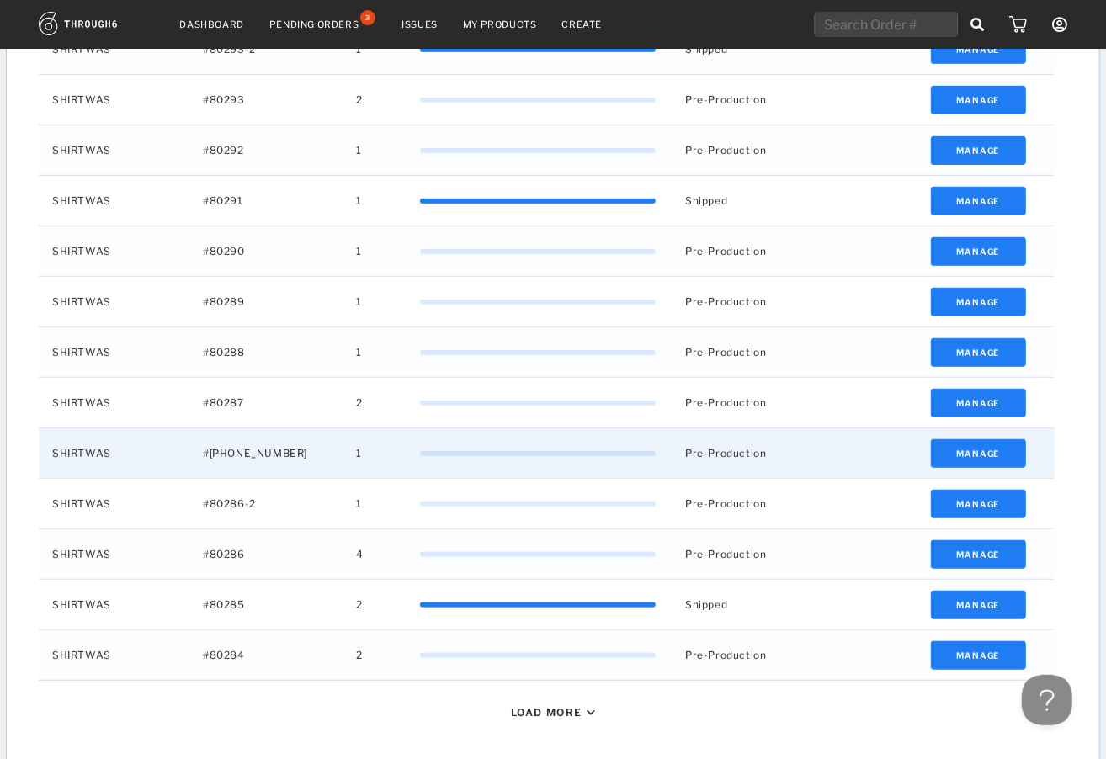
scroll to position [4614, 0]
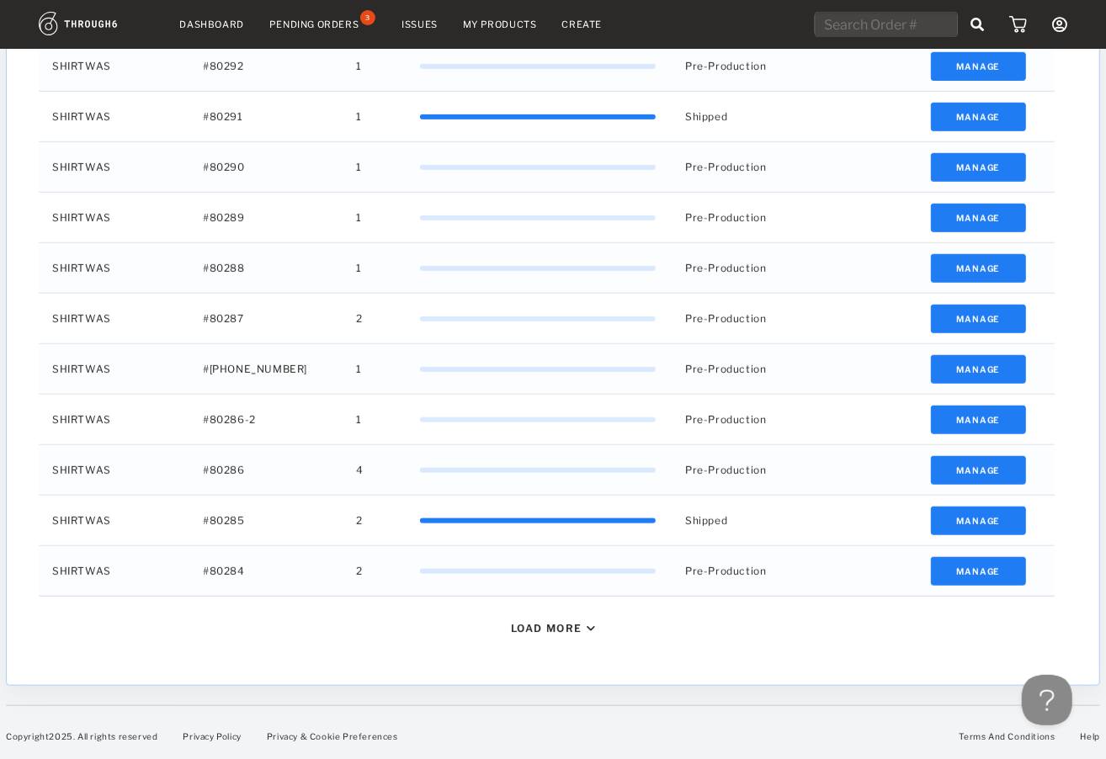
click at [538, 623] on div "Load More" at bounding box center [547, 628] width 72 height 13
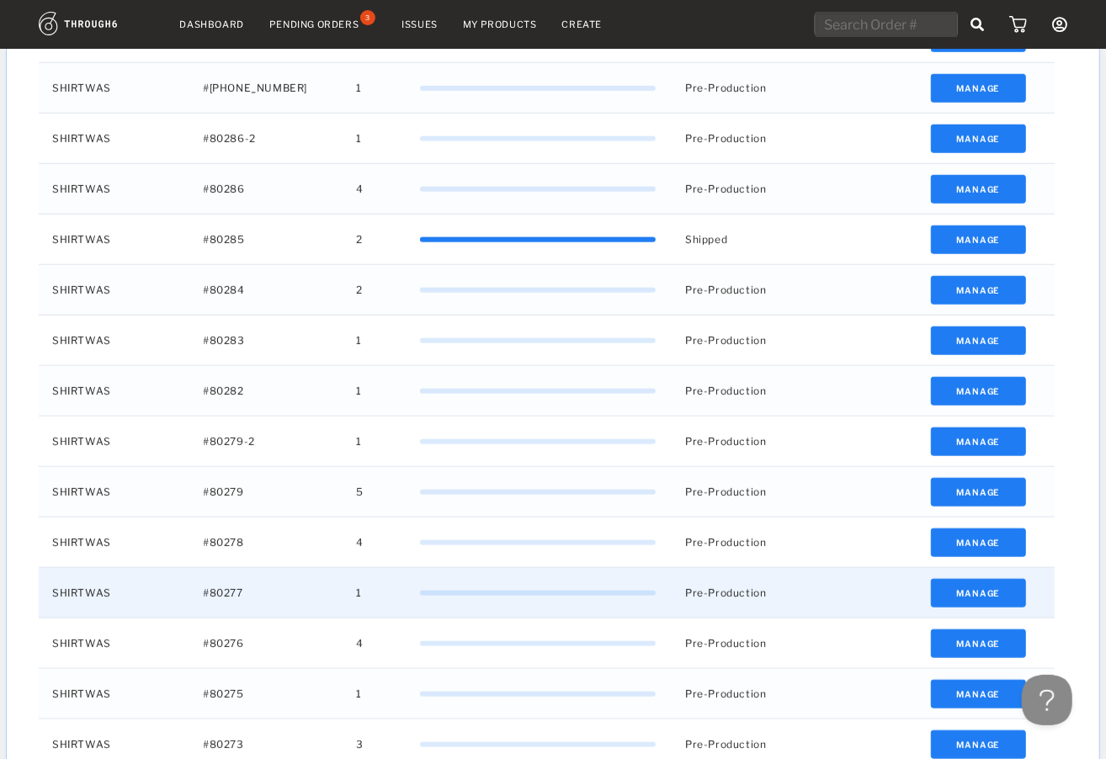
scroll to position [5119, 0]
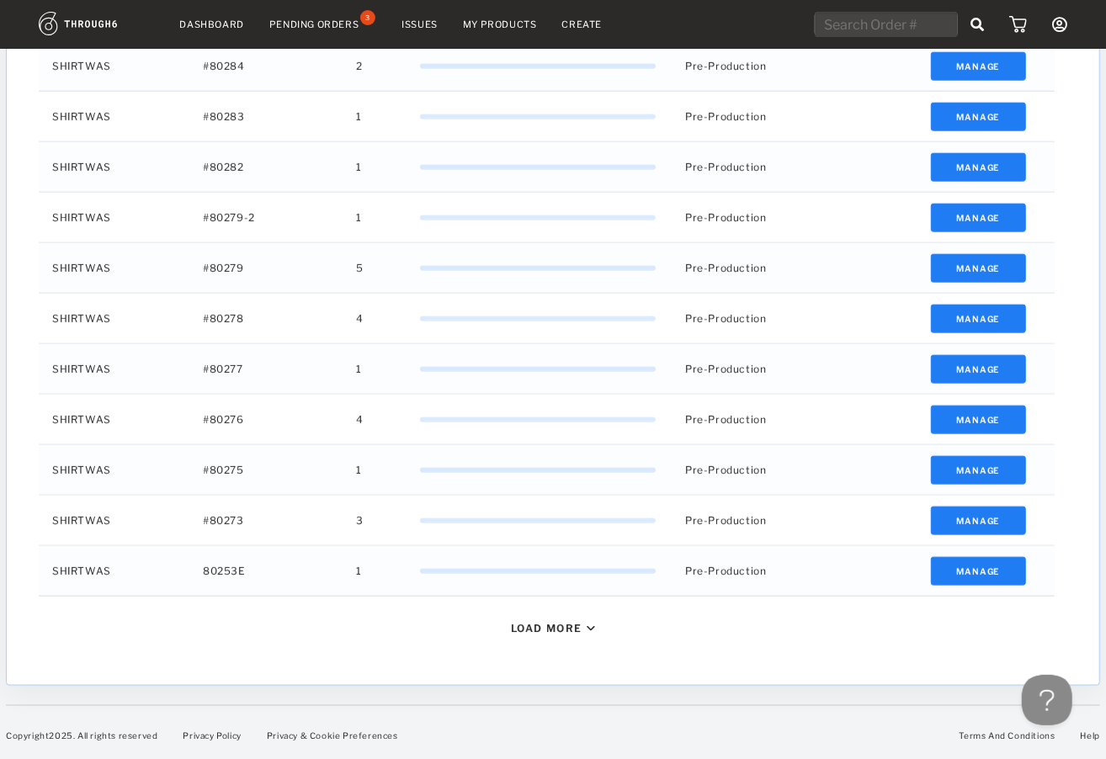
click at [562, 631] on div "Load More" at bounding box center [547, 628] width 72 height 13
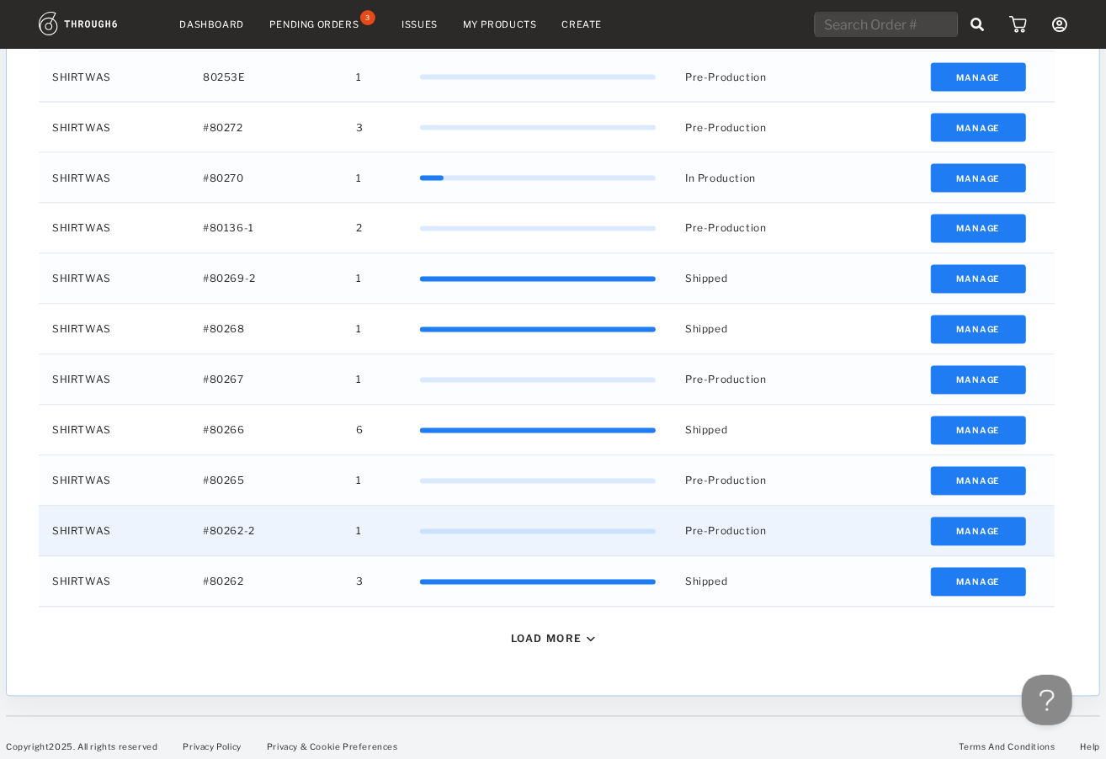
scroll to position [5624, 0]
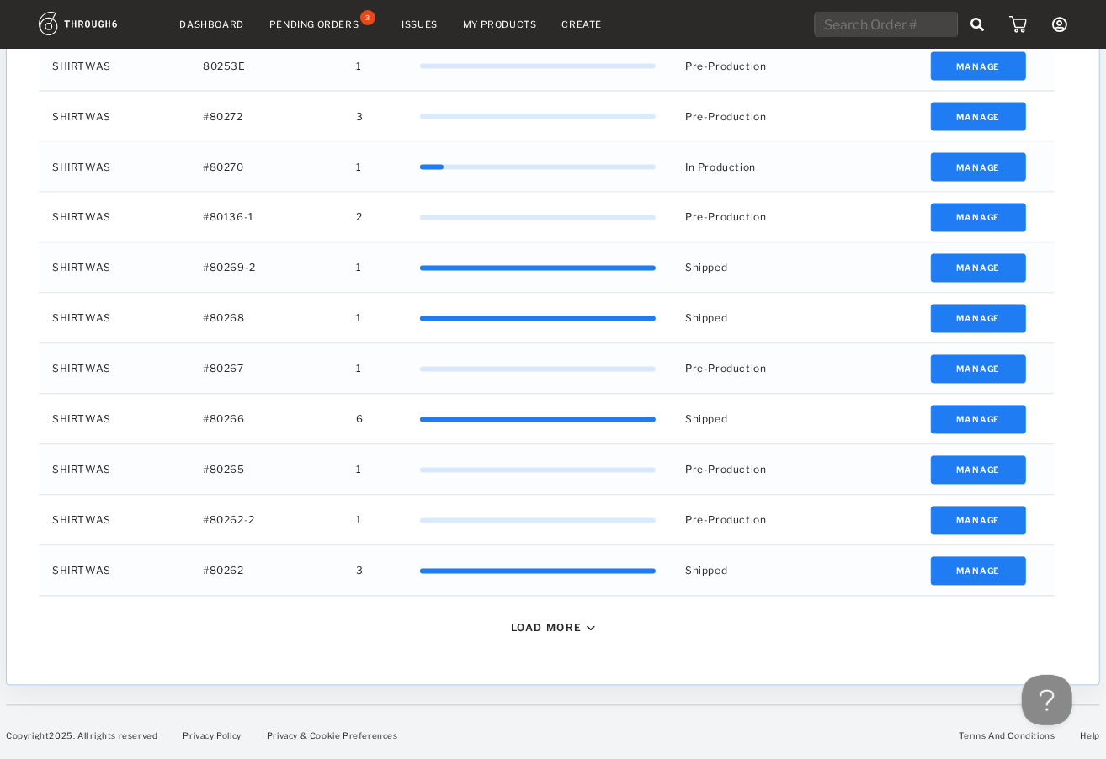
click at [576, 622] on div "Load More" at bounding box center [547, 628] width 72 height 13
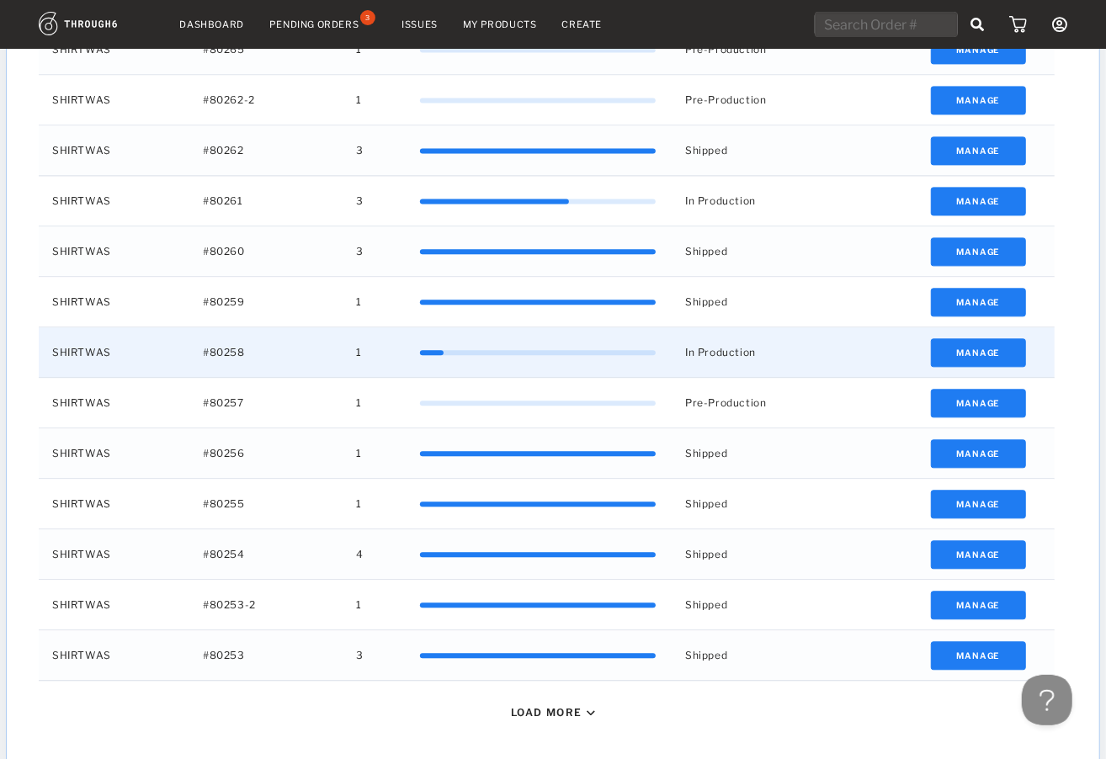
scroll to position [6129, 0]
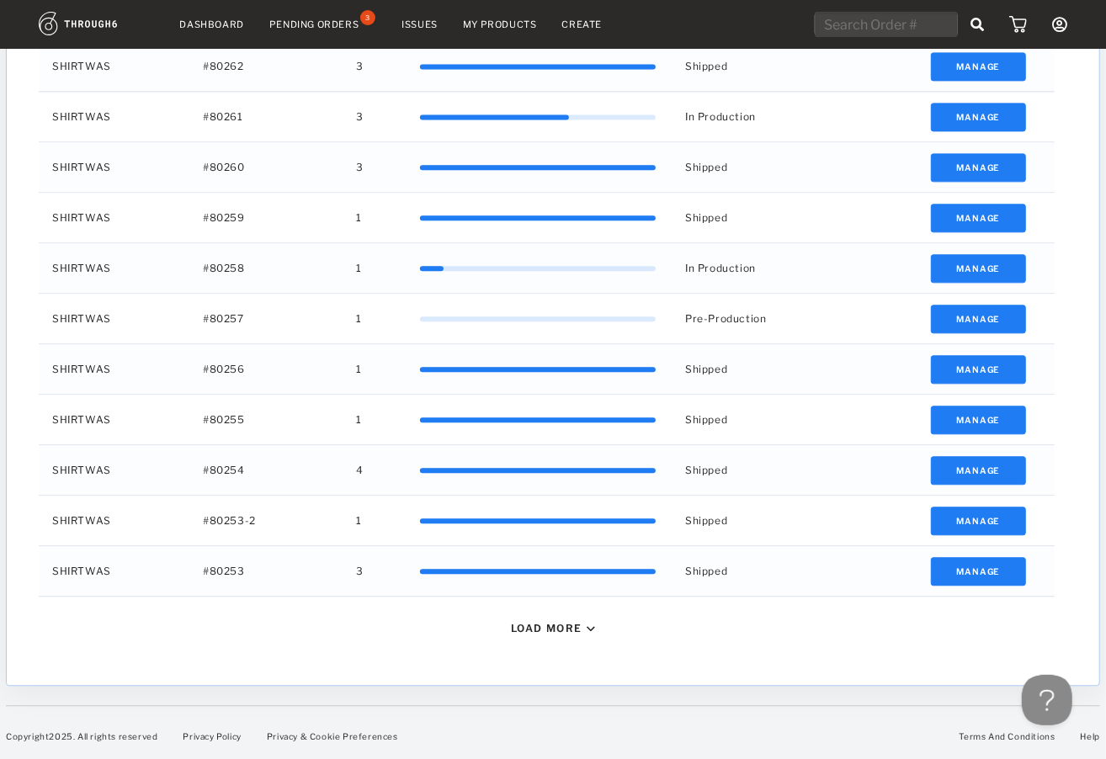
click at [558, 636] on div "Load More" at bounding box center [553, 628] width 1042 height 63
click at [553, 629] on div "Load More" at bounding box center [547, 628] width 72 height 13
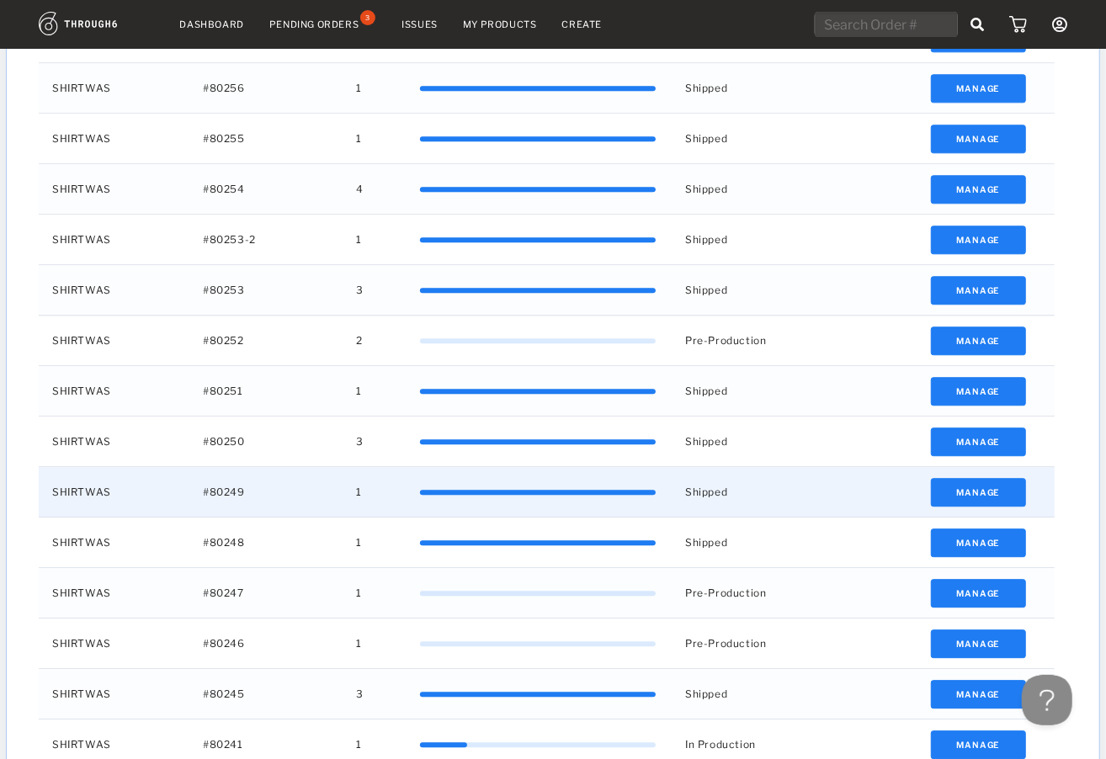
scroll to position [6633, 0]
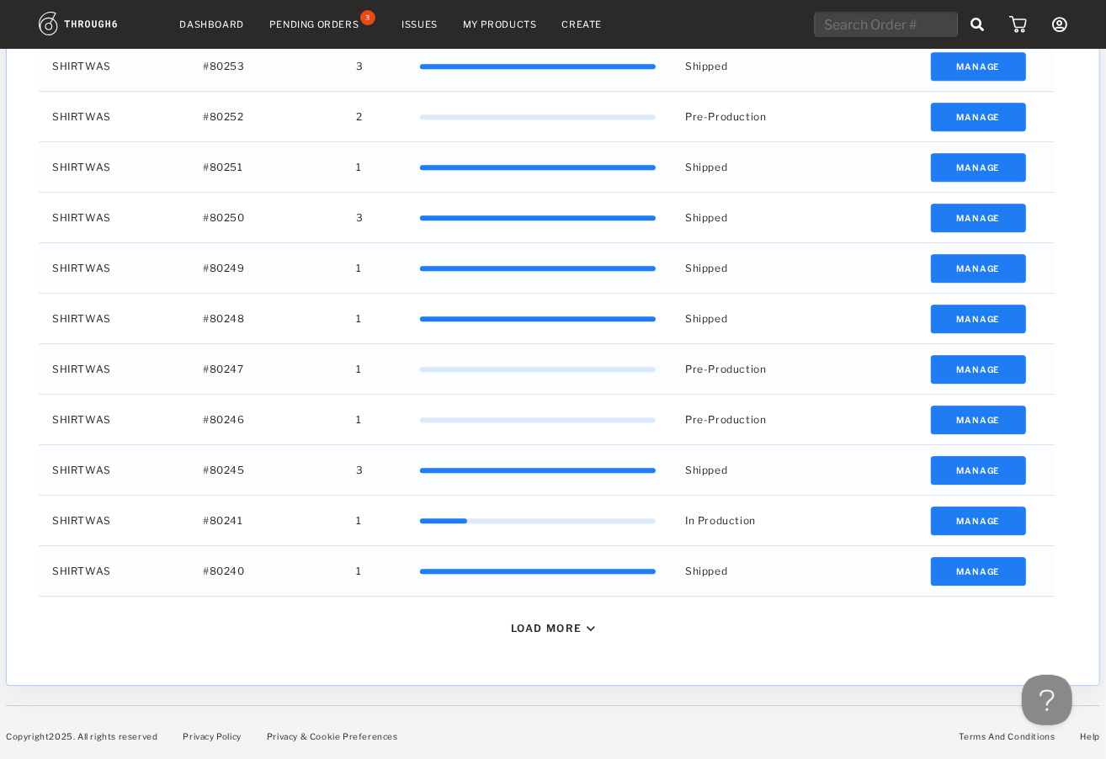
click at [544, 630] on div "Load More" at bounding box center [547, 628] width 72 height 13
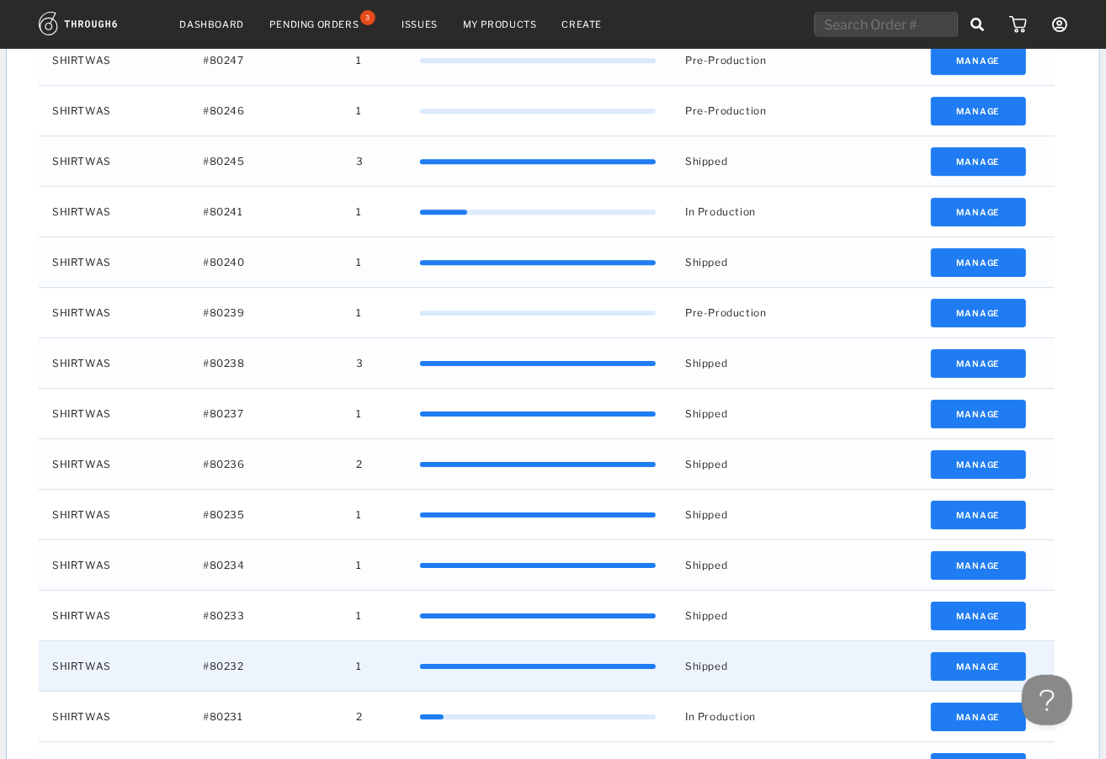
scroll to position [7138, 0]
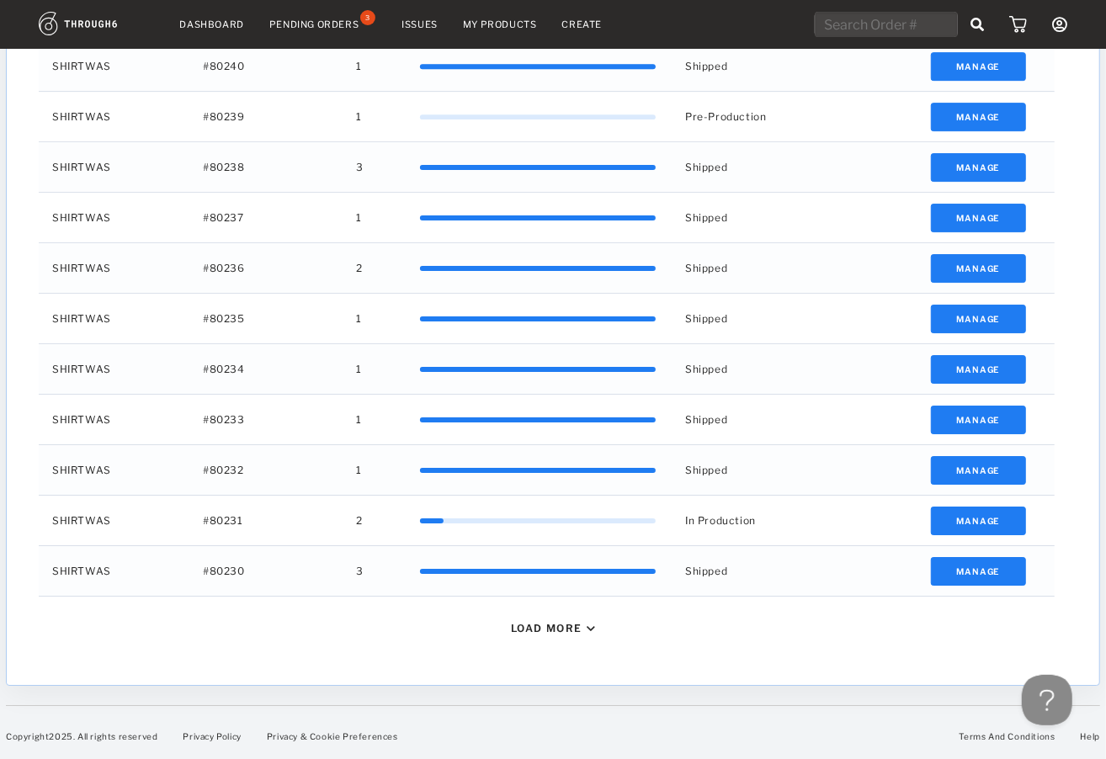
click at [557, 638] on div "Load More" at bounding box center [553, 628] width 1042 height 63
click at [555, 626] on div "Load More" at bounding box center [547, 628] width 72 height 13
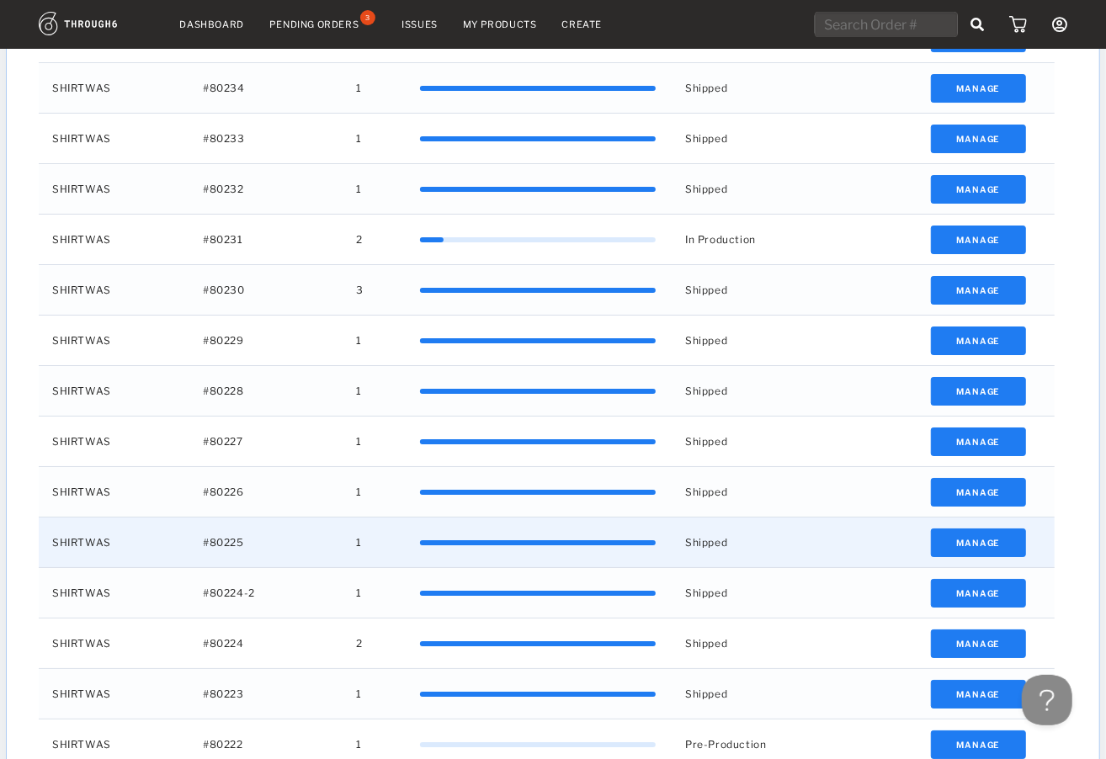
scroll to position [7643, 0]
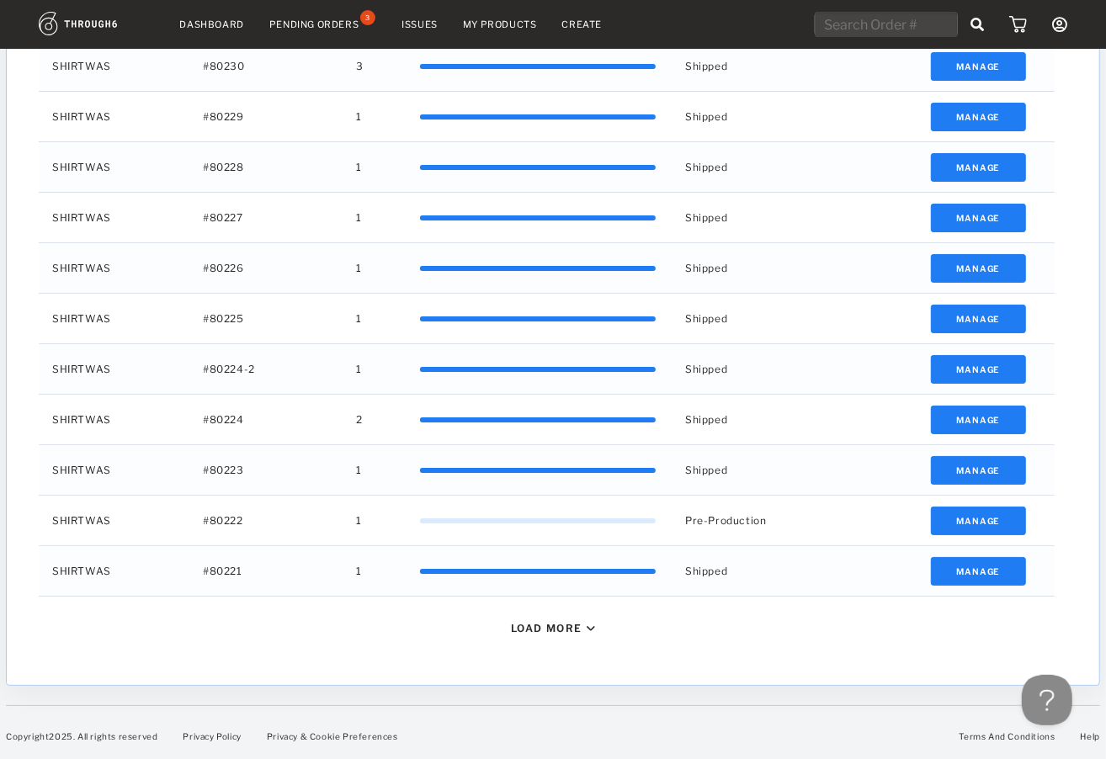
click at [542, 625] on div "Load More" at bounding box center [547, 628] width 72 height 13
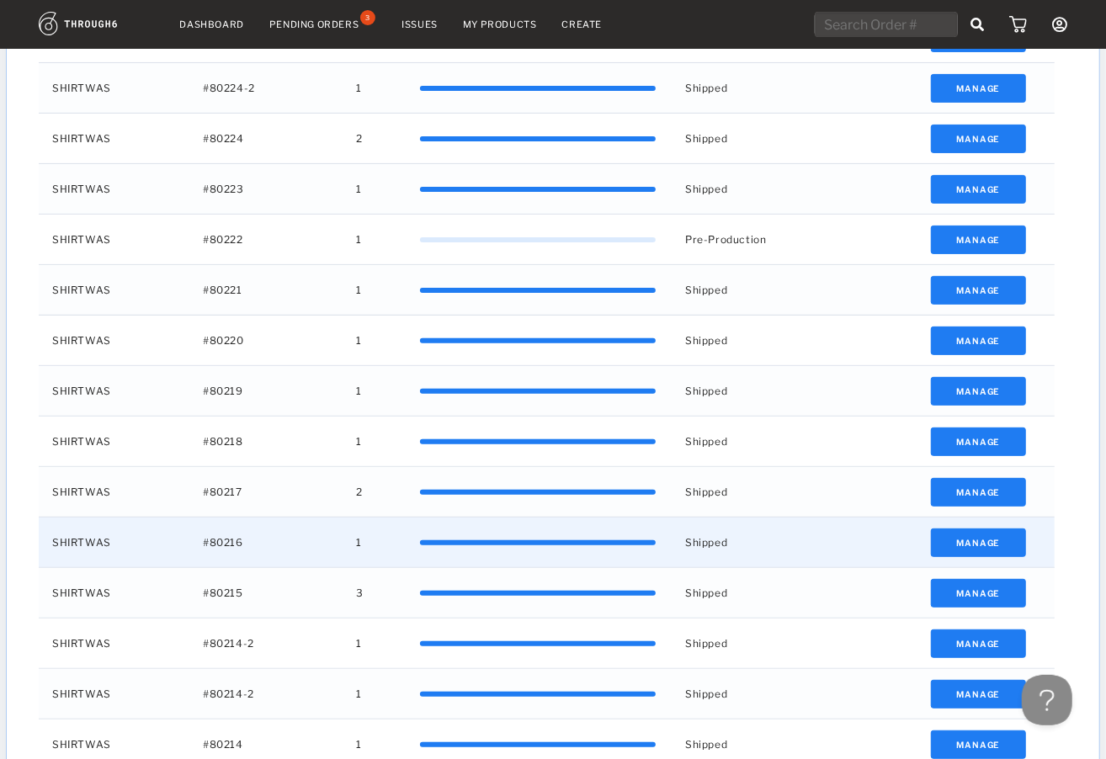
scroll to position [8148, 0]
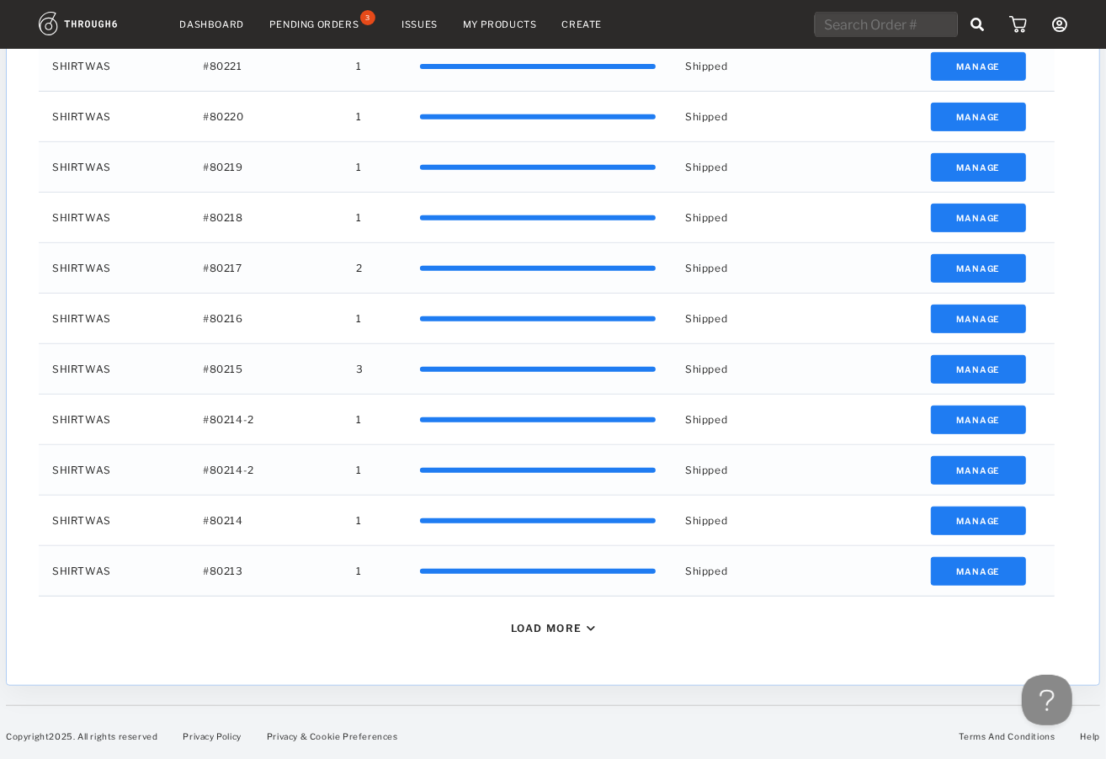
click at [558, 618] on div "Load More" at bounding box center [553, 628] width 1042 height 63
click at [560, 622] on div "Load More" at bounding box center [547, 628] width 72 height 13
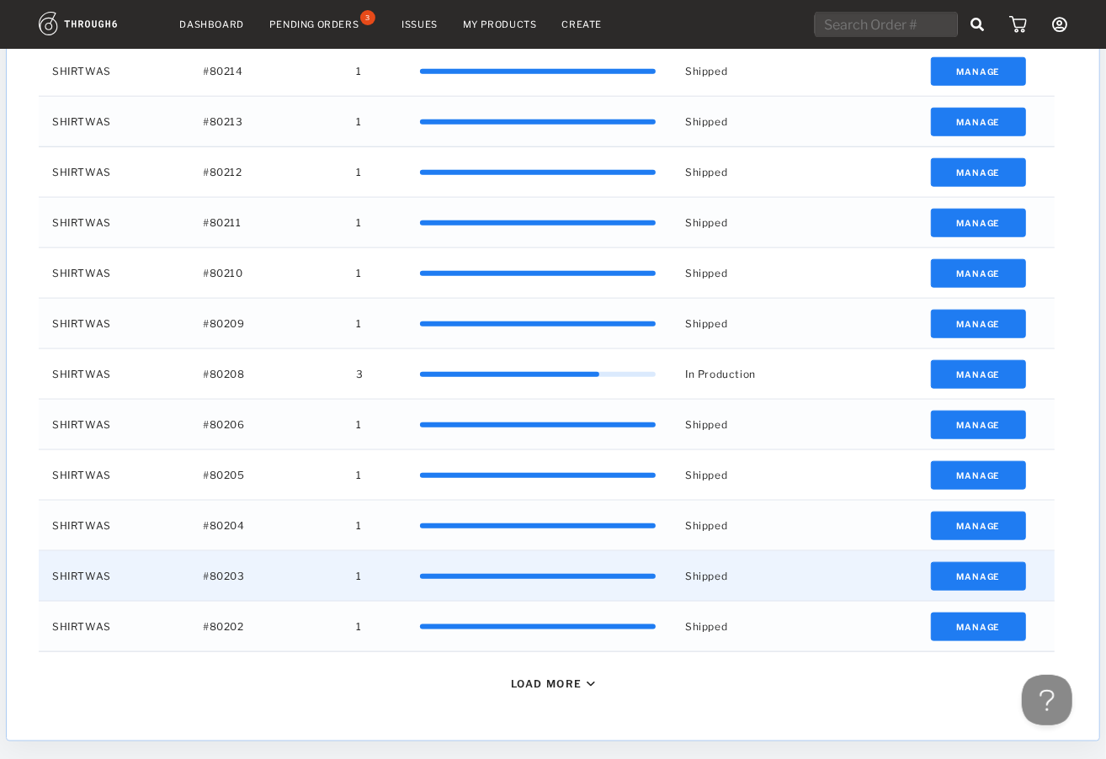
scroll to position [8653, 0]
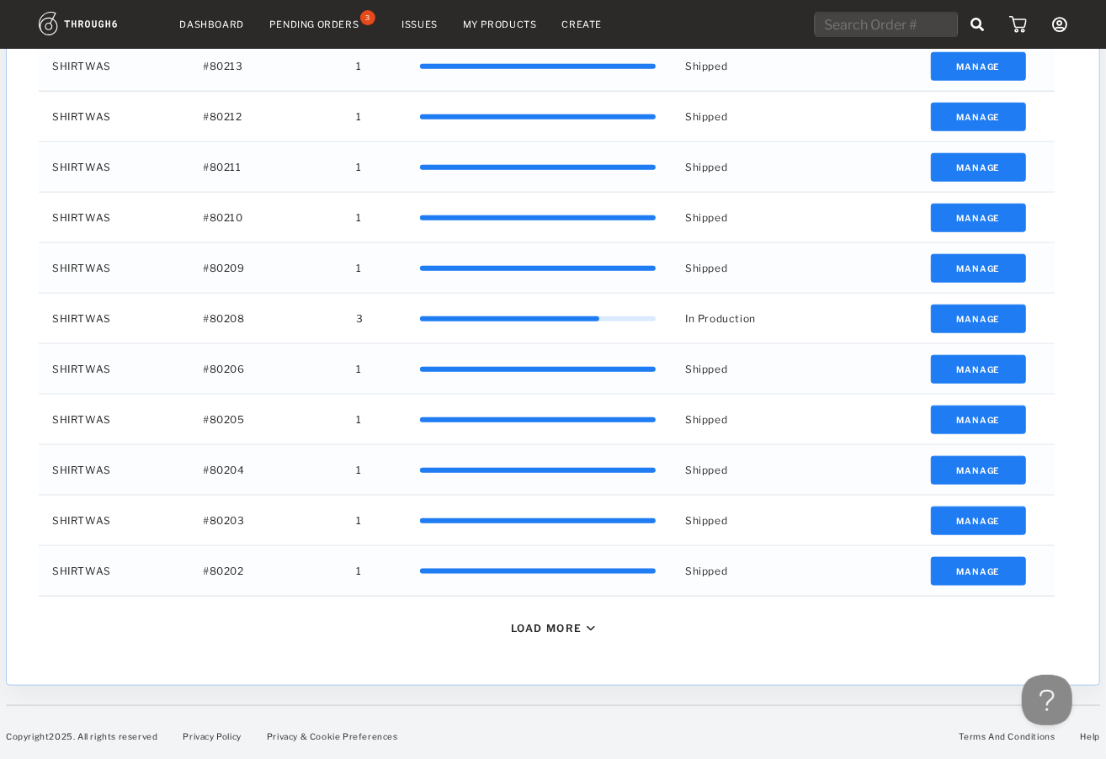
click at [538, 626] on div "Load More" at bounding box center [547, 628] width 72 height 13
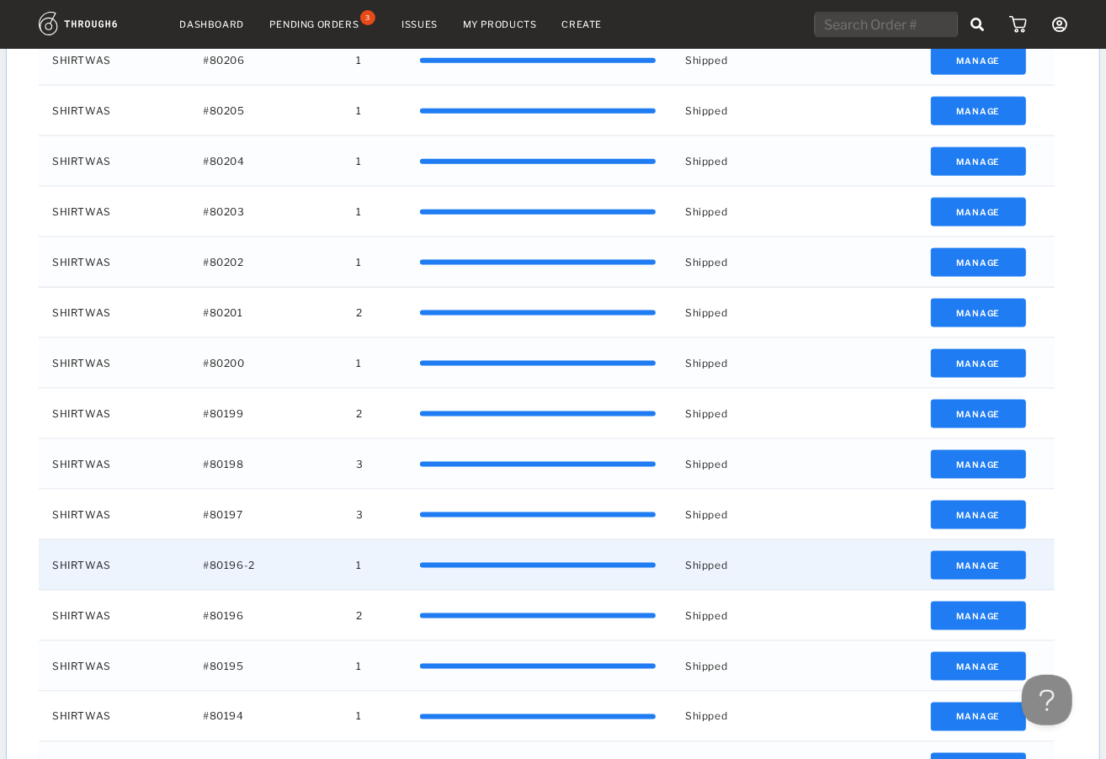
scroll to position [9158, 0]
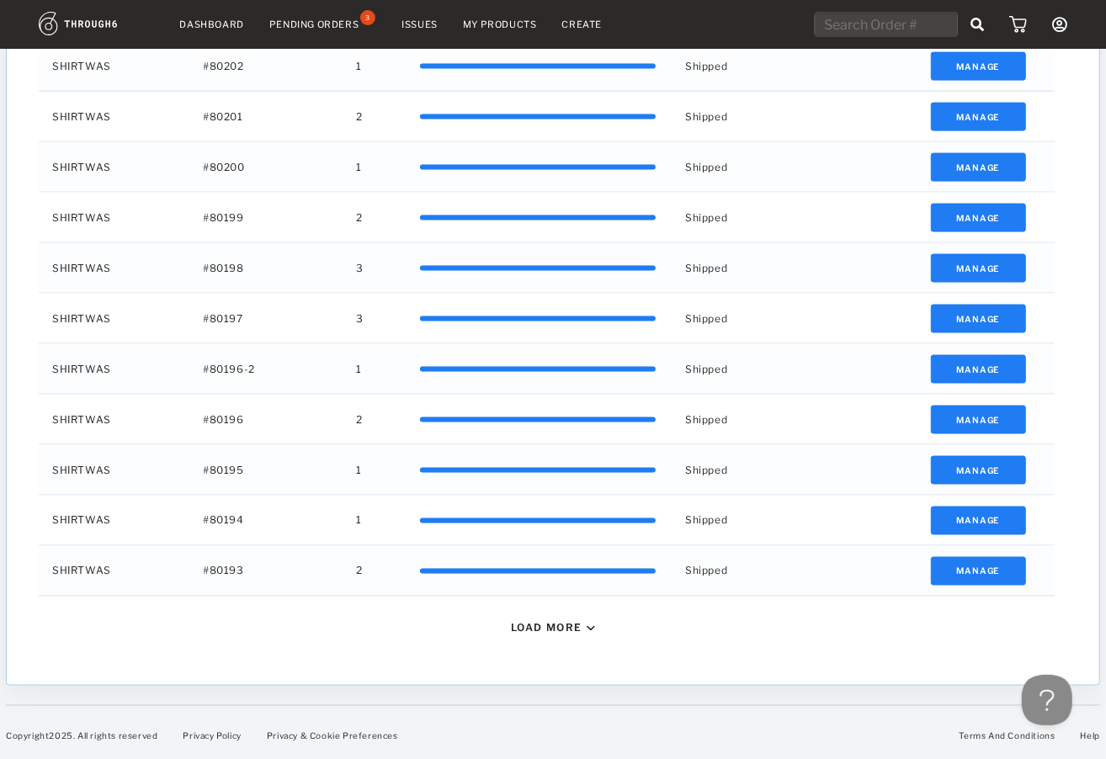
click at [569, 628] on div "Load More" at bounding box center [547, 628] width 72 height 13
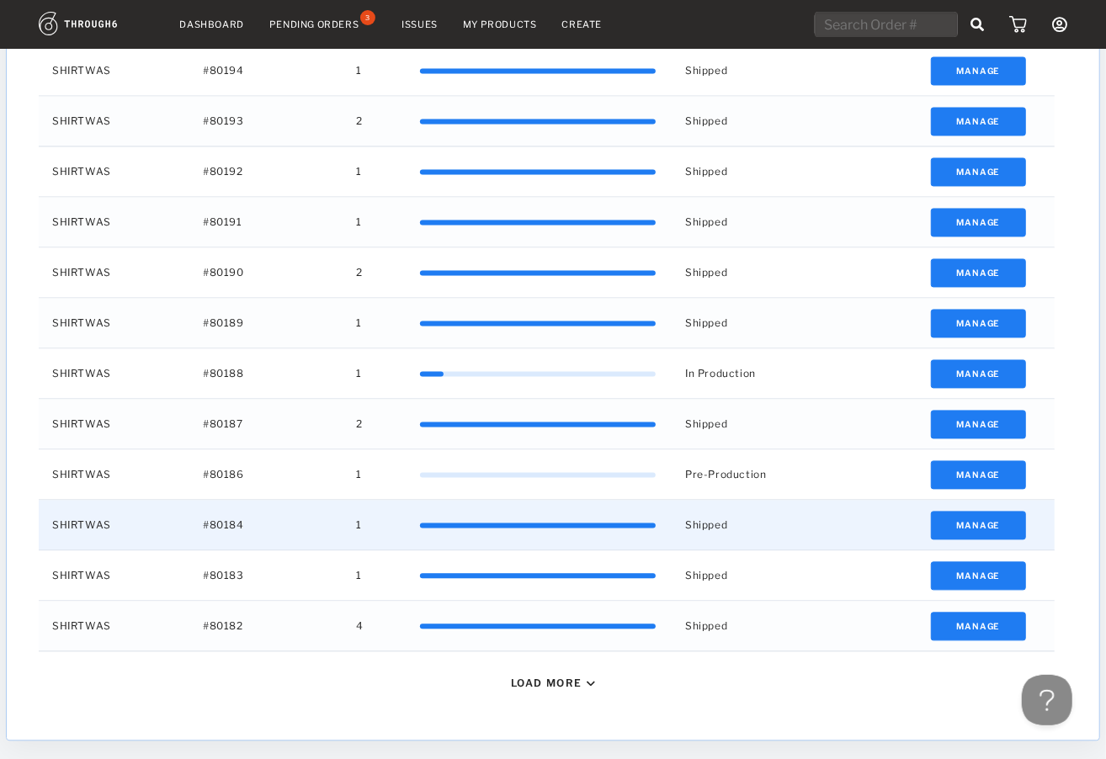
scroll to position [9578, 0]
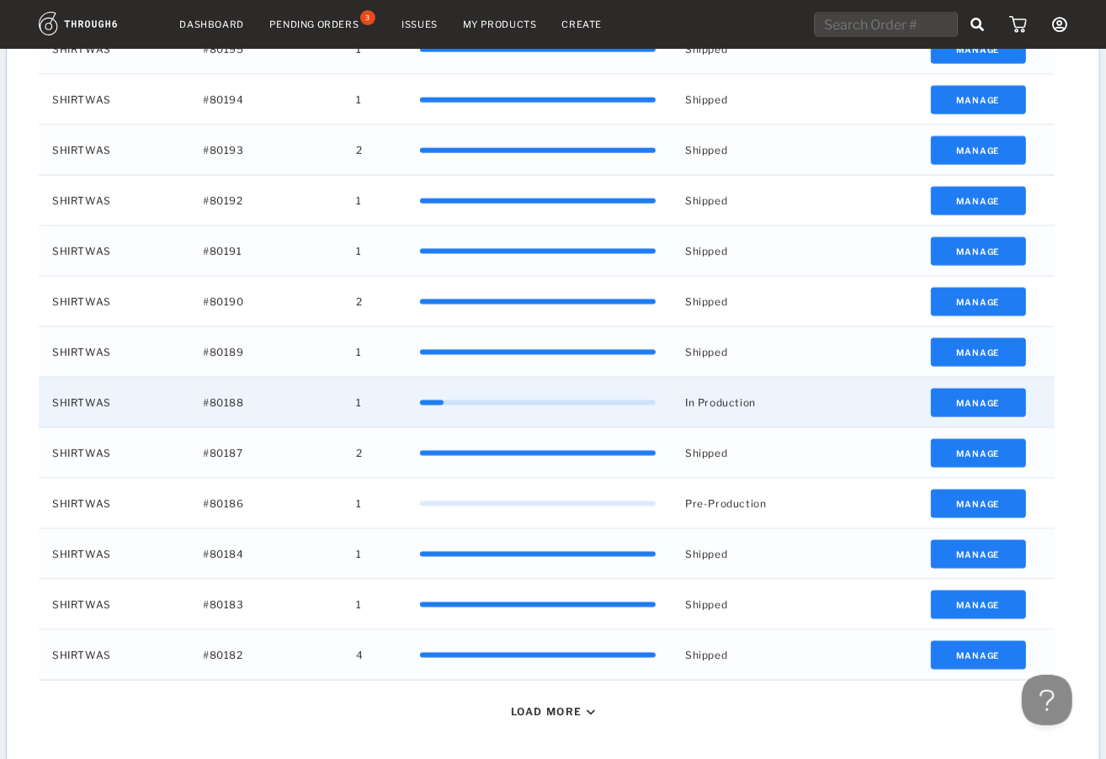
click at [400, 399] on div "1" at bounding box center [372, 403] width 61 height 50
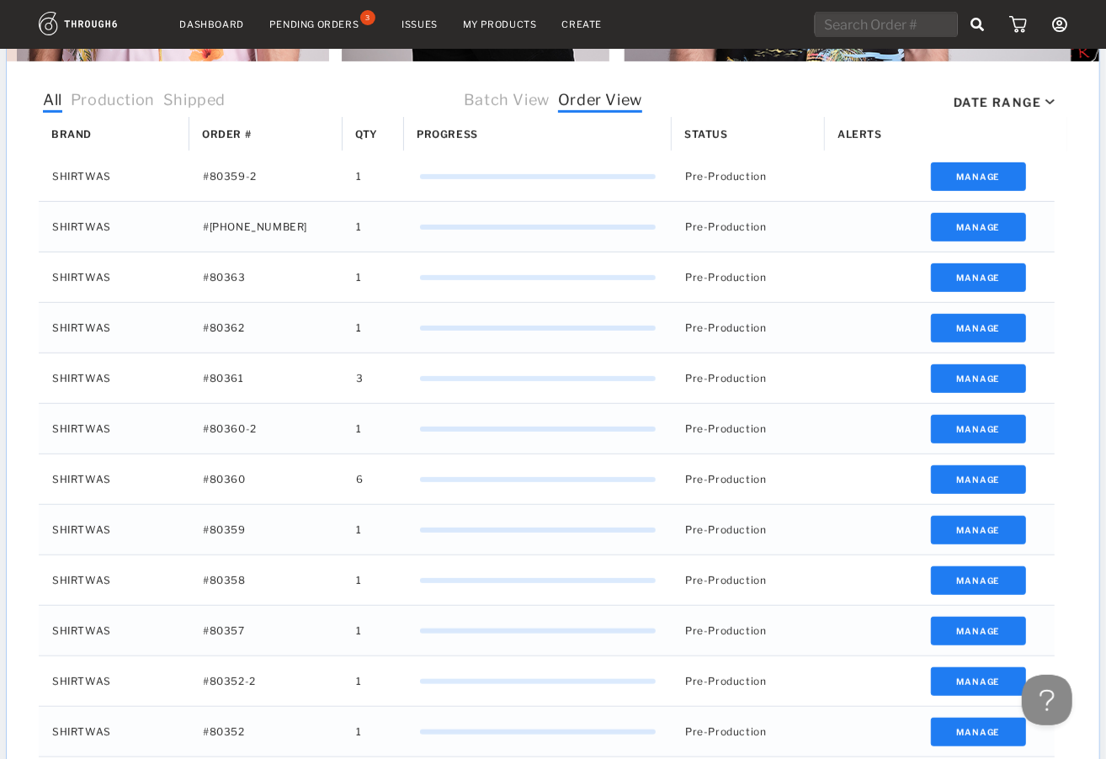
scroll to position [0, 0]
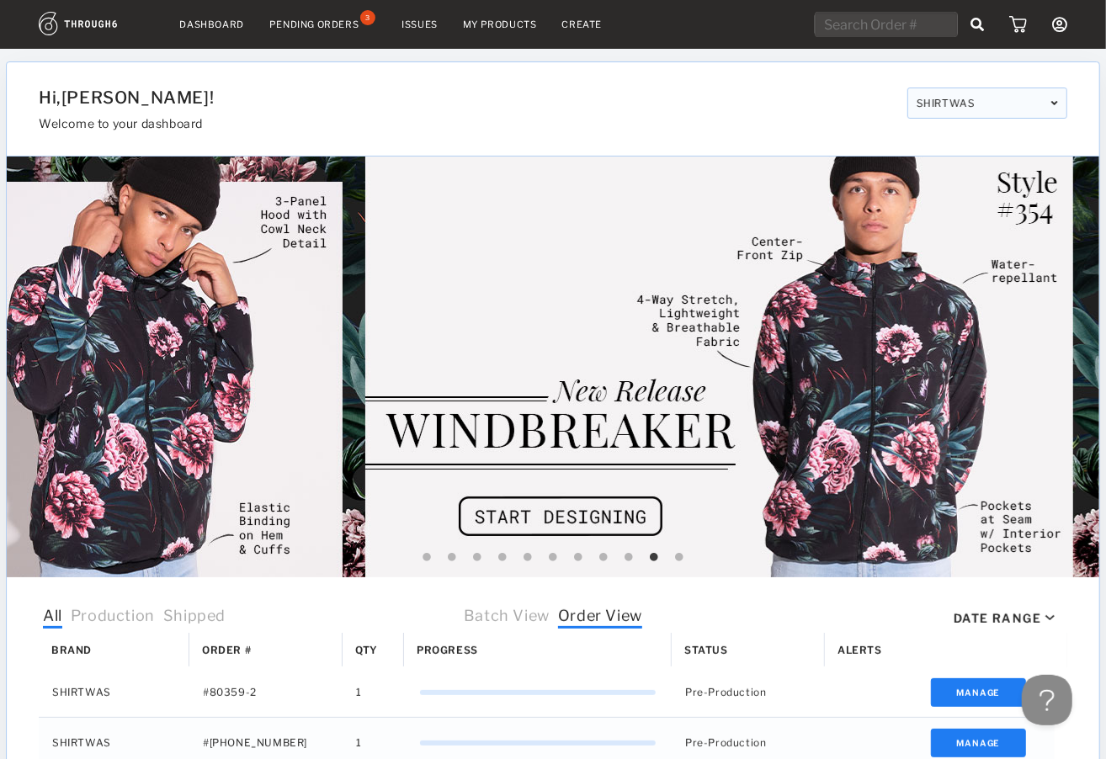
click at [851, 24] on input "text" at bounding box center [885, 24] width 143 height 25
click at [895, 24] on input "text" at bounding box center [885, 24] width 143 height 25
type input "80306"
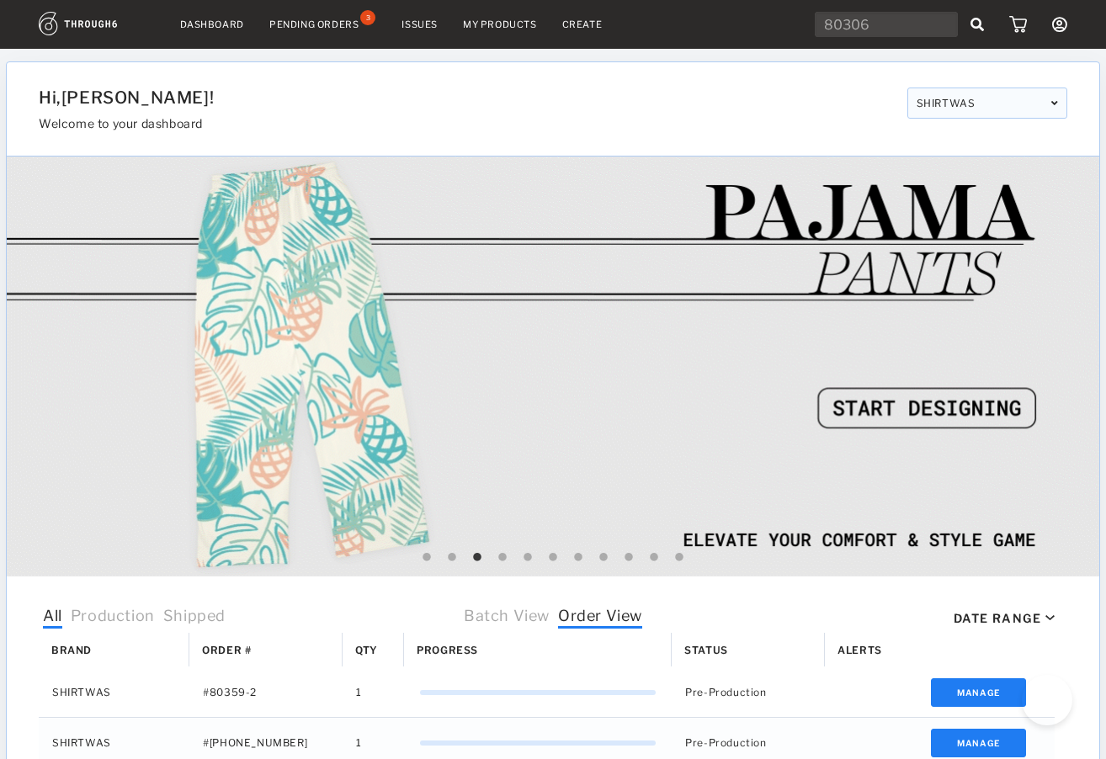
select select "8"
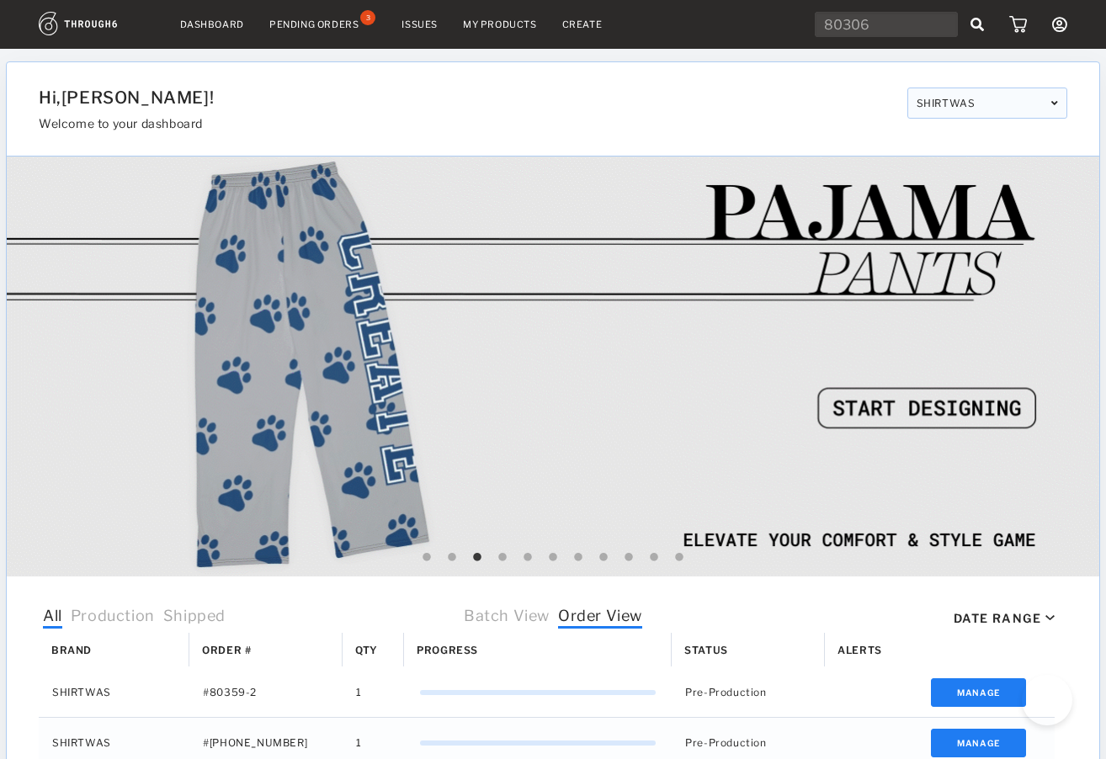
select select "2025"
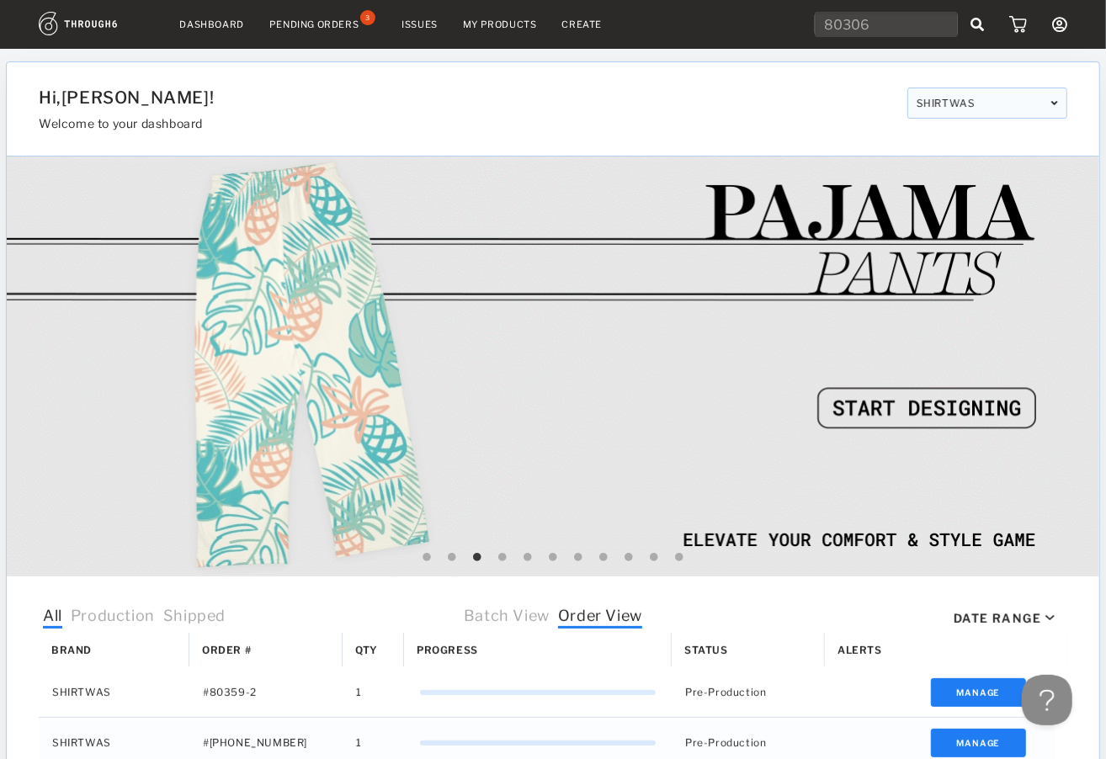
click at [904, 28] on input "80306" at bounding box center [885, 24] width 143 height 25
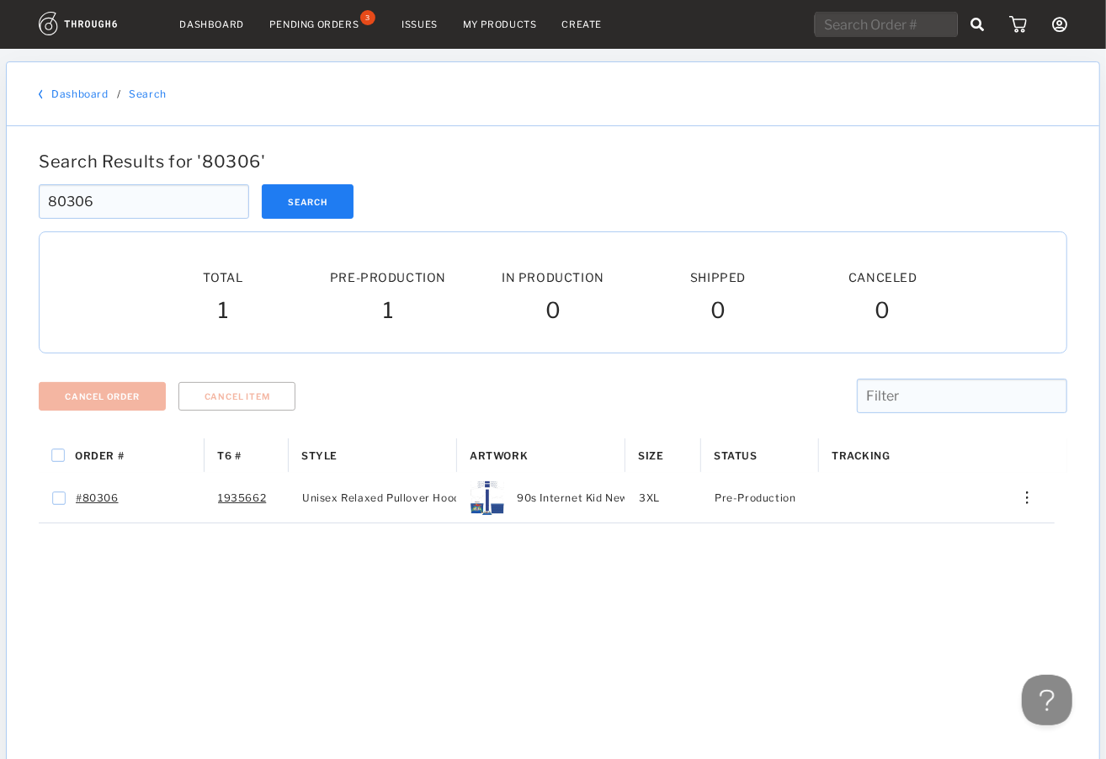
click at [882, 33] on input "text" at bounding box center [885, 24] width 143 height 25
paste input "80298"
type input "80298"
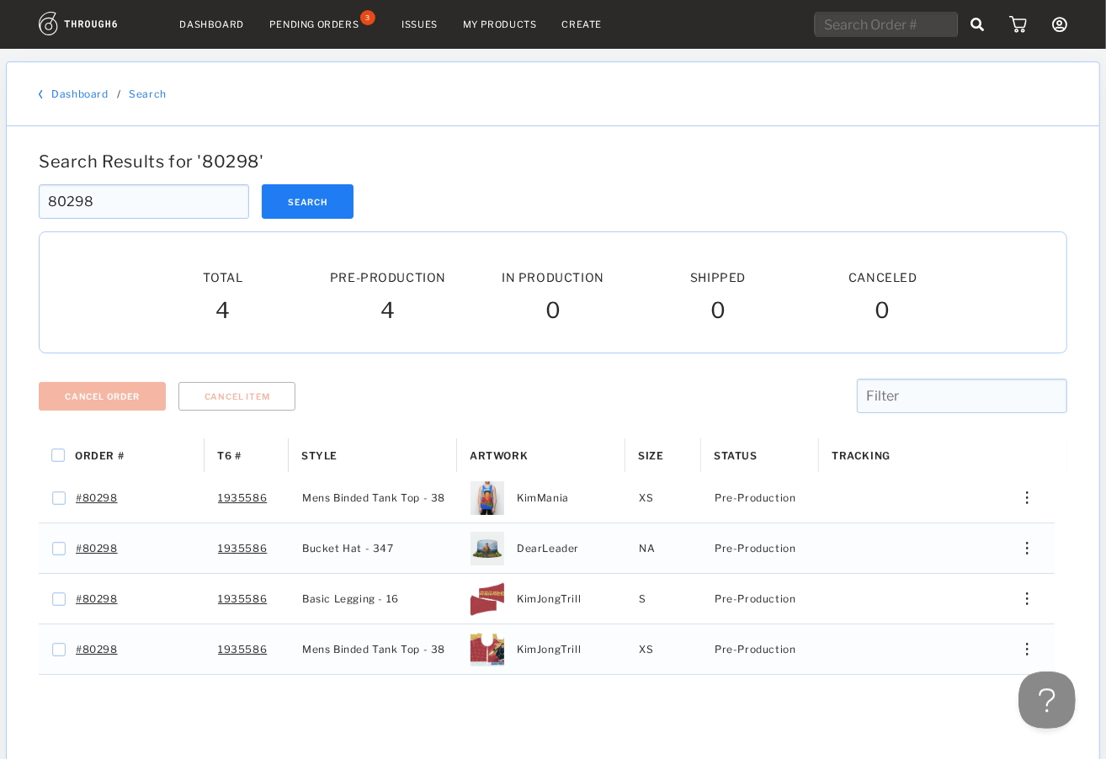
click at [1048, 690] on button at bounding box center [1042, 696] width 50 height 50
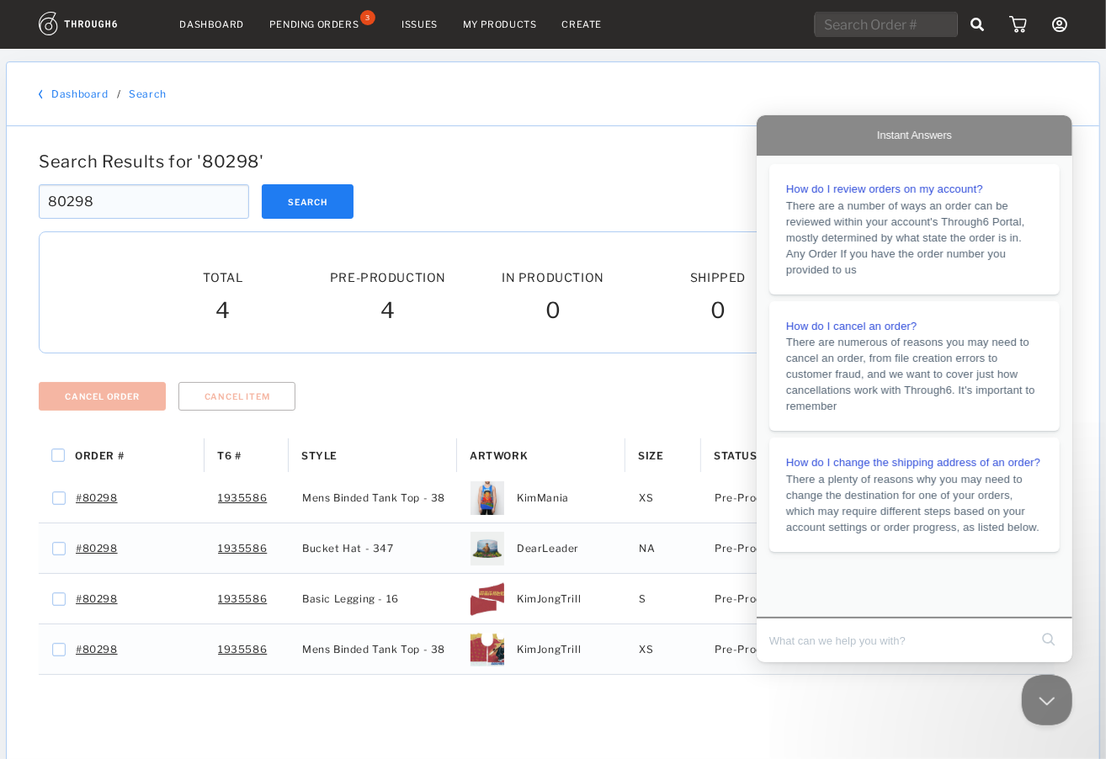
click at [810, 654] on input "Search Doc articles" at bounding box center [897, 639] width 259 height 35
type input "as"
click button "search" at bounding box center [1047, 638] width 27 height 27
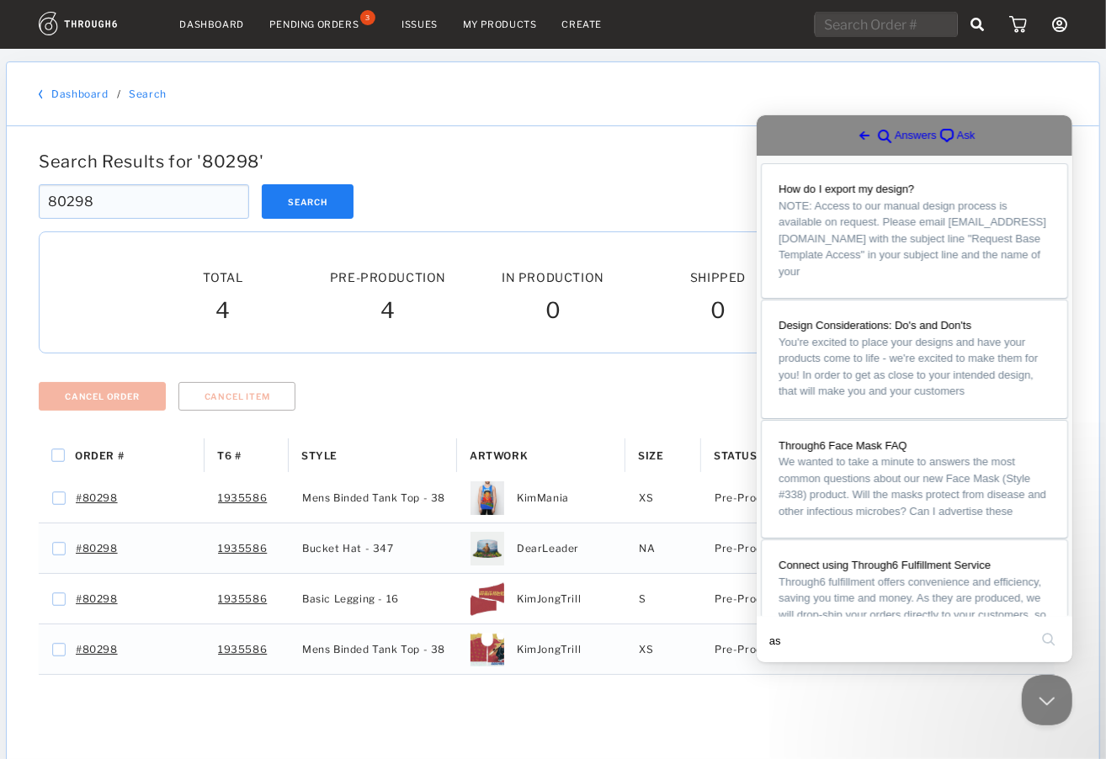
click at [936, 125] on span "chat-square" at bounding box center [946, 135] width 20 height 20
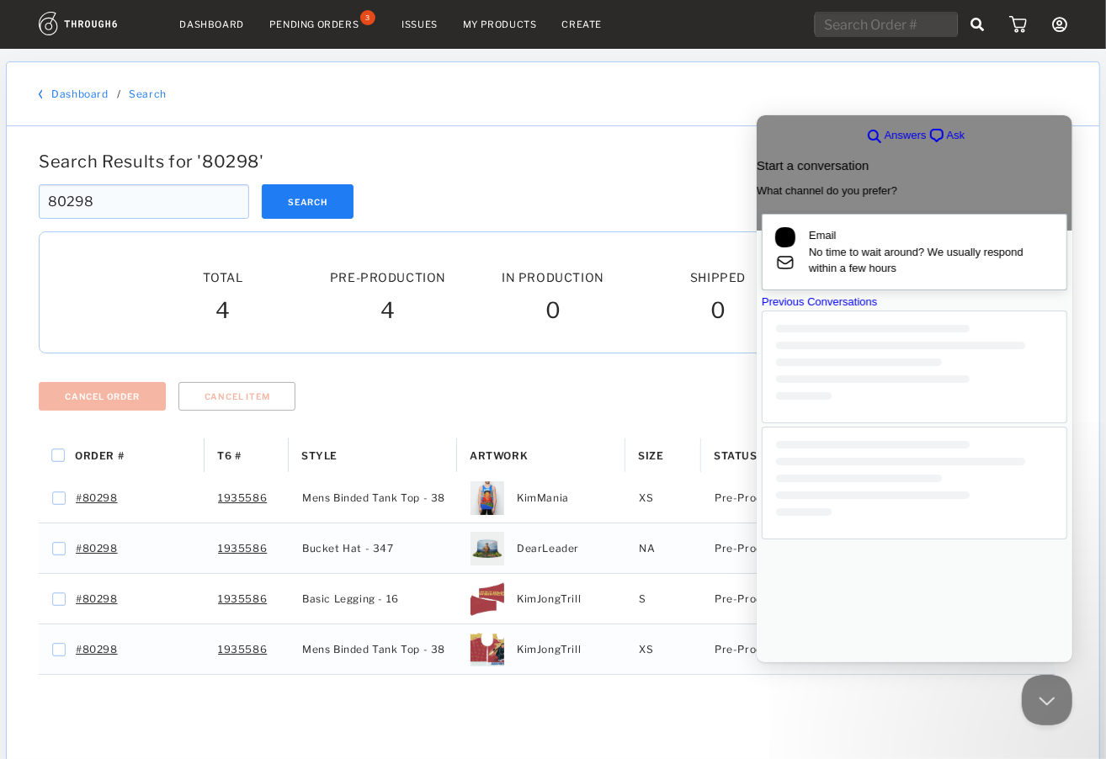
click at [885, 268] on span "No time to wait around? We usually respond within a few hours" at bounding box center [930, 259] width 245 height 33
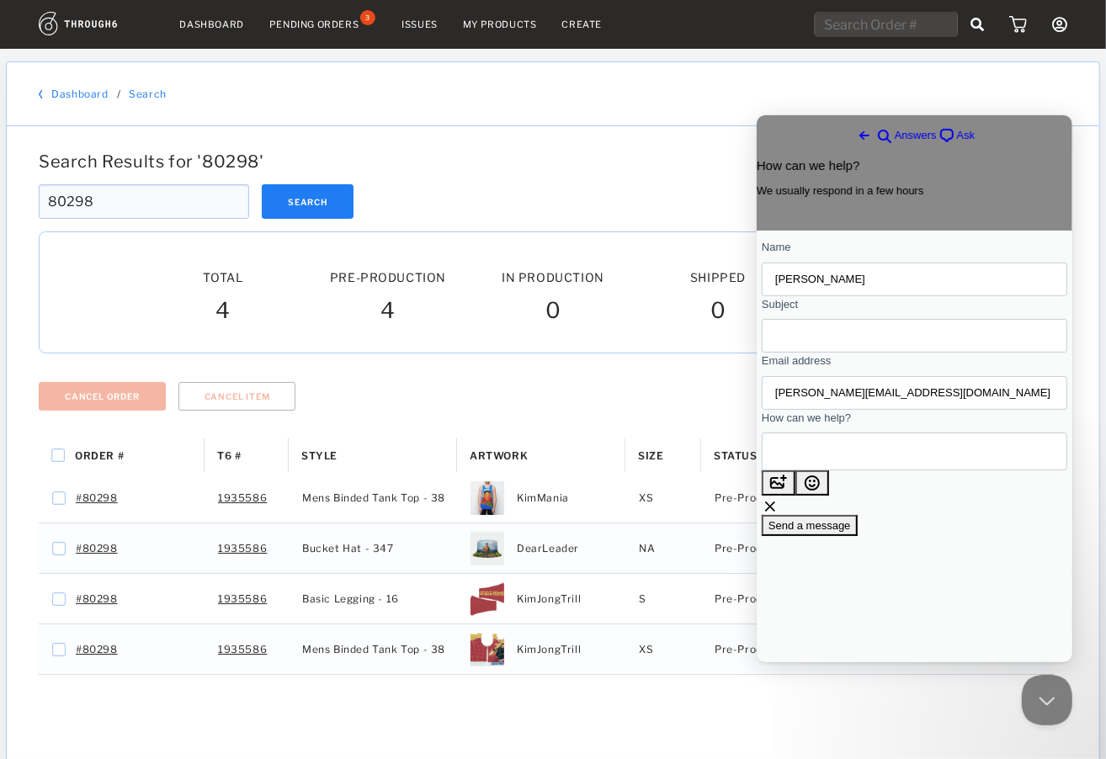
click at [841, 469] on div "Contact form" at bounding box center [913, 451] width 305 height 38
click at [817, 342] on input "Subject" at bounding box center [913, 335] width 278 height 30
type input "Cancel hat"
type textarea "Please cancel the bucket hat in order 80298"
drag, startPoint x: 920, startPoint y: 545, endPoint x: 914, endPoint y: 555, distance: 11.7
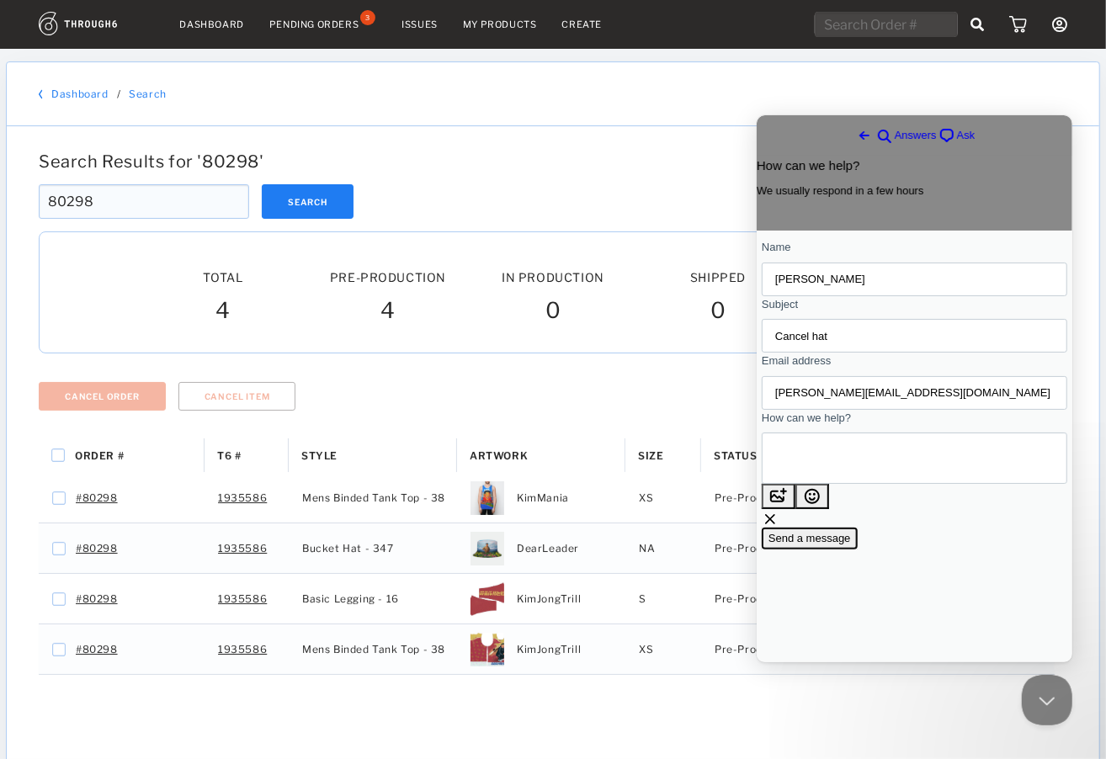
click at [850, 544] on span "Send a message" at bounding box center [808, 537] width 82 height 13
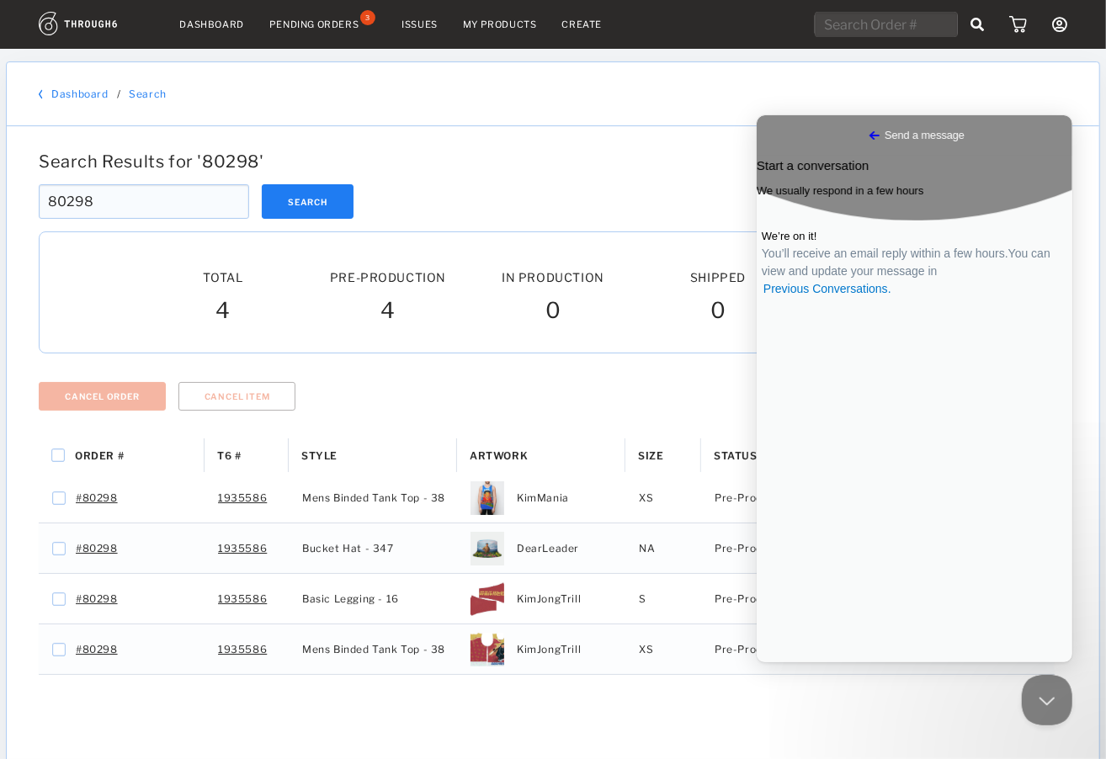
click at [613, 152] on div "Search Results for ' 80298 '" at bounding box center [553, 161] width 1042 height 20
click at [868, 29] on input "text" at bounding box center [885, 24] width 143 height 25
paste input "80345"
type input "80345"
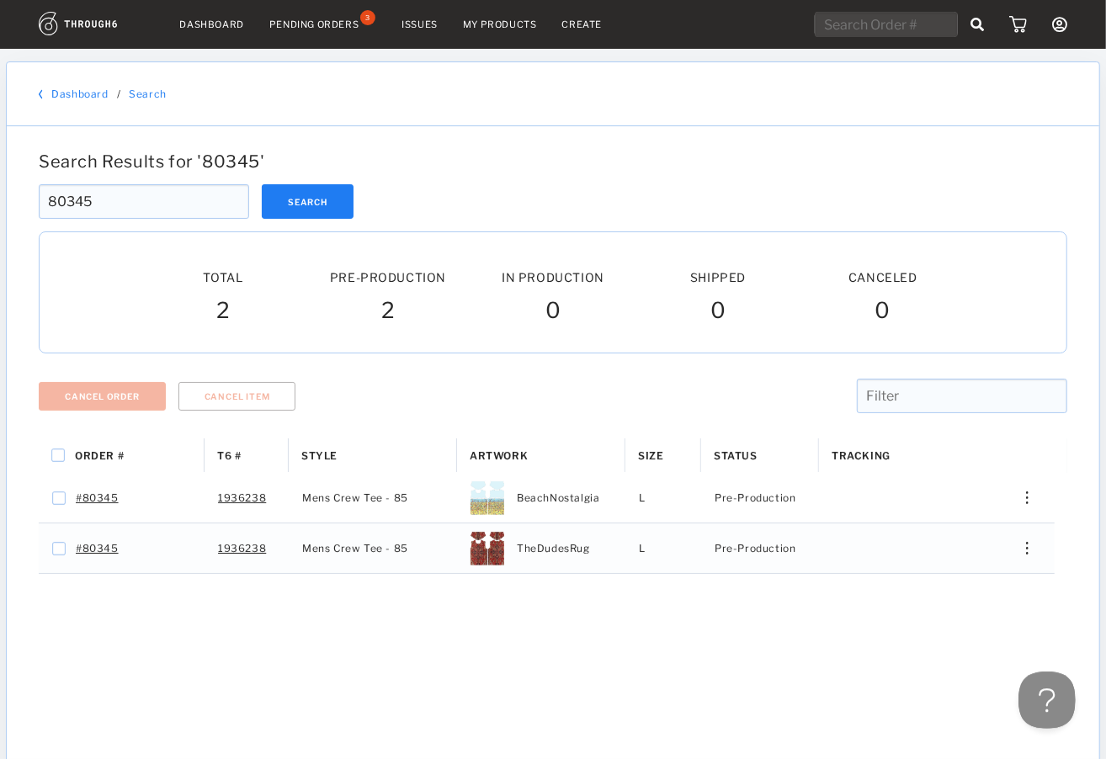
click at [1045, 692] on button at bounding box center [1042, 696] width 50 height 50
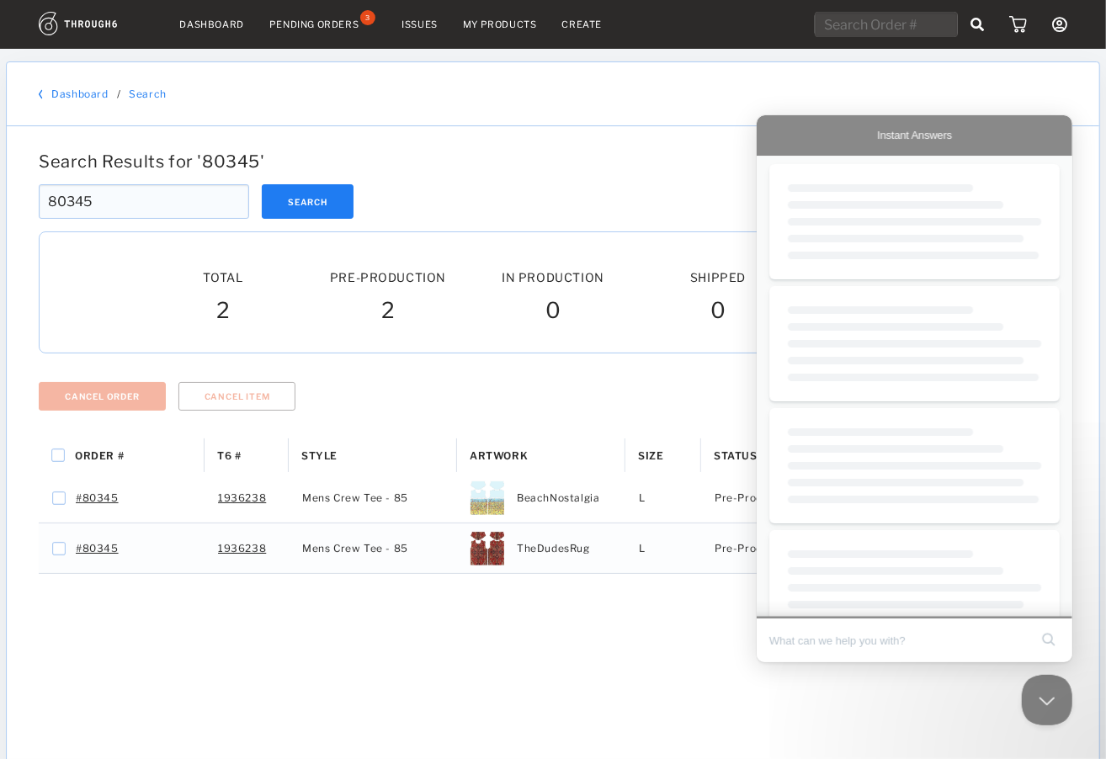
click at [851, 641] on input "Search Doc articles" at bounding box center [897, 639] width 259 height 35
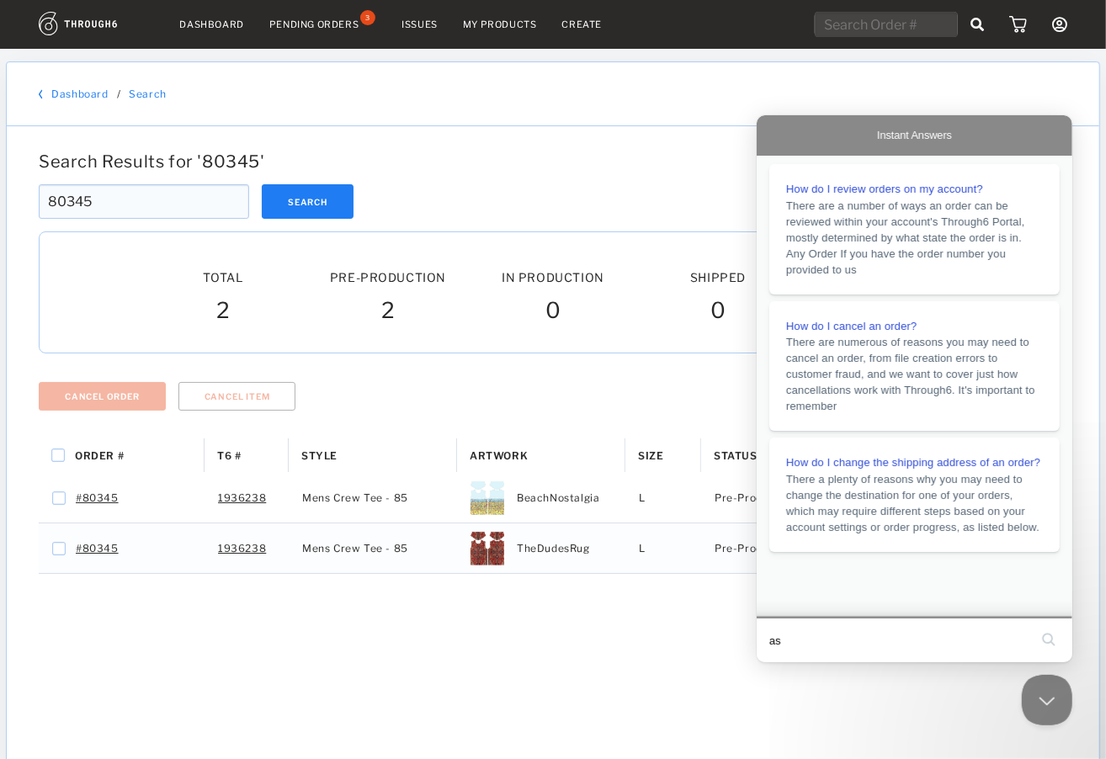
type input "asd"
click button "search" at bounding box center [1047, 638] width 27 height 27
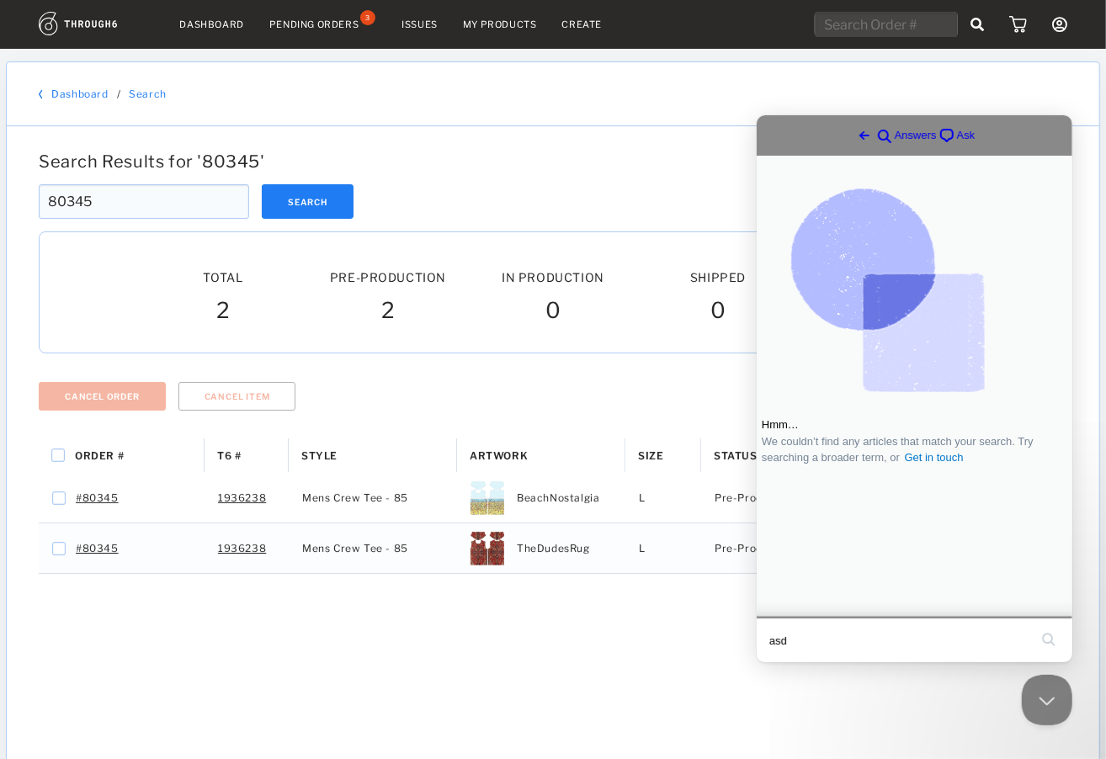
click at [956, 134] on span "Ask" at bounding box center [965, 134] width 19 height 17
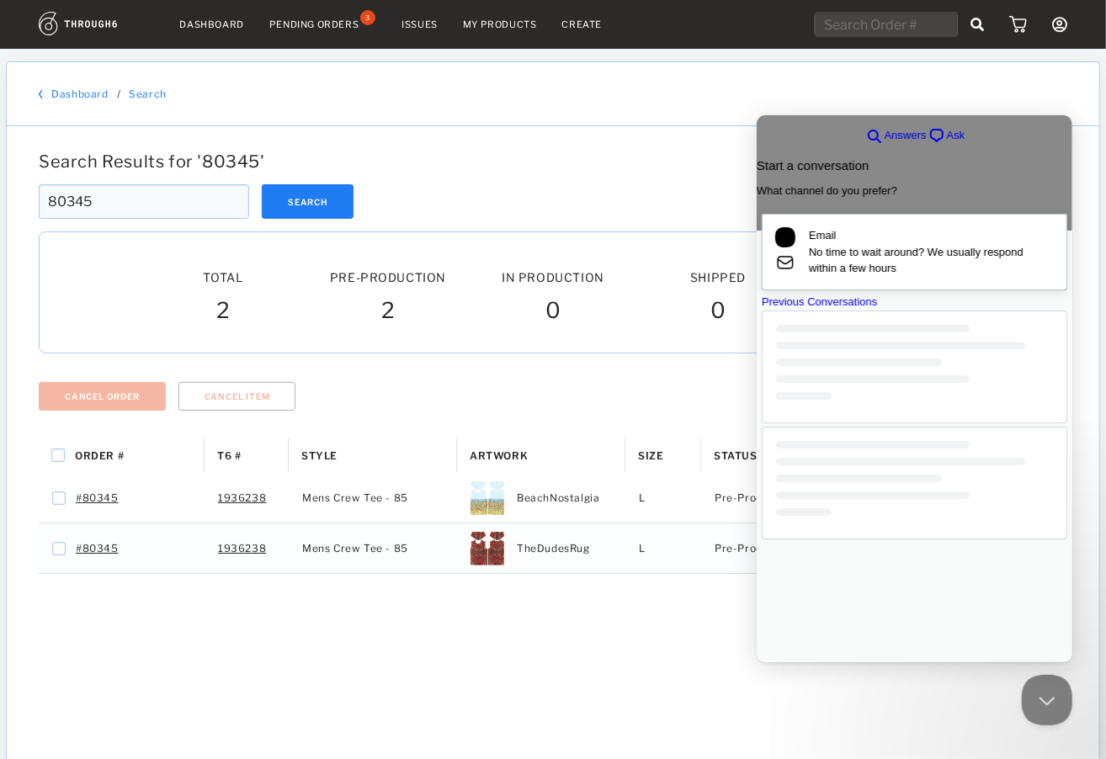
click at [921, 258] on span "No time to wait around? We usually respond within a few hours" at bounding box center [930, 259] width 245 height 33
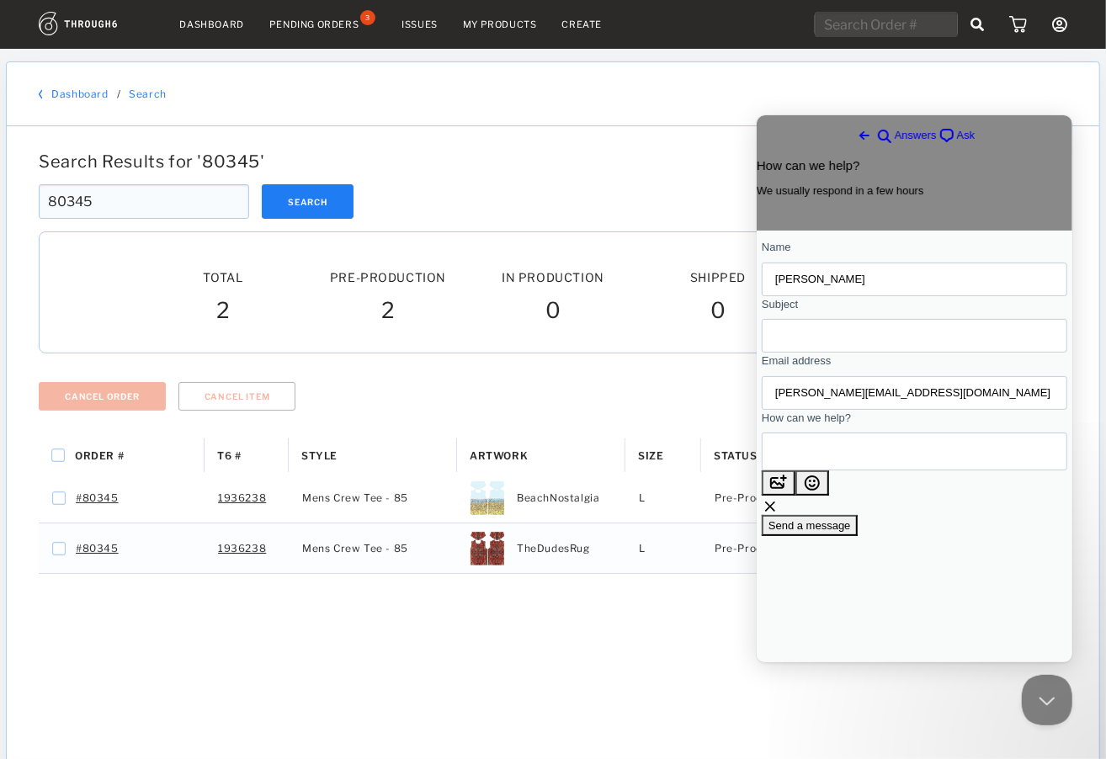
click at [838, 342] on input "Subject" at bounding box center [913, 335] width 278 height 30
paste input "80345"
type input "Cancel 80345"
paste textarea "80345"
type textarea "Please cancel 80345"
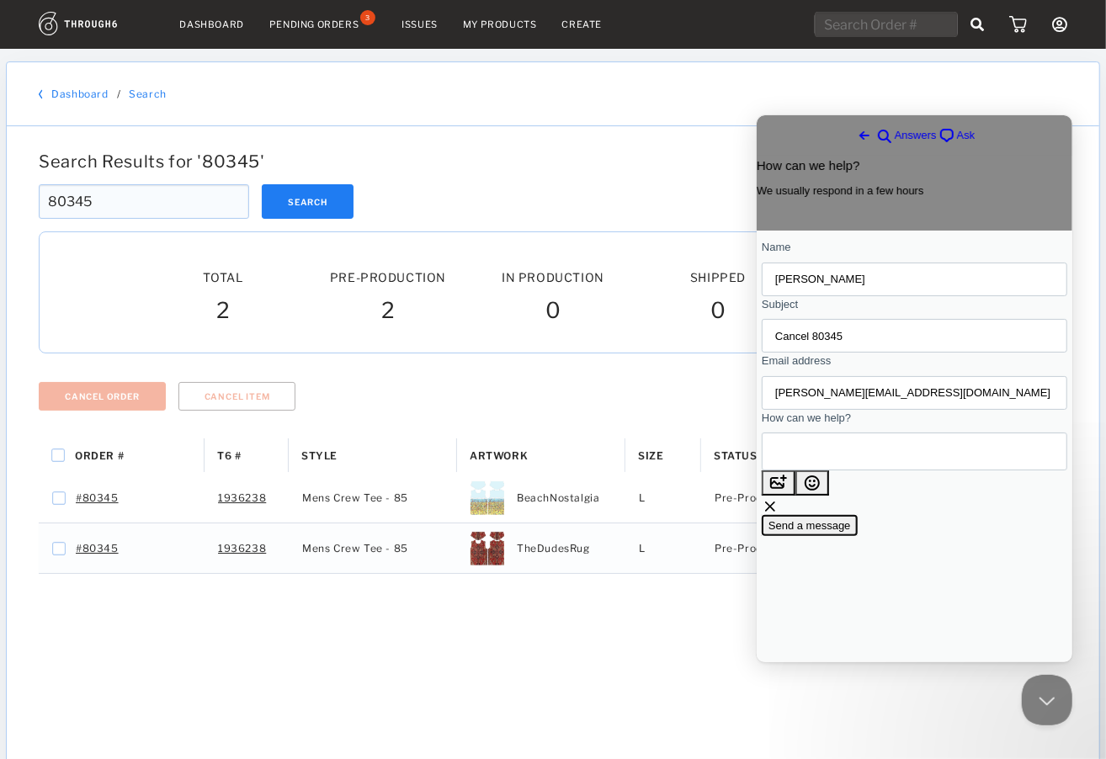
click at [850, 531] on span "Send a message" at bounding box center [808, 524] width 82 height 13
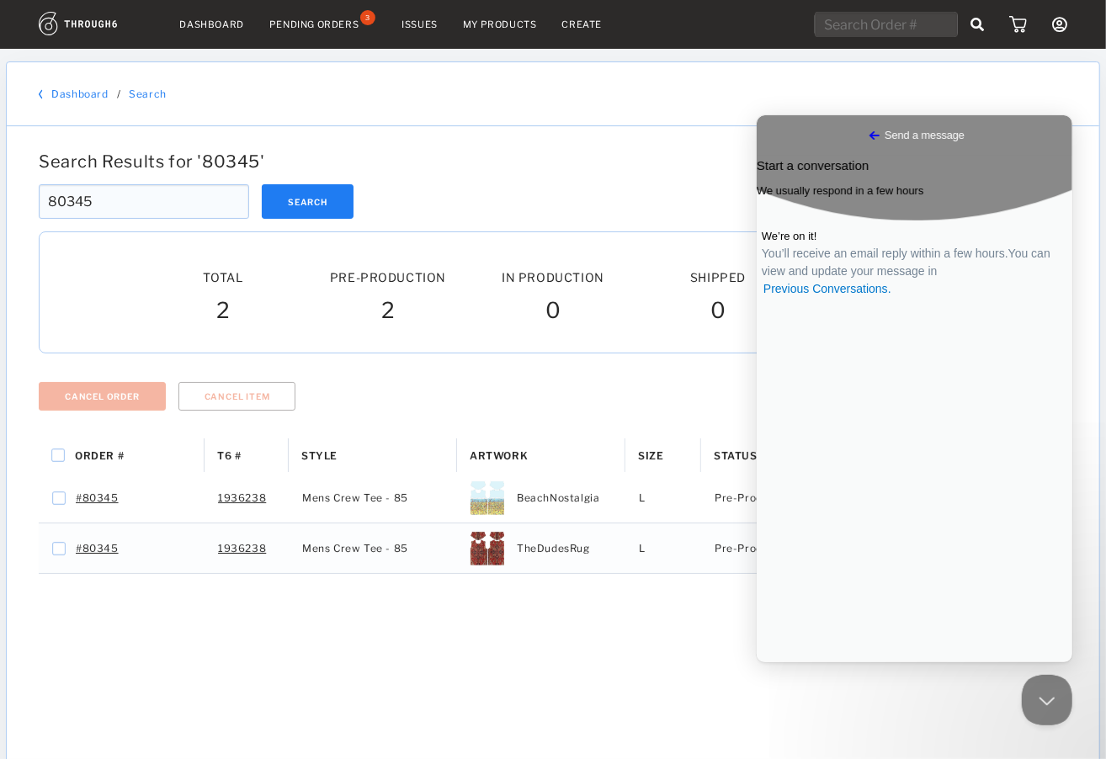
click at [863, 30] on input "text" at bounding box center [885, 24] width 143 height 25
paste input "80276"
type input "80276"
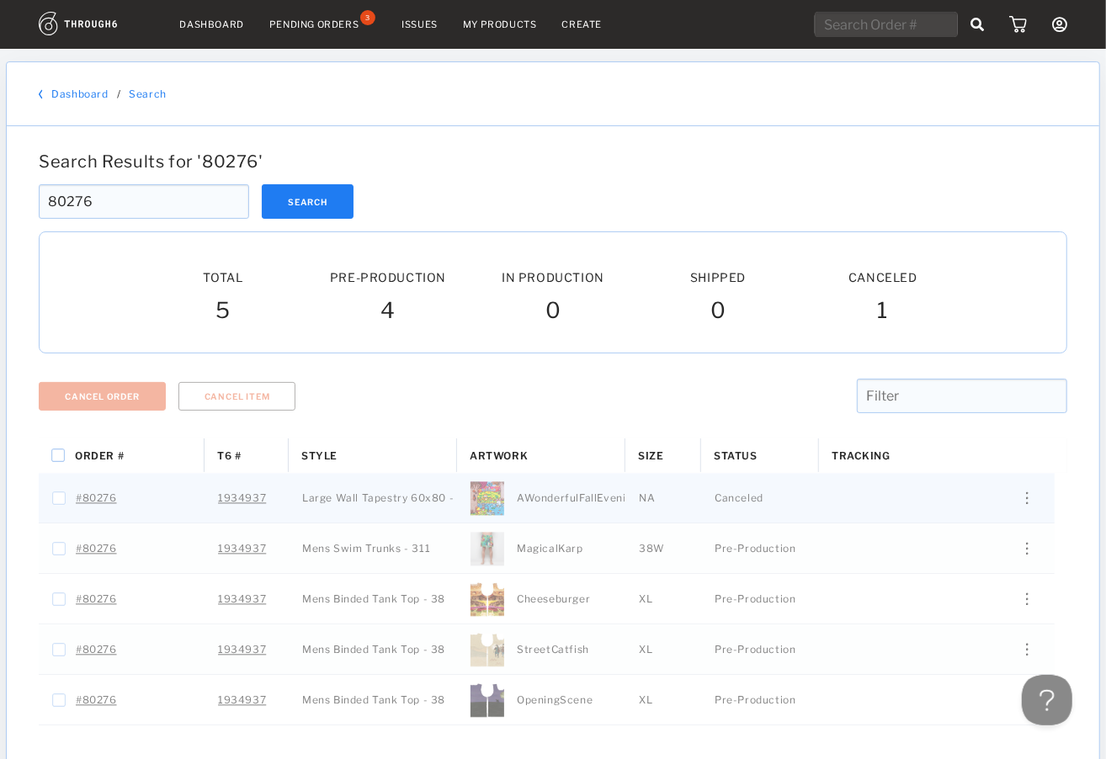
scroll to position [84, 0]
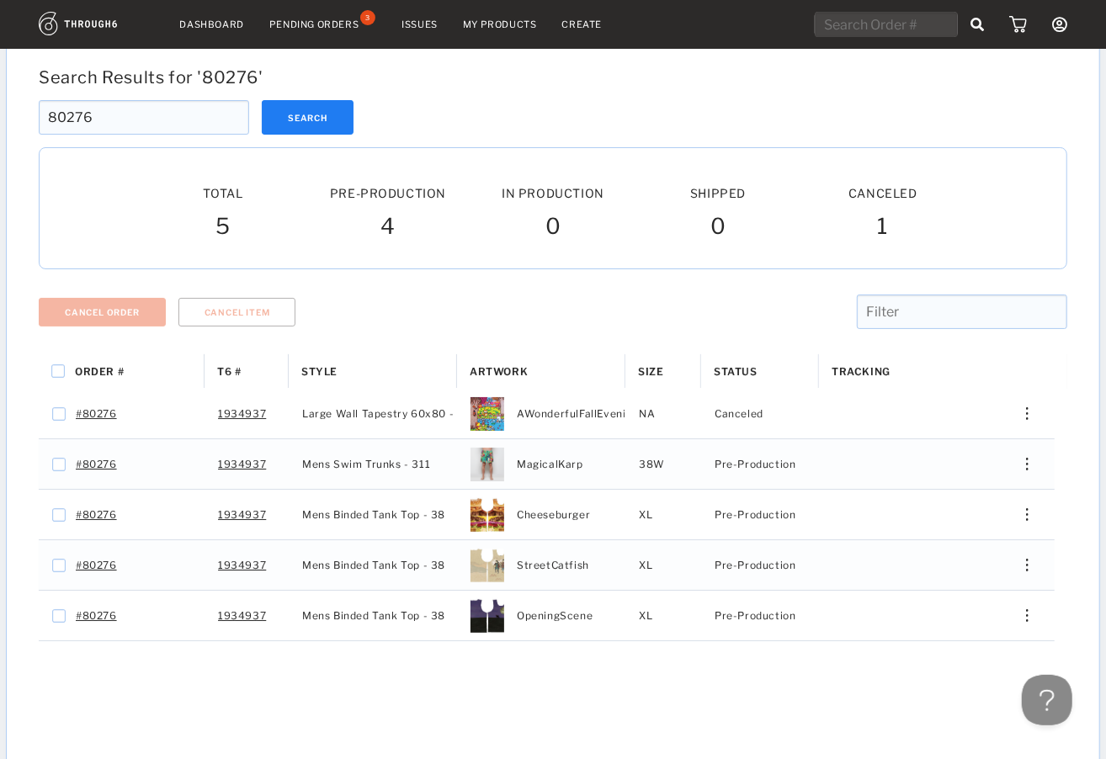
click at [888, 16] on input "text" at bounding box center [885, 24] width 143 height 25
paste input "80357"
type input "80357"
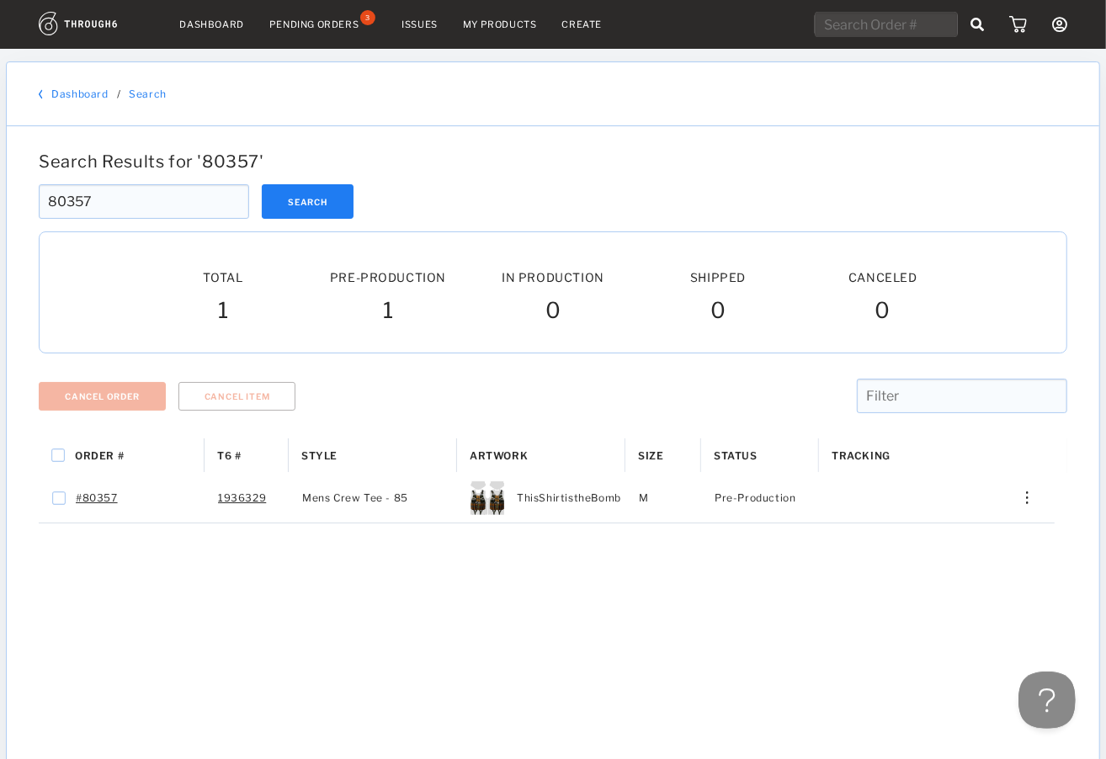
click at [1048, 702] on button at bounding box center [1042, 696] width 50 height 50
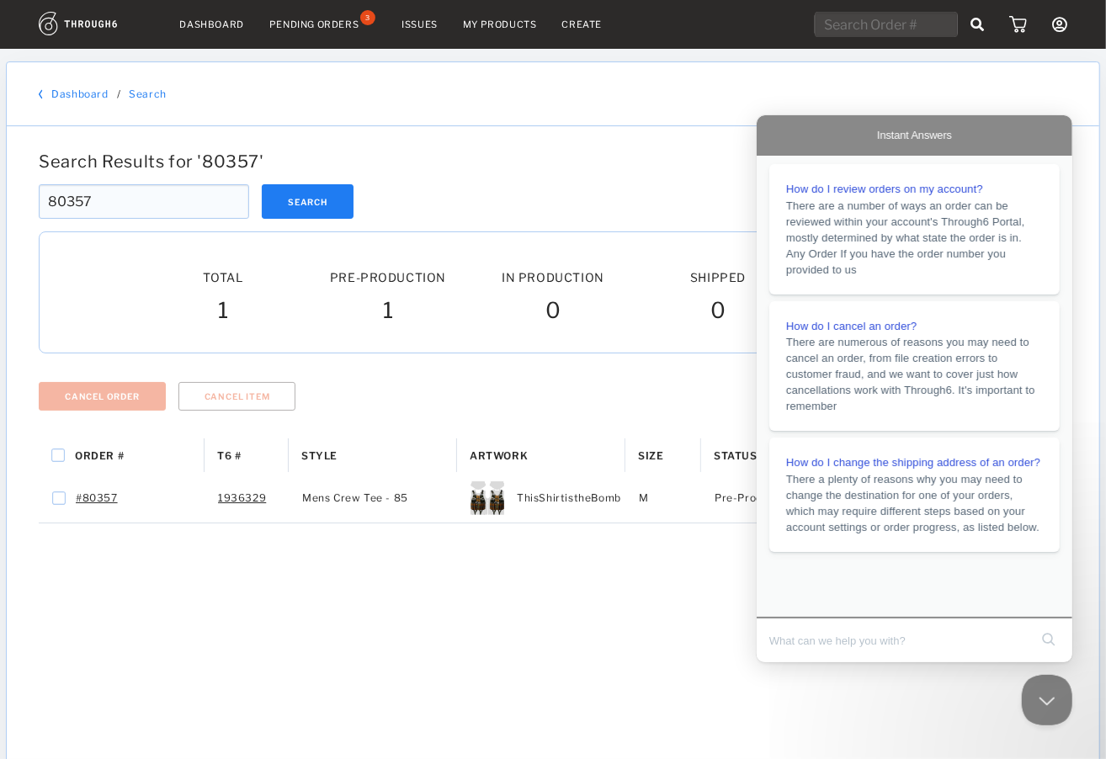
click at [853, 635] on input "Search Doc articles" at bounding box center [897, 639] width 259 height 35
type input "asd"
click button "search" at bounding box center [1047, 638] width 27 height 27
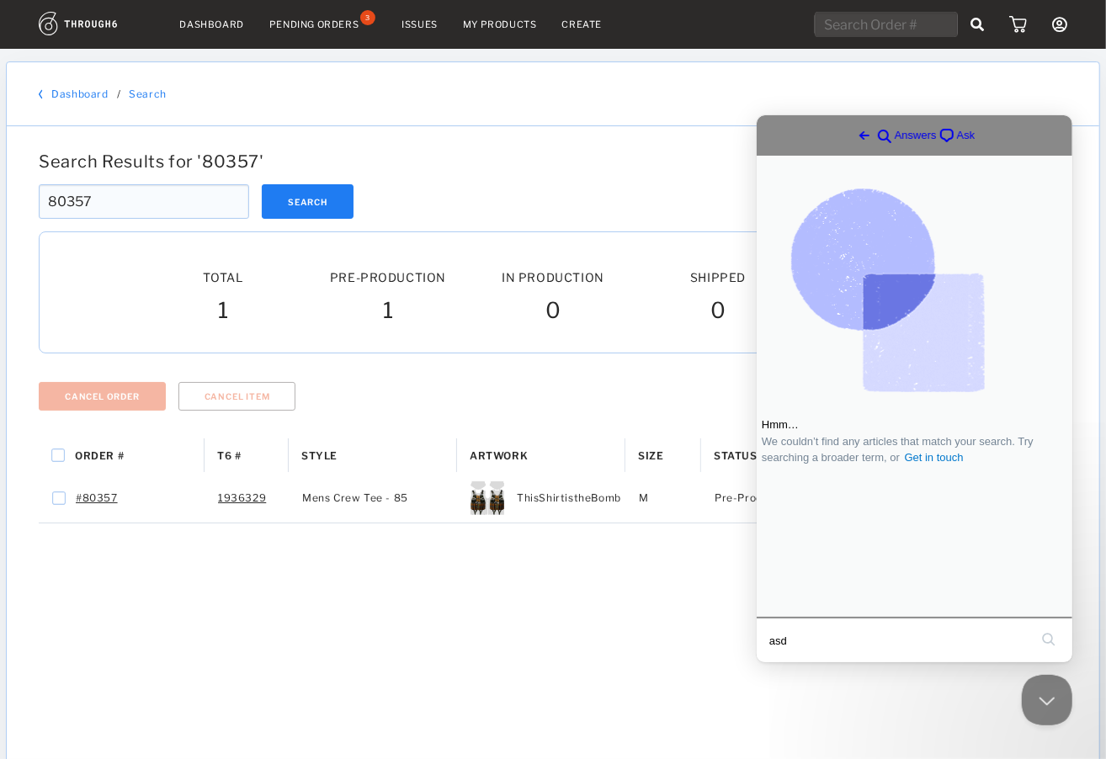
click at [945, 142] on span "chat-square" at bounding box center [946, 135] width 20 height 20
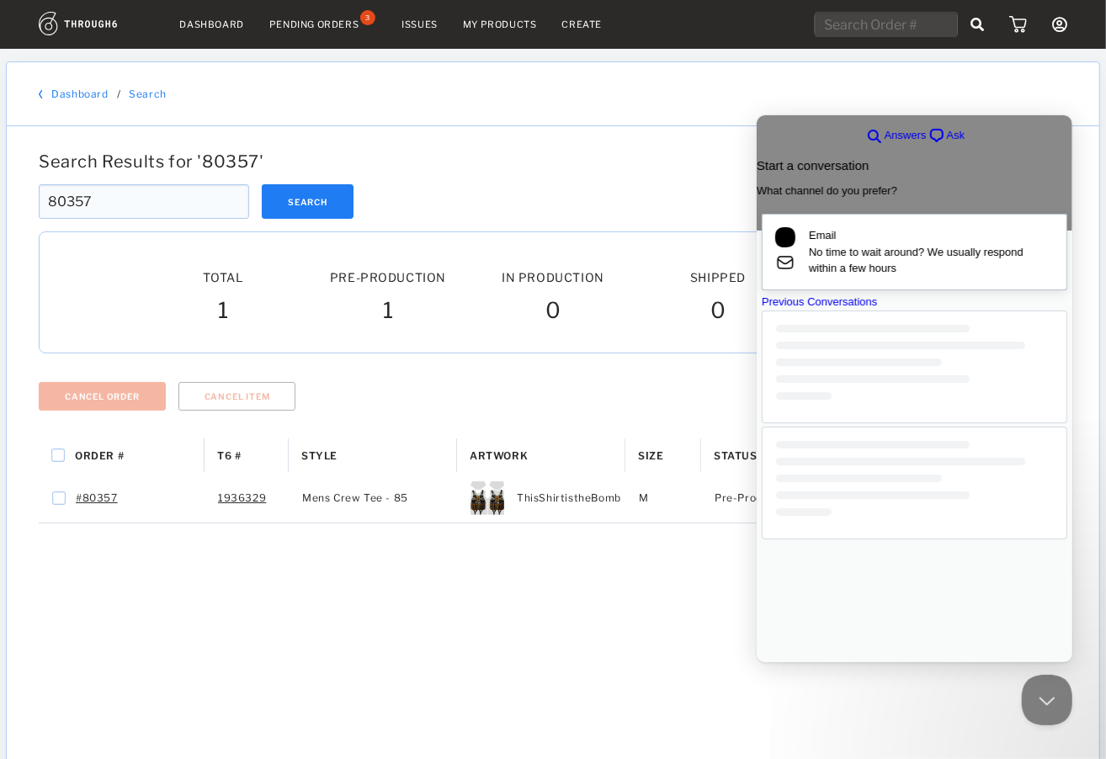
click at [846, 254] on span "No time to wait around? We usually respond within a few hours" at bounding box center [930, 259] width 245 height 33
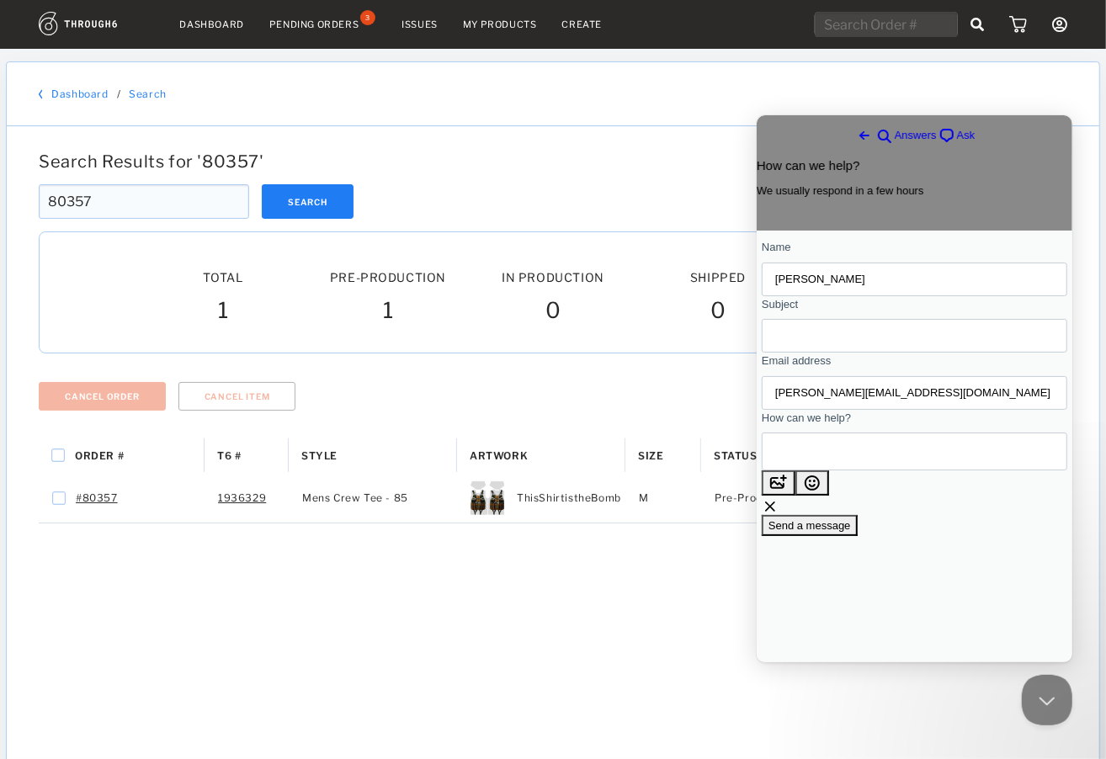
drag, startPoint x: 841, startPoint y: 346, endPoint x: 841, endPoint y: 319, distance: 26.9
click at [841, 345] on input "Subject" at bounding box center [913, 335] width 278 height 30
type input "Cancel"
paste textarea "80357"
type textarea "Please cancel 80357"
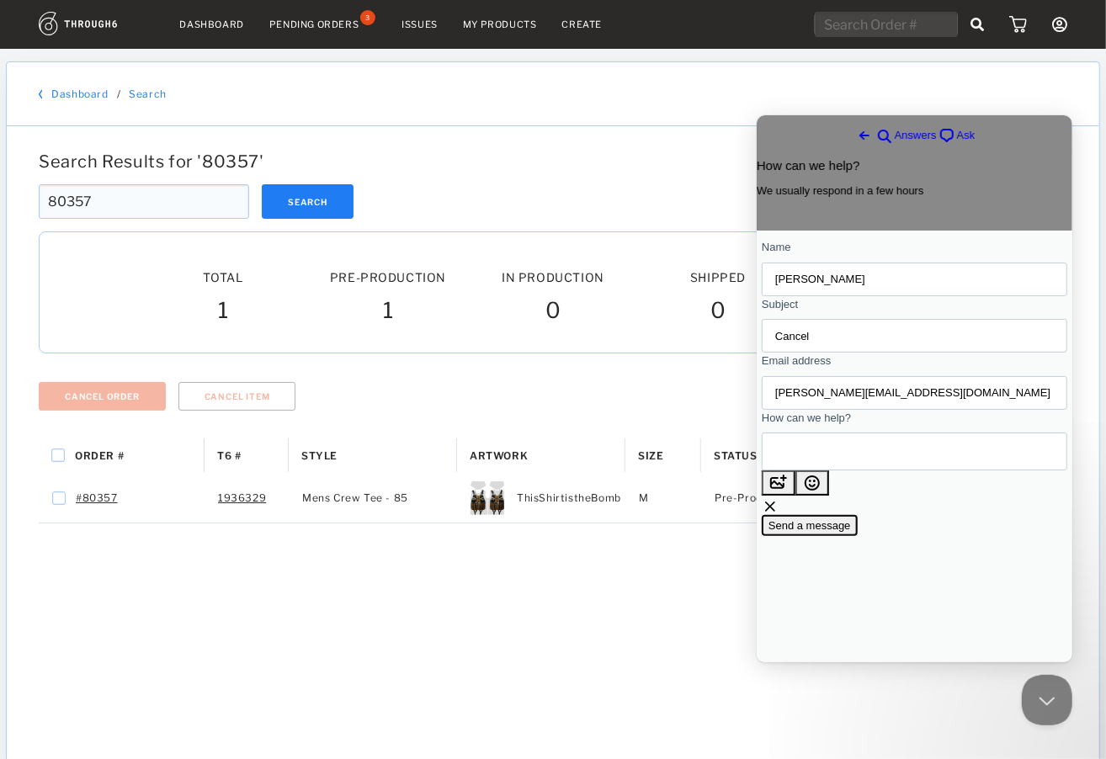
click at [850, 531] on span "Send a message" at bounding box center [808, 524] width 82 height 13
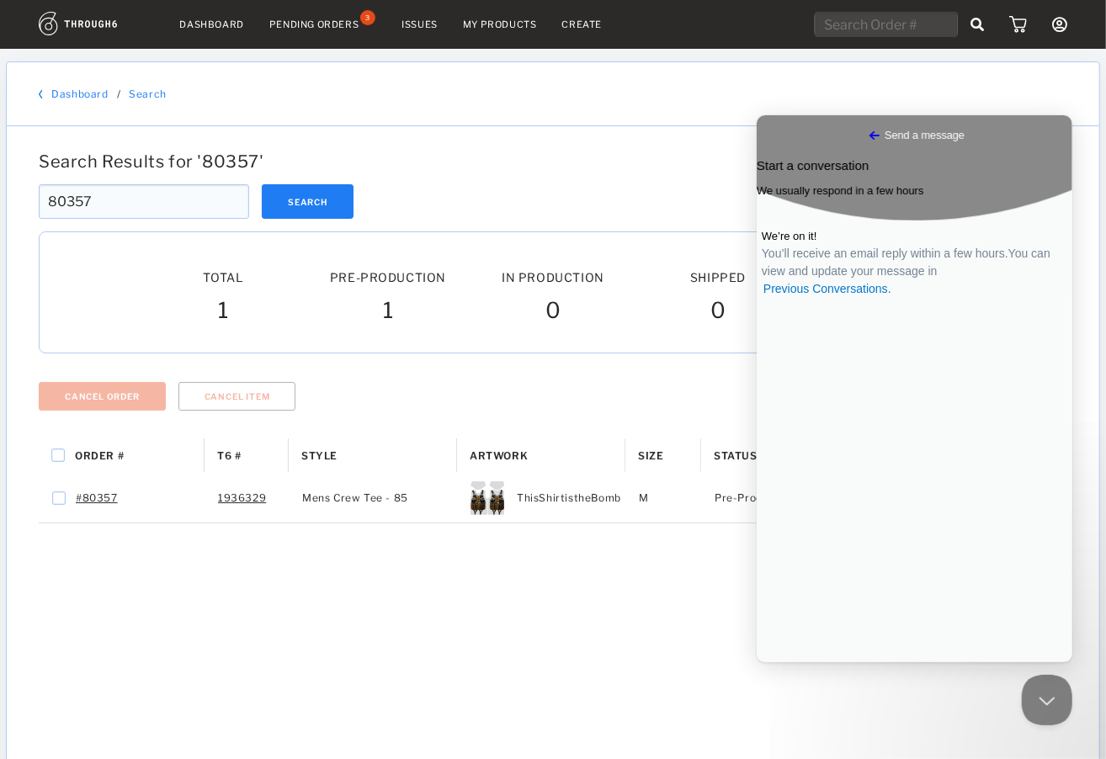
click at [880, 20] on input "text" at bounding box center [885, 24] width 143 height 25
paste input "80318"
type input "80318"
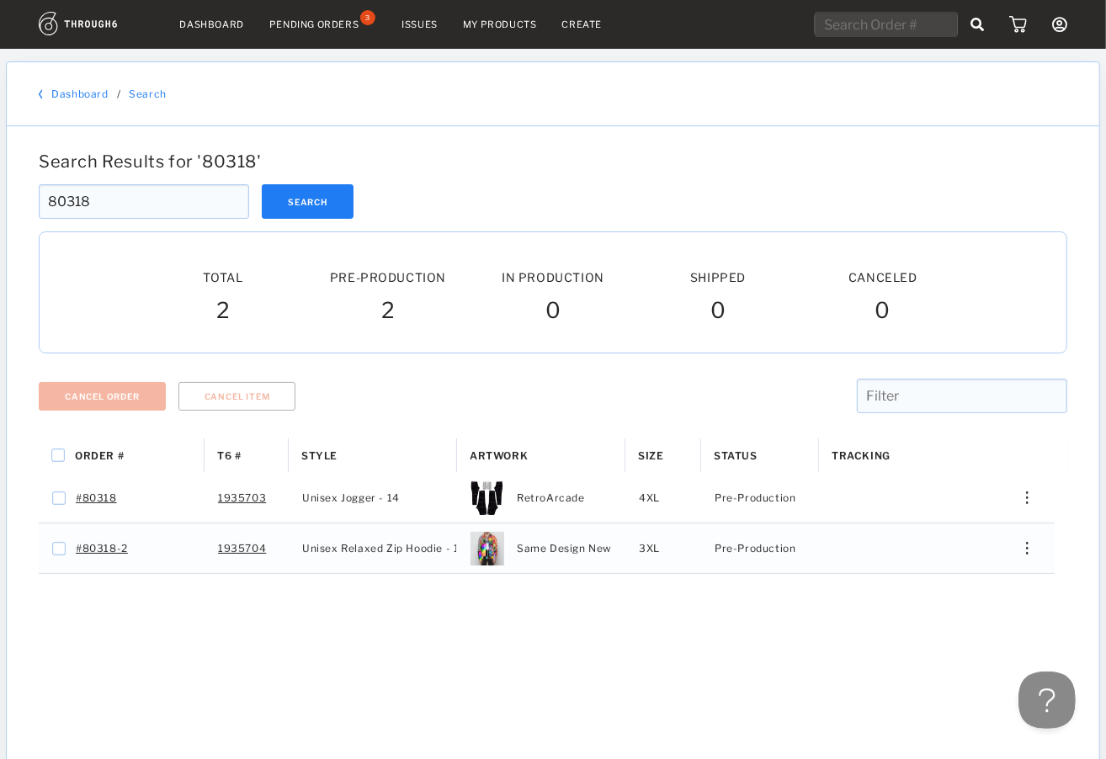
click at [1053, 692] on button at bounding box center [1042, 696] width 50 height 50
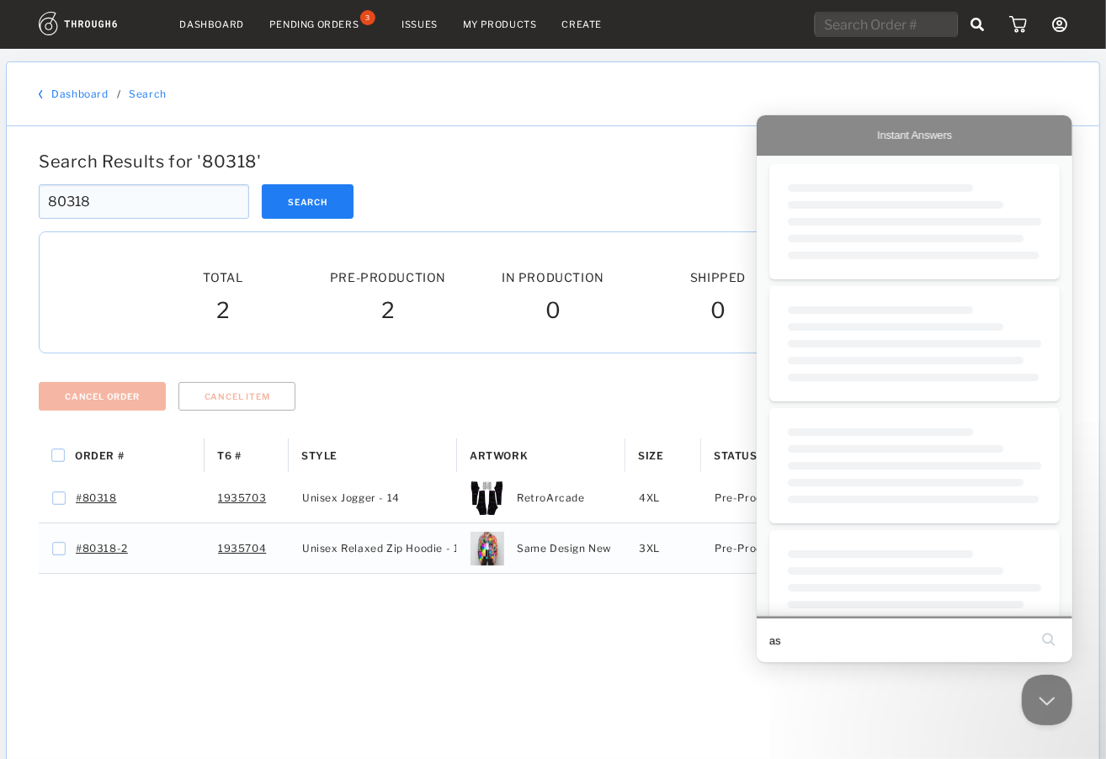
type input "asd"
click button "search" at bounding box center [1047, 638] width 27 height 27
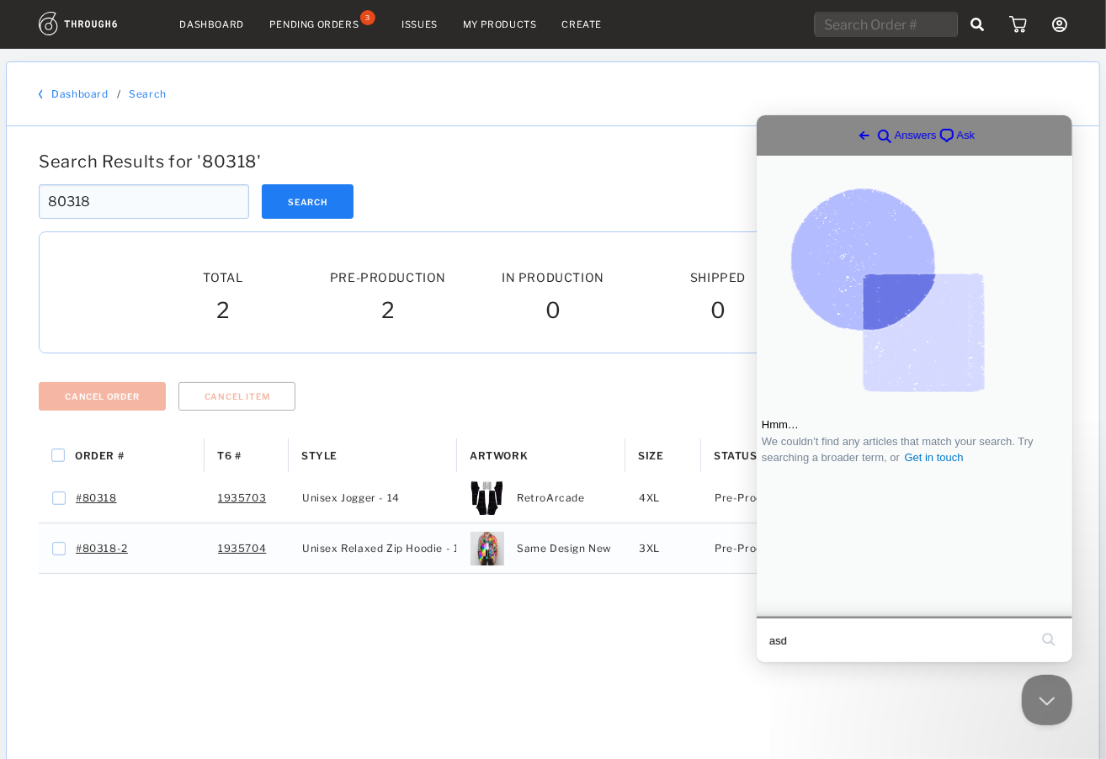
click at [936, 133] on span "chat-square" at bounding box center [946, 135] width 20 height 20
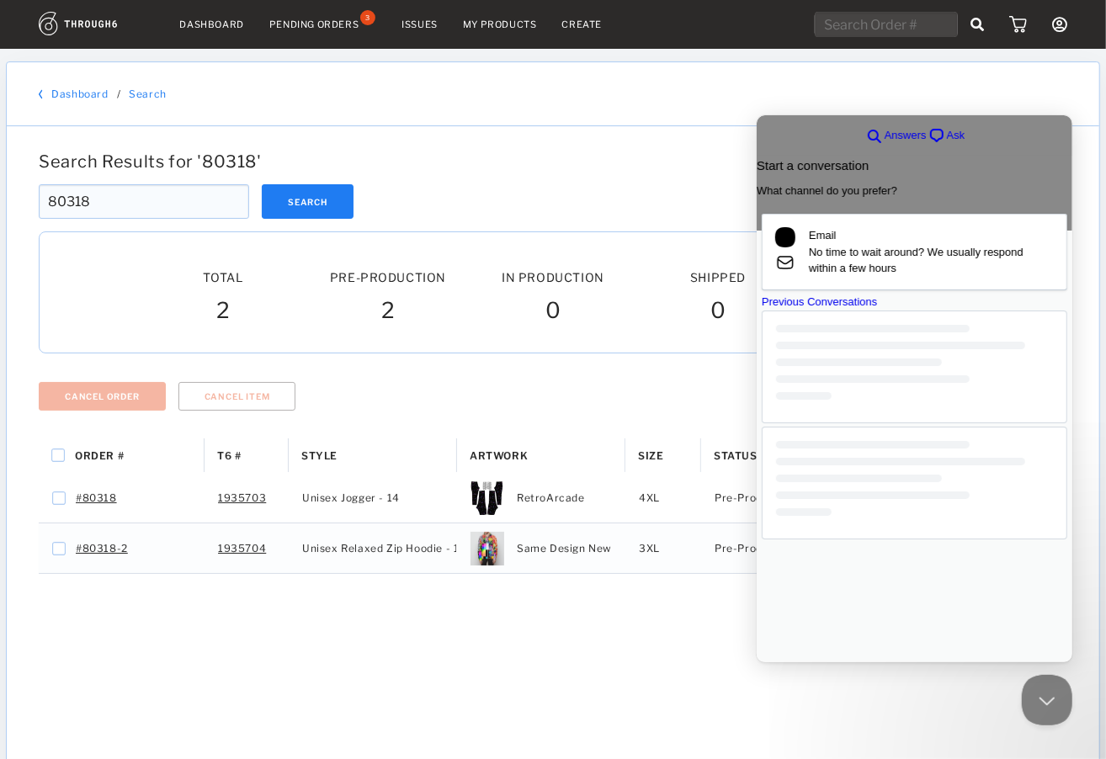
click at [867, 198] on div "Start a conversation What channel do you prefer?" at bounding box center [914, 176] width 316 height 43
click at [868, 259] on span "No time to wait around? We usually respond within a few hours" at bounding box center [930, 259] width 245 height 33
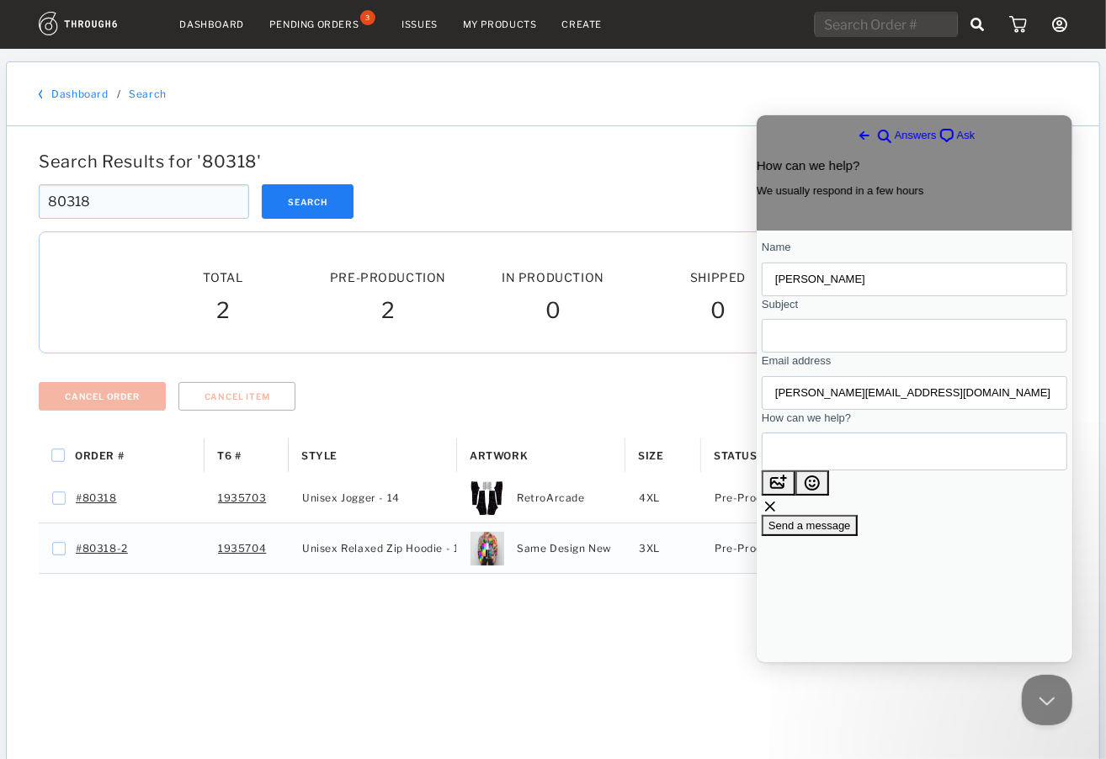
click at [835, 350] on input "Subject" at bounding box center [913, 335] width 278 height 30
type input "Address update"
click at [854, 475] on textarea "Howdy, please update address 80318 to:" at bounding box center [835, 457] width 122 height 36
click at [825, 475] on textarea "Howdy, please update address 80318 to:" at bounding box center [835, 457] width 122 height 36
click at [896, 475] on textarea "Howdy, please update address 80318 to:" at bounding box center [835, 457] width 122 height 36
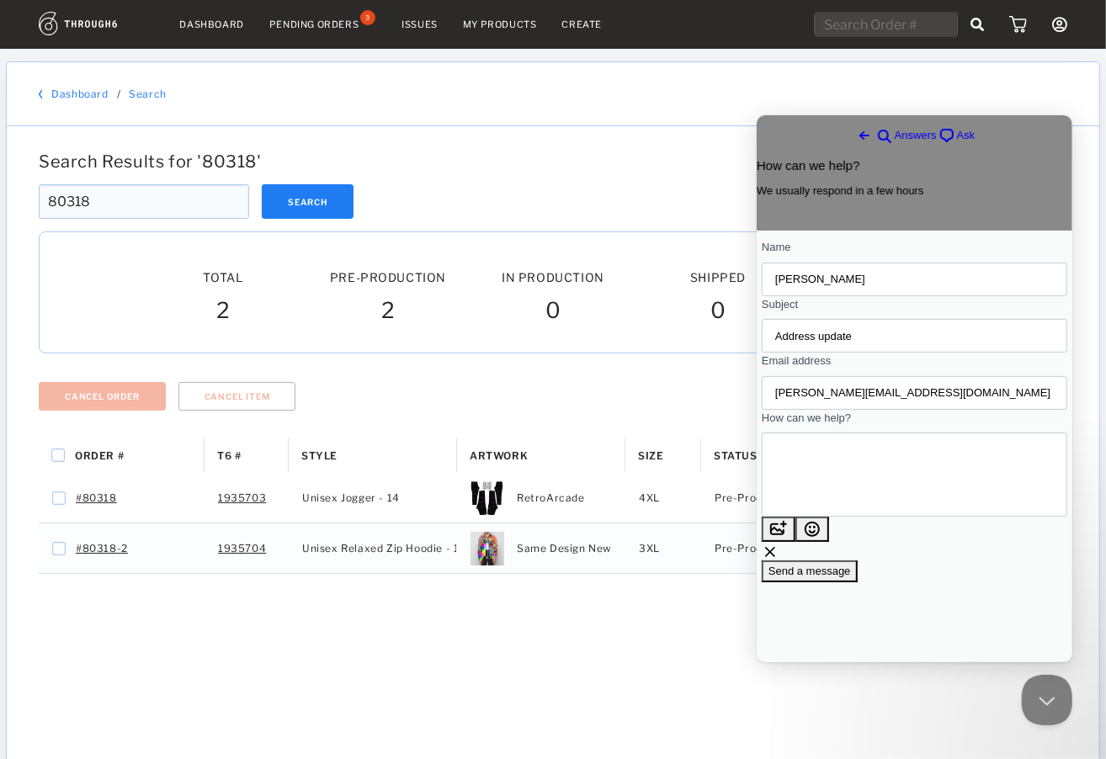
paste textarea "65 Governor's pl at [GEOGRAPHIC_DATA], [GEOGRAPHIC_DATA]"
drag, startPoint x: 865, startPoint y: 520, endPoint x: 777, endPoint y: 503, distance: 89.9
click at [777, 503] on div "Howdy, please update address 80318 to: 65 Governor's pl at [GEOGRAPHIC_DATA] Ho…" at bounding box center [913, 498] width 305 height 133
type textarea "Howdy, please update address 80318 to: [STREET_ADDRESS]"
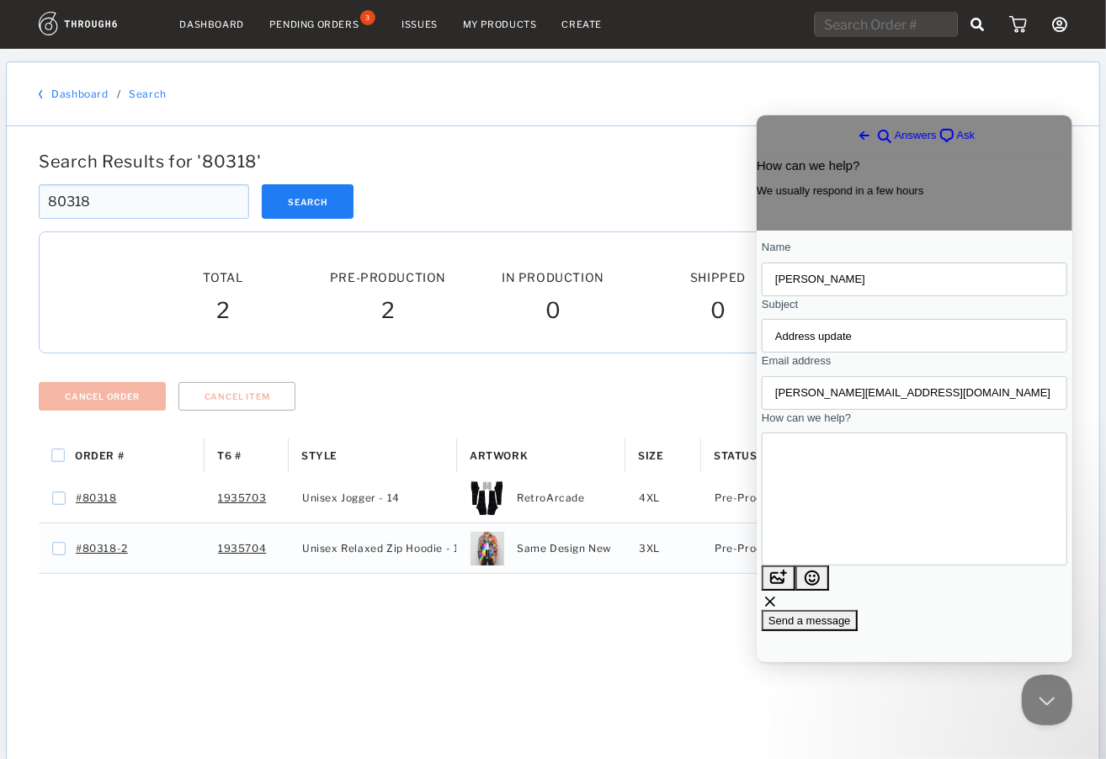
click at [871, 504] on textarea "Howdy, please update address 80318 to: [STREET_ADDRESS]" at bounding box center [825, 498] width 102 height 79
drag, startPoint x: 876, startPoint y: 517, endPoint x: 797, endPoint y: 515, distance: 79.1
click at [785, 519] on textarea "Howdy, please update address 80318 to: 65 Governor's pl at Waterford York, PA 1…" at bounding box center [825, 498] width 102 height 79
click at [853, 512] on textarea "Howdy, please update address 80318 to: 65 Governor's pl at Waterford York, PA 1…" at bounding box center [825, 498] width 102 height 79
click at [876, 516] on textarea "Howdy, please update address 80318 to: 65 Governor's pl at Waterford York, PA 1…" at bounding box center [825, 498] width 102 height 79
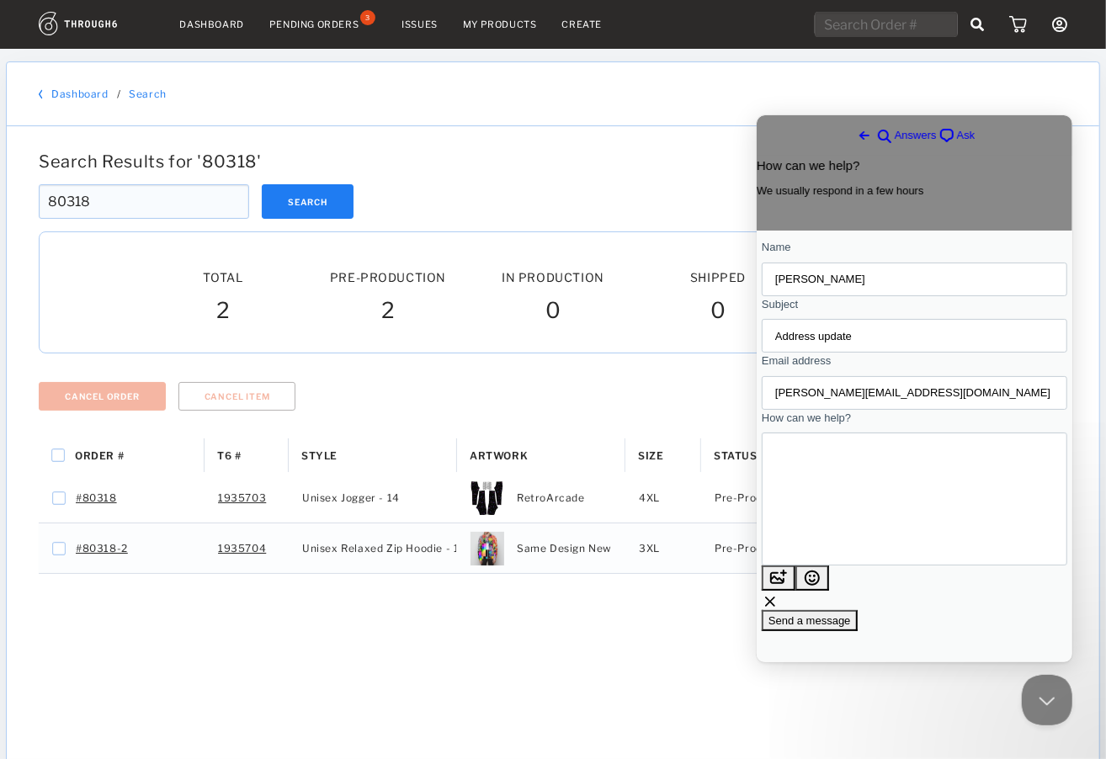
click at [876, 520] on textarea "Howdy, please update address 80318 to: 65 Governor's pl at Waterford York, PA 1…" at bounding box center [825, 498] width 102 height 79
click at [872, 499] on textarea "Howdy, please update address 80318 to: 65 Governor's pl at Waterford York, PA 1…" at bounding box center [825, 498] width 102 height 79
click at [850, 613] on span "Send a message" at bounding box center [808, 619] width 82 height 13
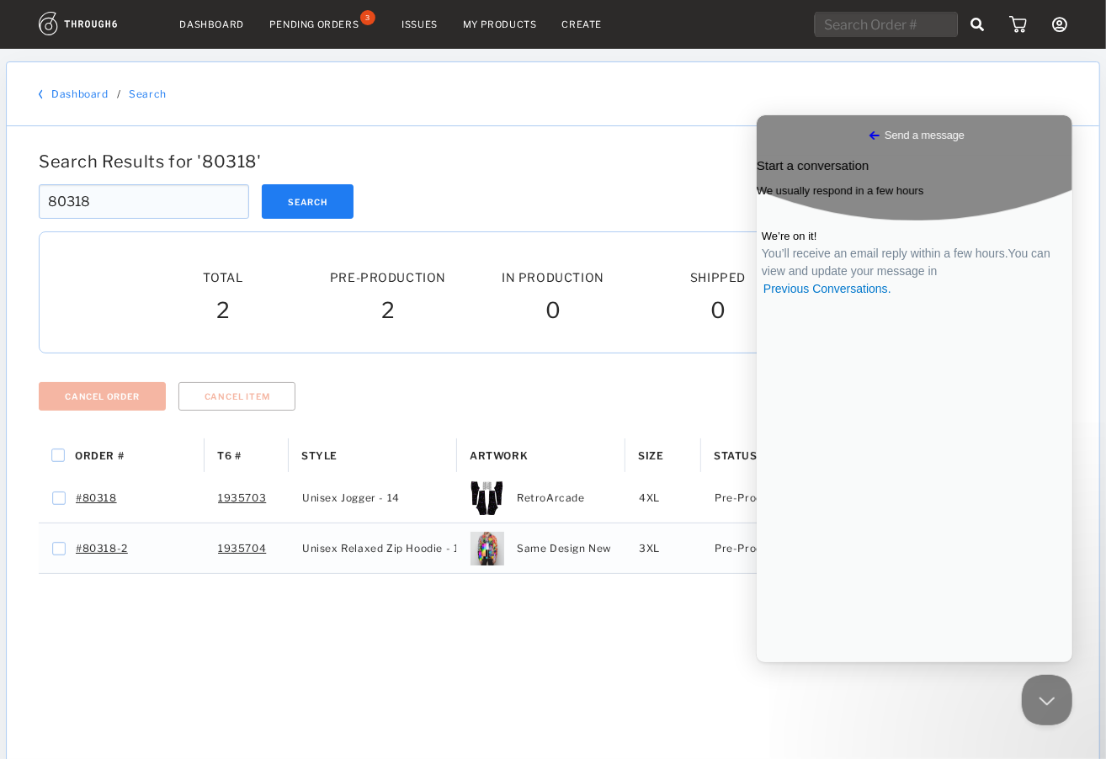
click at [632, 132] on div "Search Results for ' 80318 ' 80318 Search 80318 Total Pre-Production Pre-Prod. …" at bounding box center [553, 578] width 1092 height 905
drag, startPoint x: 92, startPoint y: 196, endPoint x: -24, endPoint y: 204, distance: 115.5
click at [0, 204] on html "Dashboard Pending Orders 3 Issues My Products Create My Account Brands Create N…" at bounding box center [553, 379] width 1106 height 759
paste input "2"
type input "80328"
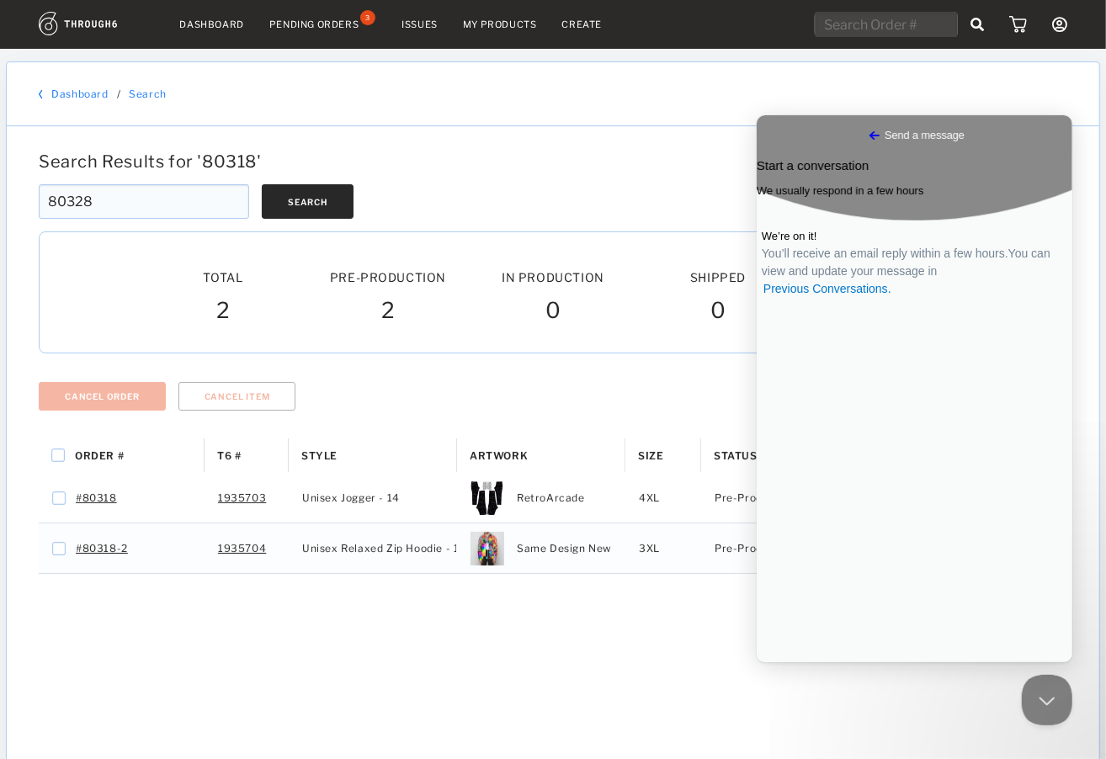
click at [308, 200] on button "Search" at bounding box center [308, 201] width 92 height 34
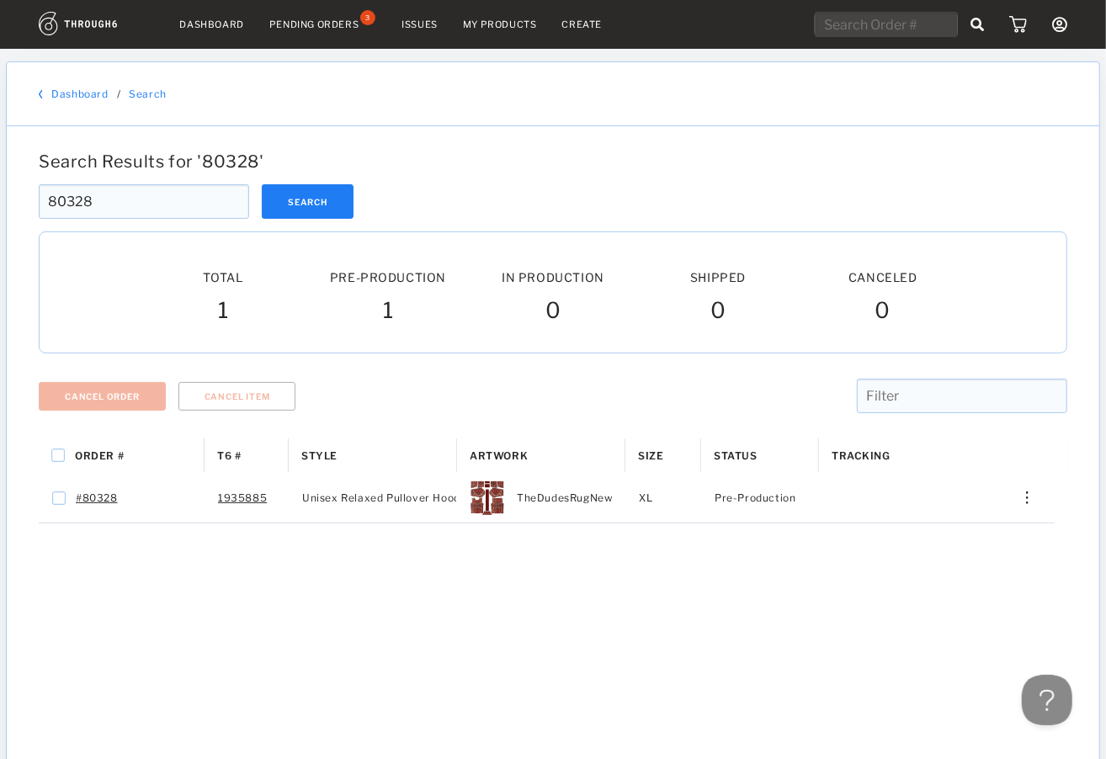
click at [830, 133] on div "Search Results for ' 80328 ' 80328 Search 80328 Total Pre-Production Pre-Prod. …" at bounding box center [553, 578] width 1092 height 905
drag, startPoint x: 129, startPoint y: 201, endPoint x: 181, endPoint y: 231, distance: 60.3
click at [0, 198] on html "Dashboard Pending Orders 3 Issues My Products Create My Account Brands Create N…" at bounding box center [553, 379] width 1106 height 759
paste input "297"
type input "80297"
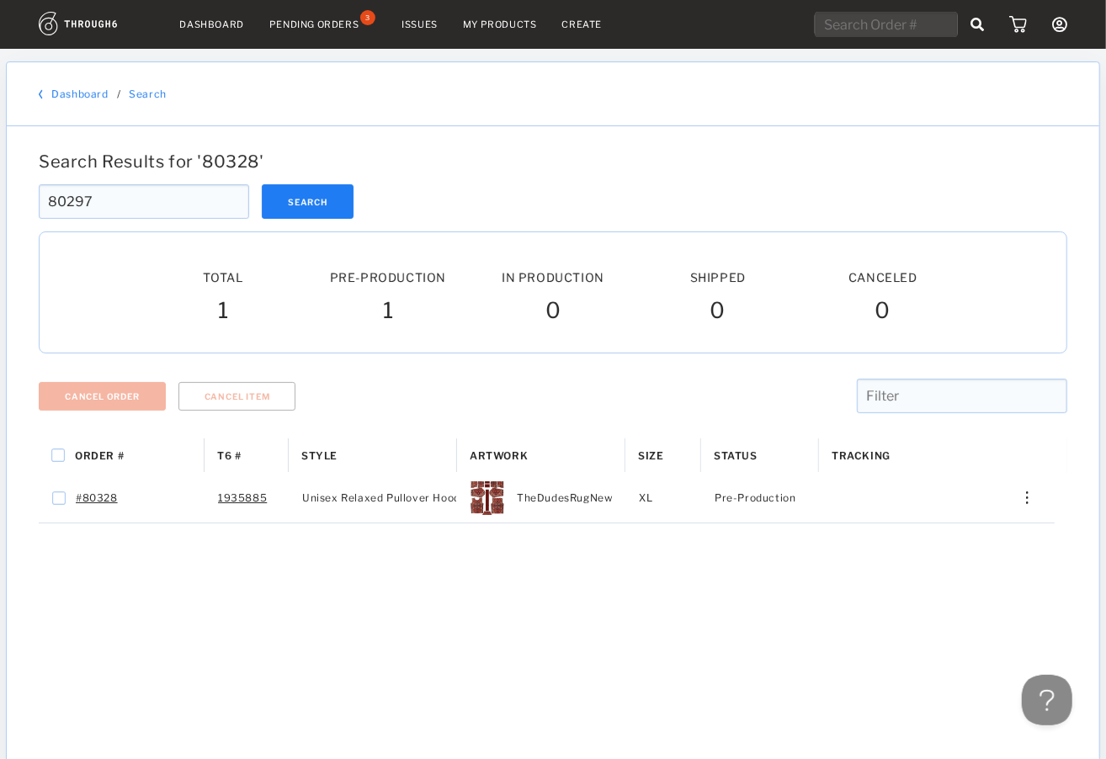
click at [303, 175] on div at bounding box center [553, 178] width 1028 height 13
click at [302, 199] on button "Search" at bounding box center [308, 201] width 92 height 34
click at [863, 27] on input "text" at bounding box center [885, 24] width 143 height 25
type input "80314"
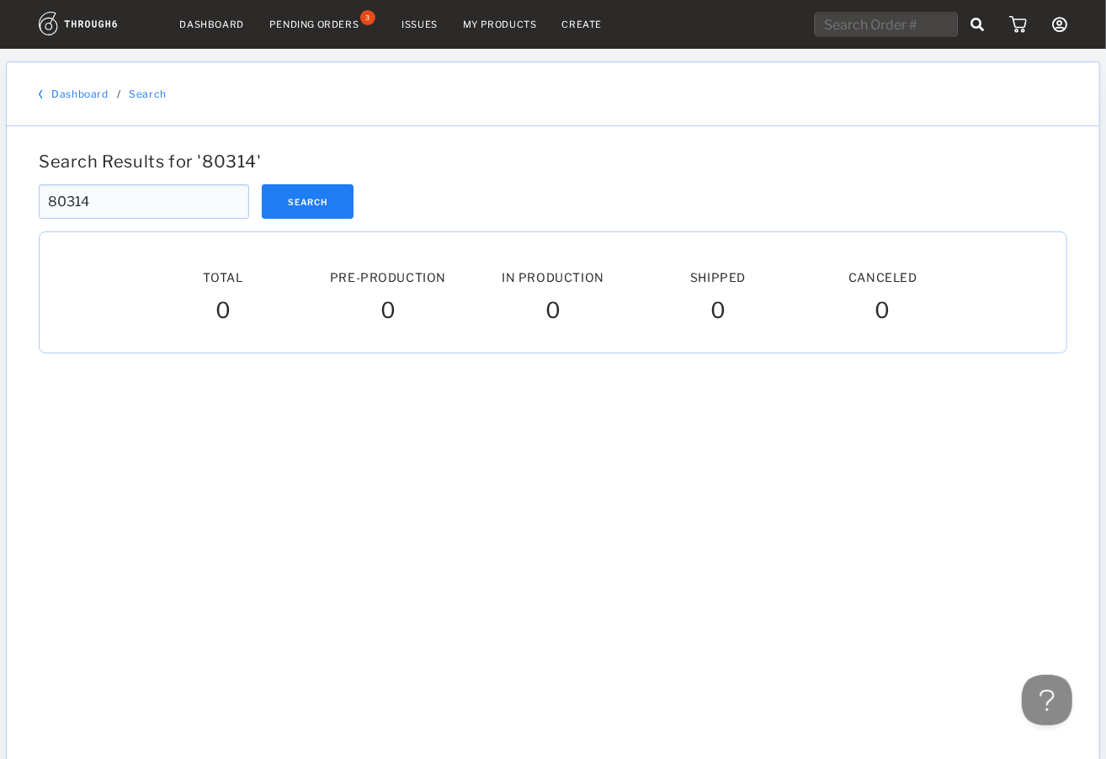
click at [787, 519] on div at bounding box center [553, 663] width 1028 height 568
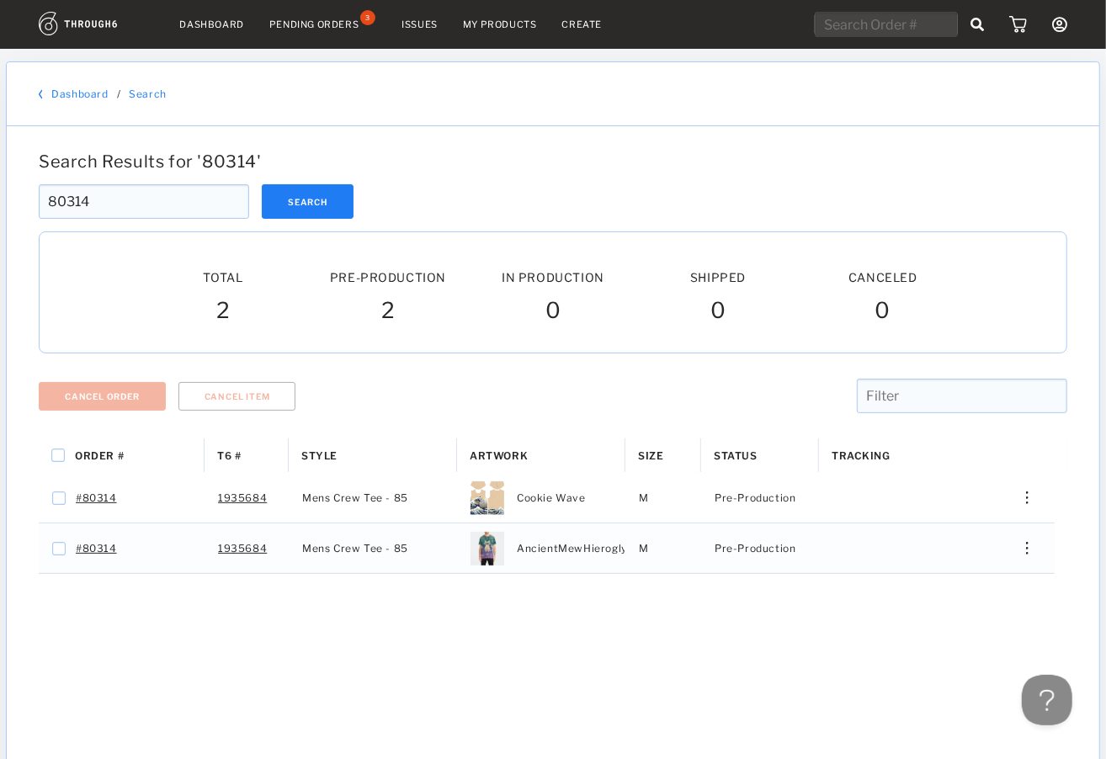
click at [876, 25] on input "text" at bounding box center [885, 24] width 143 height 25
type input "80341"
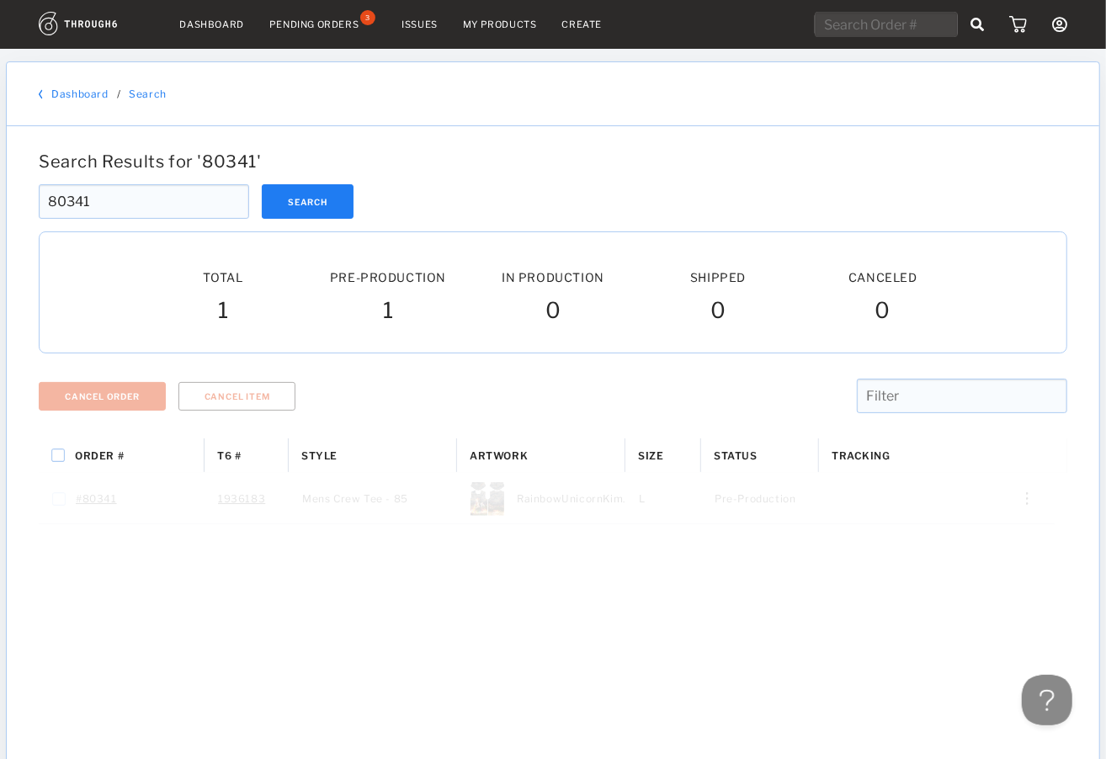
click at [820, 154] on div "Search Results for ' 80341 '" at bounding box center [553, 161] width 1042 height 20
click at [883, 33] on input "text" at bounding box center [885, 24] width 143 height 25
type input "80339"
click at [774, 109] on div "Dashboard / Search" at bounding box center [553, 94] width 1092 height 64
click at [883, 28] on input "text" at bounding box center [885, 24] width 143 height 25
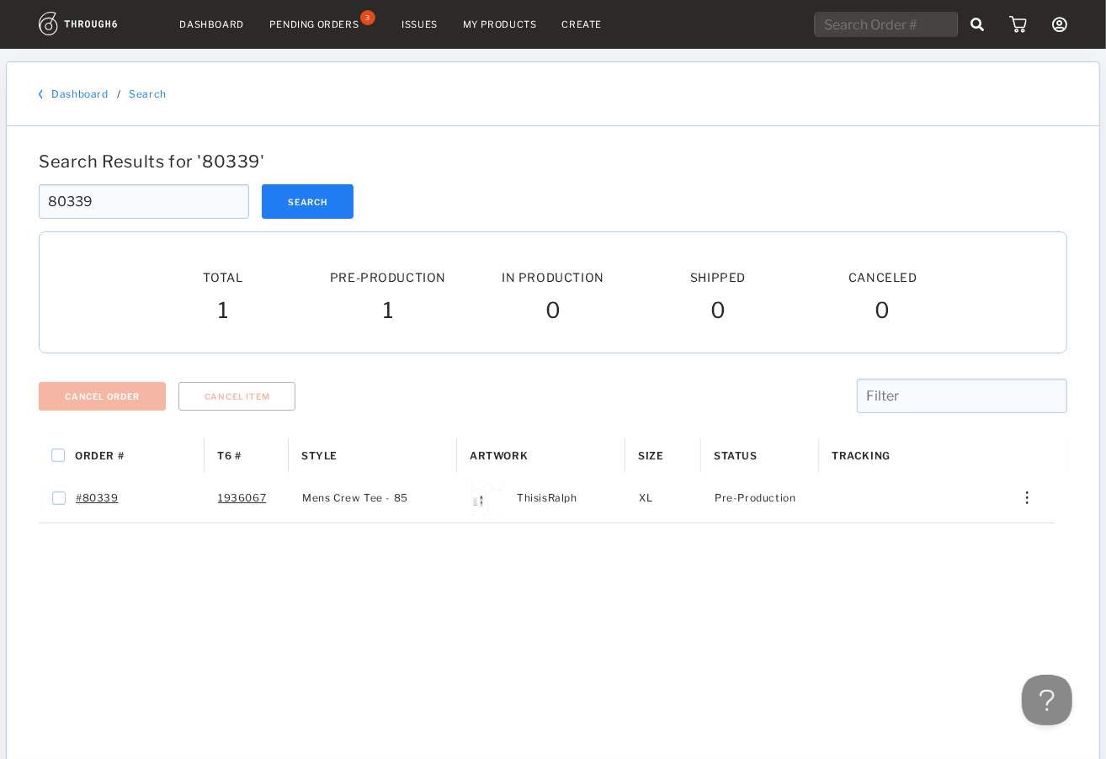
paste input "80340"
click at [844, 24] on input "80340" at bounding box center [885, 24] width 143 height 25
type input "80340"
click at [1053, 695] on button at bounding box center [1042, 696] width 50 height 50
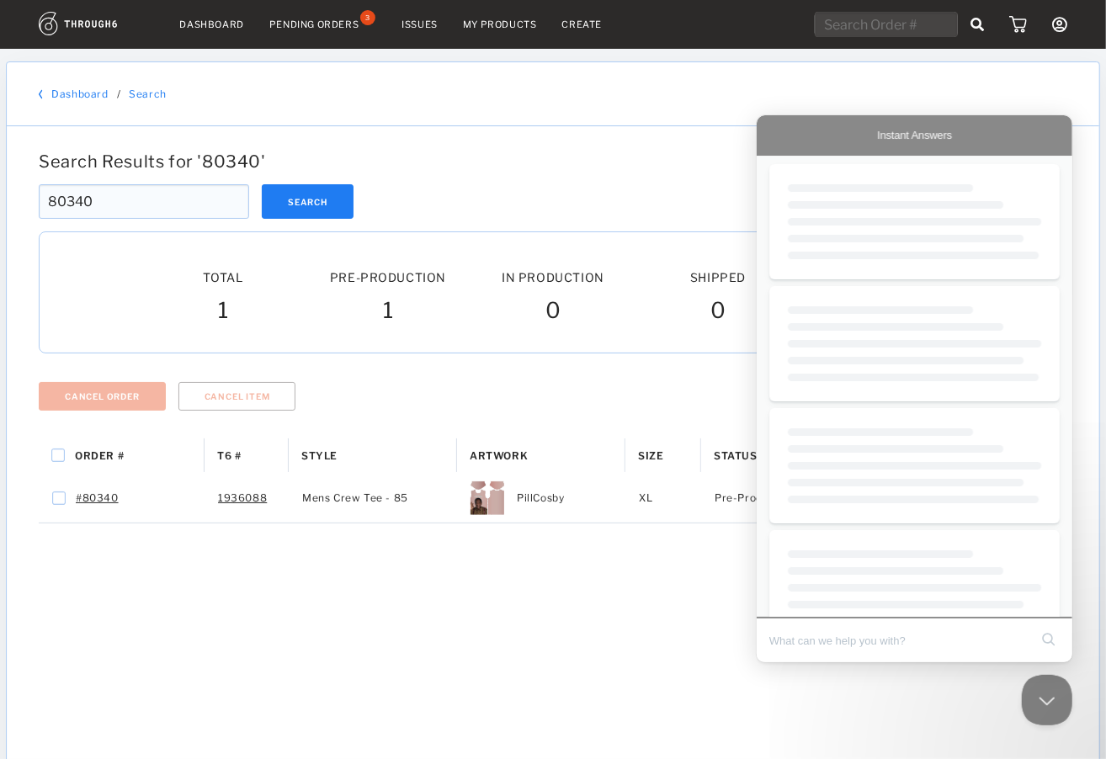
click at [805, 629] on input "Search Doc articles" at bounding box center [897, 639] width 259 height 35
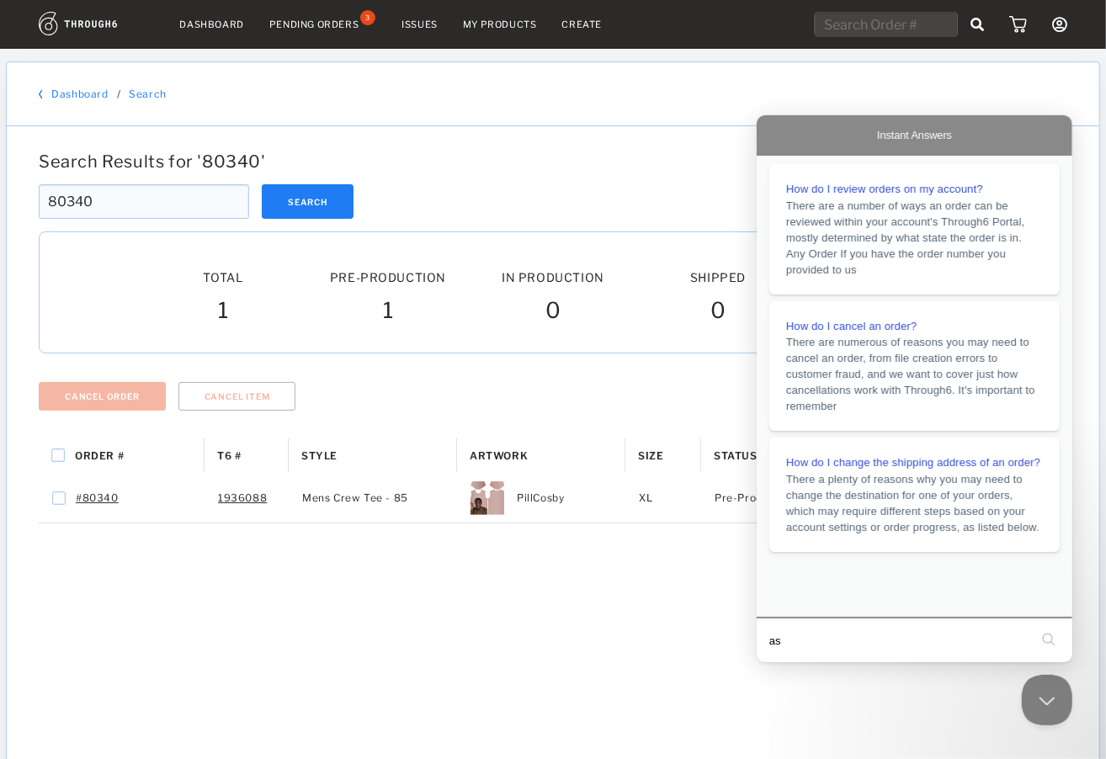
type input "asd"
click button "search" at bounding box center [1047, 638] width 27 height 27
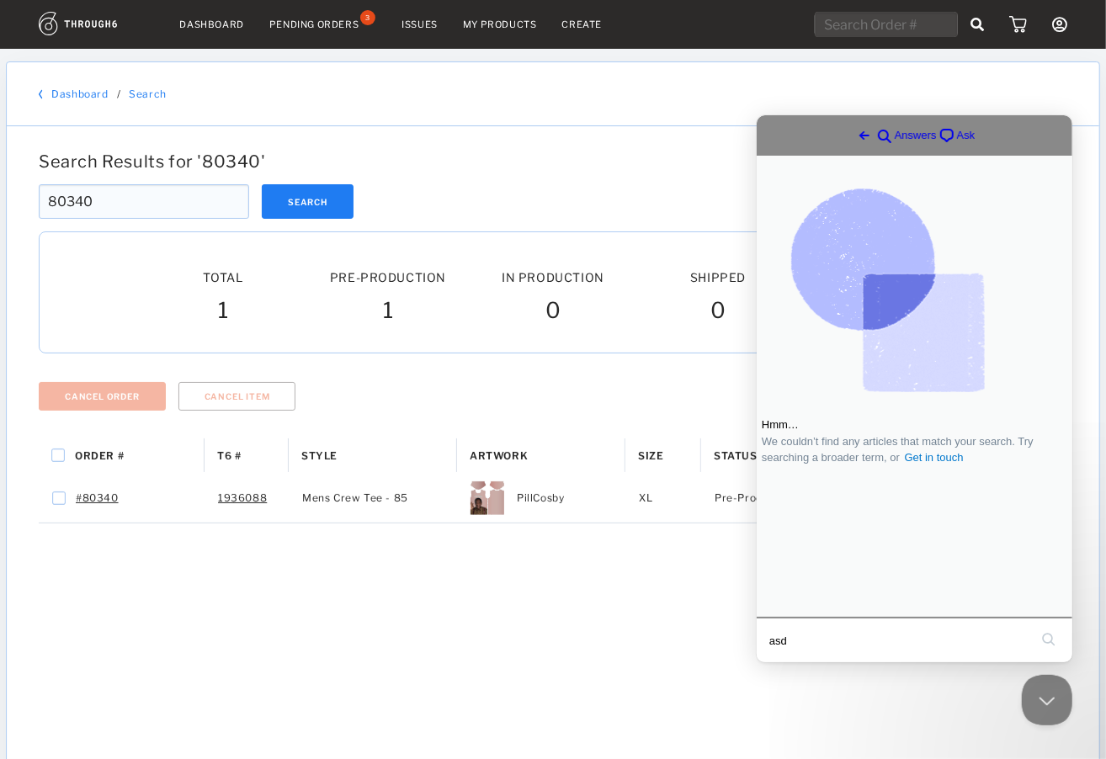
click at [956, 137] on span "Ask" at bounding box center [965, 134] width 19 height 17
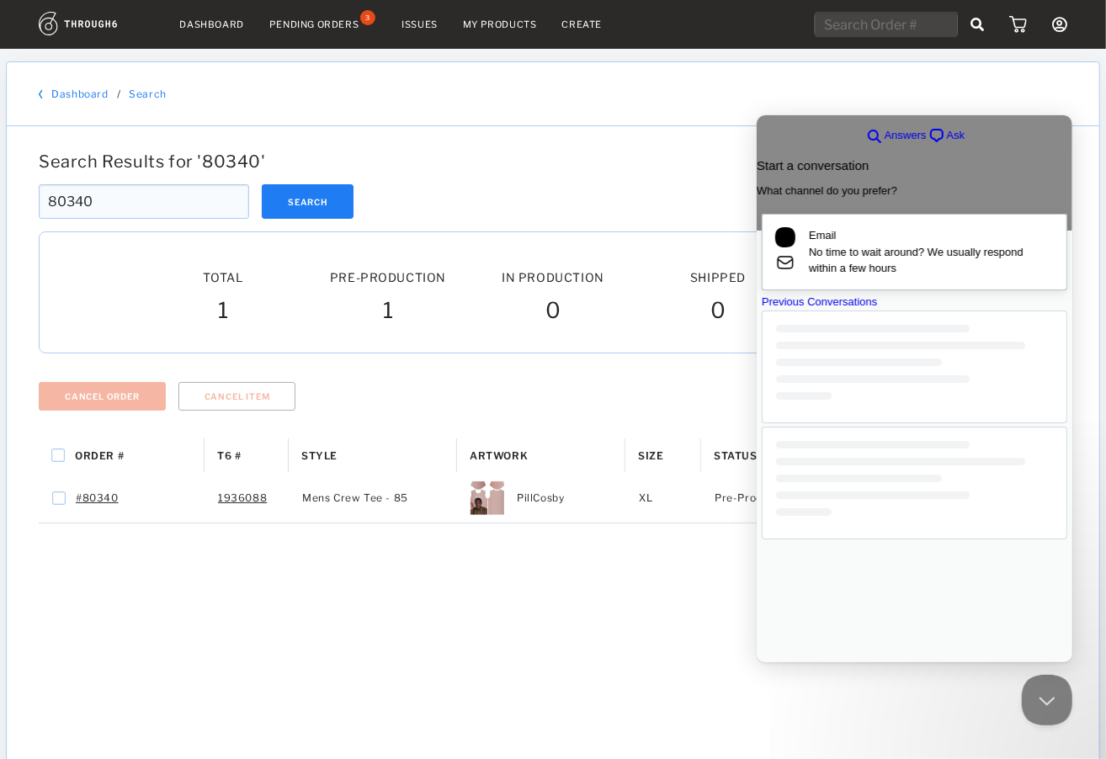
click at [847, 263] on span "No time to wait around? We usually respond within a few hours" at bounding box center [930, 259] width 245 height 33
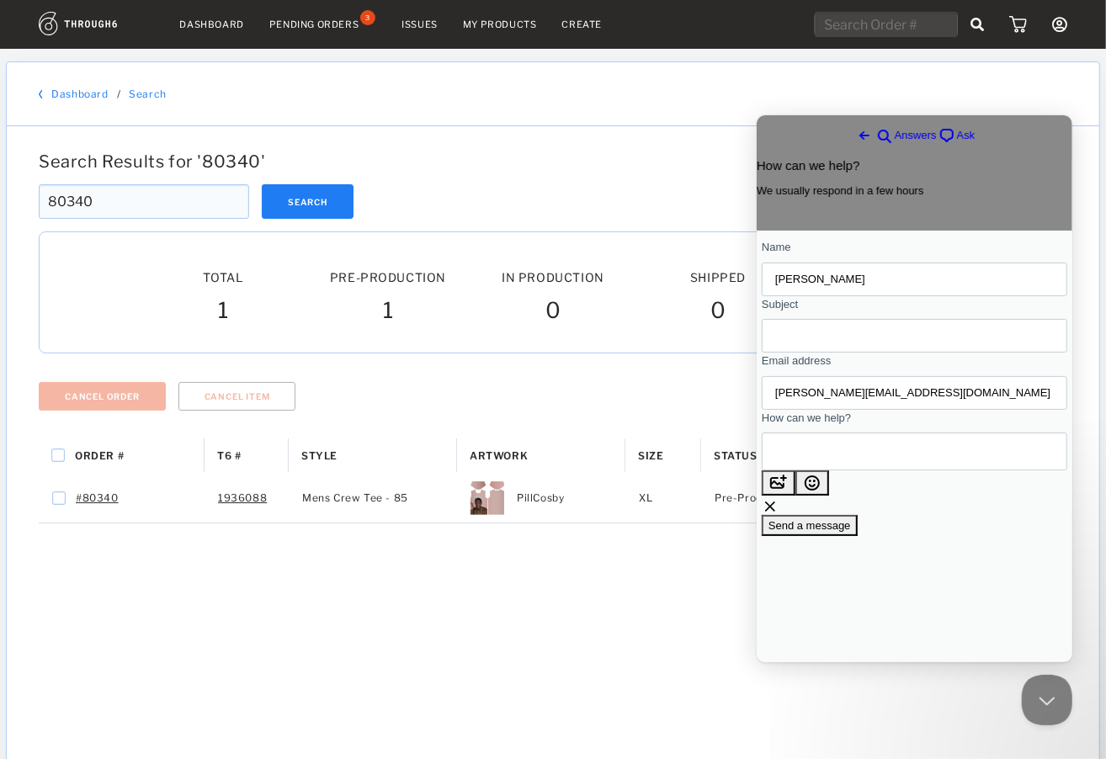
click at [816, 348] on input "Subject" at bounding box center [913, 335] width 278 height 30
paste input "80340"
click at [841, 342] on input "Cancel 80340" at bounding box center [913, 335] width 278 height 30
type input "Cancel 80340"
click at [840, 469] on textarea "How can we help?" at bounding box center [850, 450] width 152 height 36
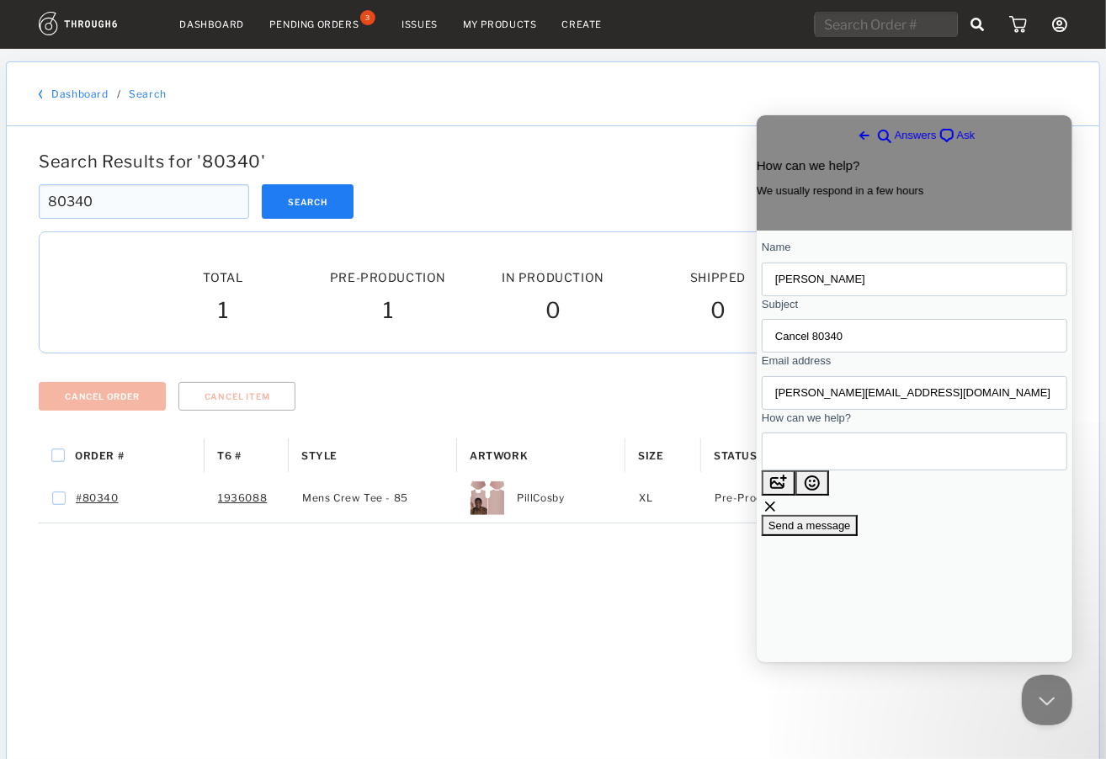
type textarea "Please and thank you"
click at [850, 531] on span "Send a message" at bounding box center [808, 524] width 82 height 13
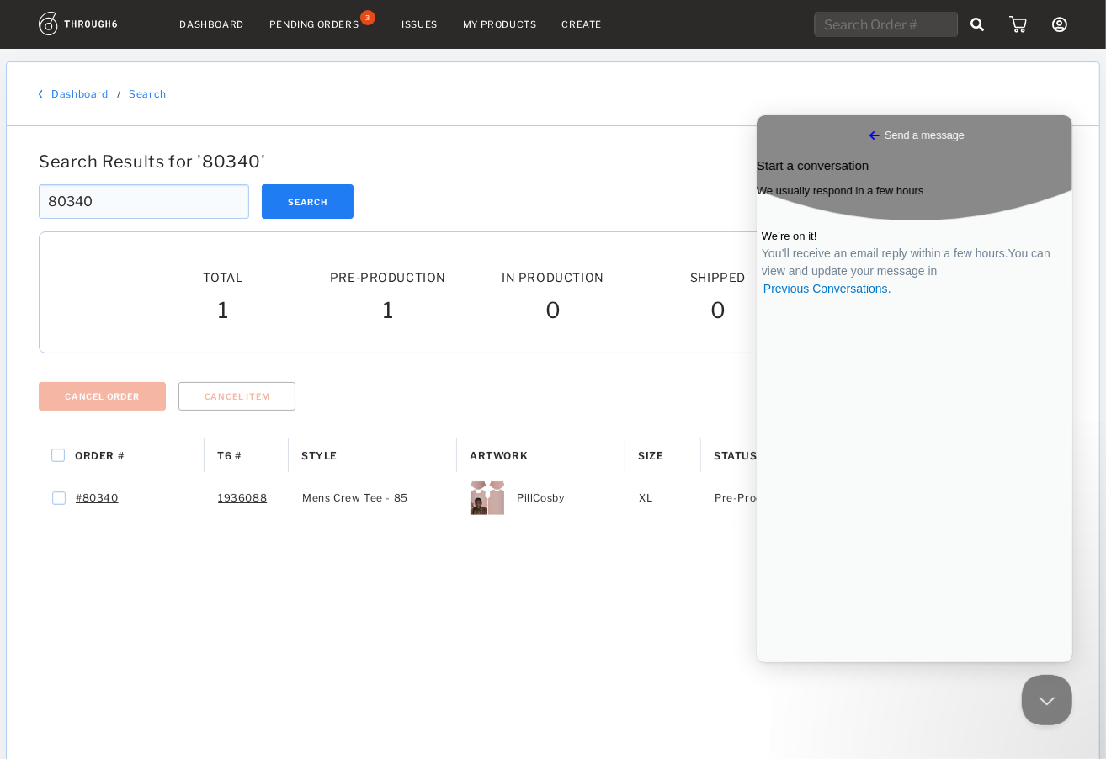
drag, startPoint x: 103, startPoint y: 203, endPoint x: 36, endPoint y: 201, distance: 67.3
click at [37, 201] on div "80340 Search 80340" at bounding box center [553, 201] width 1042 height 34
paste input "14"
type input "80314"
click at [332, 185] on button "Search" at bounding box center [308, 201] width 92 height 34
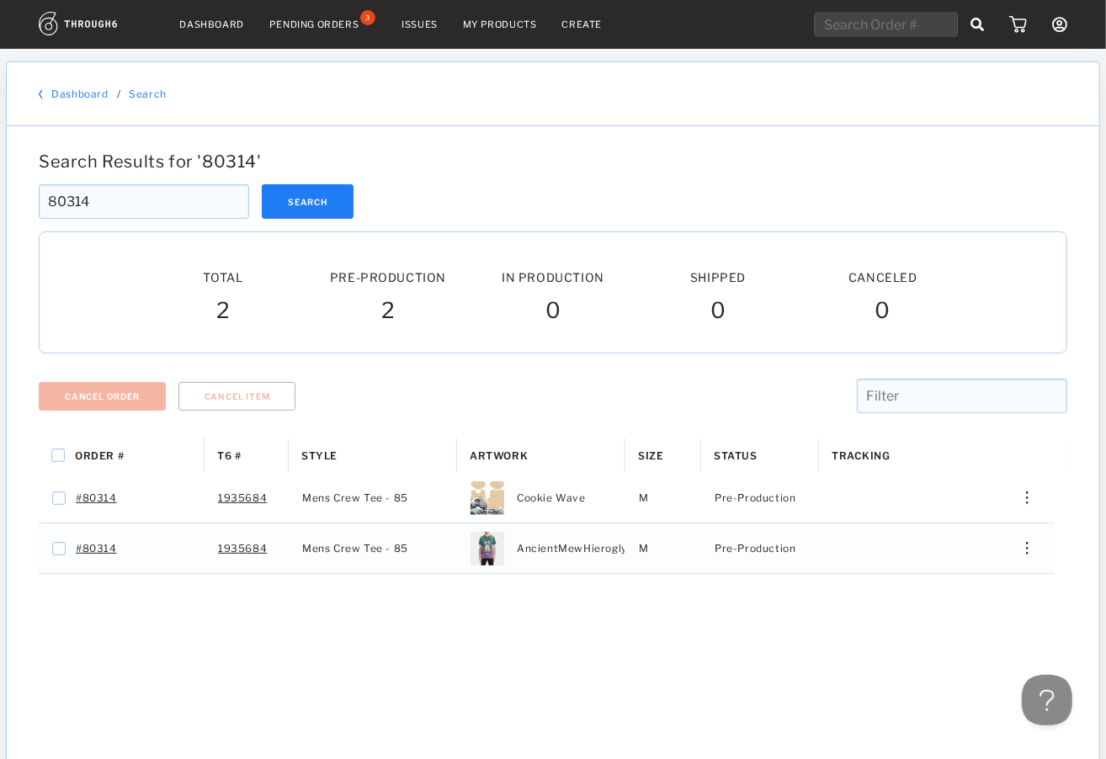
drag, startPoint x: 741, startPoint y: 120, endPoint x: 716, endPoint y: 118, distance: 25.4
click at [741, 120] on div "Dashboard / Search" at bounding box center [553, 94] width 1092 height 64
click at [840, 24] on input "text" at bounding box center [885, 24] width 143 height 25
paste input "80298"
click at [844, 27] on input "80298" at bounding box center [885, 24] width 143 height 25
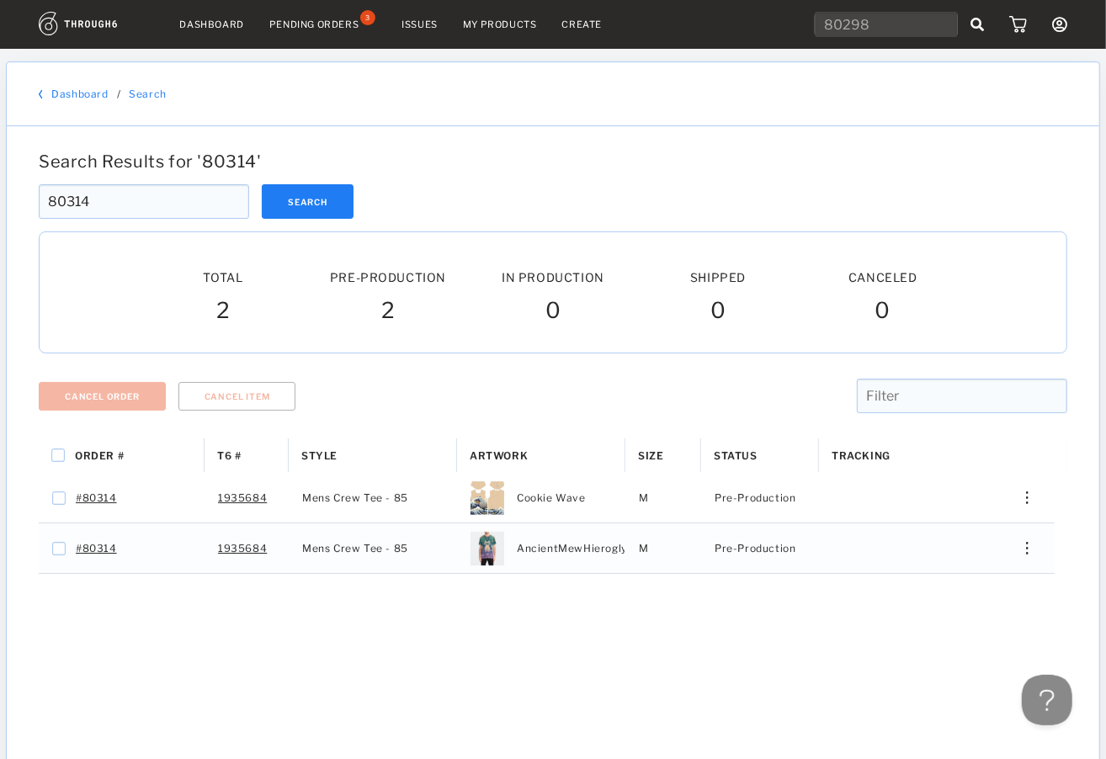
type input "80298"
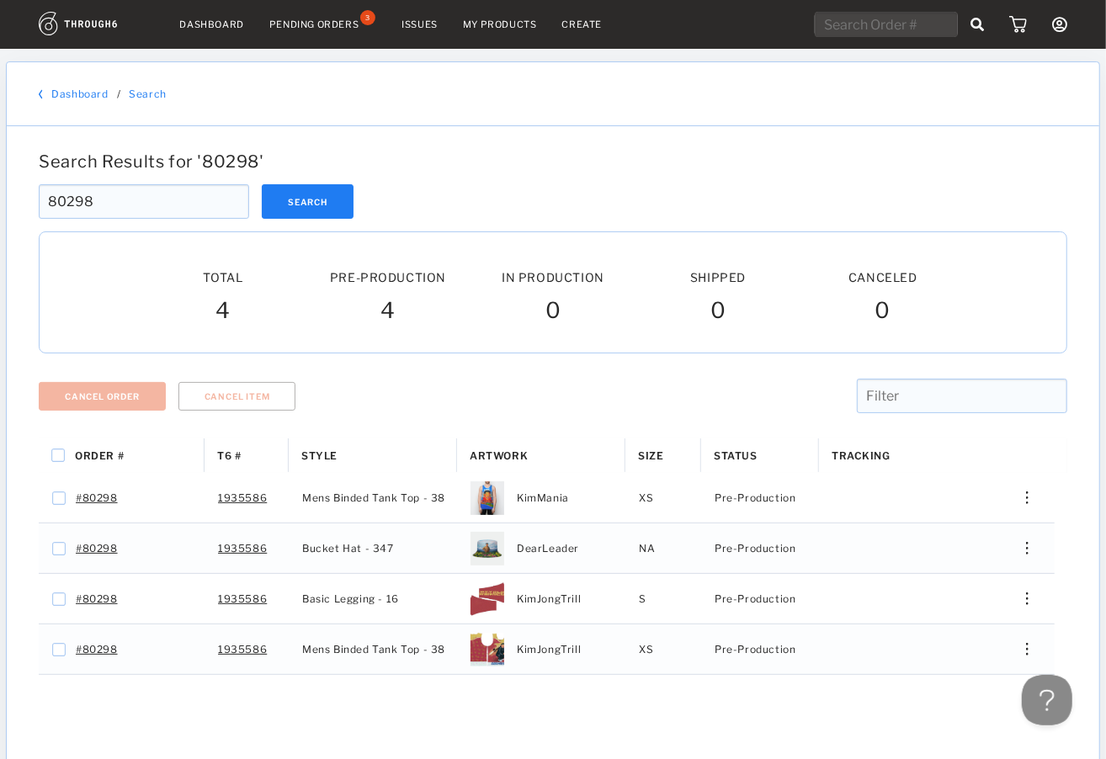
drag, startPoint x: 672, startPoint y: 92, endPoint x: 745, endPoint y: 86, distance: 73.4
click at [672, 92] on div "Dashboard / Search" at bounding box center [553, 94] width 1028 height 13
click at [891, 19] on input "text" at bounding box center [885, 24] width 143 height 25
paste input "80319"
type input "80319"
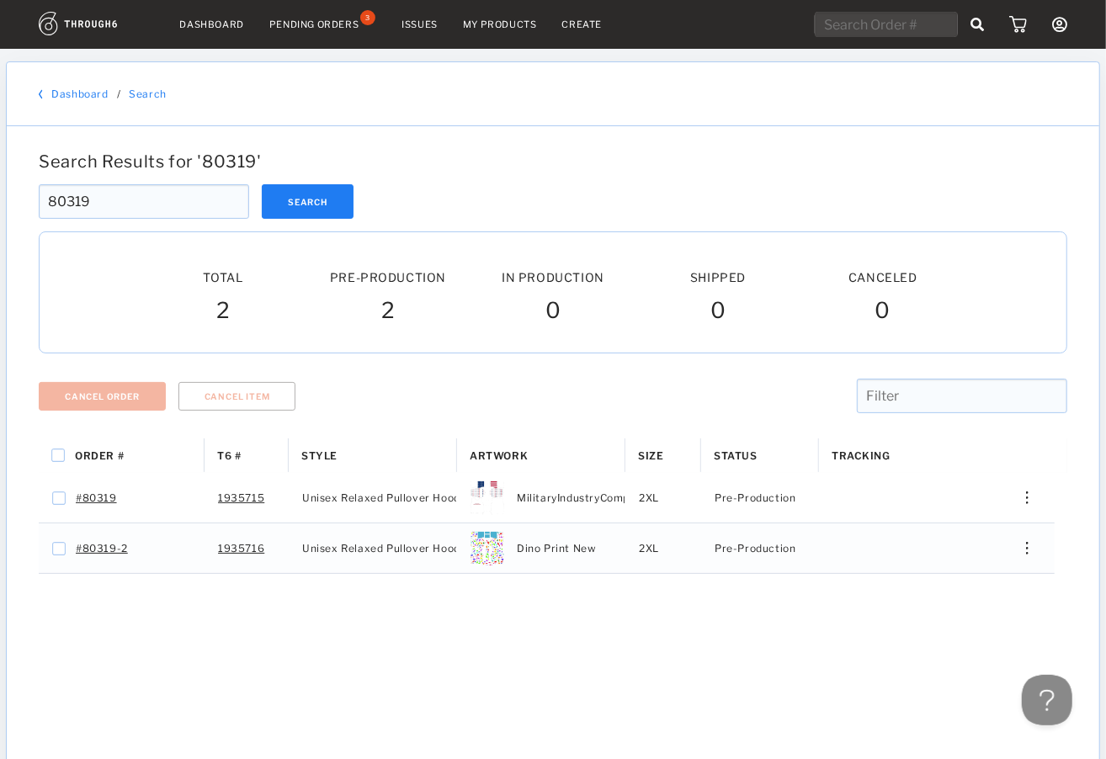
click at [727, 175] on div at bounding box center [553, 178] width 1028 height 13
drag, startPoint x: 151, startPoint y: 195, endPoint x: -49, endPoint y: 188, distance: 199.5
click at [0, 188] on html "Dashboard Pending Orders 3 Issues My Products Create My Account Brands Create N…" at bounding box center [553, 379] width 1106 height 759
paste input "07"
type input "80307"
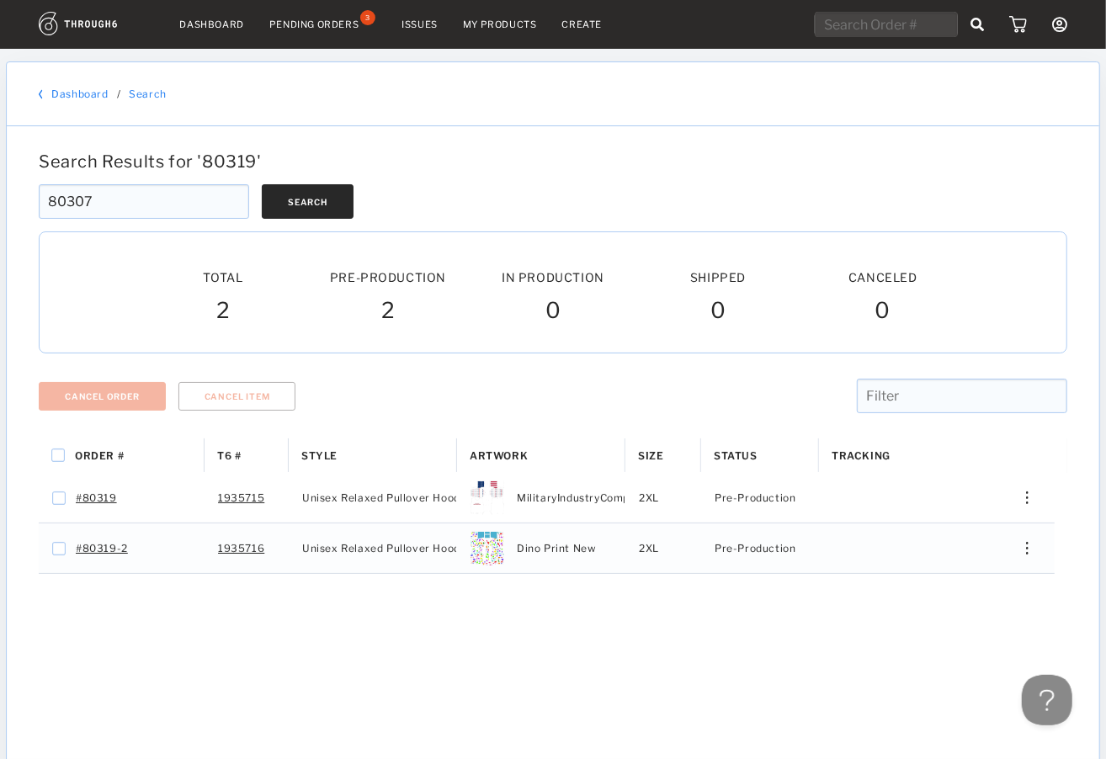
click at [320, 194] on button "Search" at bounding box center [308, 201] width 92 height 34
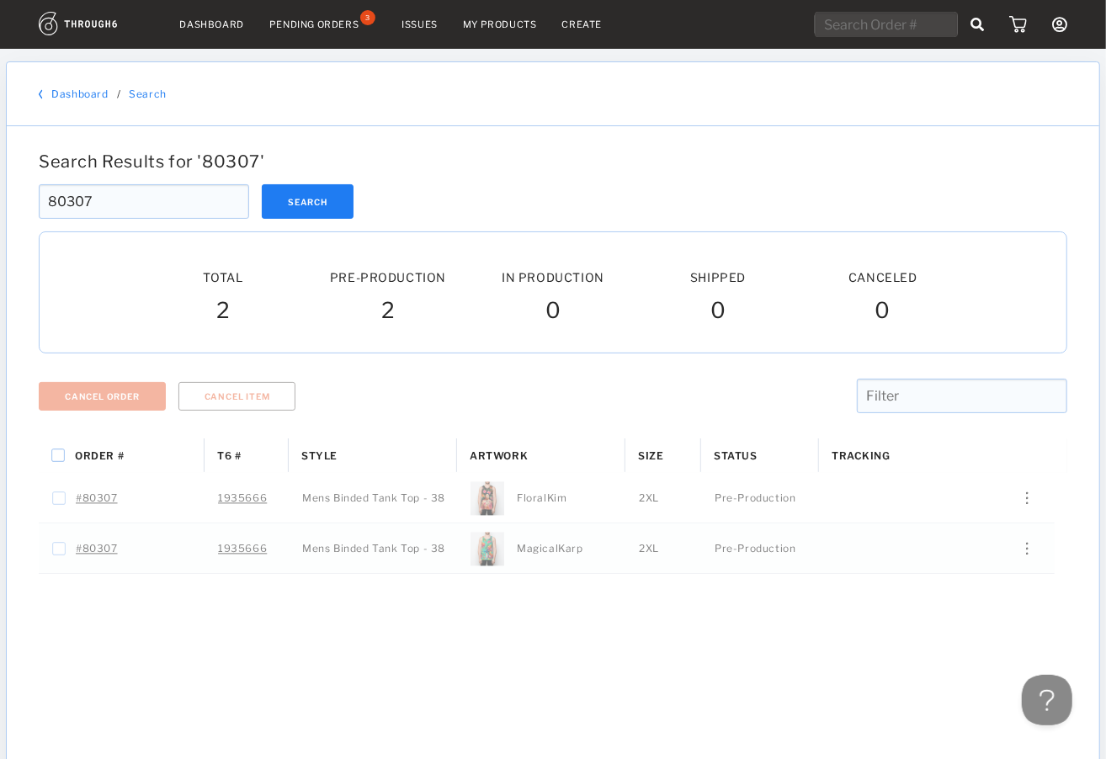
click at [775, 708] on div "Order # T6 # Style" at bounding box center [553, 722] width 1028 height 568
drag, startPoint x: 707, startPoint y: 95, endPoint x: 714, endPoint y: 85, distance: 12.6
click at [707, 95] on div "Dashboard / Search" at bounding box center [553, 94] width 1028 height 13
click at [862, 27] on input "text" at bounding box center [885, 24] width 143 height 25
paste input "80328"
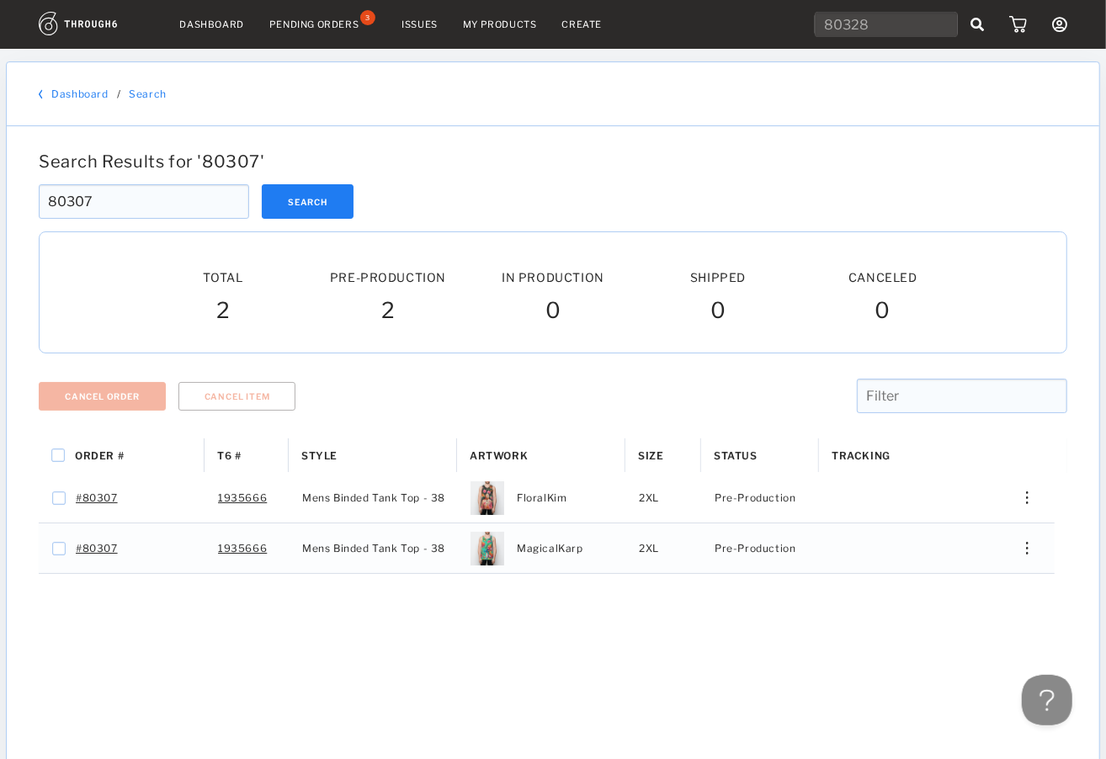
type input "80328"
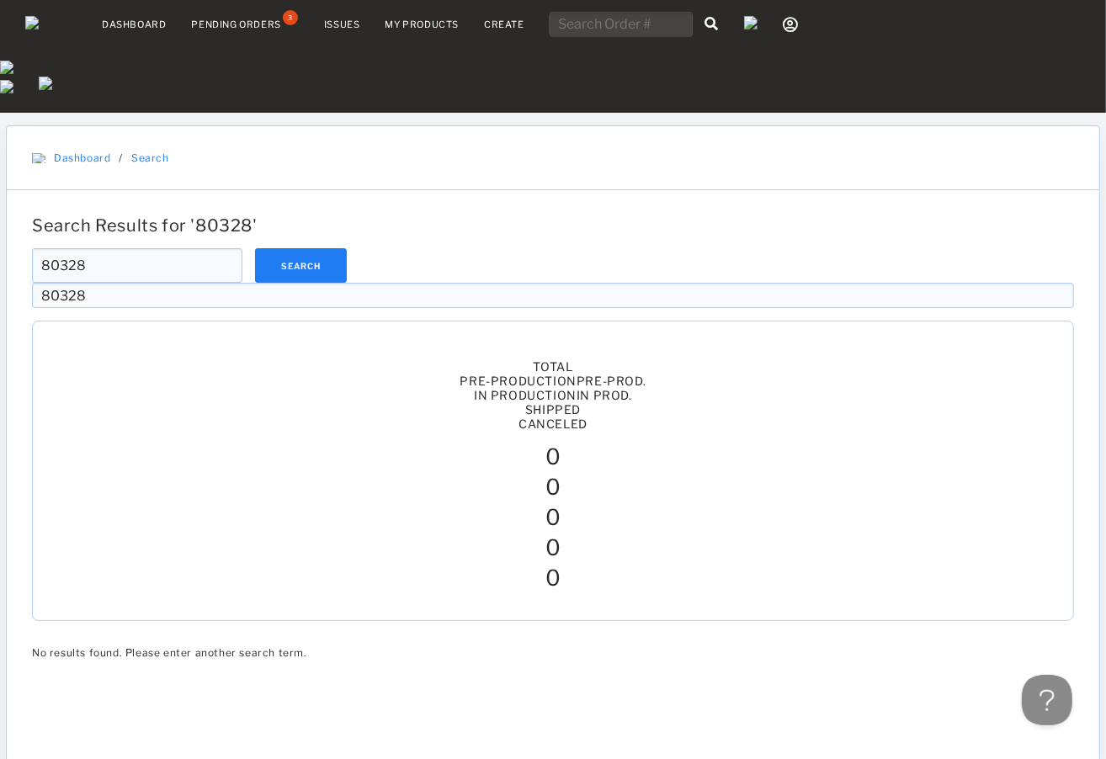
click at [74, 248] on input "80328" at bounding box center [137, 265] width 210 height 34
type input "80328"
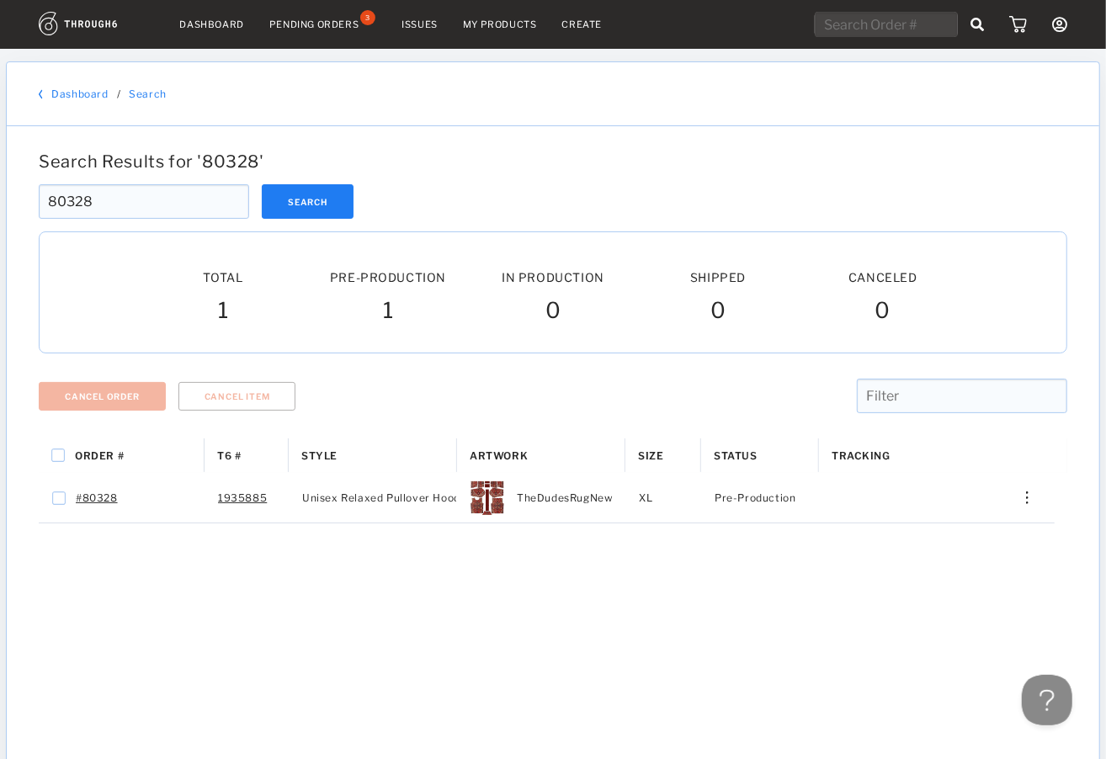
click at [715, 88] on div "Dashboard / Search" at bounding box center [553, 94] width 1028 height 13
drag, startPoint x: 95, startPoint y: 201, endPoint x: 34, endPoint y: 204, distance: 61.5
click at [31, 204] on div "Search Results for ' 80328 ' 80328 Search 80328 Total Pre-Production Pre-Prod. …" at bounding box center [553, 578] width 1092 height 905
drag, startPoint x: 683, startPoint y: 178, endPoint x: 493, endPoint y: 162, distance: 190.9
click at [682, 178] on div at bounding box center [553, 178] width 1028 height 13
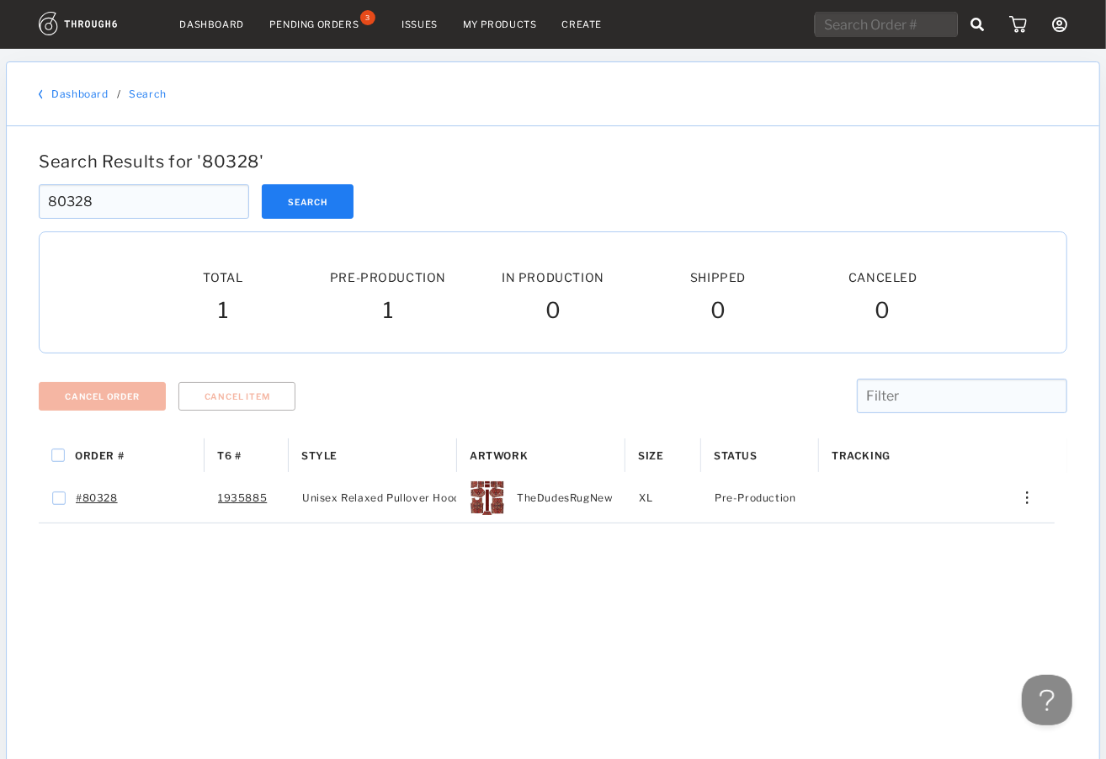
drag, startPoint x: 47, startPoint y: 199, endPoint x: 0, endPoint y: 198, distance: 47.1
click at [3, 198] on div "Dashboard Pending Orders 3 Issues My Products Create My Account Brands Create N…" at bounding box center [553, 553] width 1106 height 1106
paste input "52"
type input "80352"
click at [287, 207] on button "Search" at bounding box center [308, 201] width 92 height 34
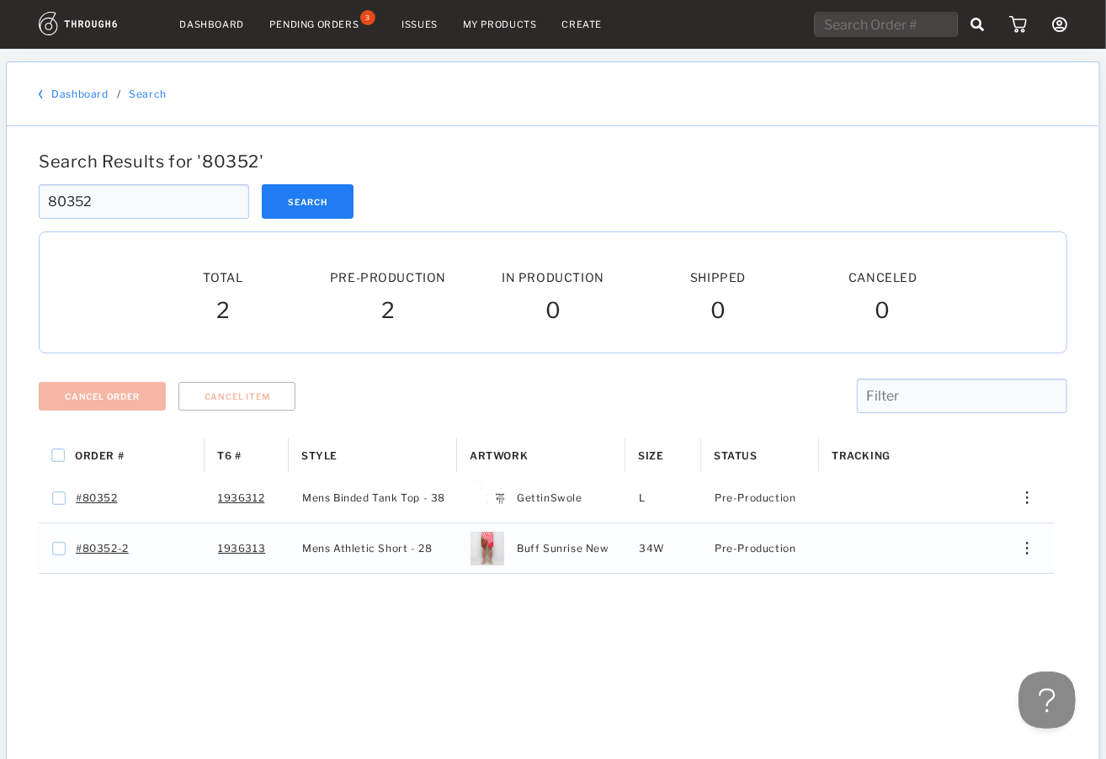
click at [1039, 696] on button at bounding box center [1042, 696] width 50 height 50
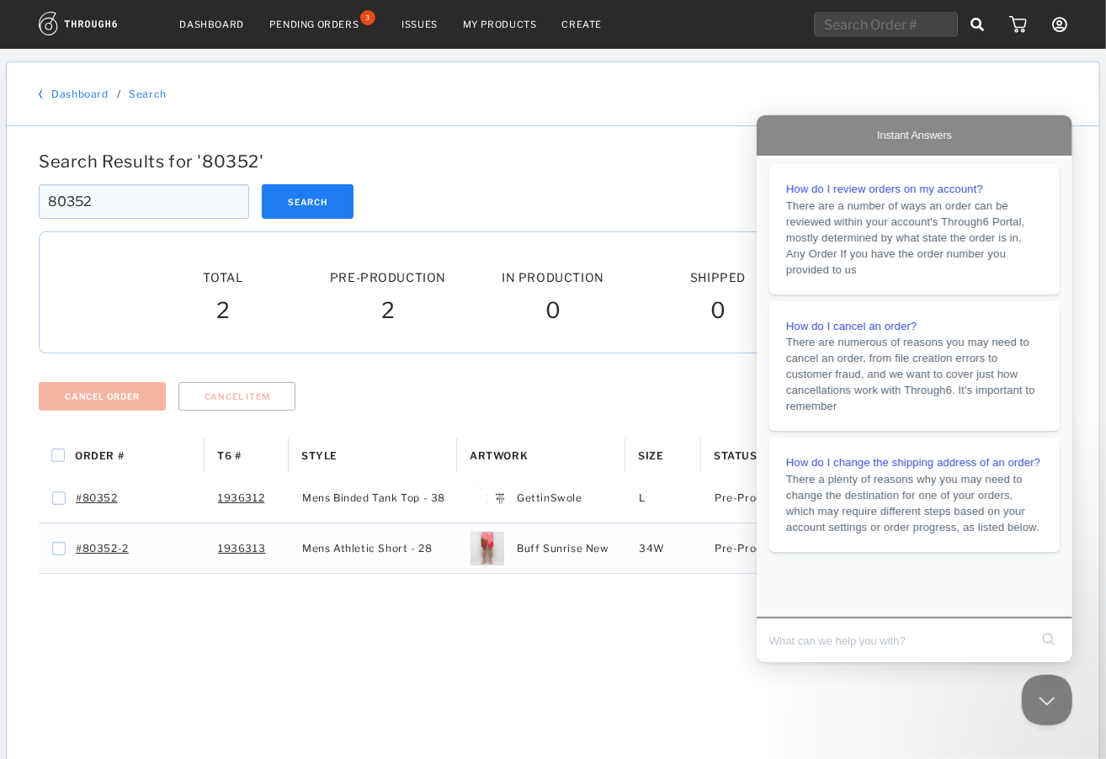
click at [821, 637] on input "Search Doc articles" at bounding box center [897, 639] width 259 height 35
type input "asd"
click button "search" at bounding box center [1047, 638] width 27 height 27
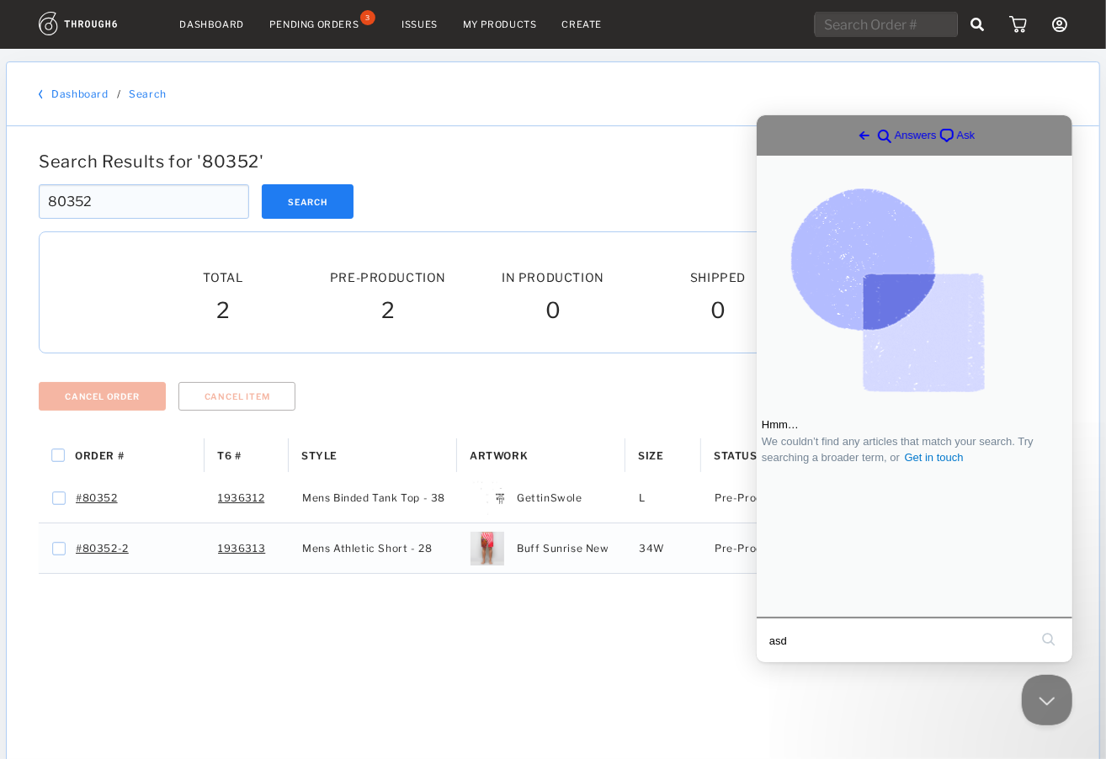
click at [936, 127] on span "chat-square" at bounding box center [946, 135] width 20 height 20
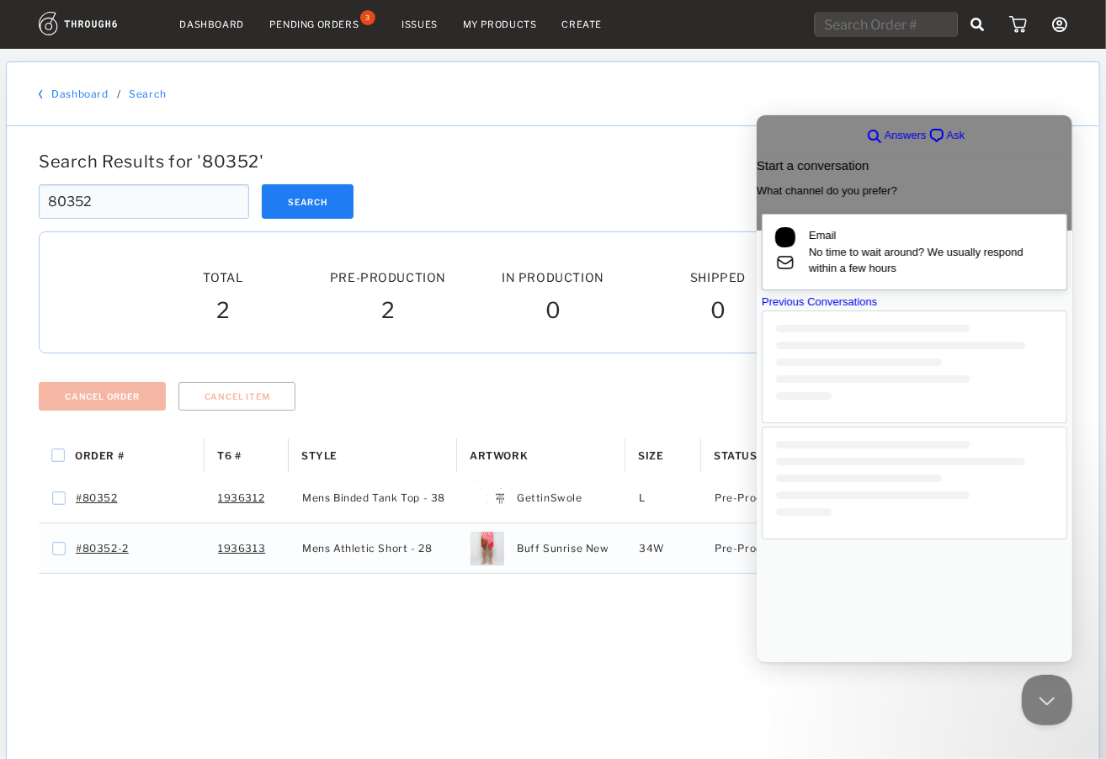
click at [899, 253] on span "No time to wait around? We usually respond within a few hours" at bounding box center [930, 259] width 245 height 33
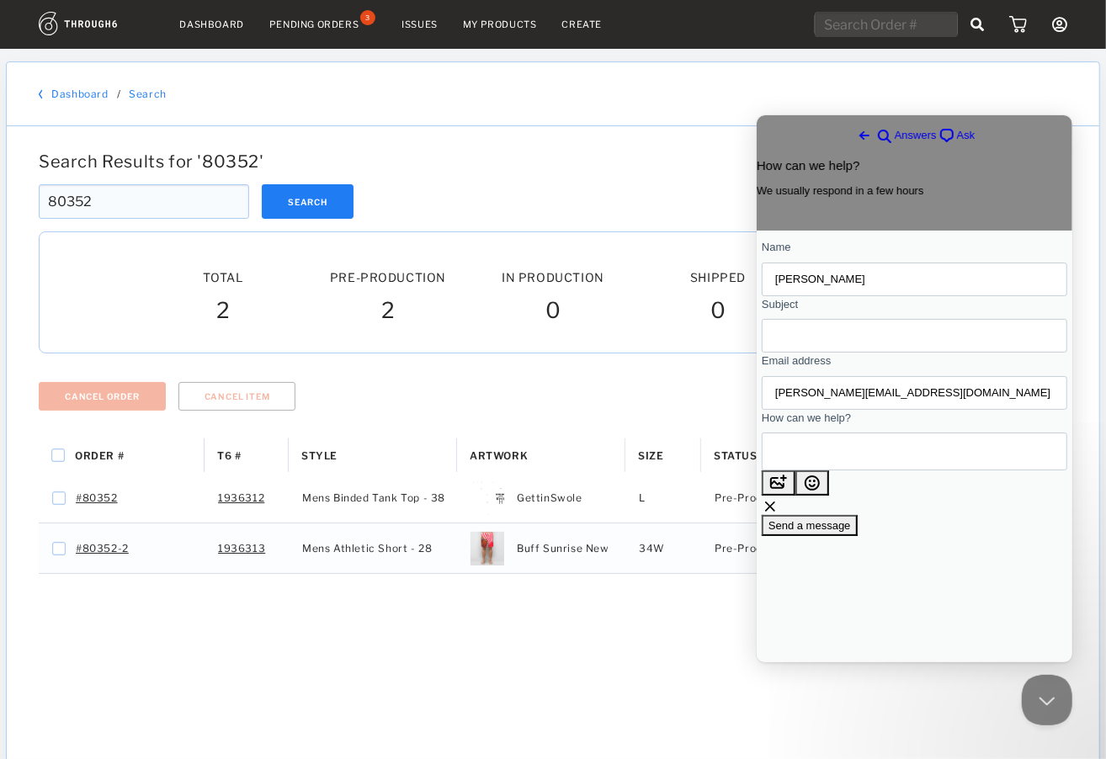
click at [842, 339] on input "Subject" at bounding box center [913, 335] width 278 height 30
type input "Shipping address"
drag, startPoint x: 832, startPoint y: 477, endPoint x: 811, endPoint y: 476, distance: 21.1
click at [832, 469] on textarea "How can we help?" at bounding box center [850, 450] width 152 height 36
paste textarea "[STREET_ADDRESS]"
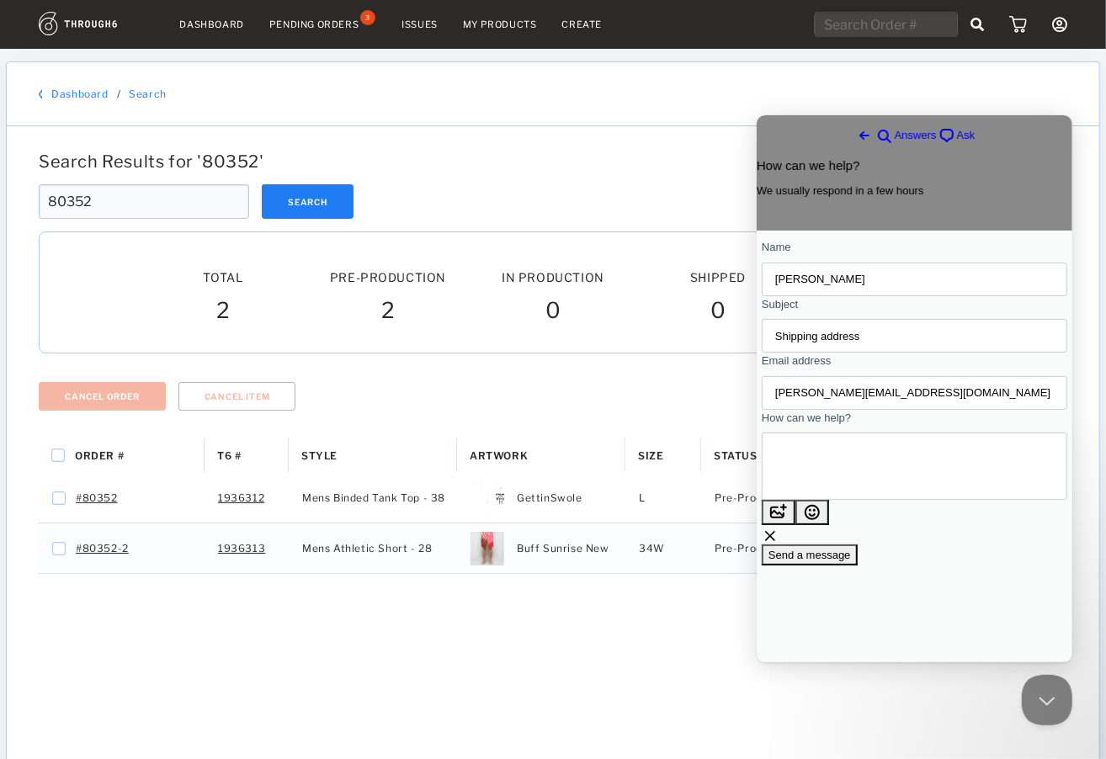
click at [810, 491] on textarea "Please update order 80352 shipping to: [STREET_ADDRESS]" at bounding box center [836, 465] width 125 height 50
type textarea "Please update order 80352 shipping to: [STREET_ADDRESS]"
click at [850, 560] on span "Send a message" at bounding box center [808, 554] width 82 height 13
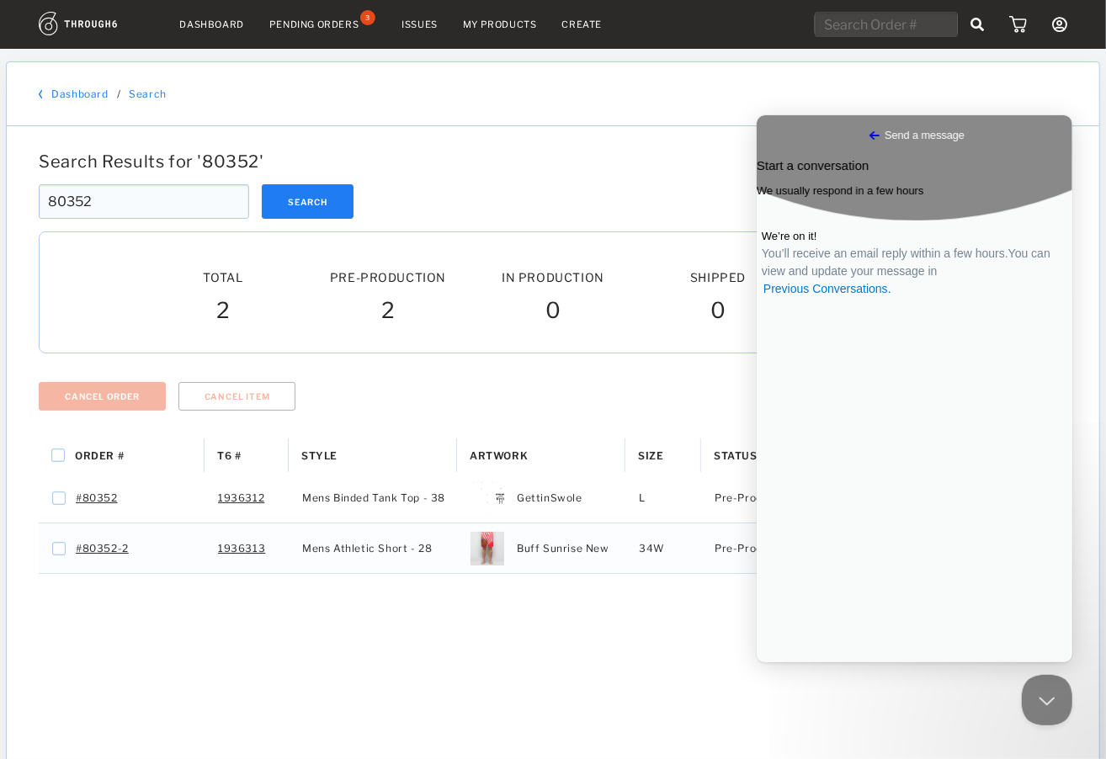
click at [686, 96] on div "Dashboard / Search" at bounding box center [553, 94] width 1028 height 13
click at [857, 19] on input "text" at bounding box center [885, 24] width 143 height 25
paste input "80331"
type input "80331"
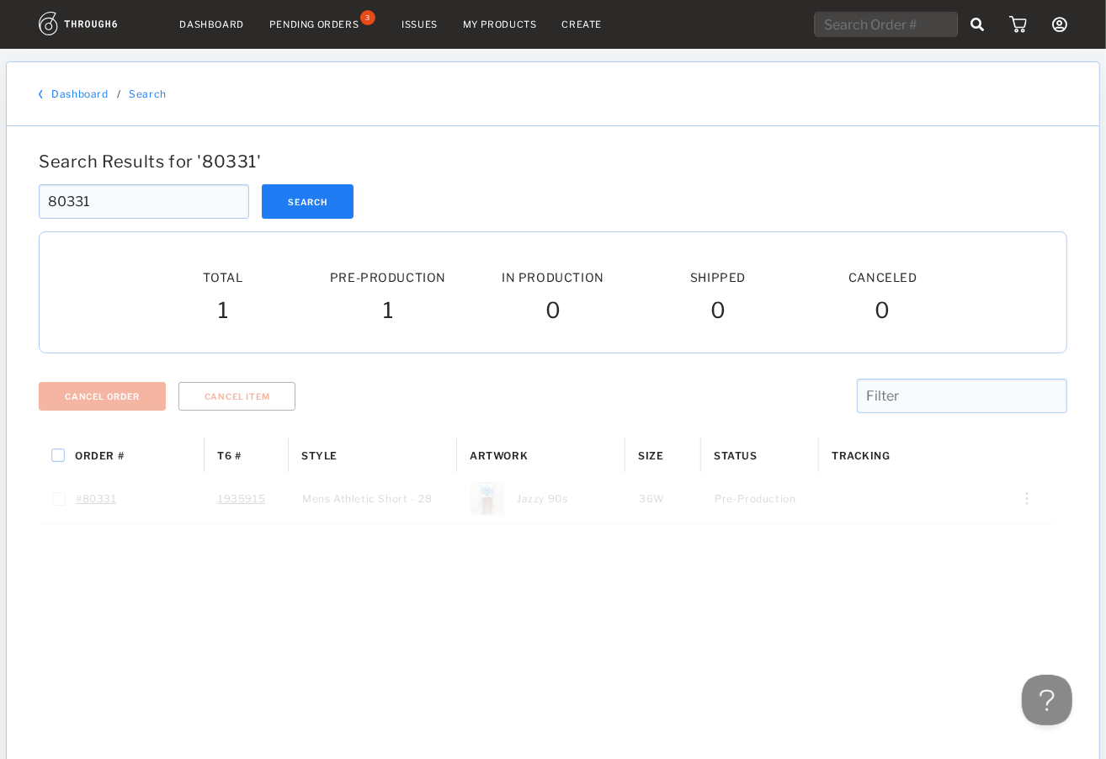
click at [793, 137] on div "Search Results for ' 80331 ' 80331 Search 80331 Total Pre-Production Pre-Prod. …" at bounding box center [553, 578] width 1092 height 905
click at [857, 9] on div "Dashboard Pending Orders 3 Issues My Products Create My Account Brands Create N…" at bounding box center [553, 24] width 1106 height 49
click at [854, 29] on input "text" at bounding box center [885, 24] width 143 height 25
paste input "80349"
type input "80349"
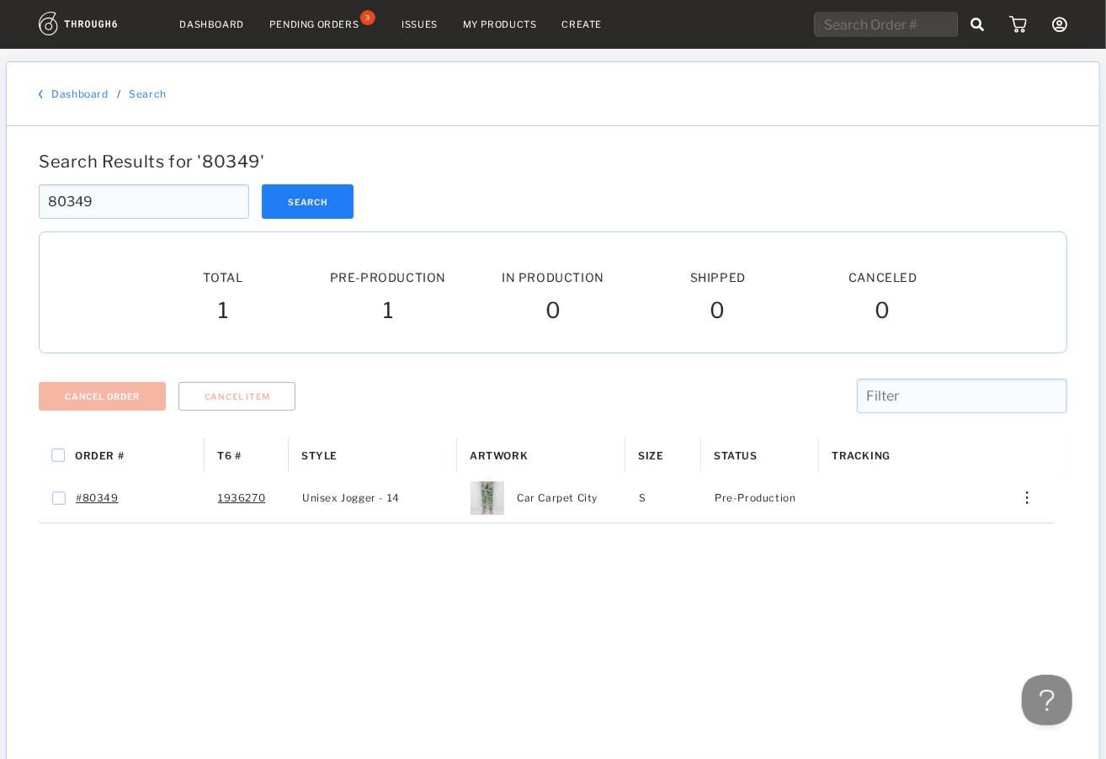
drag, startPoint x: 109, startPoint y: 217, endPoint x: 66, endPoint y: 184, distance: 54.7
click at [59, 178] on div "Search Results for ' 80349 ' 80349 Search 80349 Total Pre-Production Pre-Prod. …" at bounding box center [553, 578] width 1042 height 855
click at [114, 188] on input "80349" at bounding box center [144, 201] width 210 height 34
drag, startPoint x: 91, startPoint y: 188, endPoint x: 142, endPoint y: 195, distance: 51.8
click at [46, 186] on input "80349" at bounding box center [144, 201] width 210 height 34
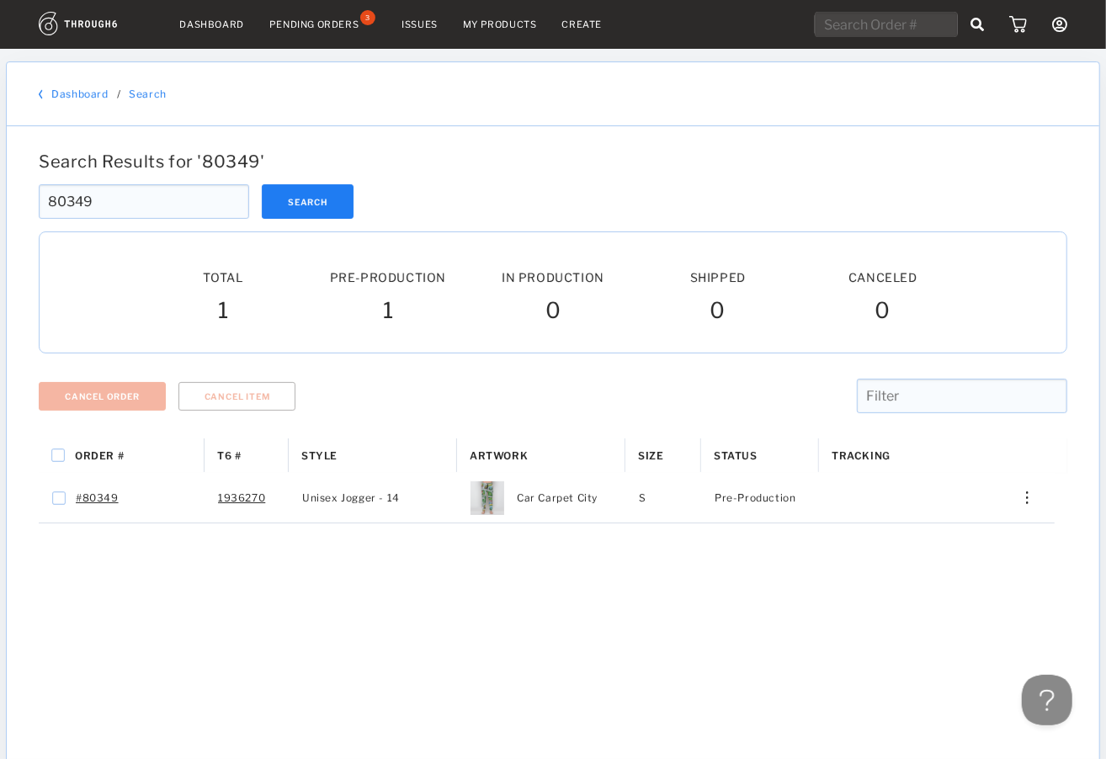
paste input "05"
type input "80305"
click at [321, 192] on button "Search" at bounding box center [308, 201] width 92 height 34
